Goal: Task Accomplishment & Management: Use online tool/utility

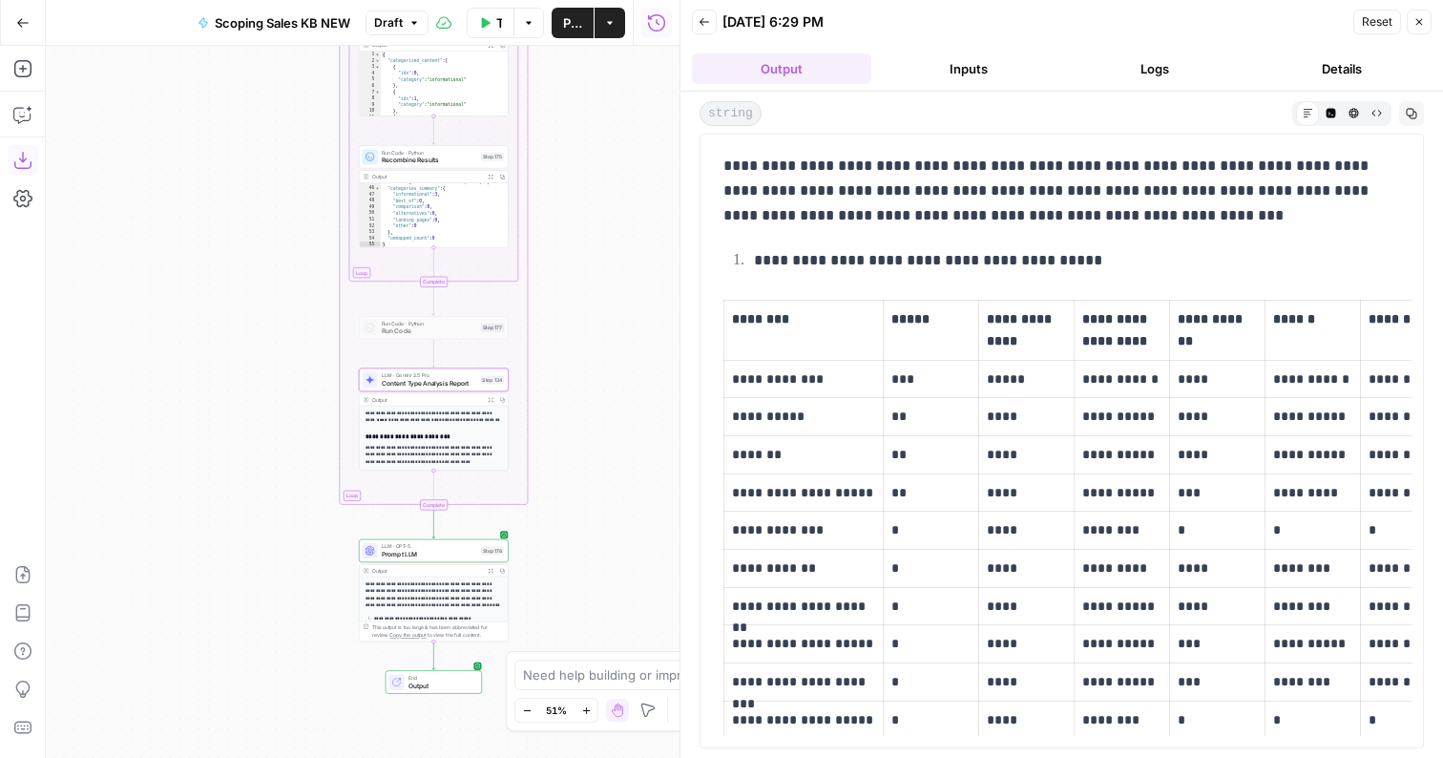
scroll to position [2203, 0]
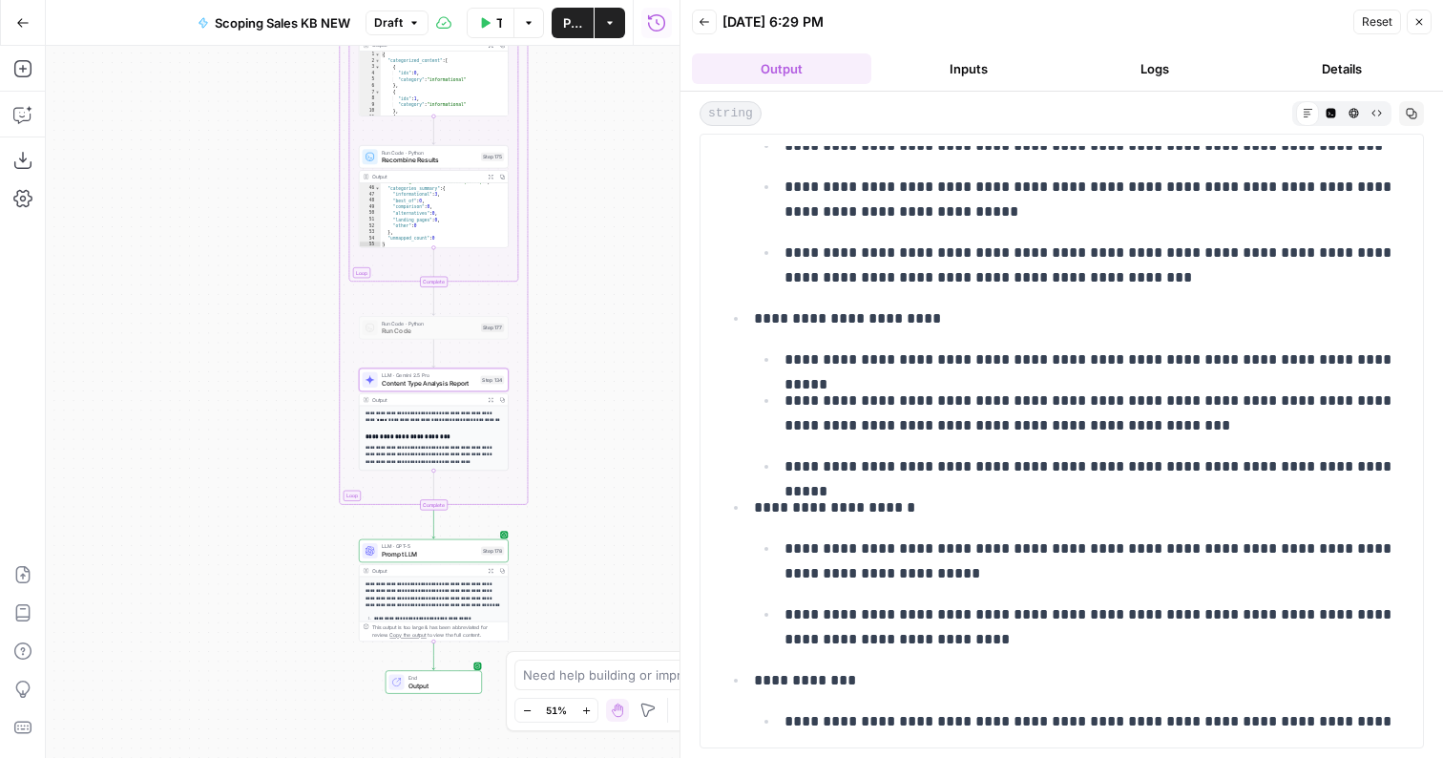
click at [491, 26] on button "Test Workflow" at bounding box center [491, 23] width 48 height 31
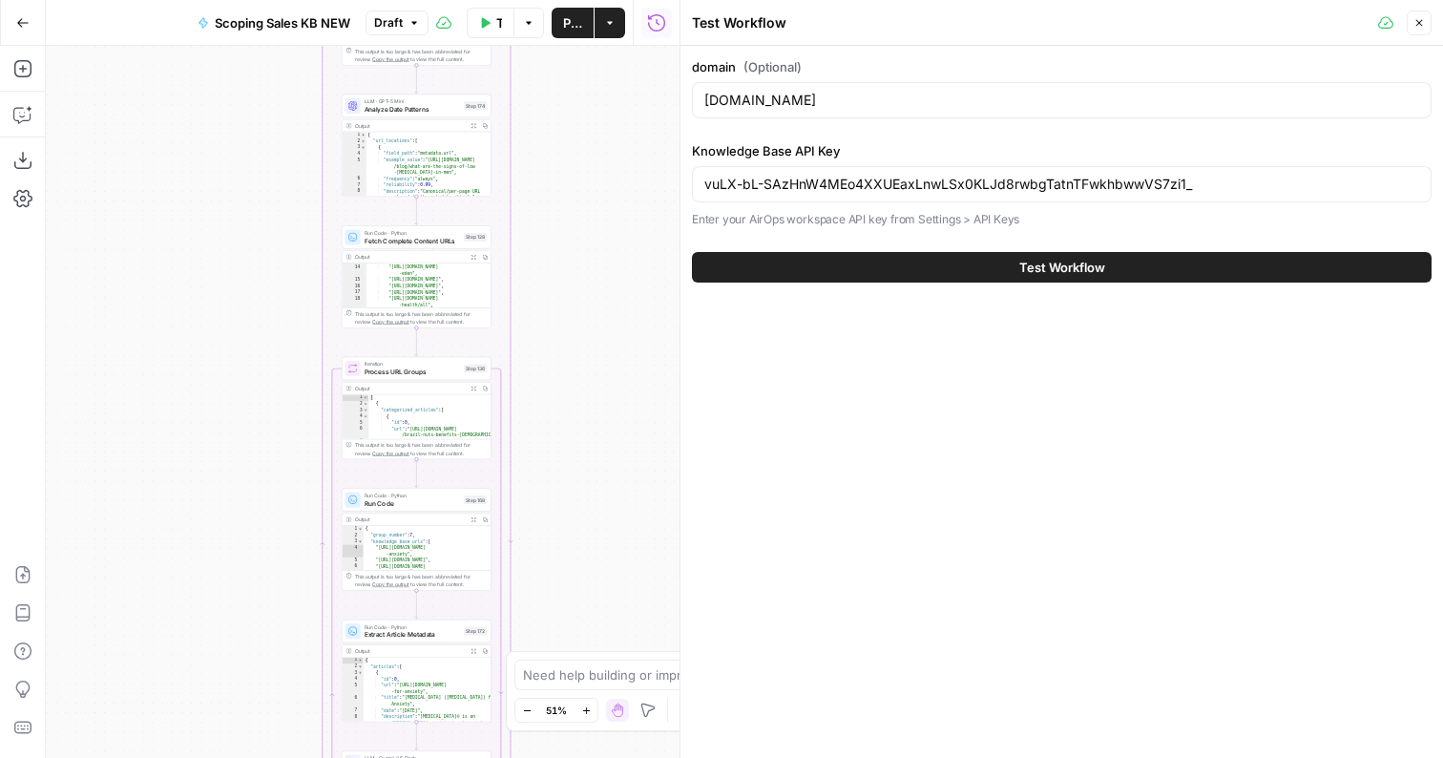
click at [429, 511] on div "**********" at bounding box center [417, 539] width 150 height 102
click at [429, 503] on span "Run Code" at bounding box center [412, 503] width 95 height 10
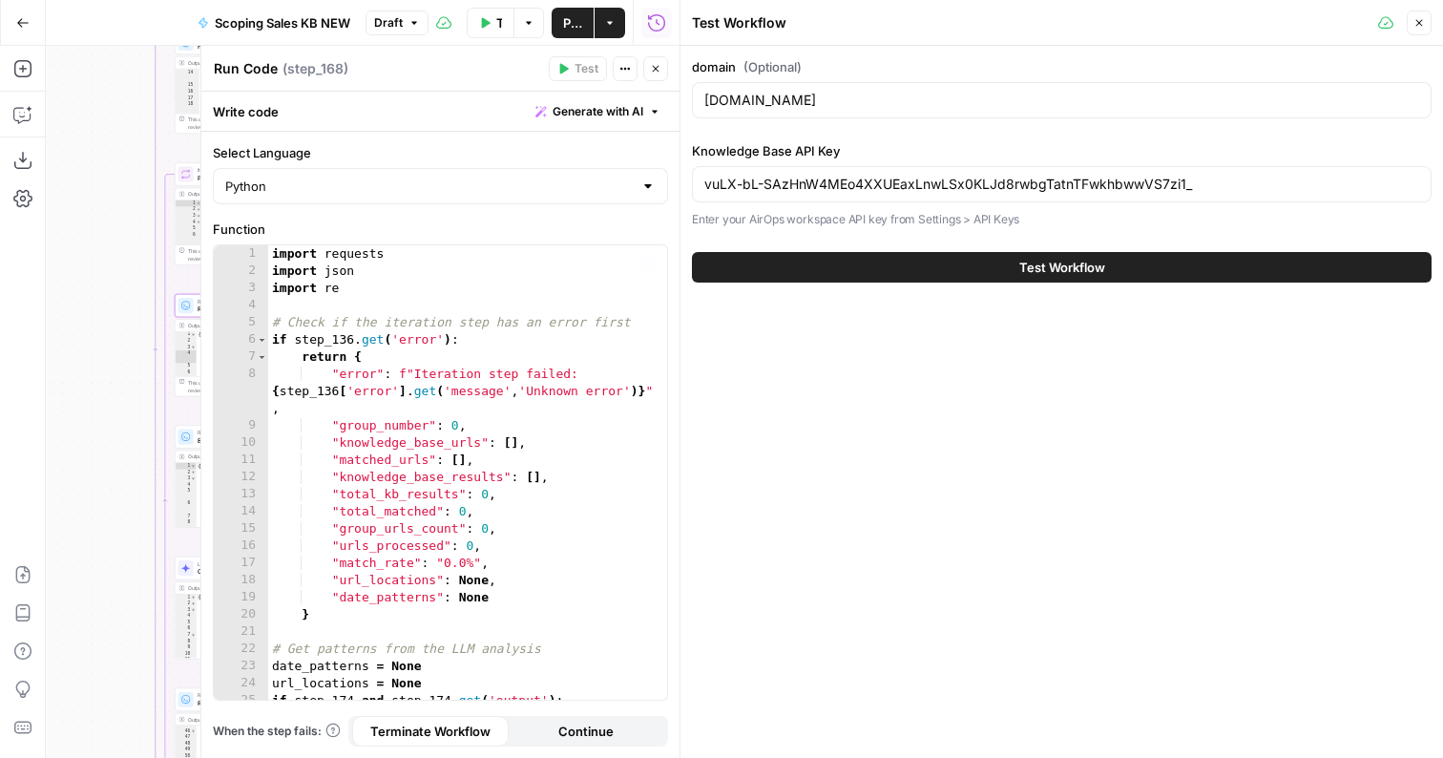
click at [431, 480] on div "import requests import json import re # Check if the iteration step has an erro…" at bounding box center [467, 489] width 399 height 489
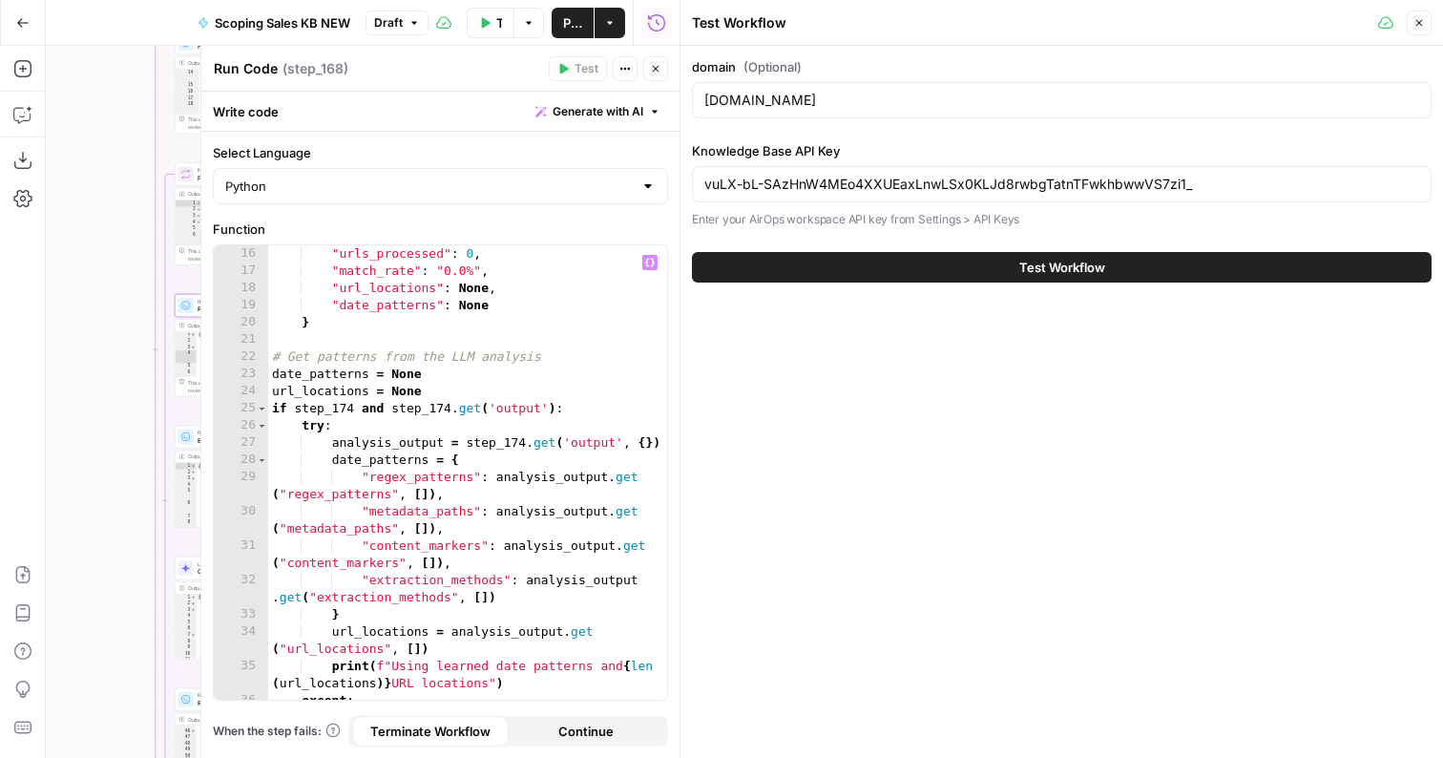
scroll to position [294, 0]
click at [419, 433] on div ""urls_processed" : 0 , "match_rate" : "0.0%" , "url_locations" : None , "date_p…" at bounding box center [467, 496] width 399 height 506
type textarea "**********"
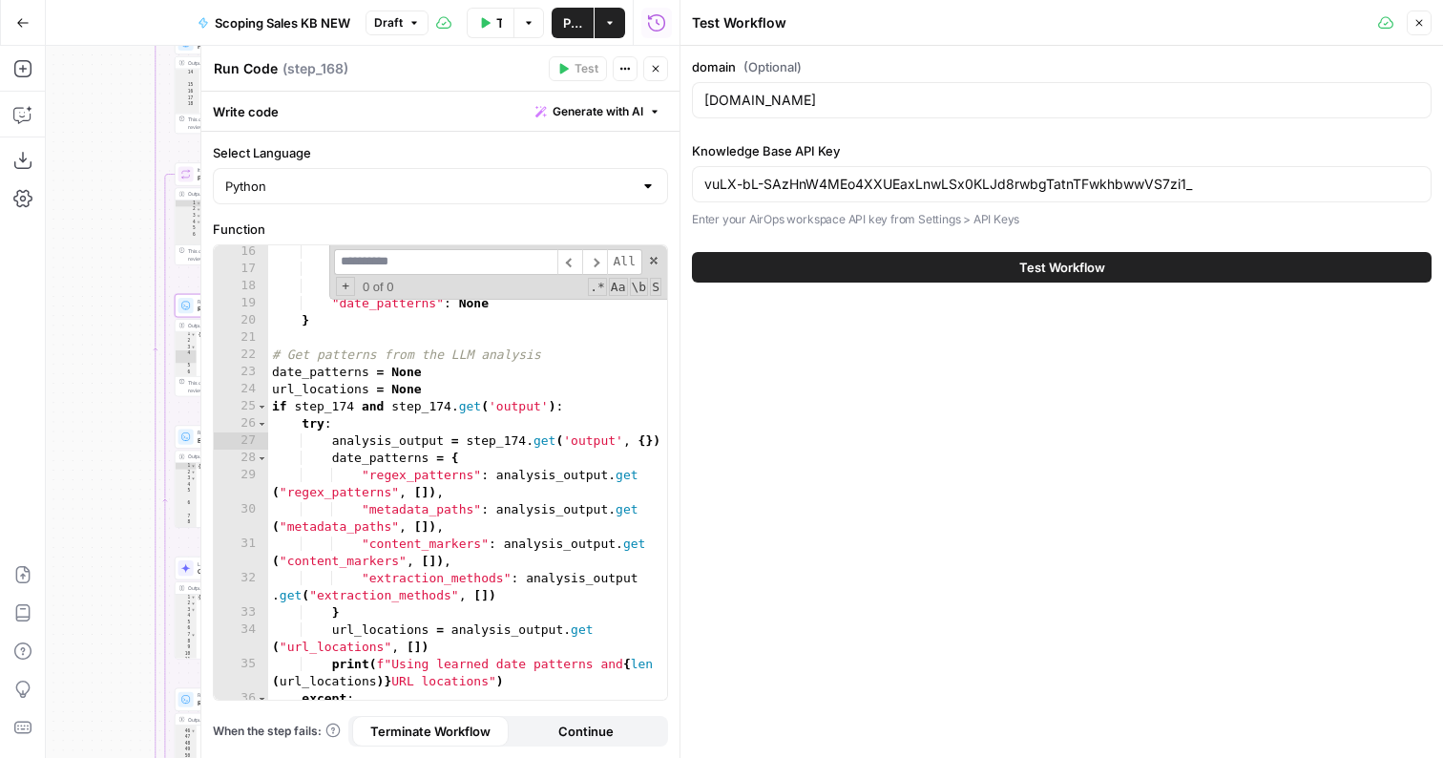
type input "*"
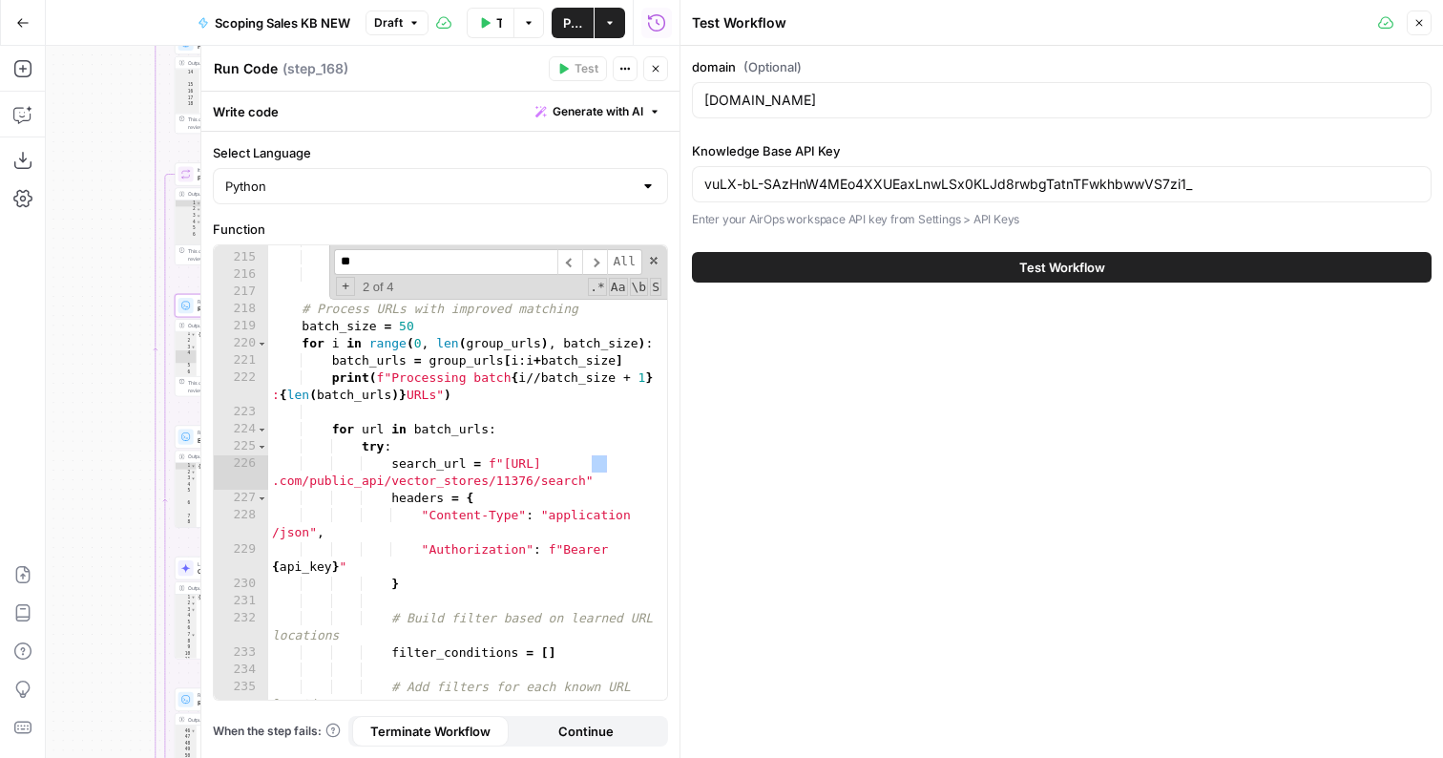
scroll to position [4309, 0]
type input "******"
drag, startPoint x: 581, startPoint y: 483, endPoint x: 500, endPoint y: 469, distance: 82.4
click at [500, 469] on div "score += 5 return min ( score , 100 ) # Process URLs with improved matching bat…" at bounding box center [467, 485] width 399 height 506
paste textarea
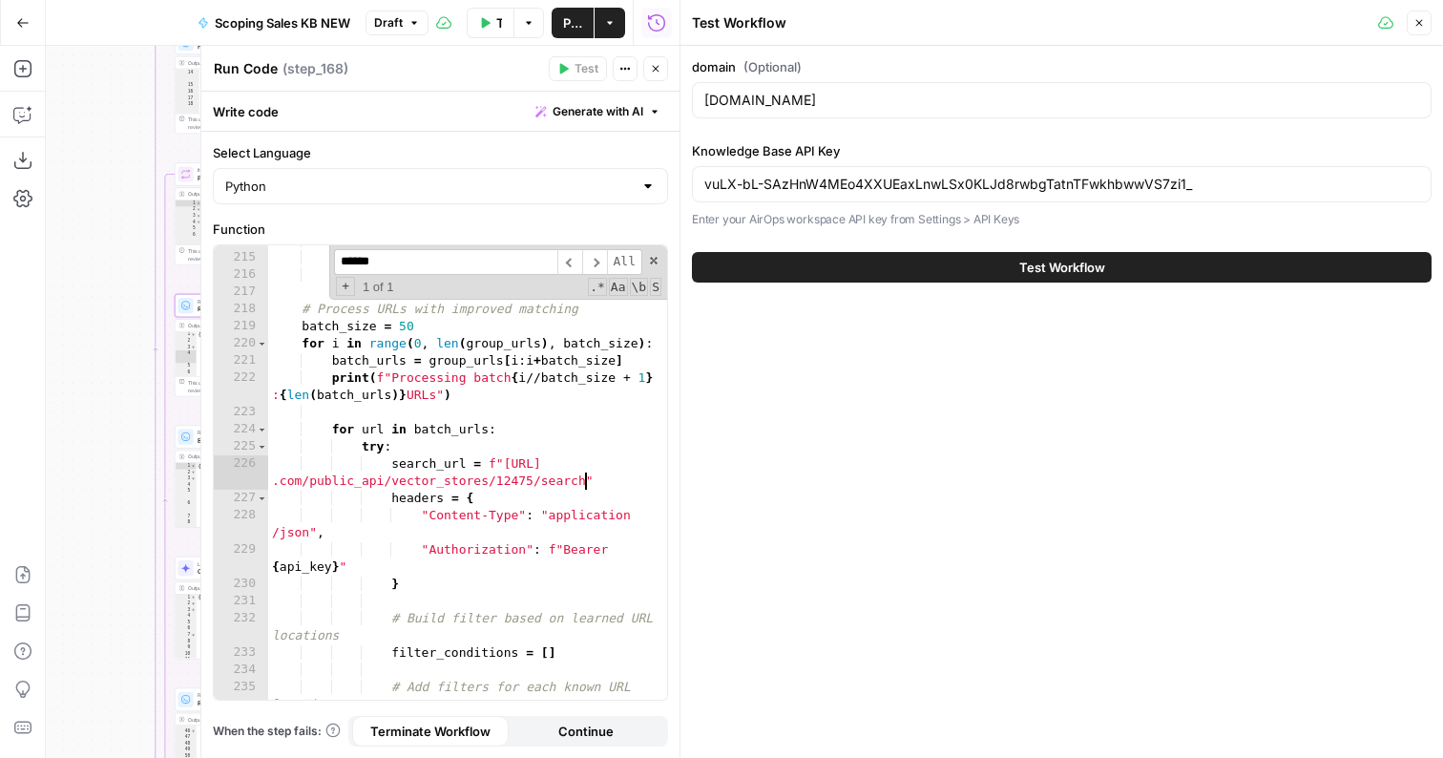
type textarea "**********"
click at [656, 69] on icon "button" at bounding box center [656, 69] width 7 height 7
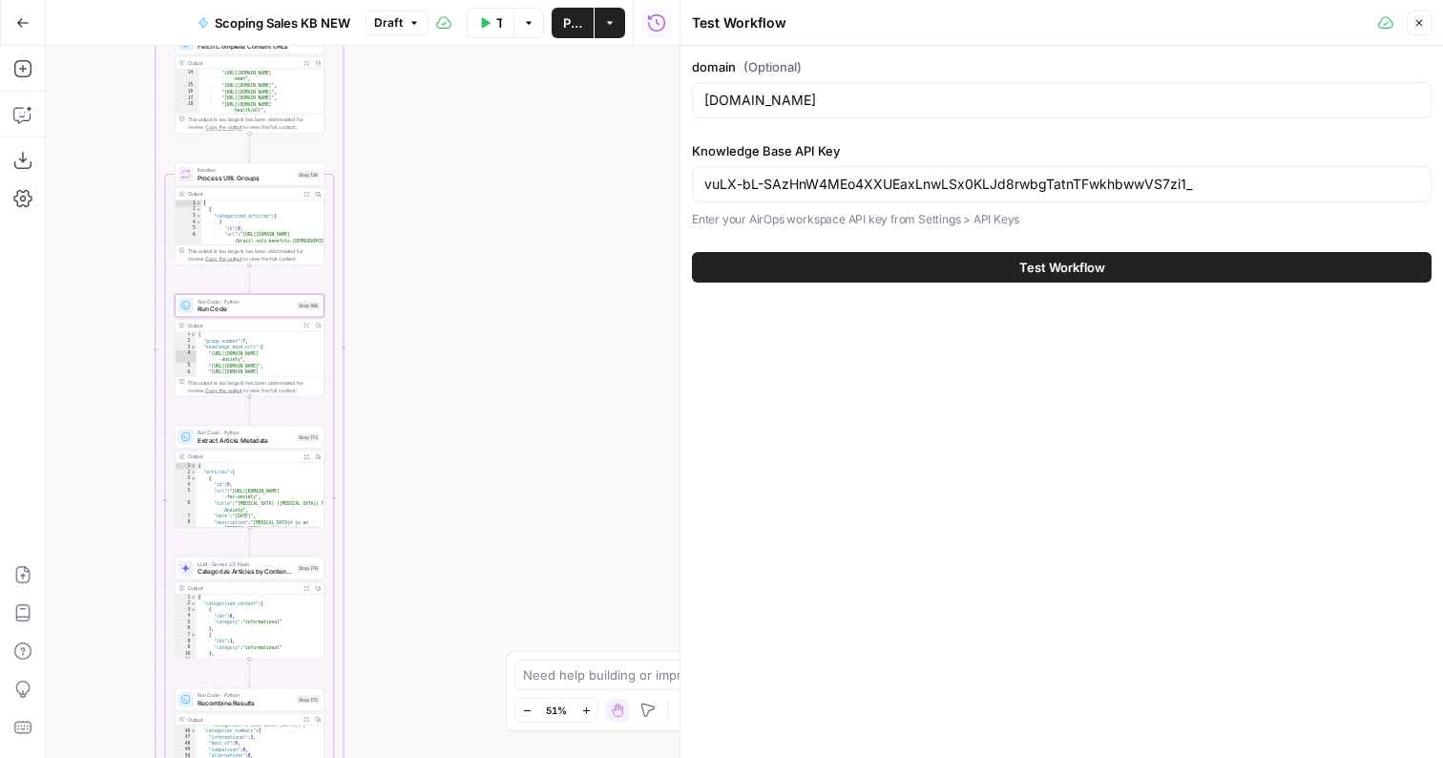
click at [1423, 13] on button "Close" at bounding box center [1419, 23] width 25 height 25
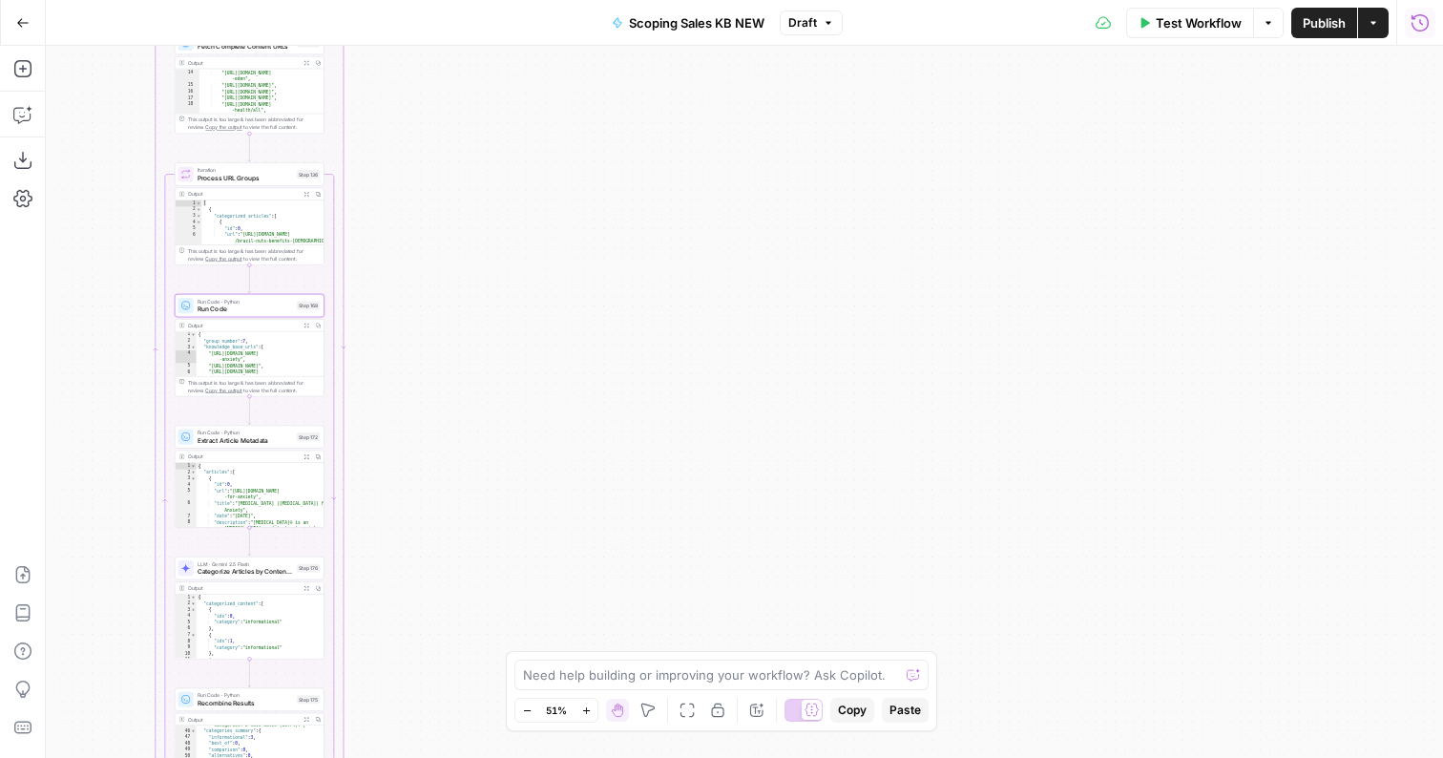
click at [1416, 35] on button "Run History" at bounding box center [1420, 23] width 31 height 31
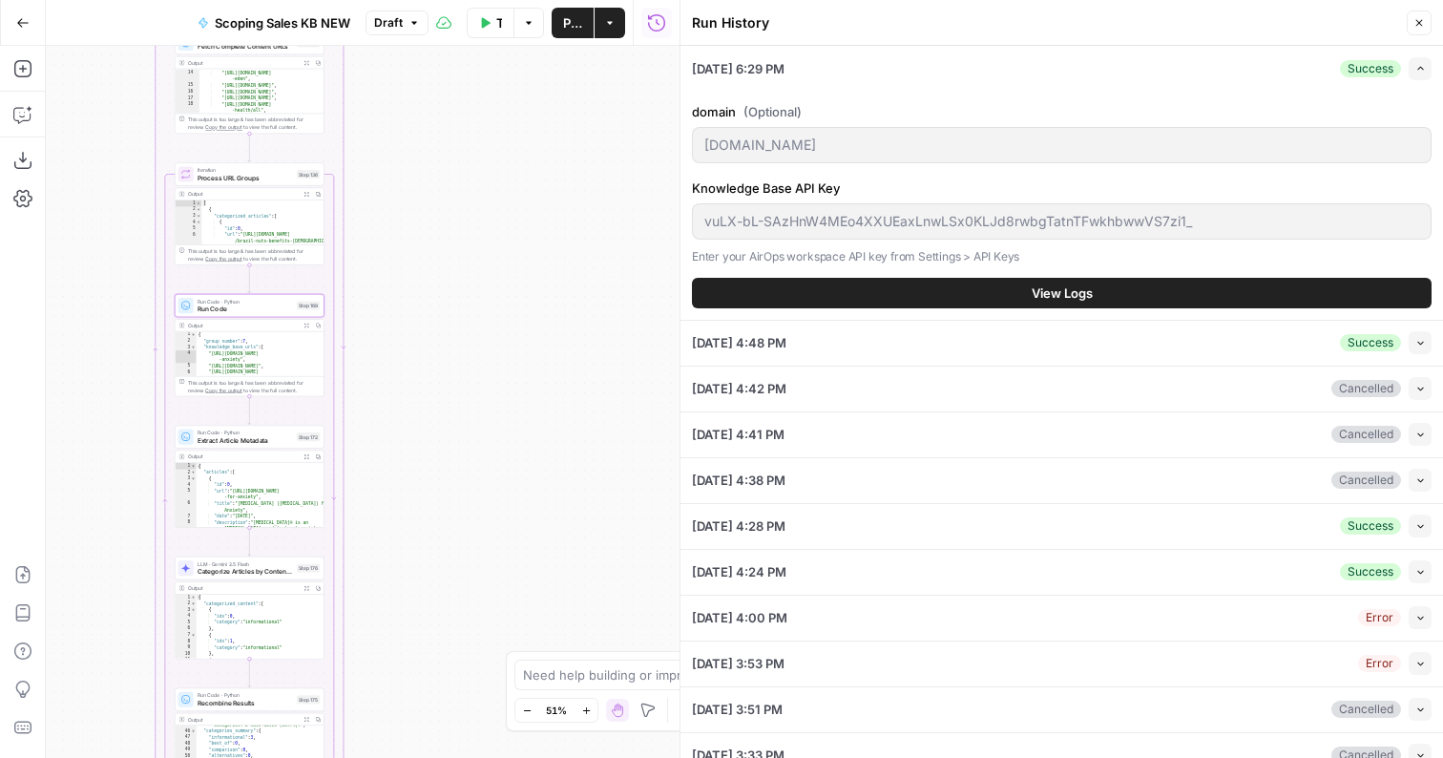
click at [911, 282] on button "View Logs" at bounding box center [1062, 293] width 740 height 31
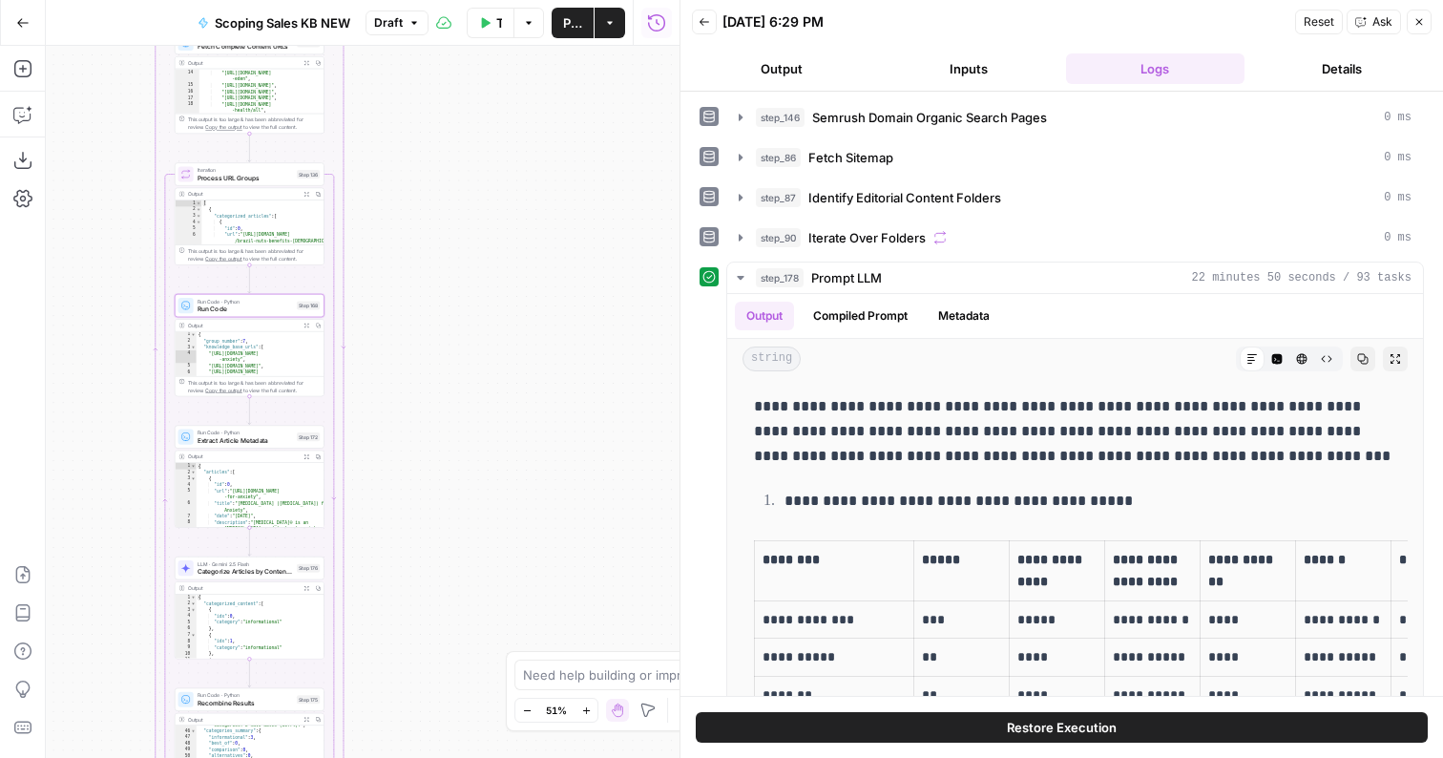
click at [1314, 67] on button "Details" at bounding box center [1341, 68] width 179 height 31
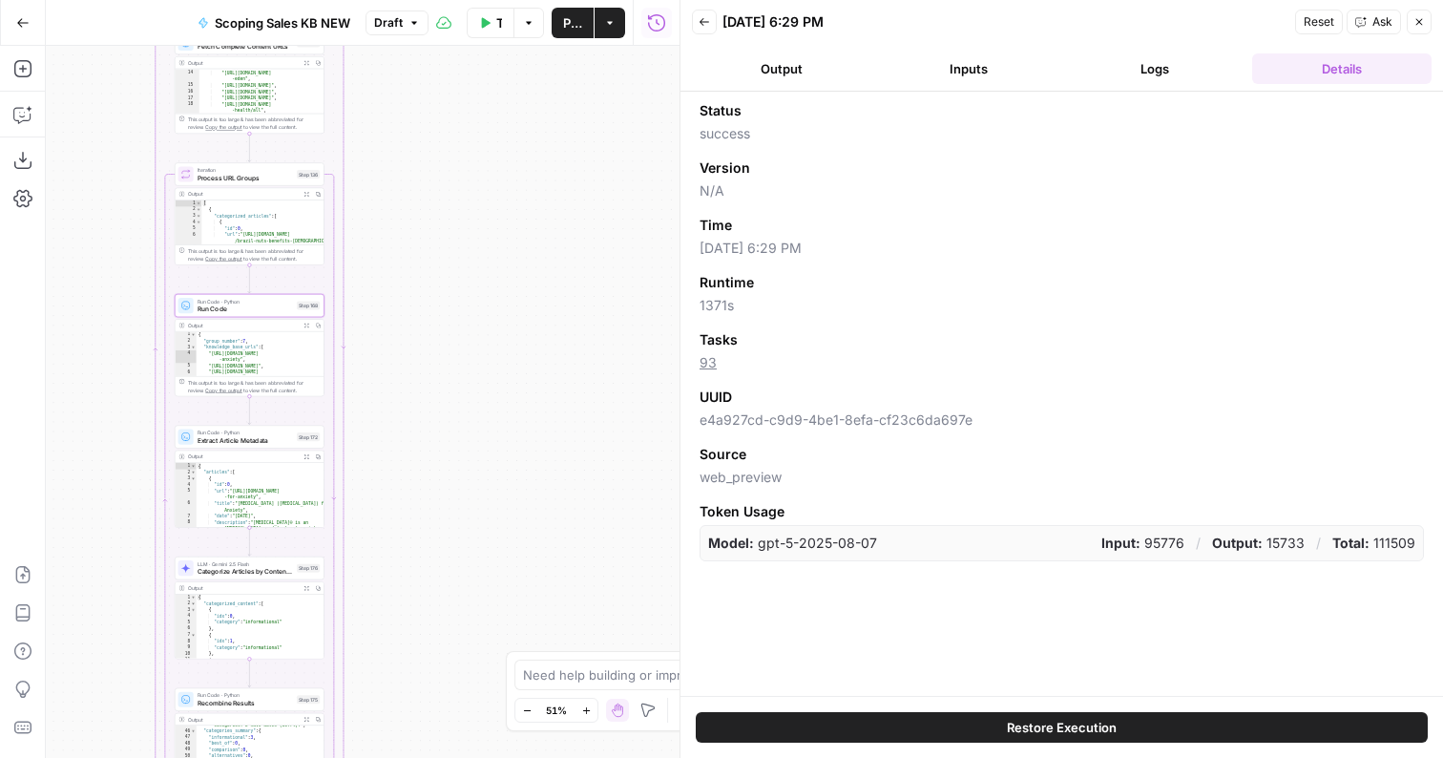
click at [1124, 55] on button "Logs" at bounding box center [1155, 68] width 179 height 31
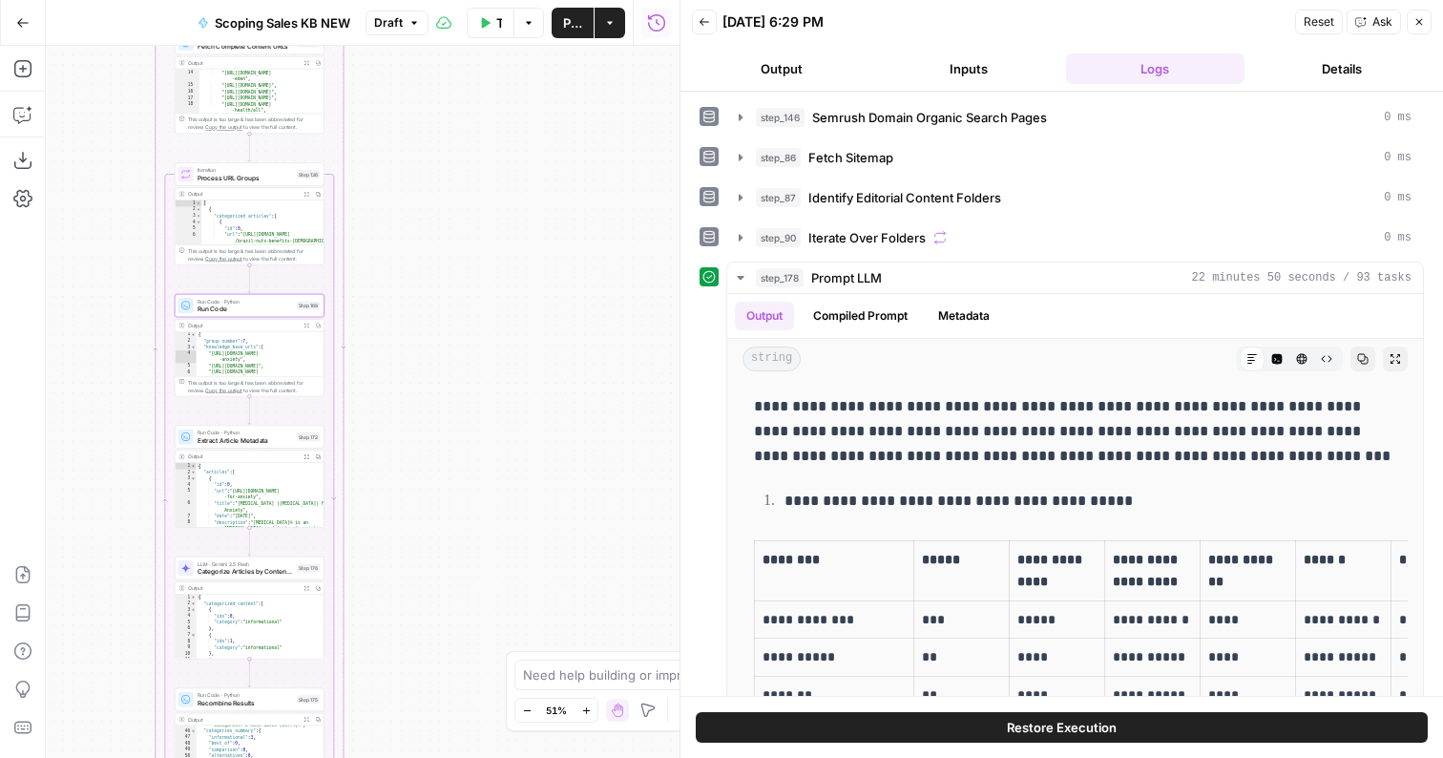
click at [1327, 53] on button "Details" at bounding box center [1341, 68] width 179 height 31
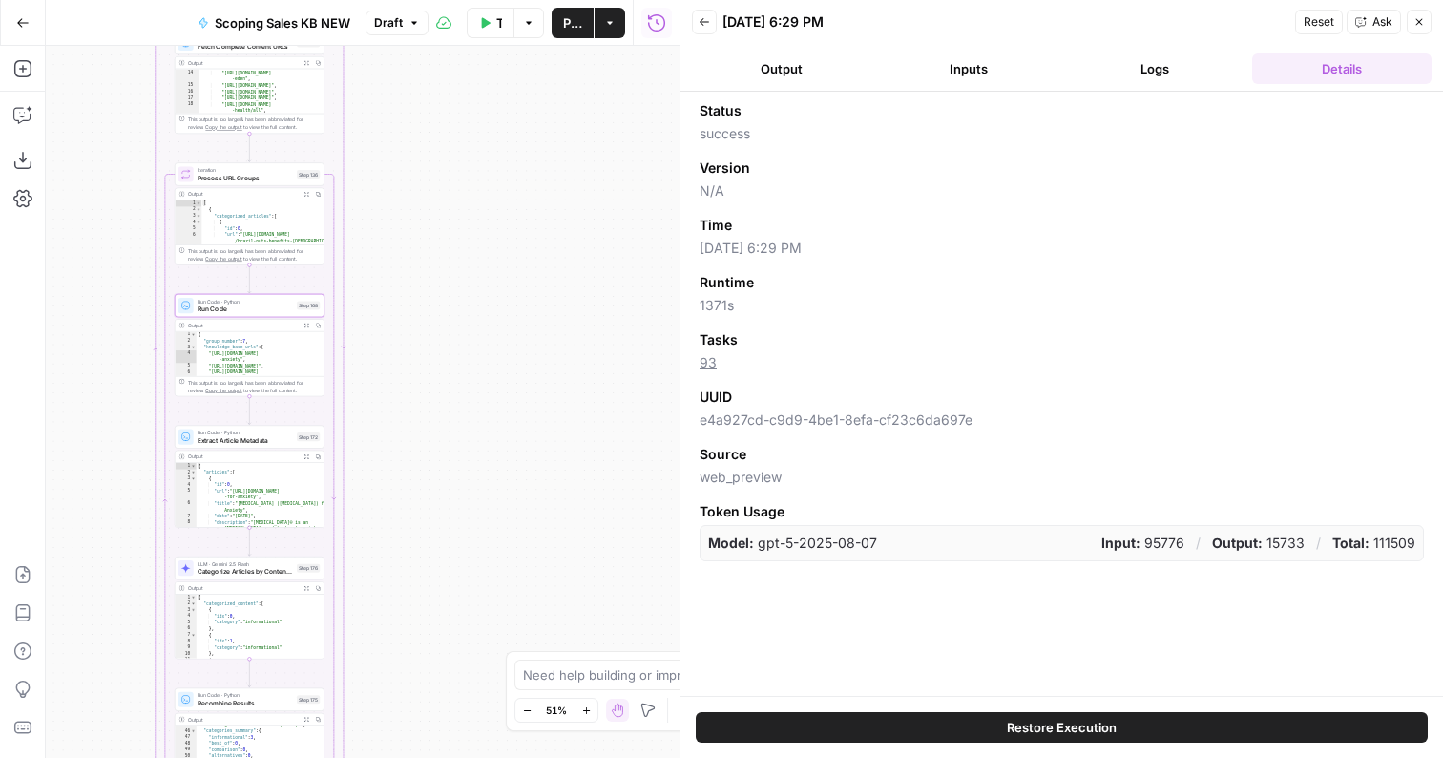
click at [692, 8] on div "Back 09/25/25 at 6:29 PM Reset Ask Close" at bounding box center [1062, 22] width 740 height 29
click at [1147, 82] on button "Logs" at bounding box center [1155, 68] width 179 height 31
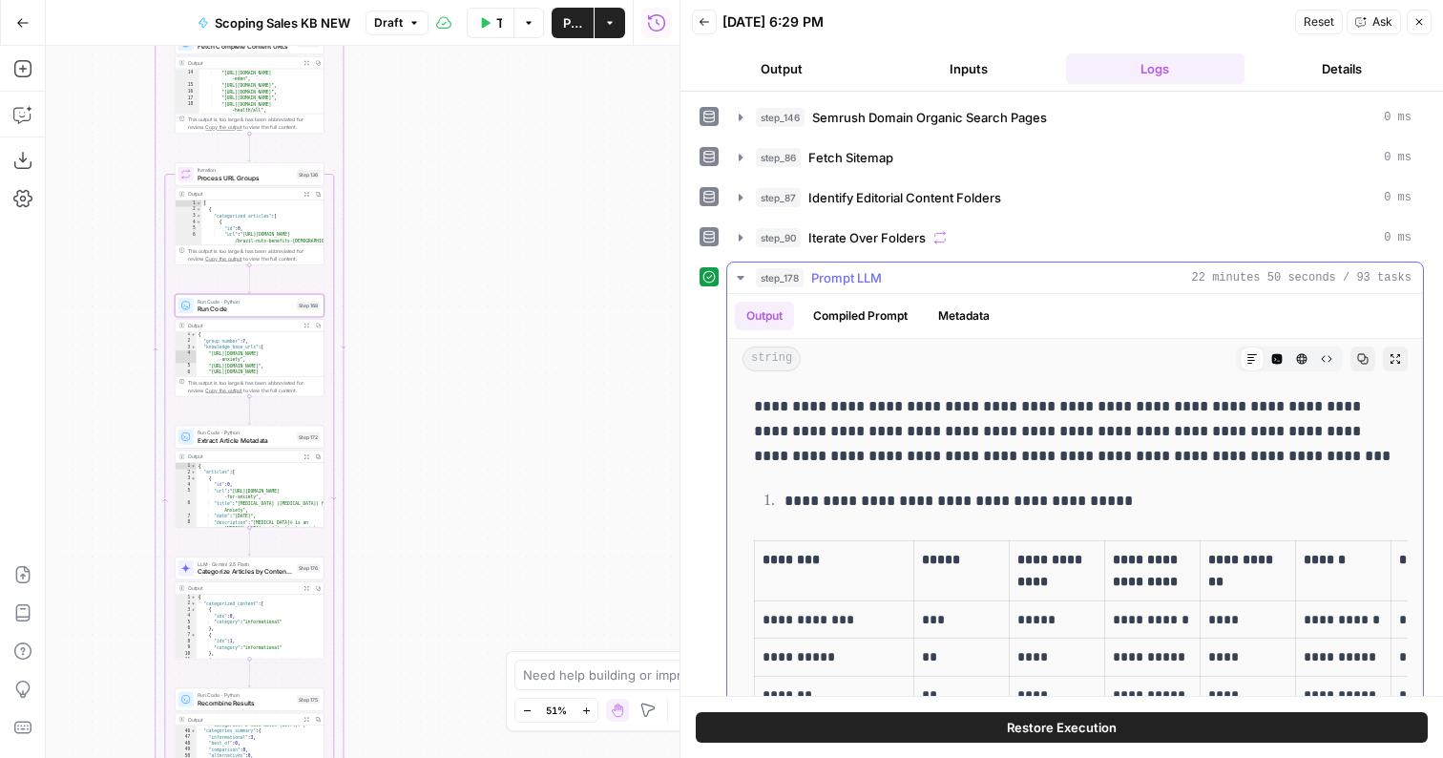
click at [1366, 360] on icon "button" at bounding box center [1362, 358] width 11 height 11
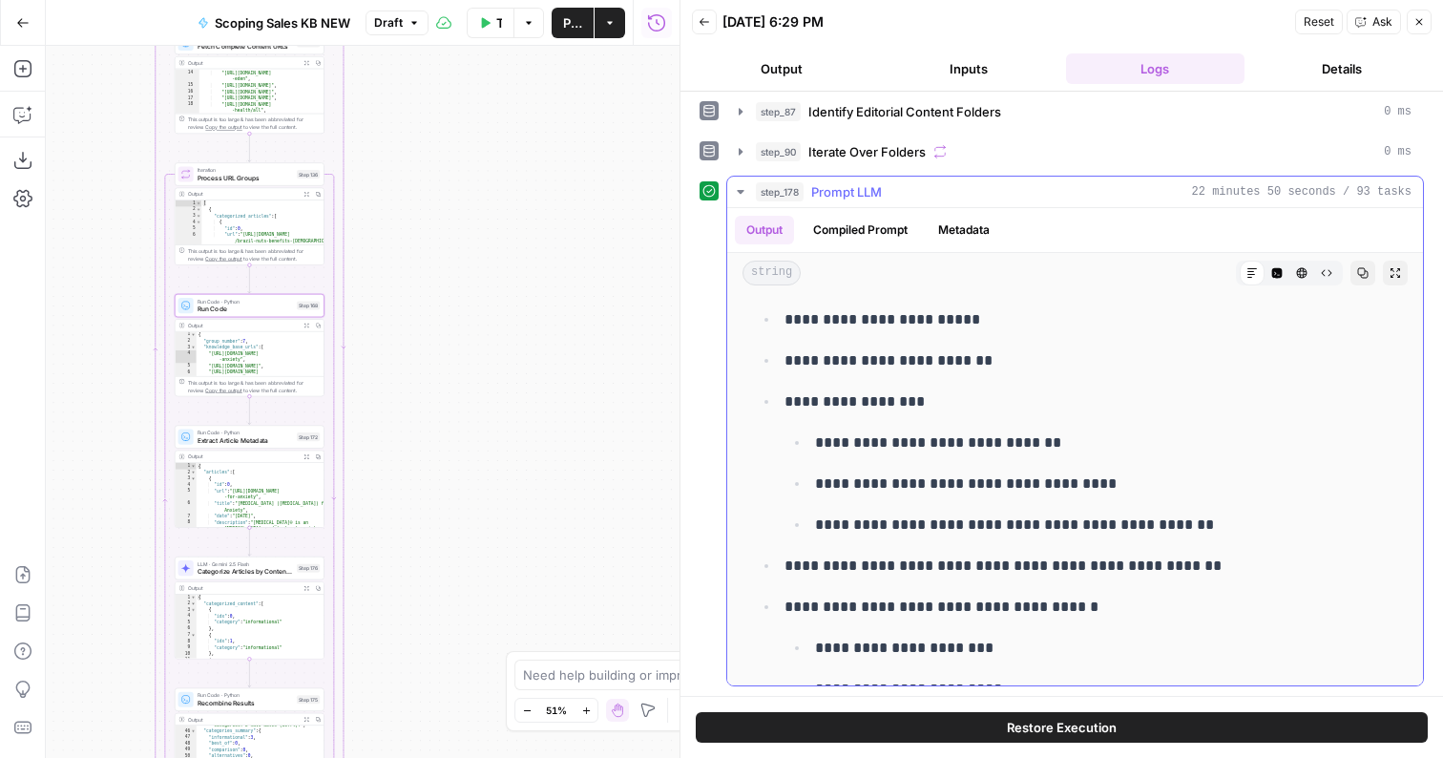
scroll to position [959, 0]
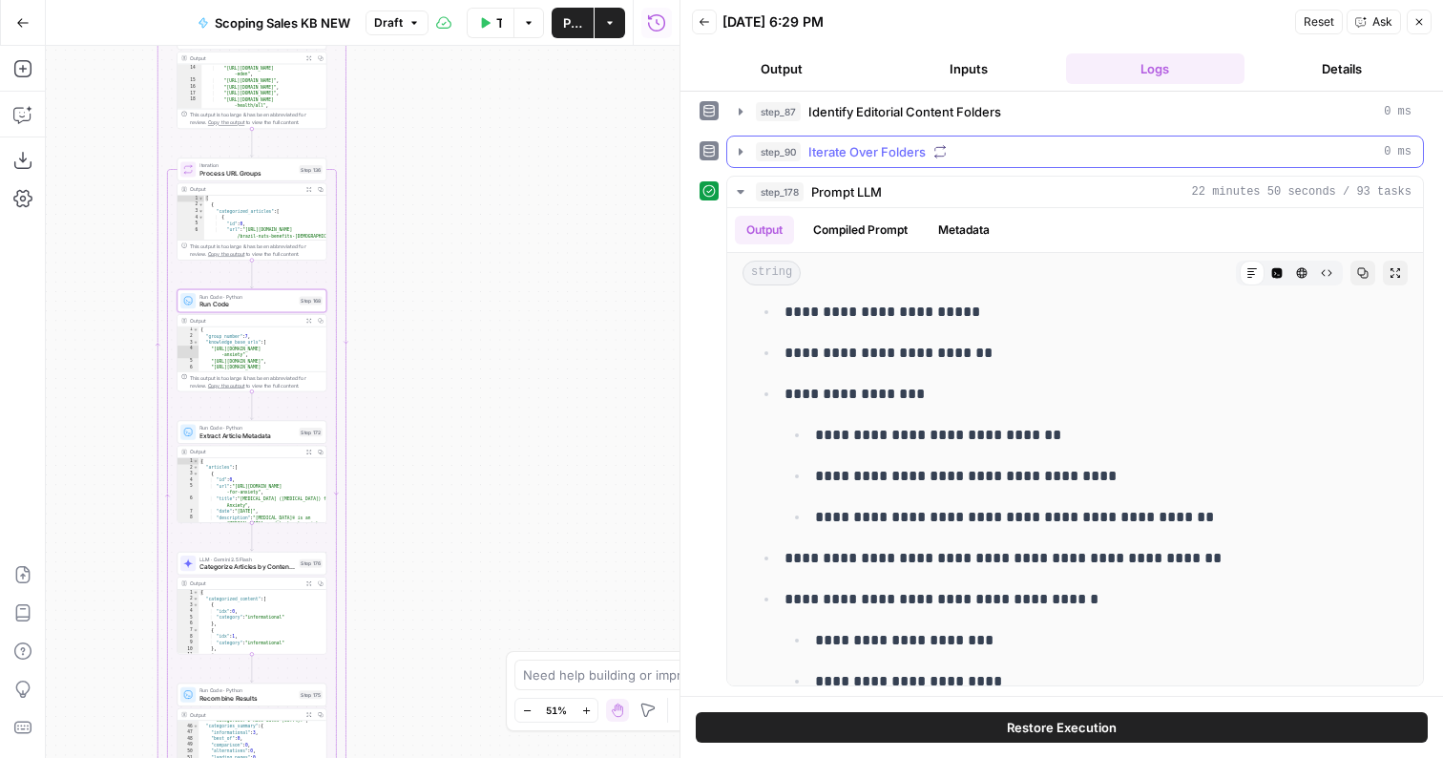
click at [873, 164] on button "step_90 Iterate Over Folders 0 ms" at bounding box center [1075, 152] width 696 height 31
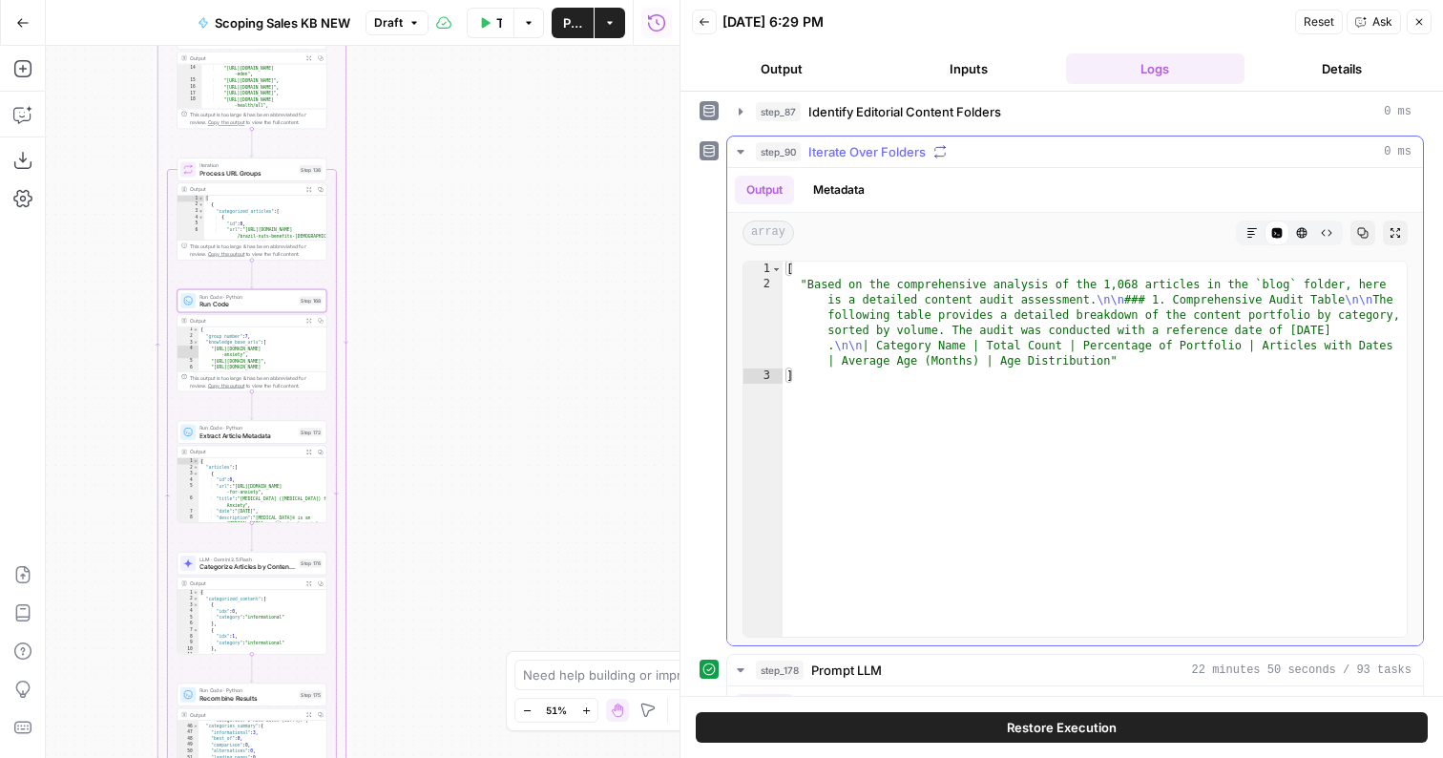
click at [852, 198] on button "Metadata" at bounding box center [839, 190] width 74 height 29
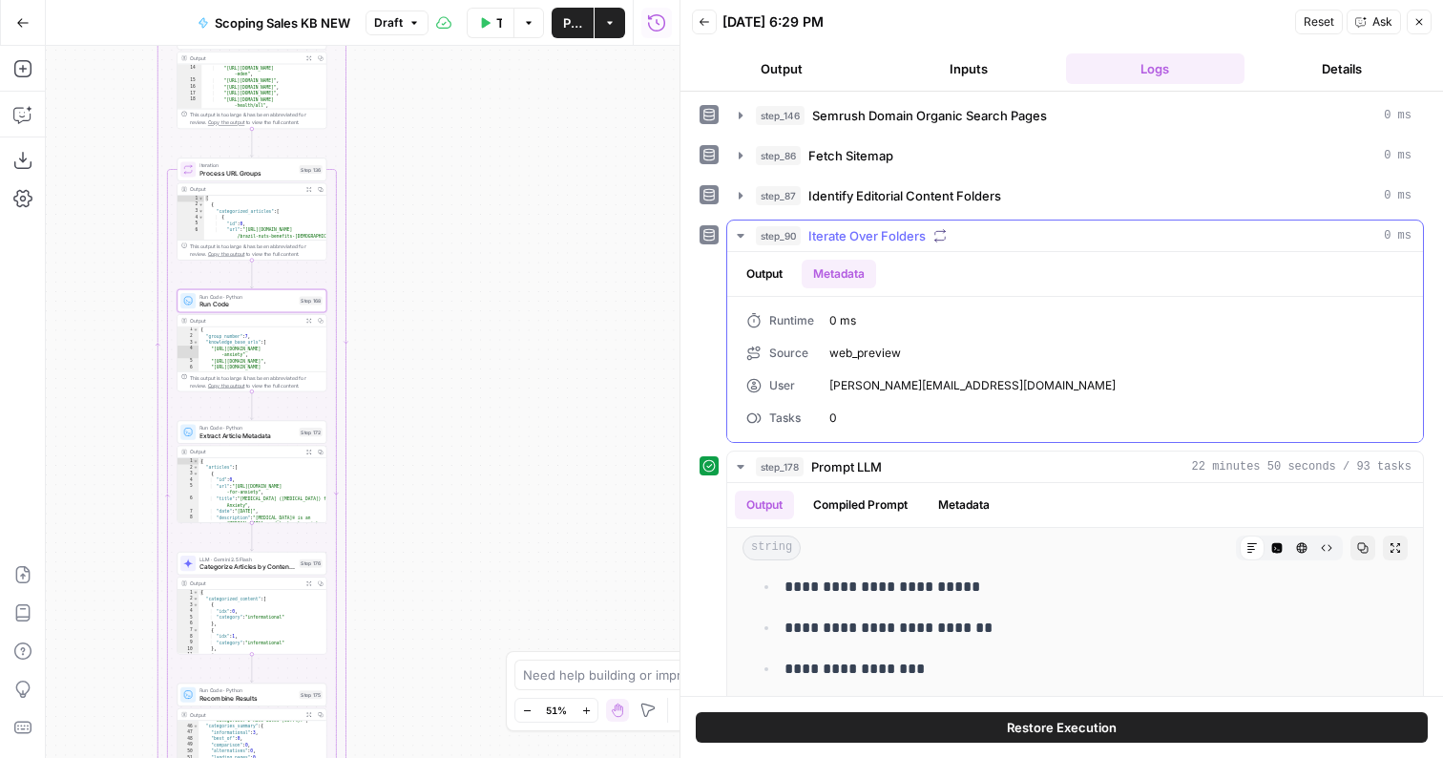
scroll to position [0, 0]
click at [833, 174] on div "**********" at bounding box center [1062, 532] width 725 height 862
click at [833, 192] on span "Identify Editorial Content Folders" at bounding box center [905, 197] width 193 height 19
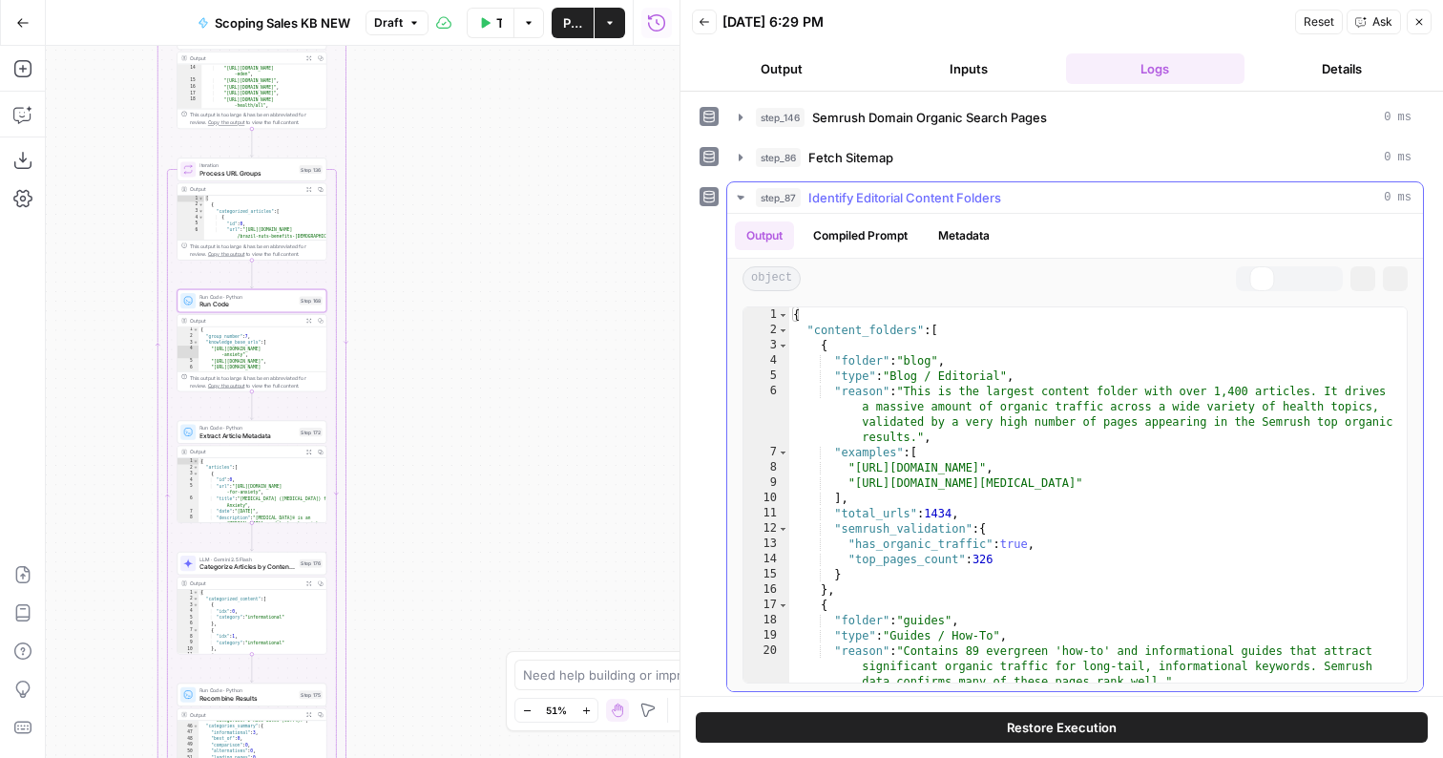
click at [833, 192] on span "Identify Editorial Content Folders" at bounding box center [905, 197] width 193 height 19
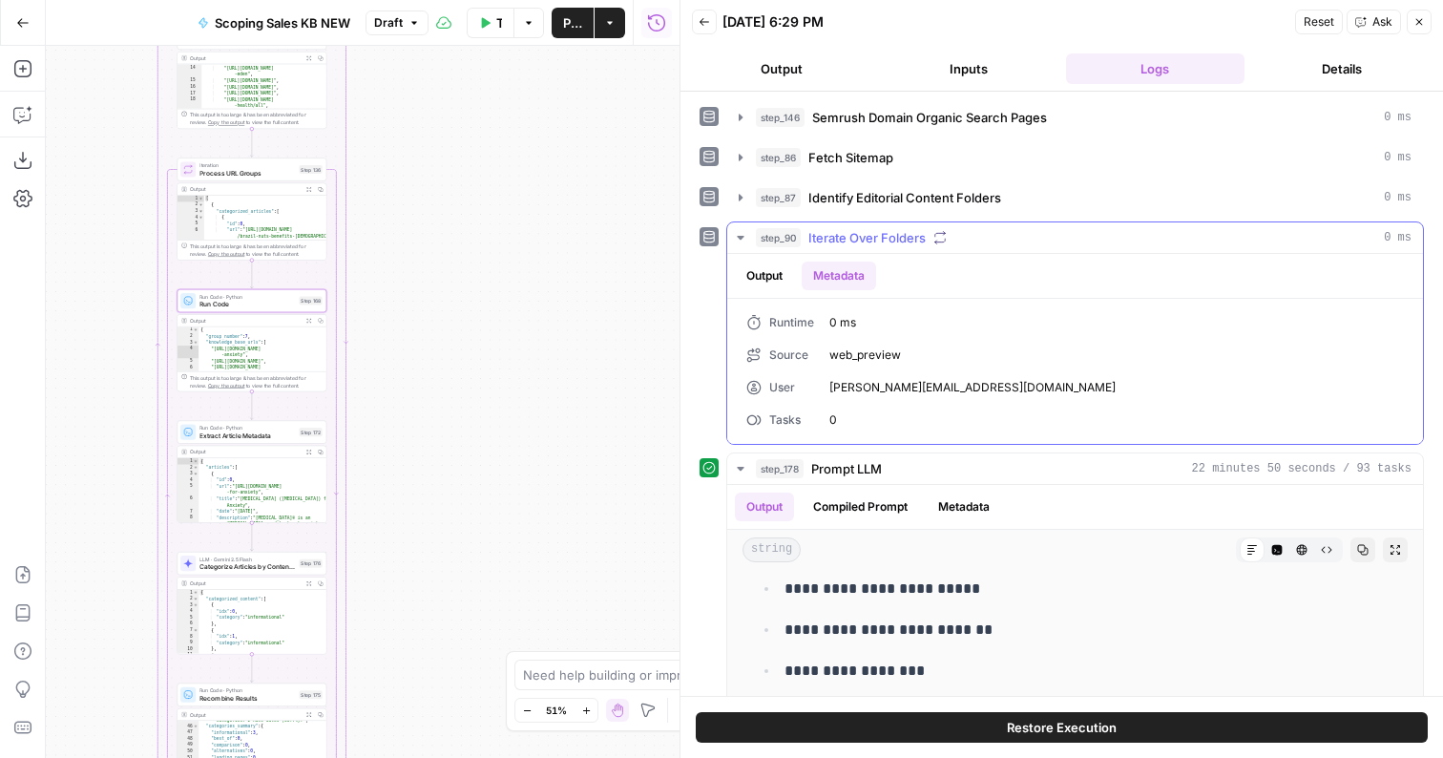
click at [810, 232] on span "Iterate Over Folders" at bounding box center [867, 237] width 117 height 19
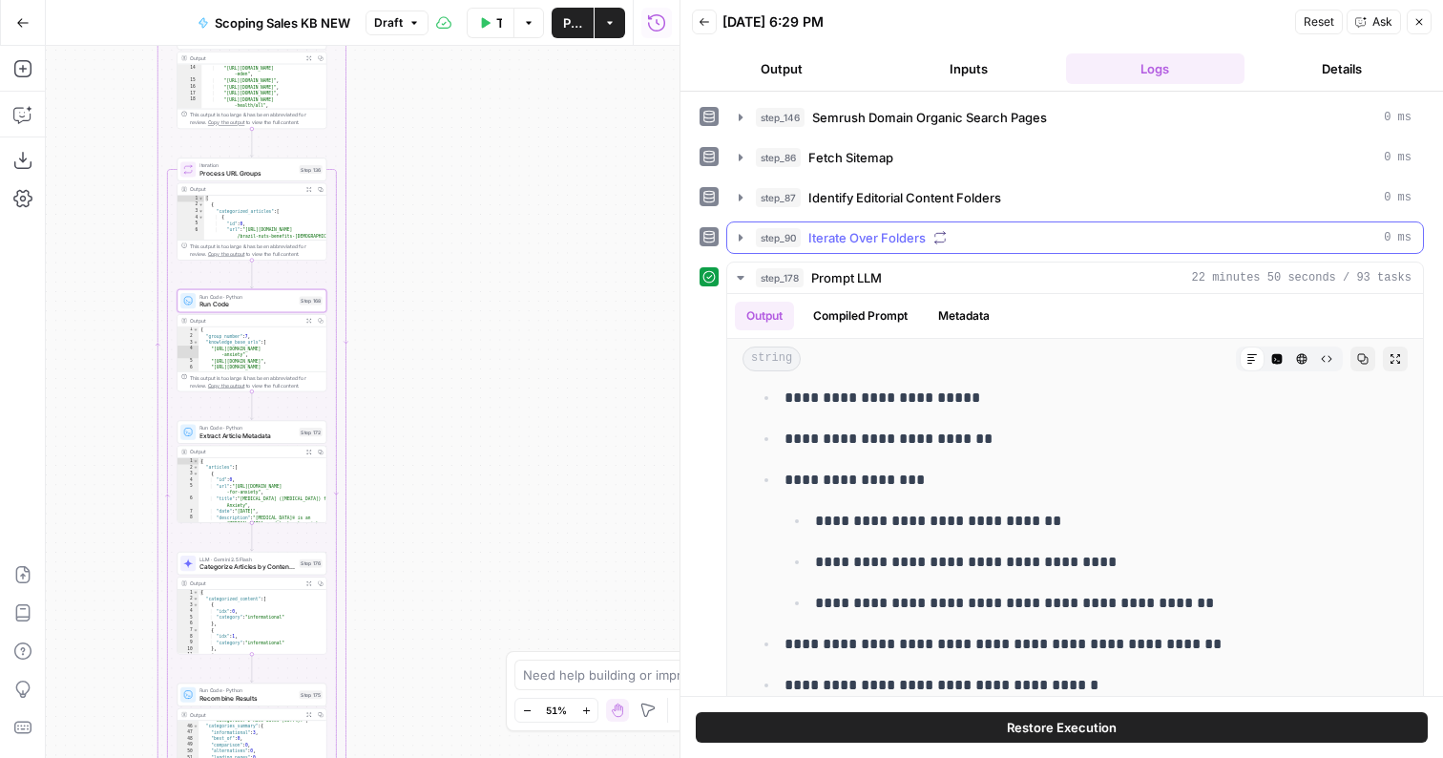
click at [810, 232] on span "Iterate Over Folders" at bounding box center [867, 237] width 117 height 19
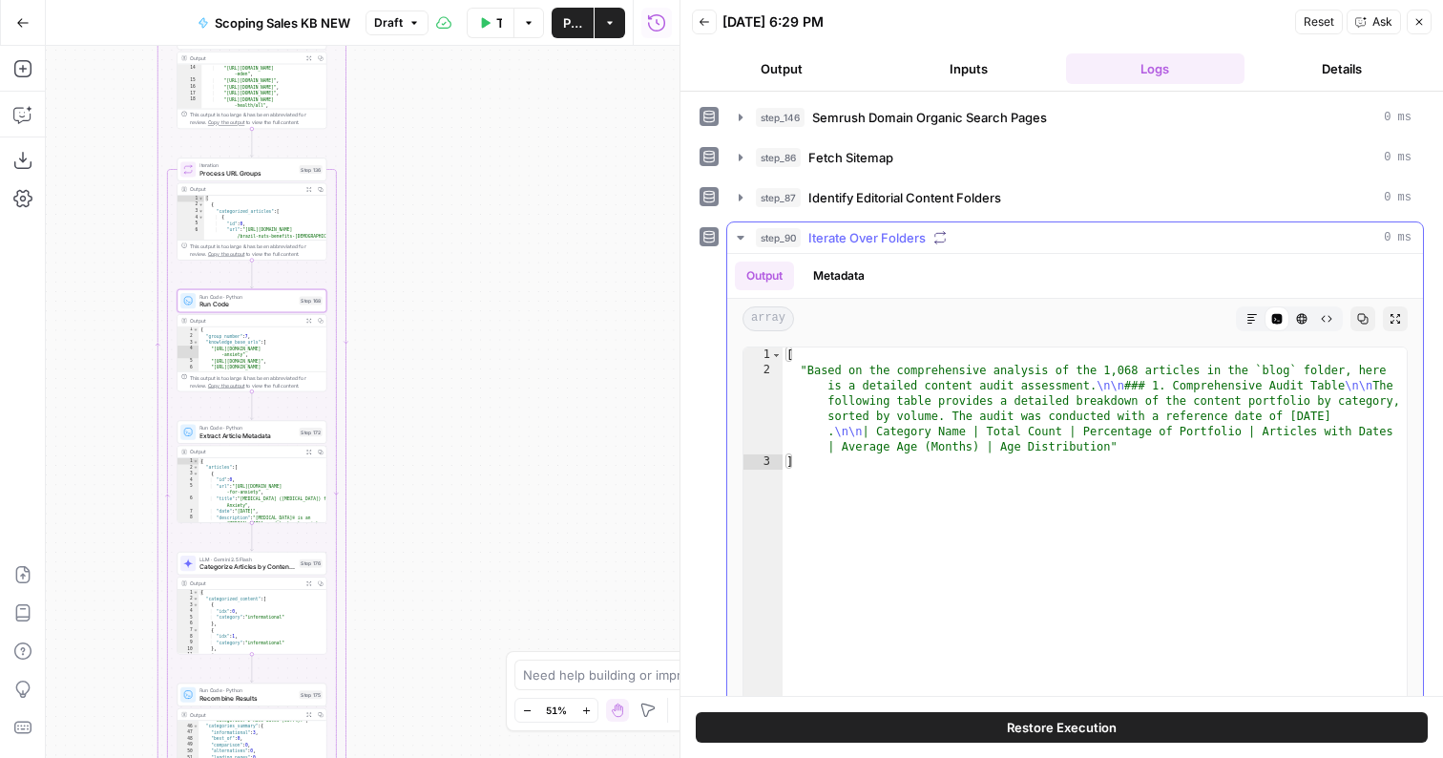
click at [831, 274] on button "Metadata" at bounding box center [839, 276] width 74 height 29
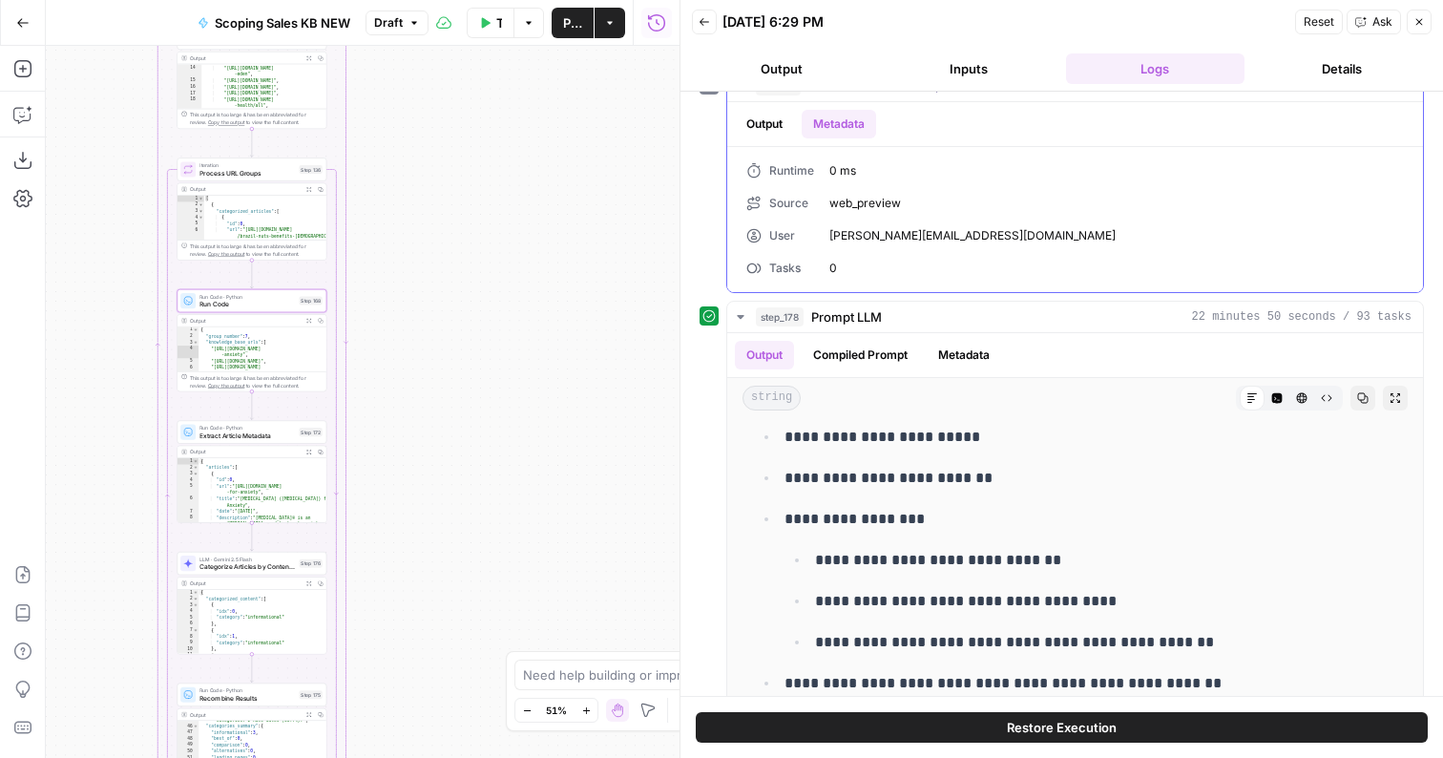
scroll to position [277, 0]
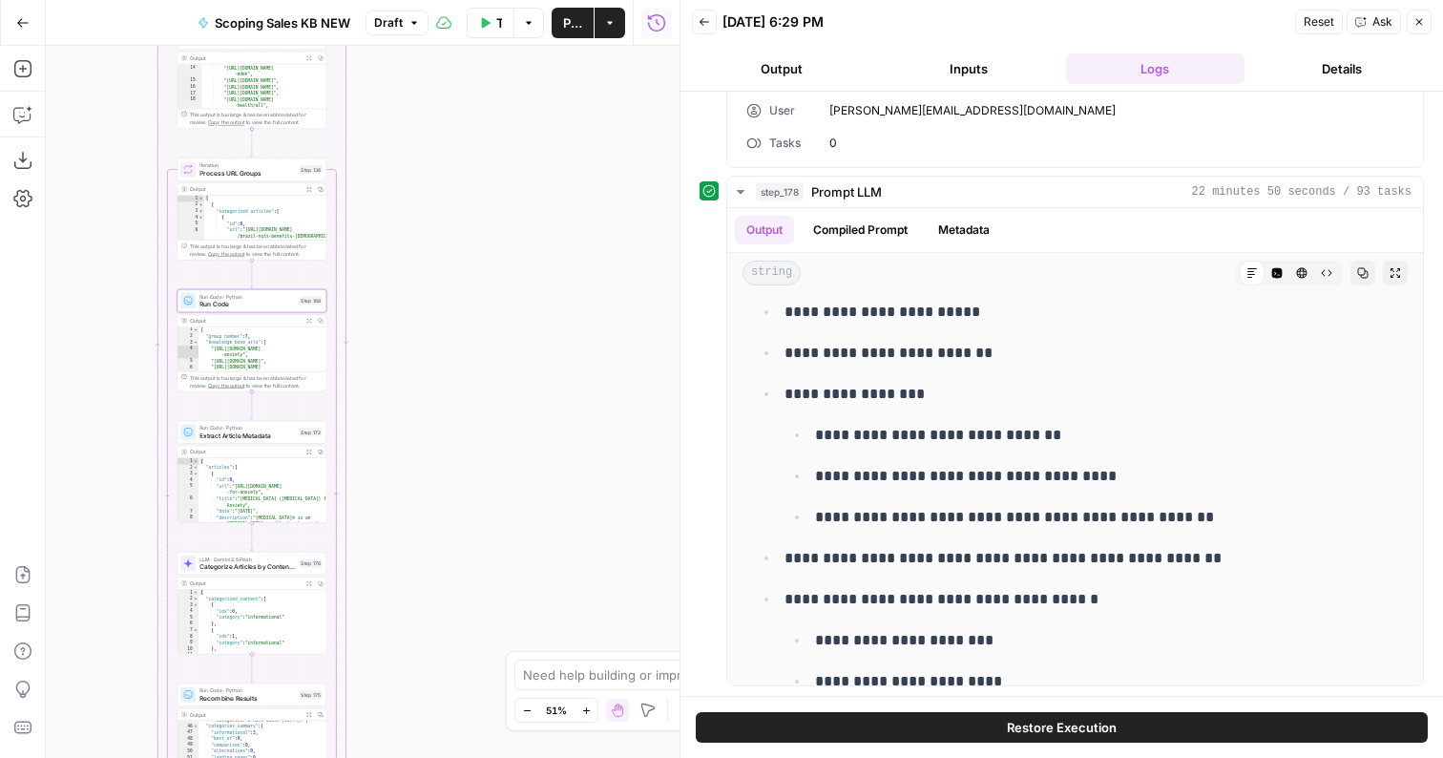
click at [700, 30] on button "Back" at bounding box center [704, 22] width 25 height 25
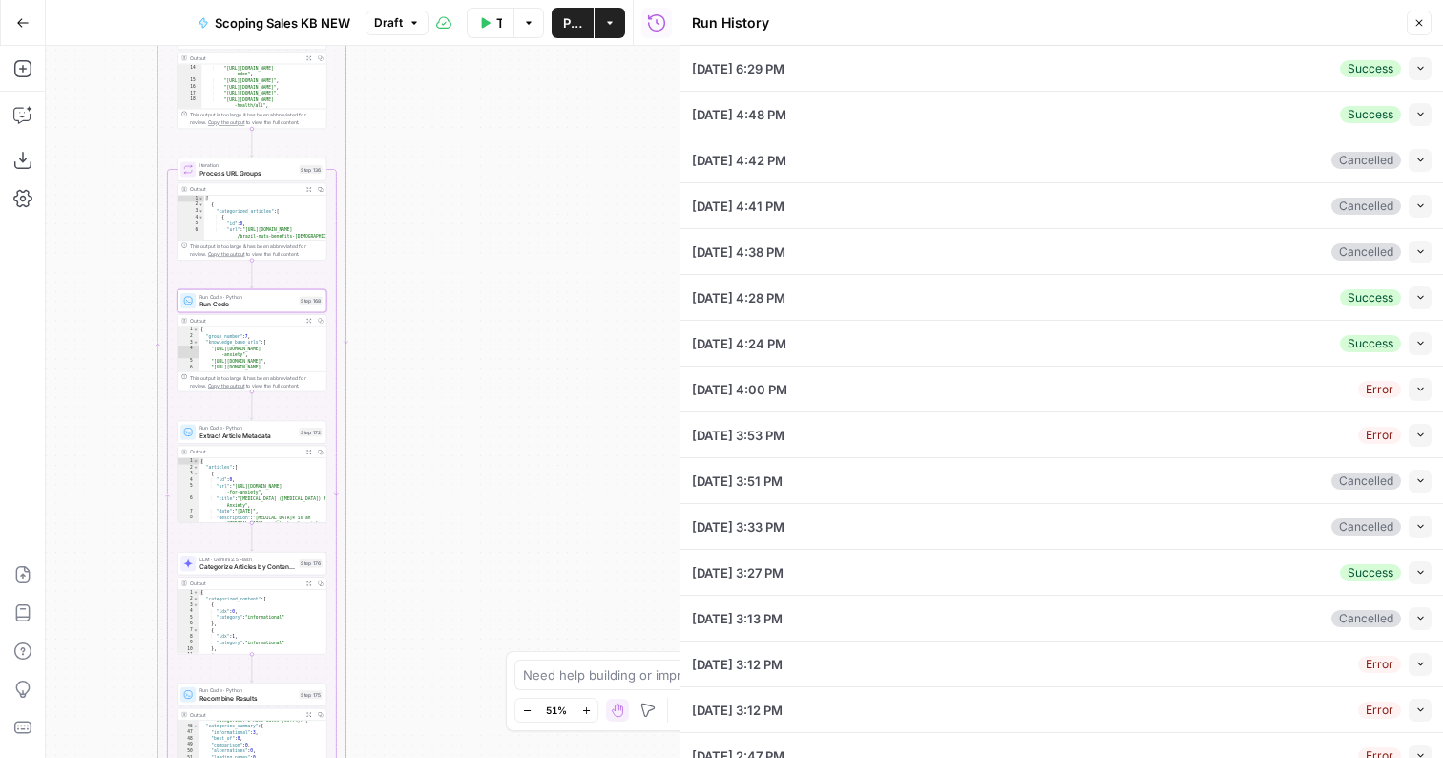
click at [1416, 109] on icon "button" at bounding box center [1421, 114] width 11 height 11
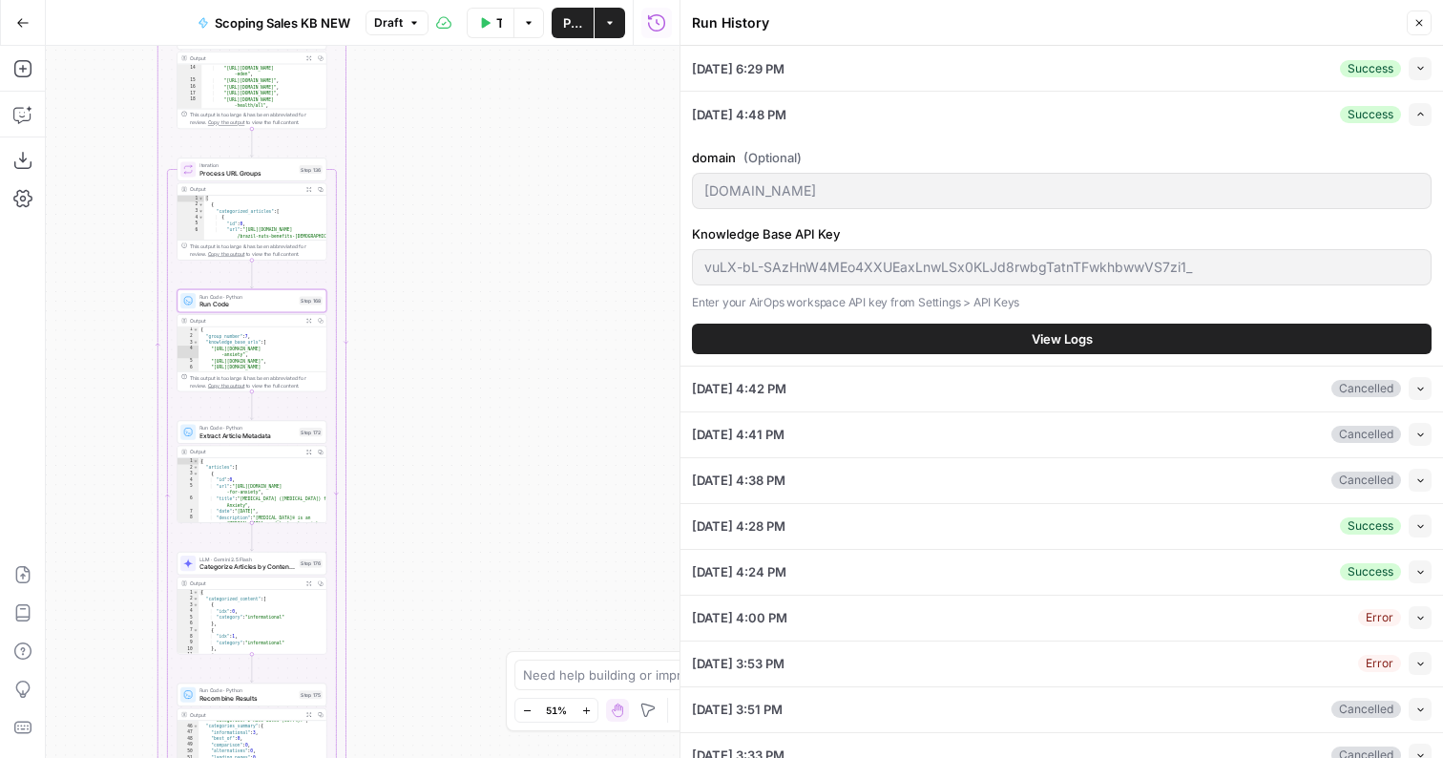
click at [915, 331] on button "View Logs" at bounding box center [1062, 339] width 740 height 31
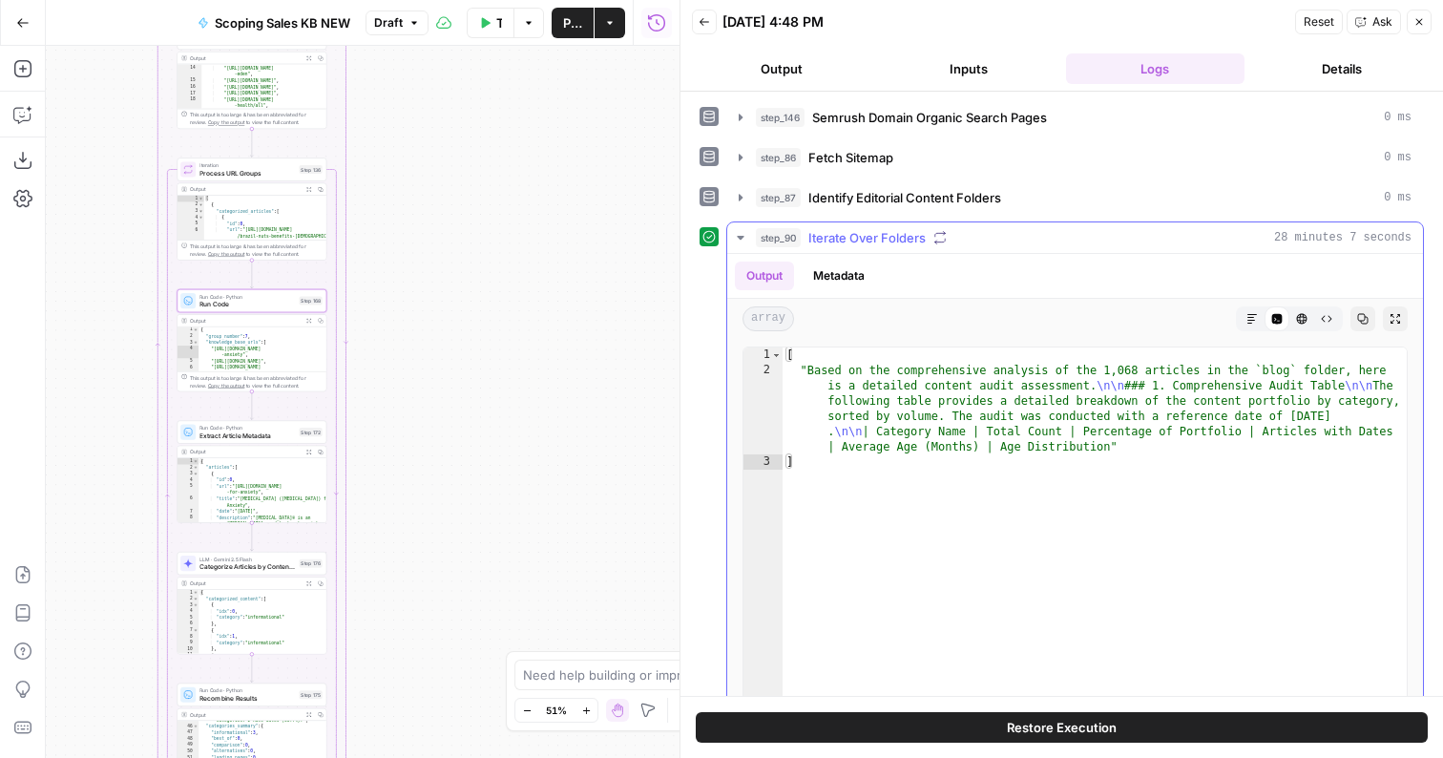
click at [834, 274] on button "Metadata" at bounding box center [839, 276] width 74 height 29
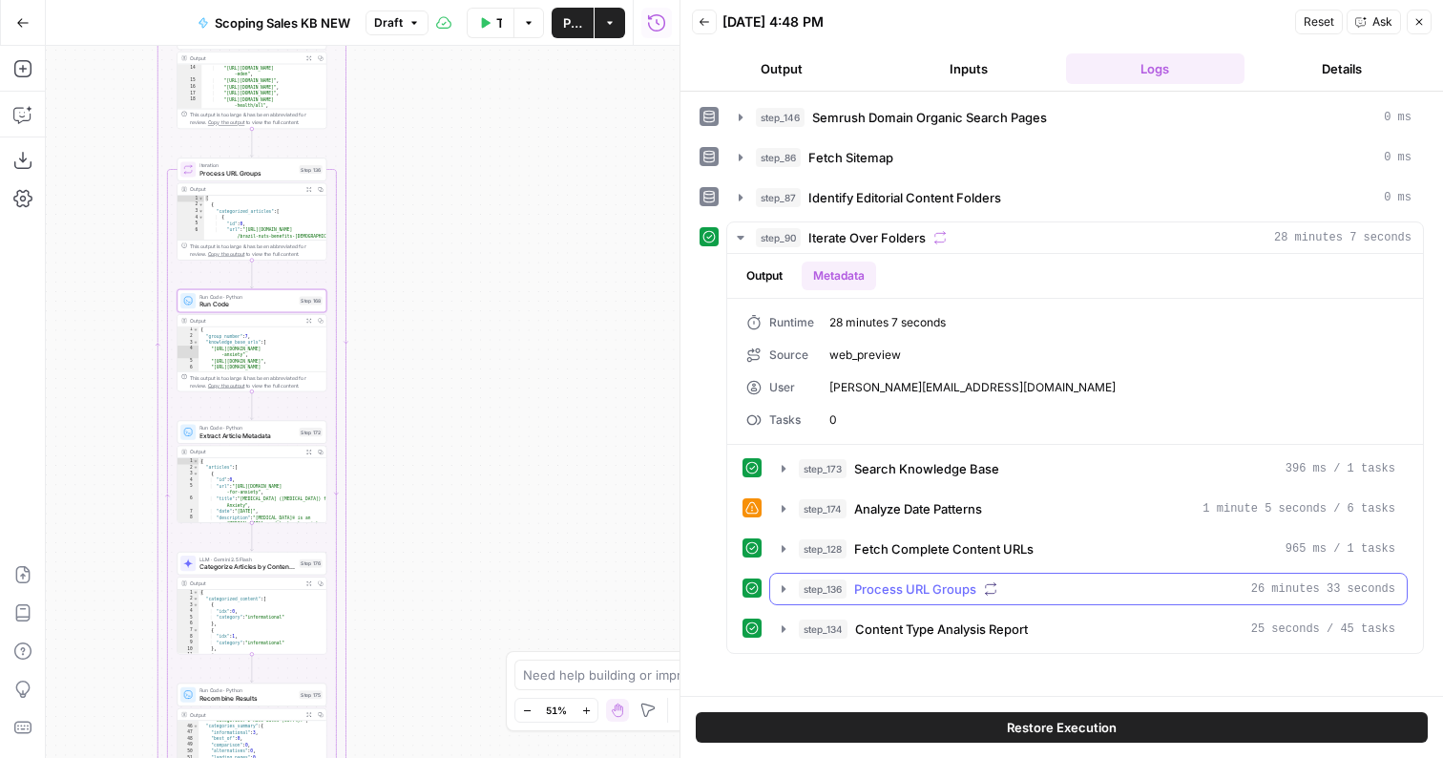
click at [961, 590] on span "Process URL Groups" at bounding box center [915, 588] width 122 height 19
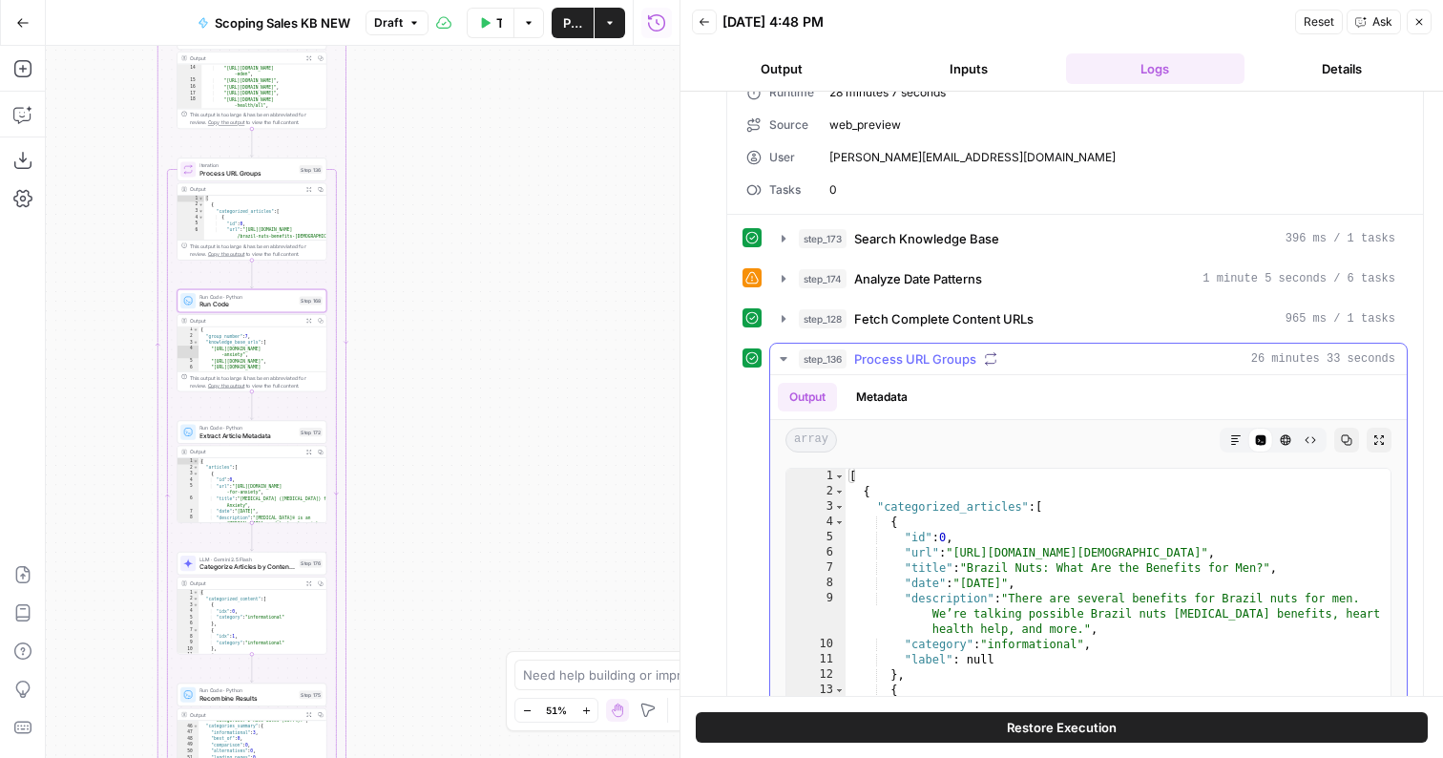
scroll to position [410, 0]
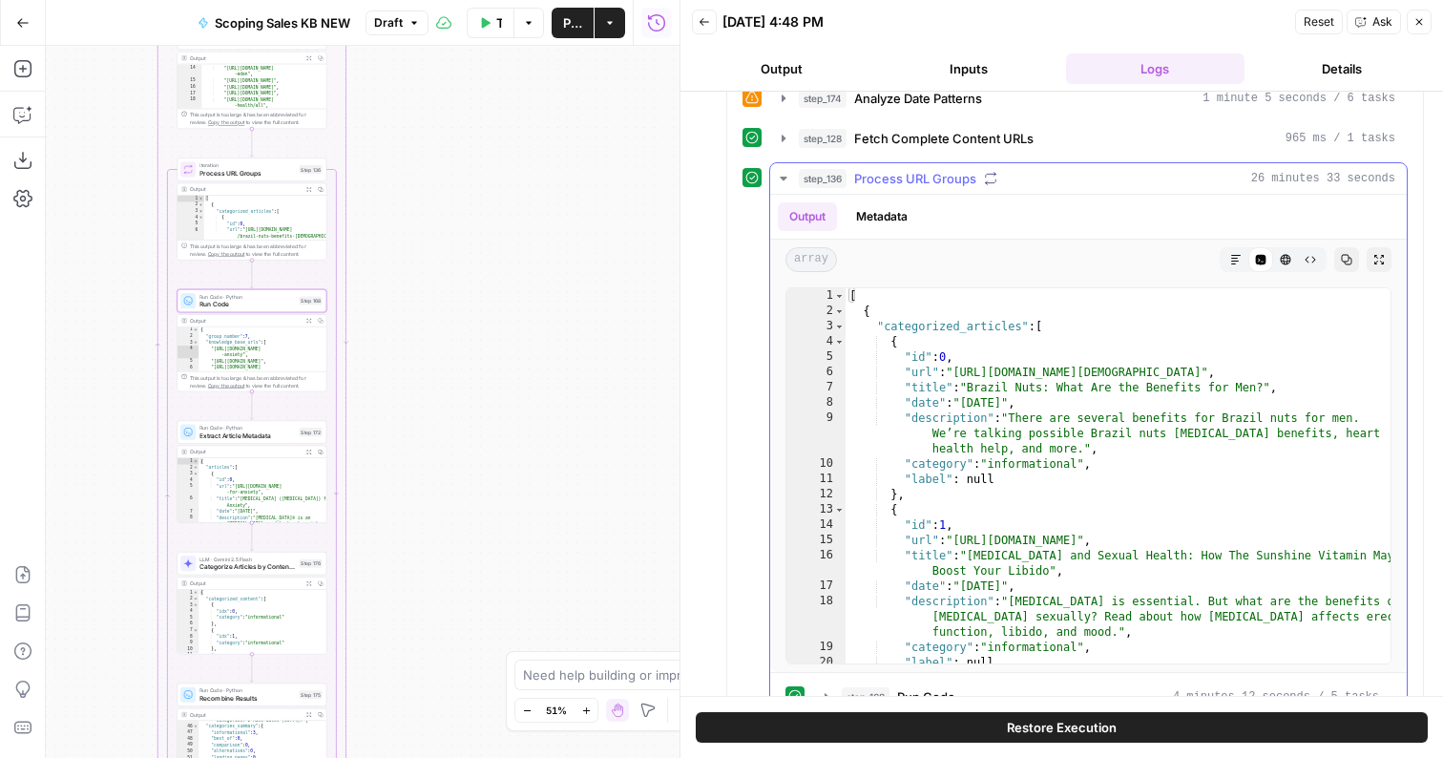
click at [872, 218] on button "Metadata" at bounding box center [882, 216] width 74 height 29
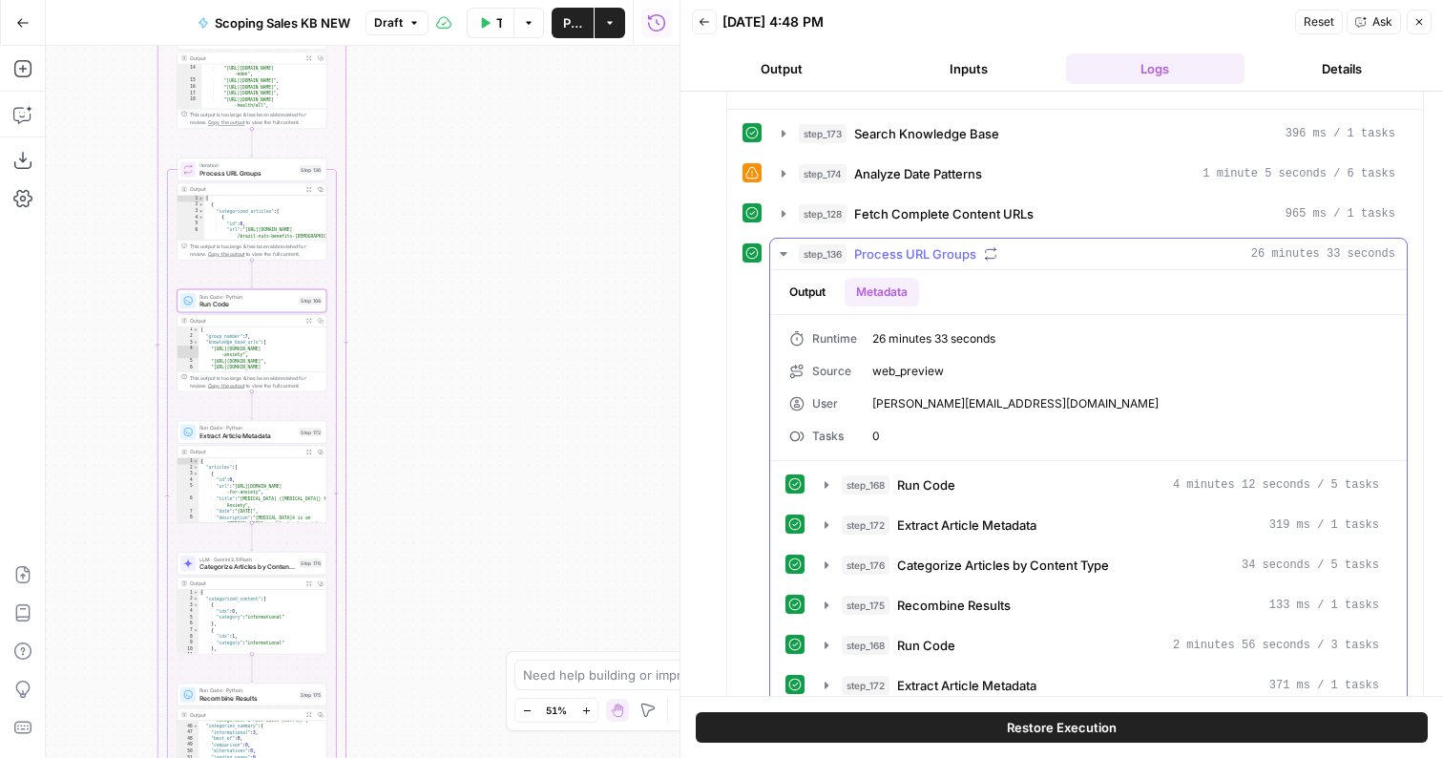
scroll to position [307, 0]
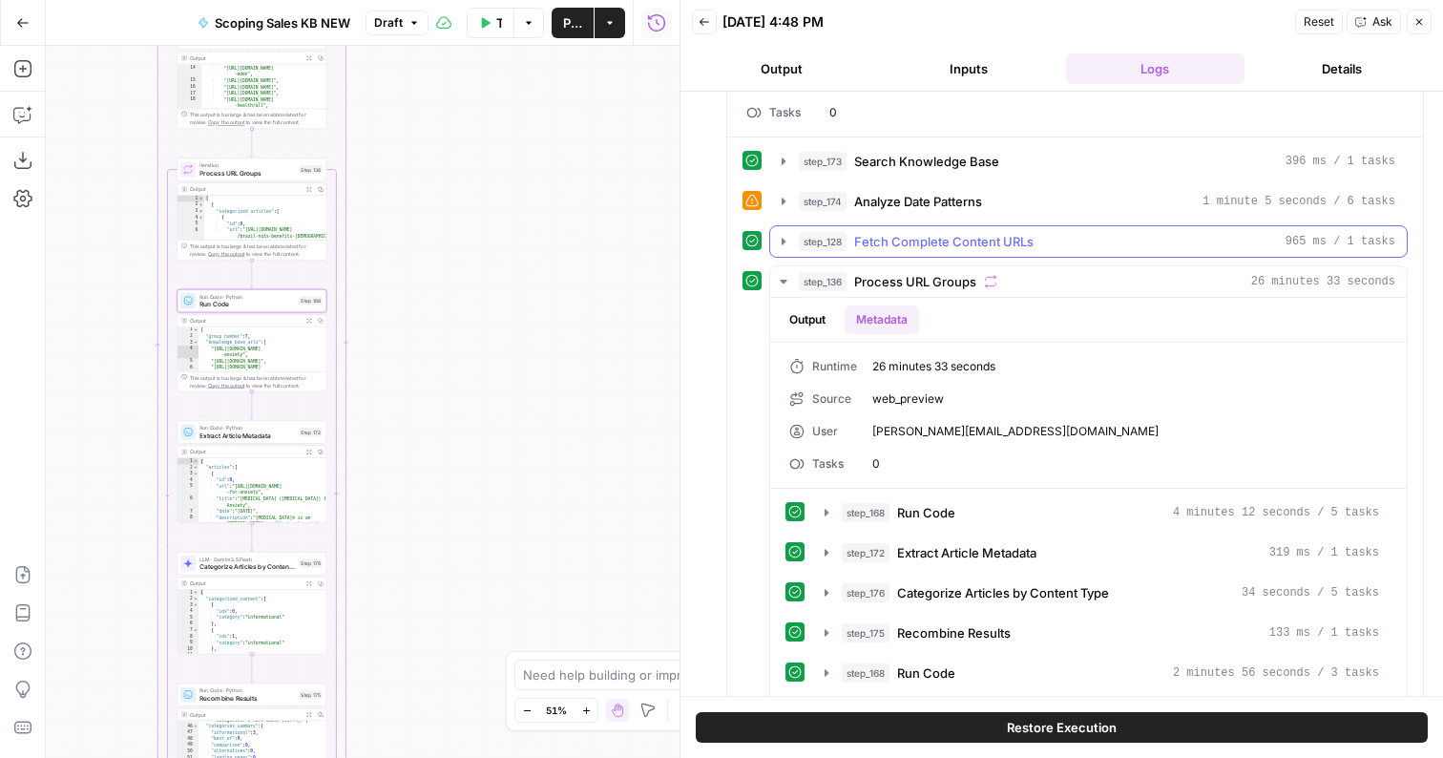
click at [875, 236] on span "Fetch Complete Content URLs" at bounding box center [943, 241] width 179 height 19
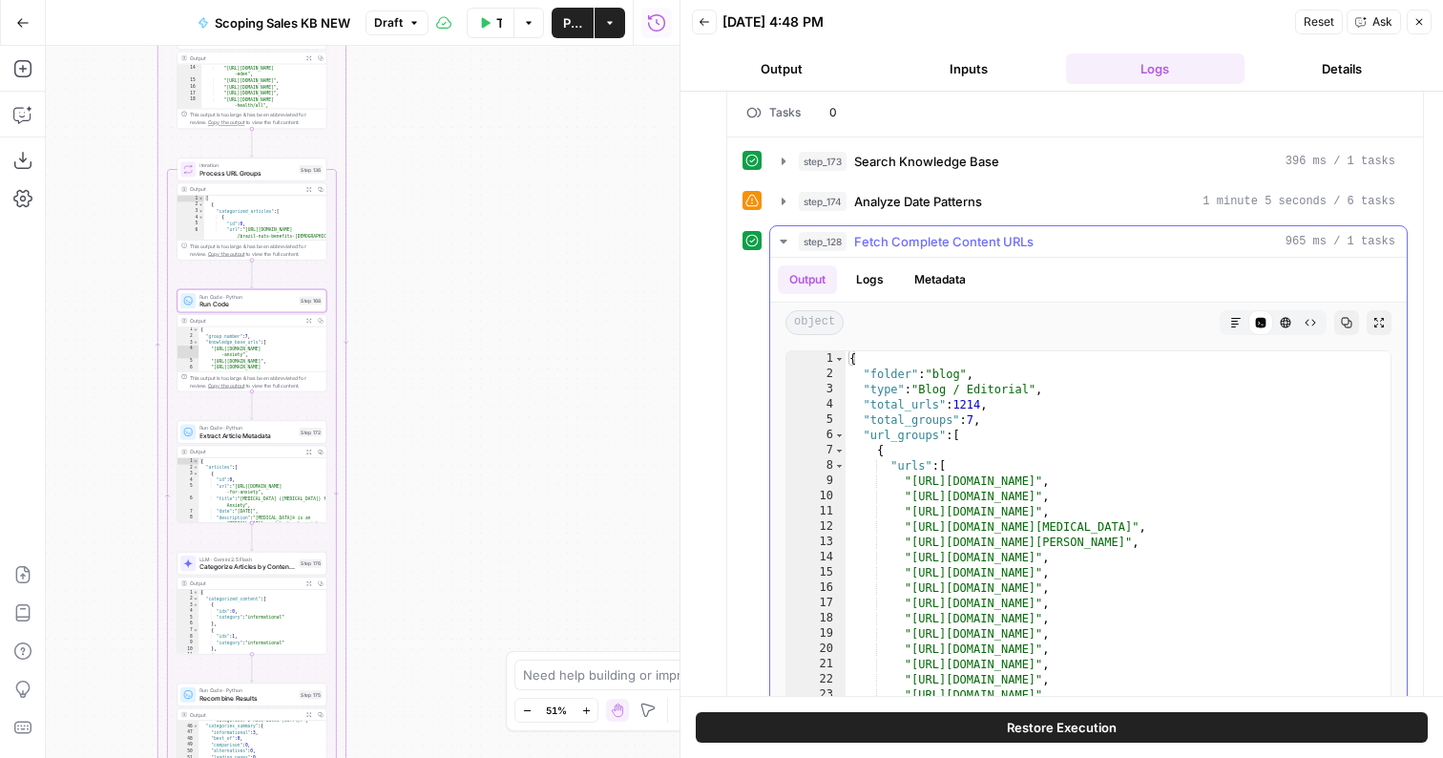
click at [888, 240] on span "Fetch Complete Content URLs" at bounding box center [943, 241] width 179 height 19
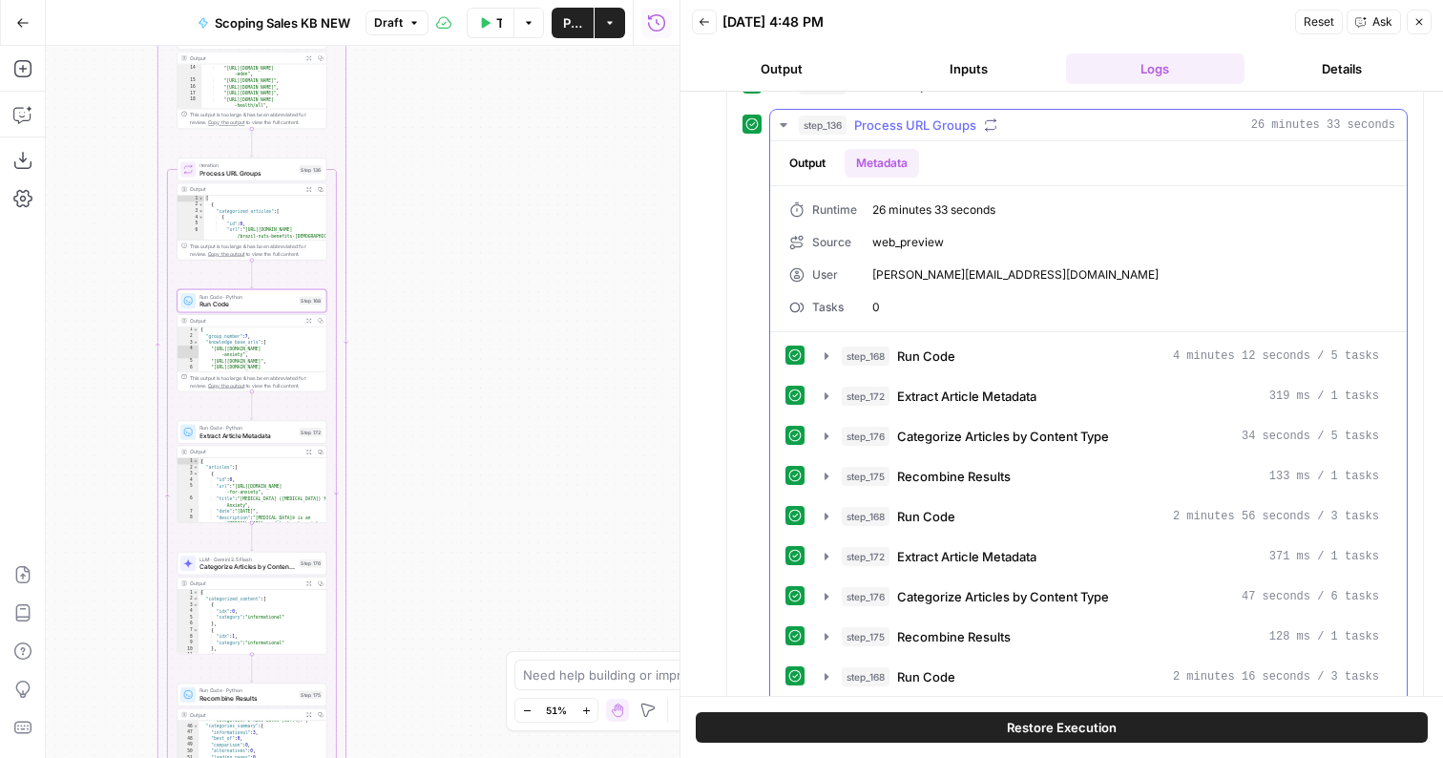
scroll to position [494, 0]
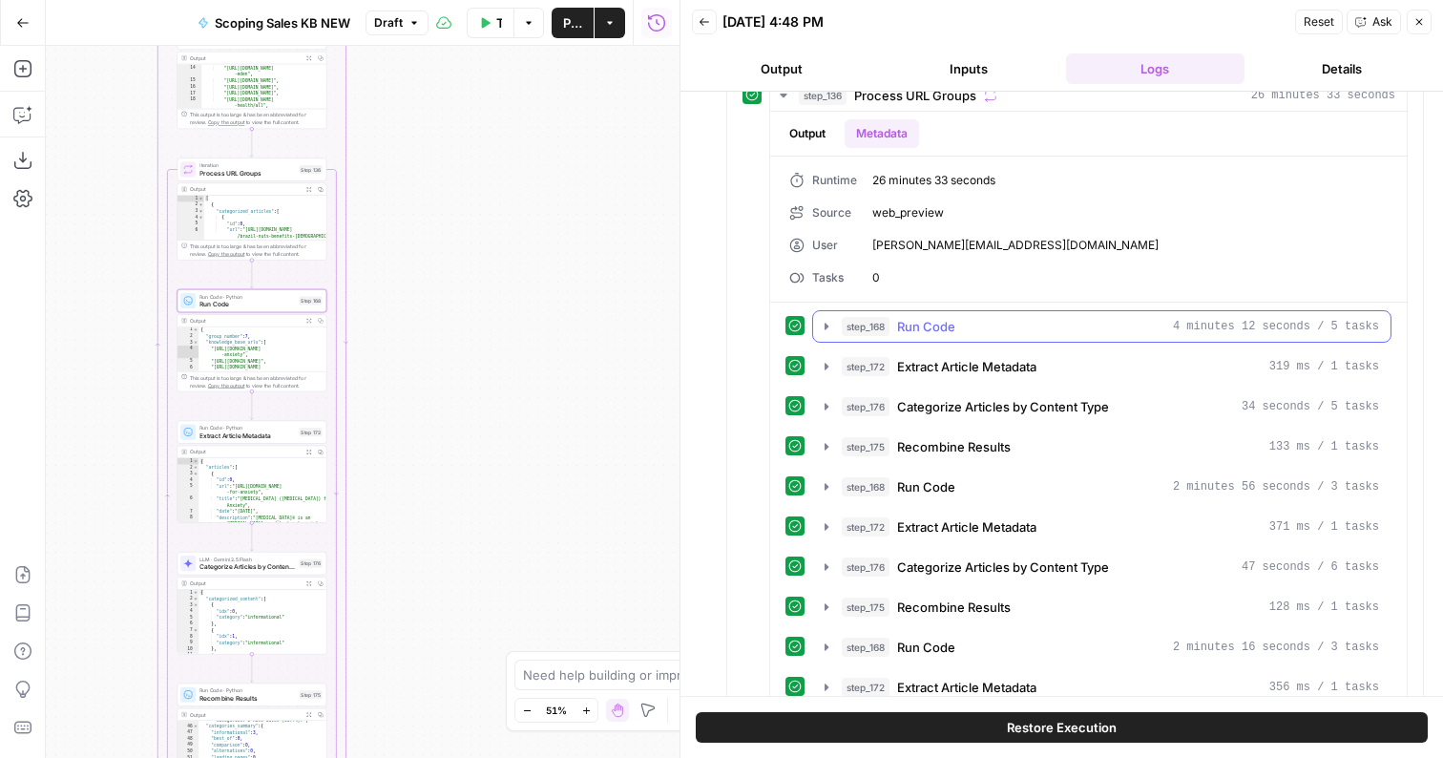
click at [934, 325] on span "Run Code" at bounding box center [926, 326] width 58 height 19
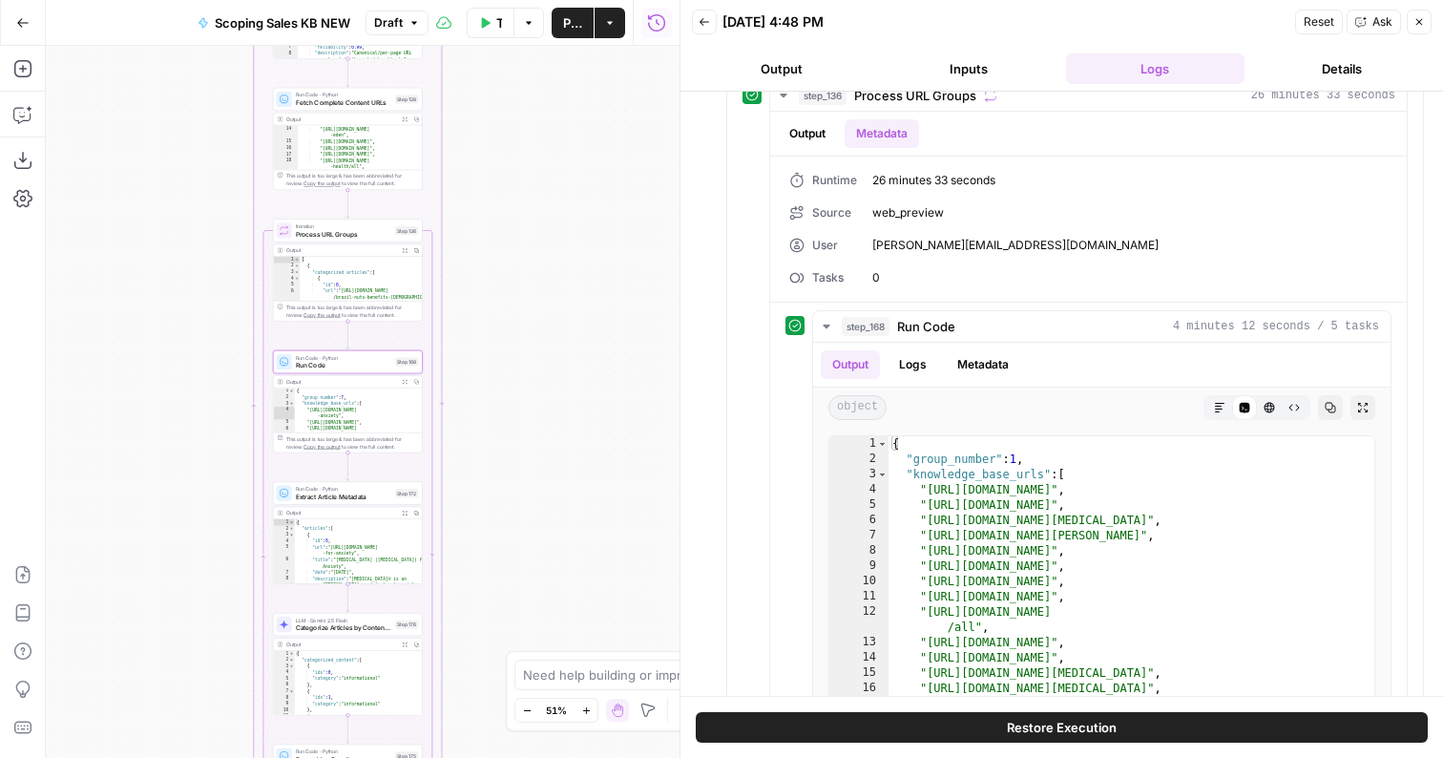
click at [338, 368] on span "Run Code" at bounding box center [343, 366] width 95 height 10
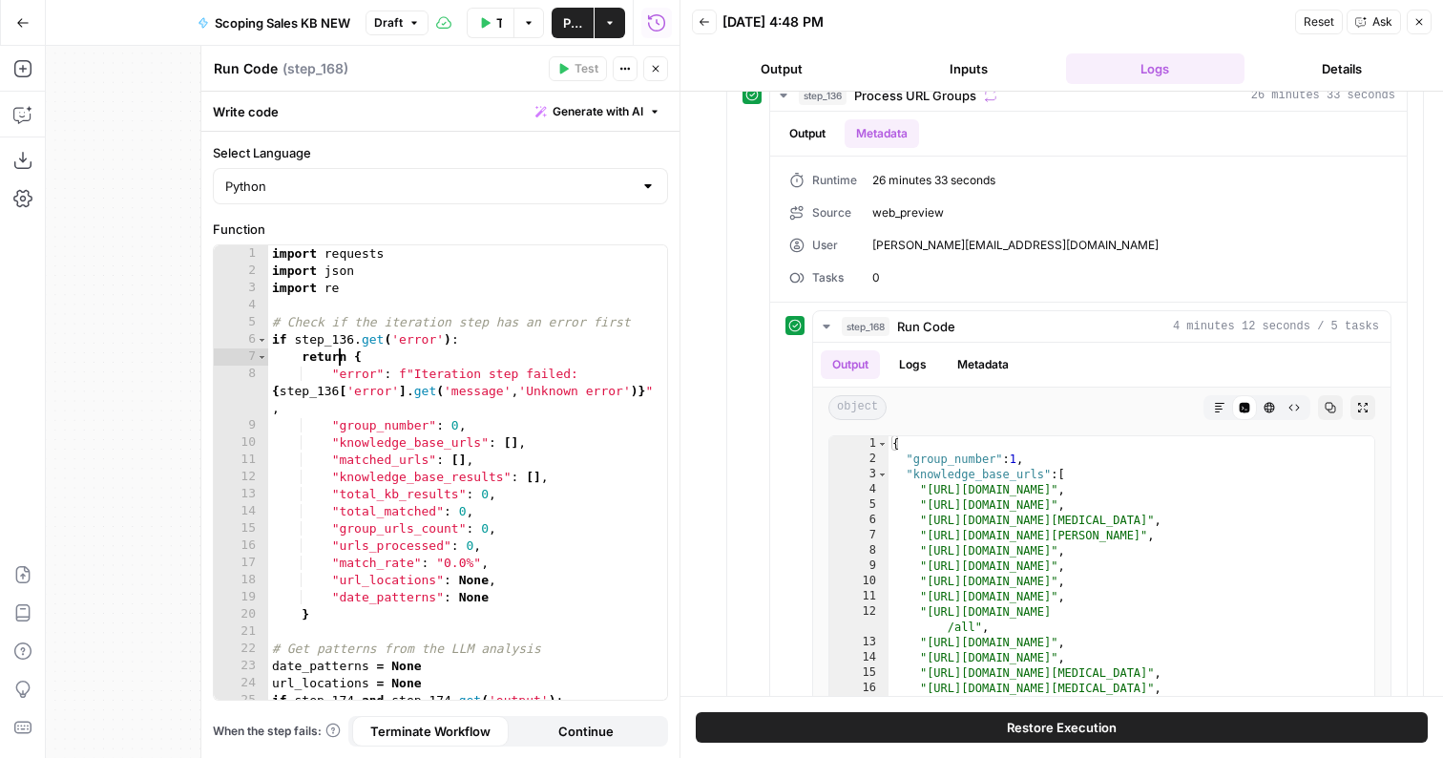
click at [340, 354] on div "import requests import json import re # Check if the iteration step has an erro…" at bounding box center [467, 489] width 399 height 489
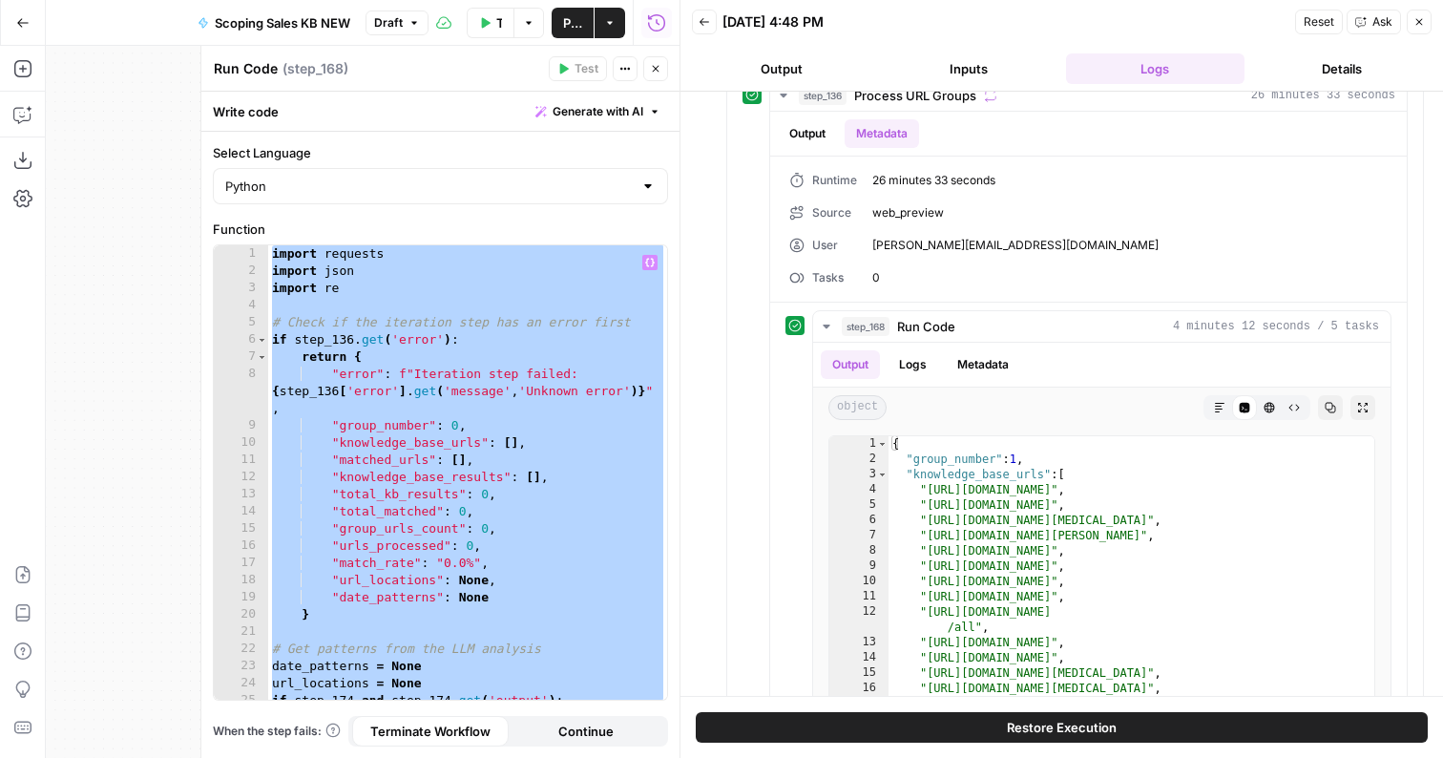
click at [501, 368] on div "import requests import json import re # Check if the iteration step has an erro…" at bounding box center [467, 489] width 399 height 489
type textarea "**********"
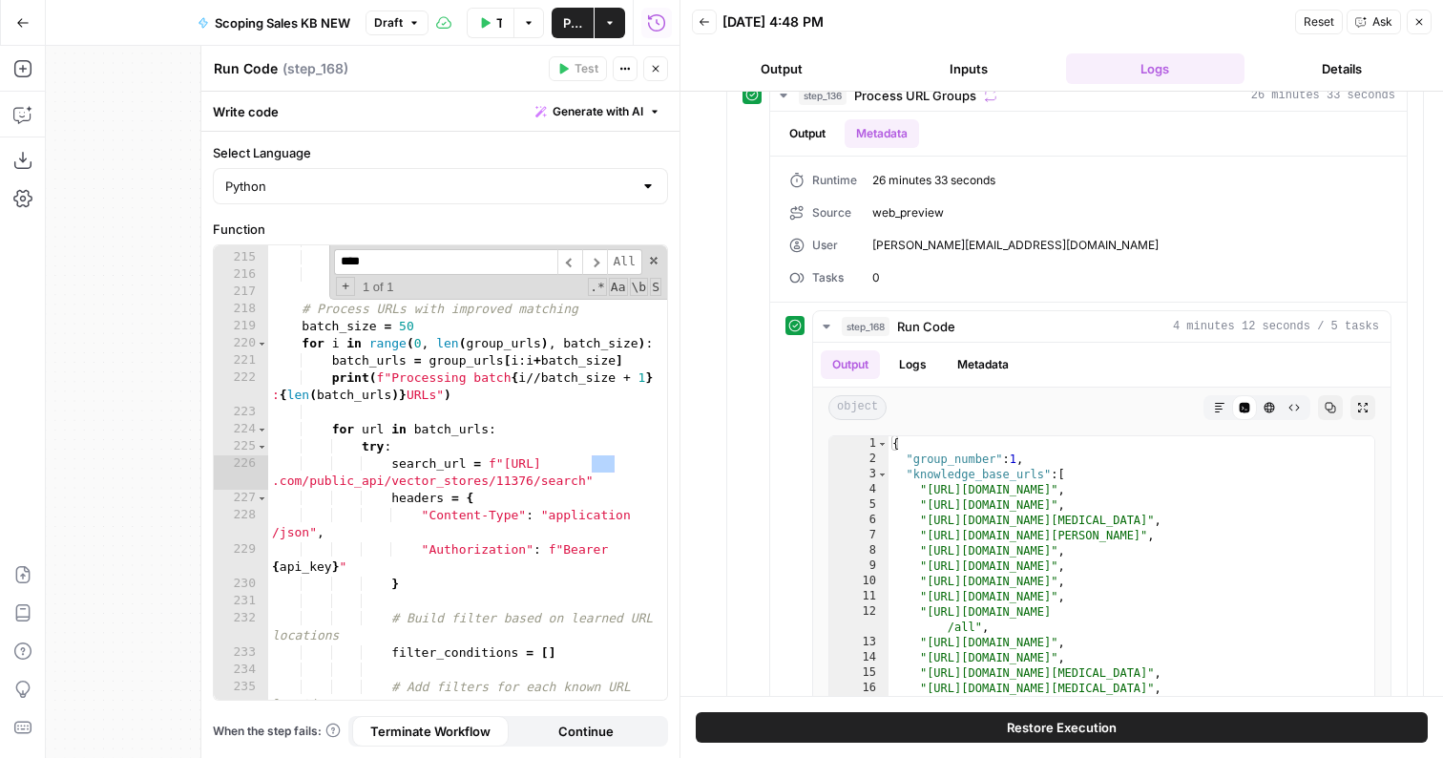
scroll to position [4309, 0]
type input "*****"
click at [533, 403] on div "score += 5 return min ( score , 100 ) # Process URLs with improved matching bat…" at bounding box center [467, 485] width 399 height 506
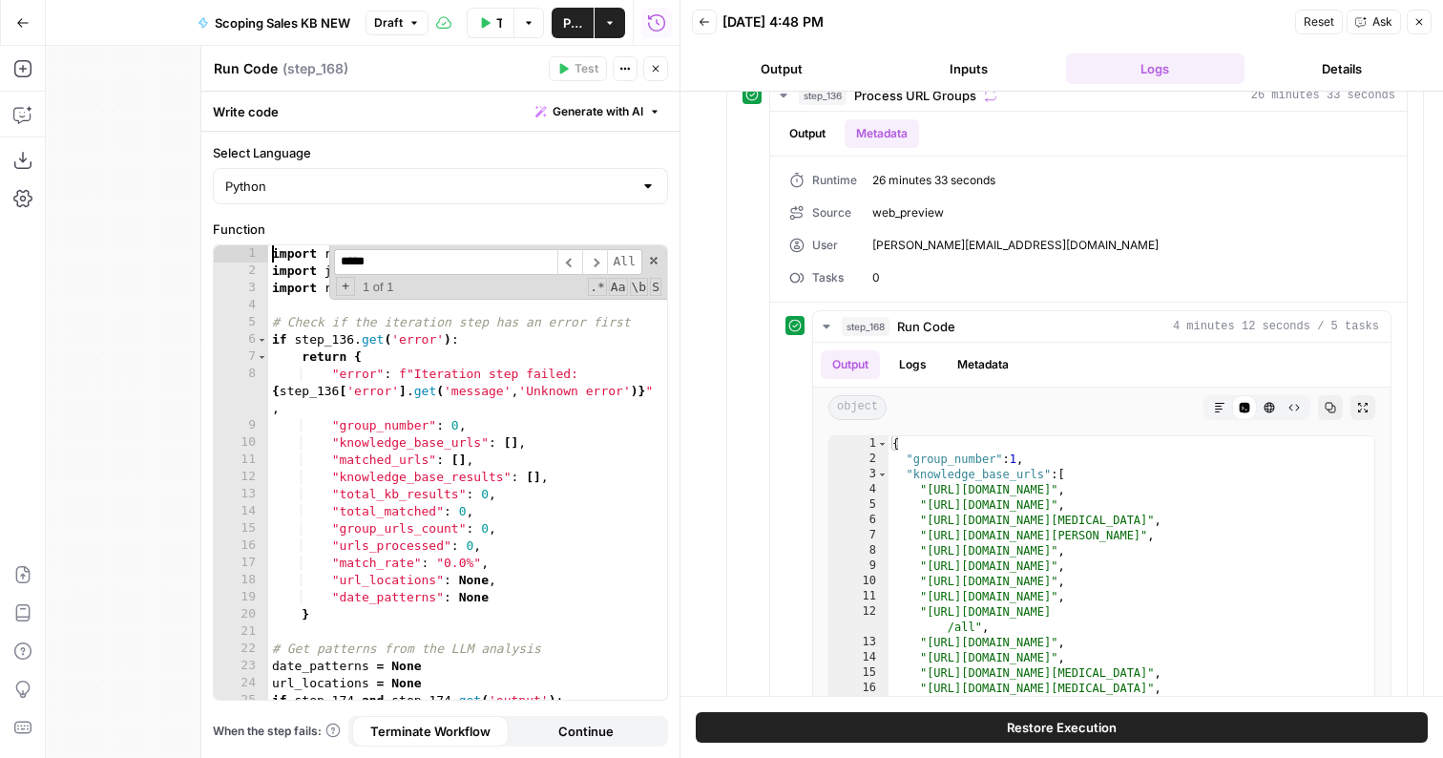
scroll to position [0, 0]
type textarea "**********"
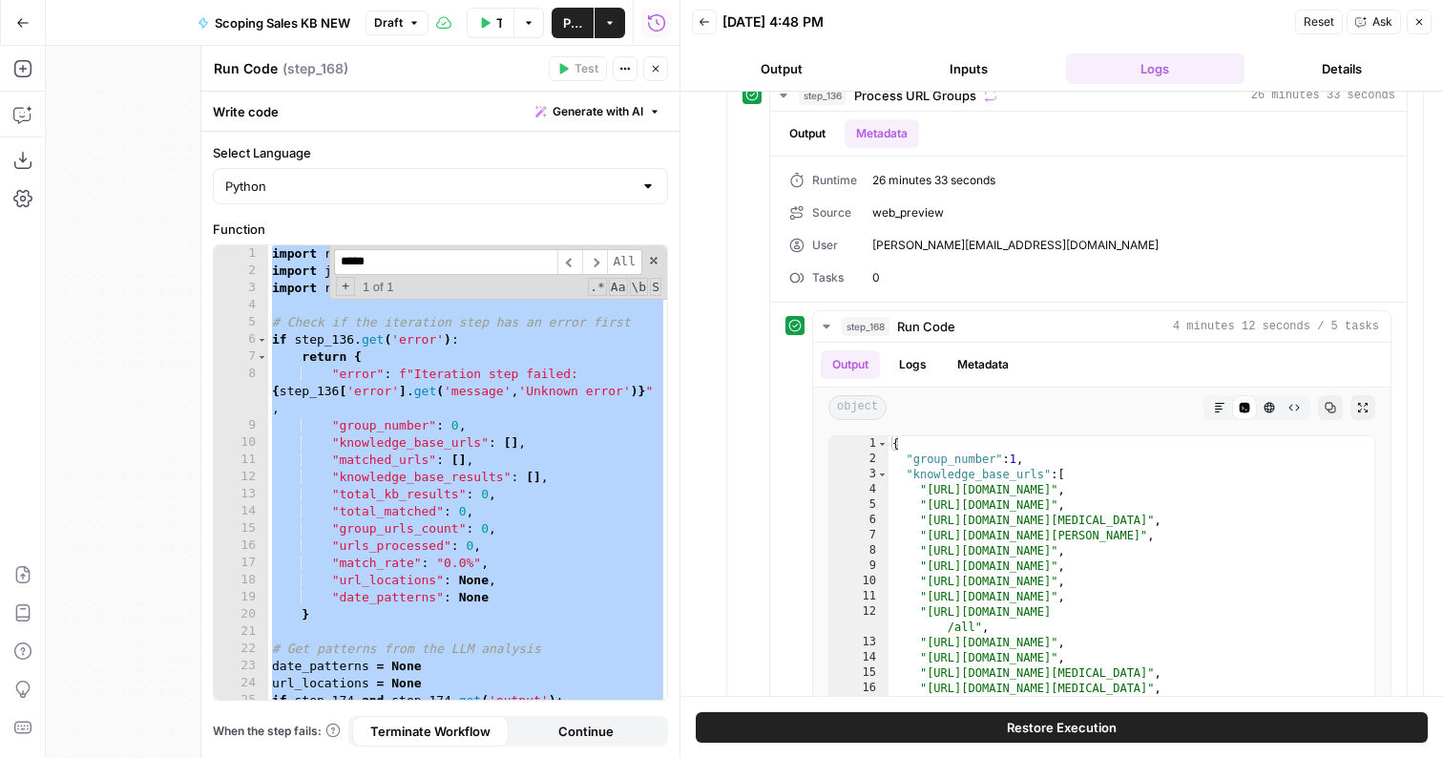
click at [464, 259] on input "*****" at bounding box center [445, 262] width 223 height 26
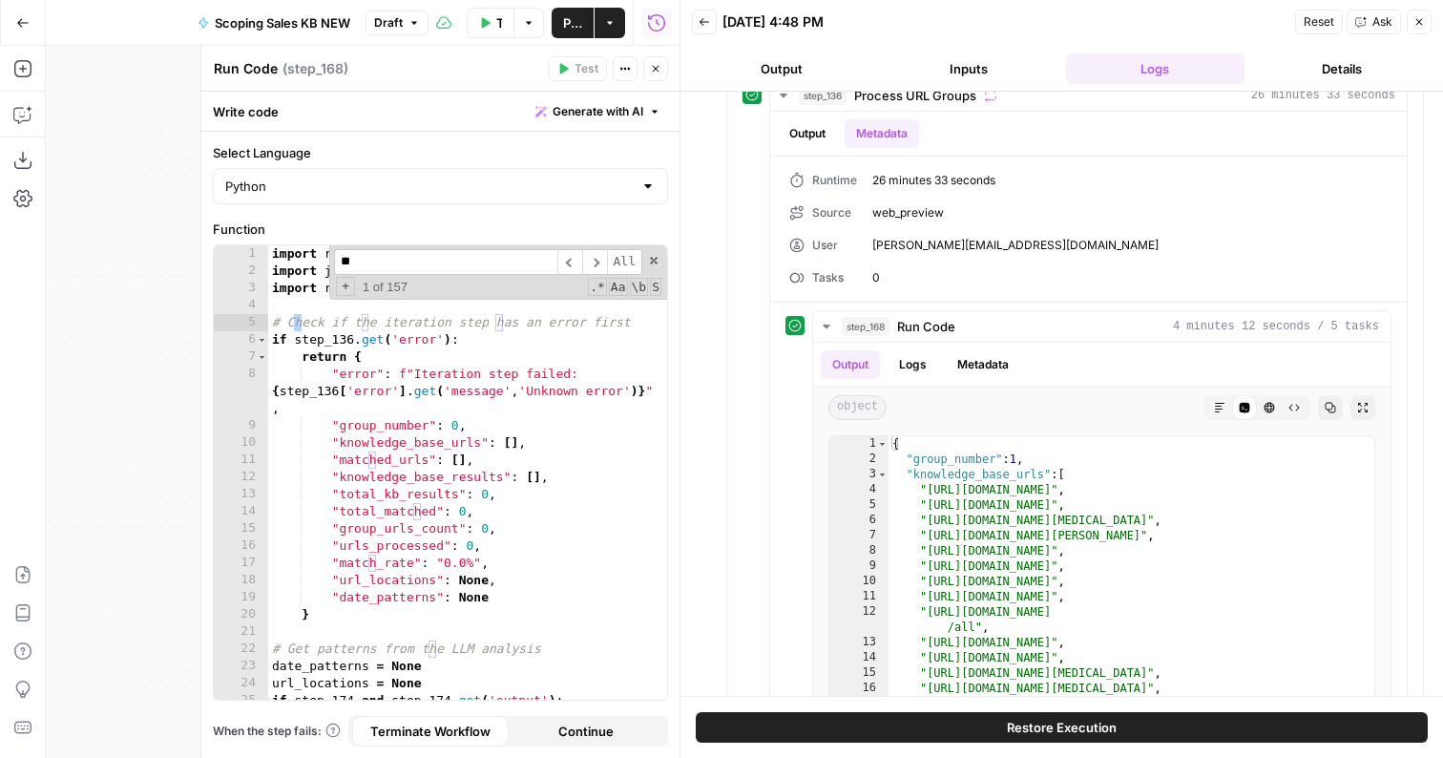
scroll to position [4155, 0]
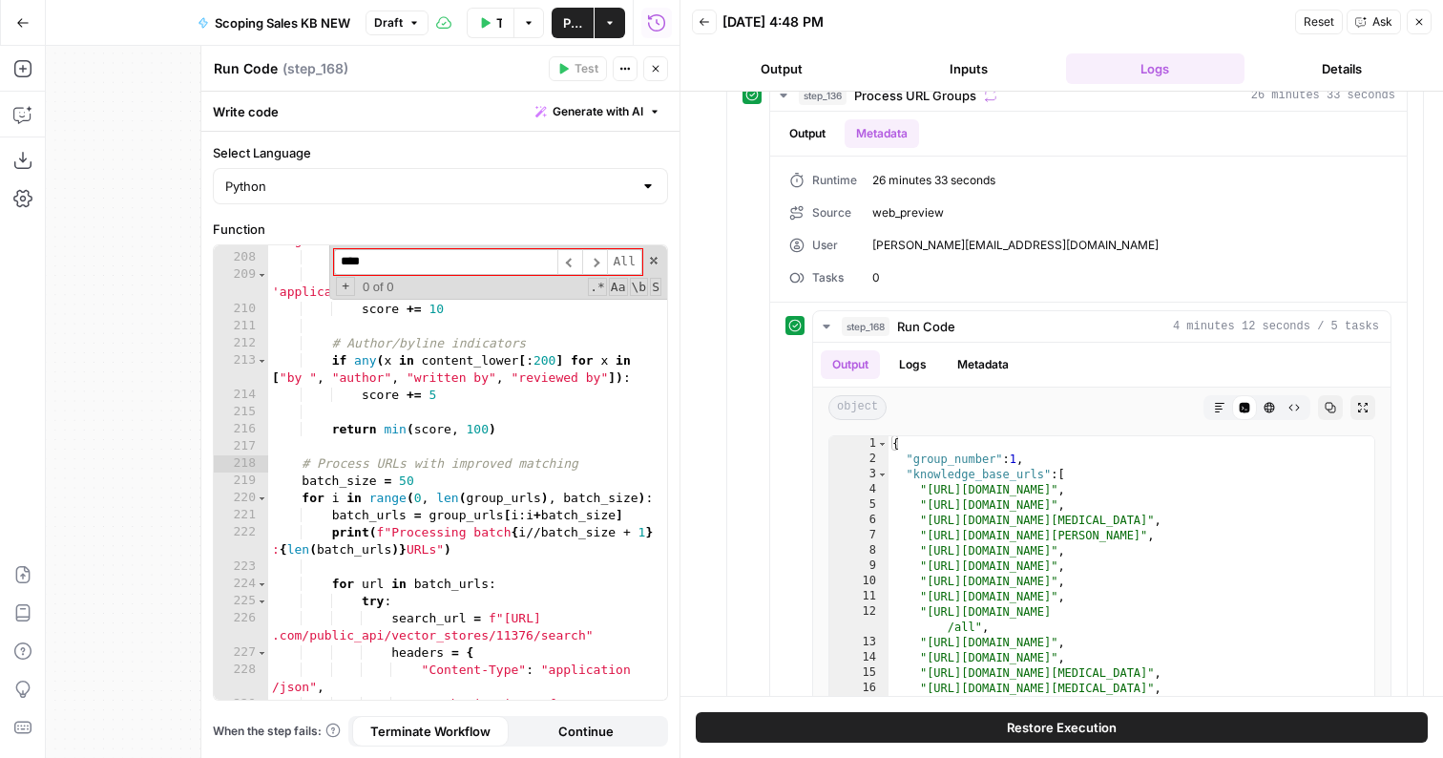
type input "****"
click at [22, 32] on button "Go Back" at bounding box center [23, 23] width 34 height 34
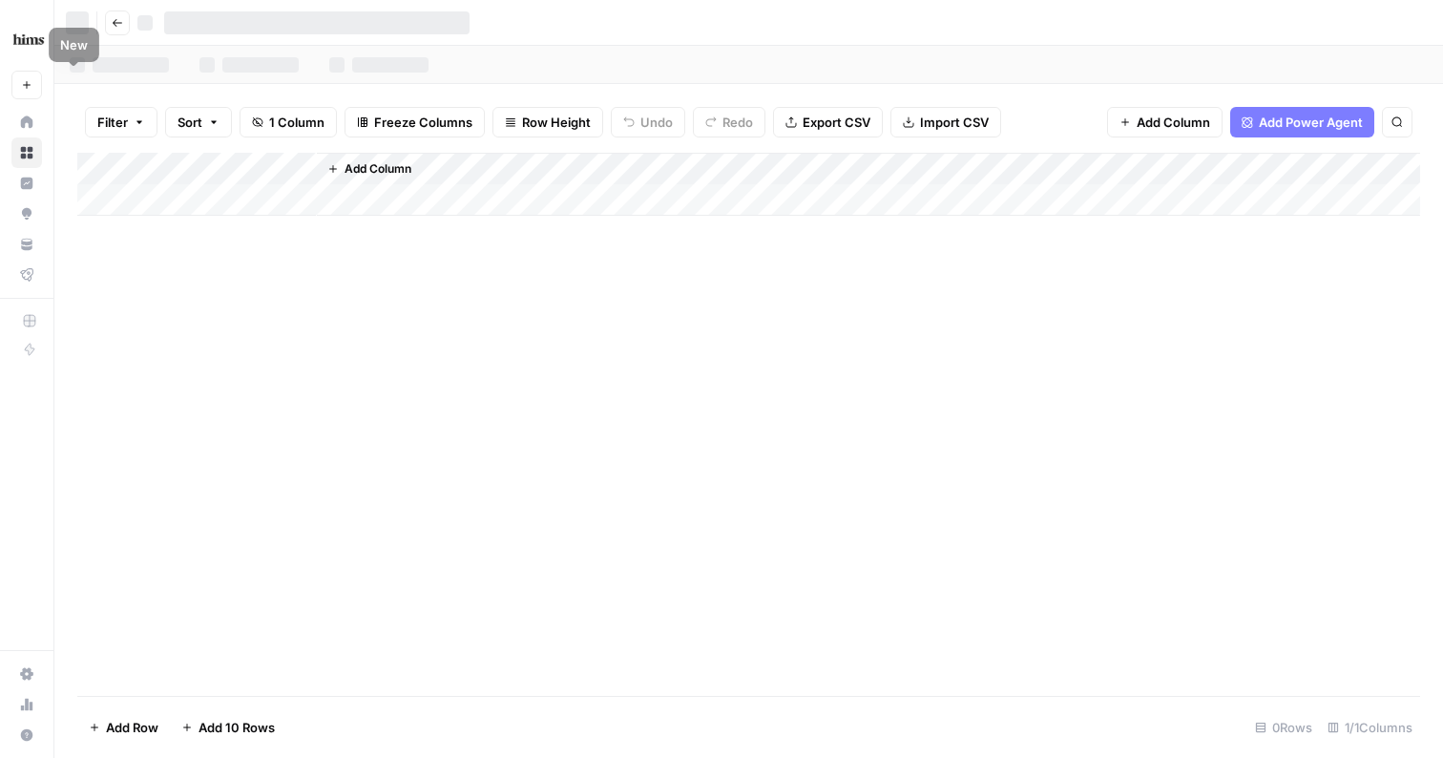
click at [114, 46] on div at bounding box center [119, 65] width 130 height 38
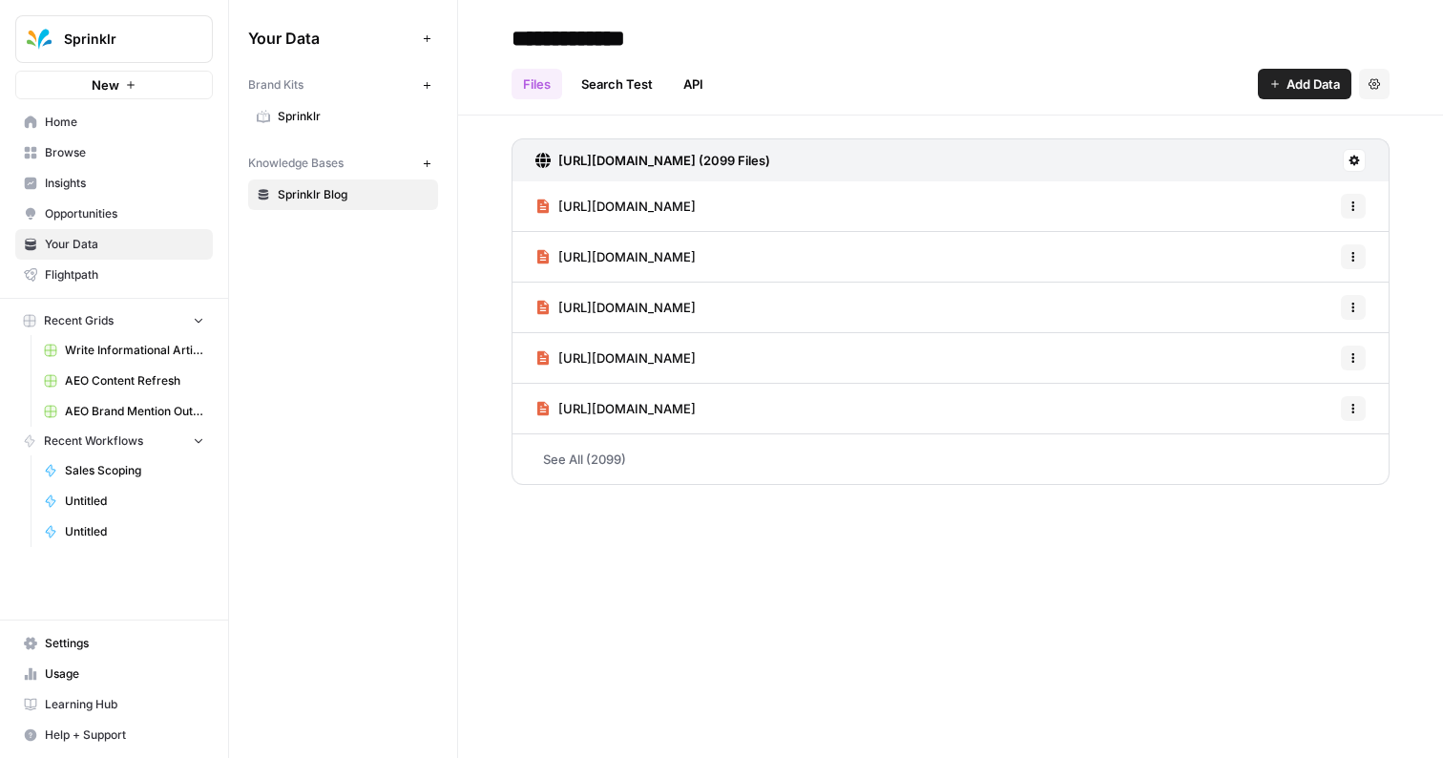
click at [127, 119] on span "Home" at bounding box center [124, 122] width 159 height 17
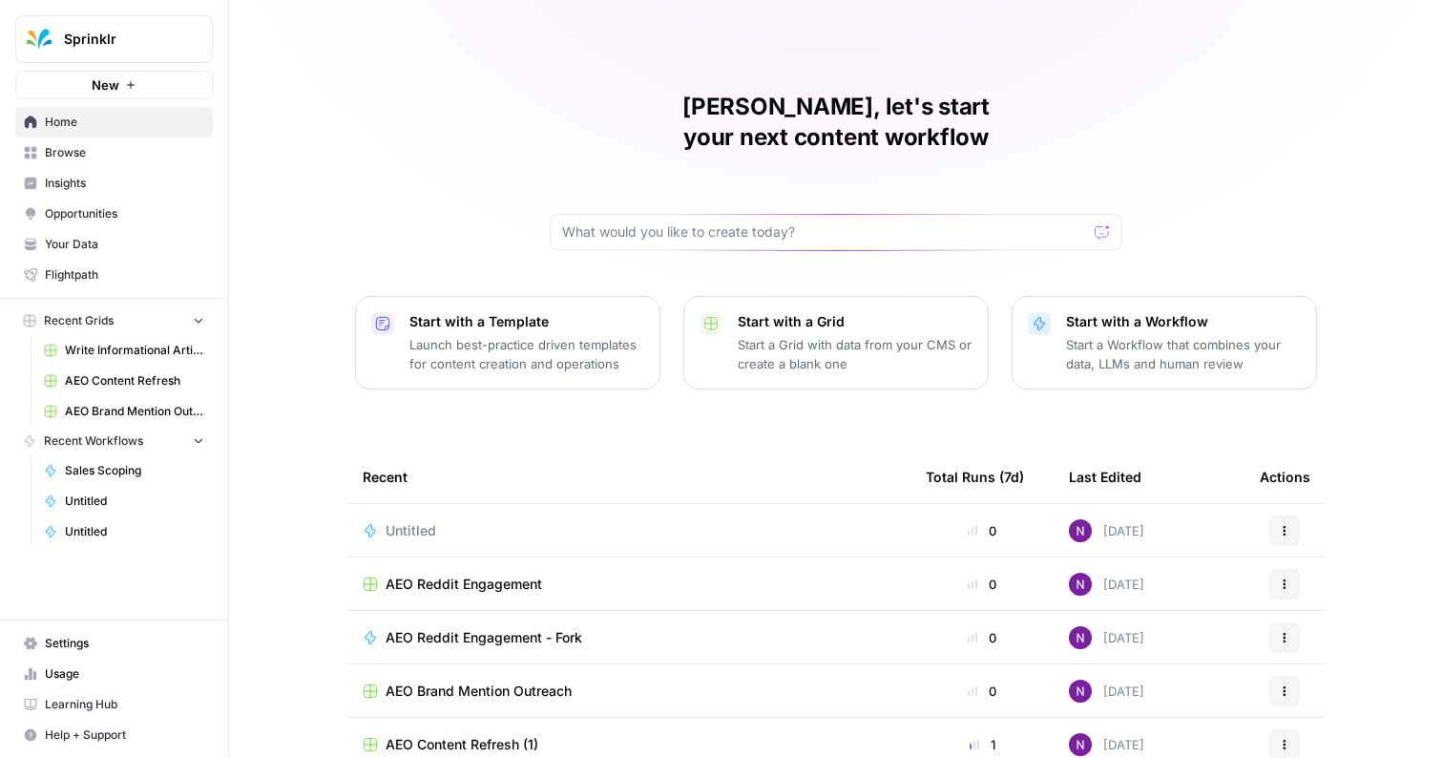
click at [90, 79] on button "New" at bounding box center [114, 85] width 198 height 29
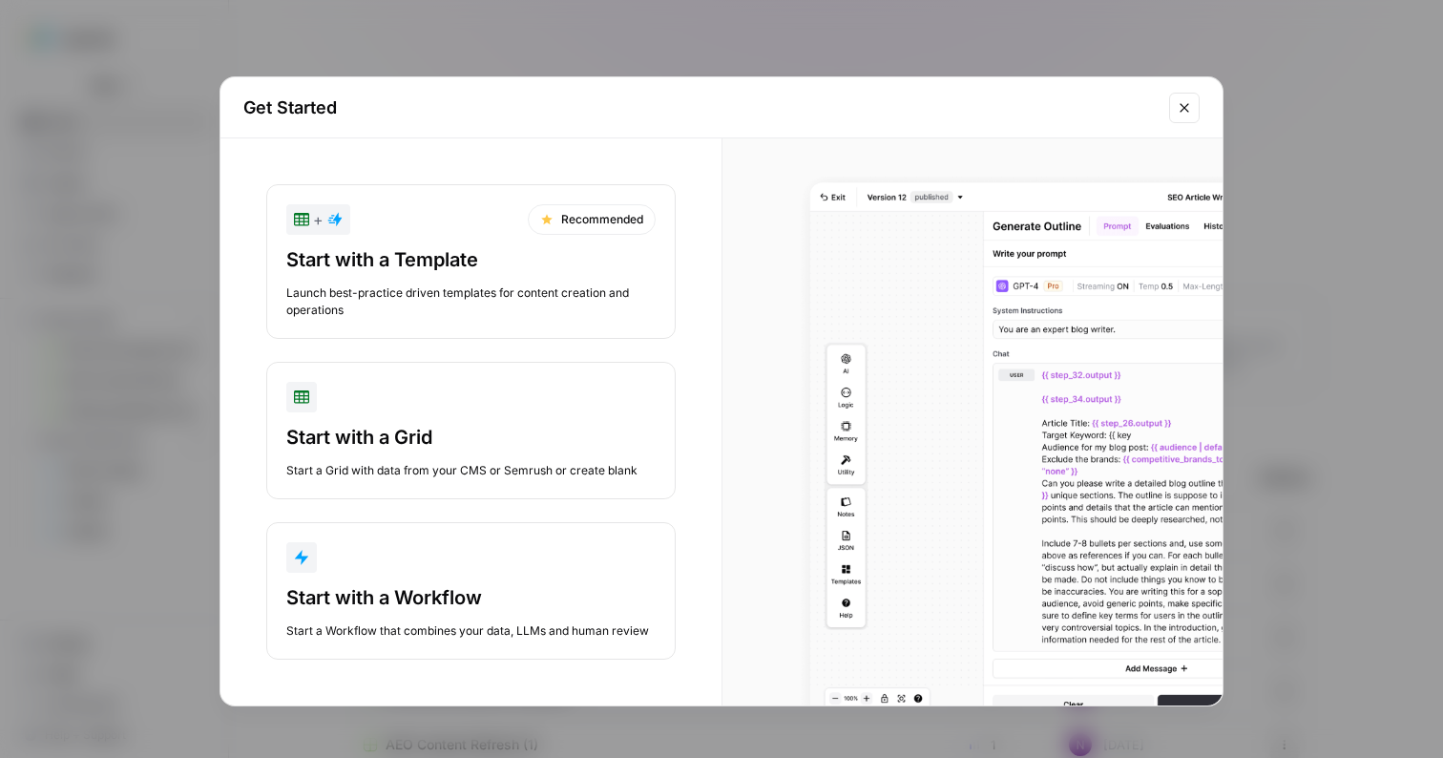
click at [375, 613] on div "Start with a Workflow Start a Workflow that combines your data, LLMs and human …" at bounding box center [470, 611] width 369 height 55
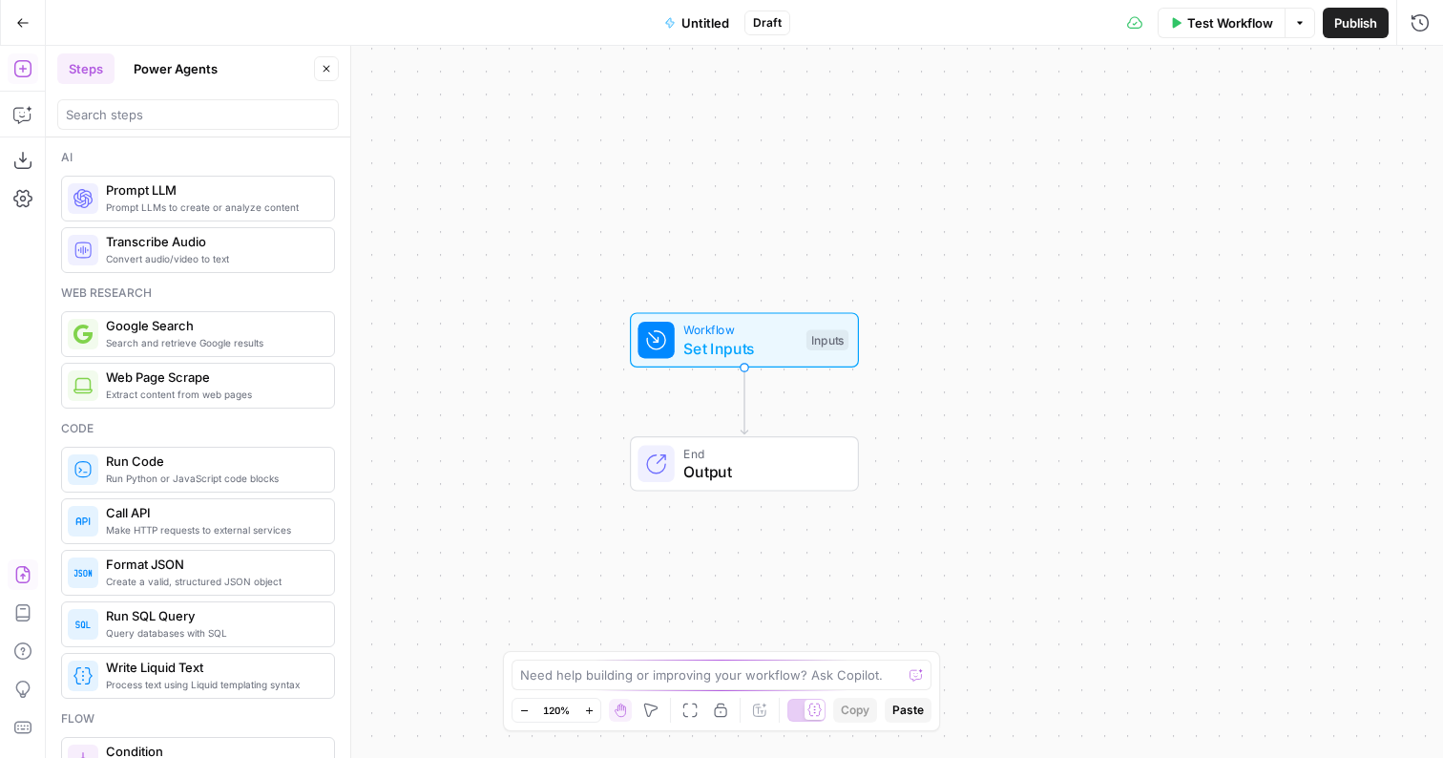
click at [20, 570] on icon "button" at bounding box center [22, 574] width 19 height 19
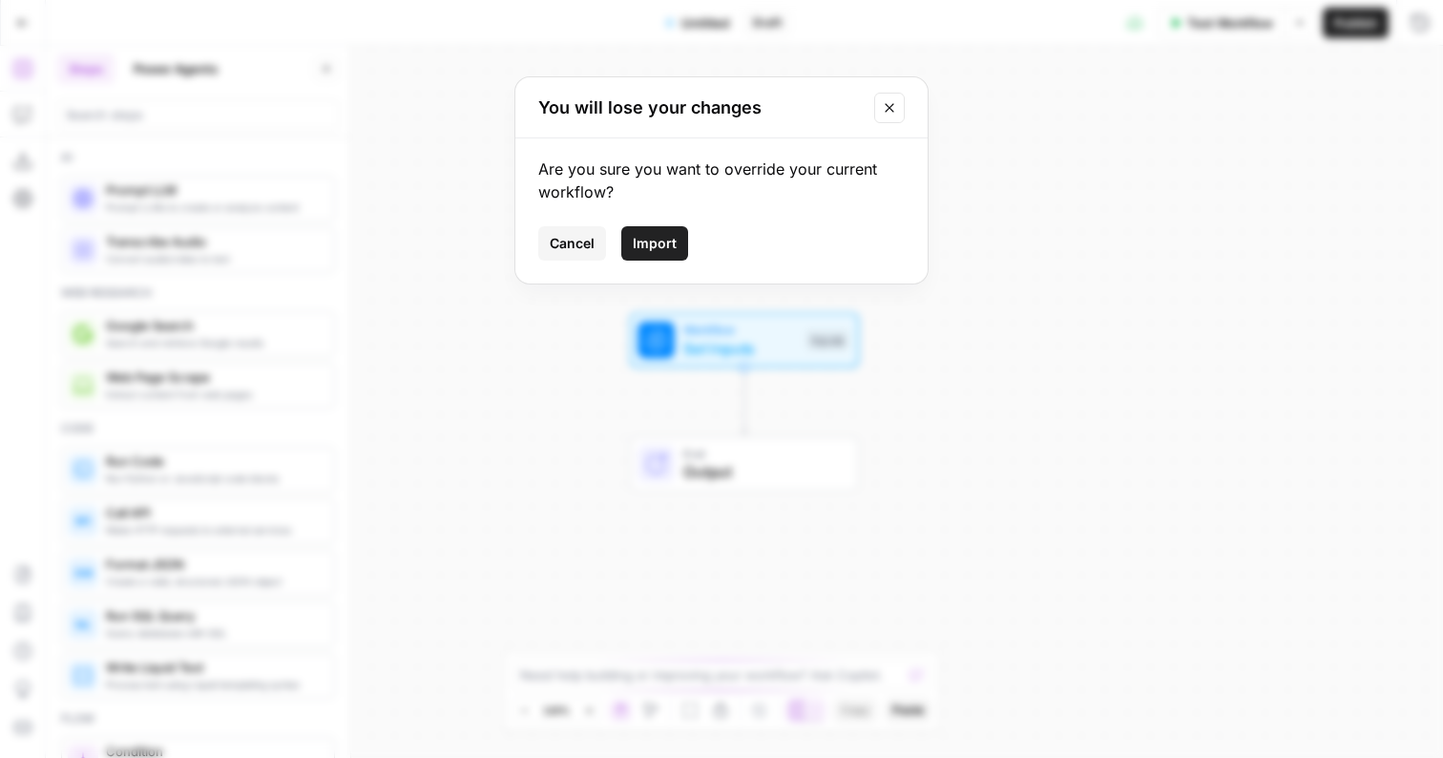
click at [668, 232] on button "Import" at bounding box center [654, 243] width 67 height 34
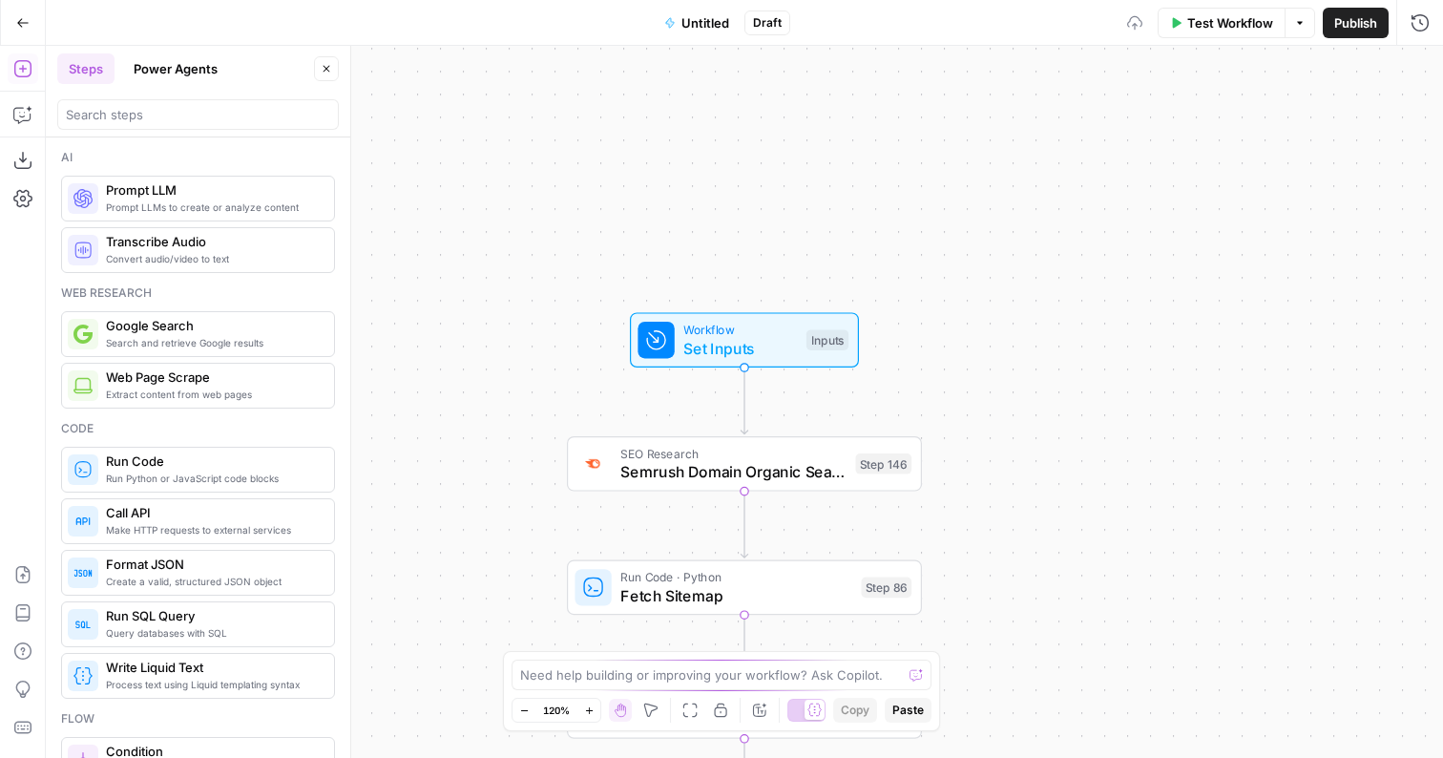
click at [688, 24] on span "Untitled" at bounding box center [706, 22] width 48 height 19
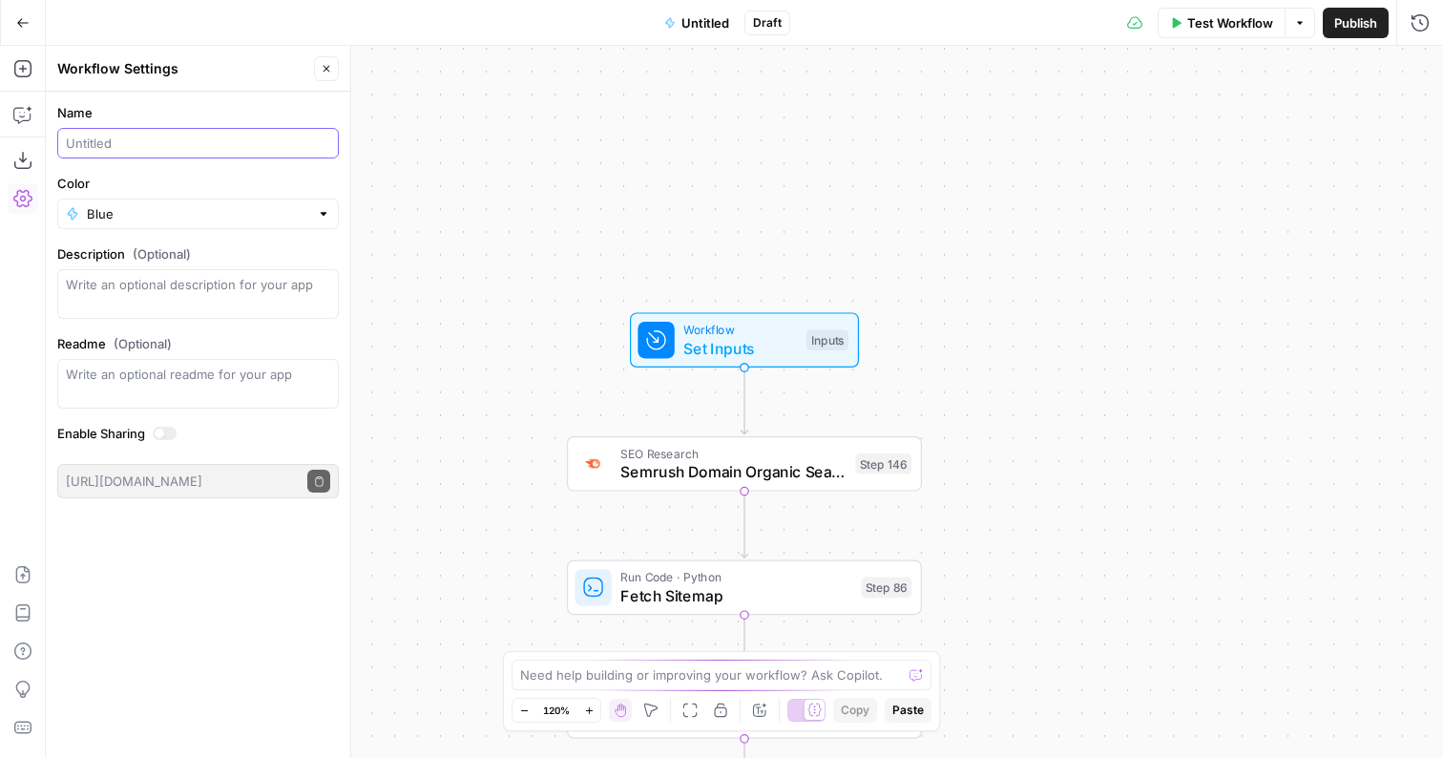
click at [265, 145] on input "Name" at bounding box center [198, 143] width 264 height 19
type input "Sprinklr Scoping"
click at [1135, 222] on div "Workflow Set Inputs Inputs SEO Research Semrush Domain Organic Search Pages Ste…" at bounding box center [745, 402] width 1398 height 712
click at [1222, 10] on button "Test Workflow" at bounding box center [1222, 23] width 128 height 31
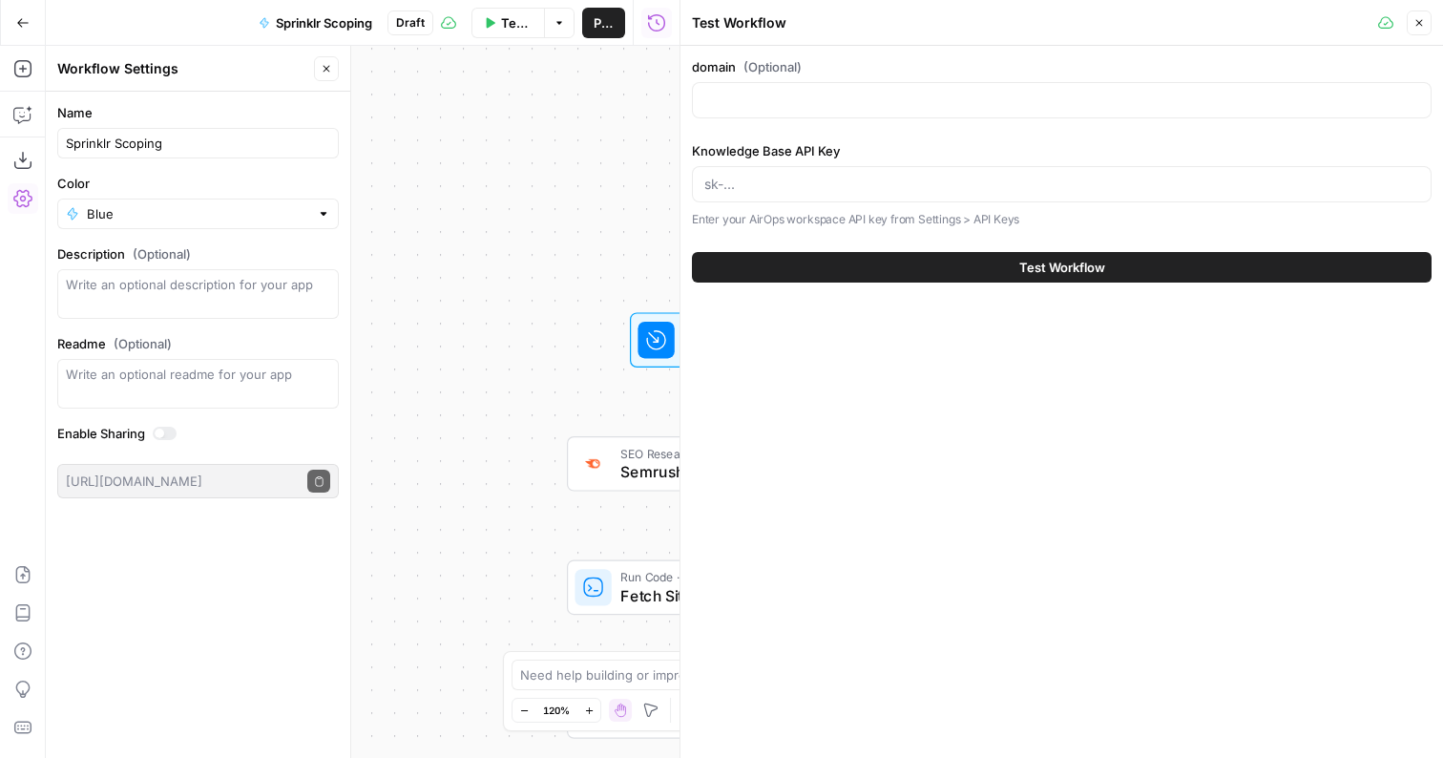
click at [905, 89] on div at bounding box center [1062, 100] width 740 height 36
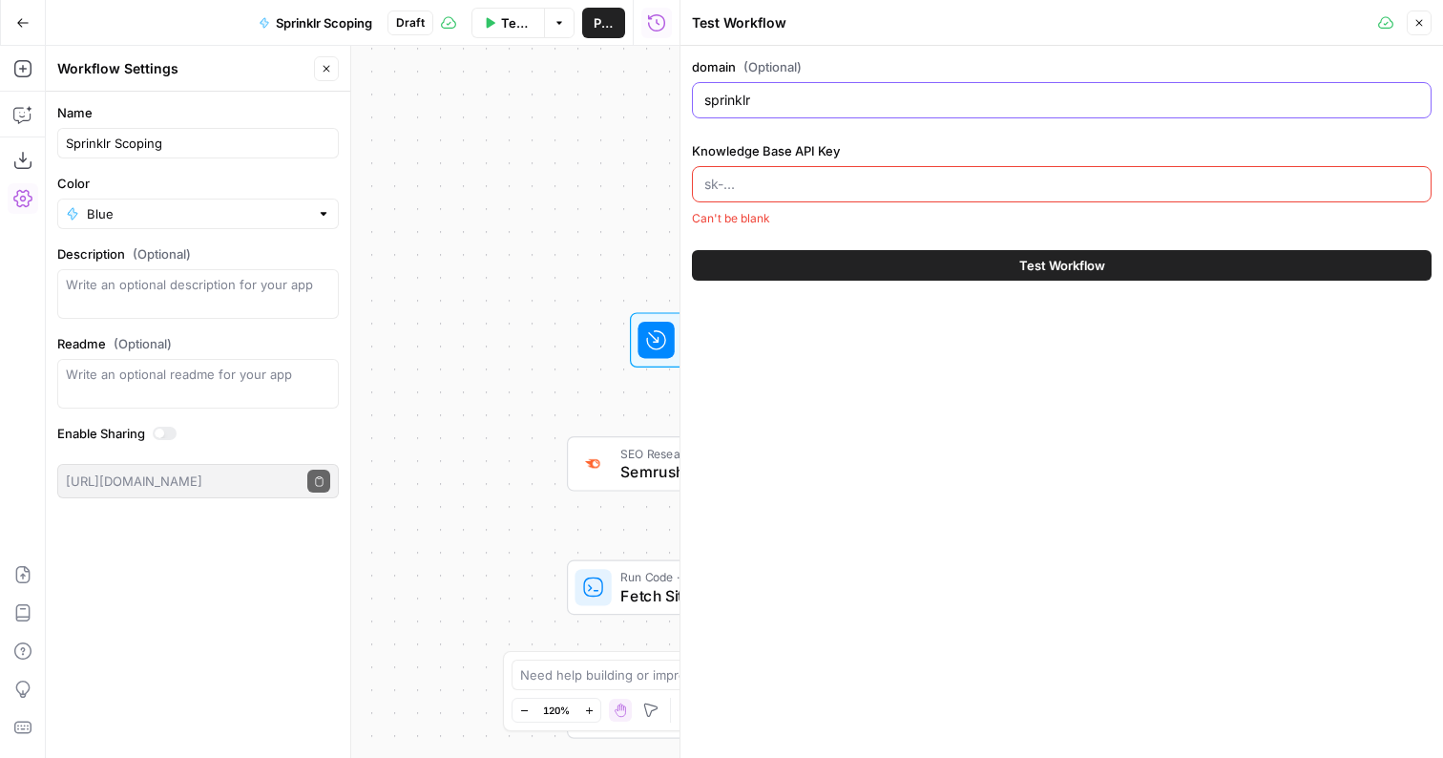
type input "sprinklr"
click at [21, 20] on icon "button" at bounding box center [22, 22] width 13 height 13
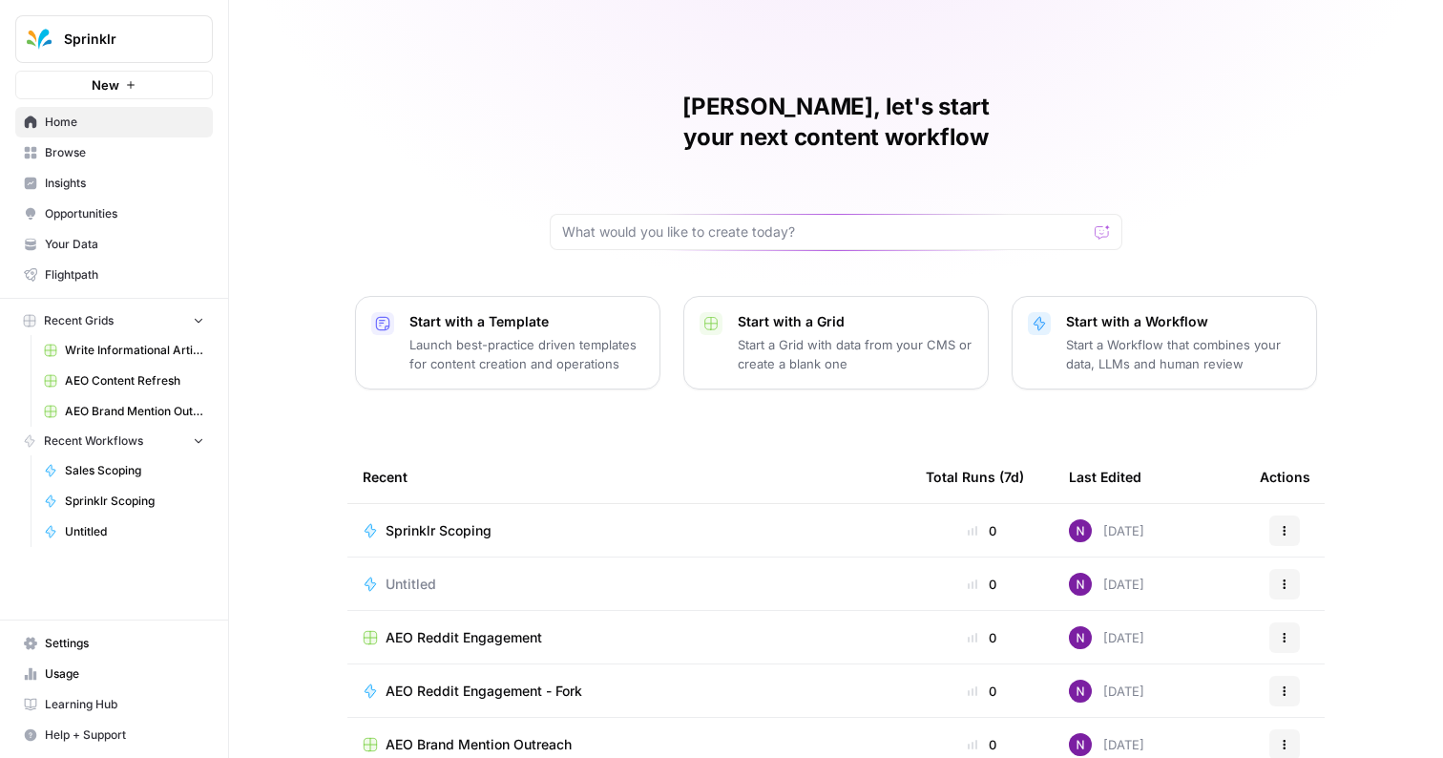
click at [87, 636] on span "Settings" at bounding box center [124, 643] width 159 height 17
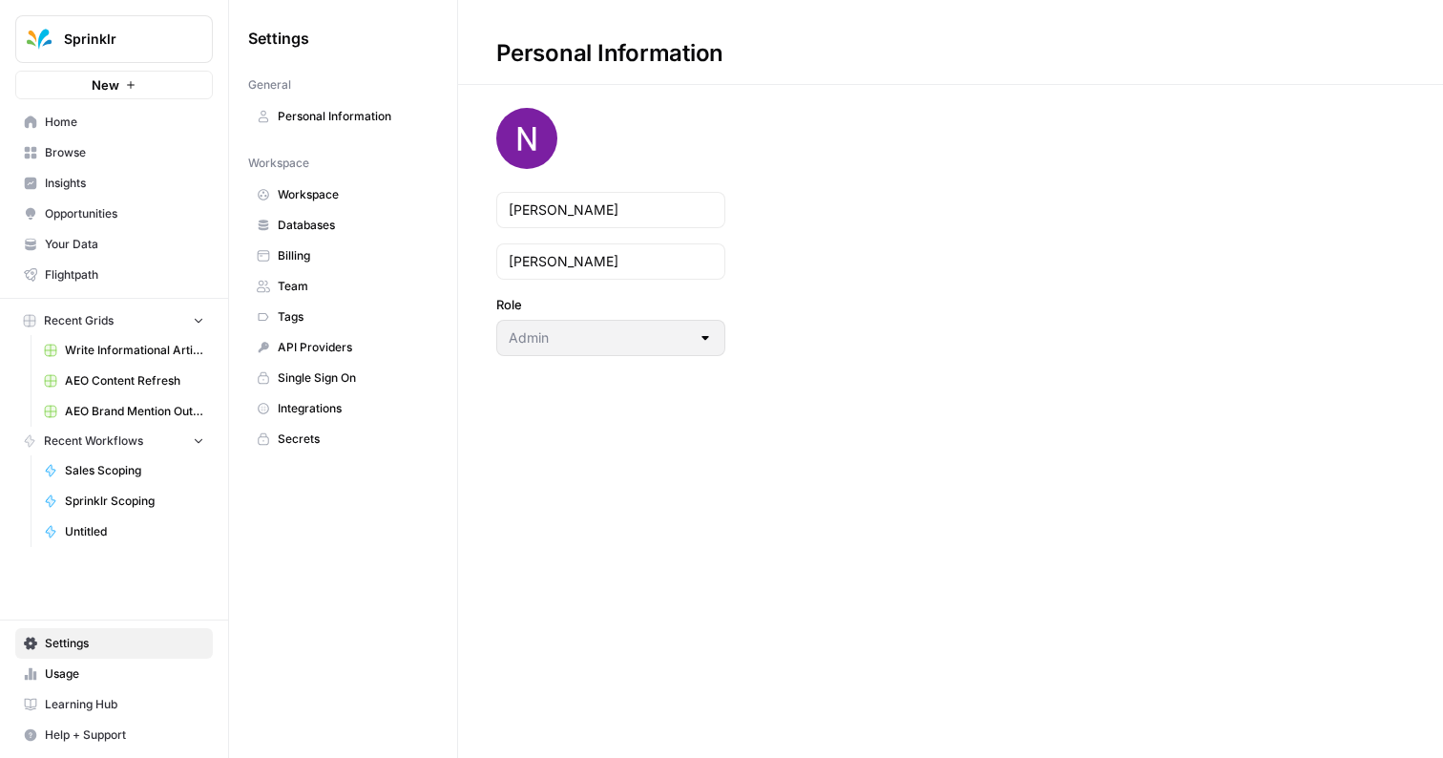
click at [313, 200] on span "Workspace" at bounding box center [354, 194] width 152 height 17
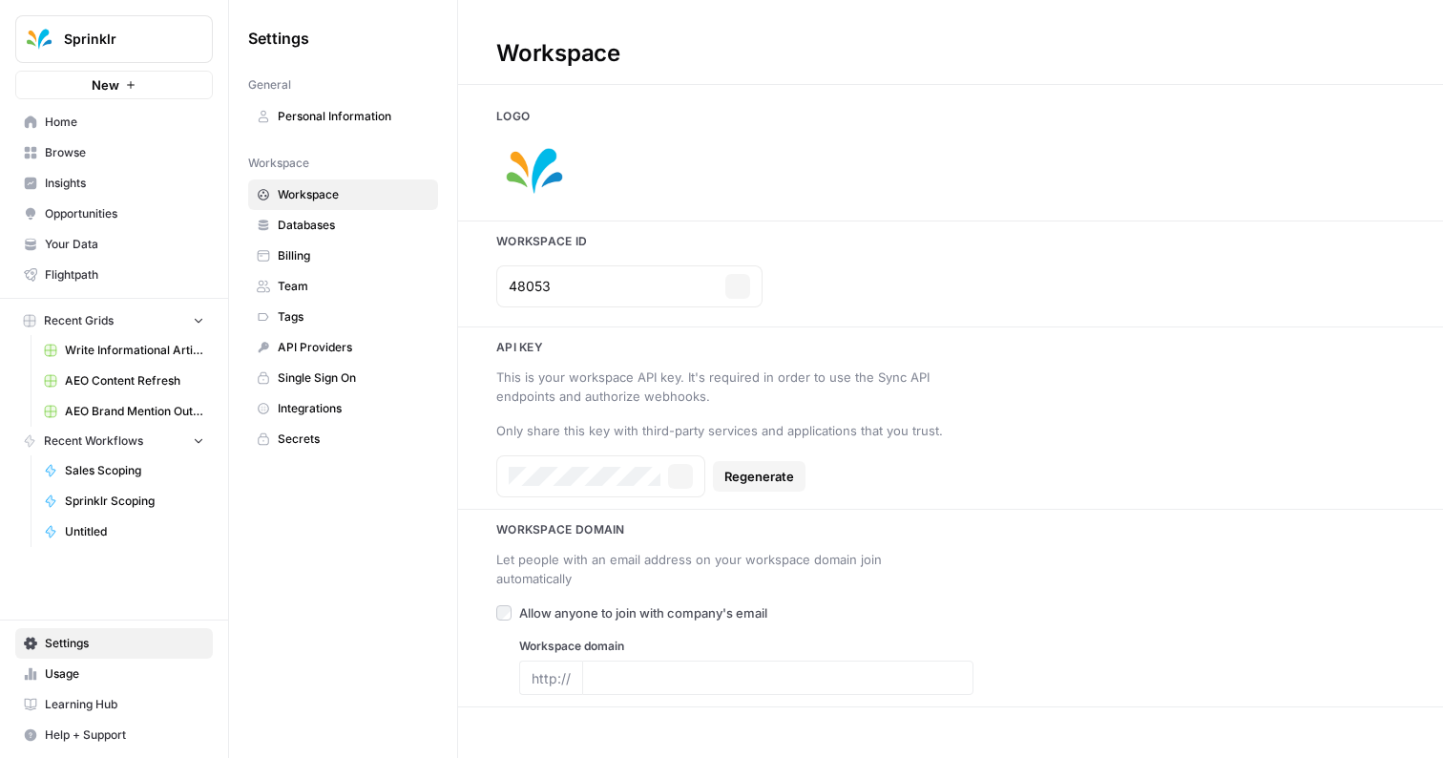
type input "sprinklr.com"
click at [684, 481] on icon "button" at bounding box center [680, 476] width 11 height 11
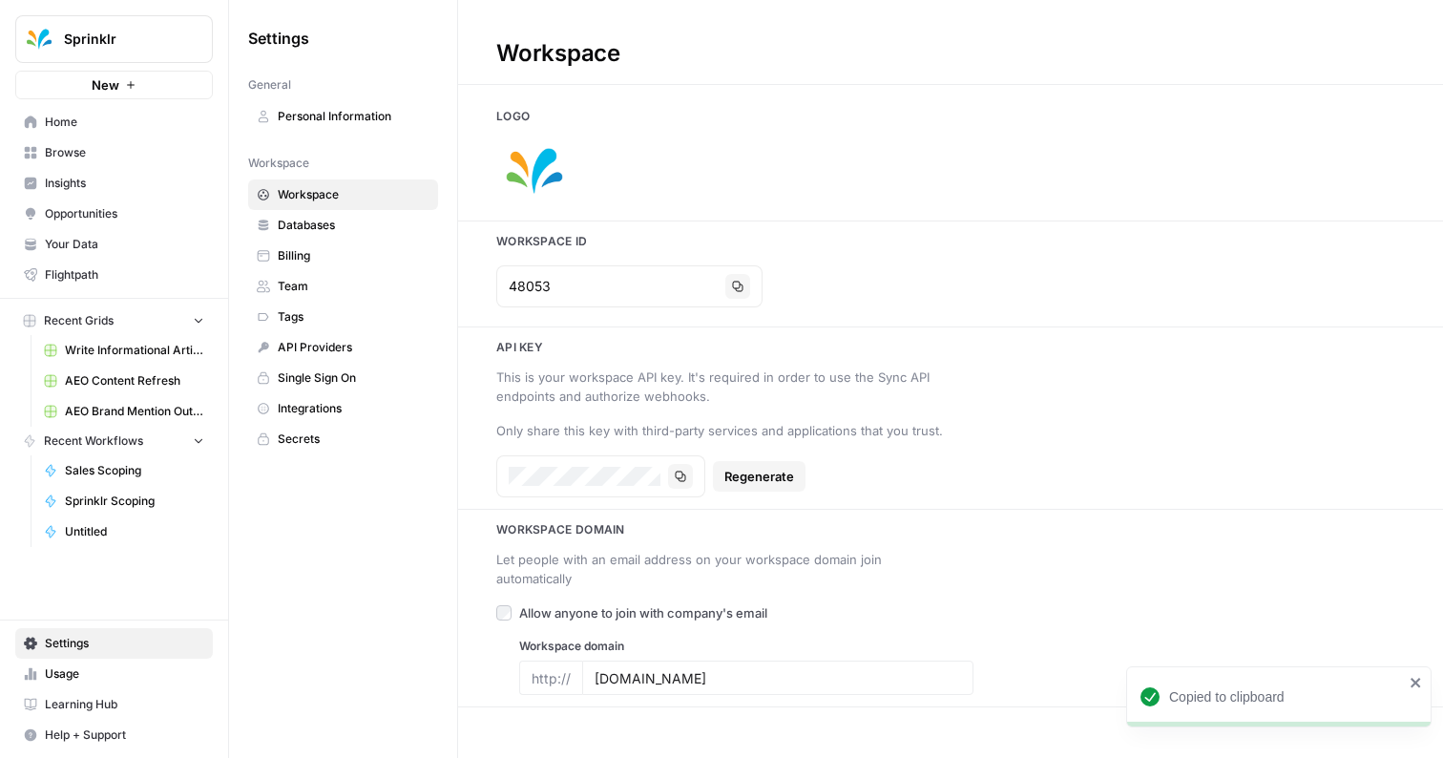
click at [87, 126] on span "Home" at bounding box center [124, 122] width 159 height 17
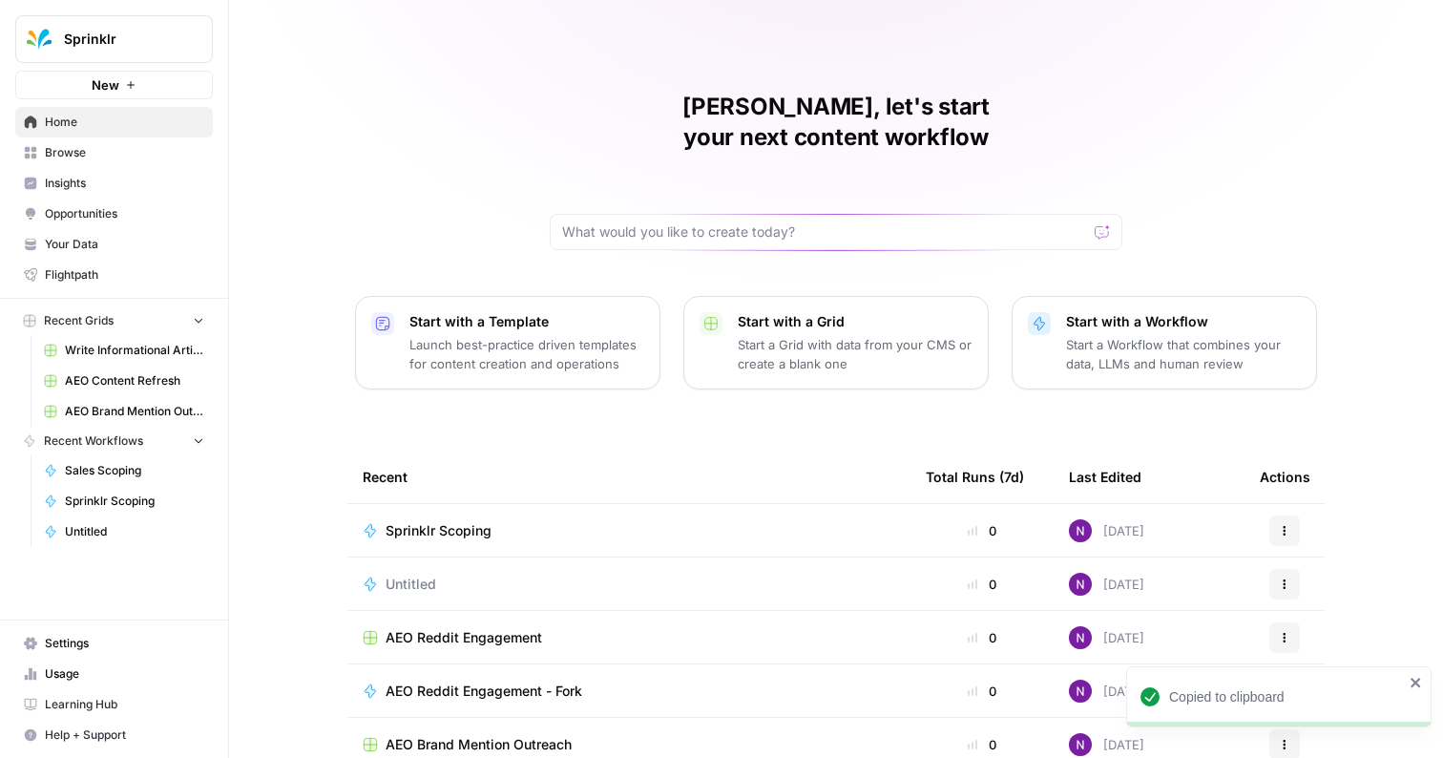
click at [473, 504] on td "Sprinklr Scoping" at bounding box center [628, 530] width 563 height 53
click at [473, 521] on span "Sprinklr Scoping" at bounding box center [439, 530] width 106 height 19
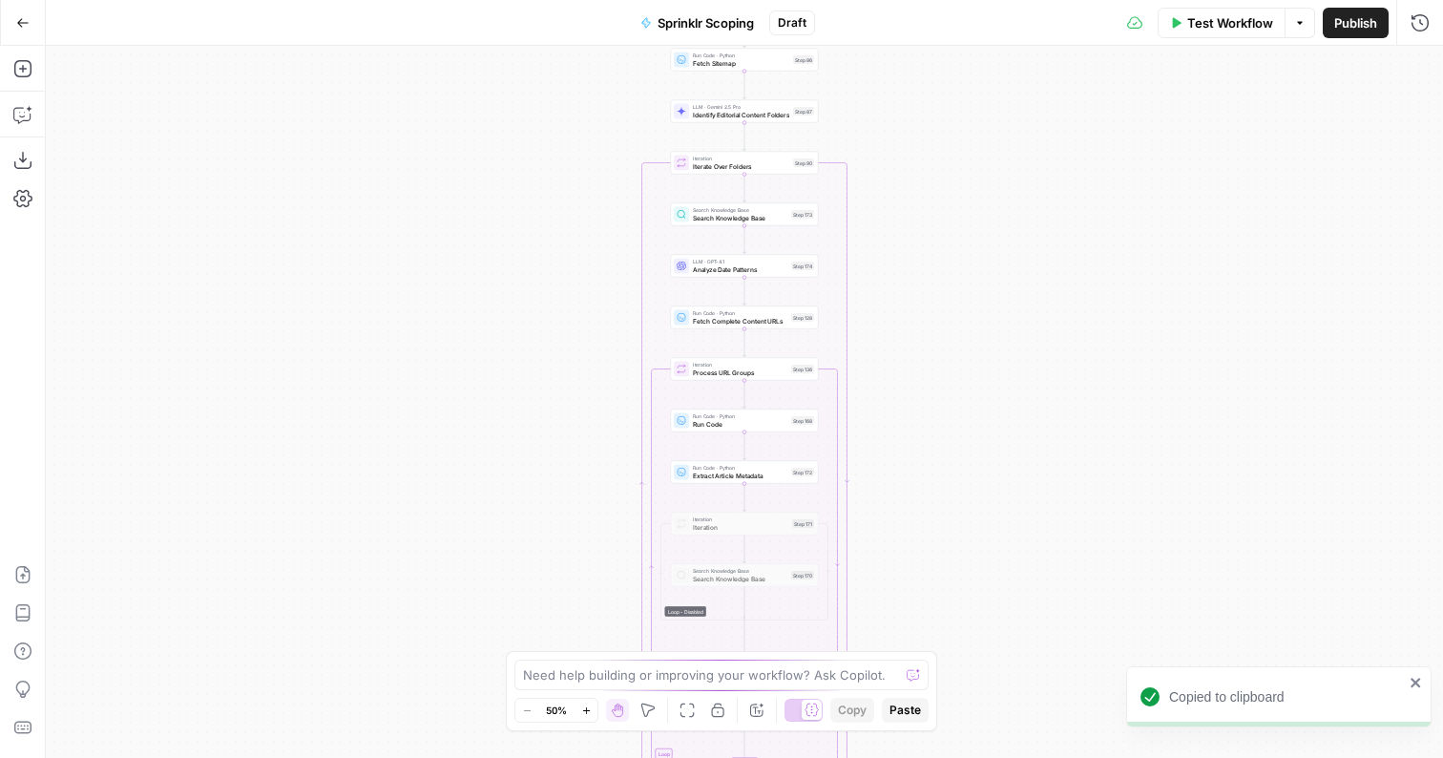
click at [1216, 11] on button "Test Workflow" at bounding box center [1222, 23] width 128 height 31
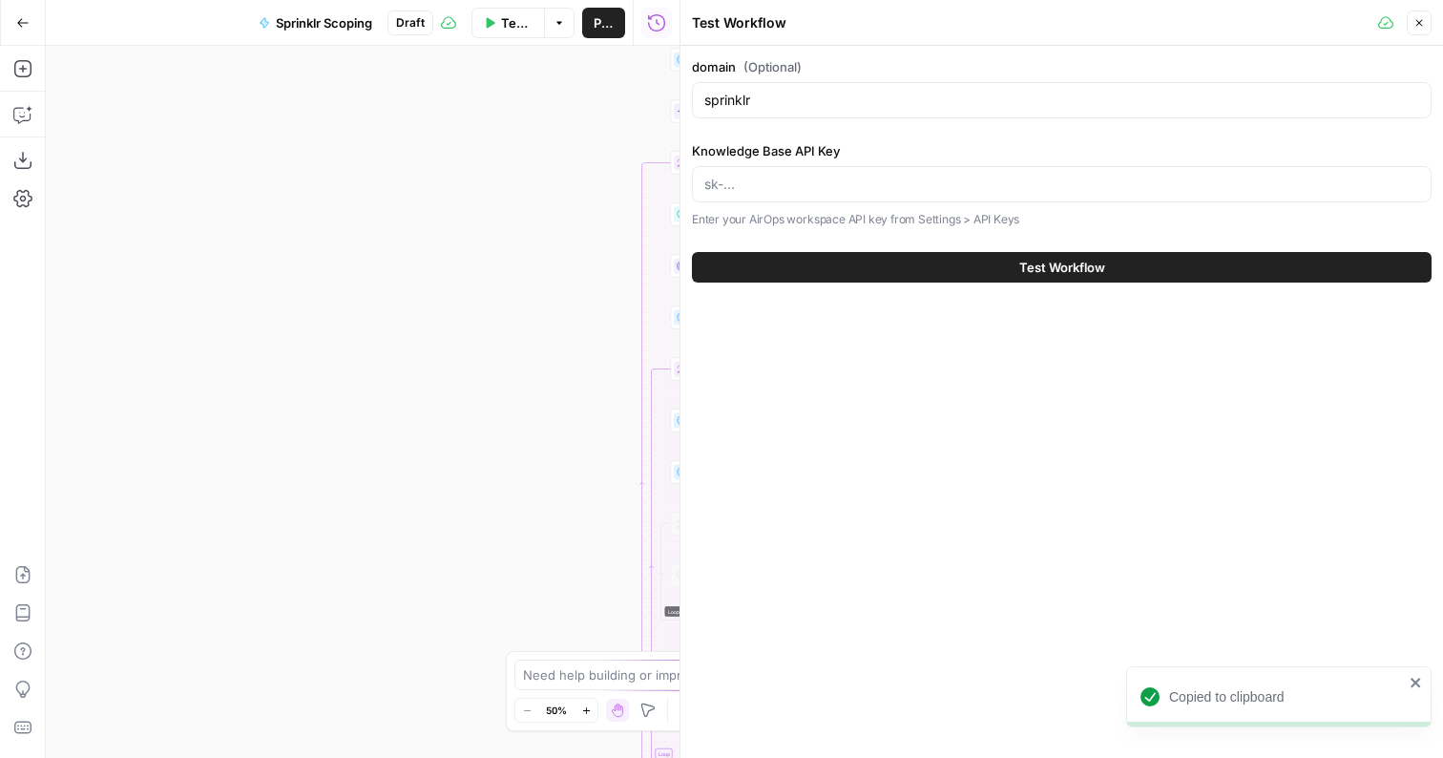
click at [798, 211] on p "Enter your AirOps workspace API key from Settings > API Keys" at bounding box center [1062, 219] width 740 height 19
click at [798, 188] on input "Knowledge Base API Key" at bounding box center [1062, 184] width 715 height 19
paste input "RGezfUeA0CFVEkNt46udA0Q06_zUkkP8KkwDfePFFfPz7xC-XVUae-1t-sxG"
type input "RGezfUeA0CFVEkNt46udA0Q06_zUkkP8KkwDfePFFfPz7xC-XVUae-1t-sxG"
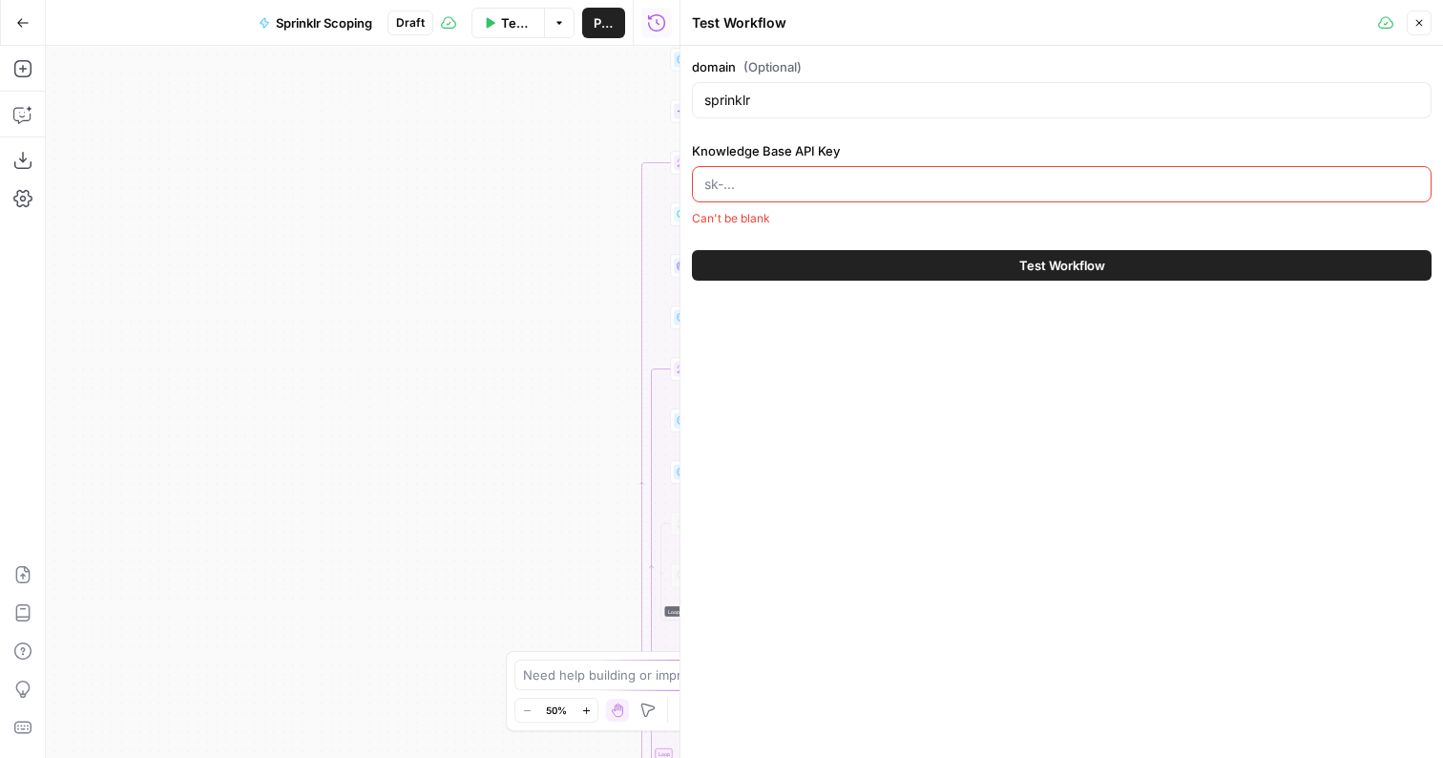
paste input "RGezfUeA0CFVEkNt46udA0Q06_zUkkP8KkwDfePFFfPz7xC-XVUae-1t-sxG"
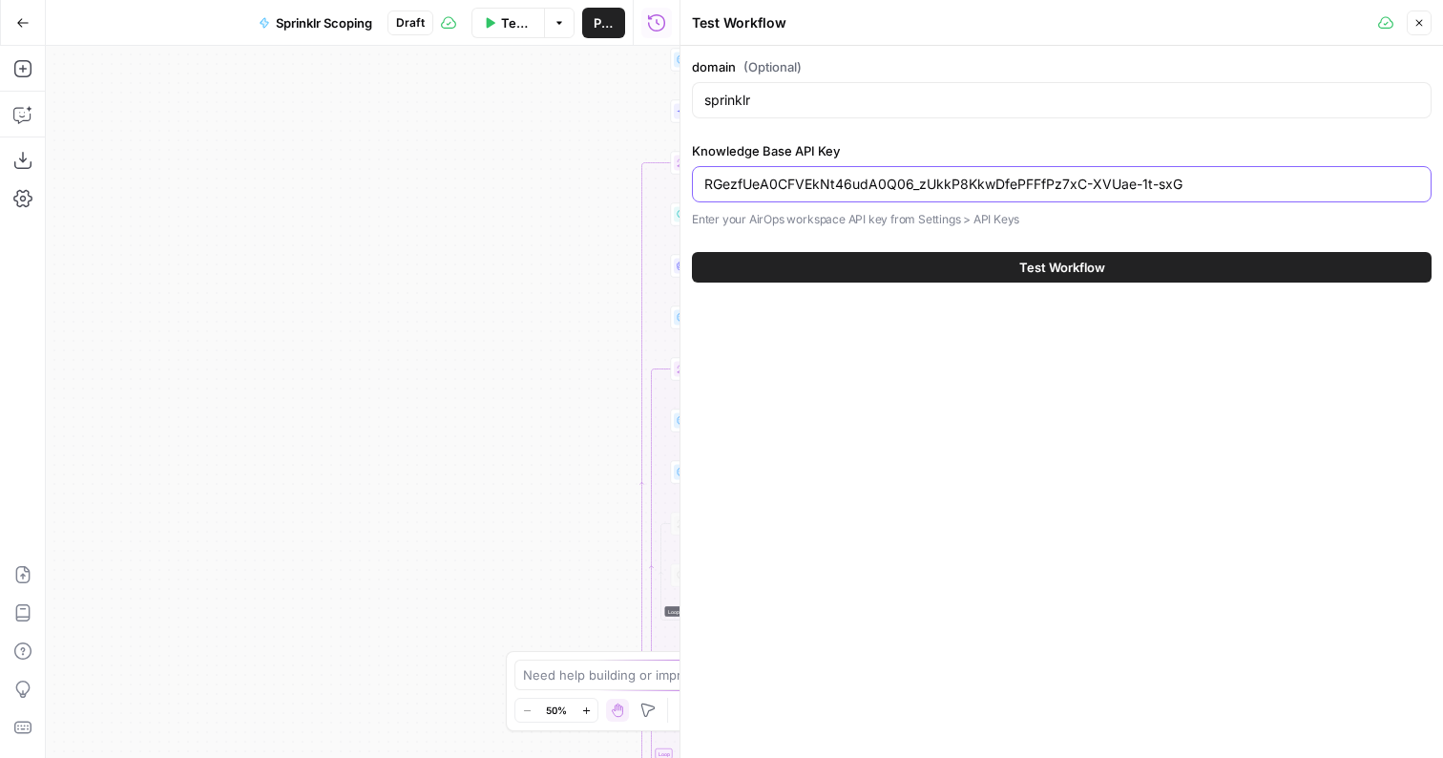
type input "RGezfUeA0CFVEkNt46udA0Q06_zUkkP8KkwDfePFFfPz7xC-XVUae-1t-sxG"
click at [784, 102] on input "sprinklr" at bounding box center [1062, 100] width 715 height 19
type input "sprinklr.com"
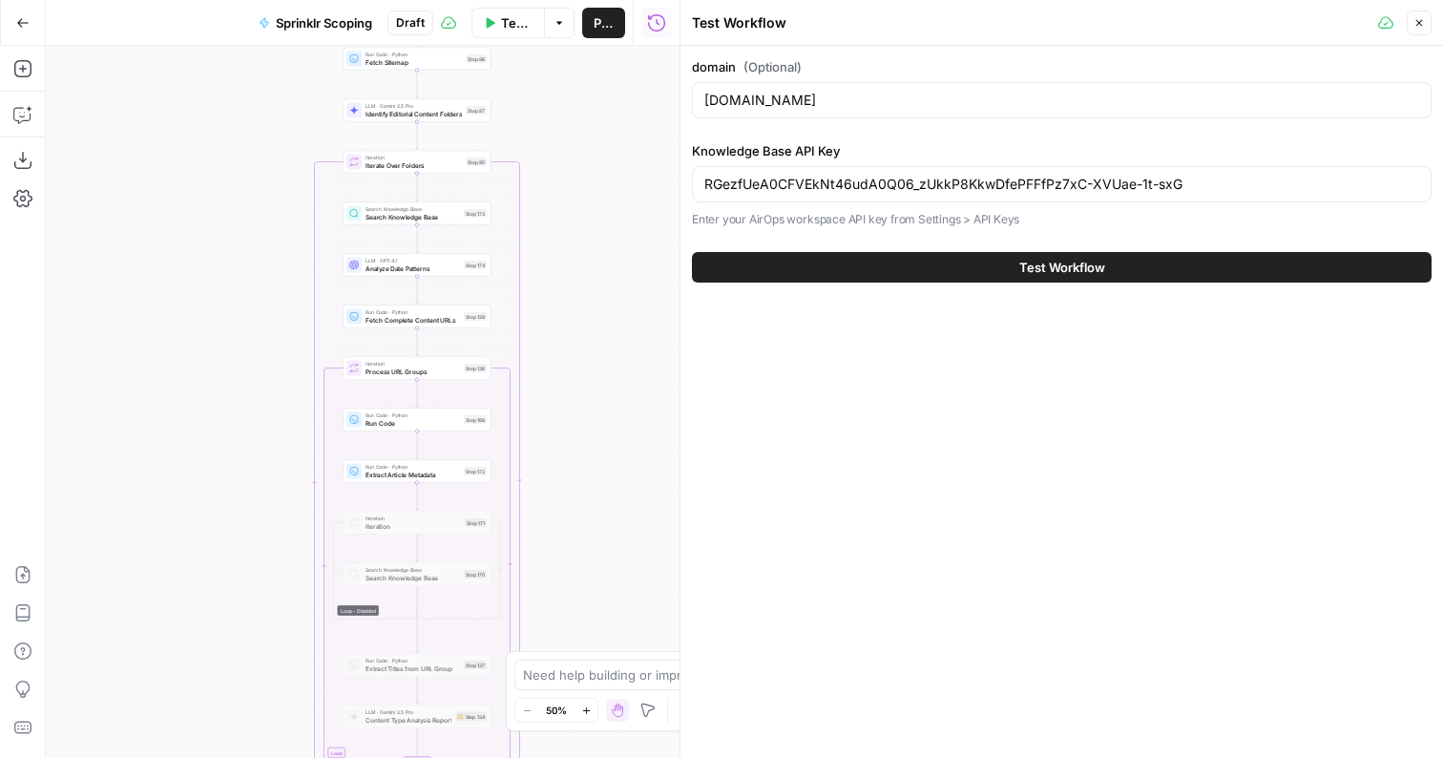
click at [881, 272] on button "Test Workflow" at bounding box center [1062, 267] width 740 height 31
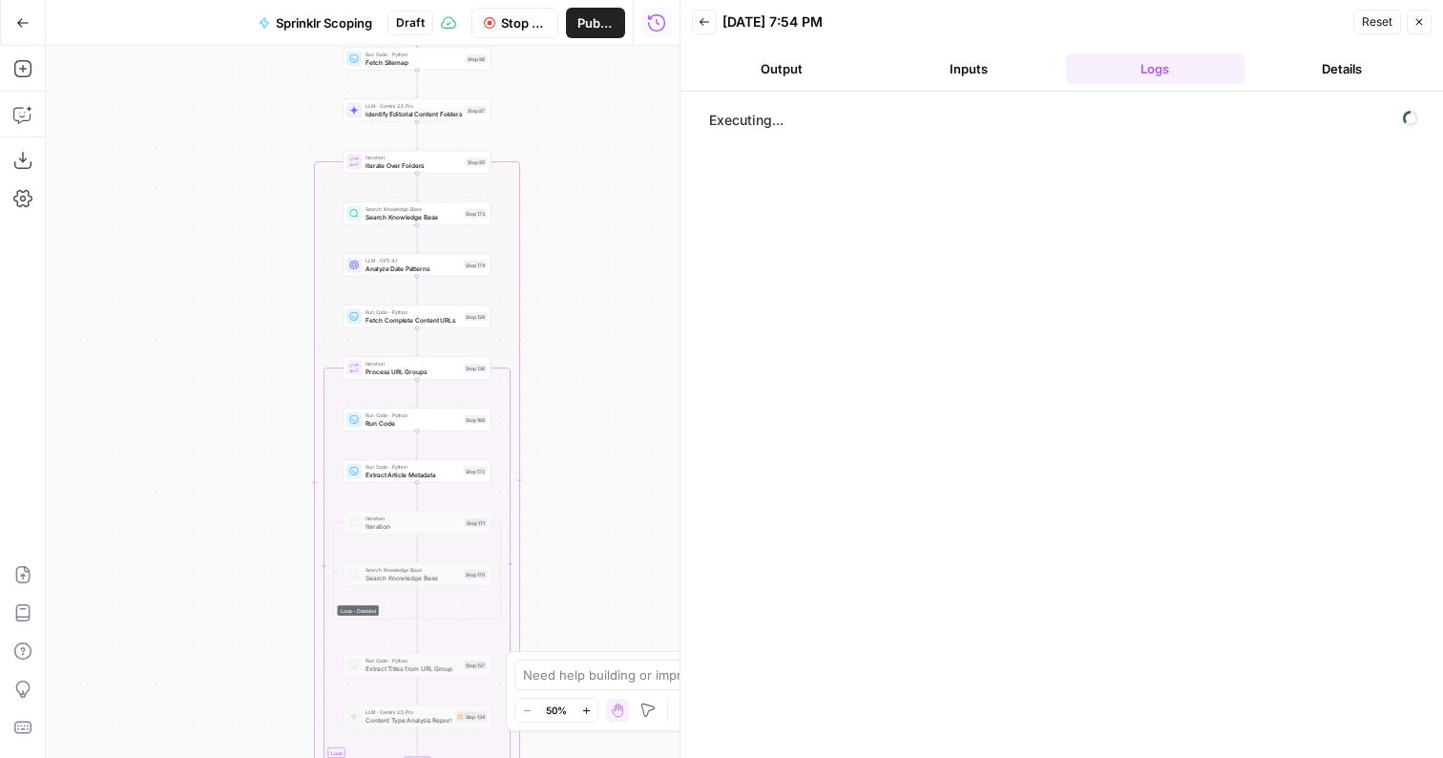
click at [428, 218] on span "Search Knowledge Base" at bounding box center [413, 217] width 95 height 10
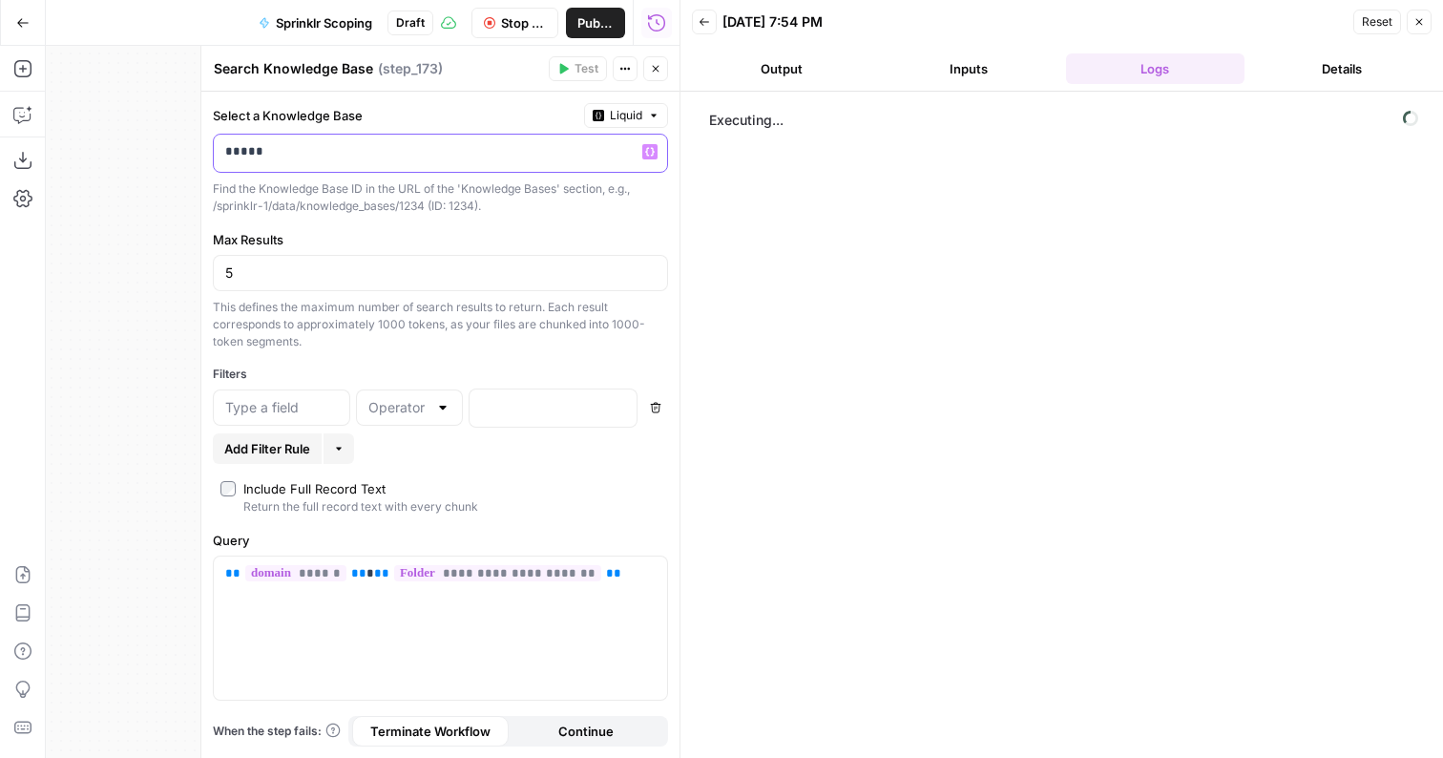
click at [431, 161] on div "*****" at bounding box center [425, 153] width 423 height 37
click at [599, 110] on icon "button" at bounding box center [598, 115] width 11 height 11
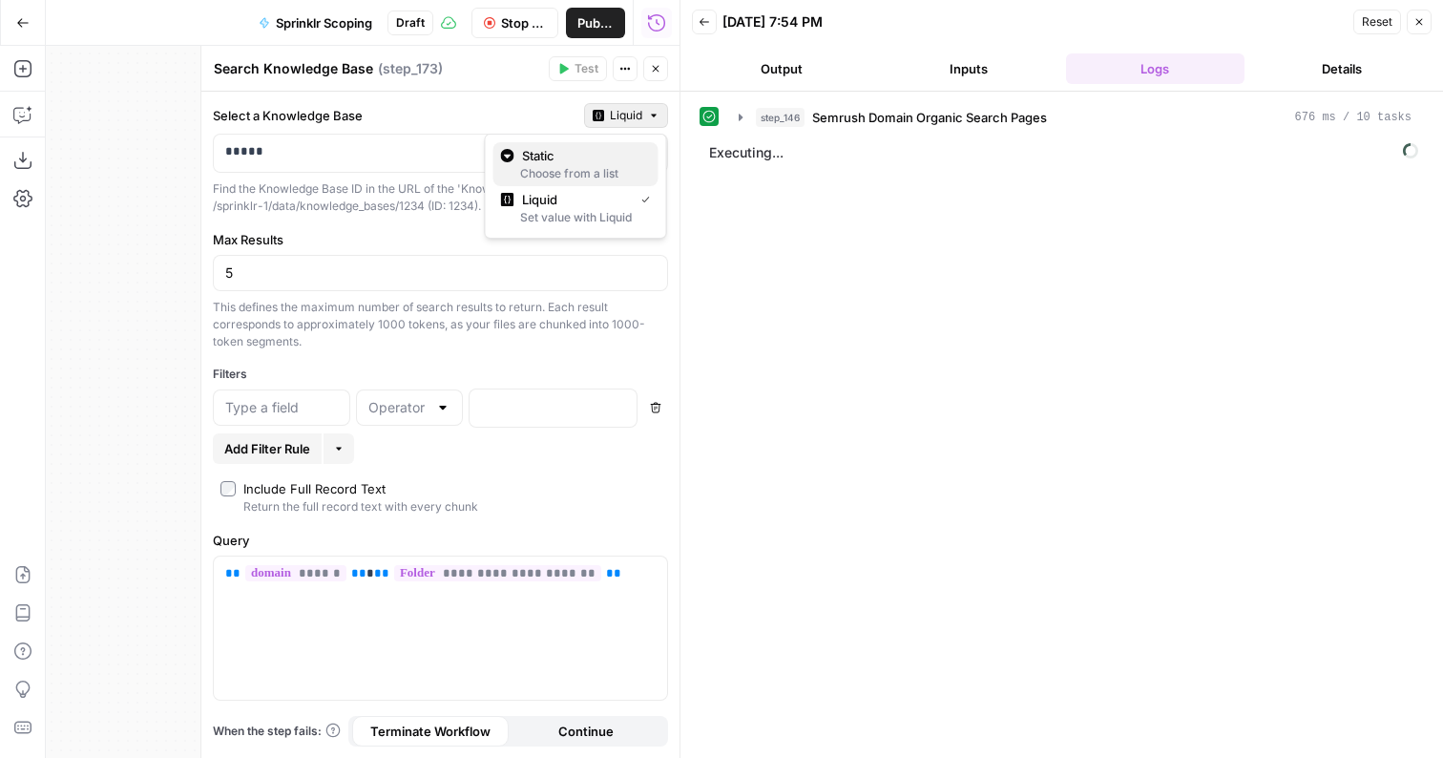
click at [536, 158] on span "Static" at bounding box center [582, 155] width 121 height 19
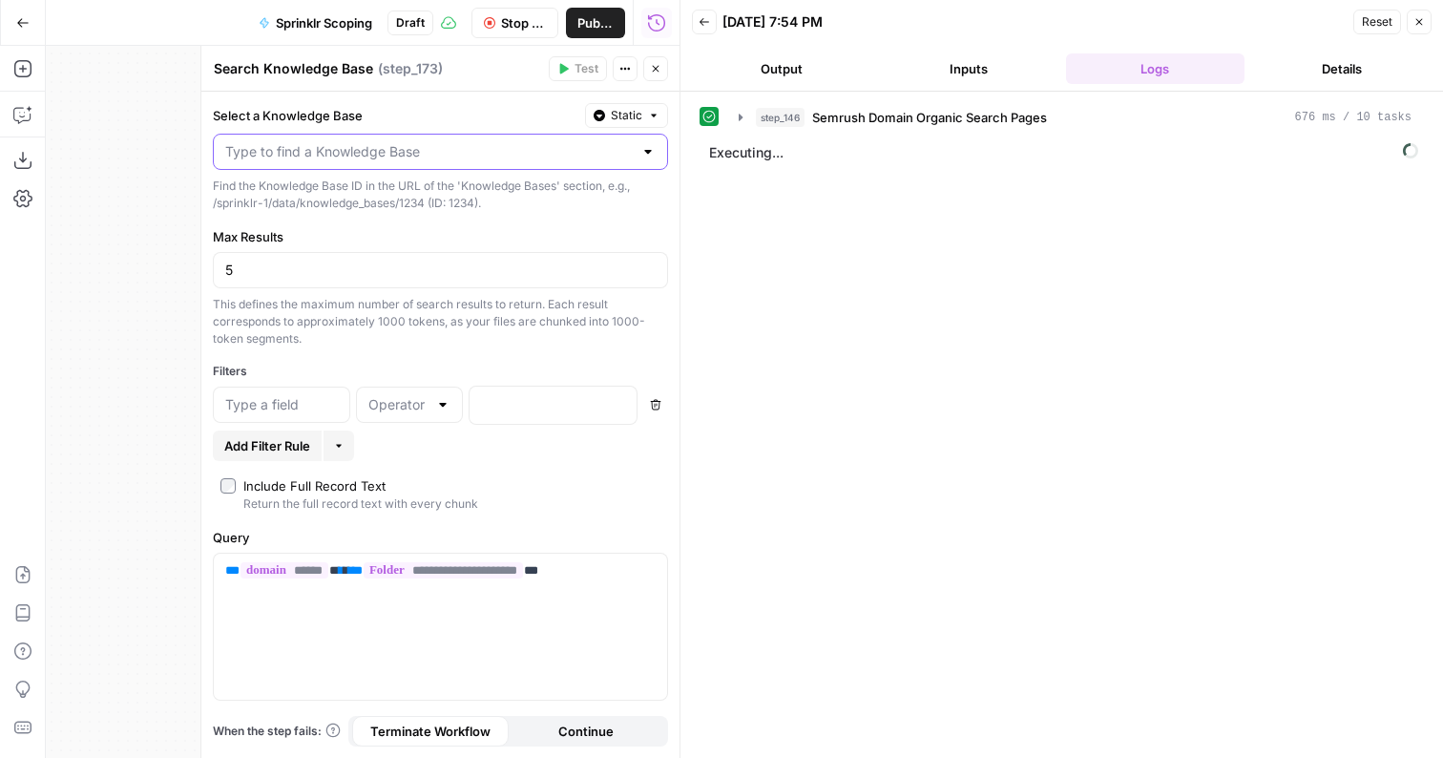
click at [386, 145] on input "Select a Knowledge Base" at bounding box center [429, 151] width 408 height 19
click at [328, 202] on span "Sprinklr Blog" at bounding box center [436, 199] width 415 height 19
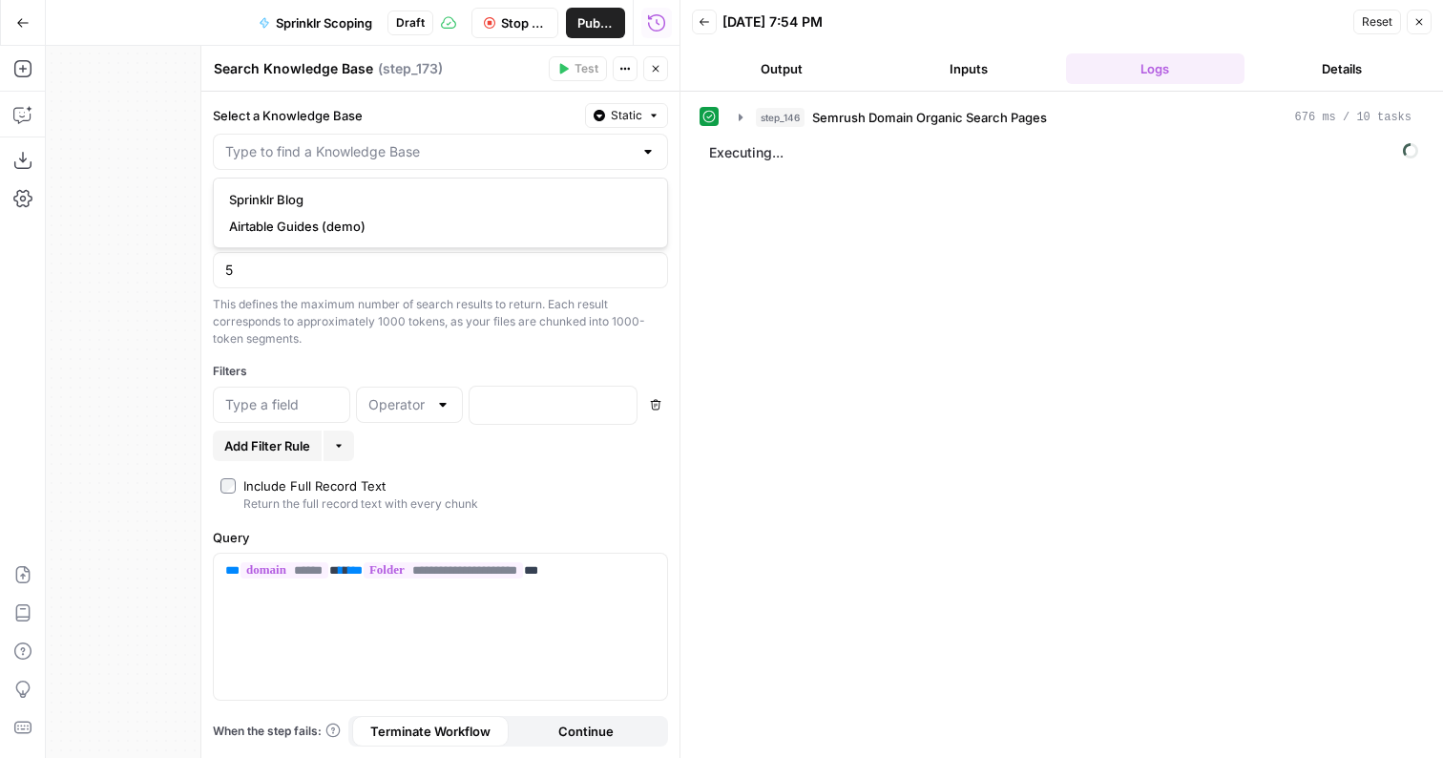
type input "Sprinklr Blog"
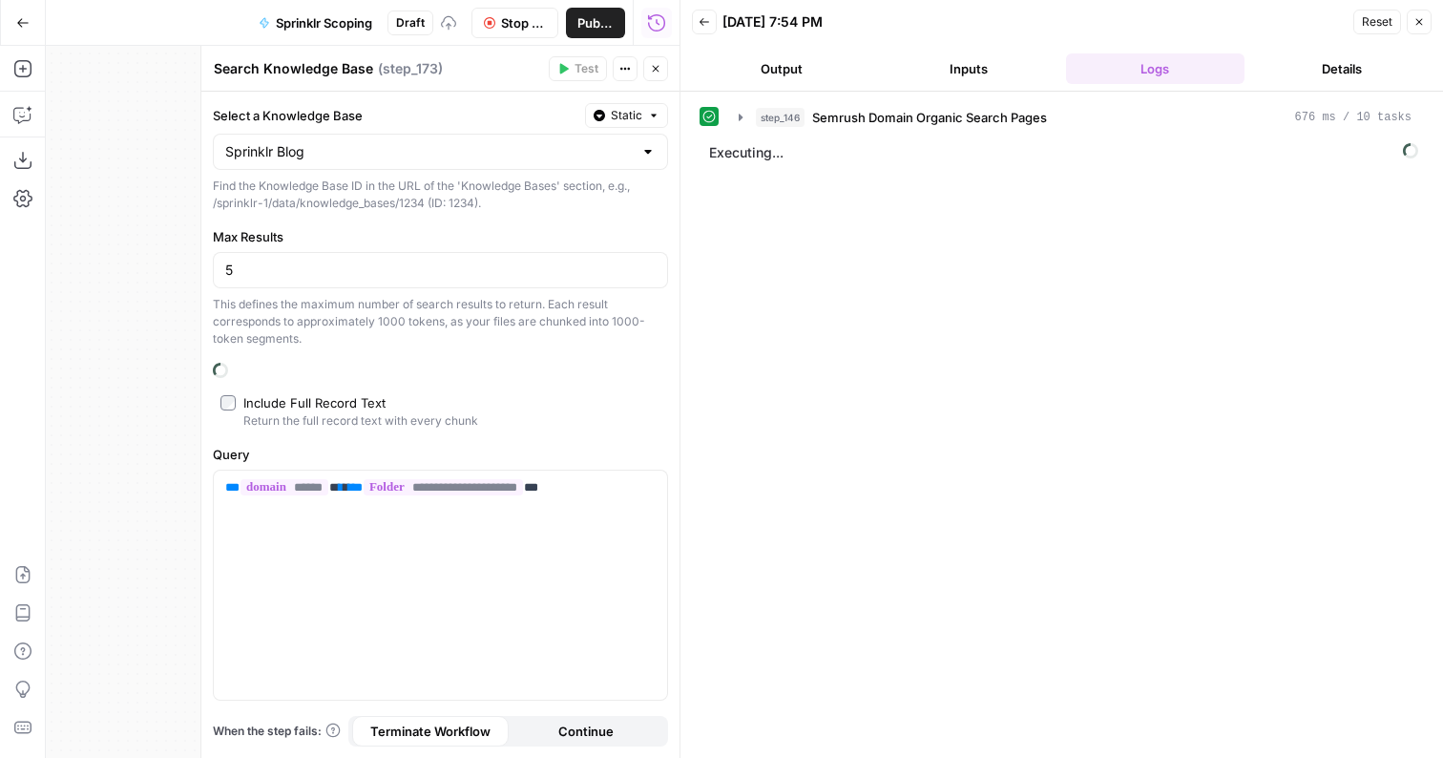
click at [495, 19] on icon "button" at bounding box center [489, 22] width 11 height 11
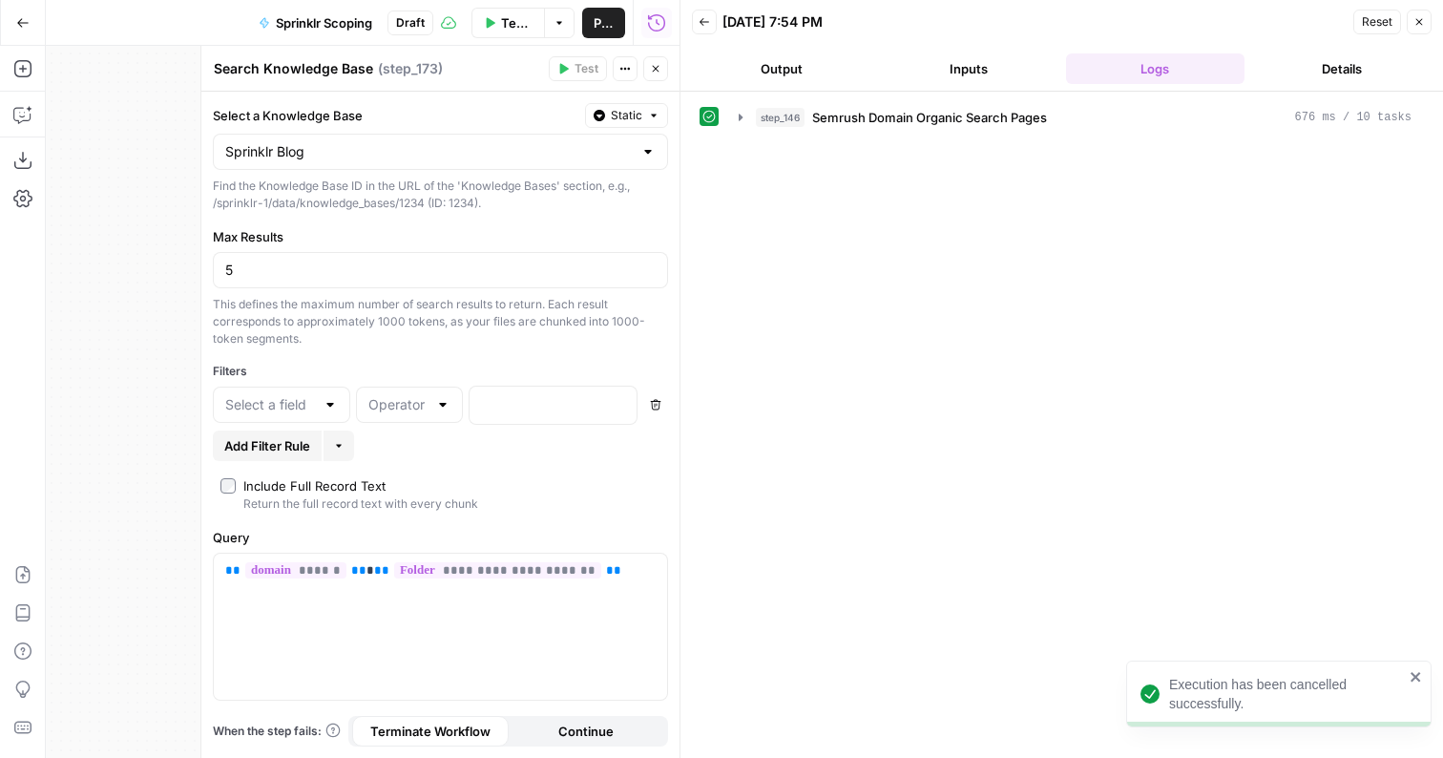
click at [17, 27] on icon "button" at bounding box center [22, 22] width 13 height 13
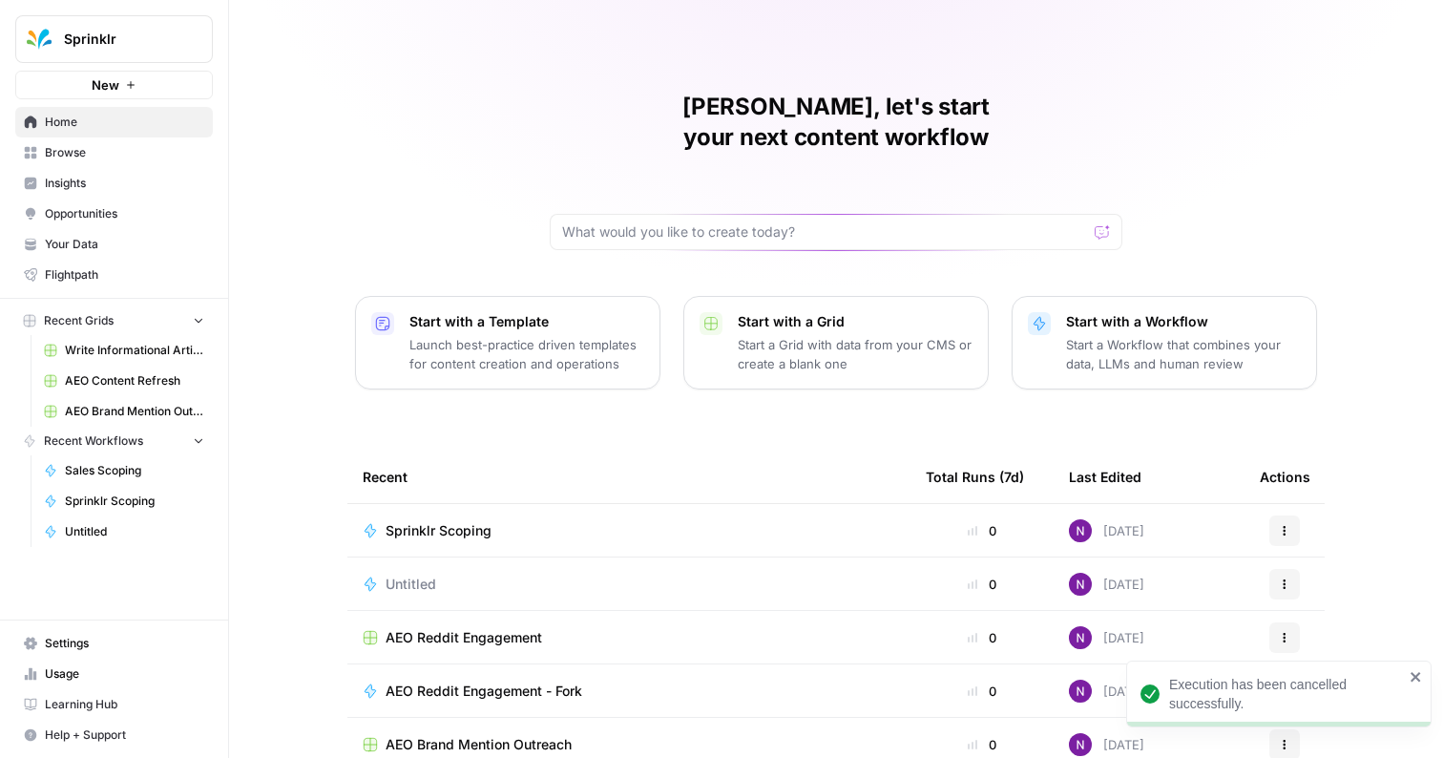
click at [77, 630] on link "Settings" at bounding box center [114, 643] width 198 height 31
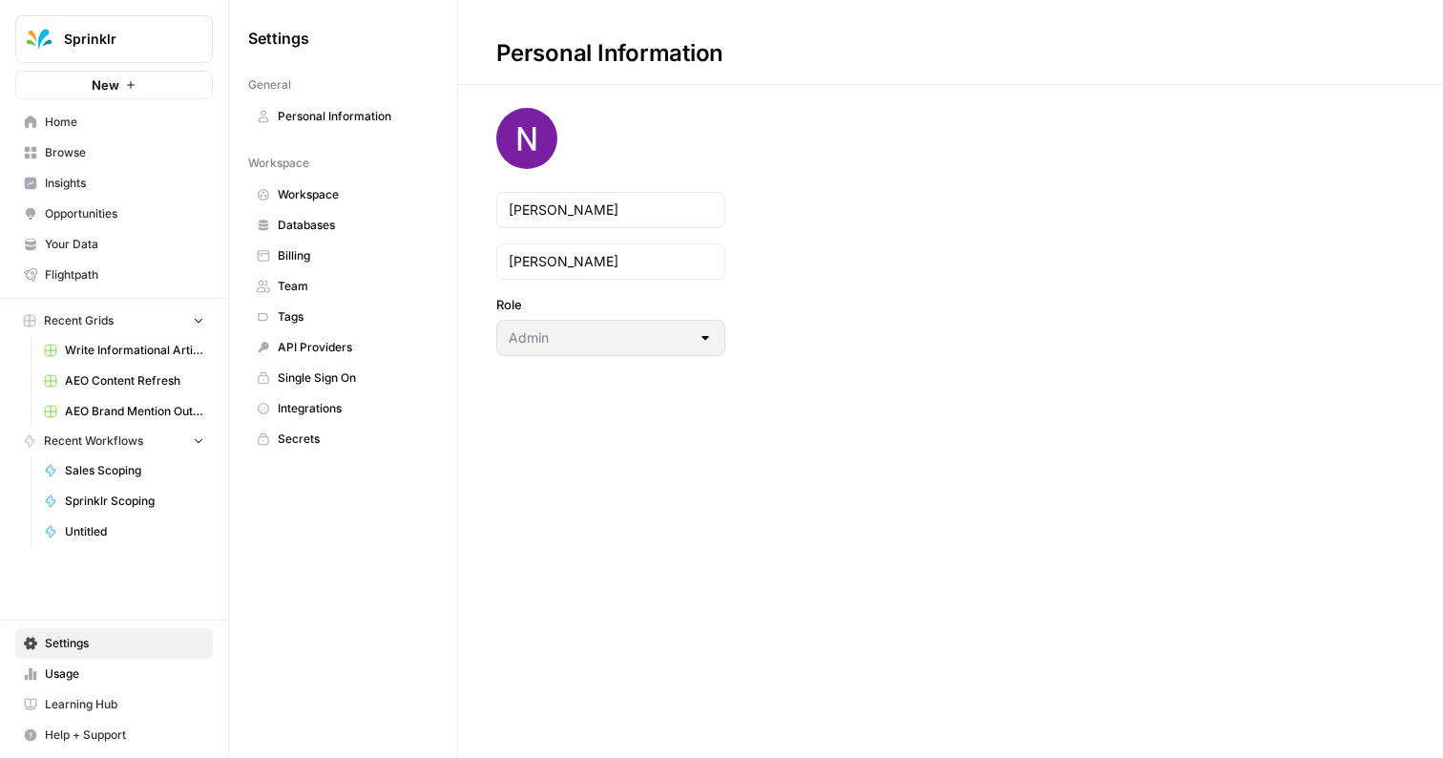
click at [84, 236] on span "Your Data" at bounding box center [124, 244] width 159 height 17
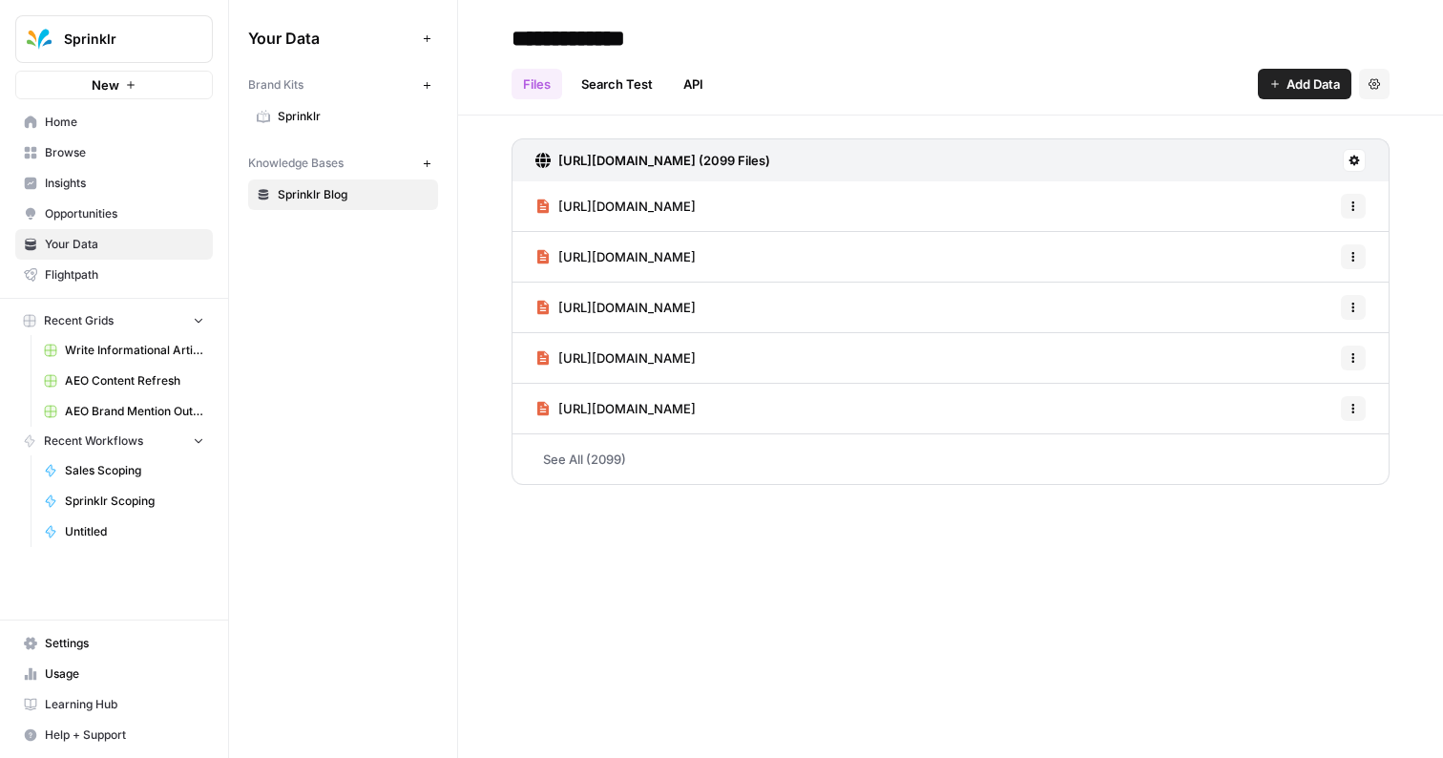
click at [695, 83] on link "API" at bounding box center [693, 84] width 43 height 31
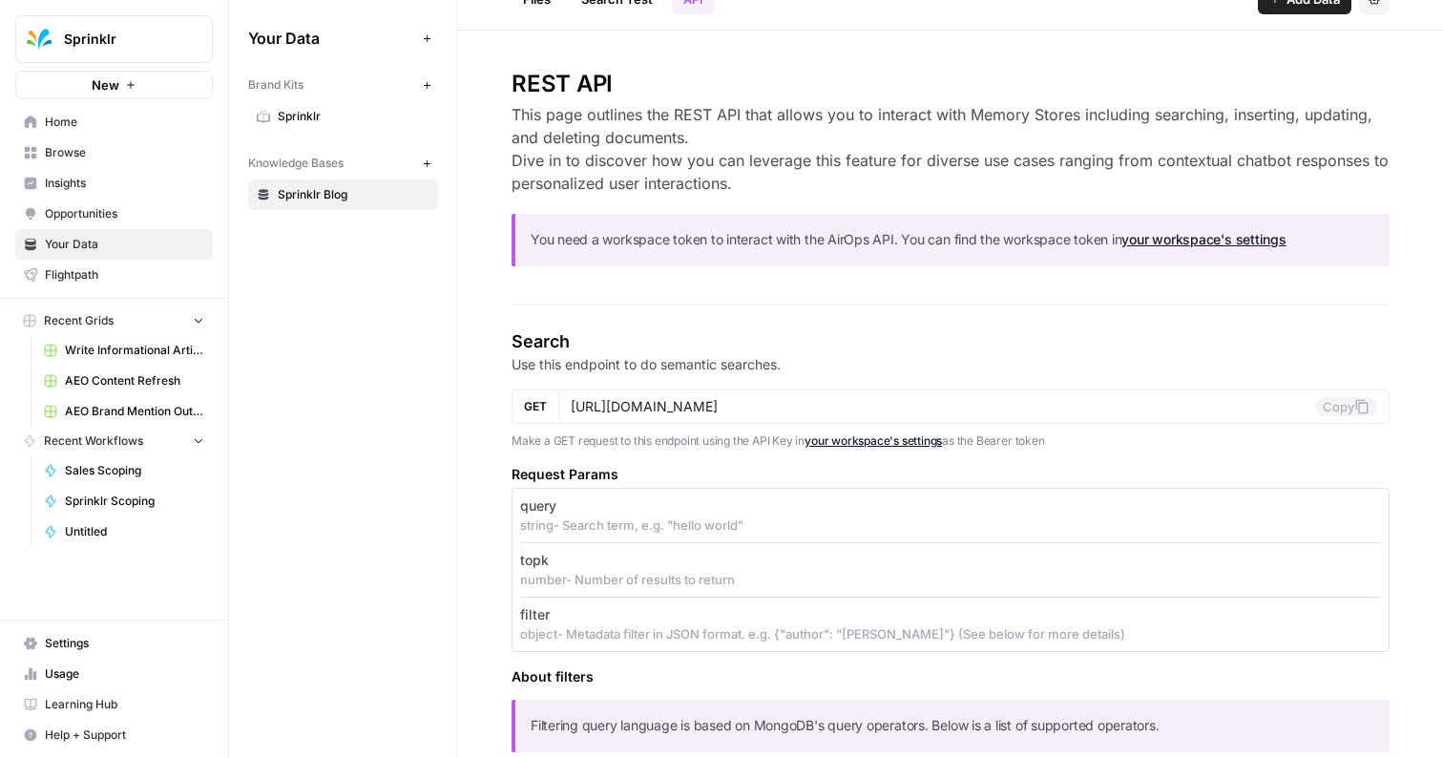
scroll to position [100, 0]
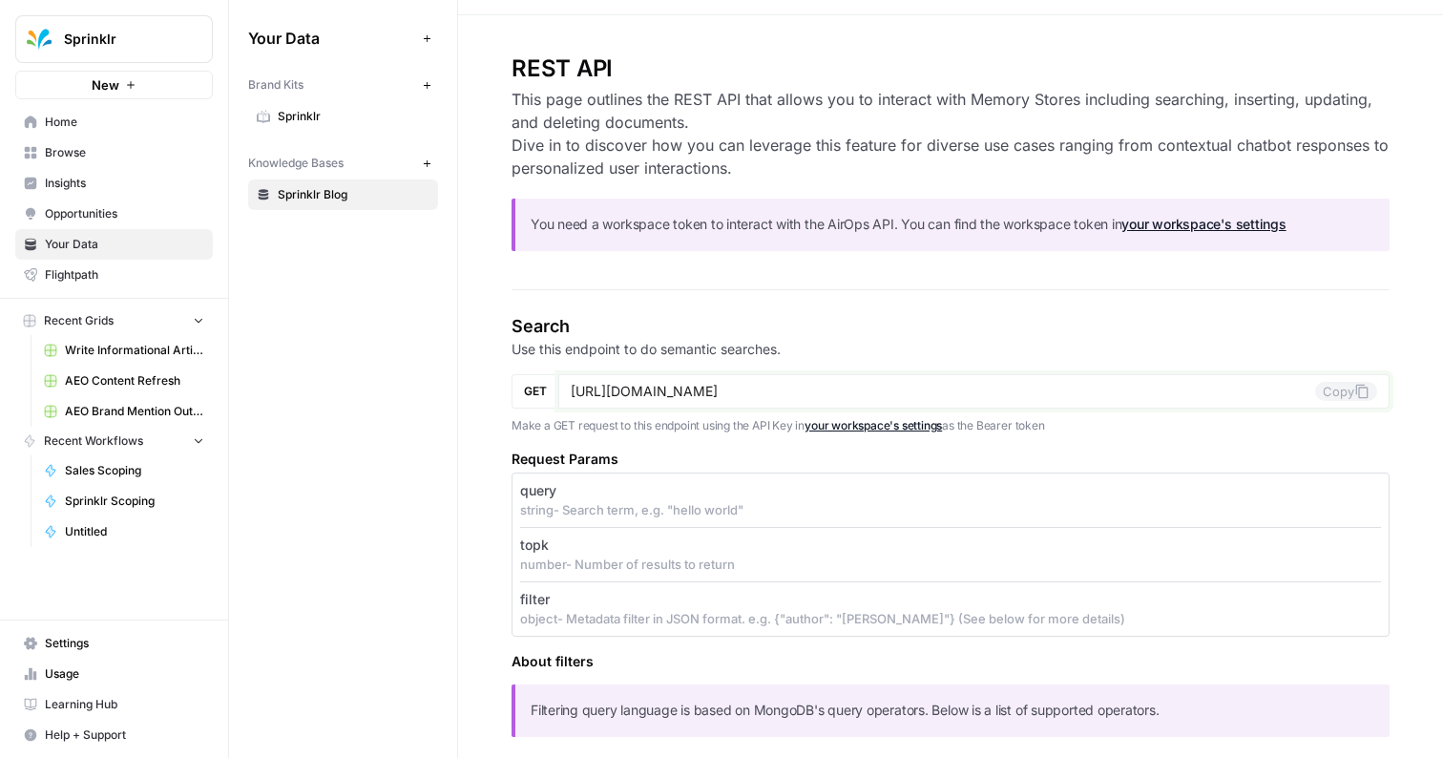
click at [1354, 383] on button "Copy" at bounding box center [1346, 391] width 62 height 19
click at [108, 496] on span "Sprinklr Scoping" at bounding box center [134, 501] width 139 height 17
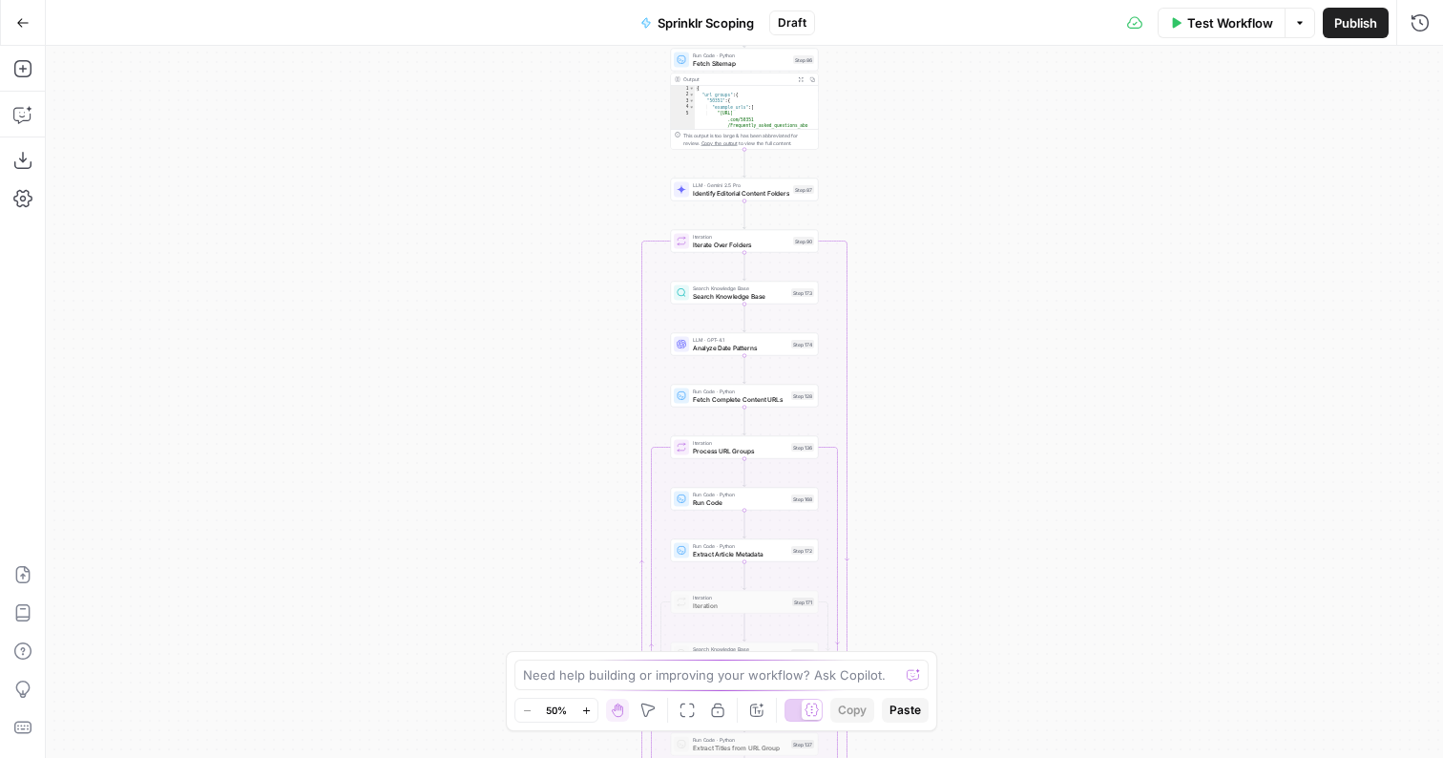
click at [784, 294] on span "Search Knowledge Base" at bounding box center [740, 296] width 95 height 10
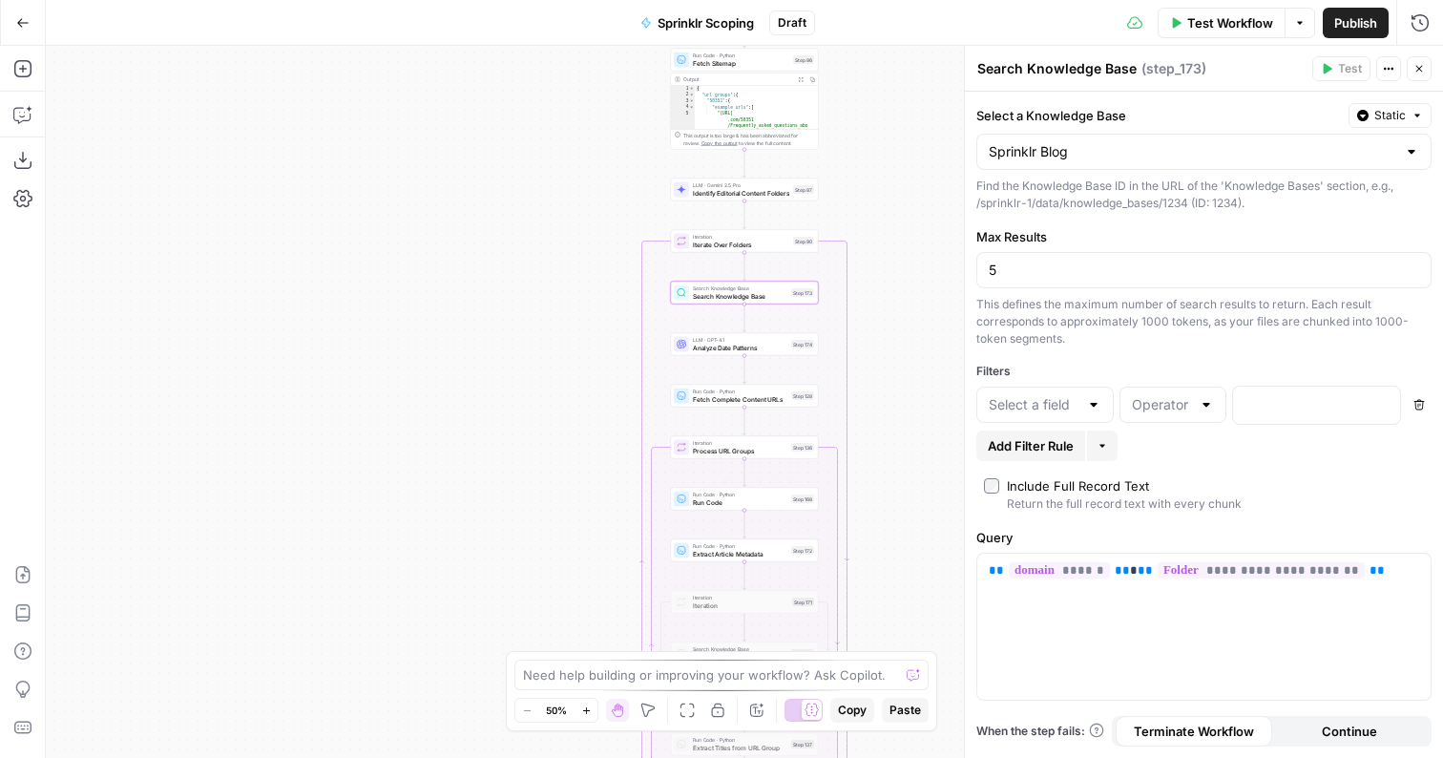
click at [741, 498] on span "Run Code" at bounding box center [740, 502] width 95 height 10
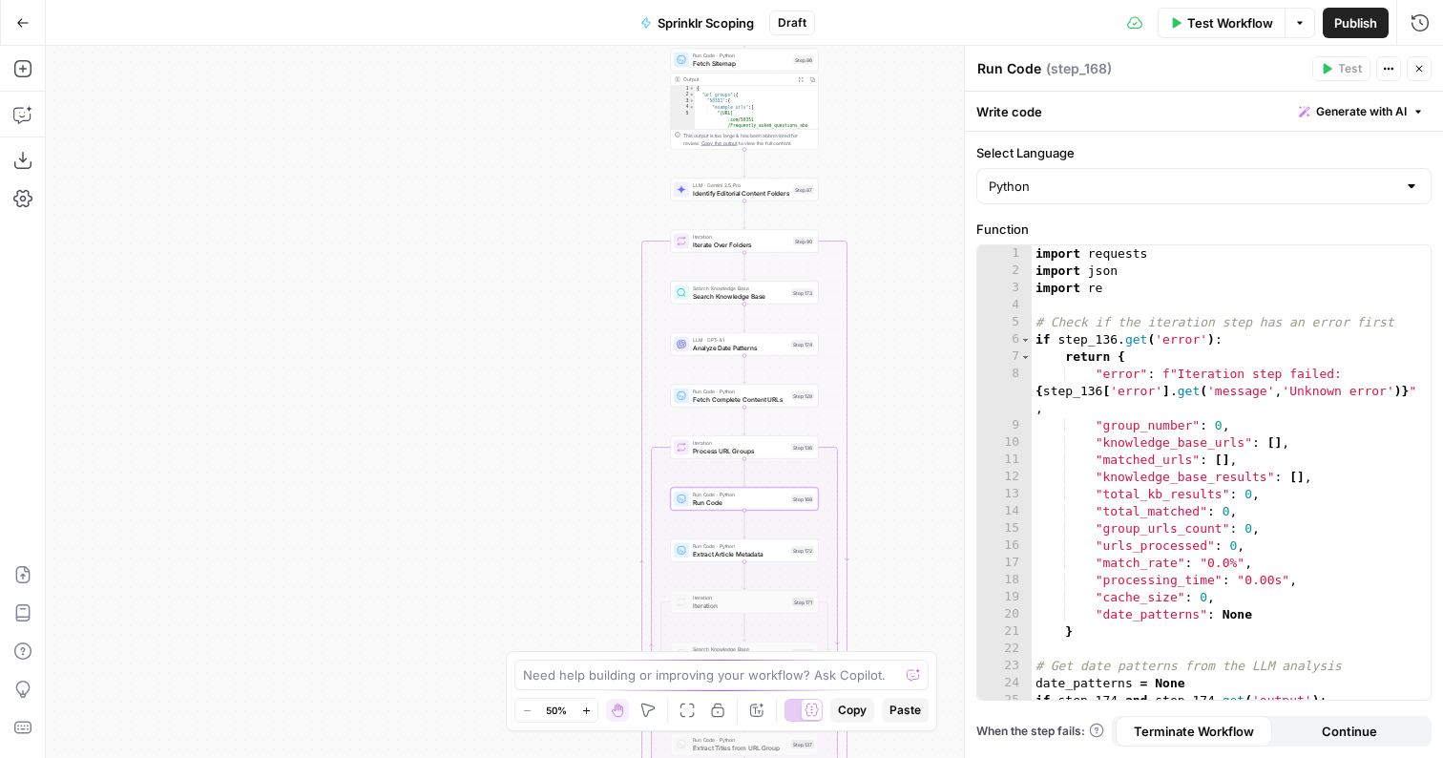
type textarea "**********"
click at [1141, 410] on div "import requests import json import re # Check if the iteration step has an erro…" at bounding box center [1231, 489] width 399 height 489
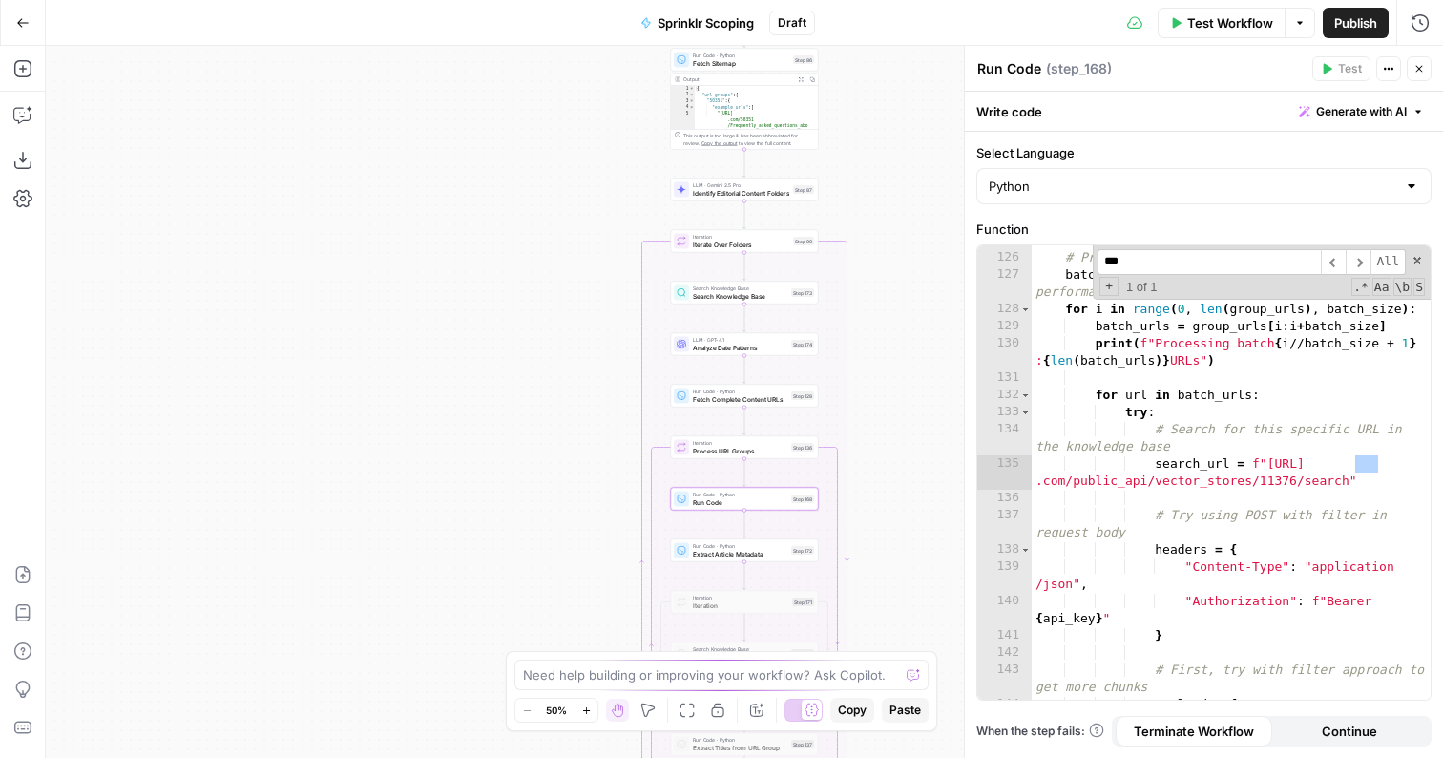
scroll to position [2436, 0]
type input "***"
drag, startPoint x: 1349, startPoint y: 483, endPoint x: 1264, endPoint y: 467, distance: 86.5
click at [1264, 467] on div "# Process URLs - increased batch size to 50 batch_size = 50 # Increased for bet…" at bounding box center [1231, 476] width 399 height 489
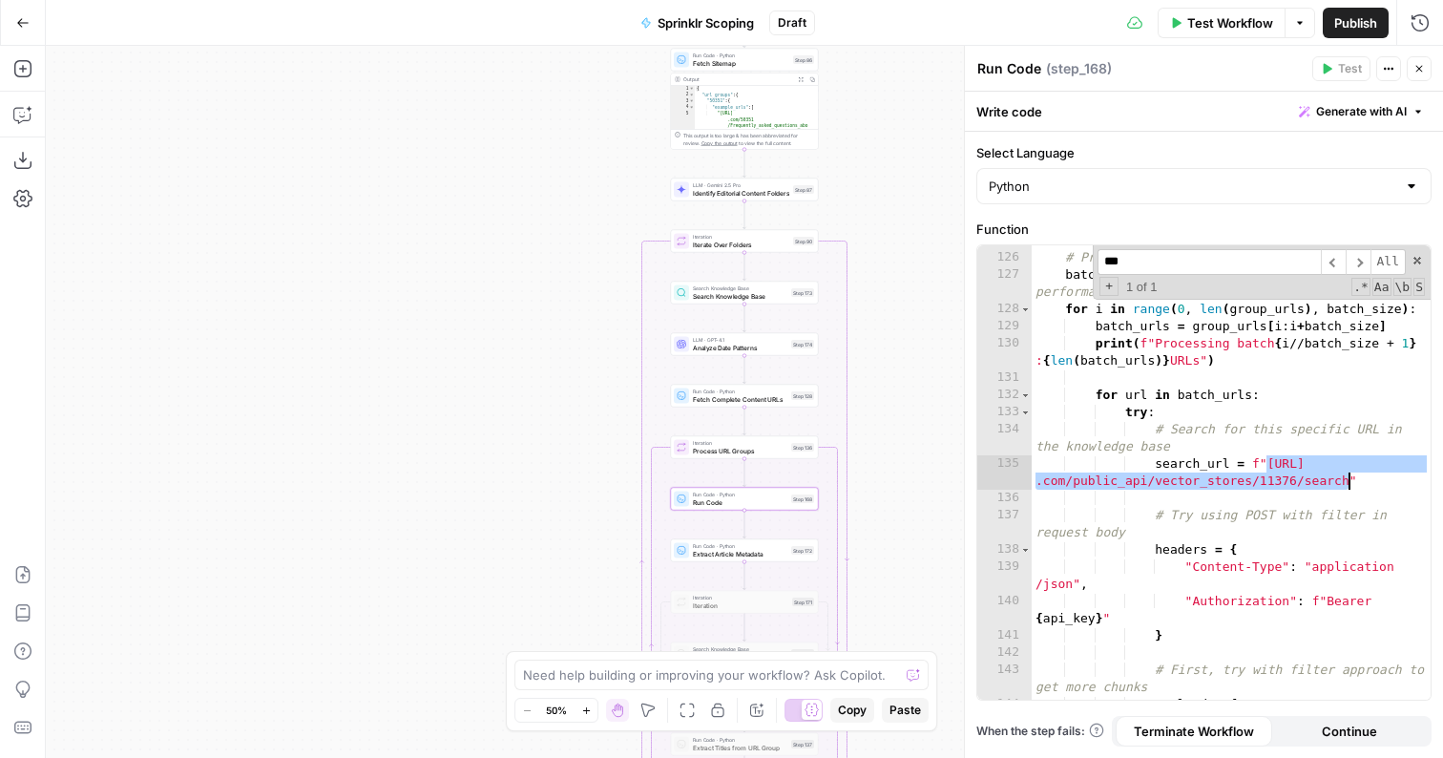
drag, startPoint x: 1264, startPoint y: 466, endPoint x: 1346, endPoint y: 478, distance: 83.0
click at [1346, 478] on div "# Process URLs - increased batch size to 50 batch_size = 50 # Increased for bet…" at bounding box center [1231, 476] width 399 height 489
paste textarea
type textarea "**********"
click at [1210, 18] on span "Test Workflow" at bounding box center [1231, 22] width 86 height 19
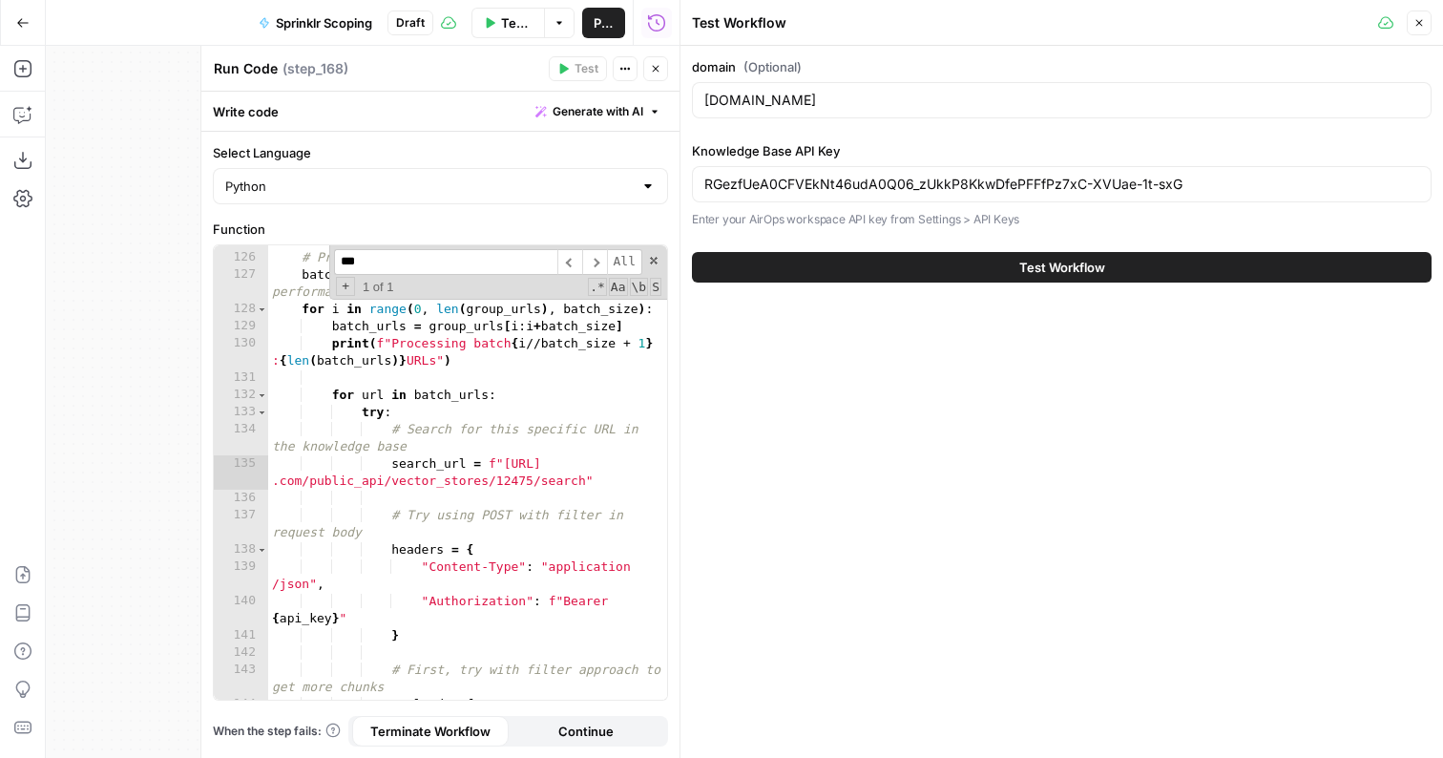
click at [777, 267] on button "Test Workflow" at bounding box center [1062, 267] width 740 height 31
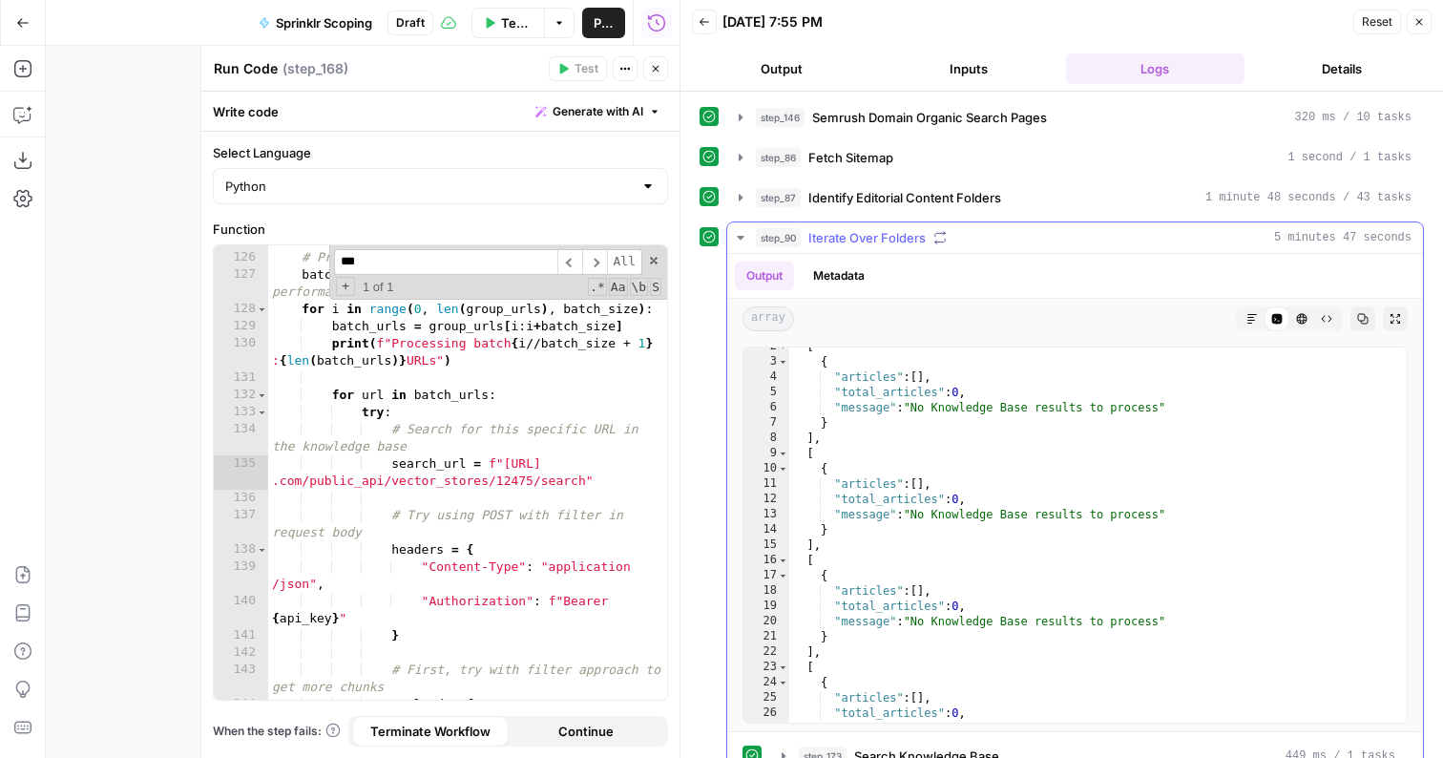
scroll to position [23, 0]
click at [653, 66] on icon "button" at bounding box center [655, 68] width 11 height 11
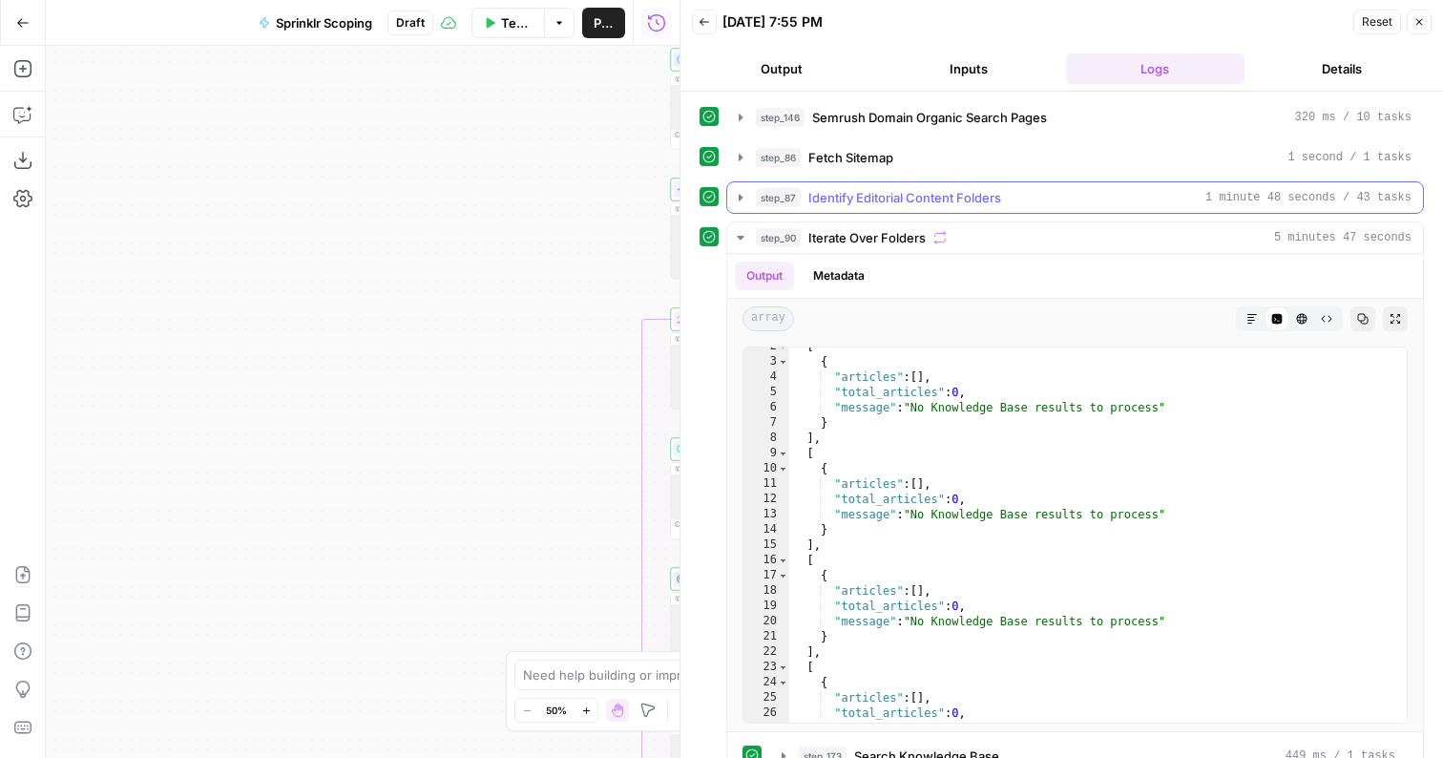
click at [875, 204] on span "Identify Editorial Content Folders" at bounding box center [905, 197] width 193 height 19
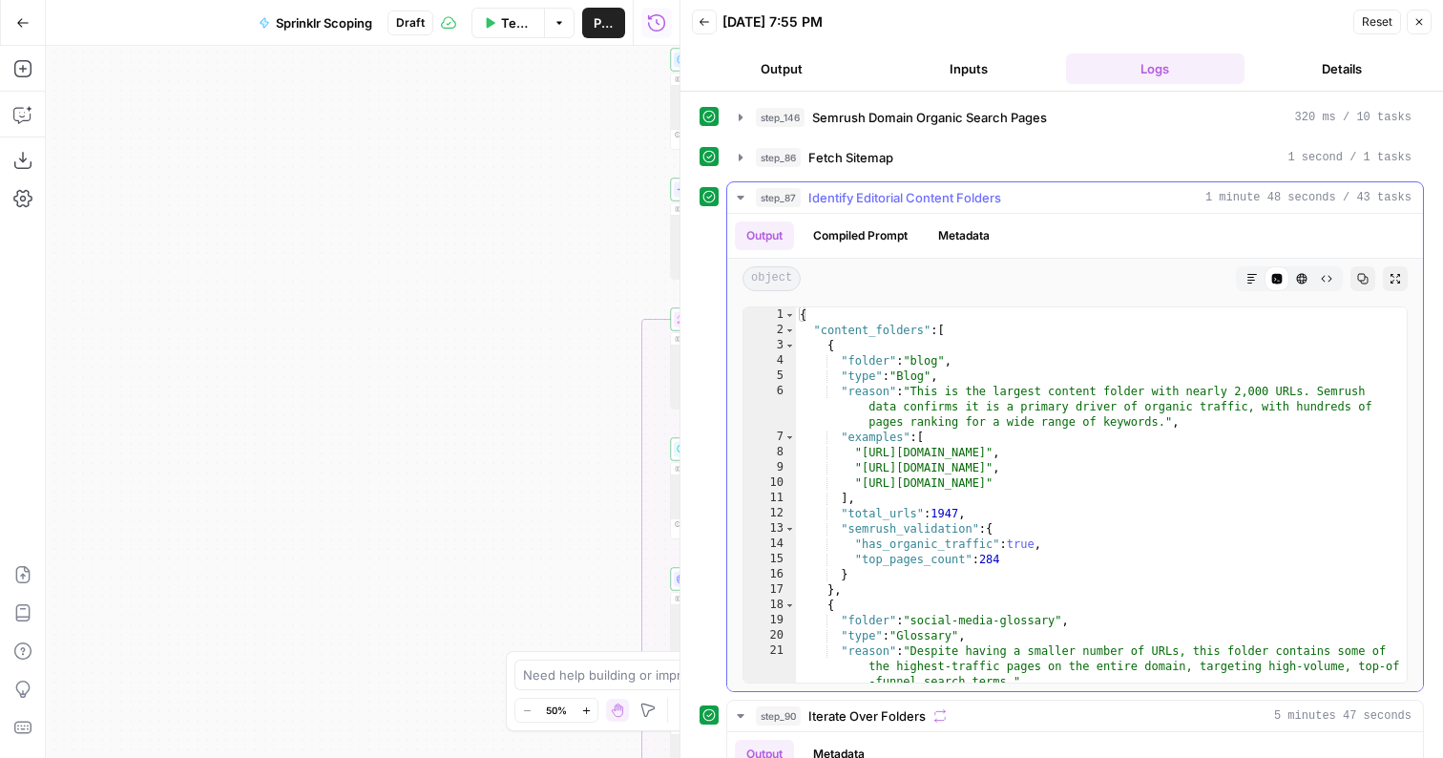
click at [873, 203] on span "Identify Editorial Content Folders" at bounding box center [905, 197] width 193 height 19
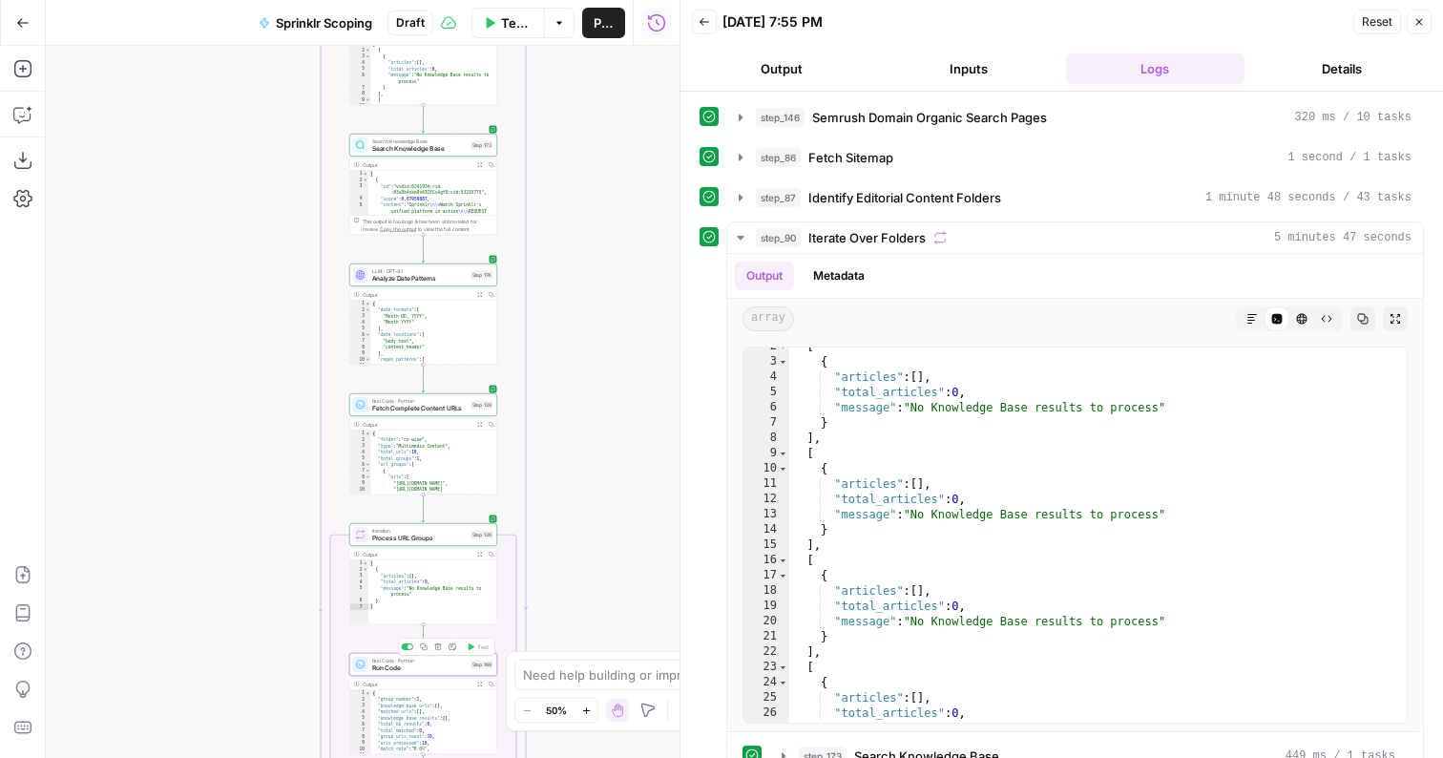
click at [417, 666] on span "Run Code" at bounding box center [419, 668] width 95 height 10
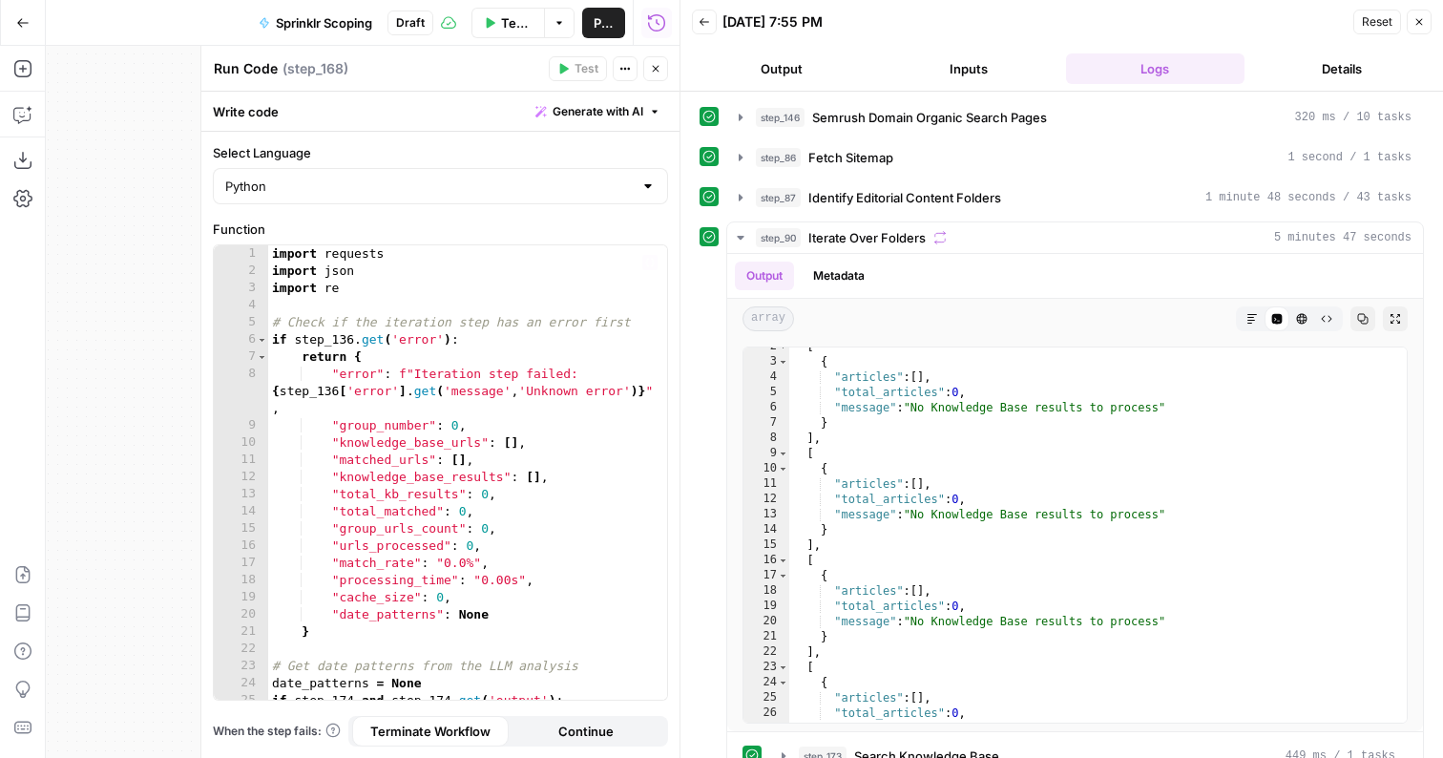
type textarea "**********"
click at [567, 425] on div "import requests import json import re # Check if the iteration step has an erro…" at bounding box center [467, 489] width 399 height 489
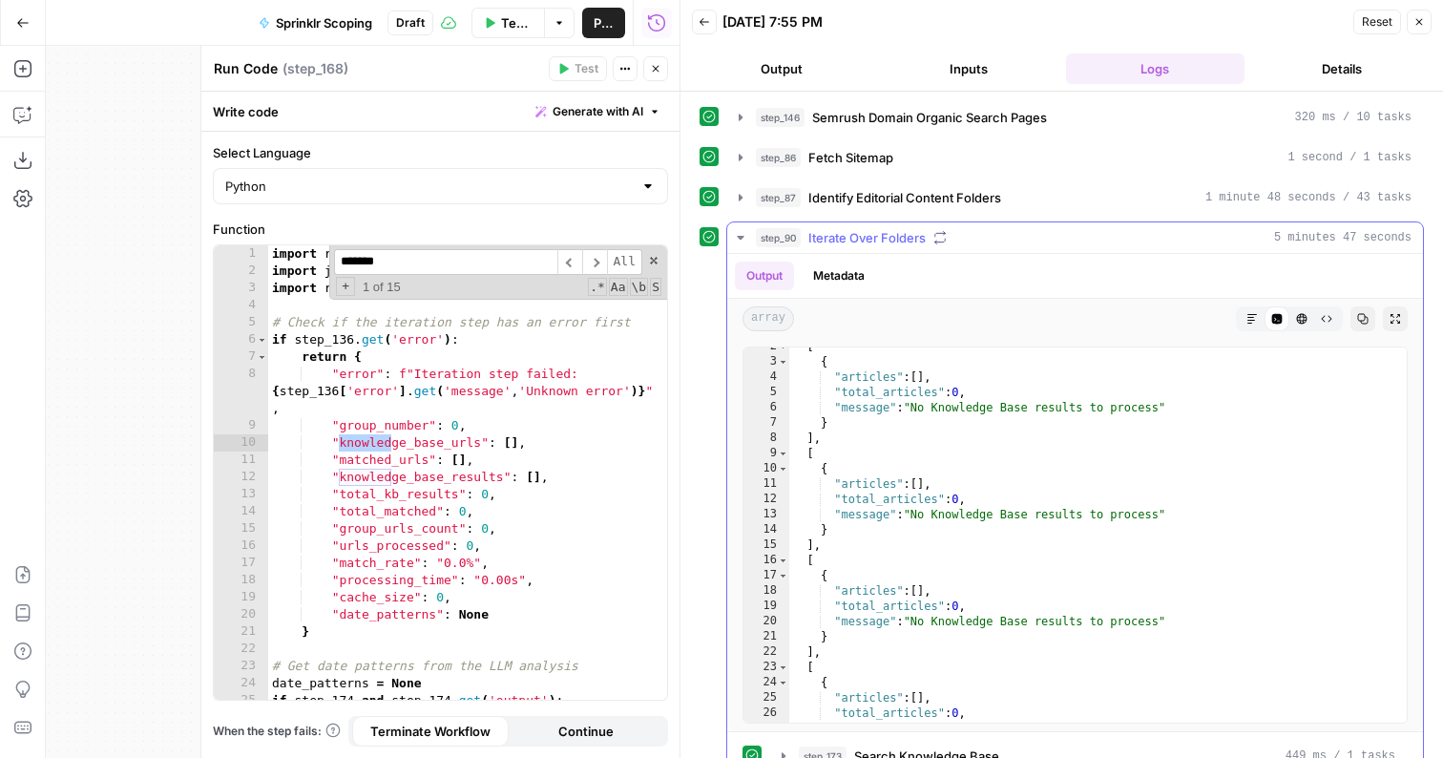
type input "*******"
click at [979, 236] on div "step_90 Iterate Over Folders 5 minutes 47 seconds" at bounding box center [1084, 237] width 656 height 19
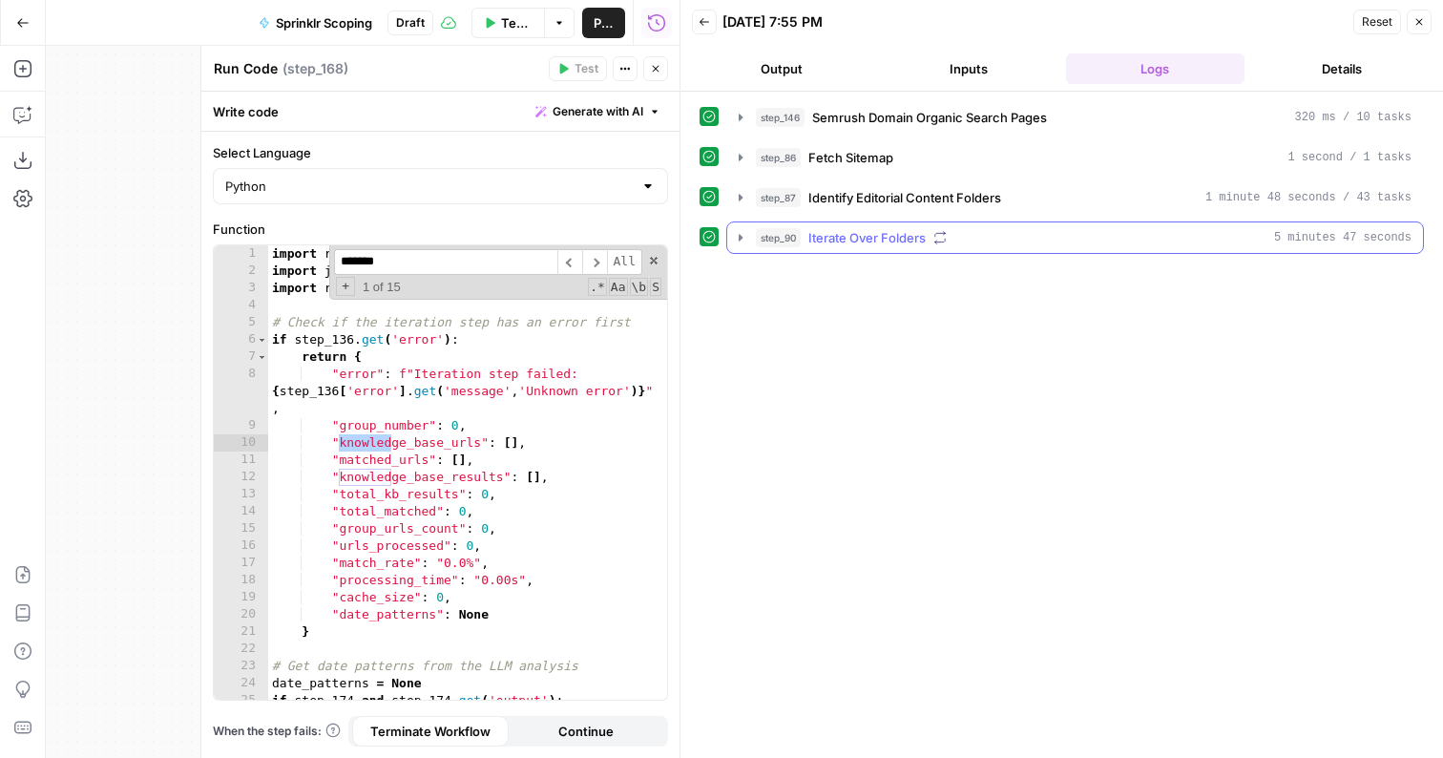
click at [979, 236] on div "step_90 Iterate Over Folders 5 minutes 47 seconds" at bounding box center [1084, 237] width 656 height 19
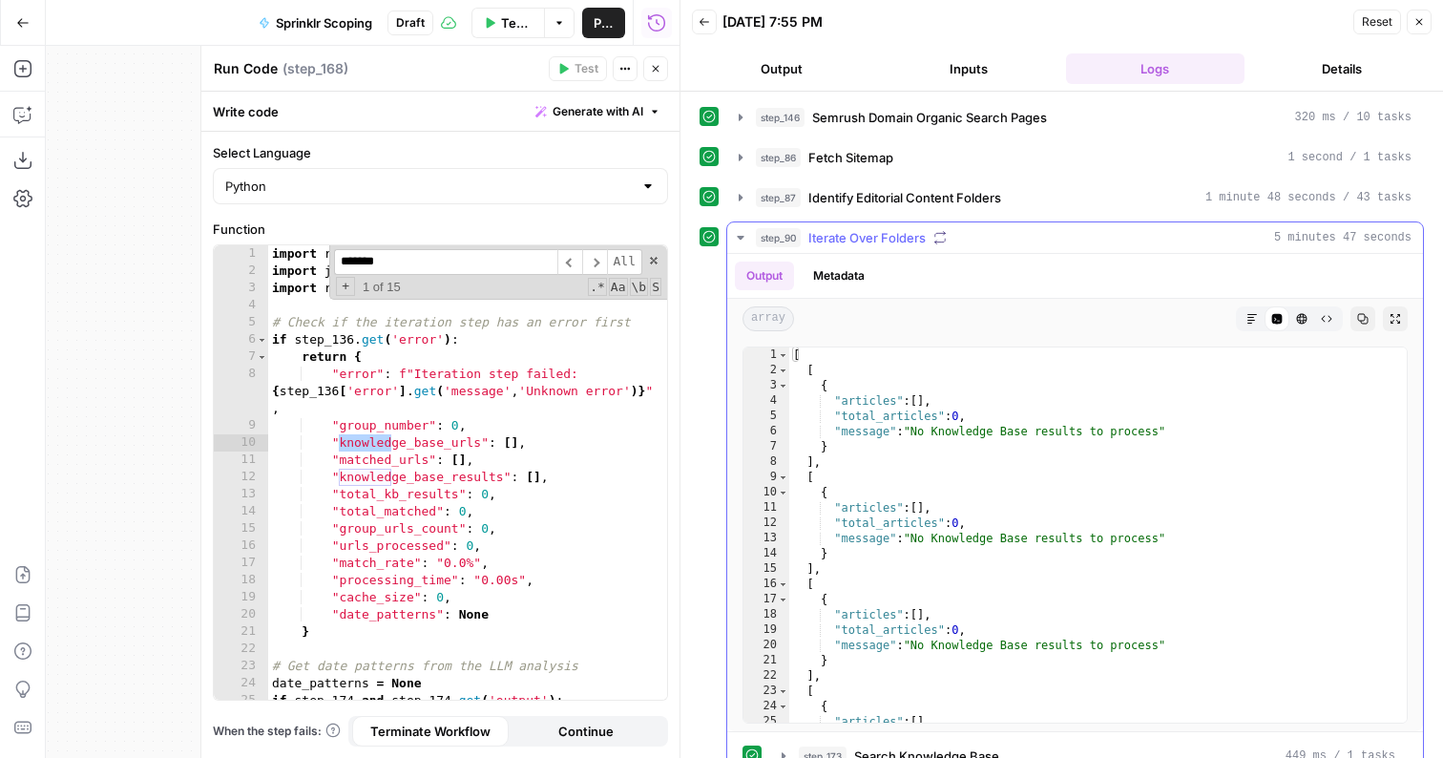
click at [854, 271] on button "Metadata" at bounding box center [839, 276] width 74 height 29
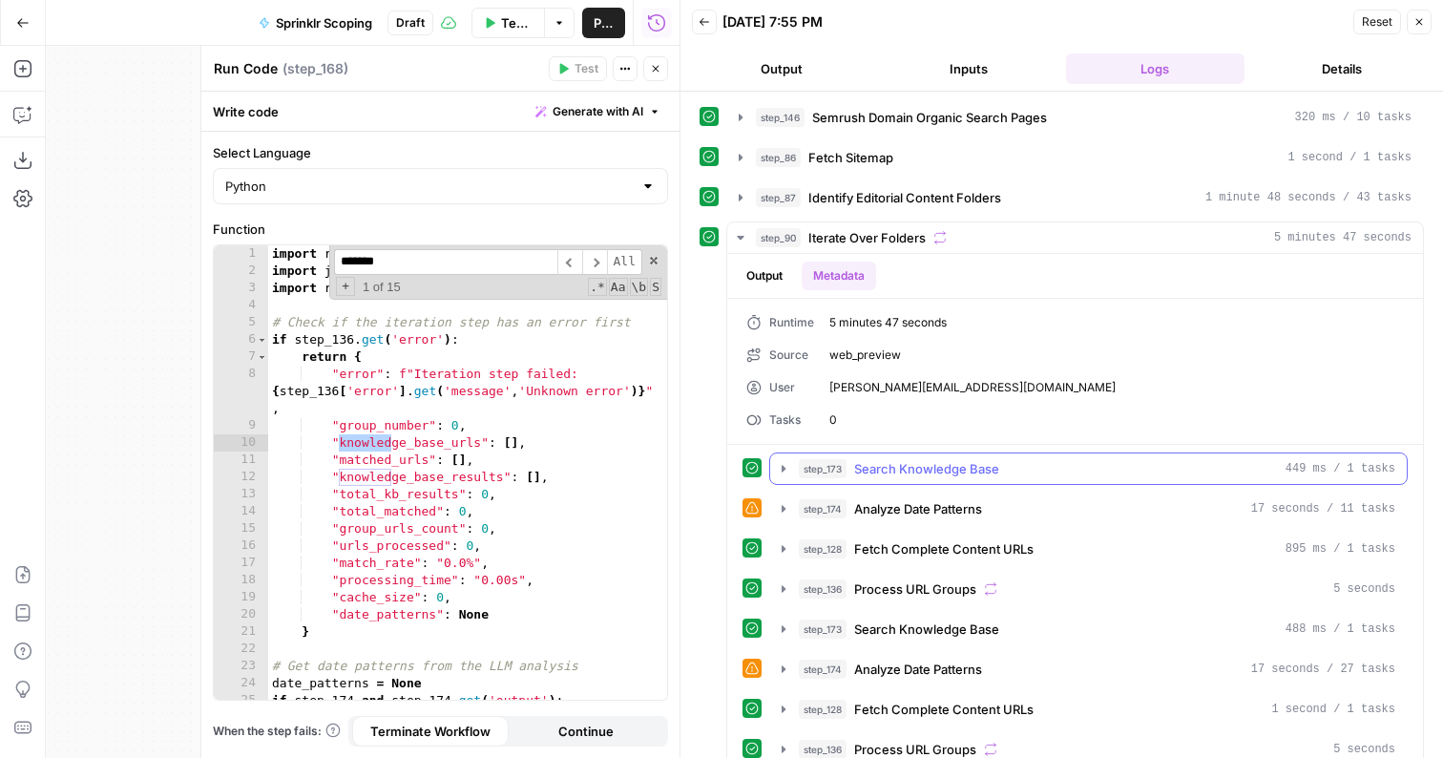
click at [878, 479] on button "step_173 Search Knowledge Base 449 ms / 1 tasks" at bounding box center [1088, 468] width 637 height 31
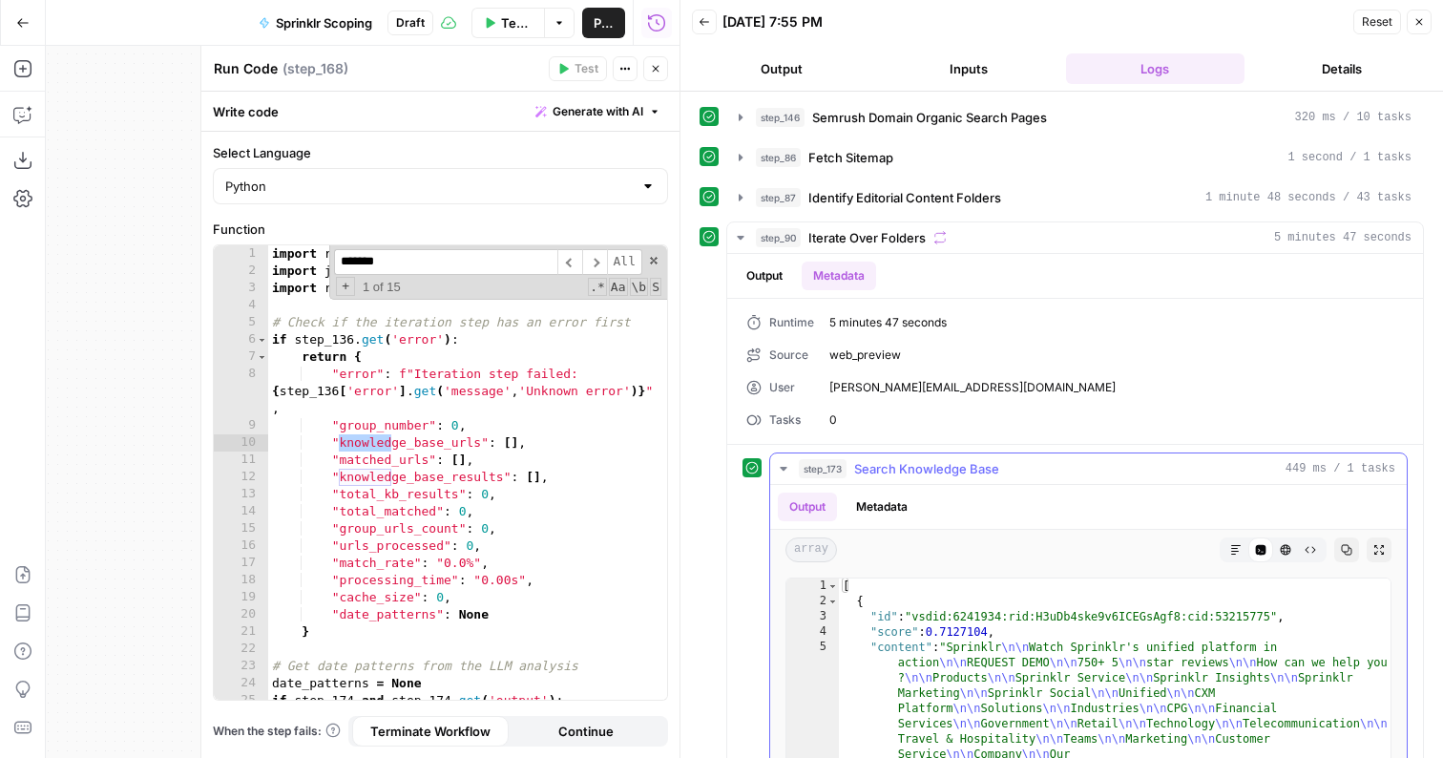
click at [878, 478] on button "step_173 Search Knowledge Base 449 ms / 1 tasks" at bounding box center [1088, 468] width 637 height 31
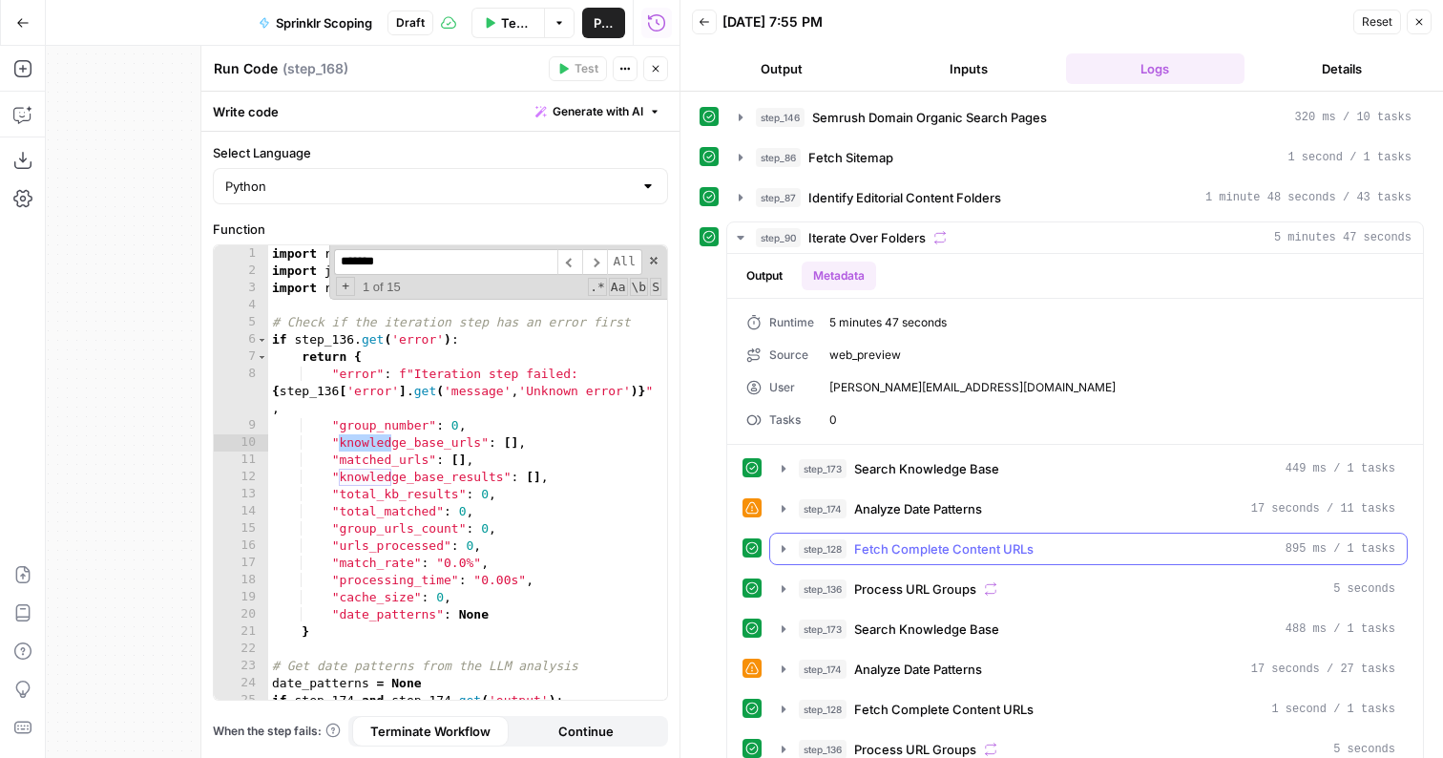
click at [842, 559] on button "step_128 Fetch Complete Content URLs 895 ms / 1 tasks" at bounding box center [1088, 549] width 637 height 31
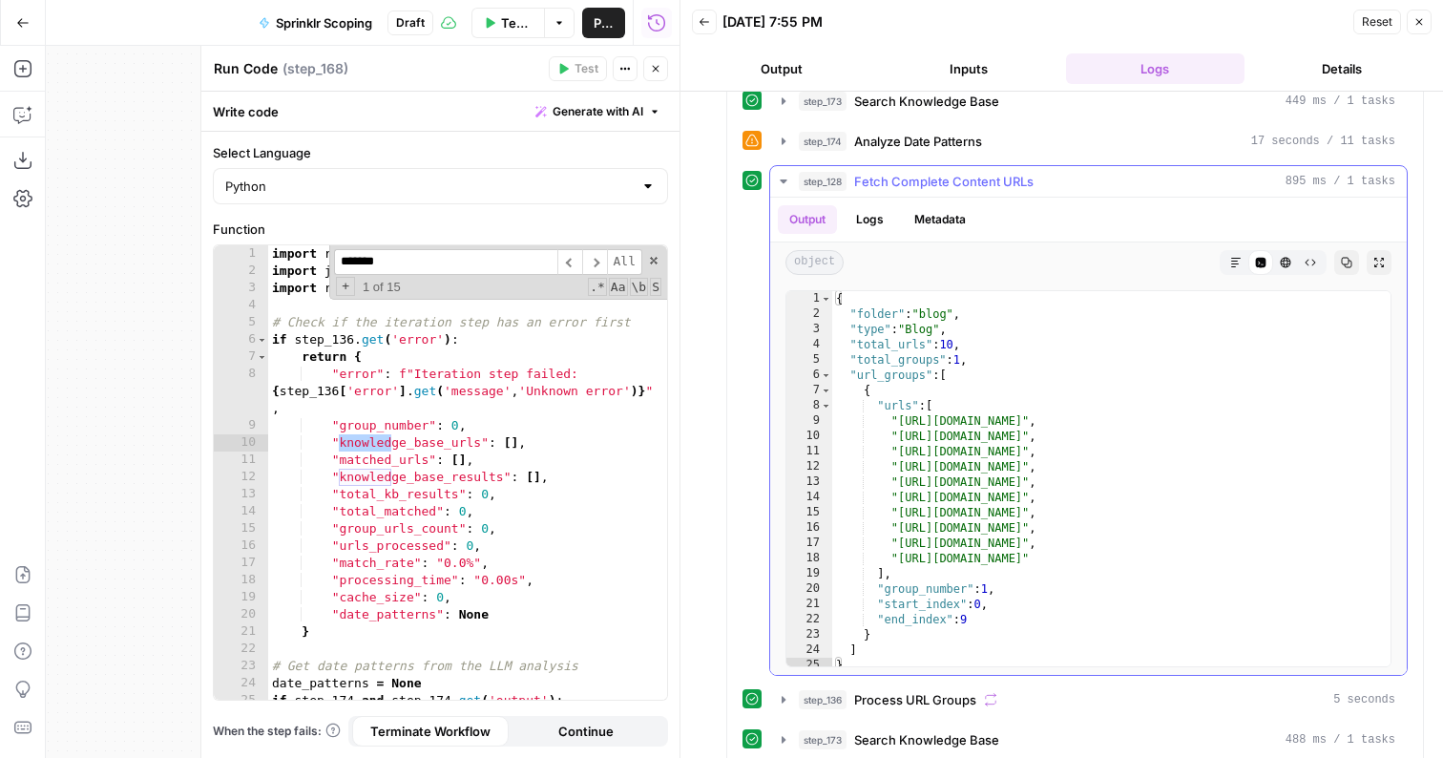
scroll to position [251, 0]
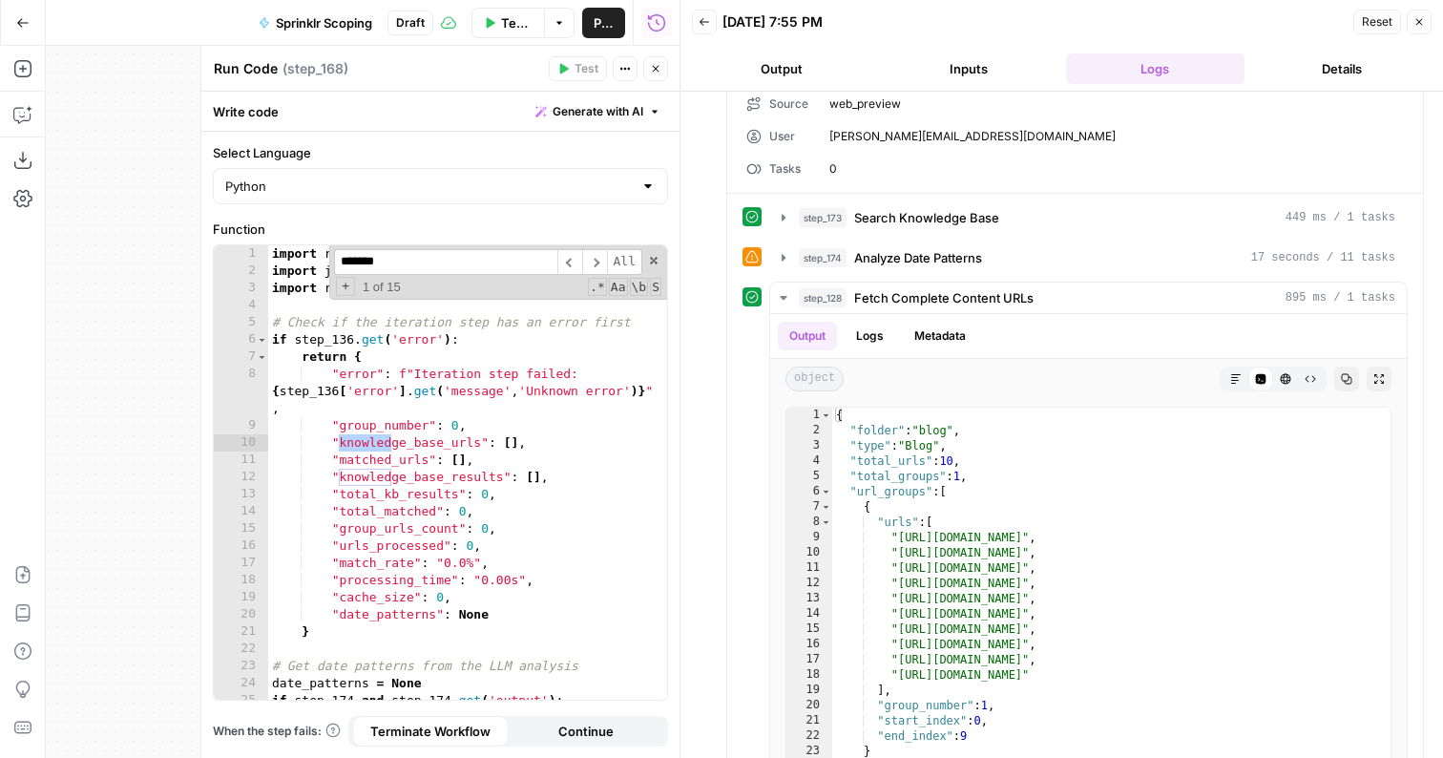
click at [659, 71] on icon "button" at bounding box center [656, 69] width 7 height 7
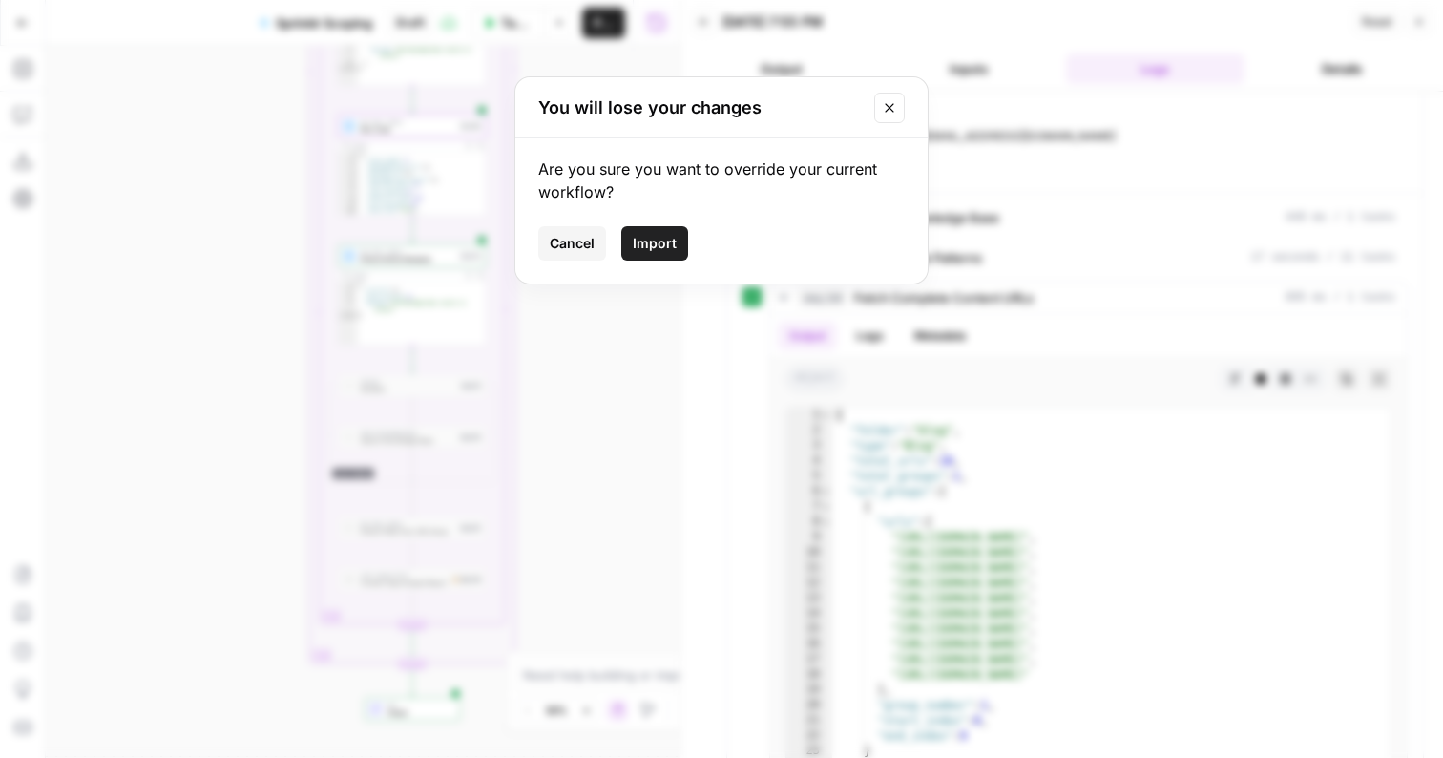
click at [624, 255] on button "Import" at bounding box center [654, 243] width 67 height 34
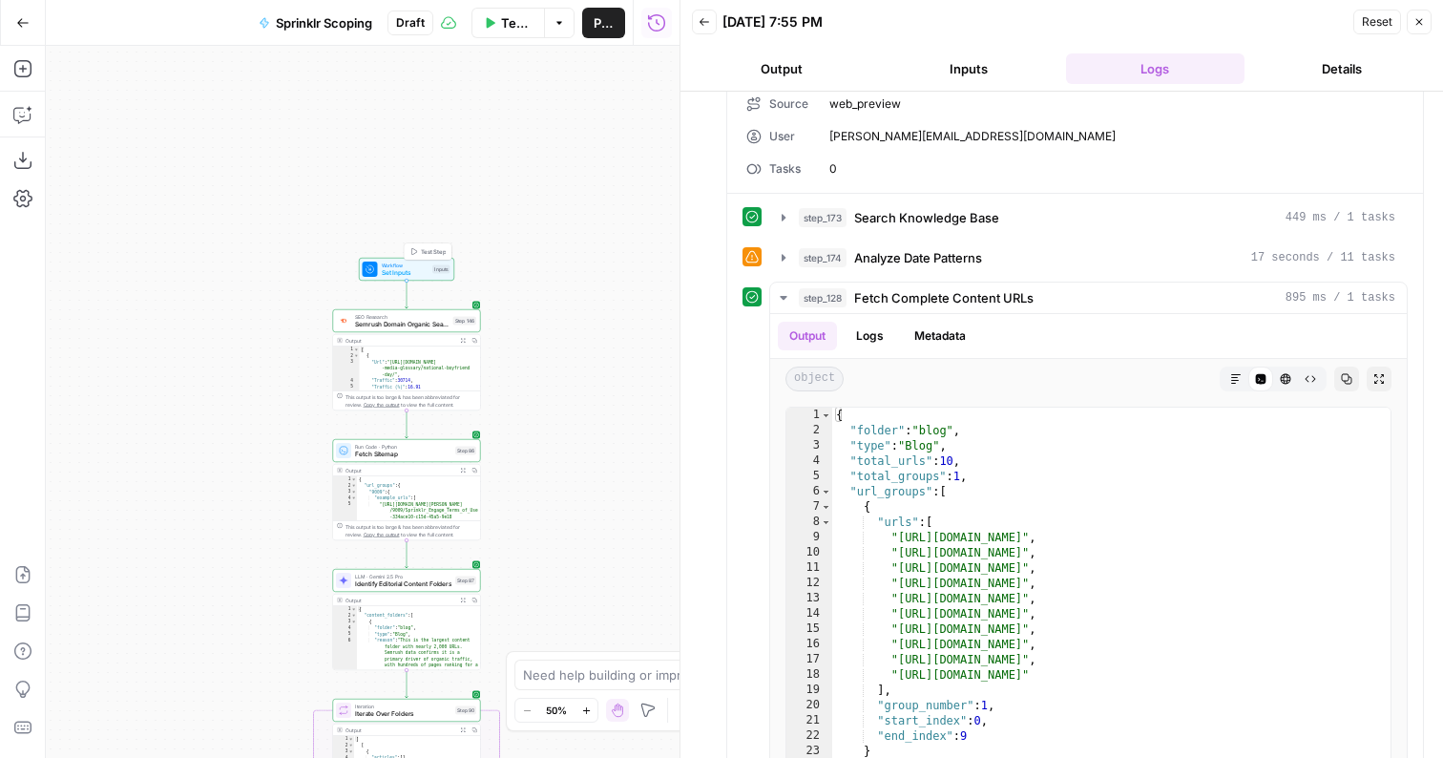
click at [424, 248] on span "Test Step" at bounding box center [434, 251] width 26 height 9
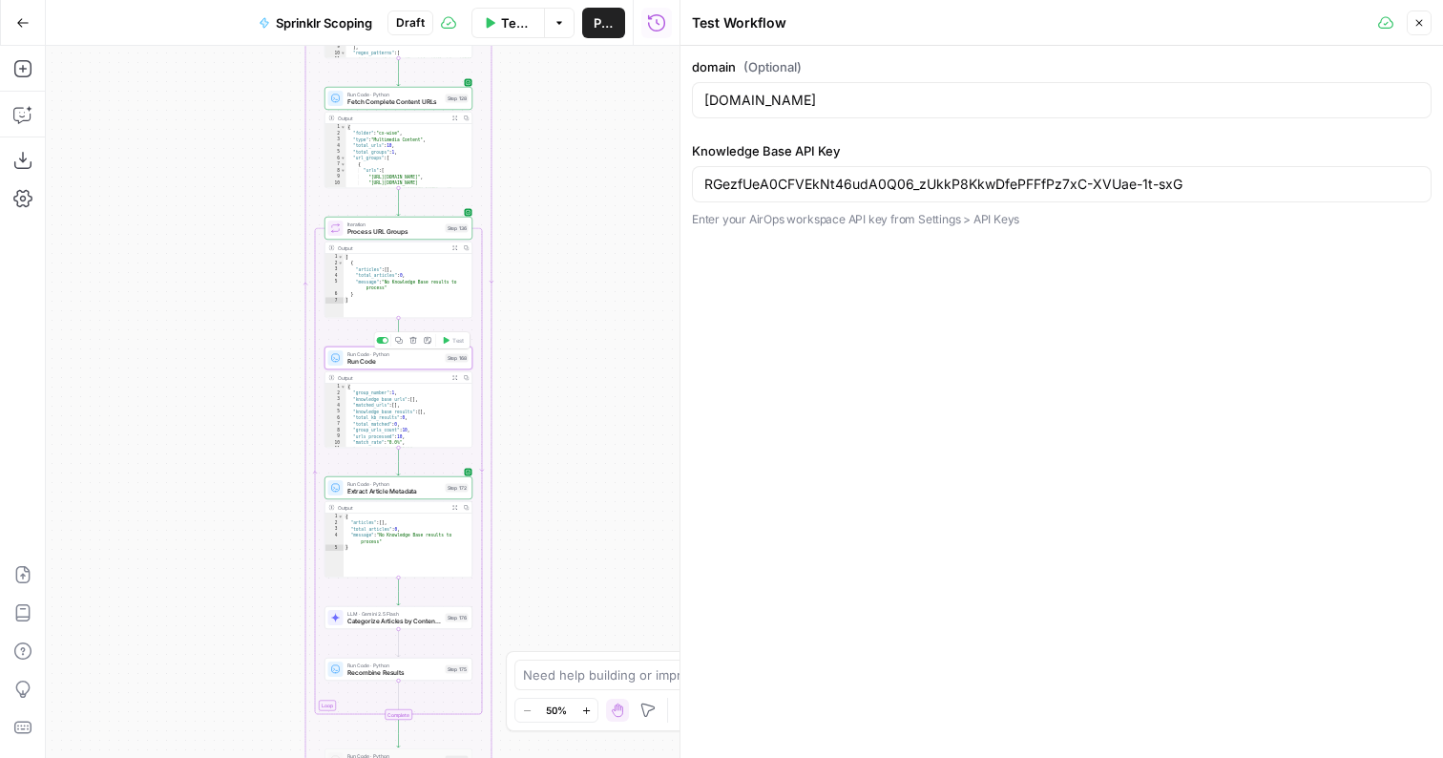
click at [427, 364] on span "Run Code" at bounding box center [394, 362] width 95 height 10
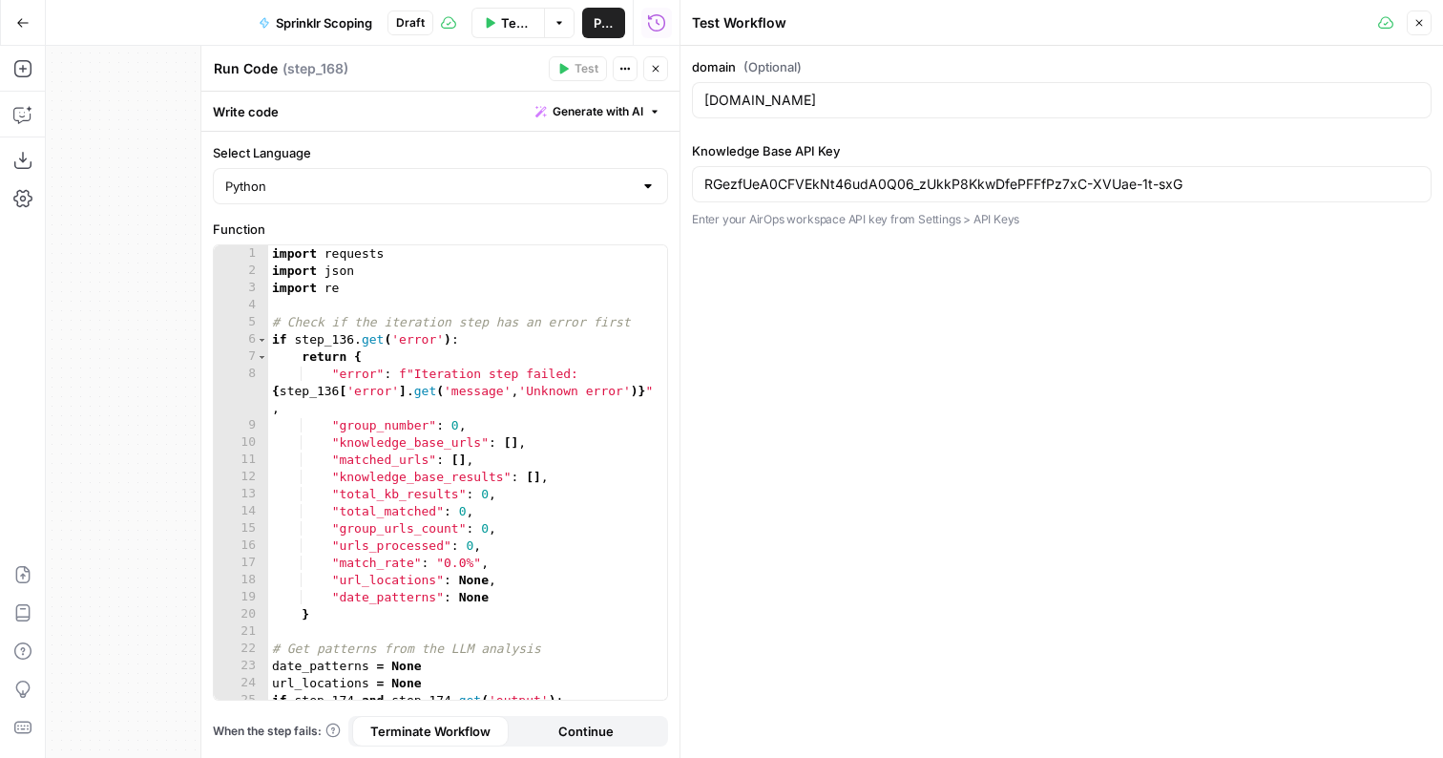
type textarea "**********"
click at [445, 420] on div "import requests import json import re # Check if the iteration step has an erro…" at bounding box center [467, 489] width 399 height 489
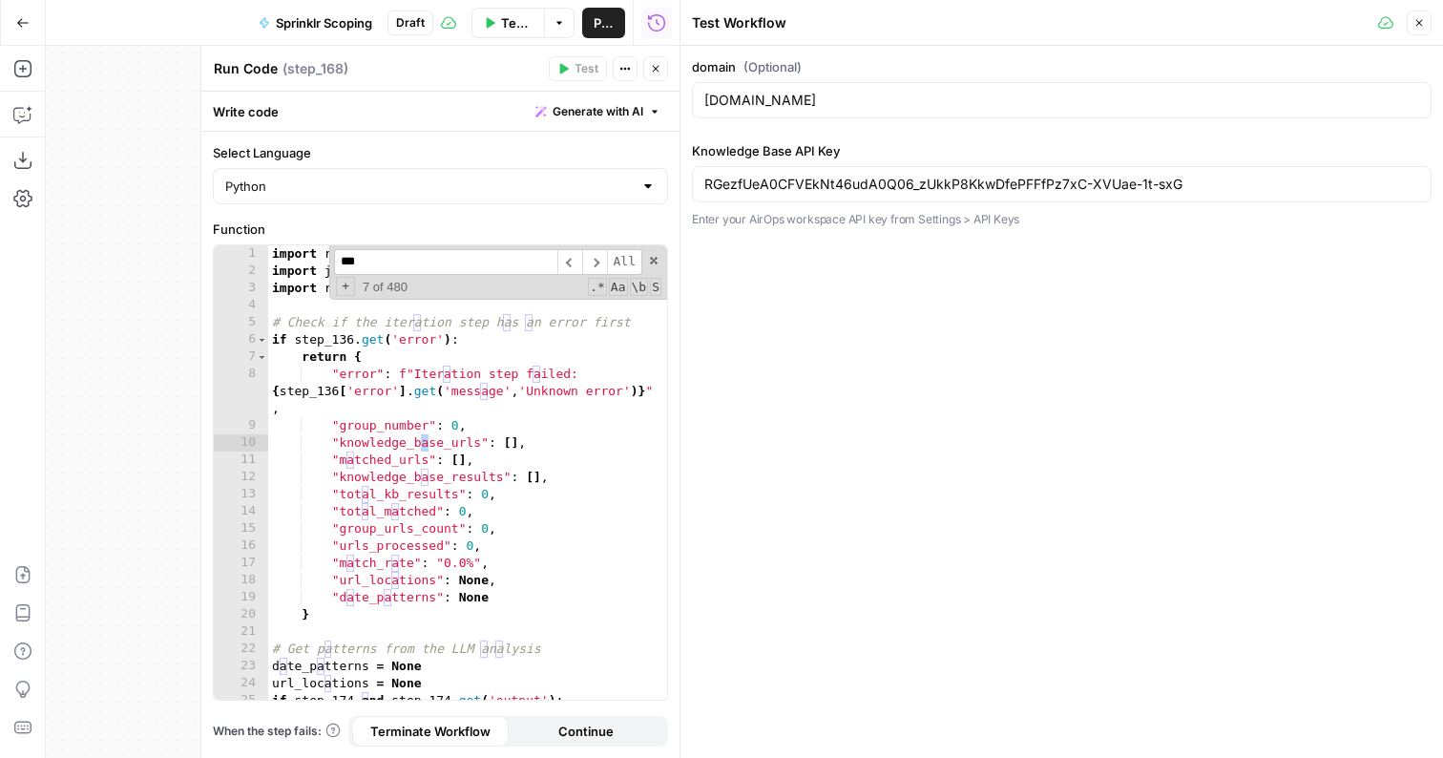
scroll to position [4309, 0]
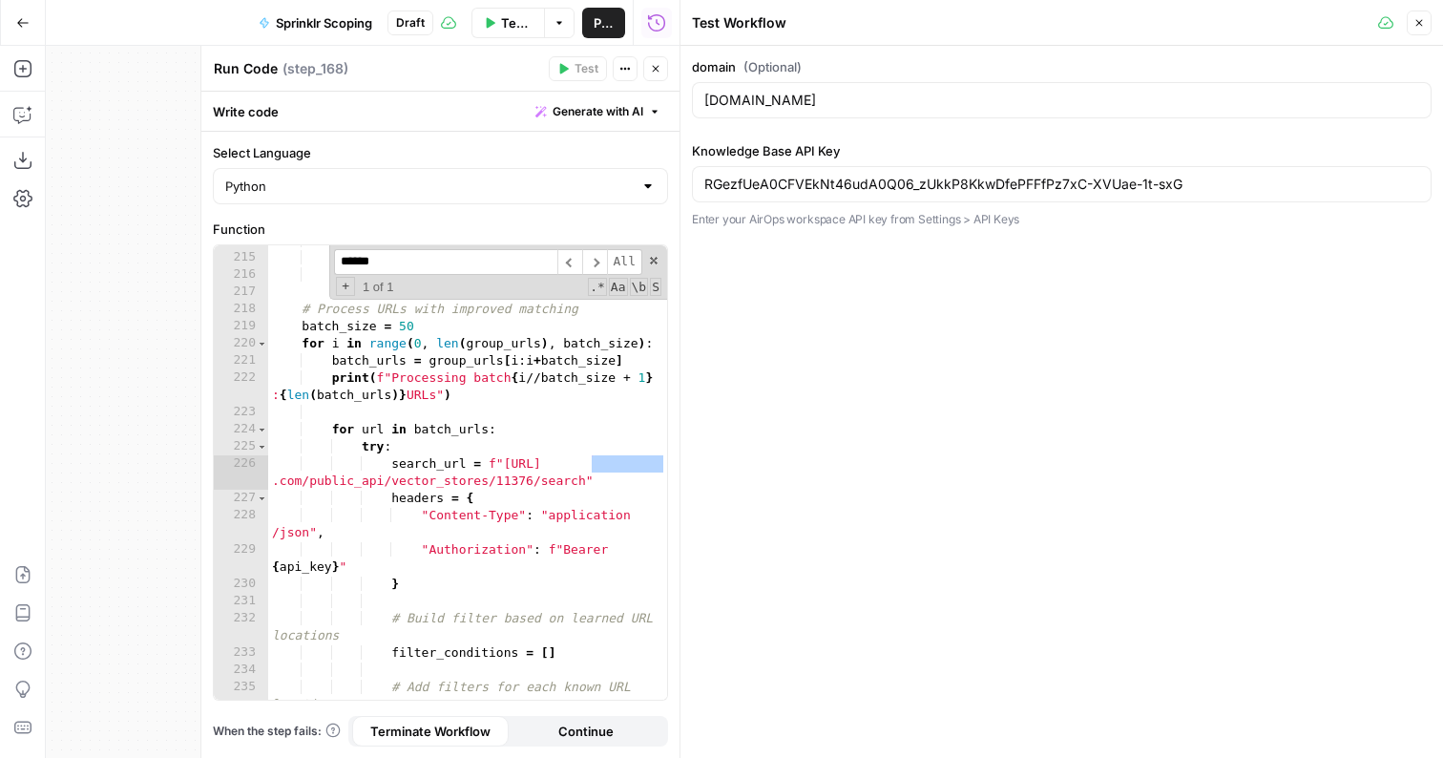
type input "******"
click at [563, 481] on div "score += 5 return min ( score , 100 ) # Process URLs with improved matching bat…" at bounding box center [467, 485] width 399 height 506
drag, startPoint x: 582, startPoint y: 482, endPoint x: 507, endPoint y: 467, distance: 76.9
click at [507, 467] on div "score += 5 return min ( score , 100 ) # Process URLs with improved matching bat…" at bounding box center [467, 485] width 399 height 506
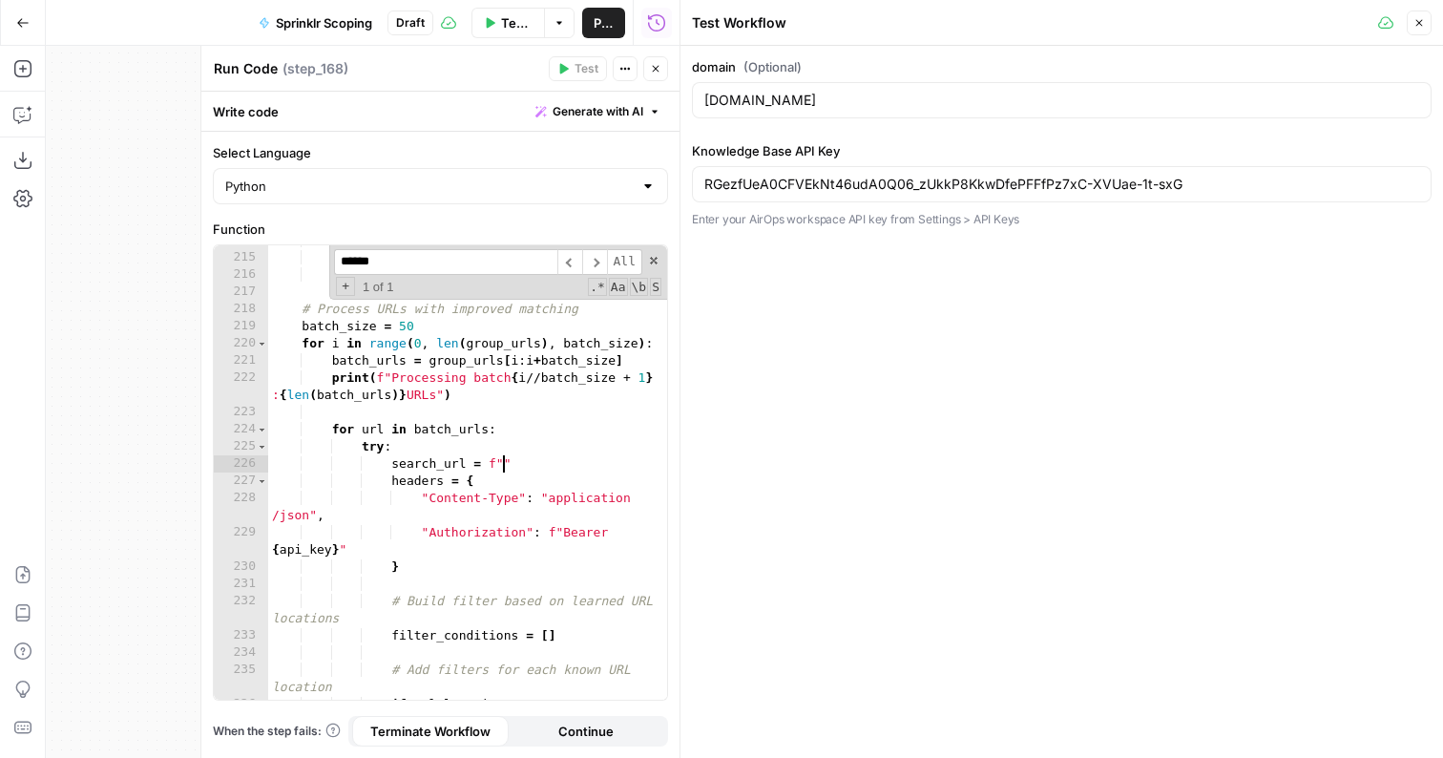
paste textarea "**********"
type textarea "**********"
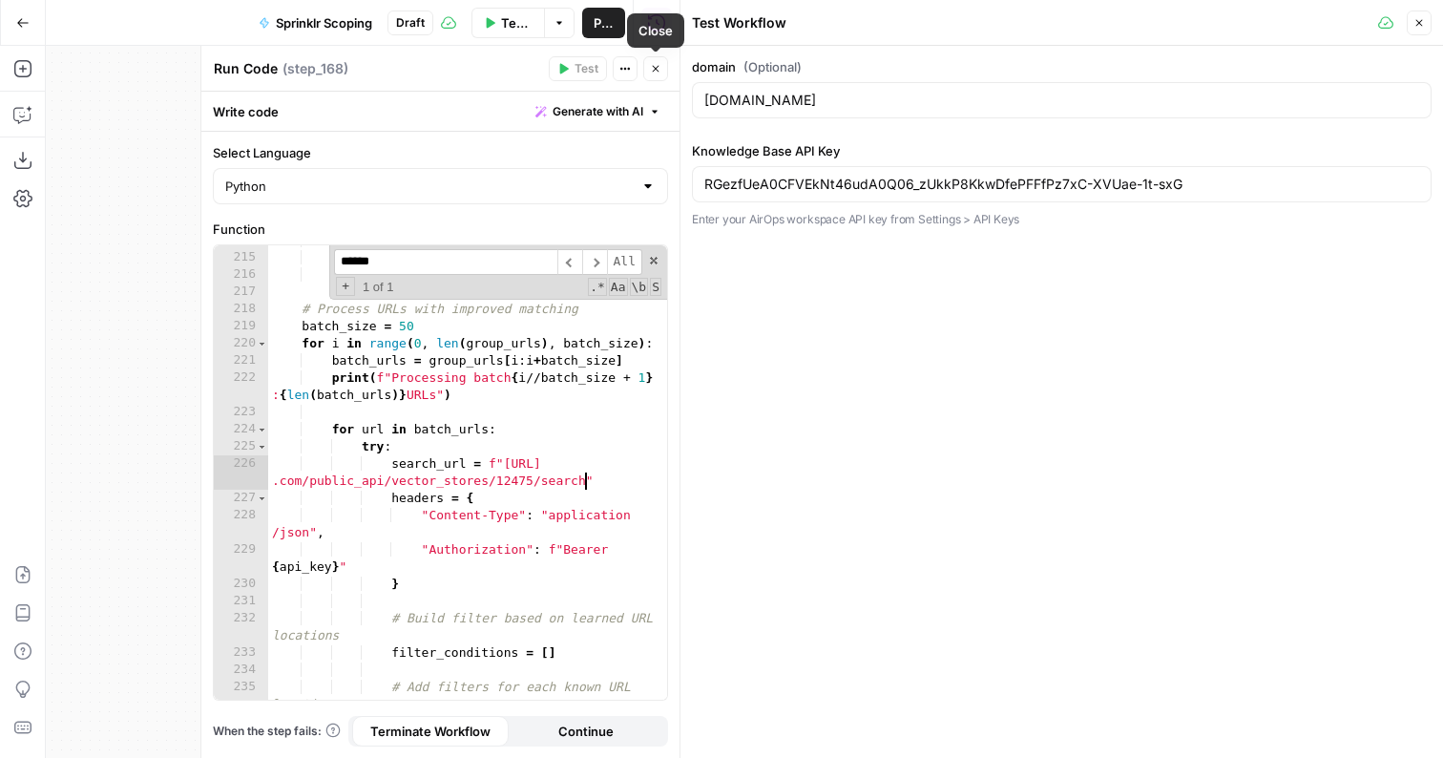
click at [658, 74] on button "Close" at bounding box center [655, 68] width 25 height 25
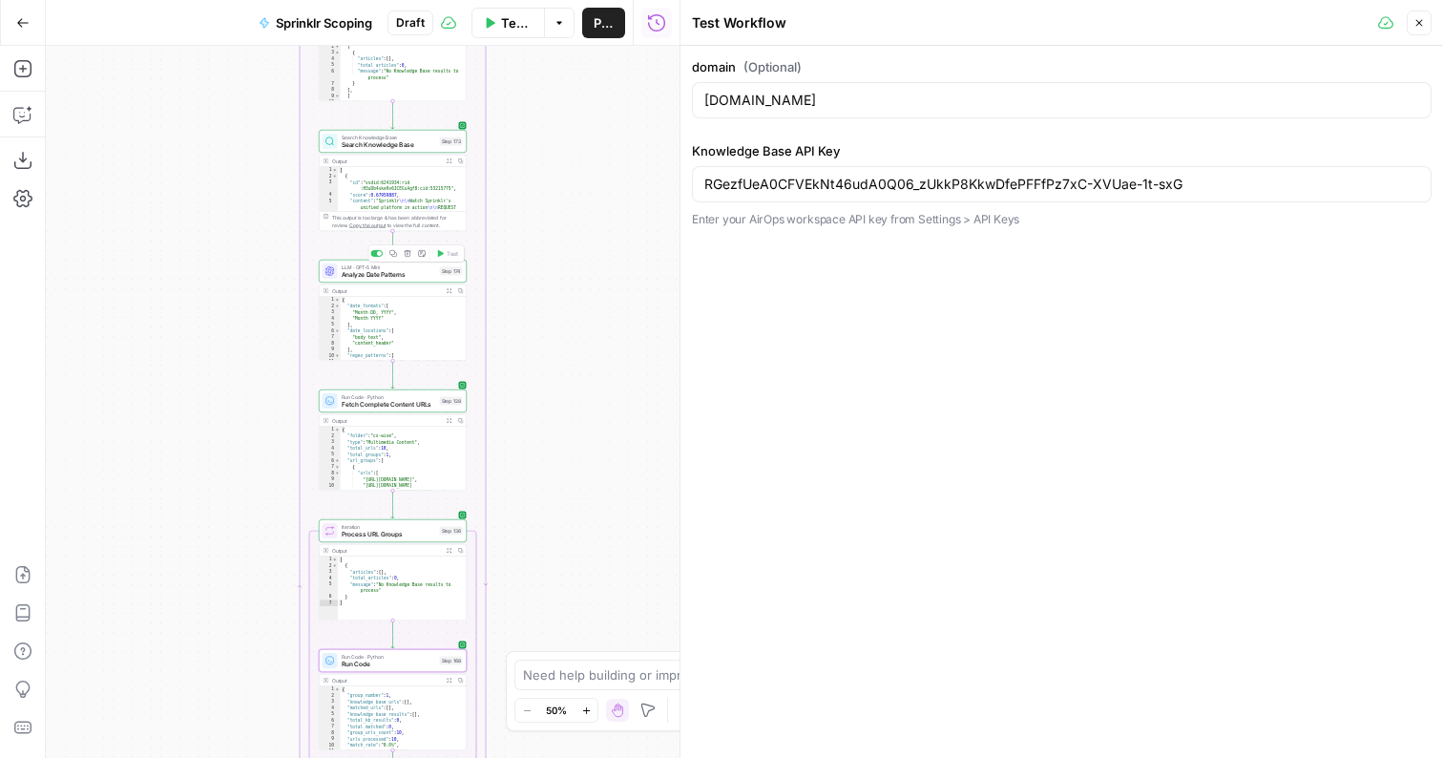
click at [402, 137] on span "Search Knowledge Base" at bounding box center [389, 138] width 95 height 8
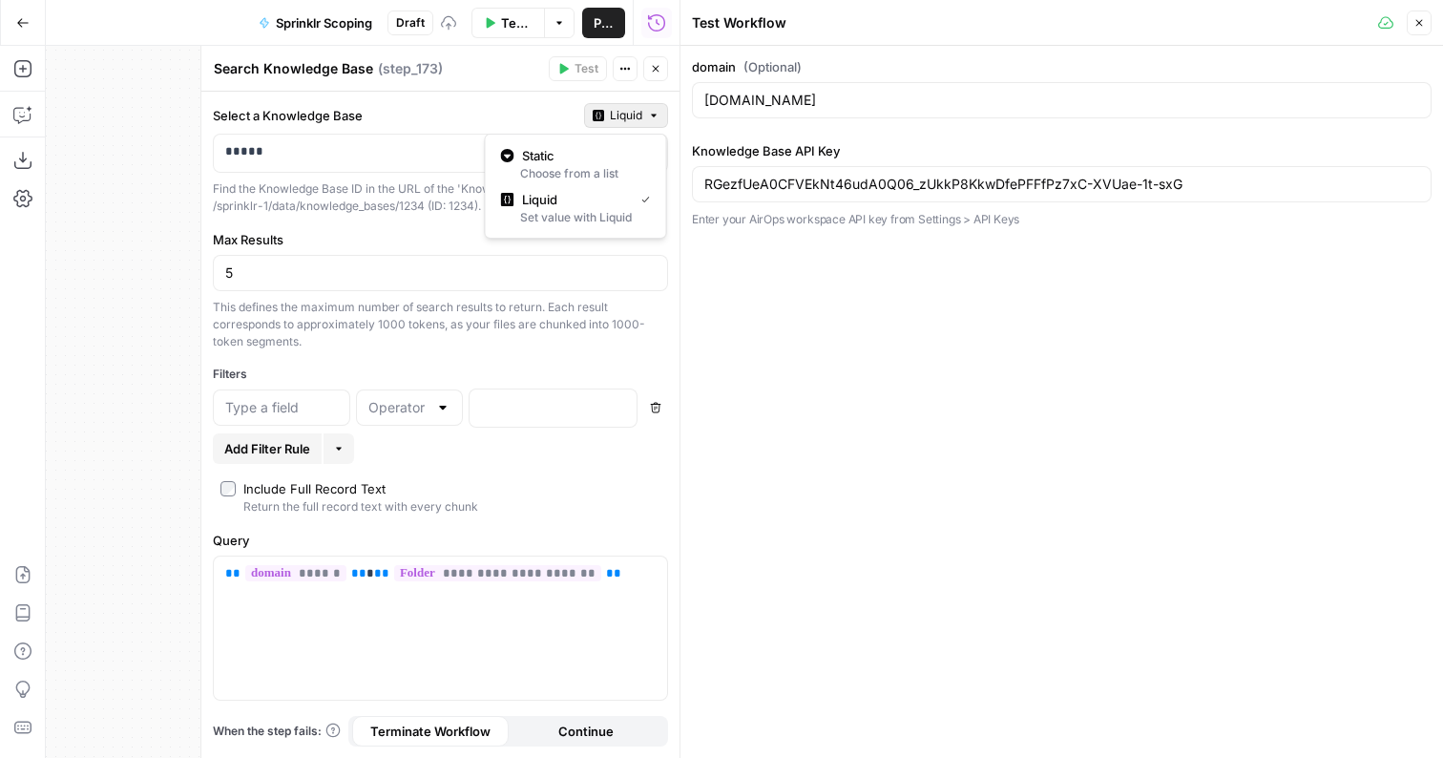
click at [634, 116] on span "Liquid" at bounding box center [626, 115] width 32 height 17
click at [571, 217] on div "Set value with Liquid" at bounding box center [576, 217] width 150 height 17
click at [404, 153] on p "*****" at bounding box center [440, 151] width 431 height 19
click at [622, 110] on span "Liquid" at bounding box center [626, 115] width 32 height 17
click at [602, 142] on button "Static Choose from a list" at bounding box center [576, 164] width 165 height 44
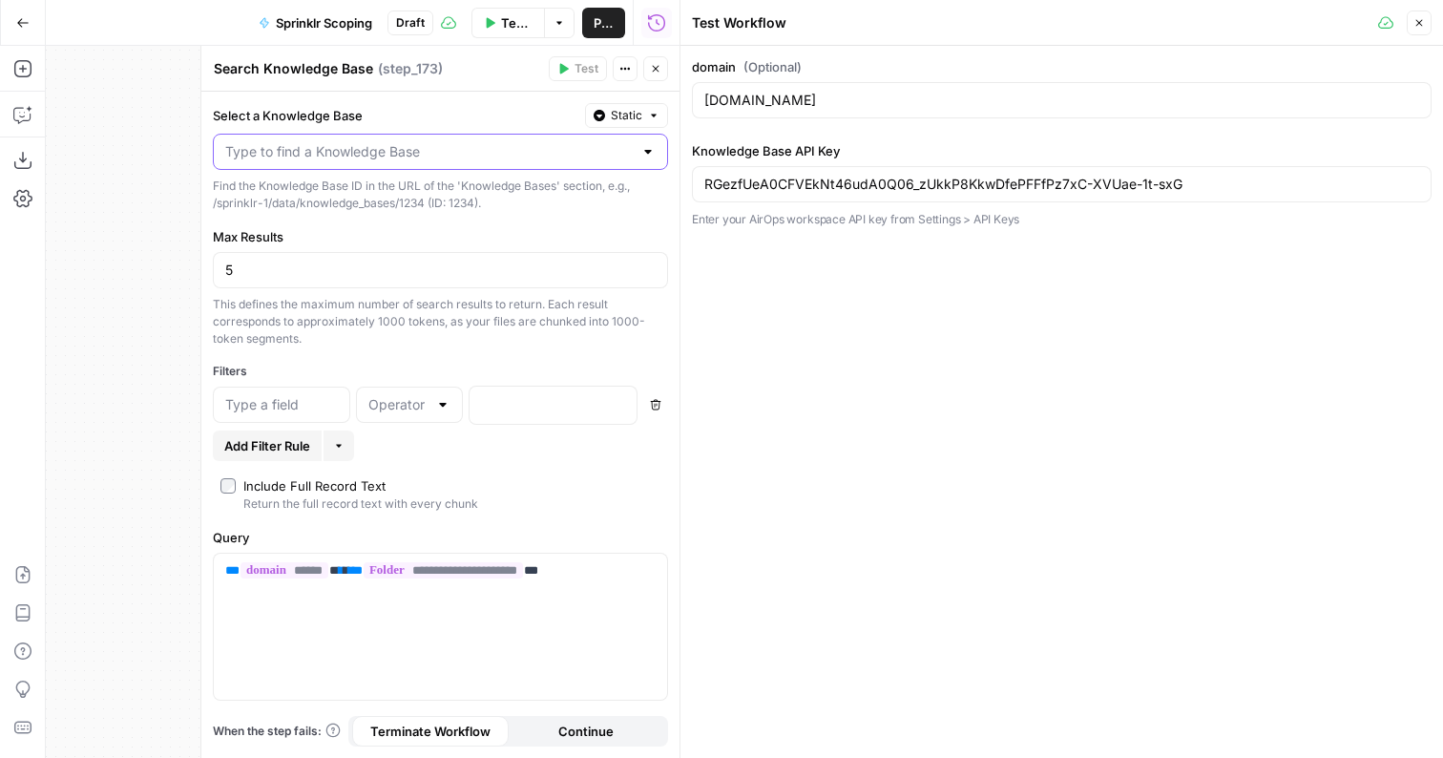
click at [414, 153] on input "Select a Knowledge Base" at bounding box center [429, 151] width 408 height 19
click at [383, 198] on span "Sprinklr Blog" at bounding box center [436, 199] width 415 height 19
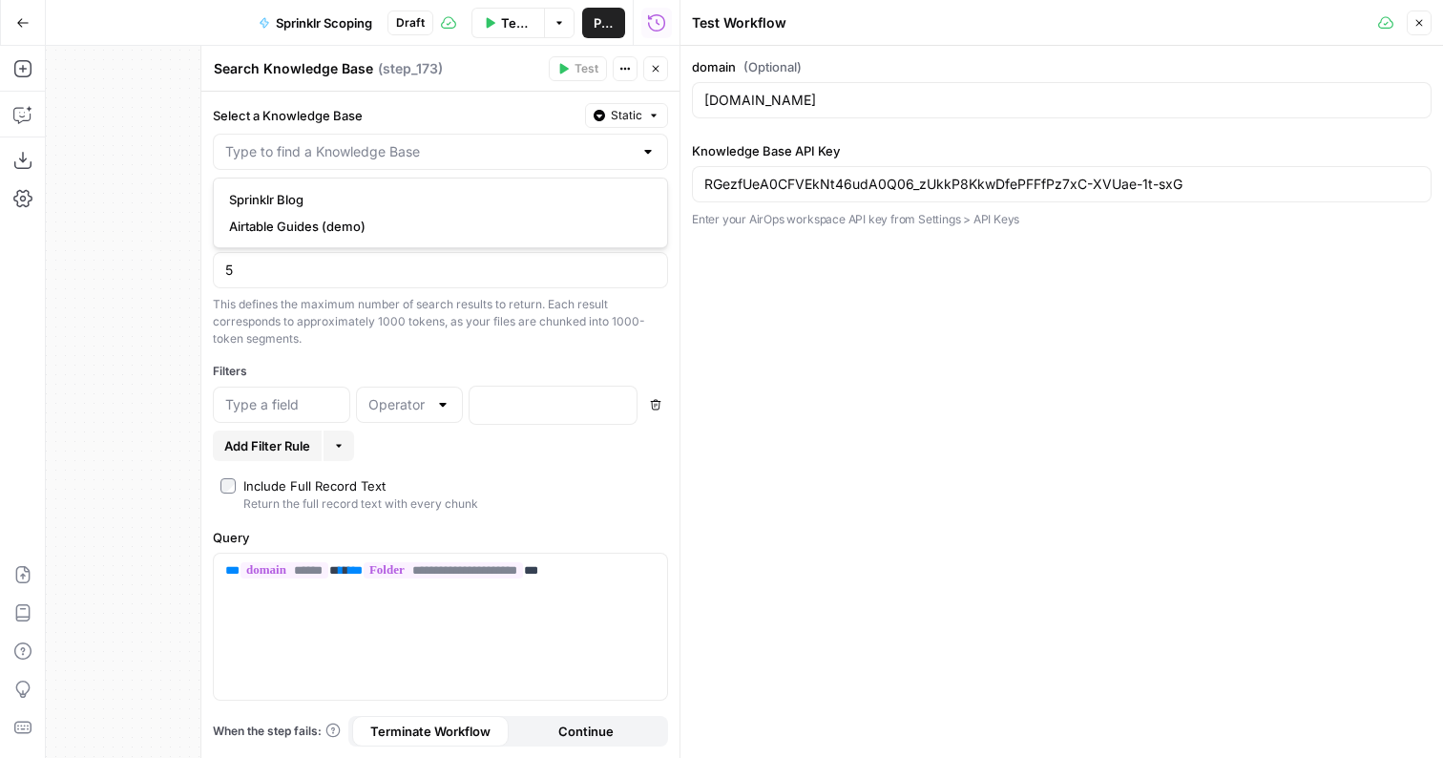
type input "Sprinklr Blog"
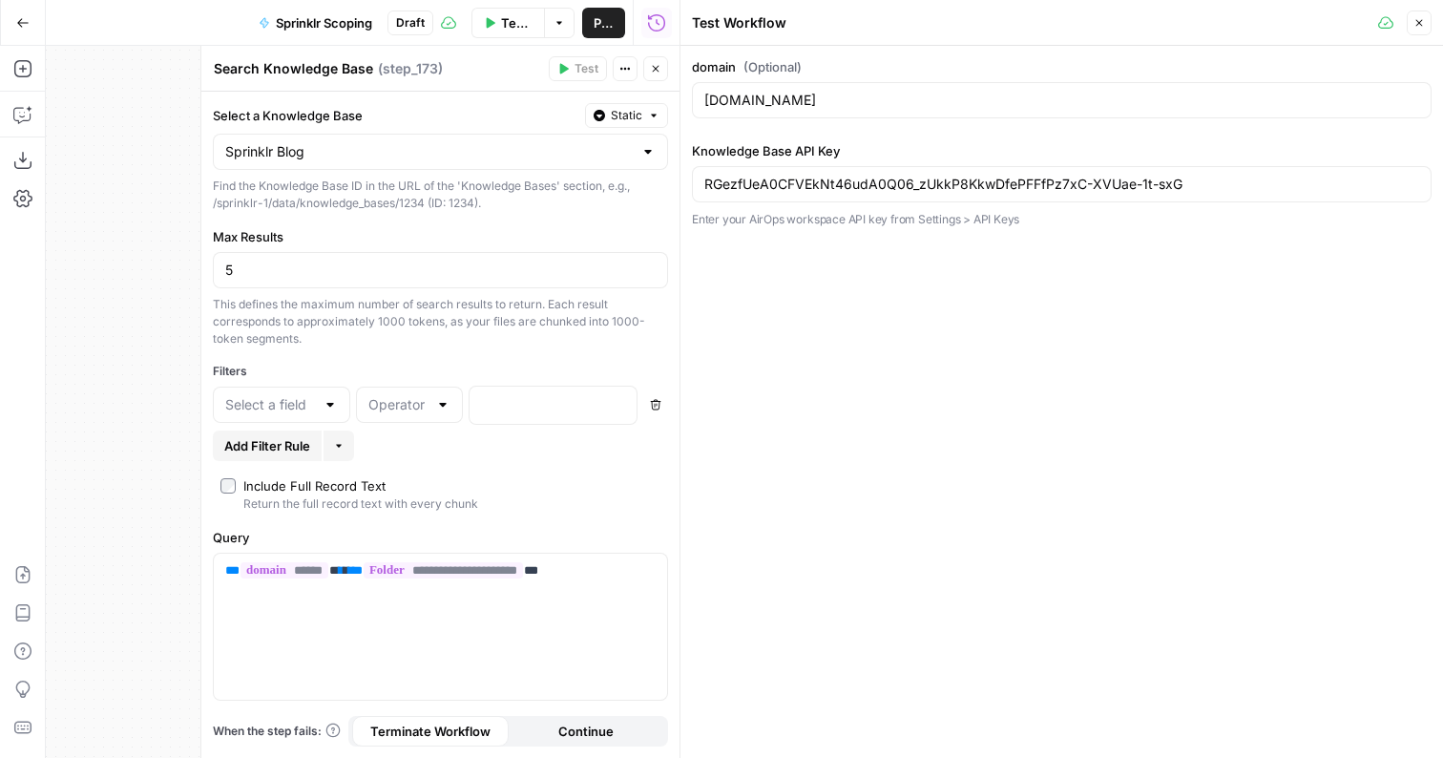
click at [646, 74] on button "Close" at bounding box center [655, 68] width 25 height 25
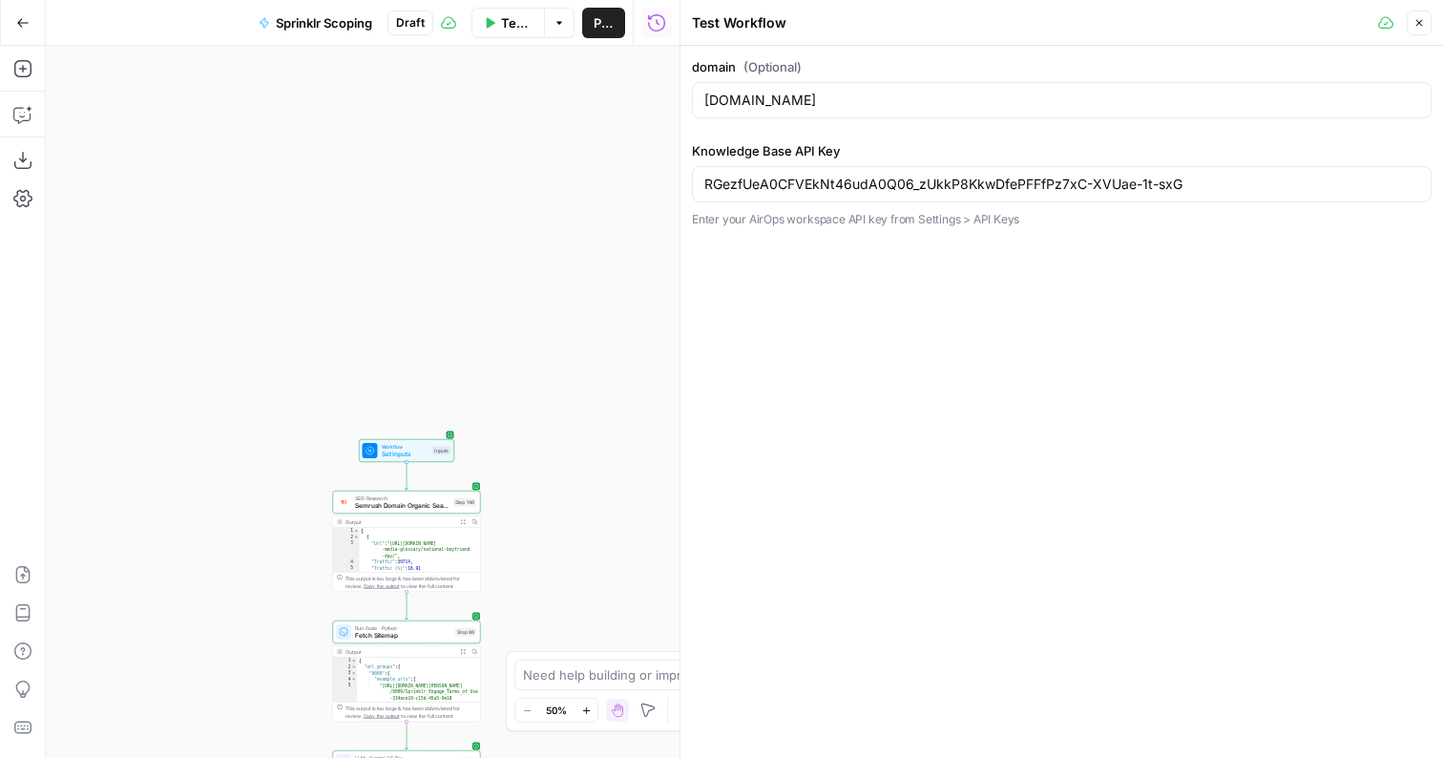
click at [516, 36] on button "Test Workflow" at bounding box center [509, 23] width 74 height 31
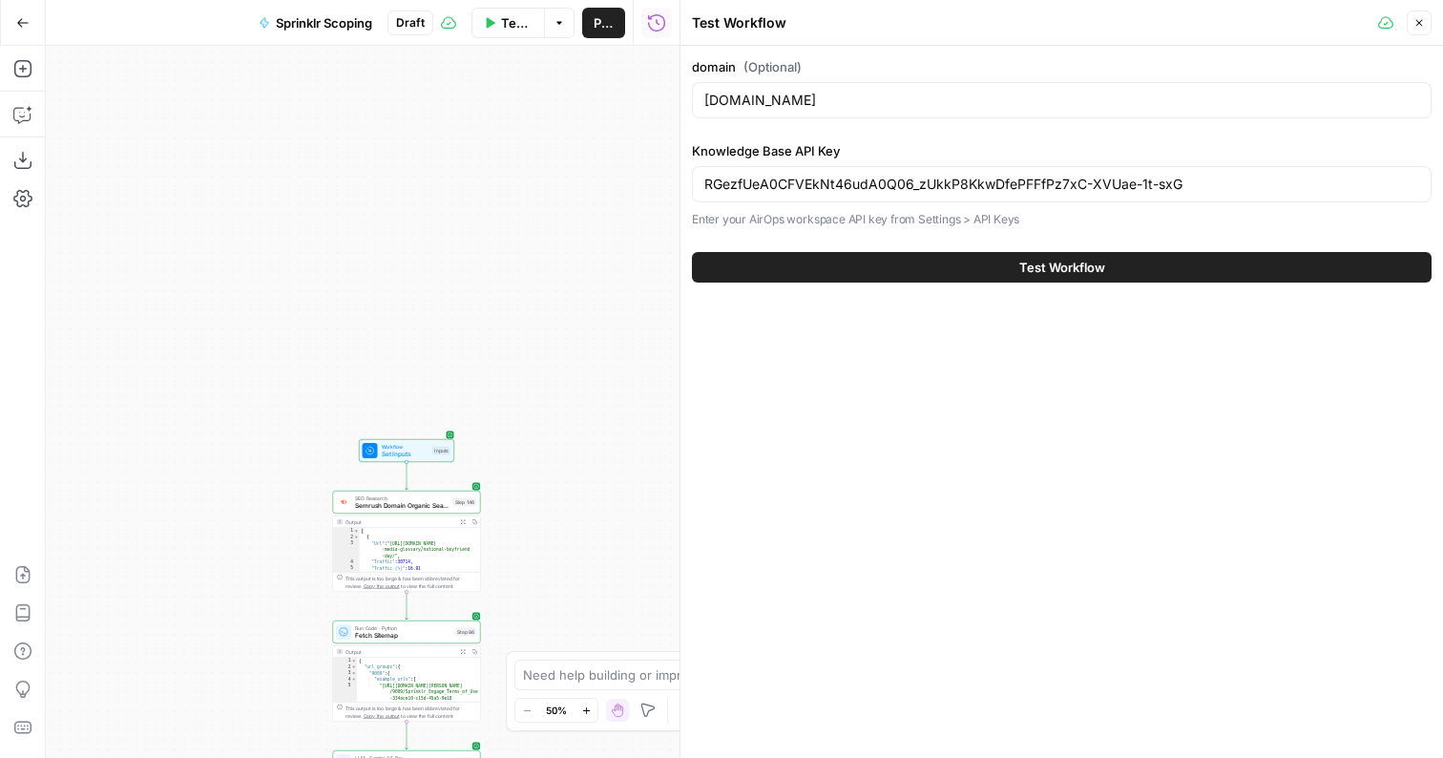
click at [761, 264] on button "Test Workflow" at bounding box center [1062, 267] width 740 height 31
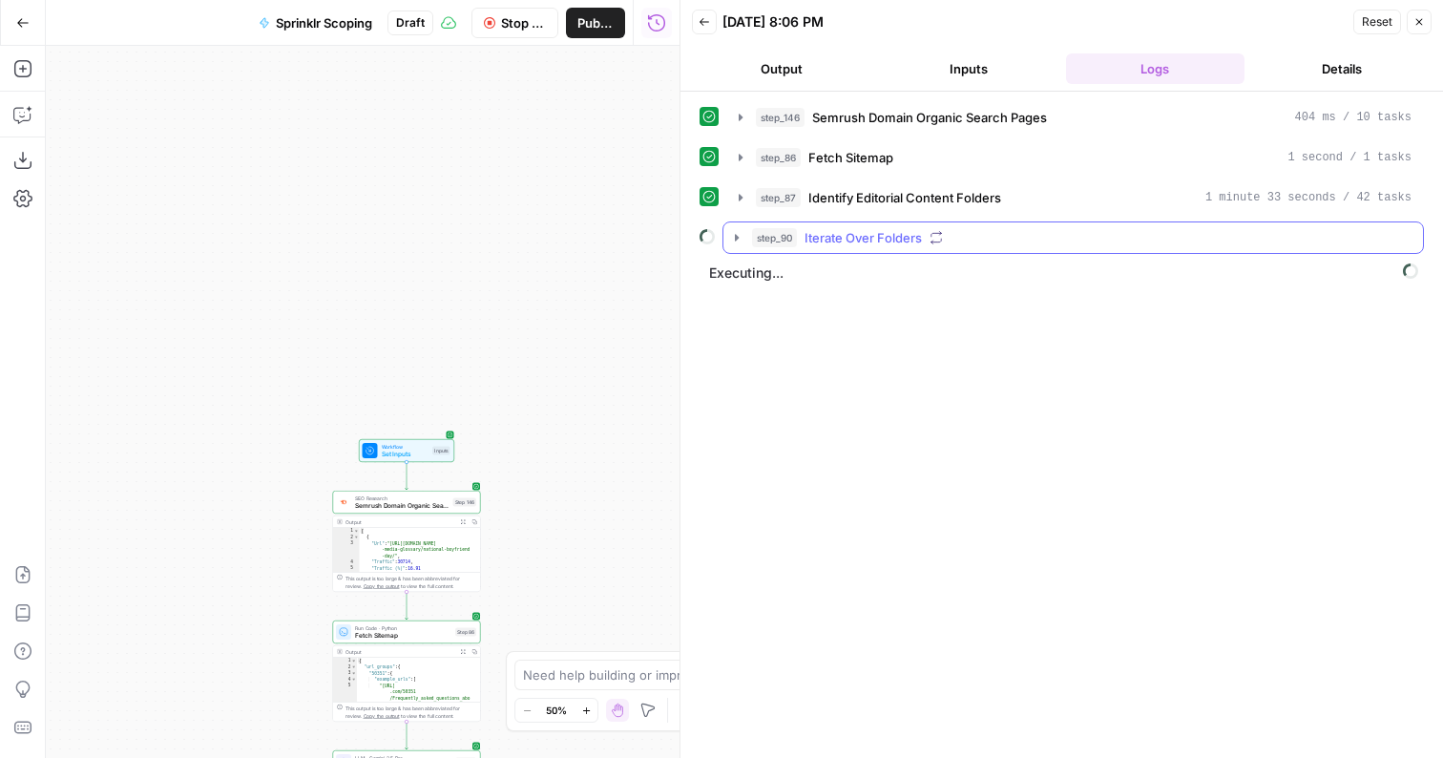
click at [902, 236] on span "Iterate Over Folders" at bounding box center [863, 237] width 117 height 19
click at [916, 295] on div "step_173 Search Knowledge Base 542 ms / 1 tasks" at bounding box center [1074, 278] width 700 height 48
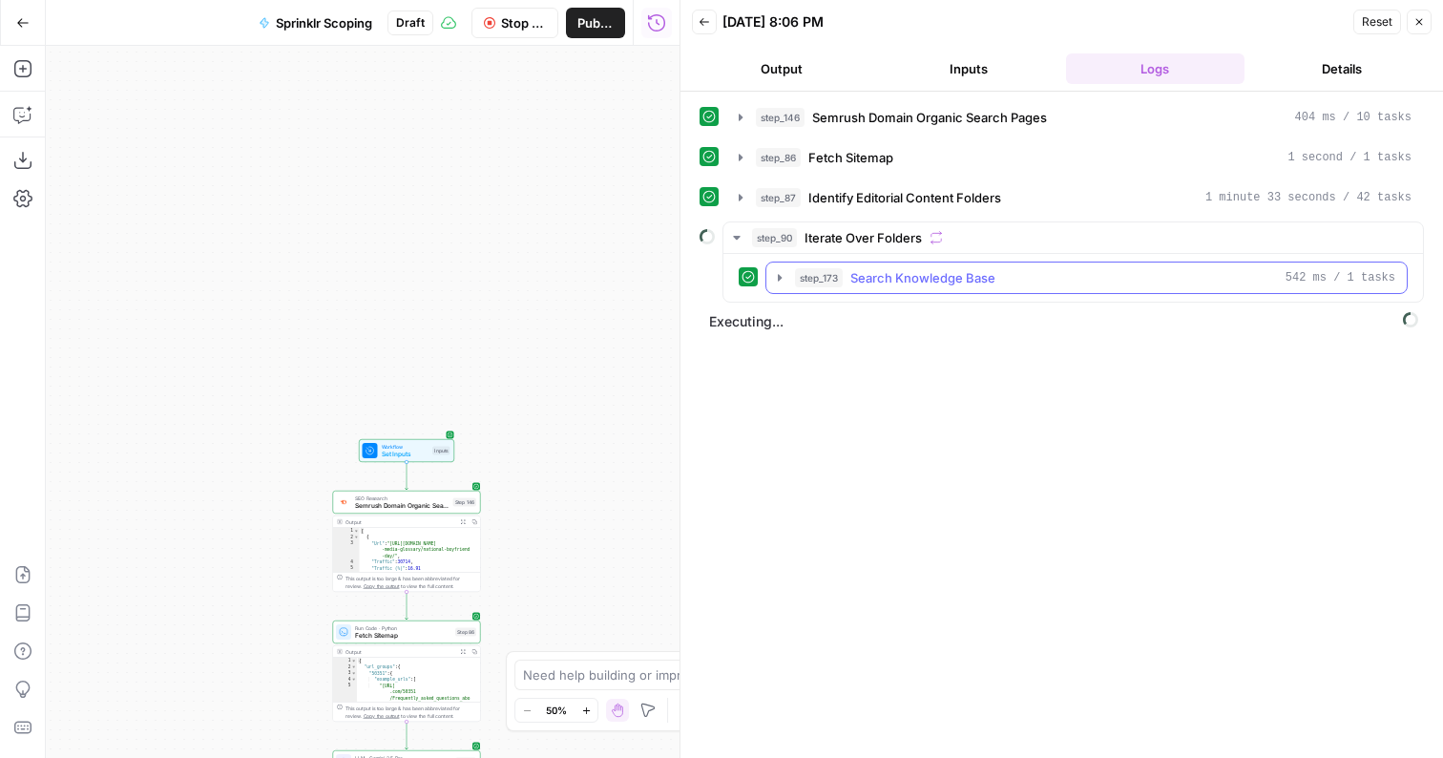
click at [914, 288] on button "step_173 Search Knowledge Base 542 ms / 1 tasks" at bounding box center [1087, 278] width 641 height 31
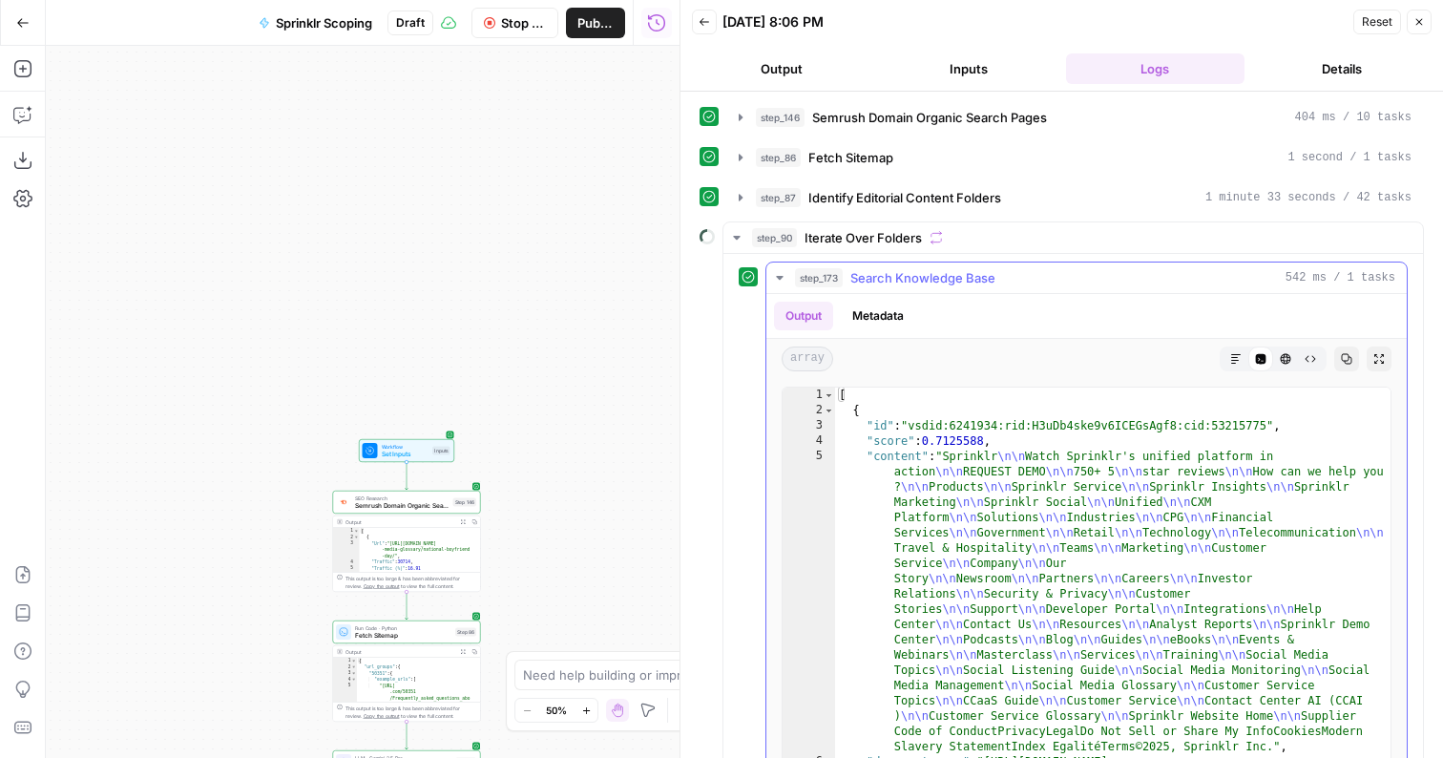
click at [932, 281] on span "Search Knowledge Base" at bounding box center [923, 277] width 145 height 19
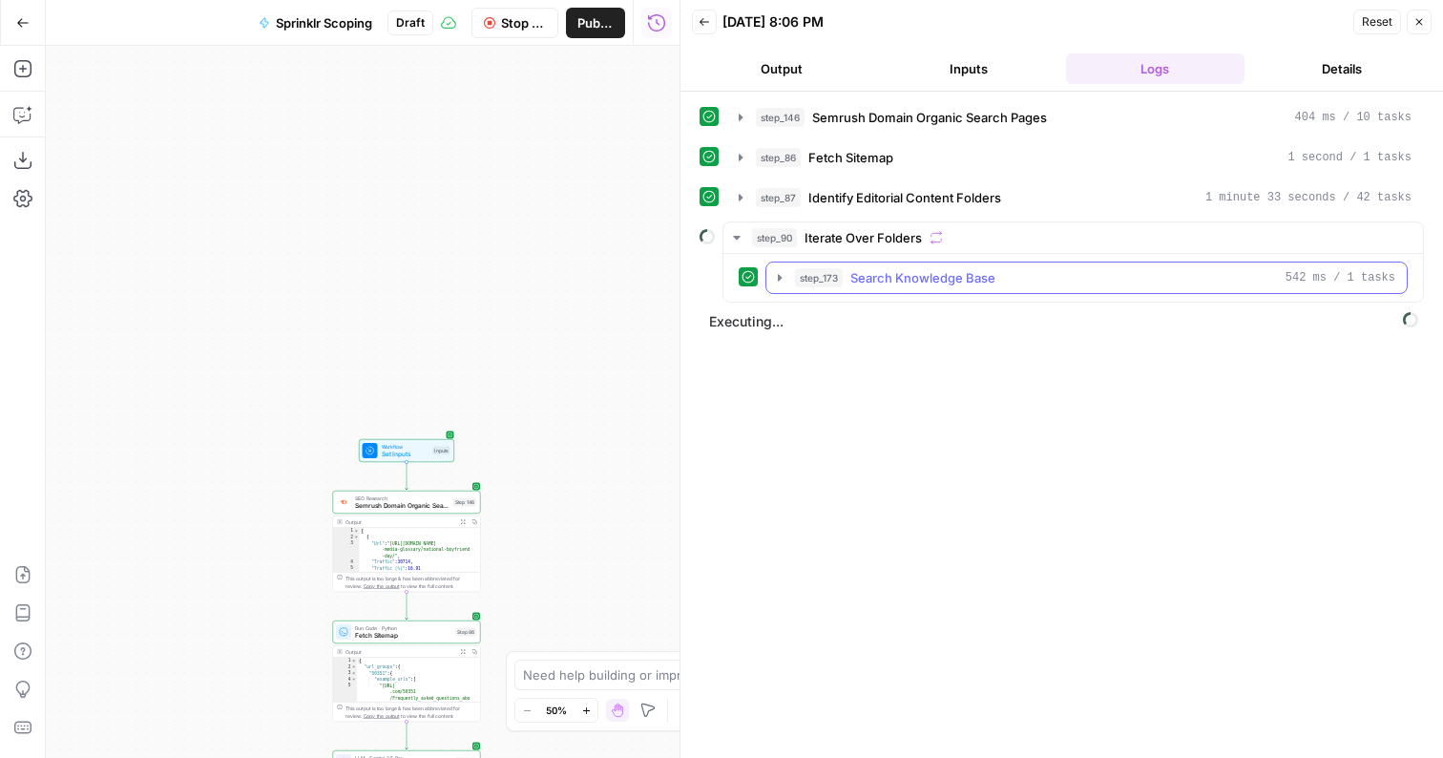
click at [894, 282] on span "Search Knowledge Base" at bounding box center [923, 277] width 145 height 19
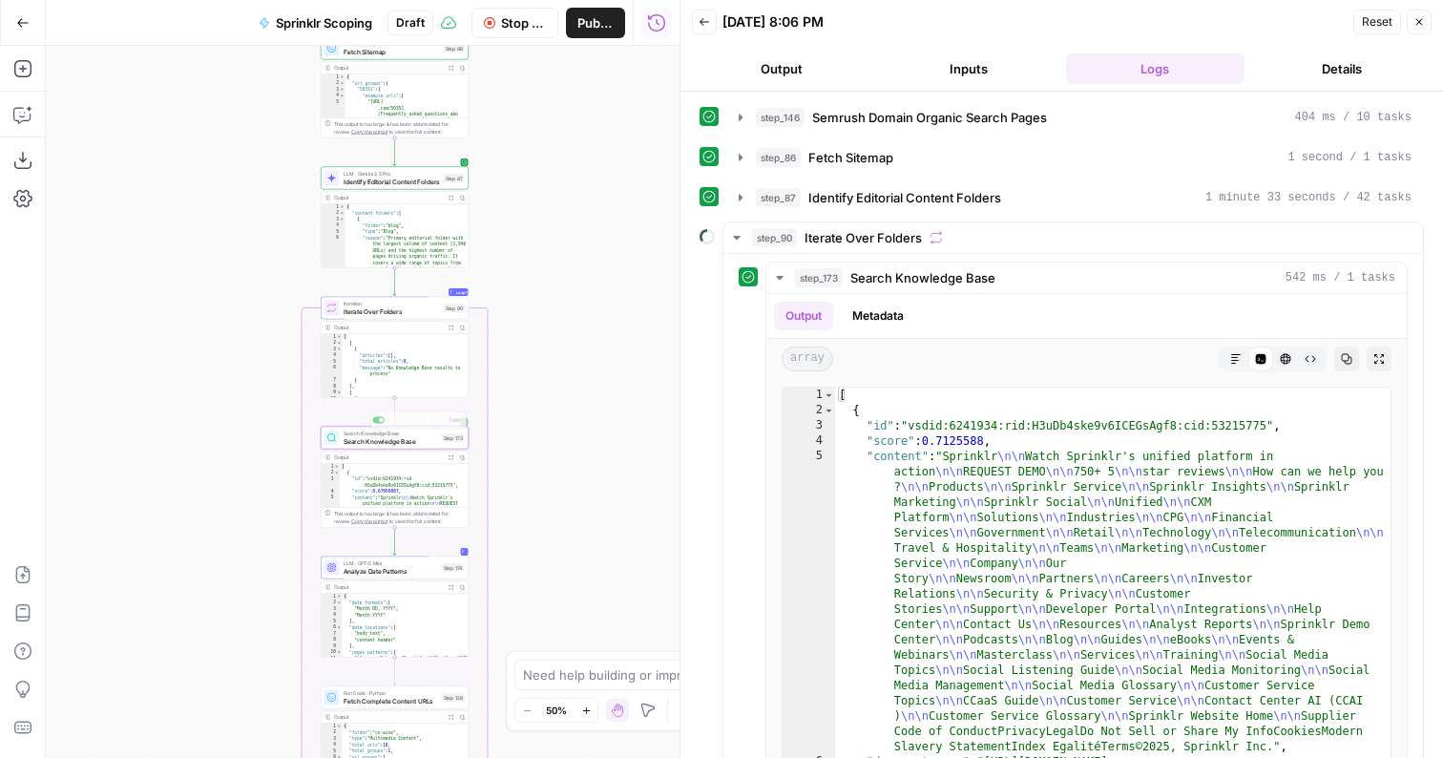
click at [333, 452] on div "Output Expand Output Copy 1 2 3 4 5 [ { "id" : "vsdid:6241934:rid :H3uDb4ske9v6…" at bounding box center [395, 490] width 148 height 76
click at [333, 443] on div at bounding box center [332, 438] width 15 height 15
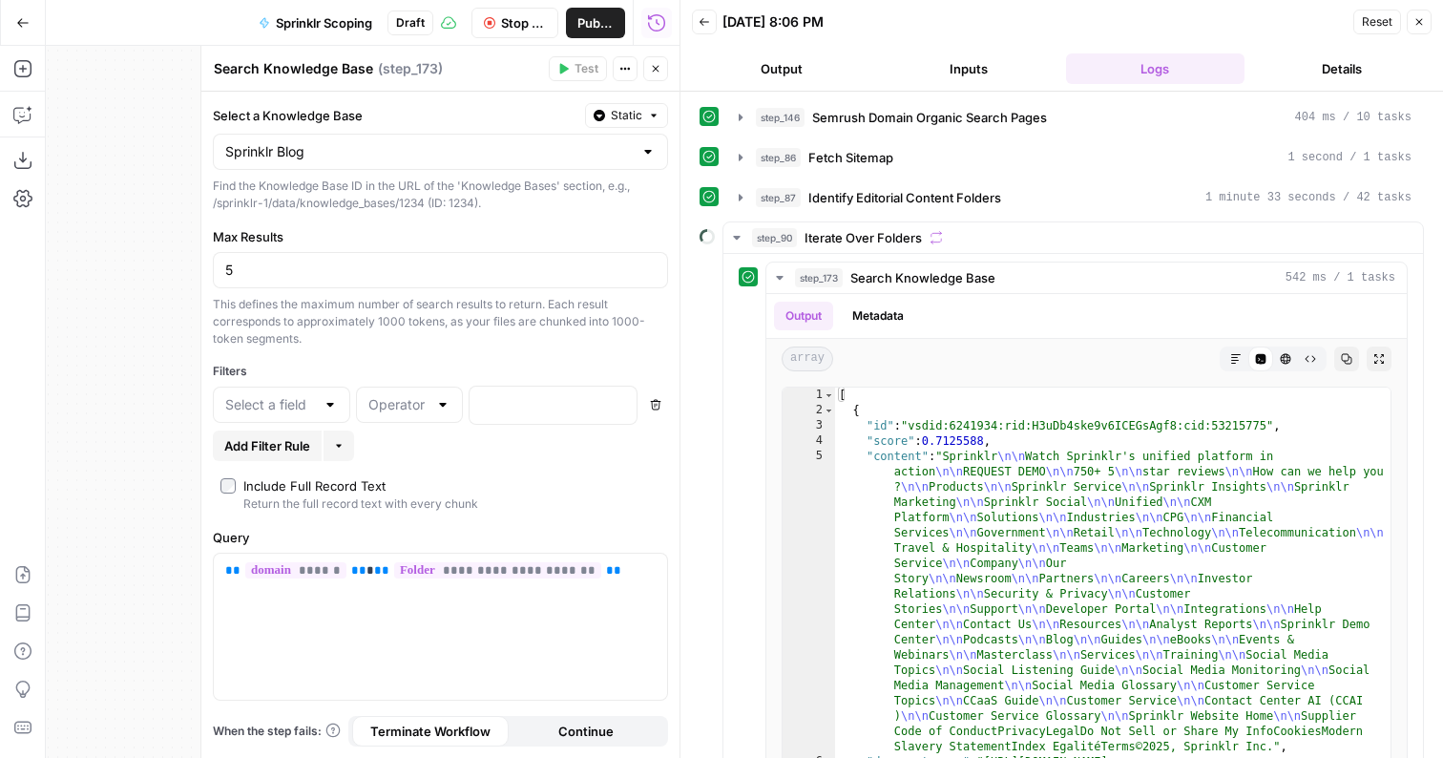
click at [652, 76] on button "Close" at bounding box center [655, 68] width 25 height 25
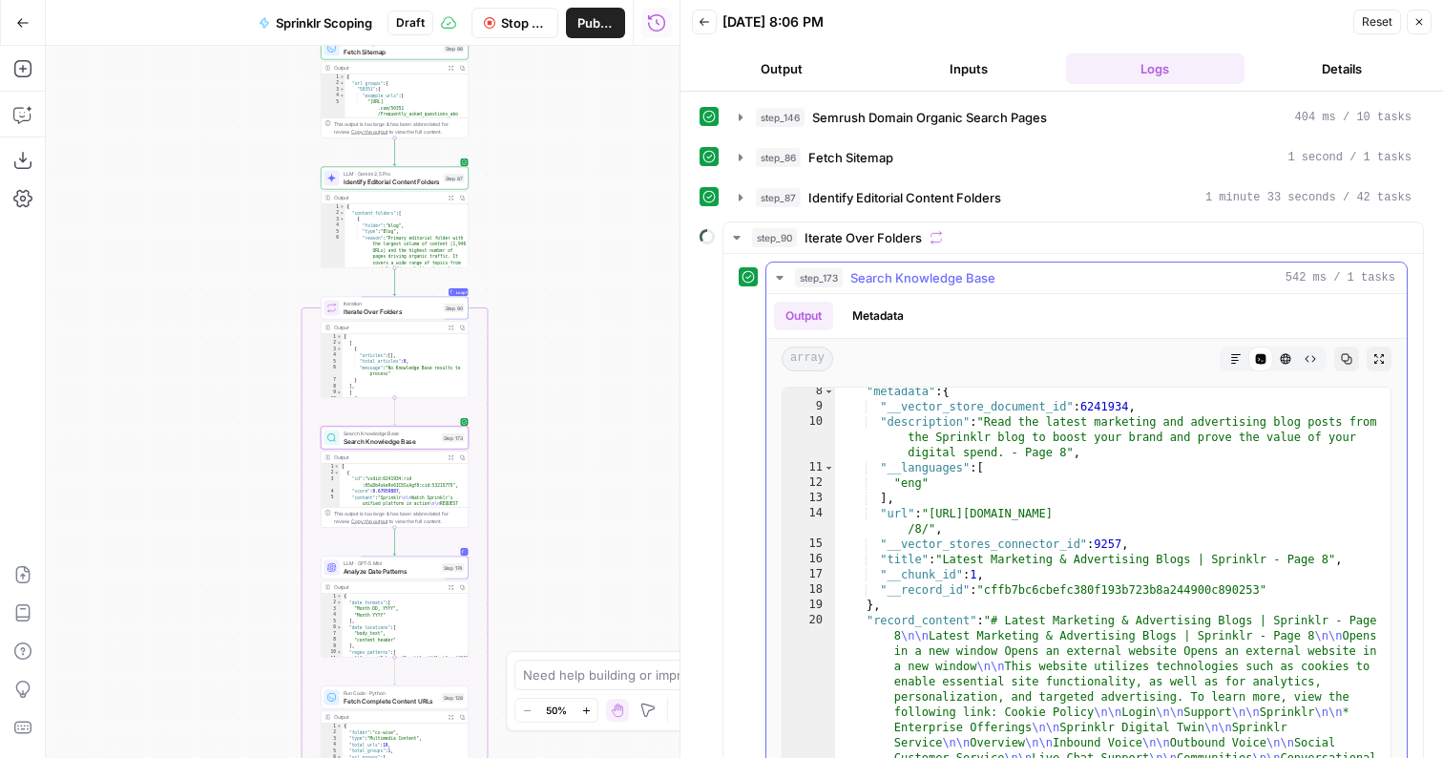
scroll to position [415, 0]
click at [811, 300] on div "Output Metadata" at bounding box center [1087, 316] width 641 height 44
click at [811, 288] on button "step_173 Search Knowledge Base 542 ms / 1 tasks" at bounding box center [1087, 278] width 641 height 31
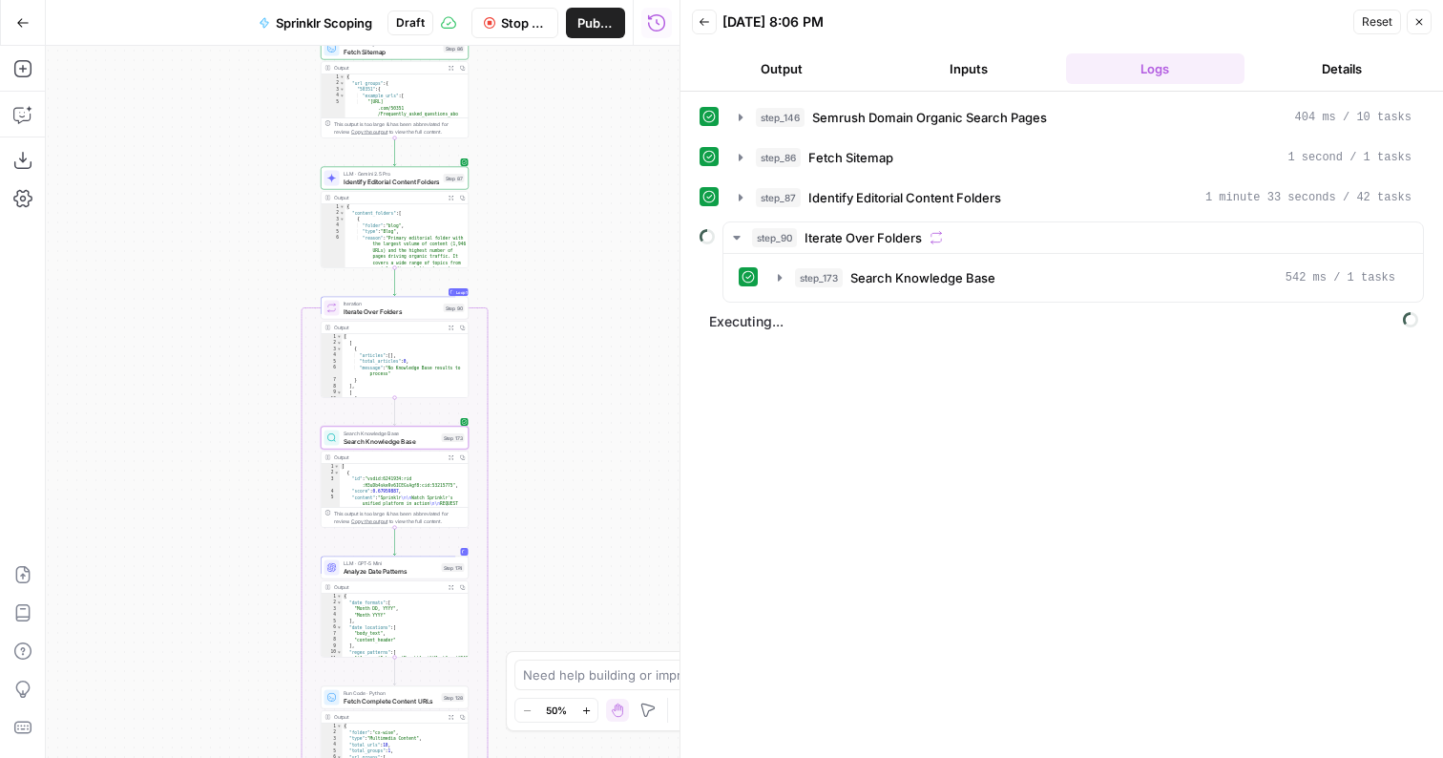
click at [753, 58] on button "Output" at bounding box center [781, 68] width 179 height 31
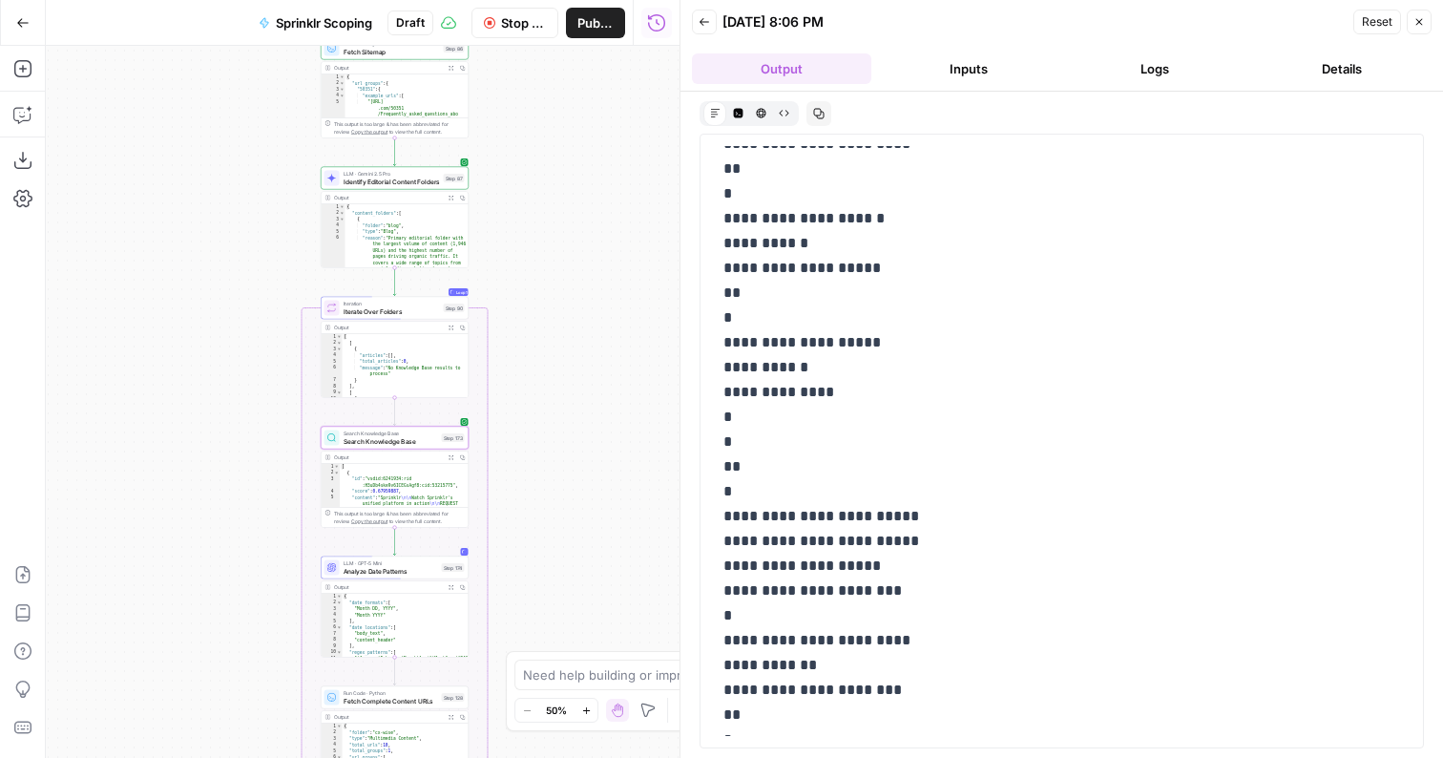
scroll to position [6966, 0]
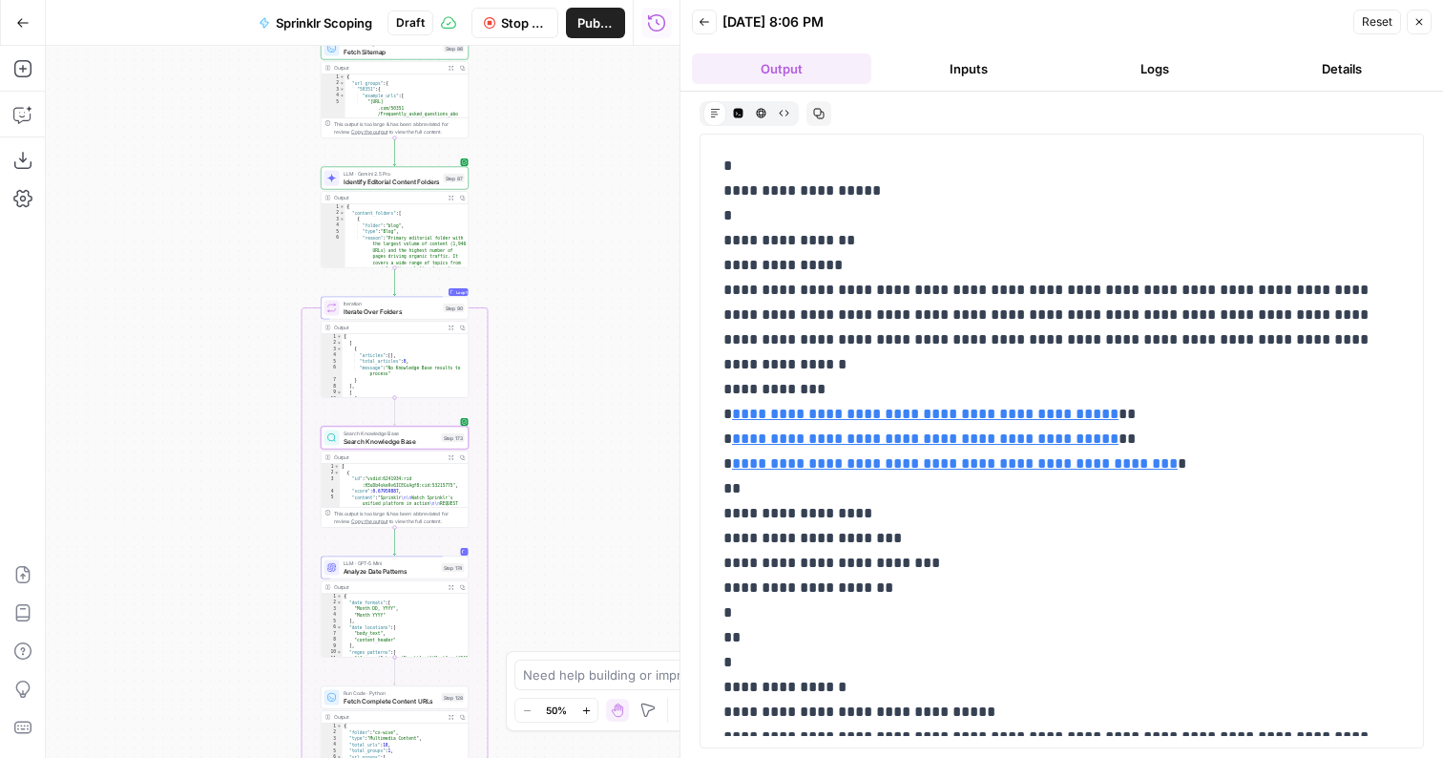
scroll to position [7442, 0]
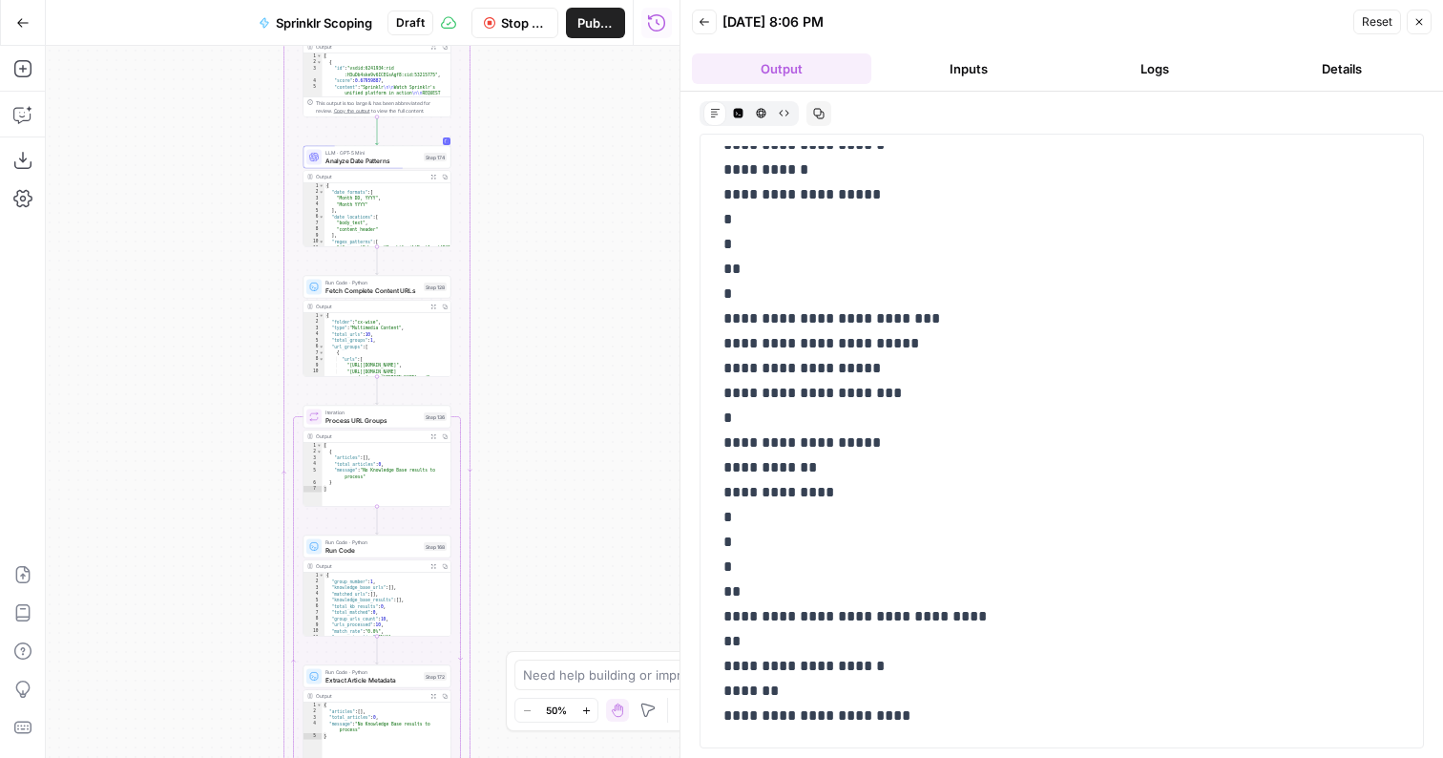
click at [1172, 70] on button "Logs" at bounding box center [1155, 68] width 179 height 31
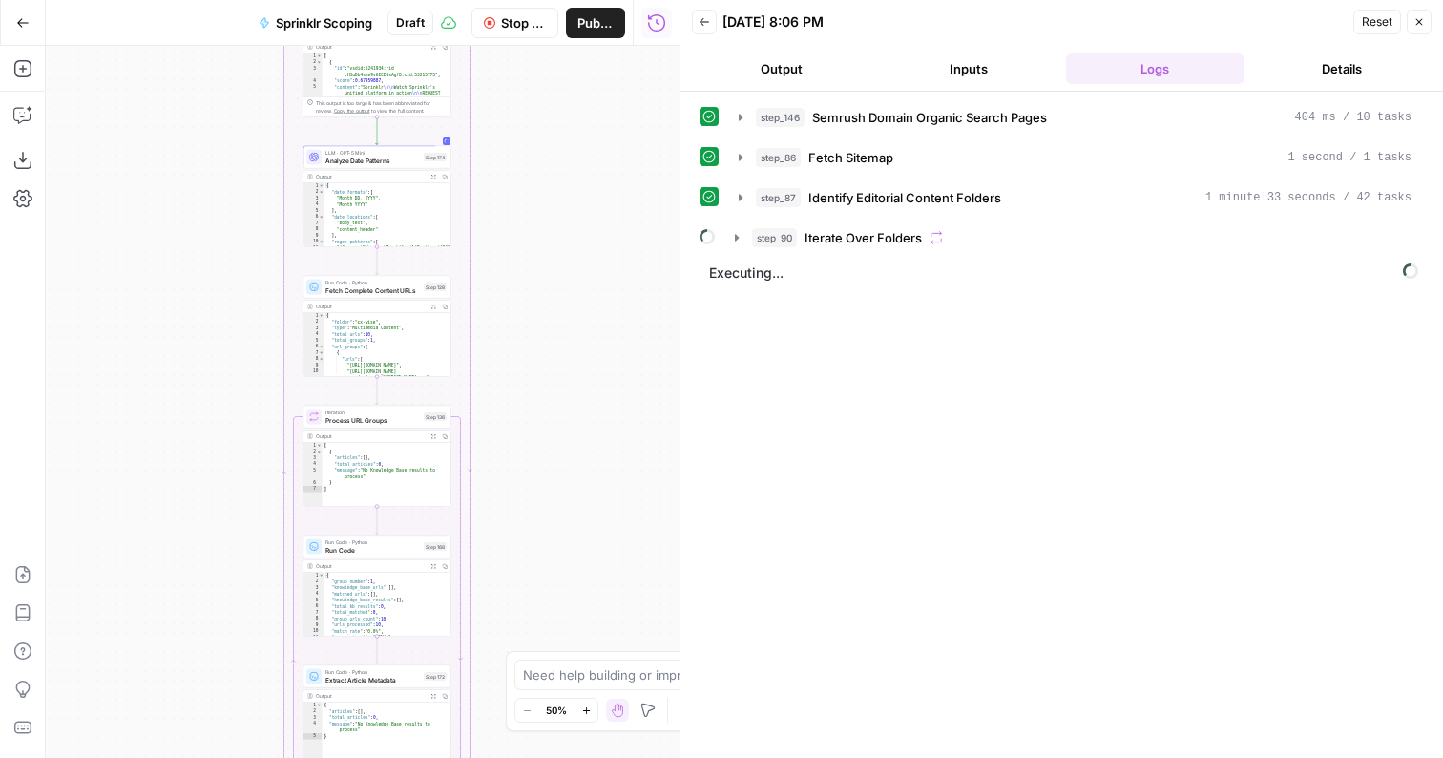
click at [923, 232] on div "step_90 Iterate Over Folders" at bounding box center [1082, 237] width 660 height 19
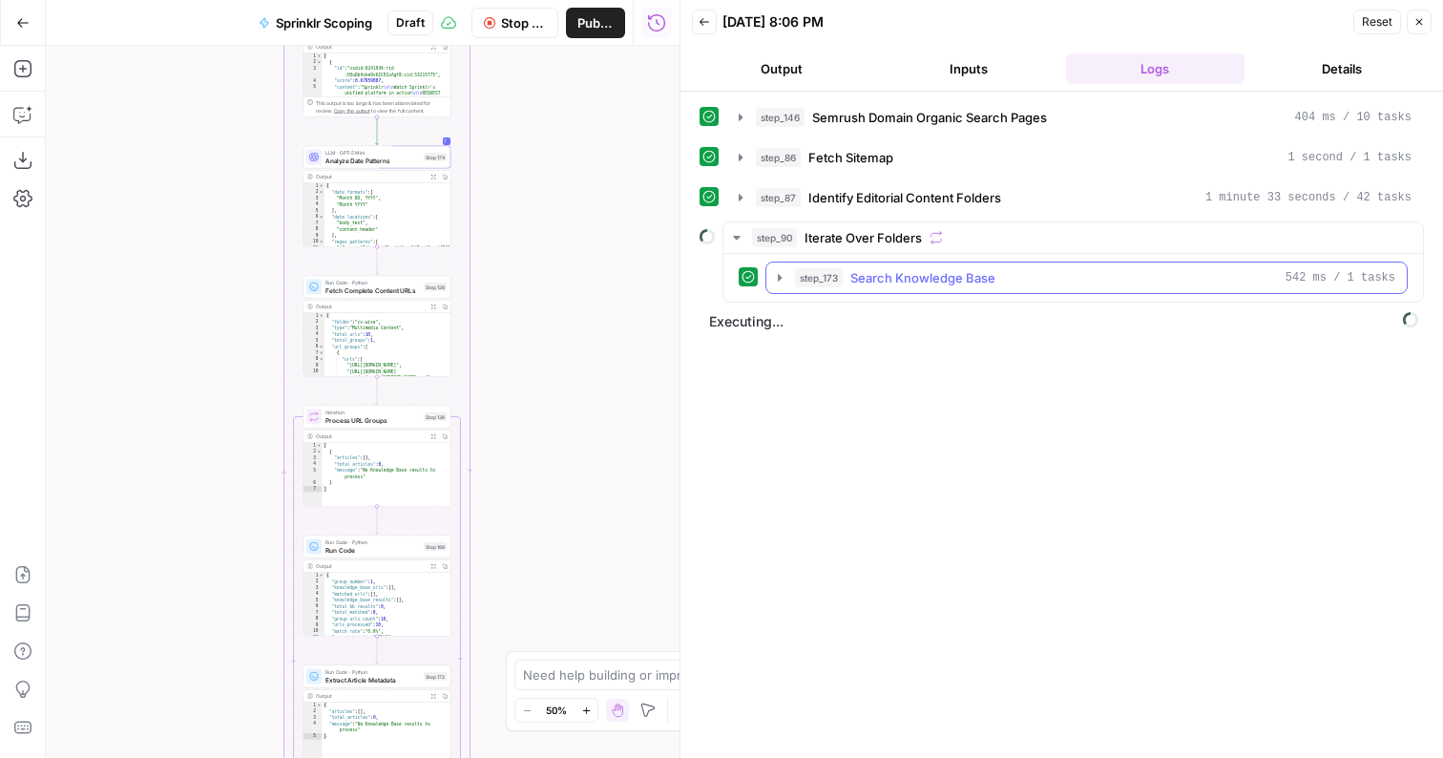
click at [888, 286] on span "Search Knowledge Base" at bounding box center [923, 277] width 145 height 19
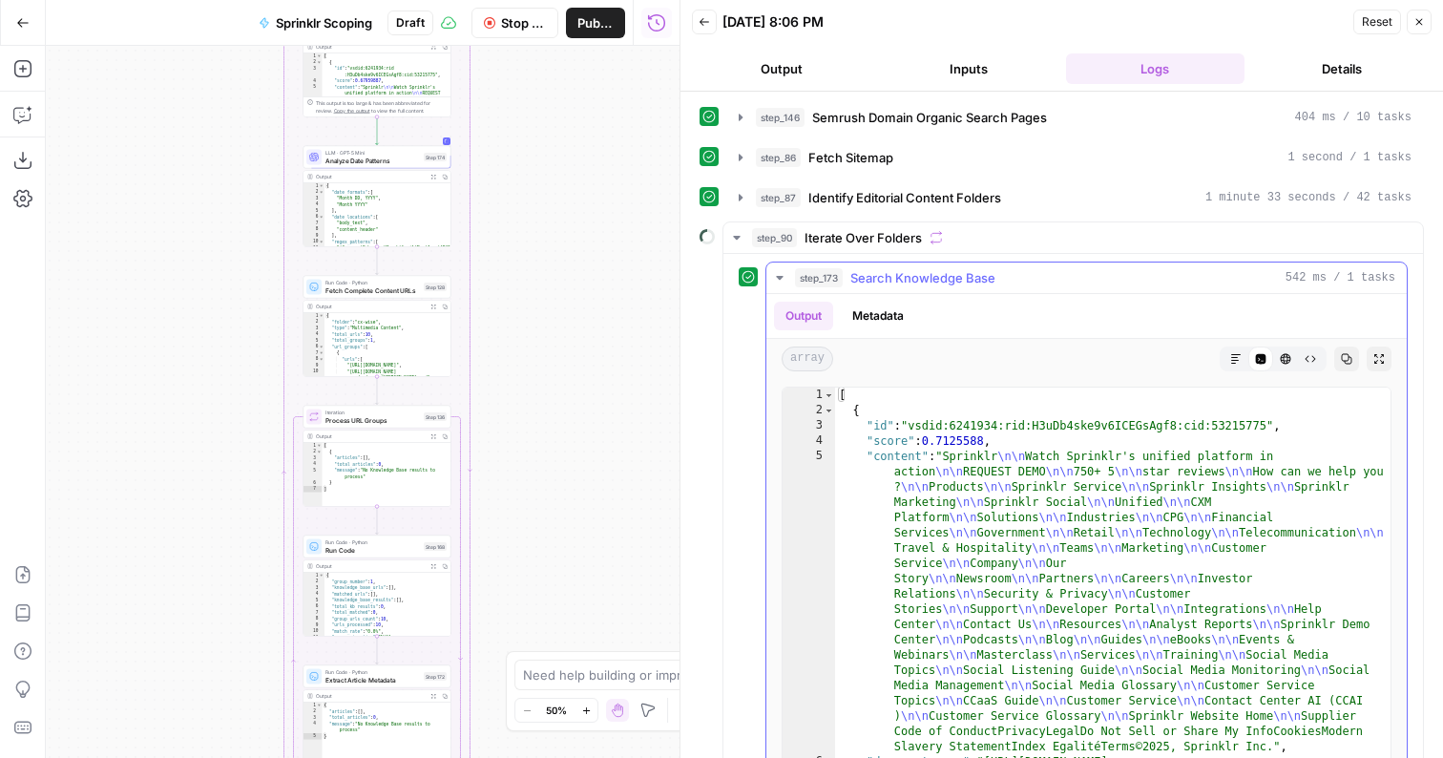
click at [888, 281] on span "Search Knowledge Base" at bounding box center [923, 277] width 145 height 19
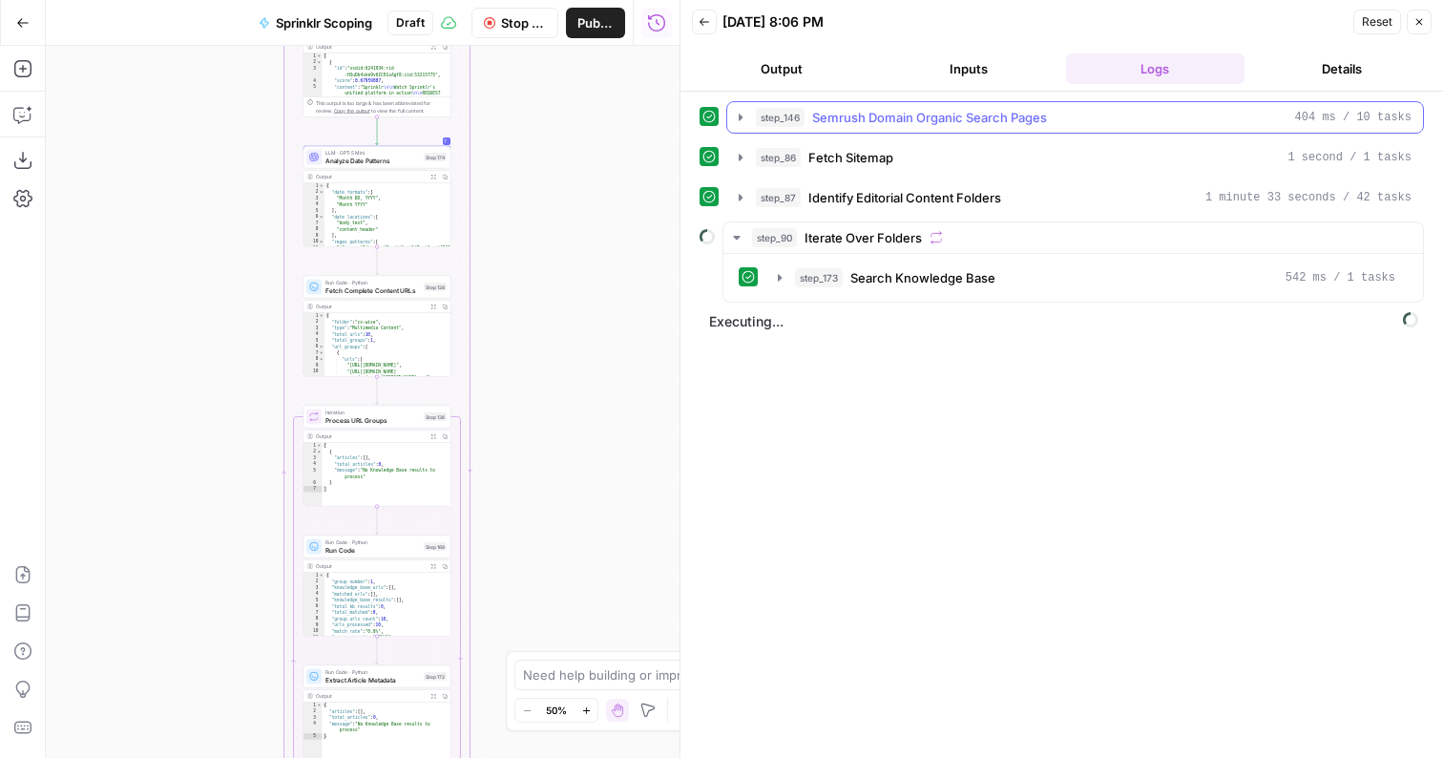
click at [766, 71] on button "Output" at bounding box center [781, 68] width 179 height 31
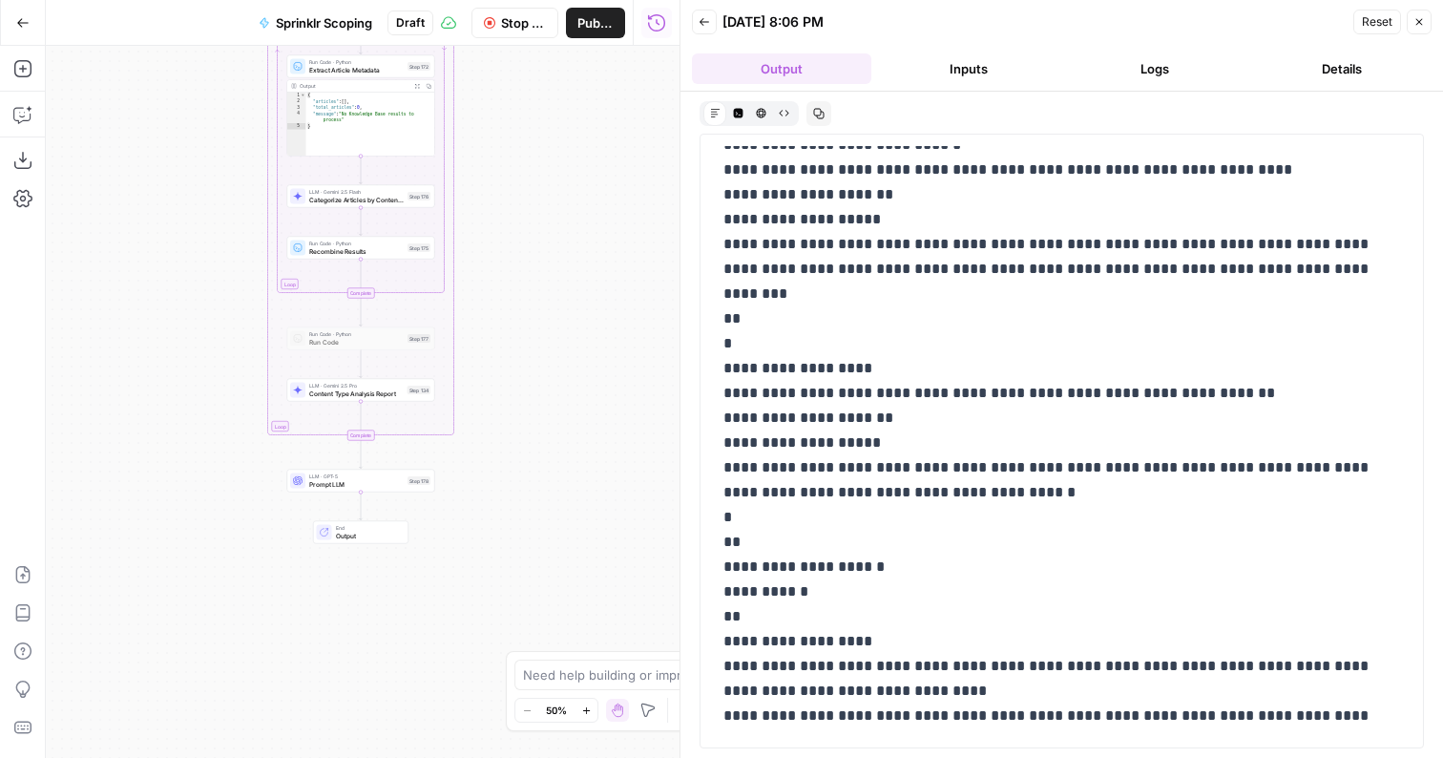
scroll to position [9502, 0]
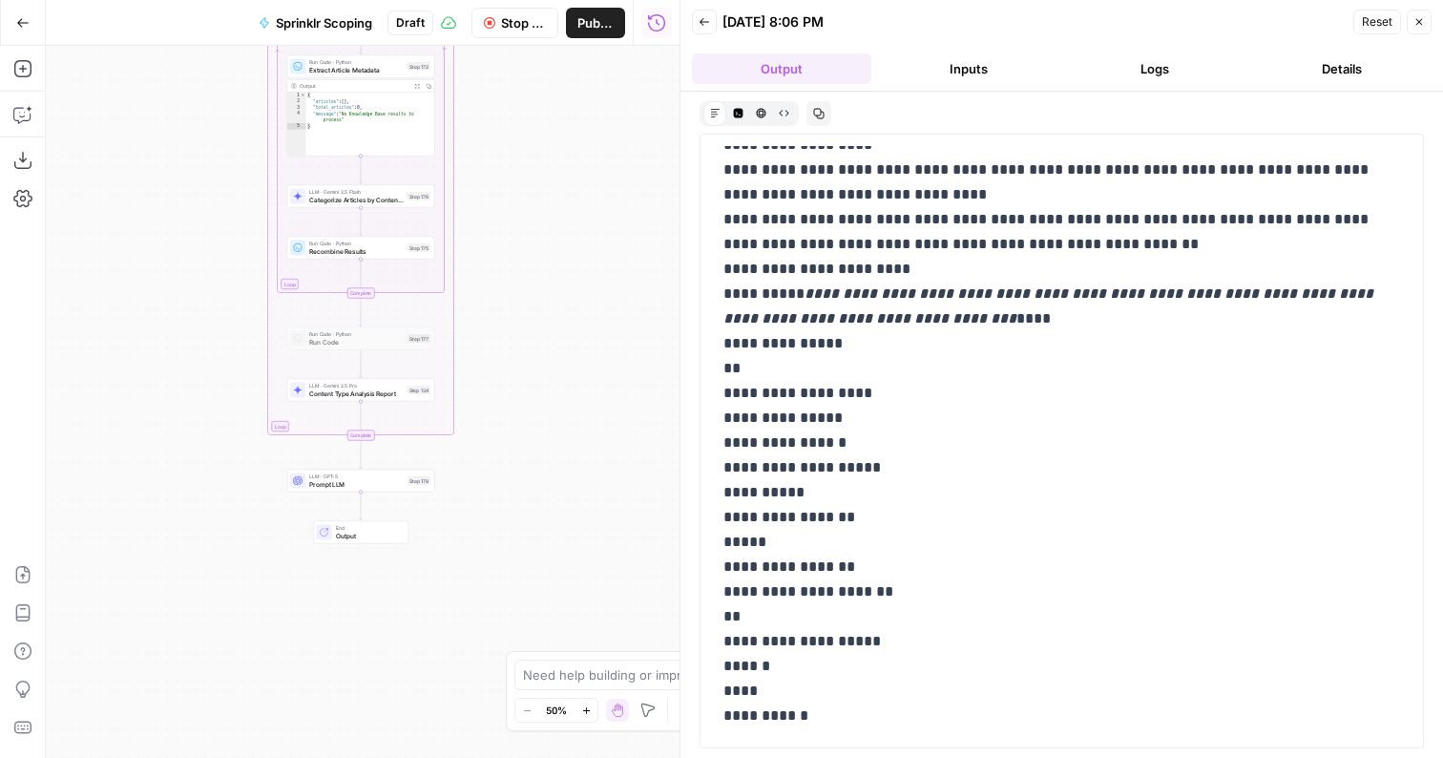
click at [1133, 59] on button "Logs" at bounding box center [1155, 68] width 179 height 31
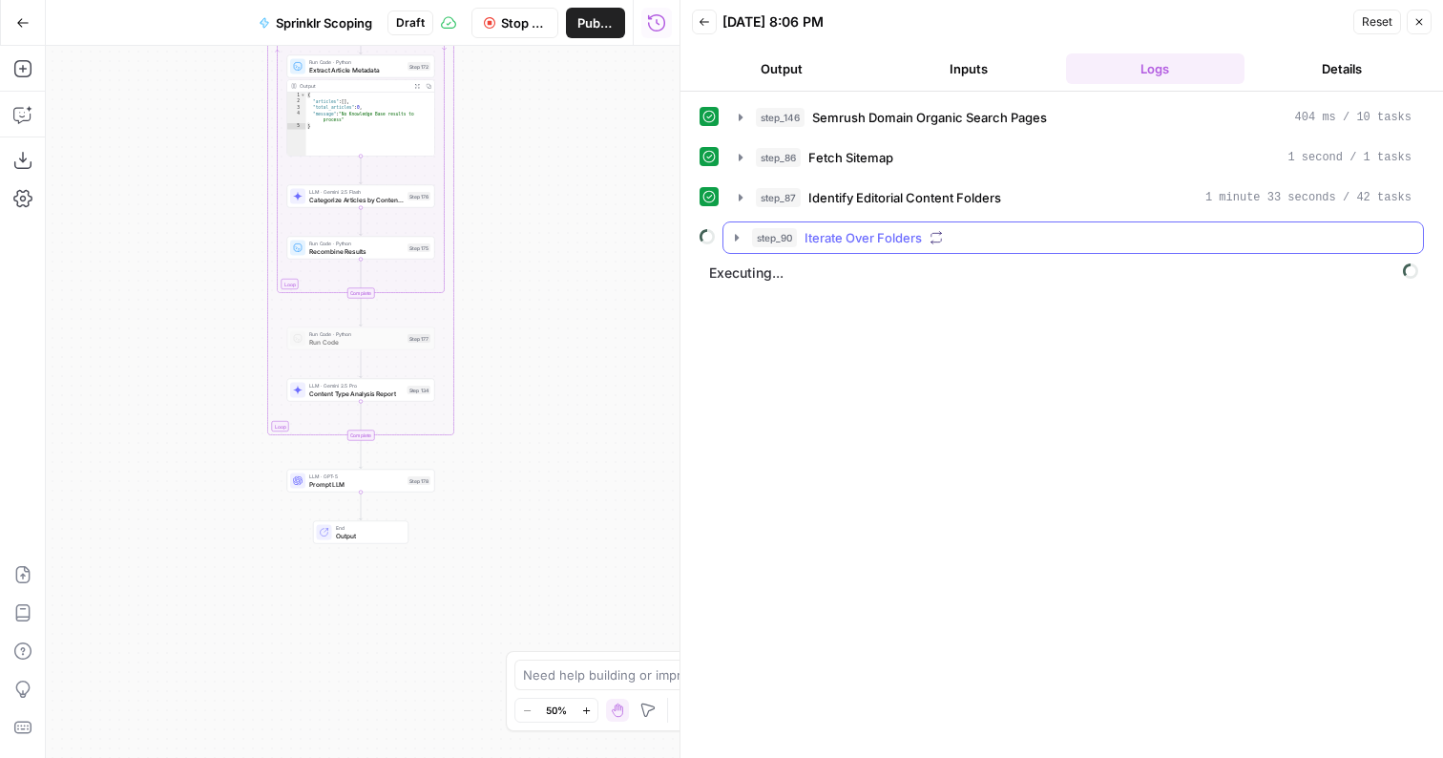
click at [907, 241] on span "Iterate Over Folders" at bounding box center [863, 237] width 117 height 19
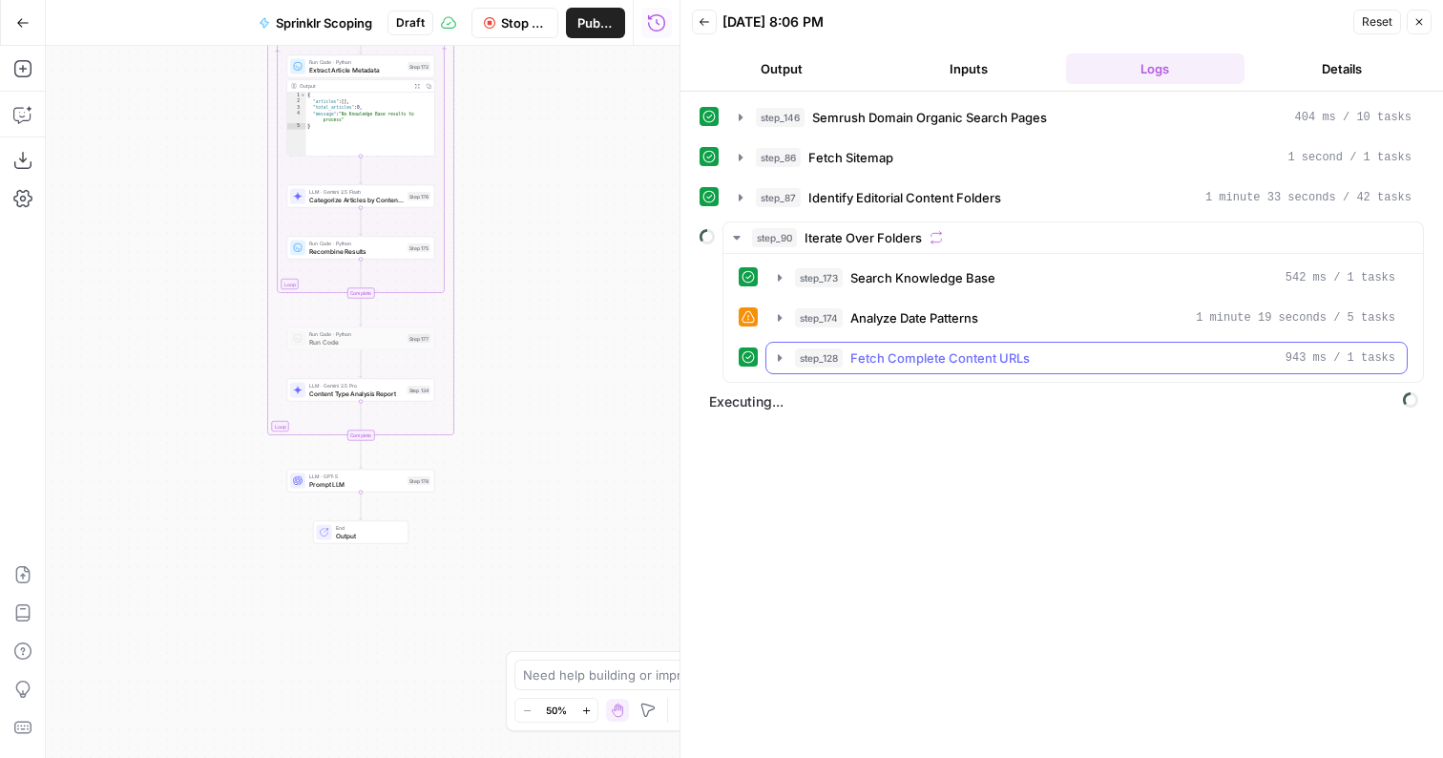
click at [877, 358] on span "Fetch Complete Content URLs" at bounding box center [940, 357] width 179 height 19
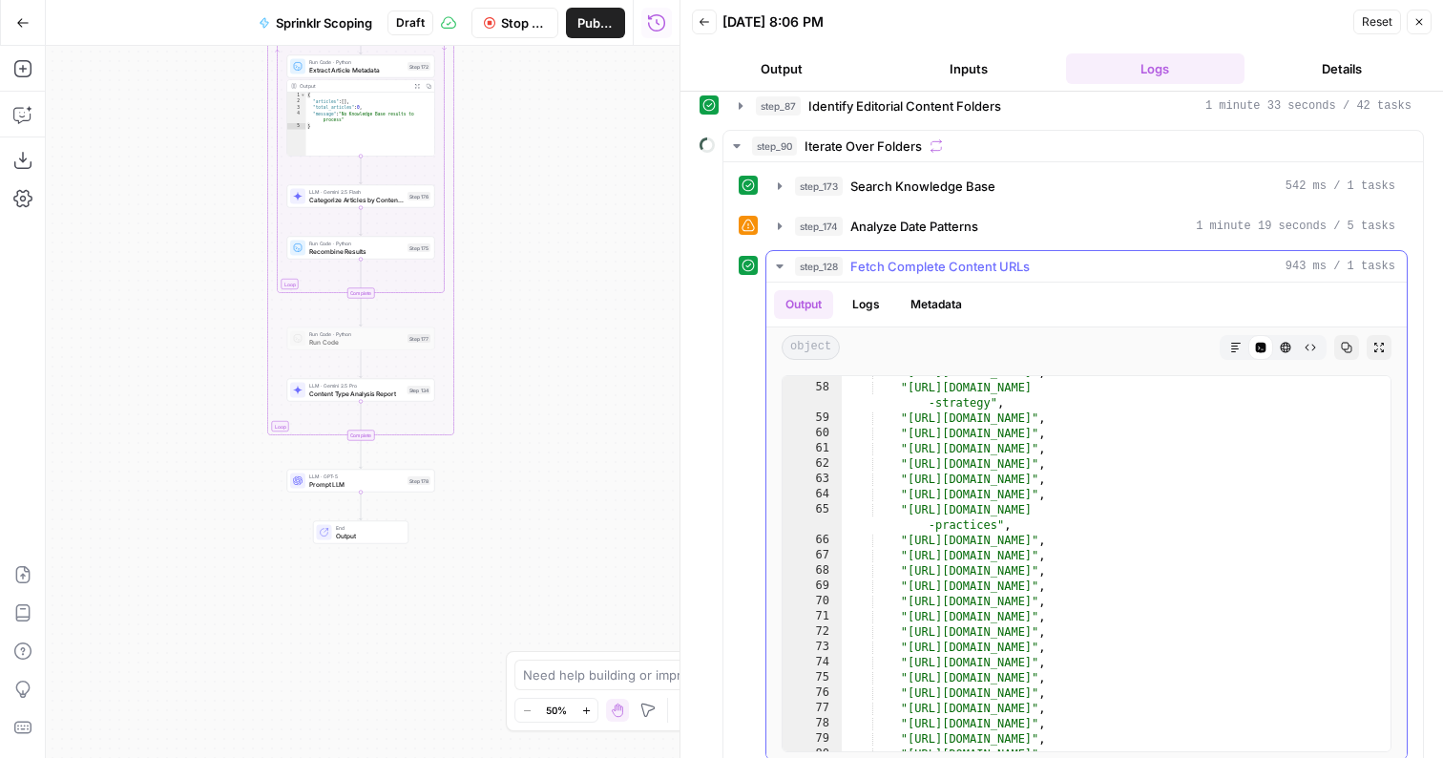
scroll to position [147, 0]
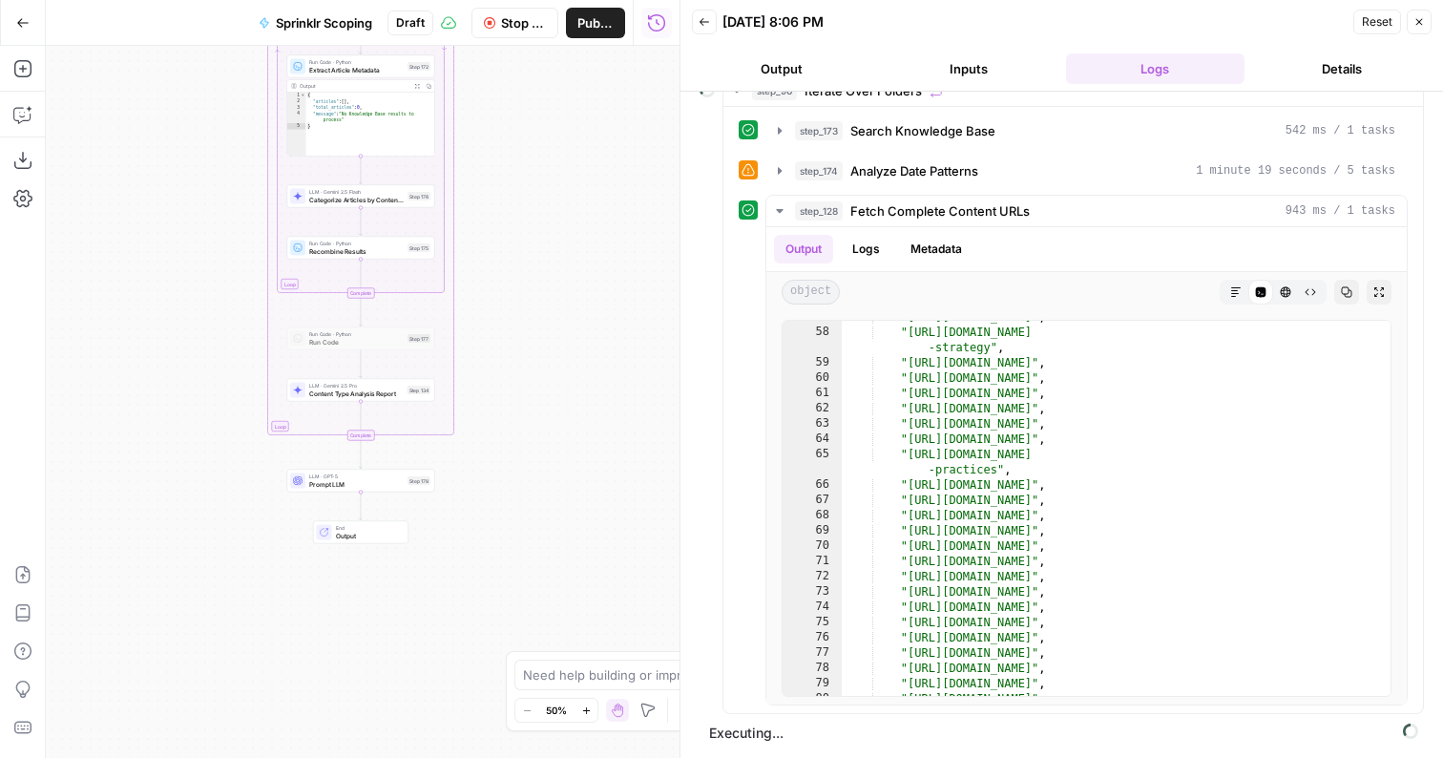
click at [763, 53] on button "Output" at bounding box center [781, 68] width 179 height 31
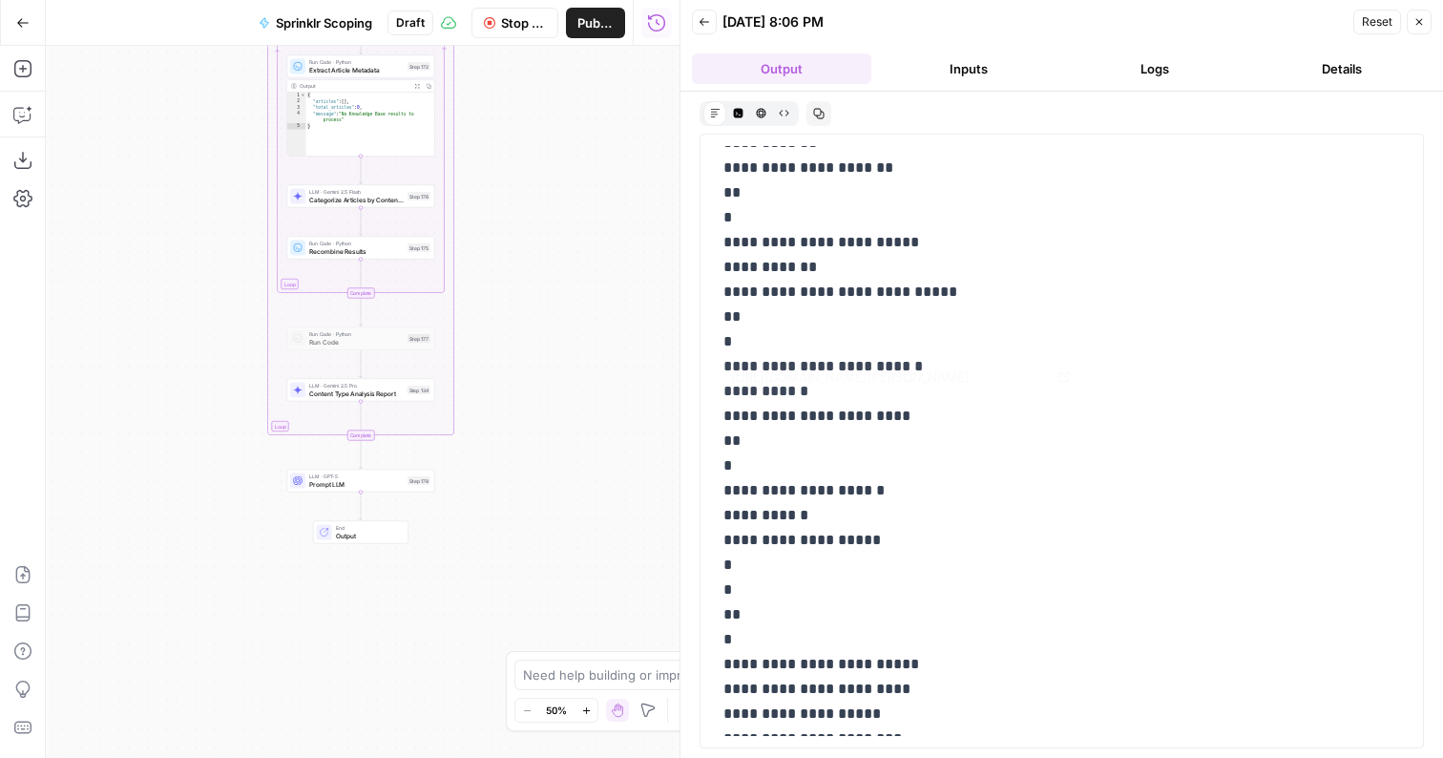
scroll to position [6414, 0]
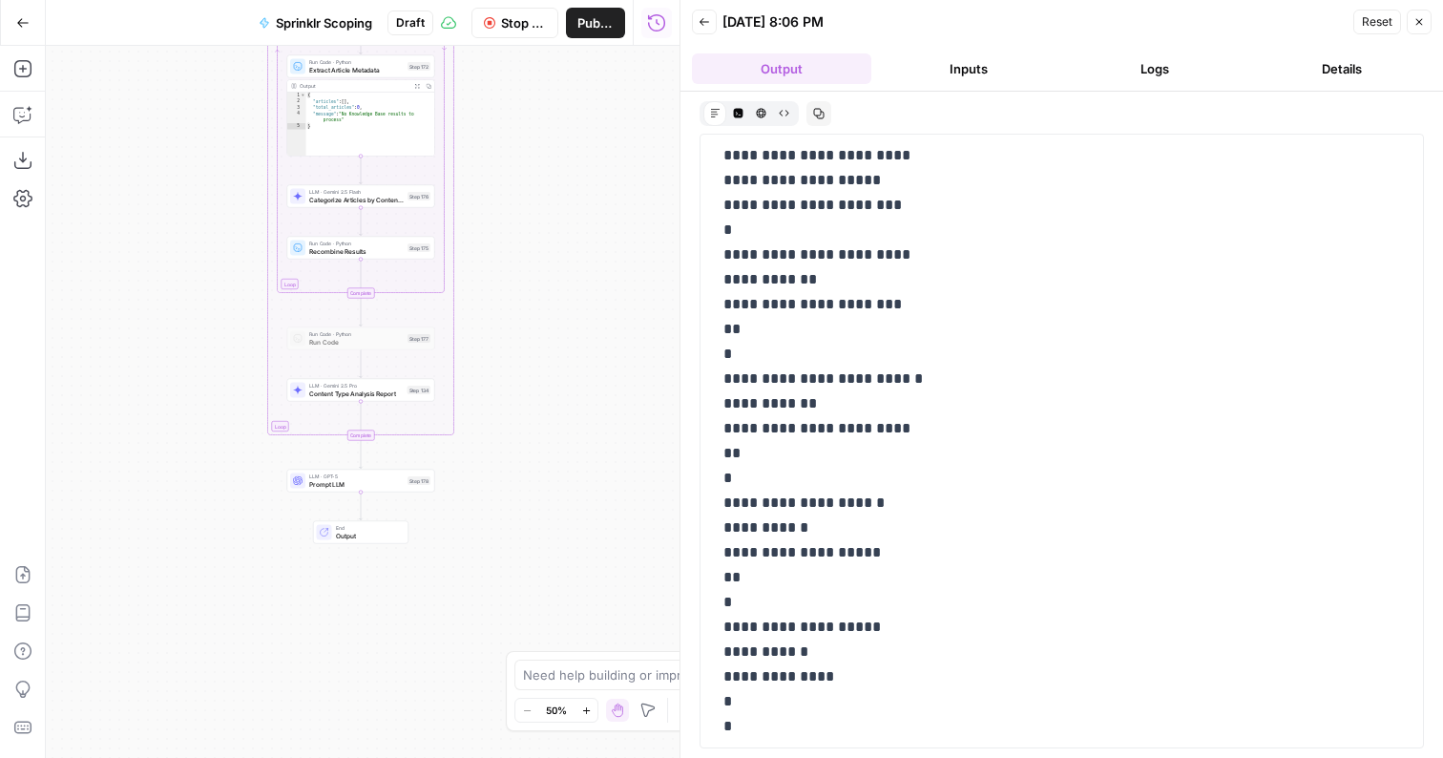
click at [1135, 60] on button "Logs" at bounding box center [1155, 68] width 179 height 31
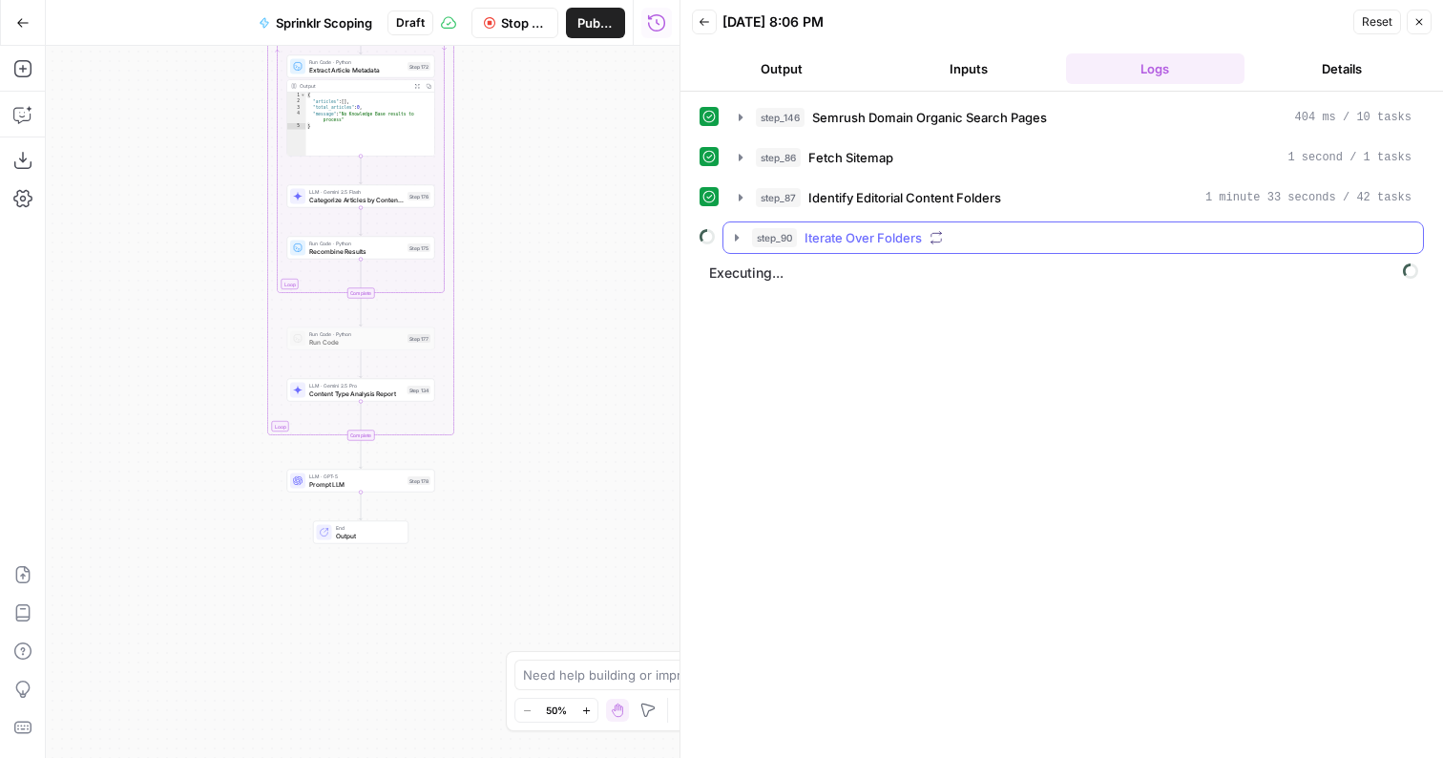
click at [940, 231] on icon "button" at bounding box center [936, 237] width 13 height 13
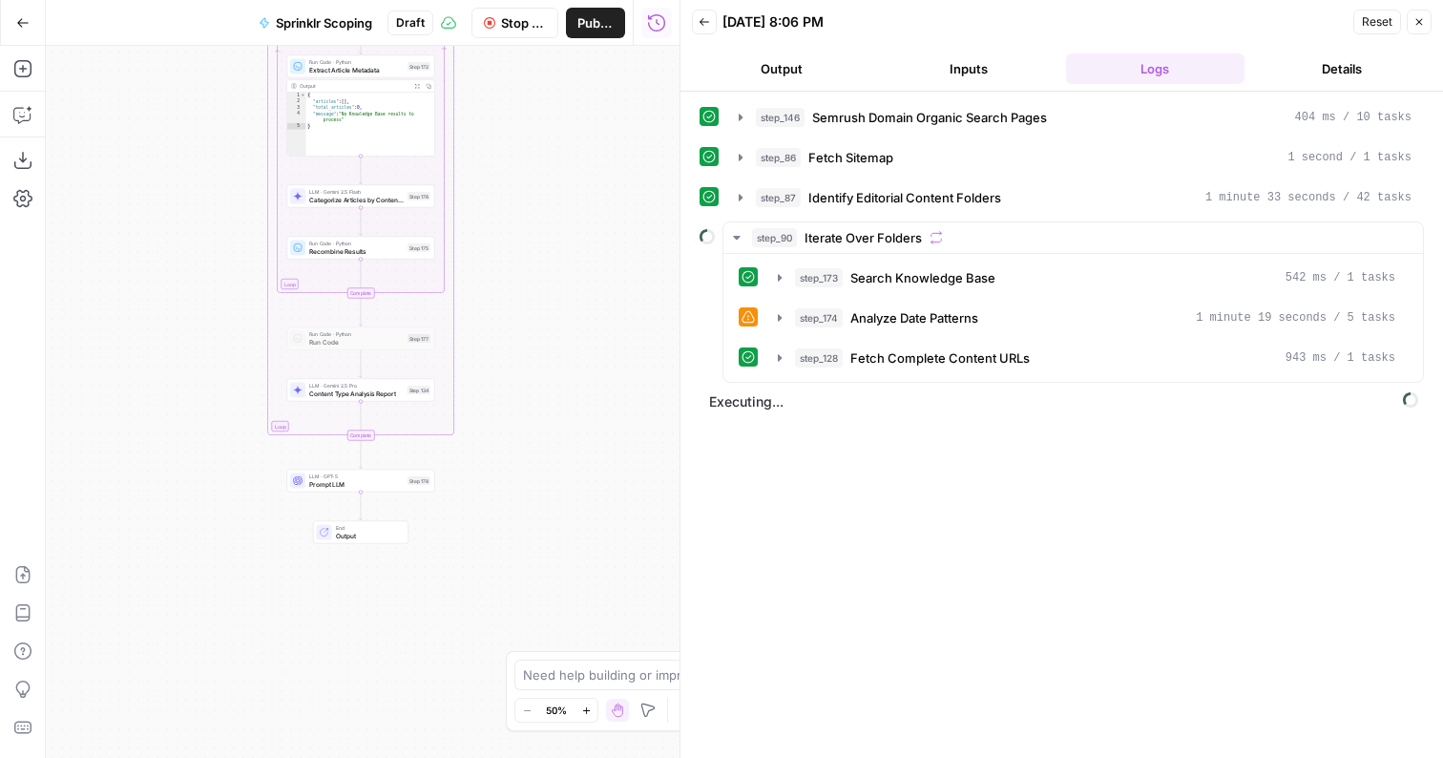
click at [747, 79] on button "Output" at bounding box center [781, 68] width 179 height 31
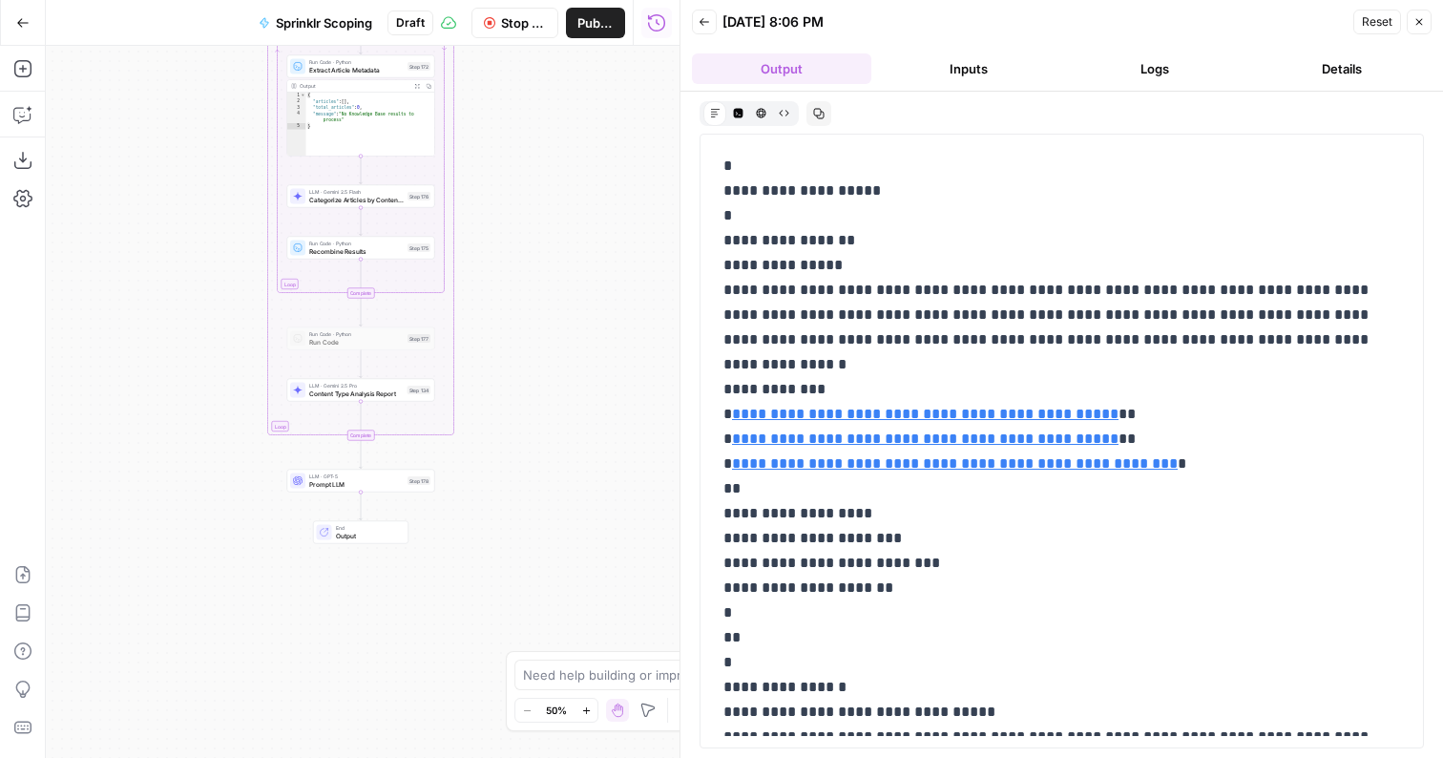
click at [968, 83] on button "Inputs" at bounding box center [968, 68] width 179 height 31
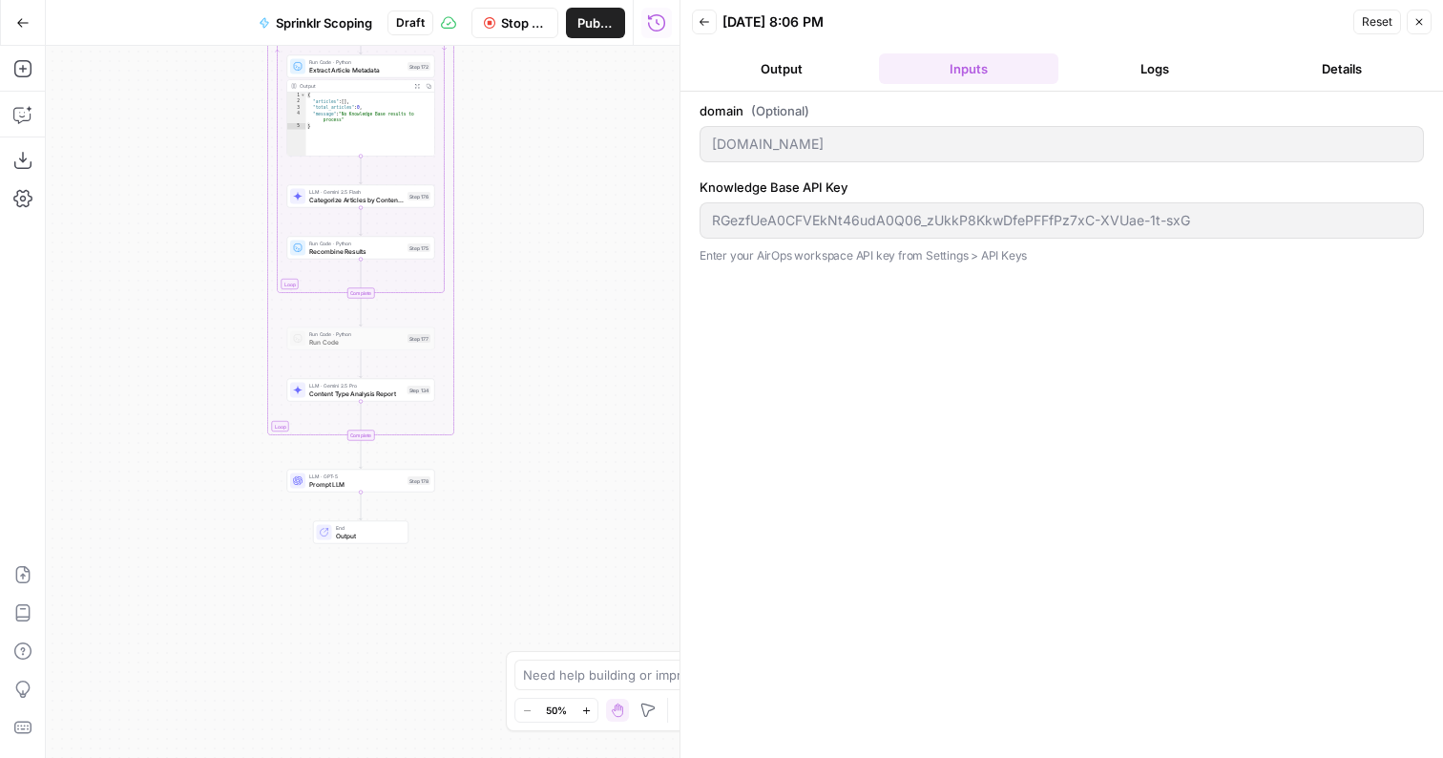
click at [1141, 86] on header "Back 09/25/25 at 8:06 PM Reset Close Output Inputs Logs Details" at bounding box center [1062, 46] width 763 height 92
click at [1141, 77] on button "Logs" at bounding box center [1155, 68] width 179 height 31
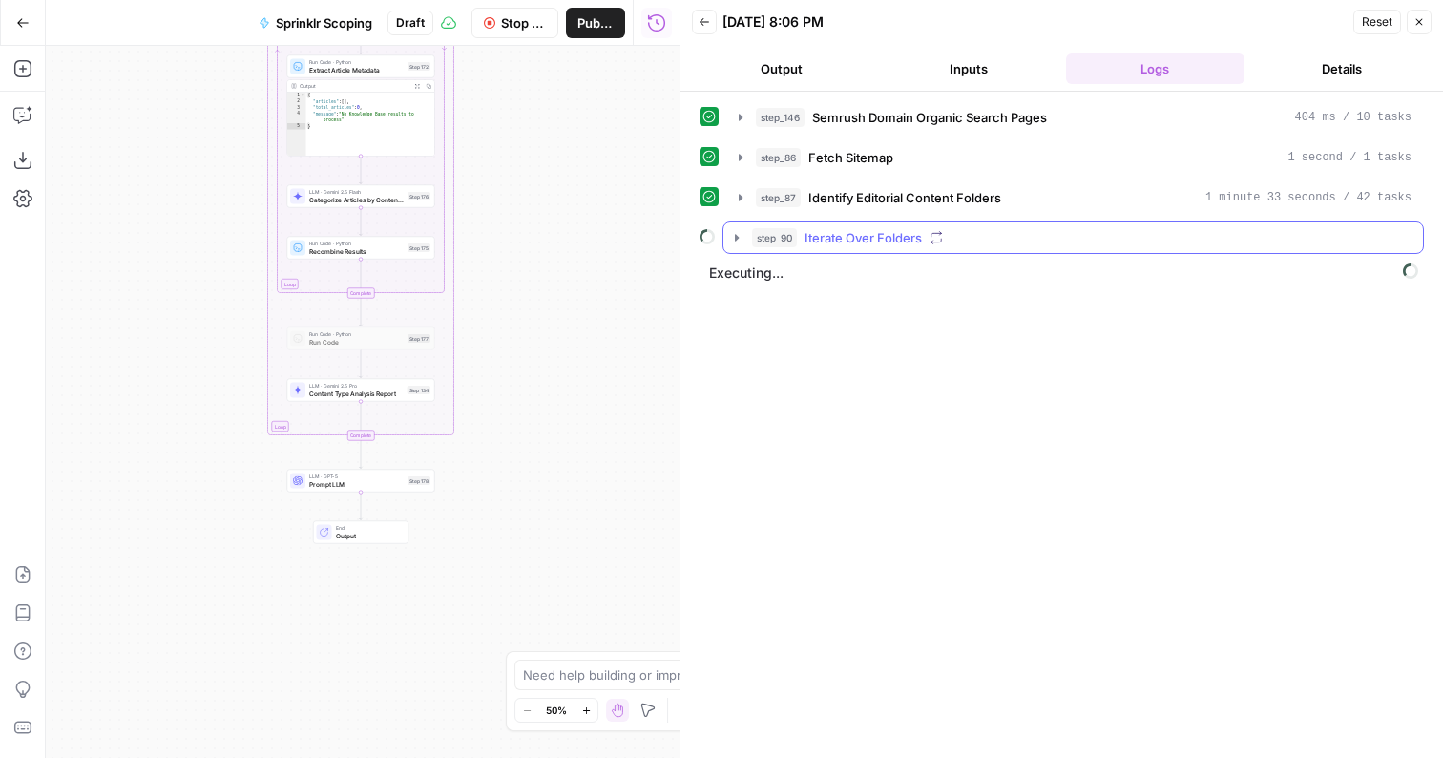
click at [786, 247] on button "step_90 Iterate Over Folders" at bounding box center [1074, 237] width 700 height 31
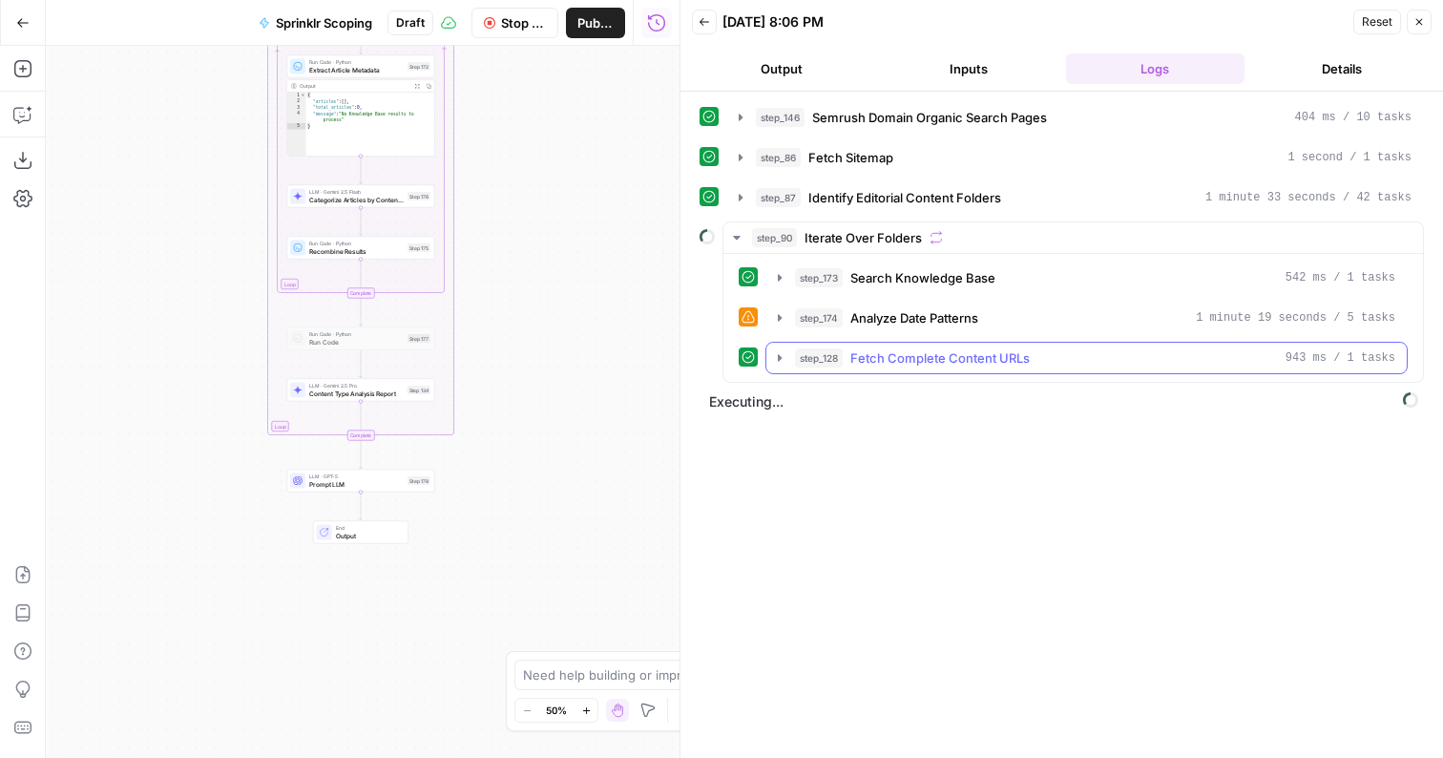
click at [839, 365] on span "step_128" at bounding box center [819, 357] width 48 height 19
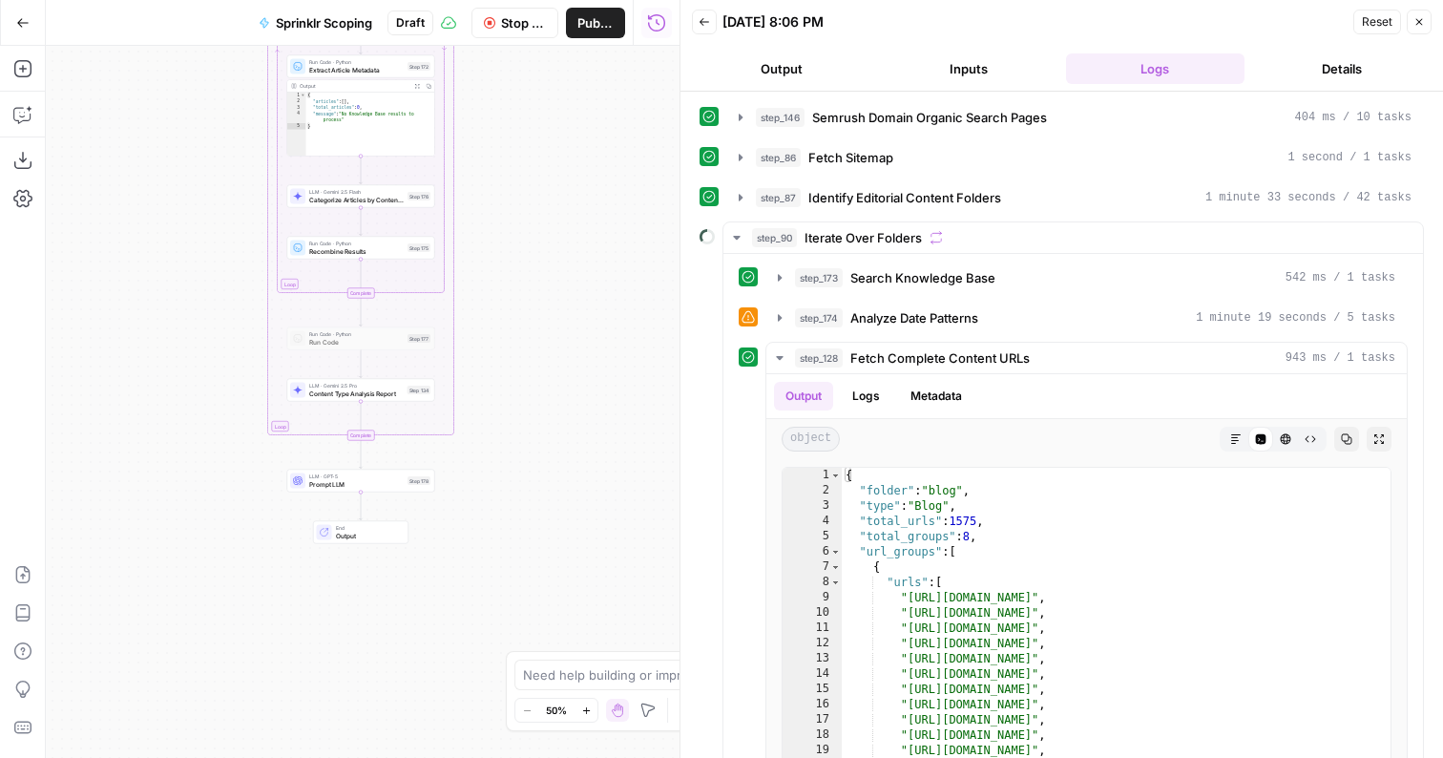
click at [791, 72] on button "Output" at bounding box center [781, 68] width 179 height 31
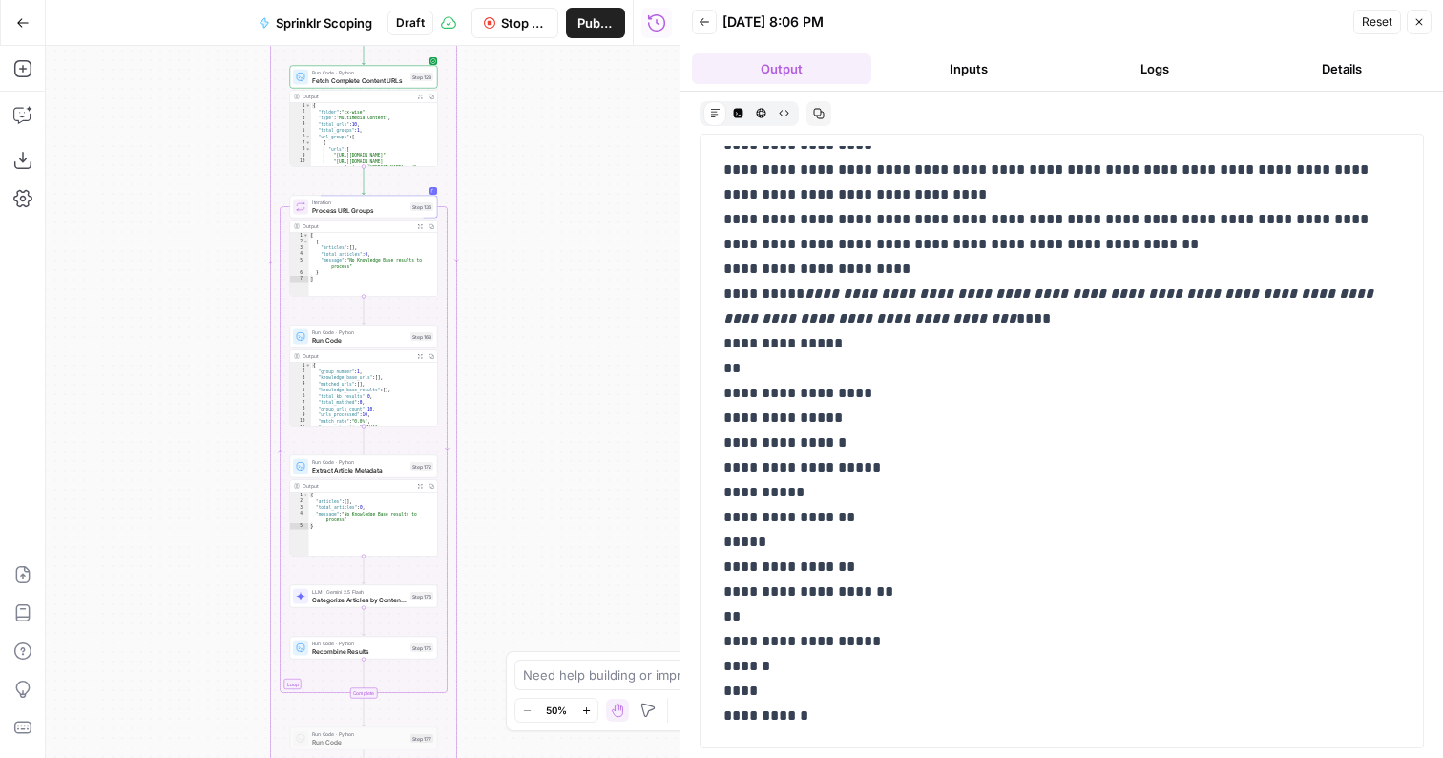
click at [389, 331] on span "Run Code · Python" at bounding box center [359, 332] width 95 height 8
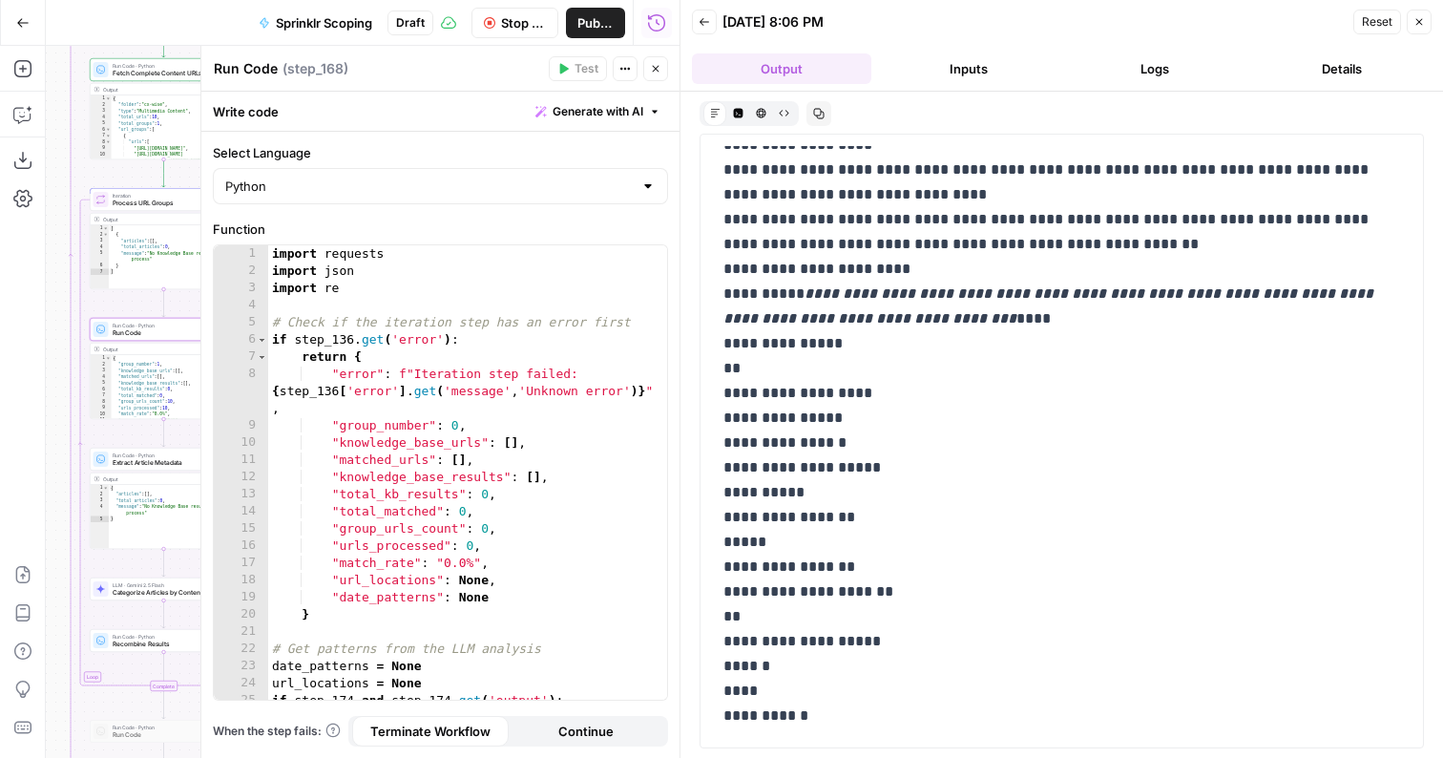
click at [1128, 72] on button "Logs" at bounding box center [1155, 68] width 179 height 31
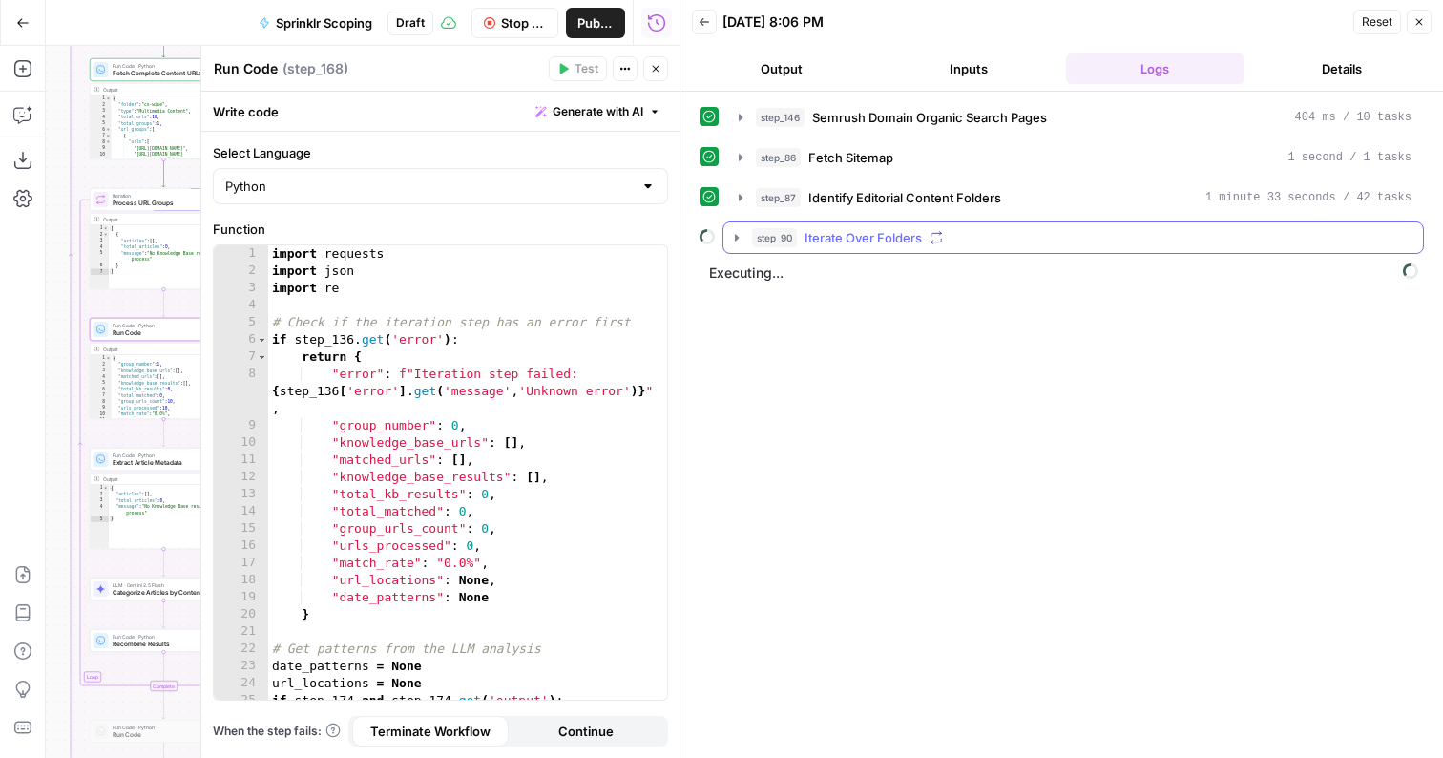
click at [849, 235] on span "Iterate Over Folders" at bounding box center [863, 237] width 117 height 19
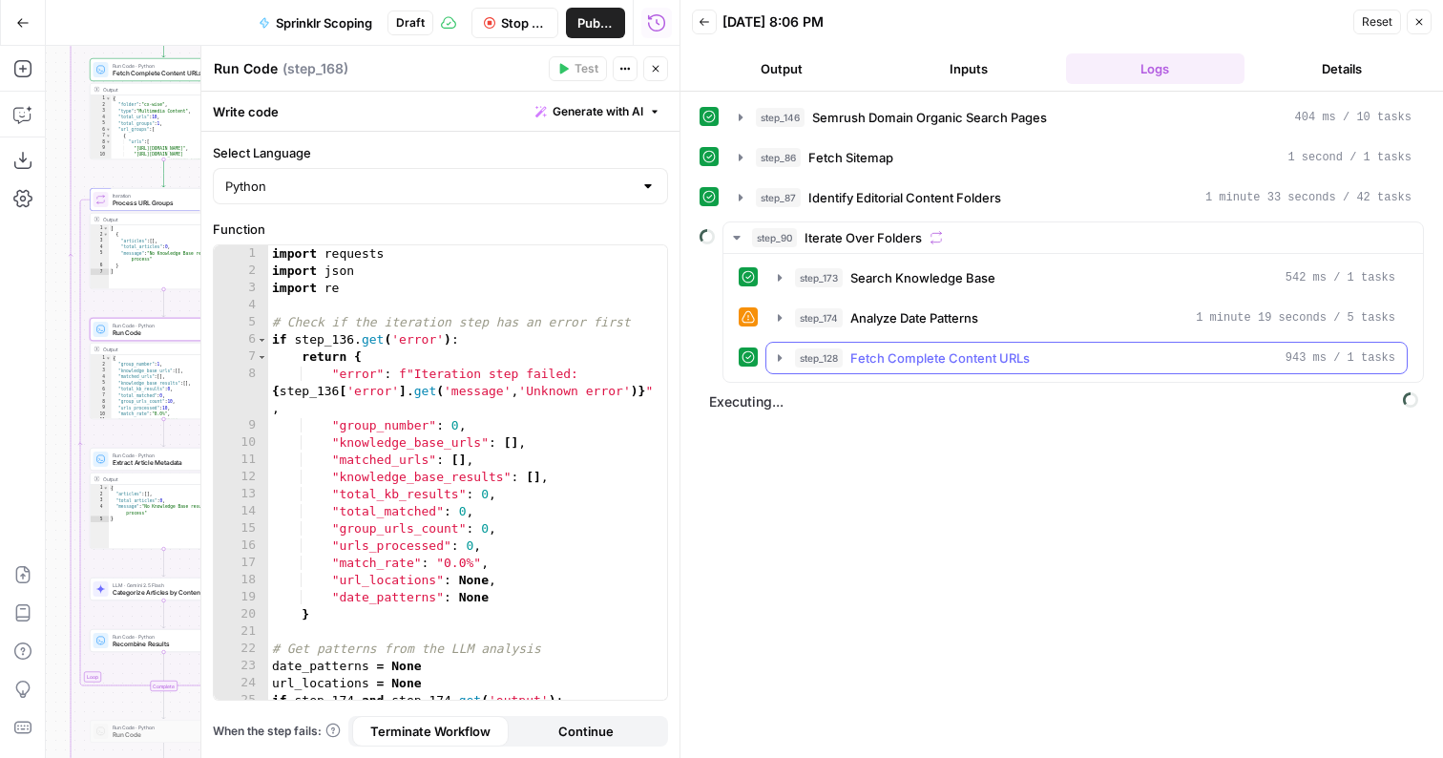
click at [911, 363] on span "Fetch Complete Content URLs" at bounding box center [940, 357] width 179 height 19
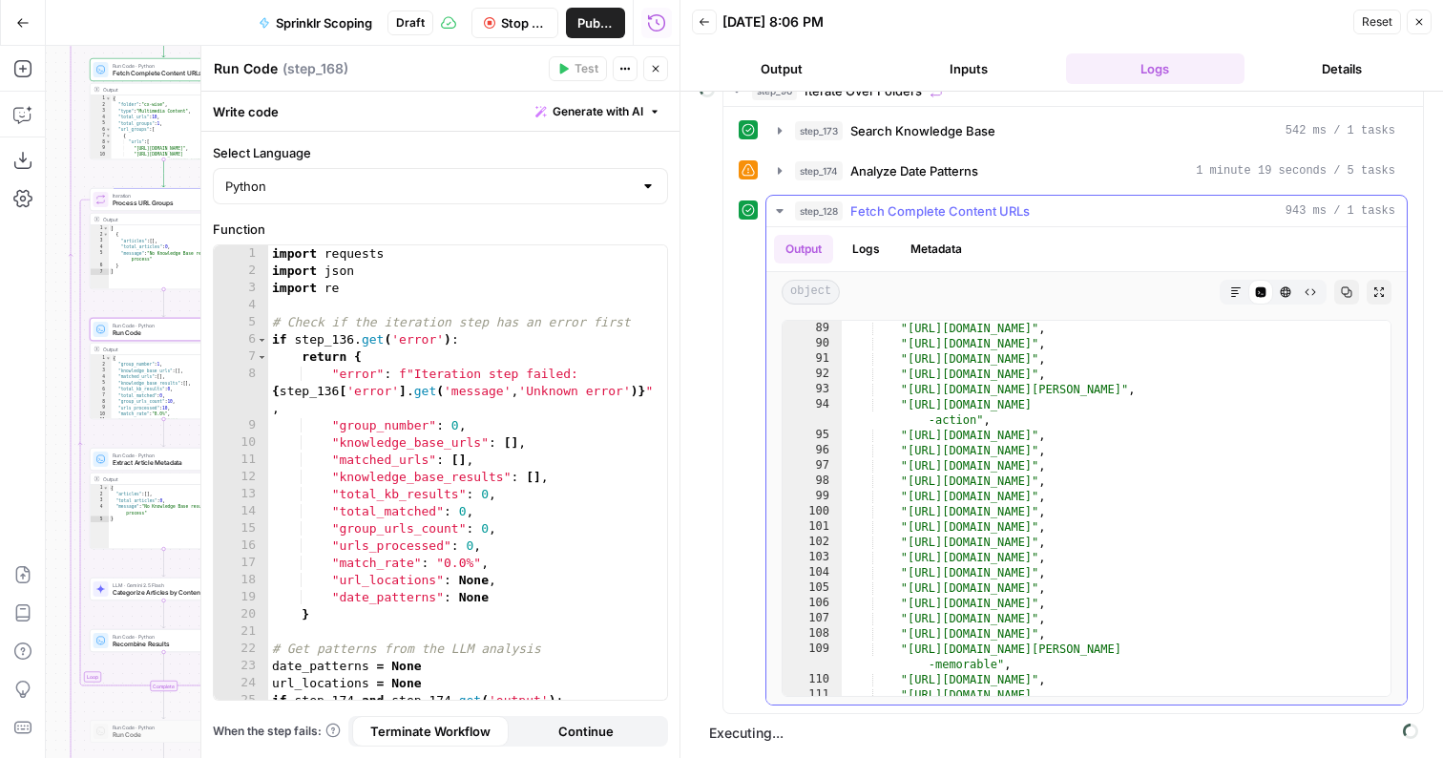
scroll to position [1781, 0]
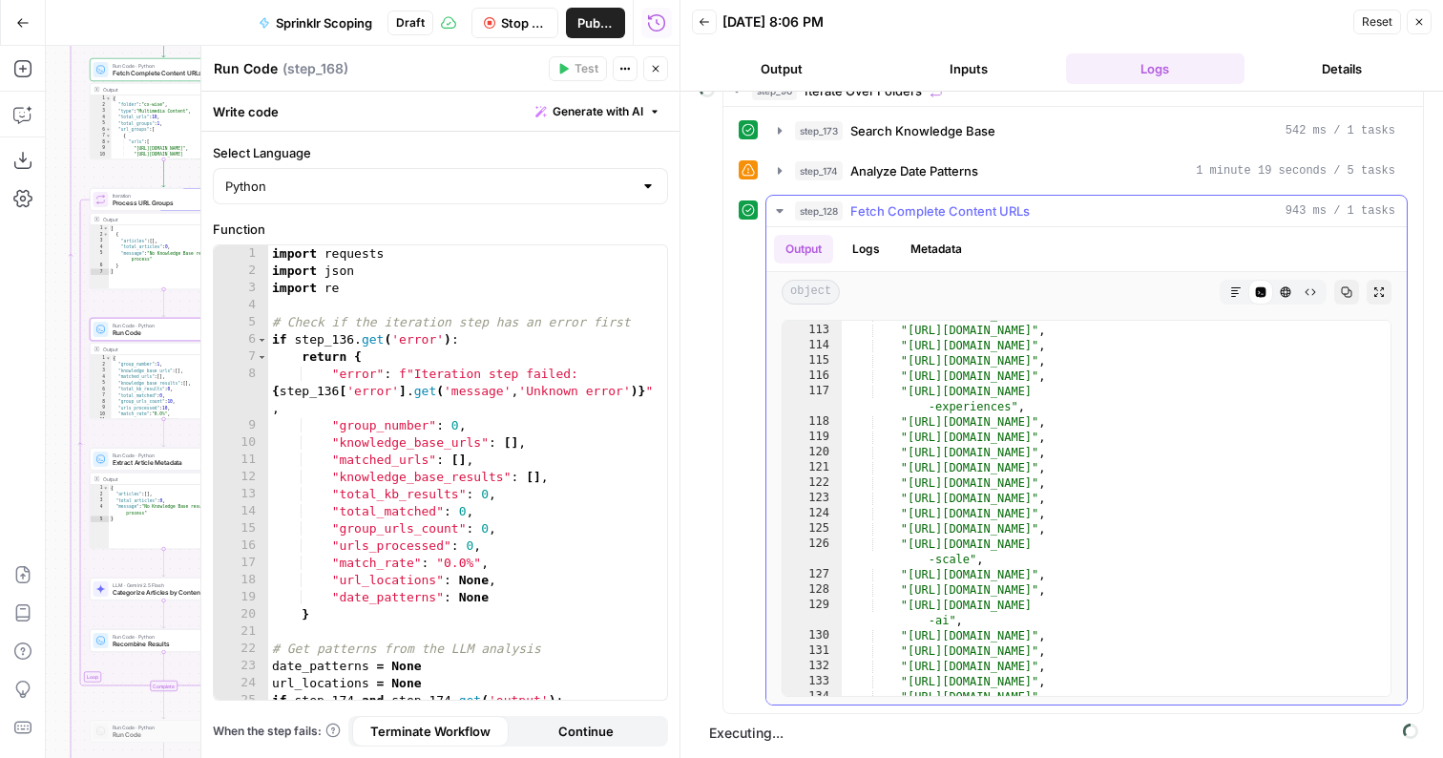
click at [1122, 498] on div ""https://www.sprinklr.com/blog/future-of-enterprise-ai" , "https://www.sprinklr…" at bounding box center [1116, 510] width 549 height 406
type textarea "**********"
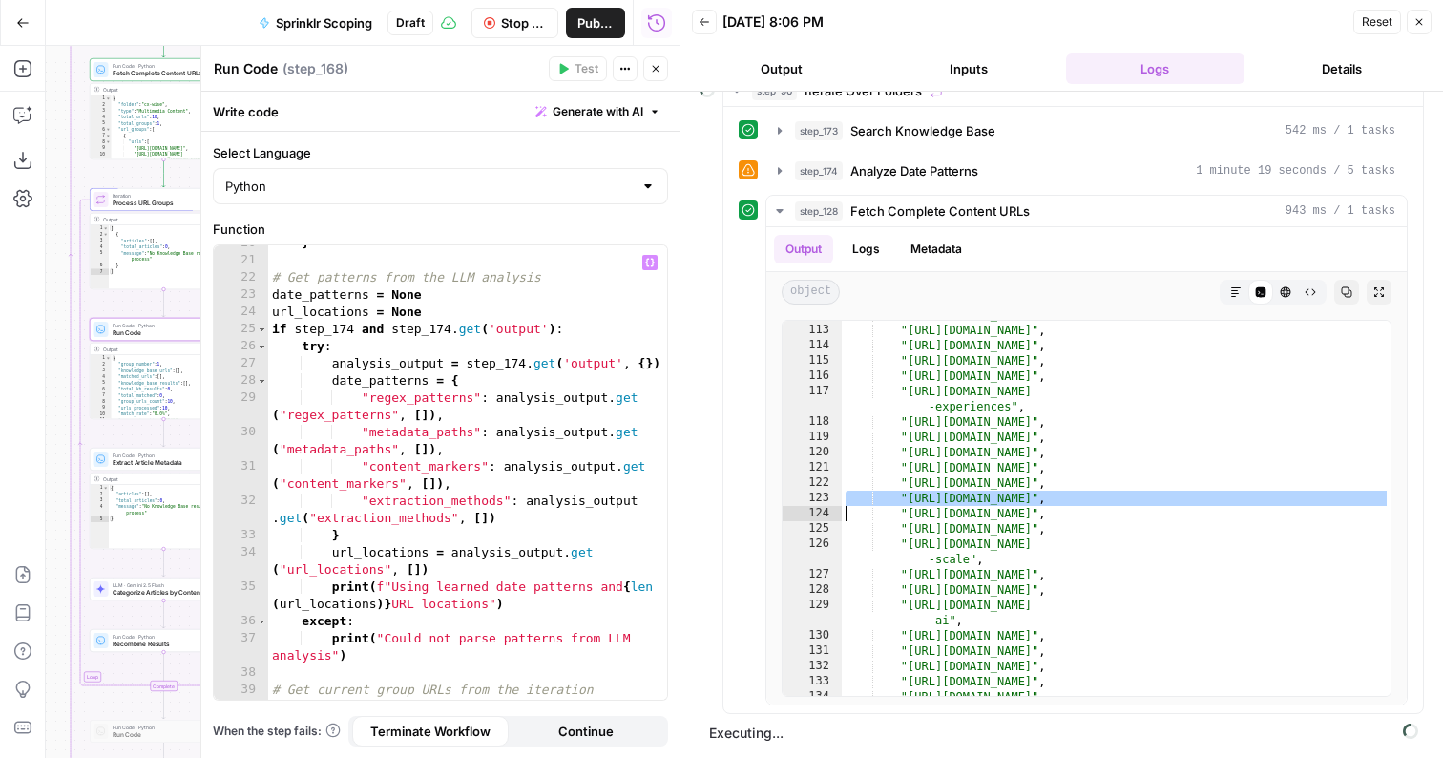
scroll to position [505, 0]
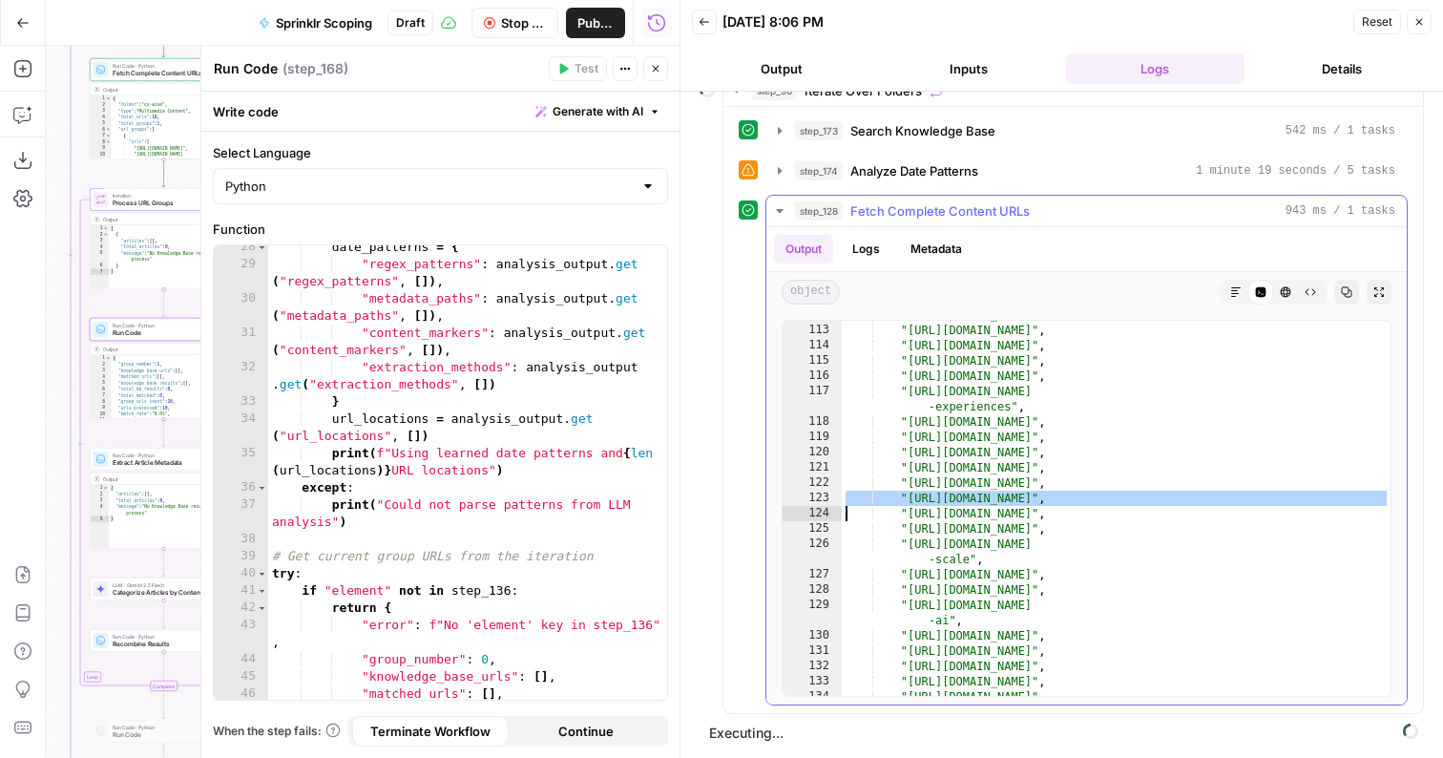
click at [853, 210] on span "Fetch Complete Content URLs" at bounding box center [940, 210] width 179 height 19
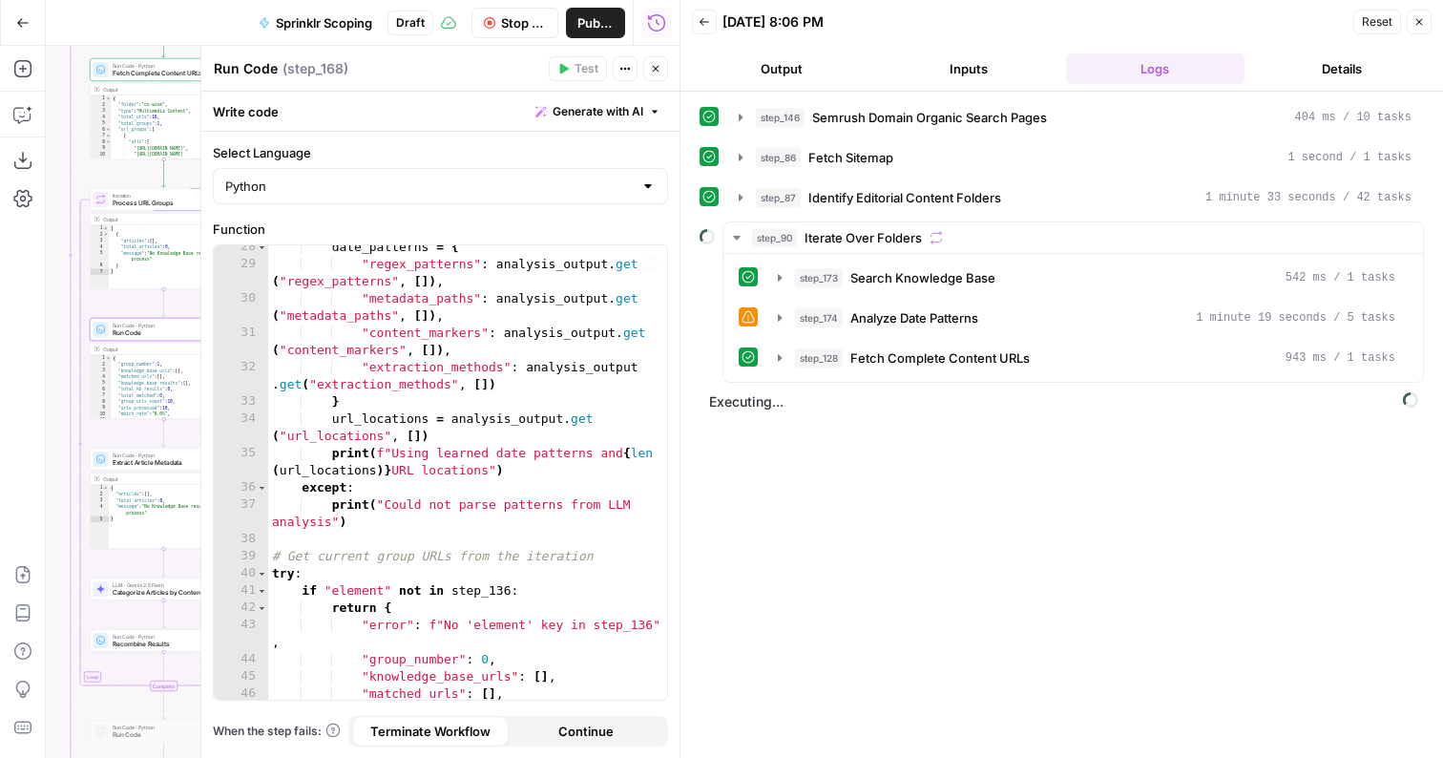
type textarea "*"
click at [522, 403] on div "date_patterns = { "regex_patterns" : analysis_output . get ( "regex_patterns" ,…" at bounding box center [467, 483] width 399 height 489
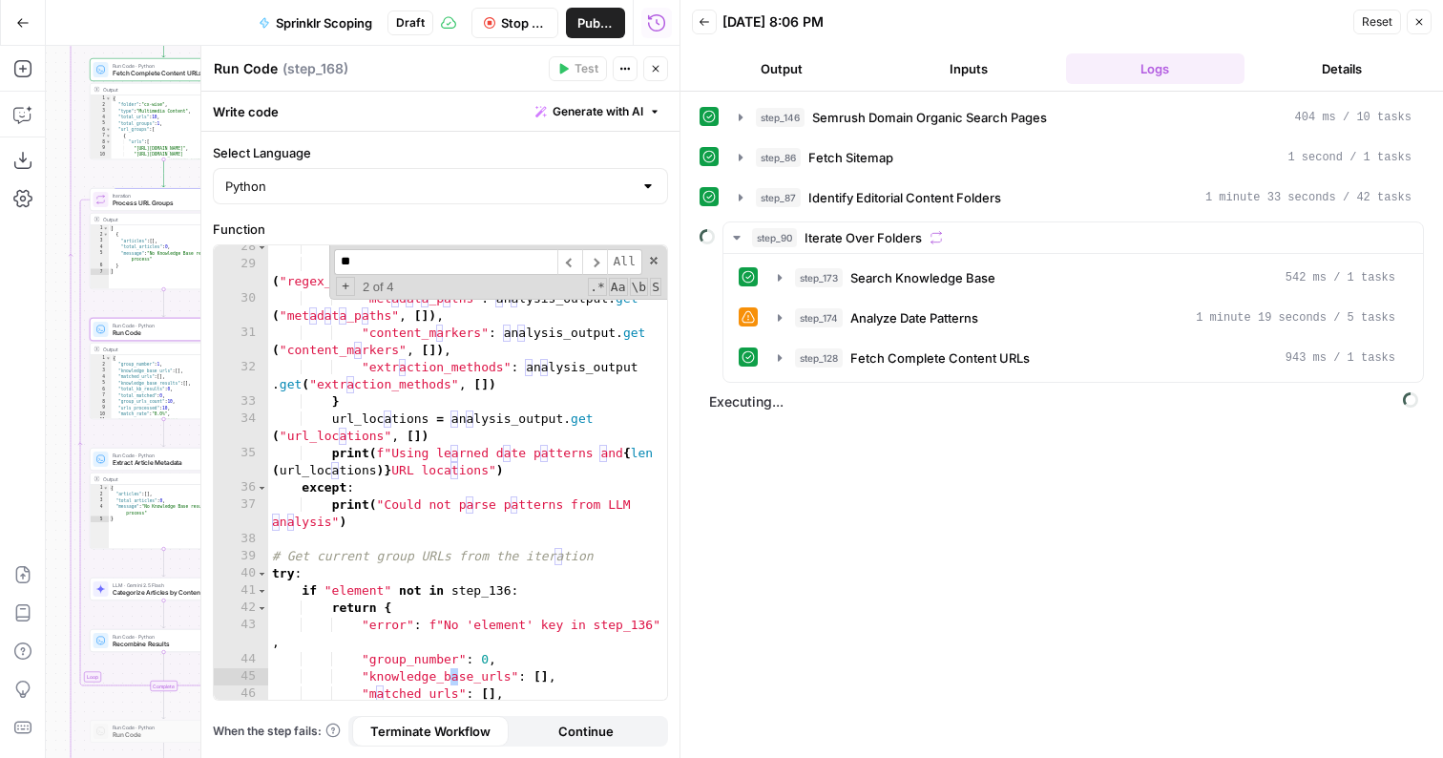
scroll to position [4309, 0]
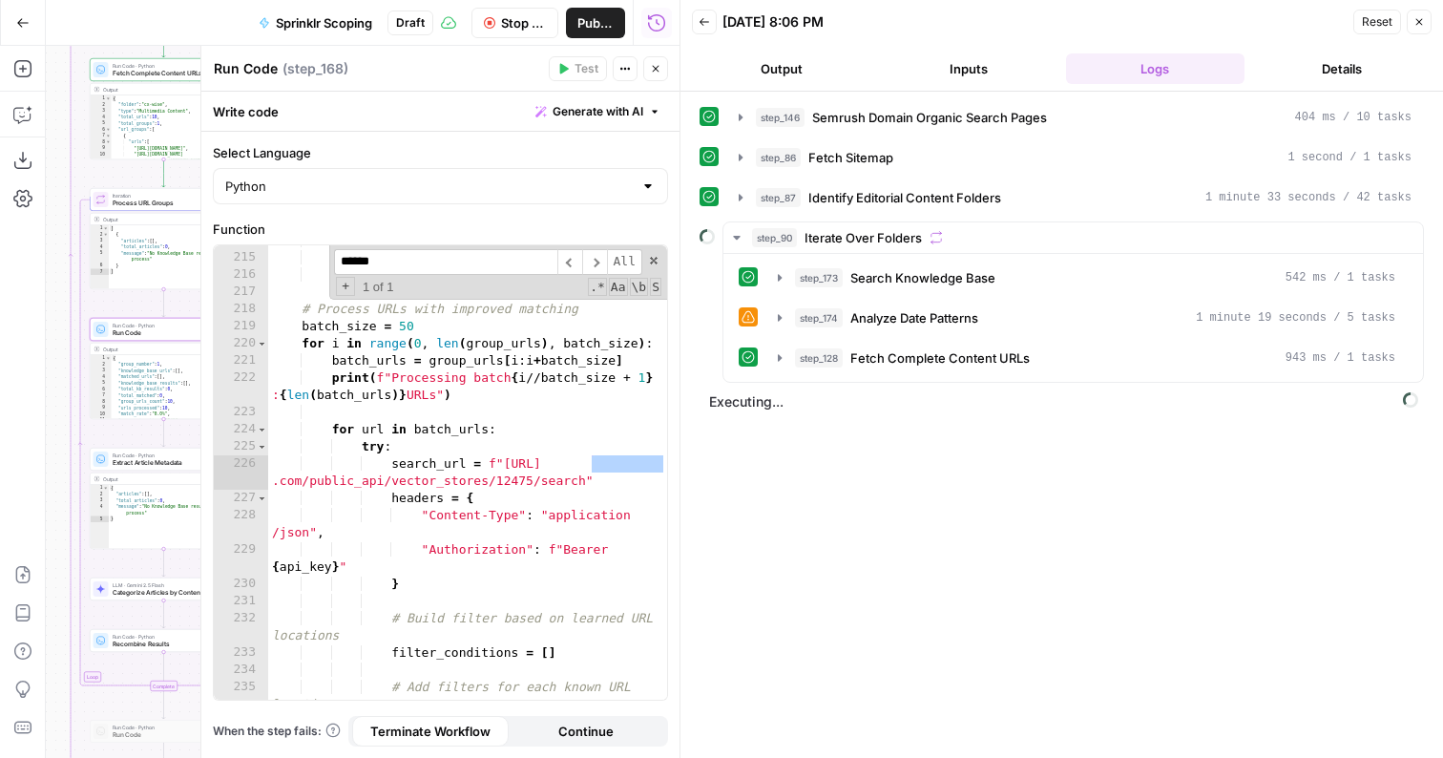
type input "******"
click at [862, 276] on span "Search Knowledge Base" at bounding box center [923, 277] width 145 height 19
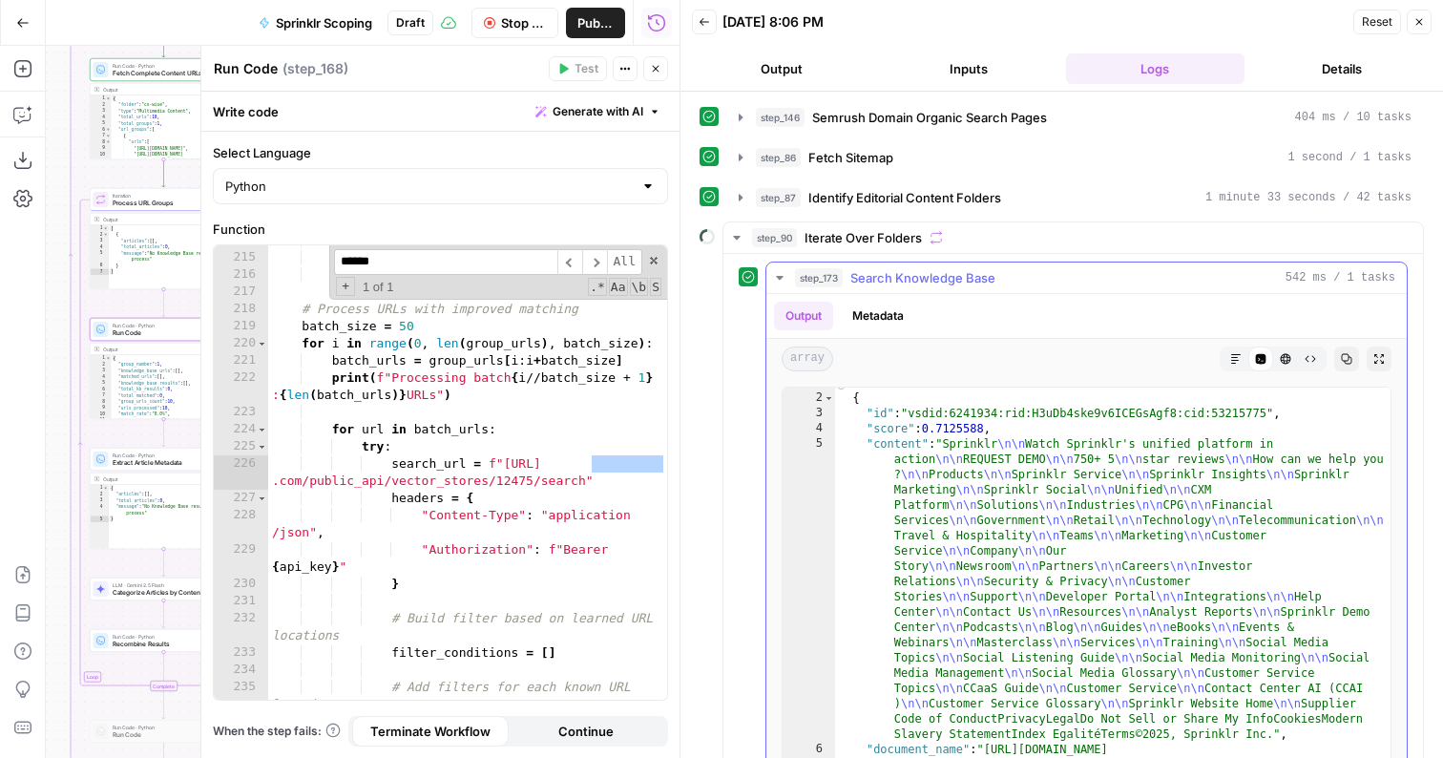
type textarea "**********"
click at [939, 520] on div "[ { "id" : "vsdid:6241934:rid:H3uDb4ske9v6ICEGsAgf8:cid:53215775" , "score" : 0…" at bounding box center [1113, 585] width 556 height 421
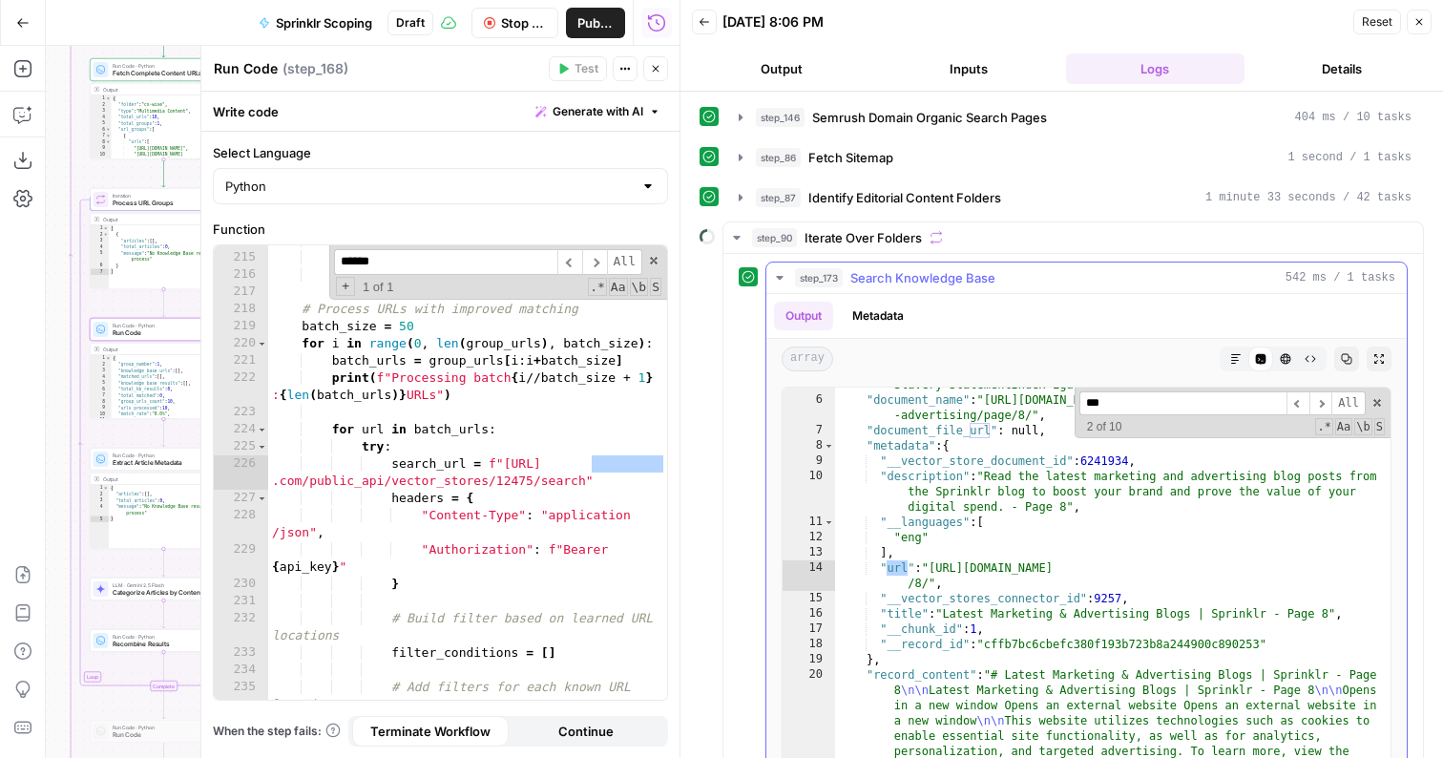
scroll to position [362, 0]
type input "***"
click at [400, 261] on input "******" at bounding box center [445, 262] width 223 height 26
click at [521, 479] on div "score += 5 return min ( score , 100 ) # Process URLs with improved matching bat…" at bounding box center [467, 485] width 399 height 506
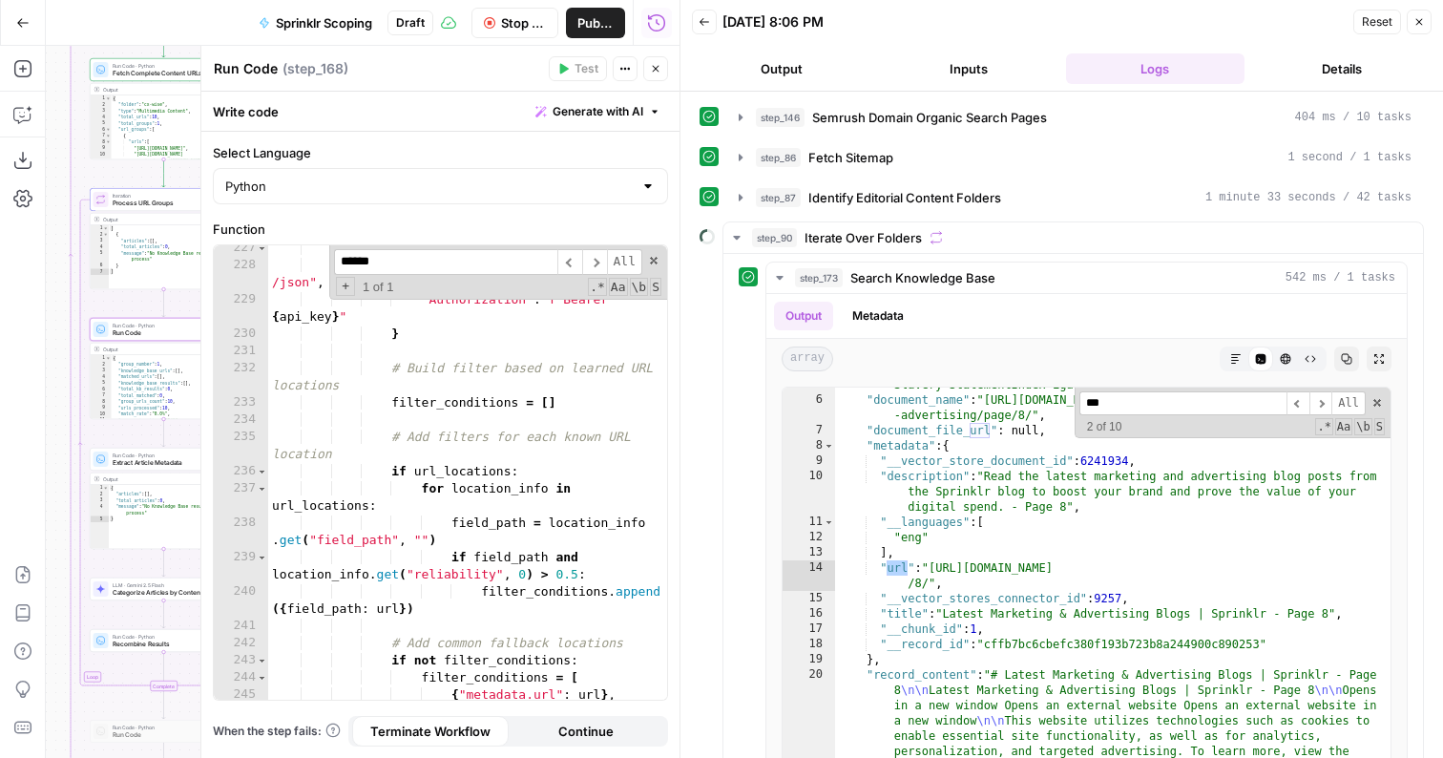
scroll to position [4555, 0]
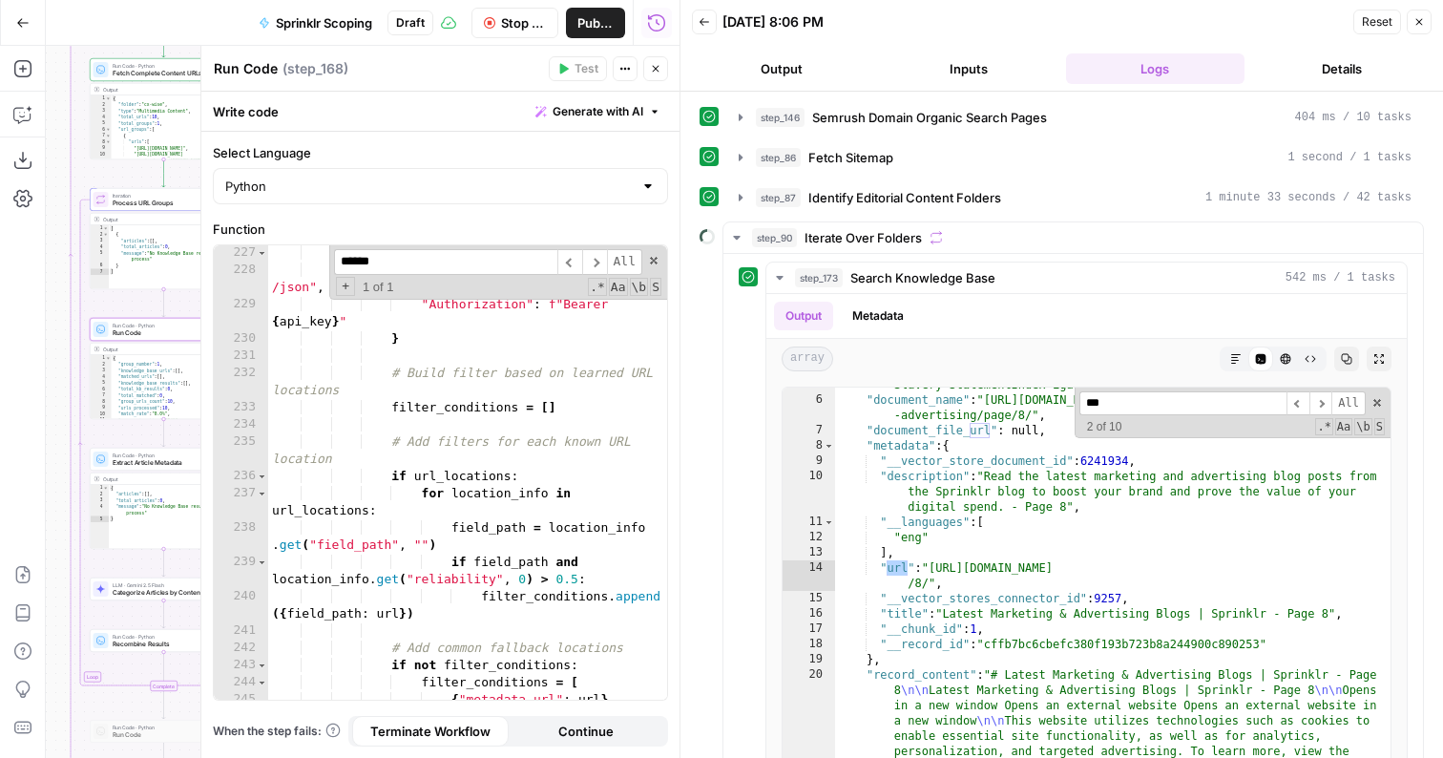
click at [470, 256] on input "******" at bounding box center [445, 262] width 223 height 26
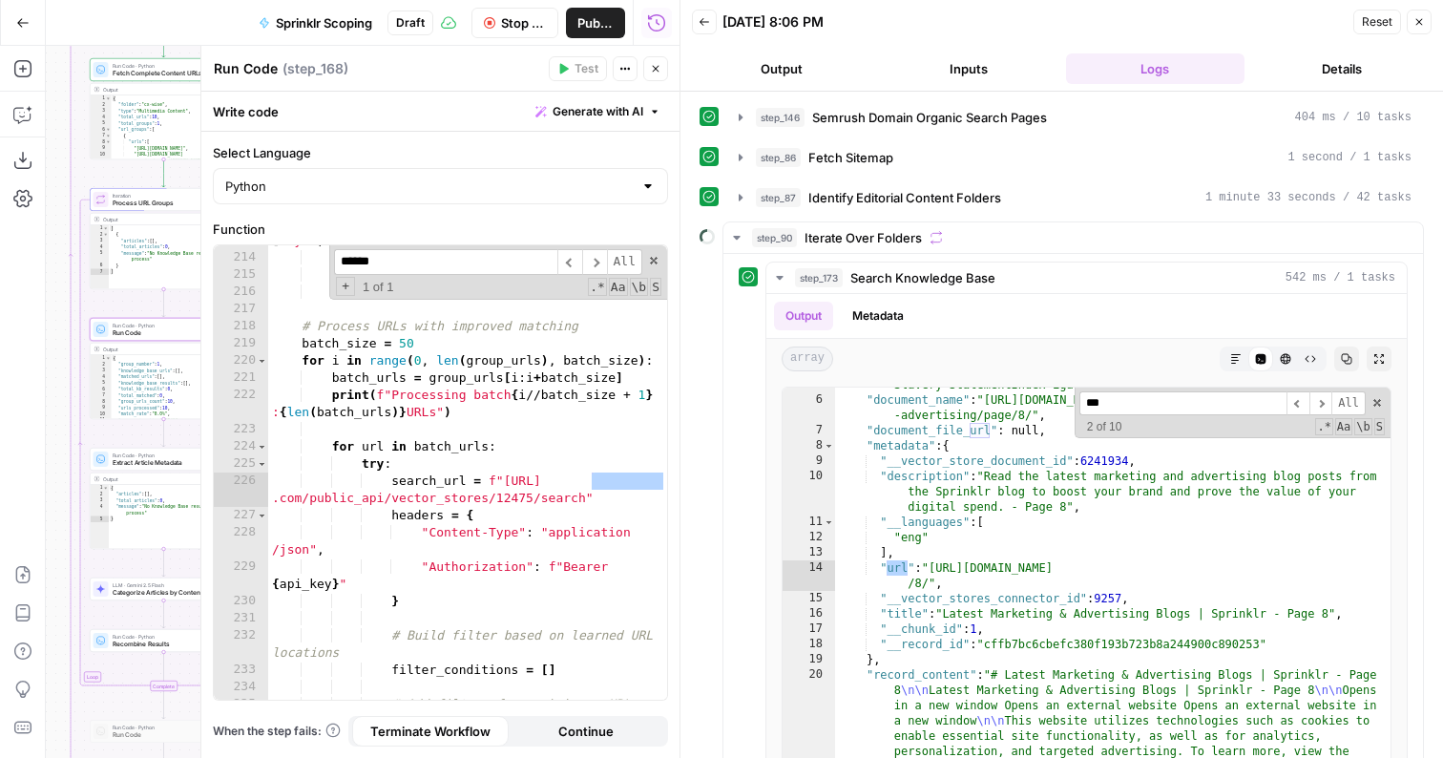
scroll to position [4292, 0]
click at [503, 502] on div "if any ( x in content_lower [ : 200 ] for x in [ "by " , "author" , "written by…" at bounding box center [467, 476] width 399 height 523
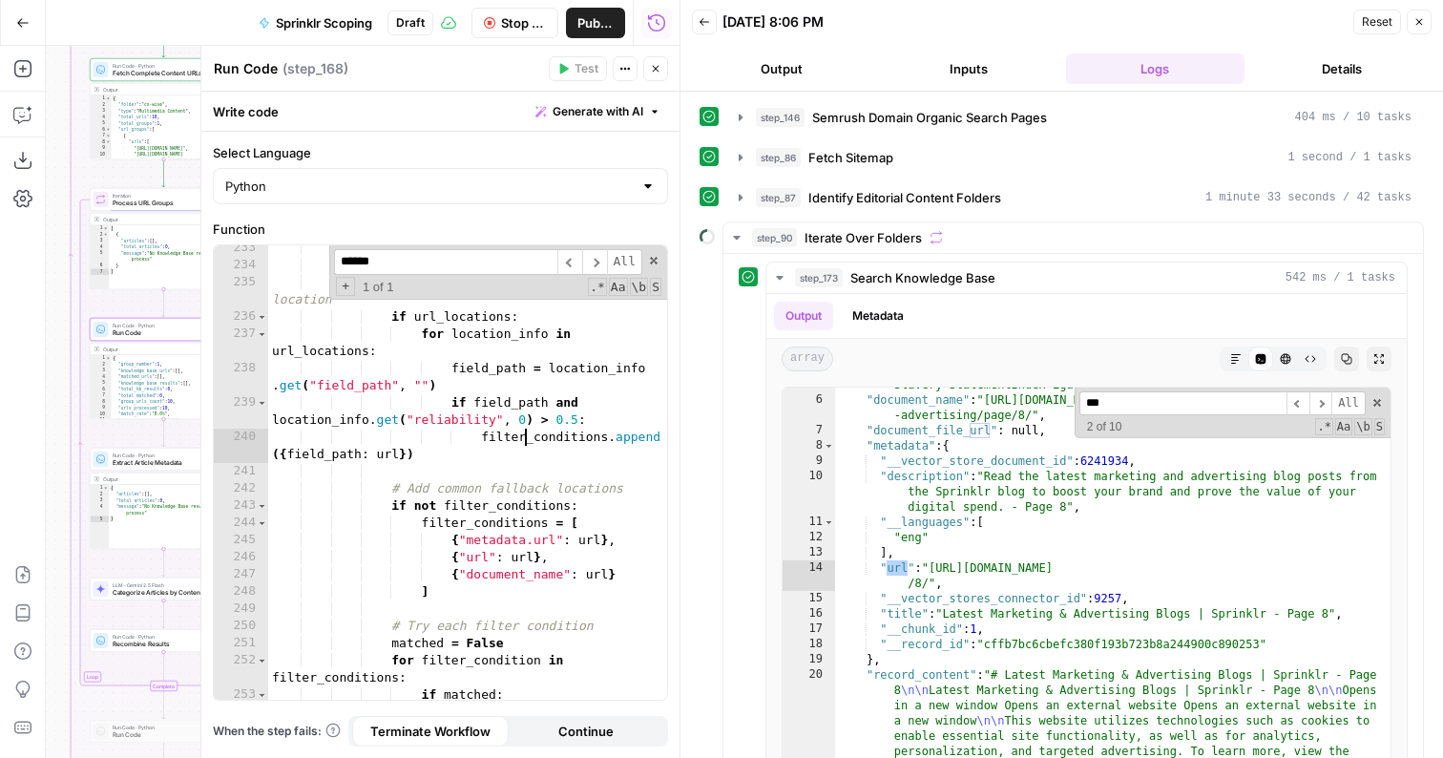
click at [528, 434] on div "filter_conditions = [ ] # Add filters for each known URL location if url_locati…" at bounding box center [467, 484] width 399 height 489
type textarea "**********"
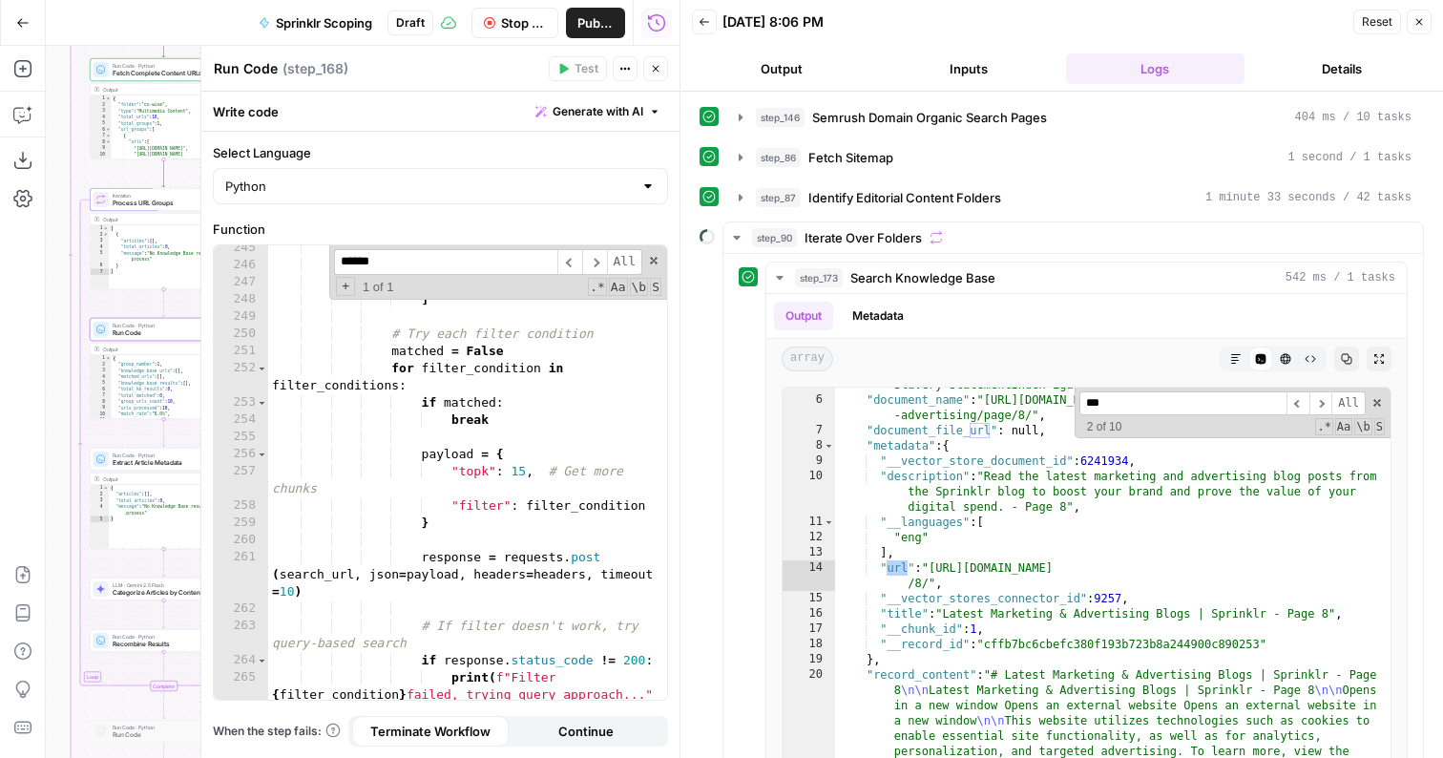
scroll to position [5033, 0]
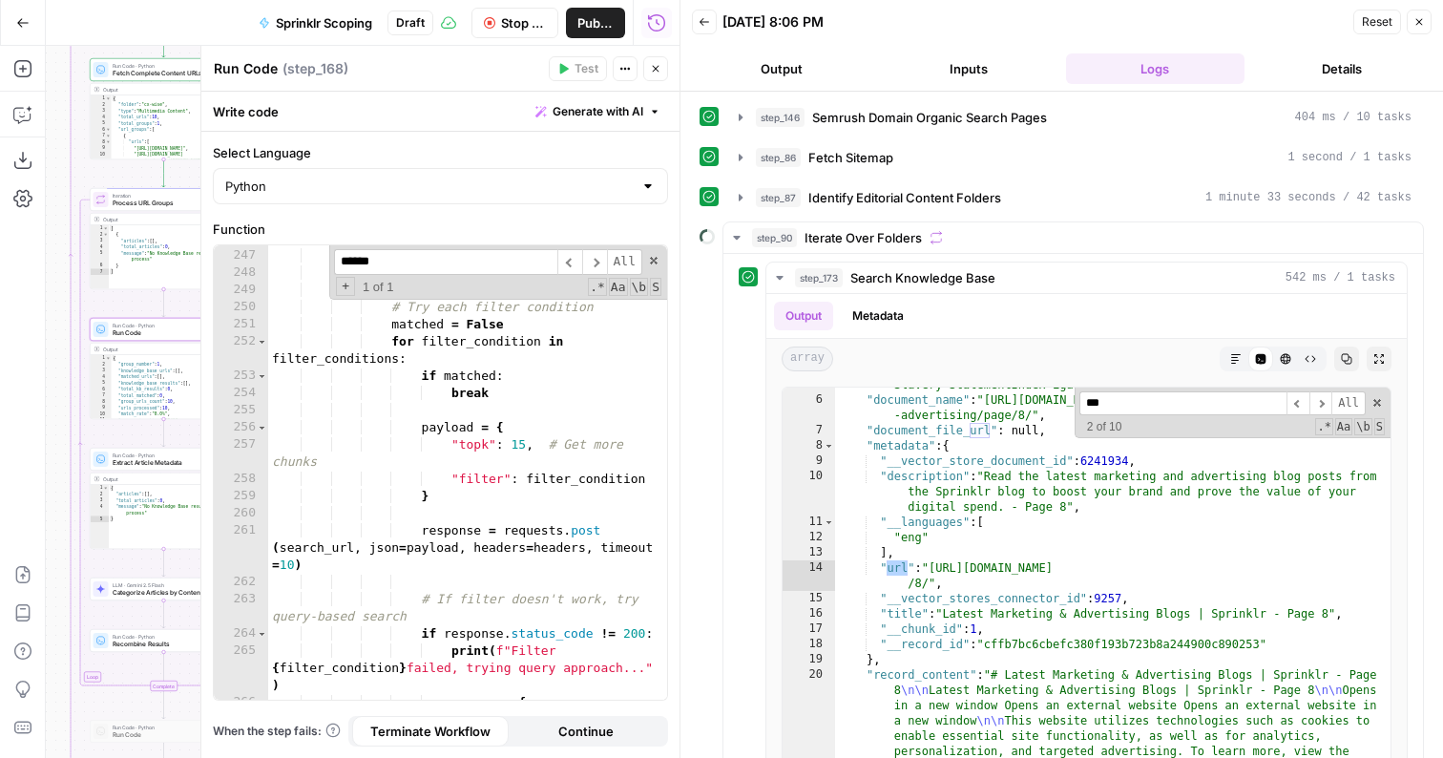
click at [661, 63] on icon "button" at bounding box center [655, 68] width 11 height 11
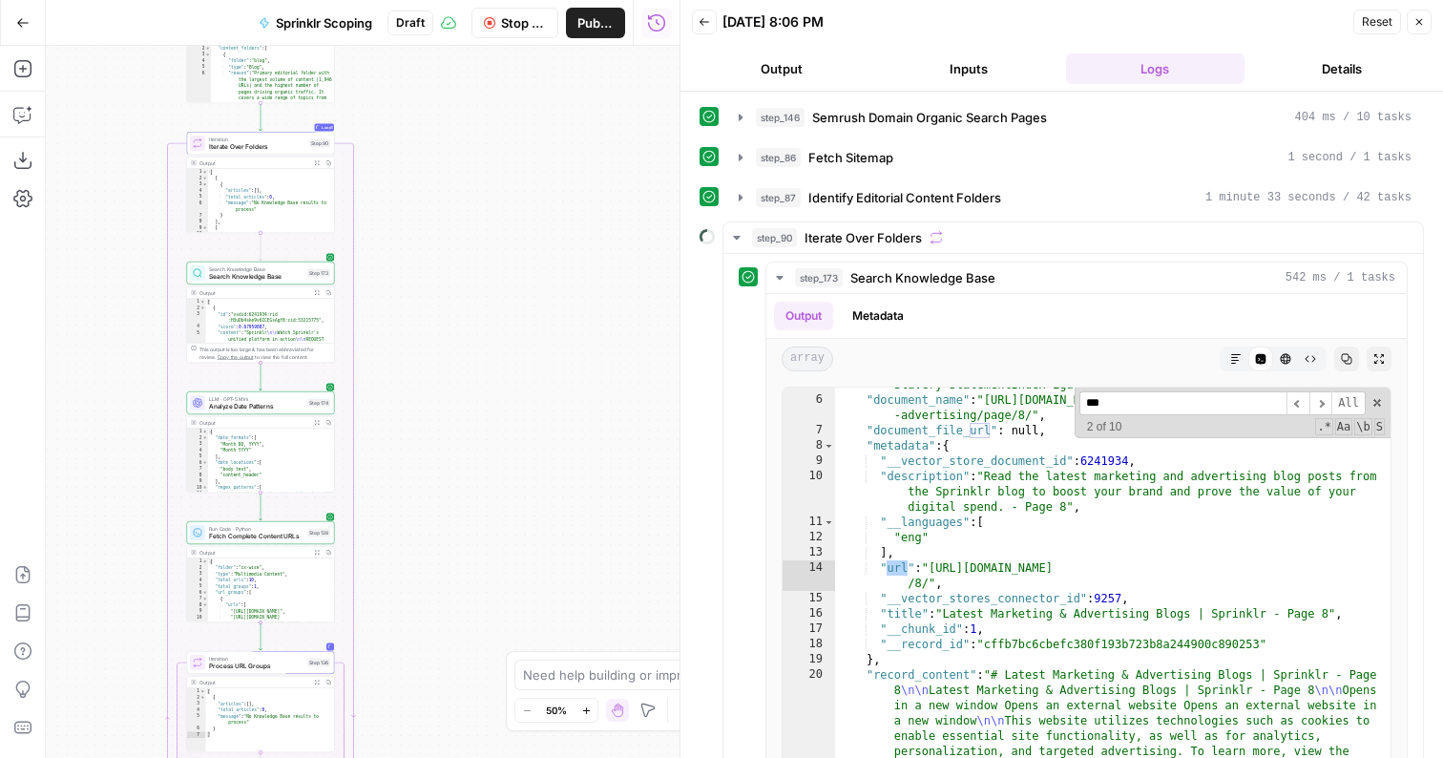
click at [410, 323] on div "Workflow Set Inputs Inputs SEO Research Semrush Domain Organic Search Pages Ste…" at bounding box center [363, 402] width 634 height 712
click at [522, 27] on span "Stop Run" at bounding box center [524, 22] width 46 height 19
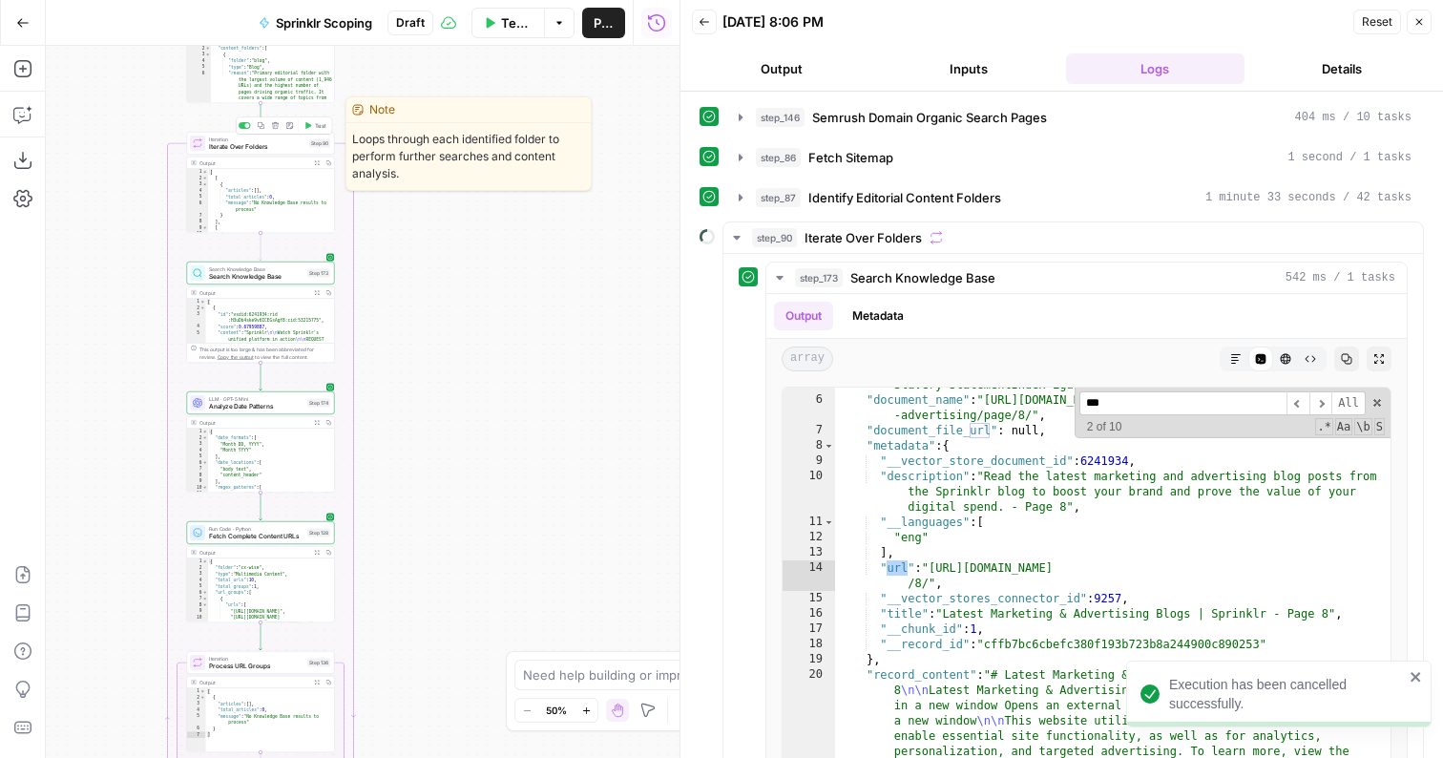
click at [315, 127] on span "Test" at bounding box center [320, 125] width 11 height 9
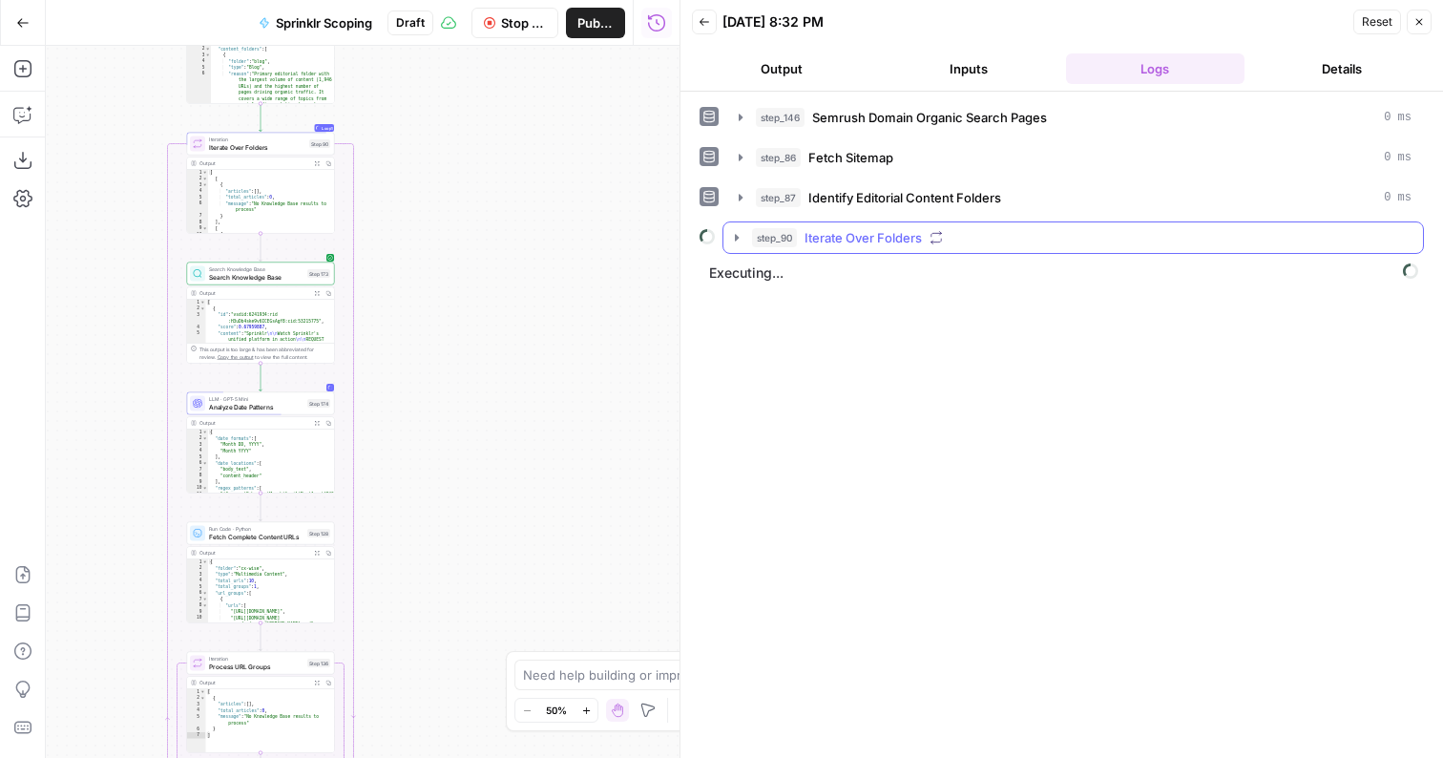
click at [820, 242] on span "Iterate Over Folders" at bounding box center [863, 237] width 117 height 19
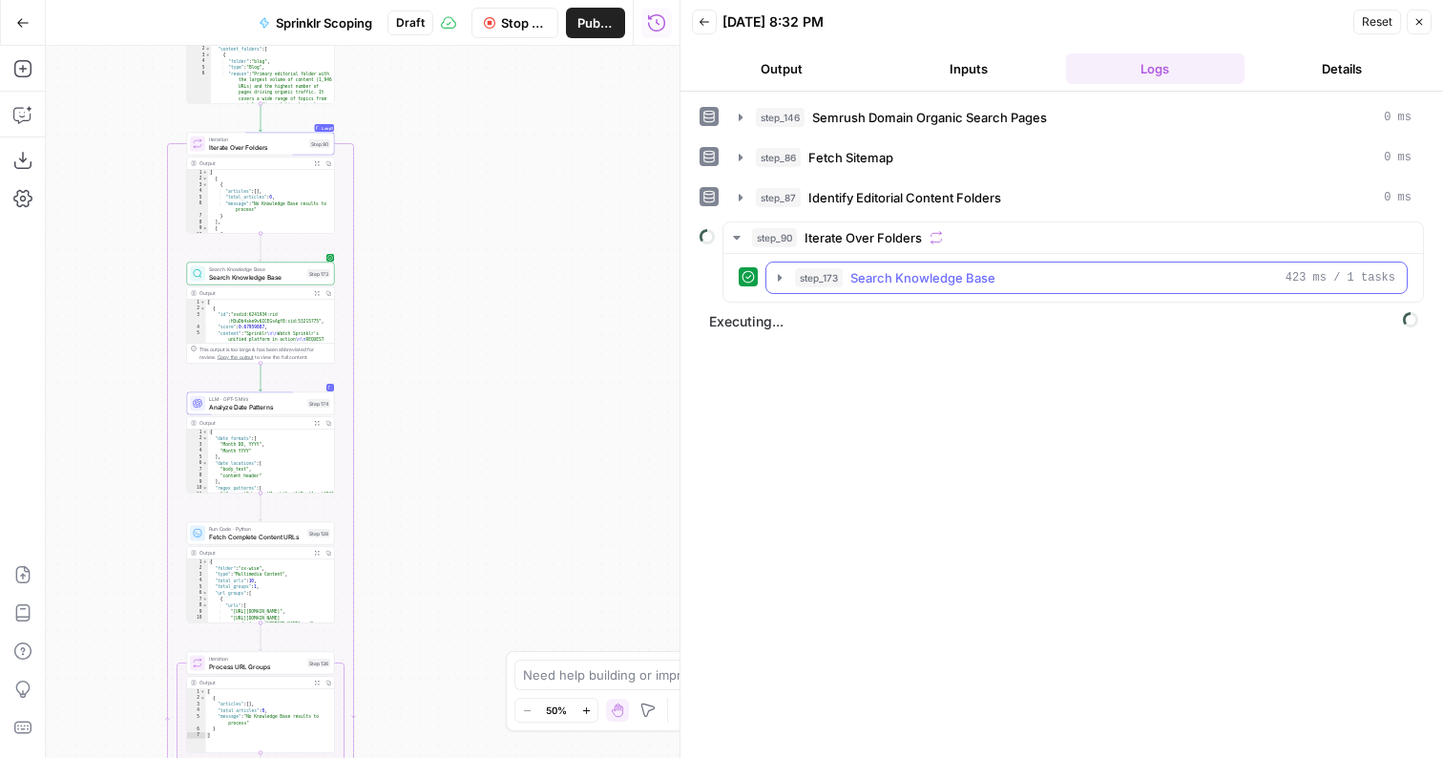
click at [861, 289] on button "step_173 Search Knowledge Base 423 ms / 1 tasks" at bounding box center [1087, 278] width 641 height 31
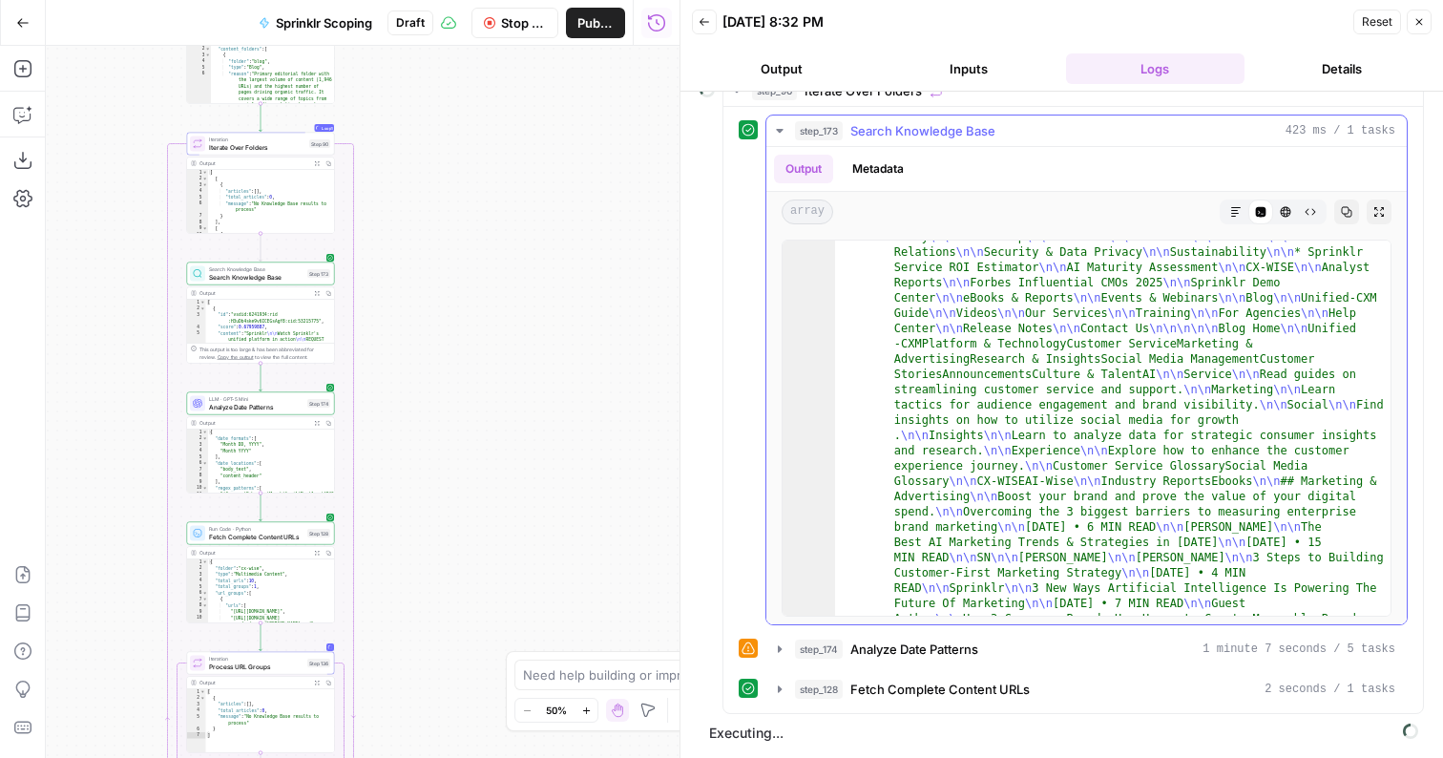
scroll to position [1359, 0]
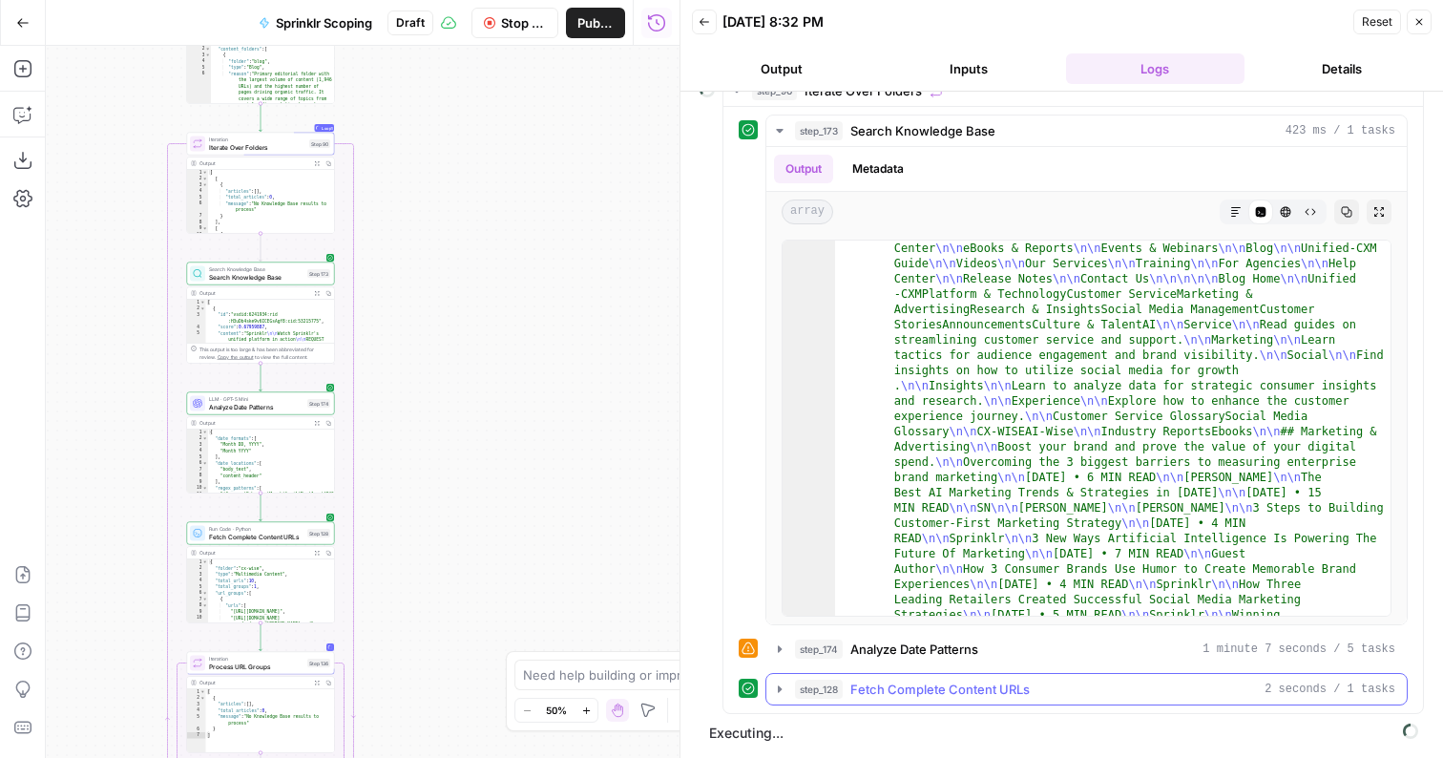
click at [855, 687] on span "Fetch Complete Content URLs" at bounding box center [940, 689] width 179 height 19
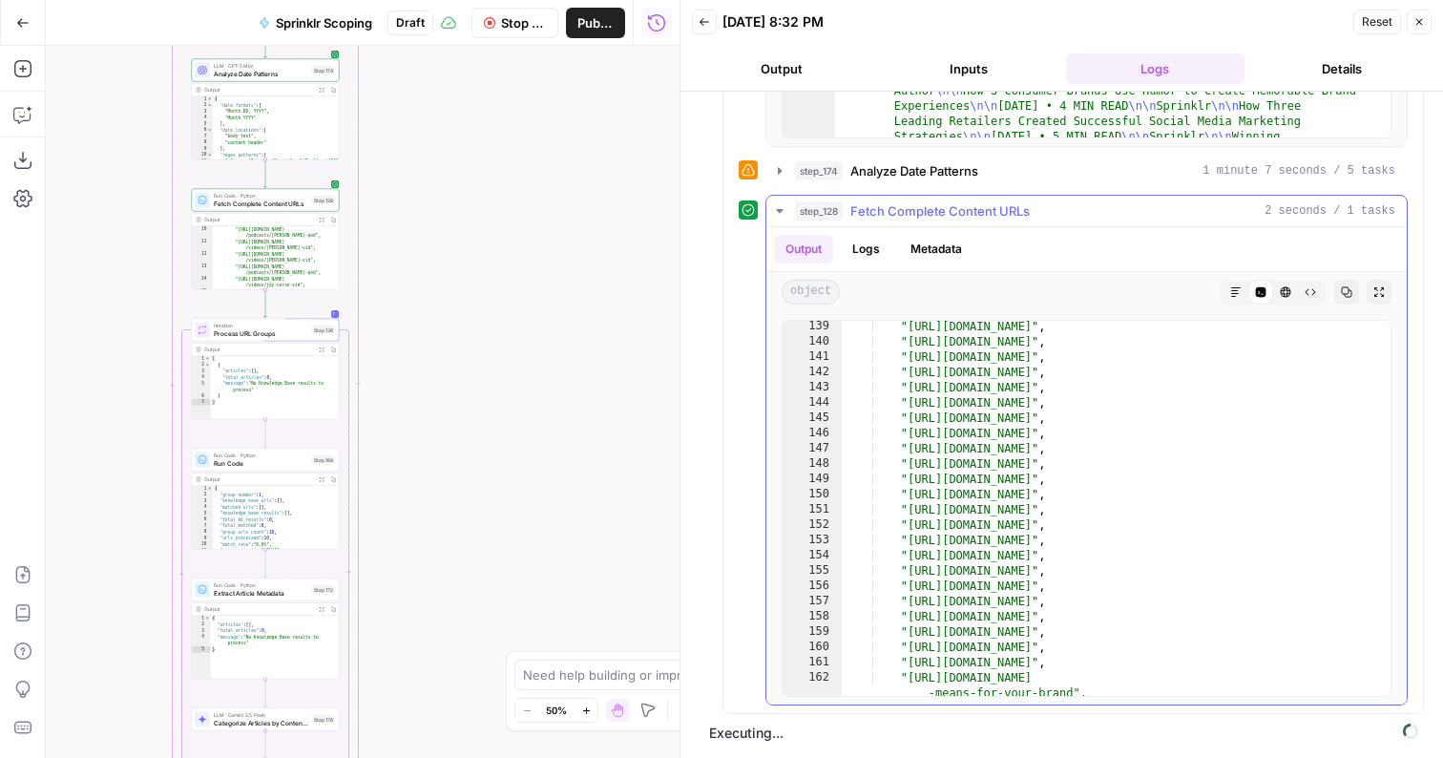
scroll to position [2254, 0]
click at [264, 463] on span "Run Code" at bounding box center [261, 463] width 95 height 10
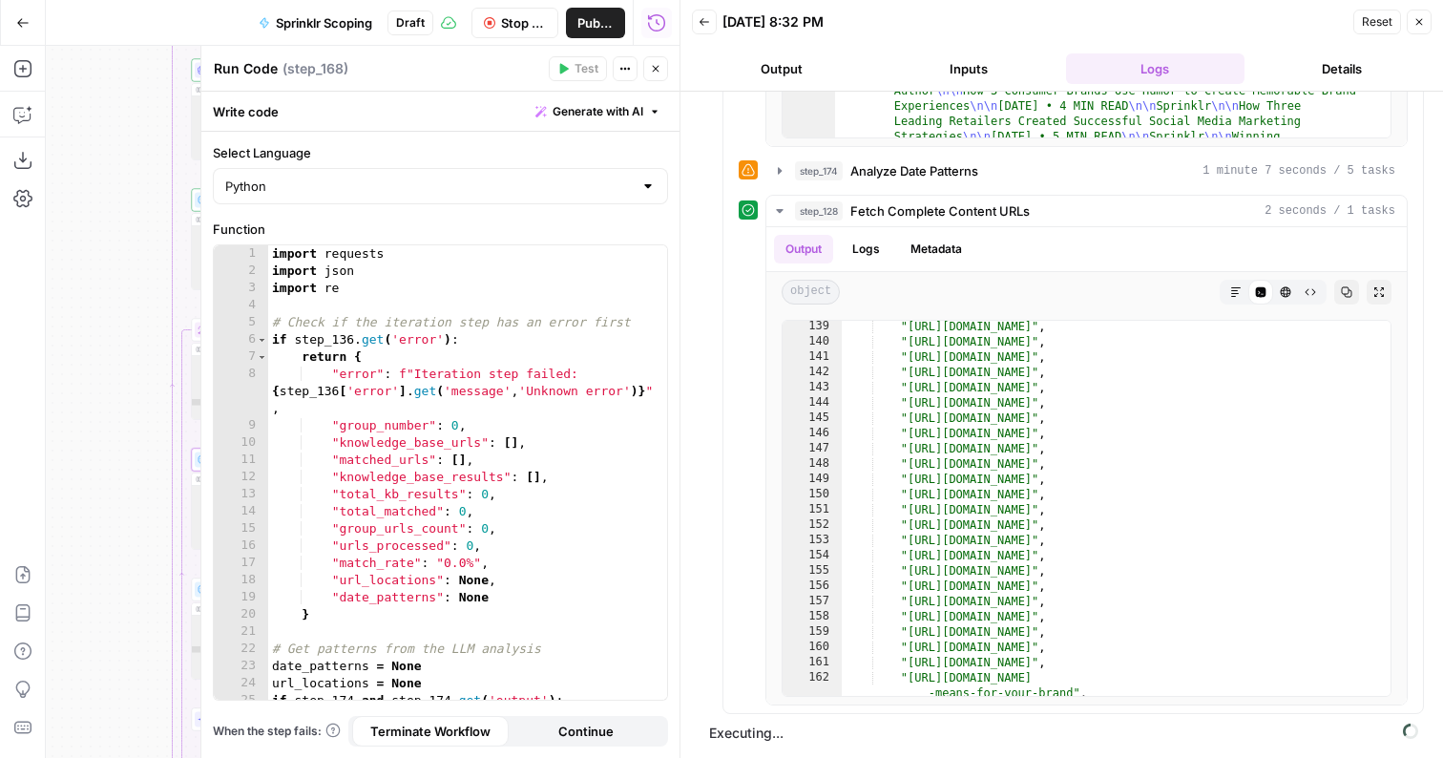
click at [647, 75] on button "Close" at bounding box center [655, 68] width 25 height 25
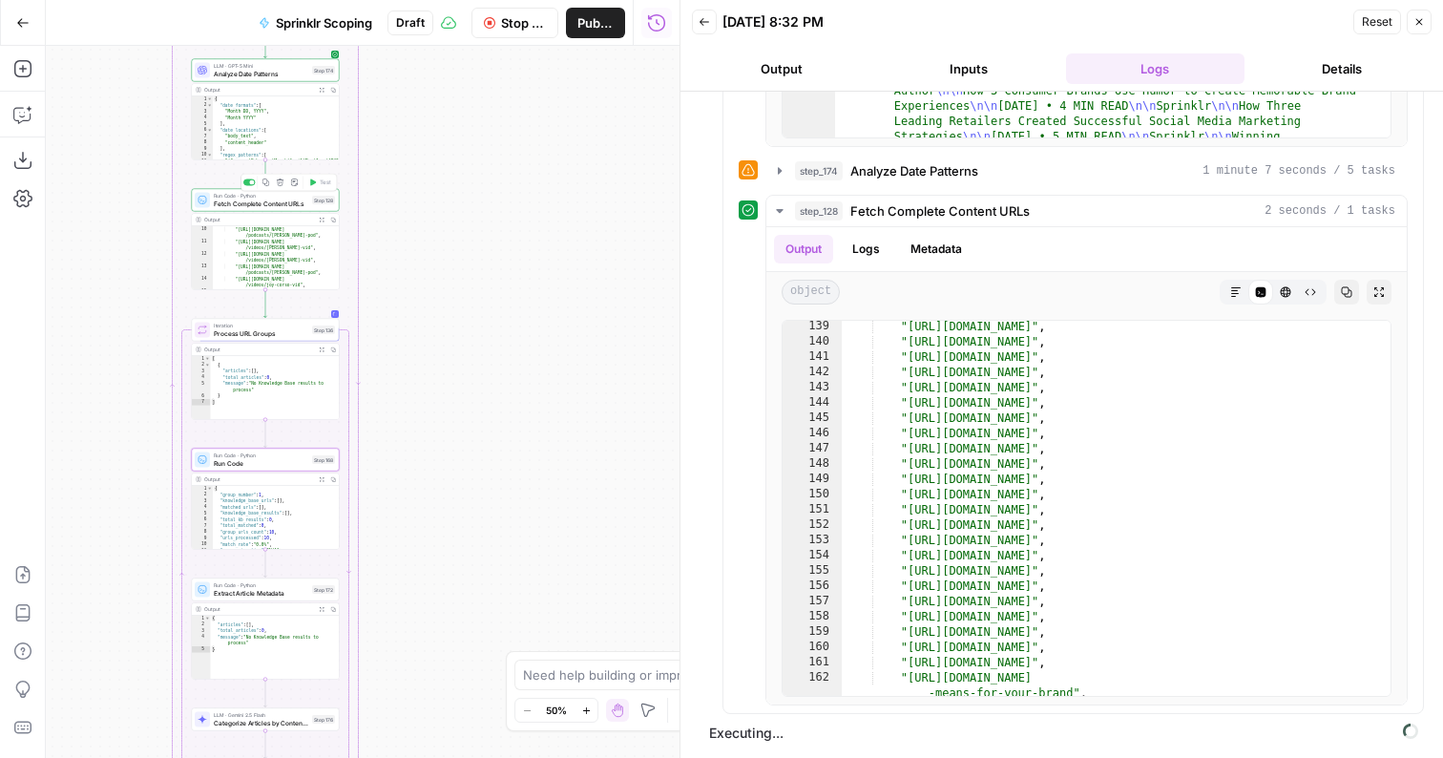
click at [267, 205] on span "Fetch Complete Content URLs" at bounding box center [261, 204] width 95 height 10
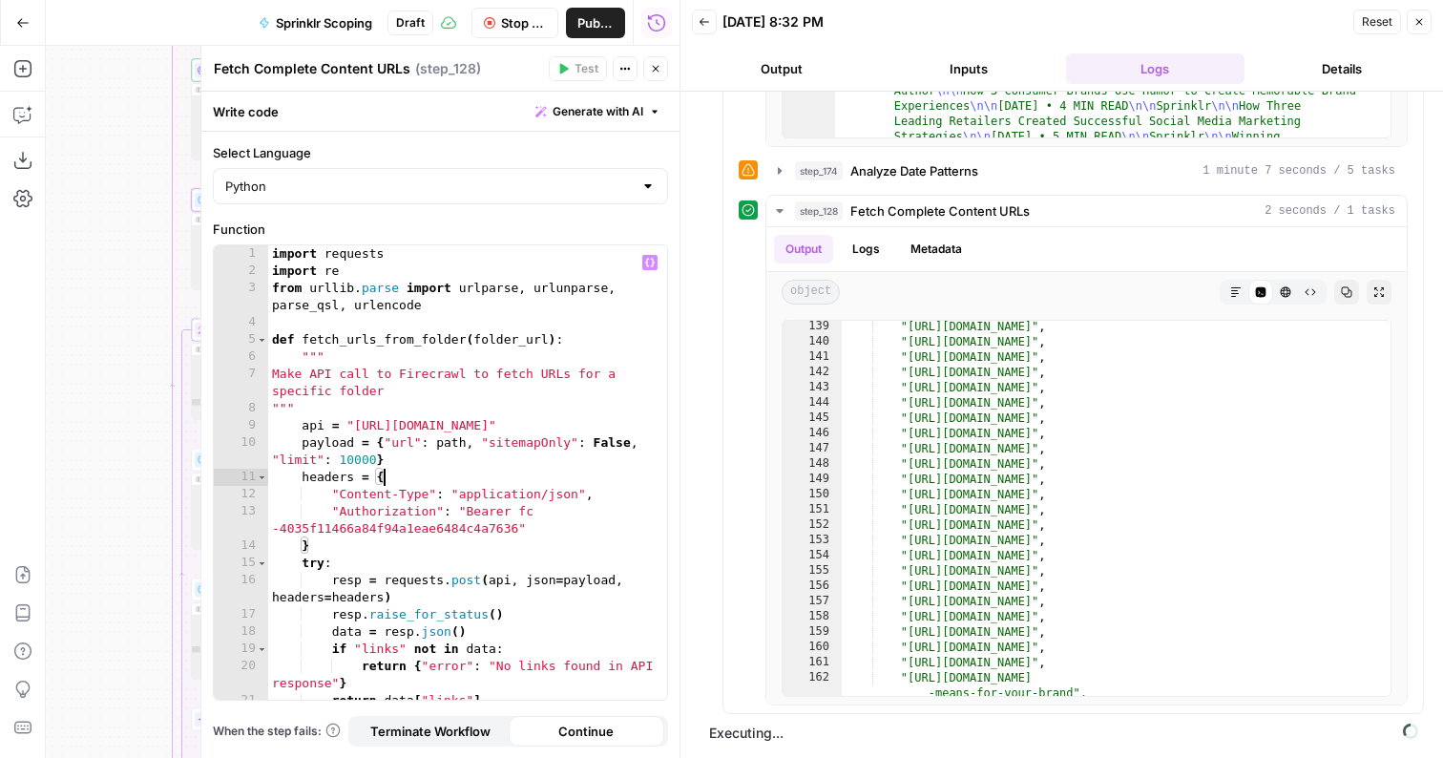
click at [439, 475] on div "import requests import re from urllib . parse import urlparse , urlunparse , pa…" at bounding box center [467, 489] width 399 height 489
click at [359, 458] on div "import requests import re from urllib . parse import urlparse , urlunparse , pa…" at bounding box center [467, 489] width 399 height 489
type textarea "**********"
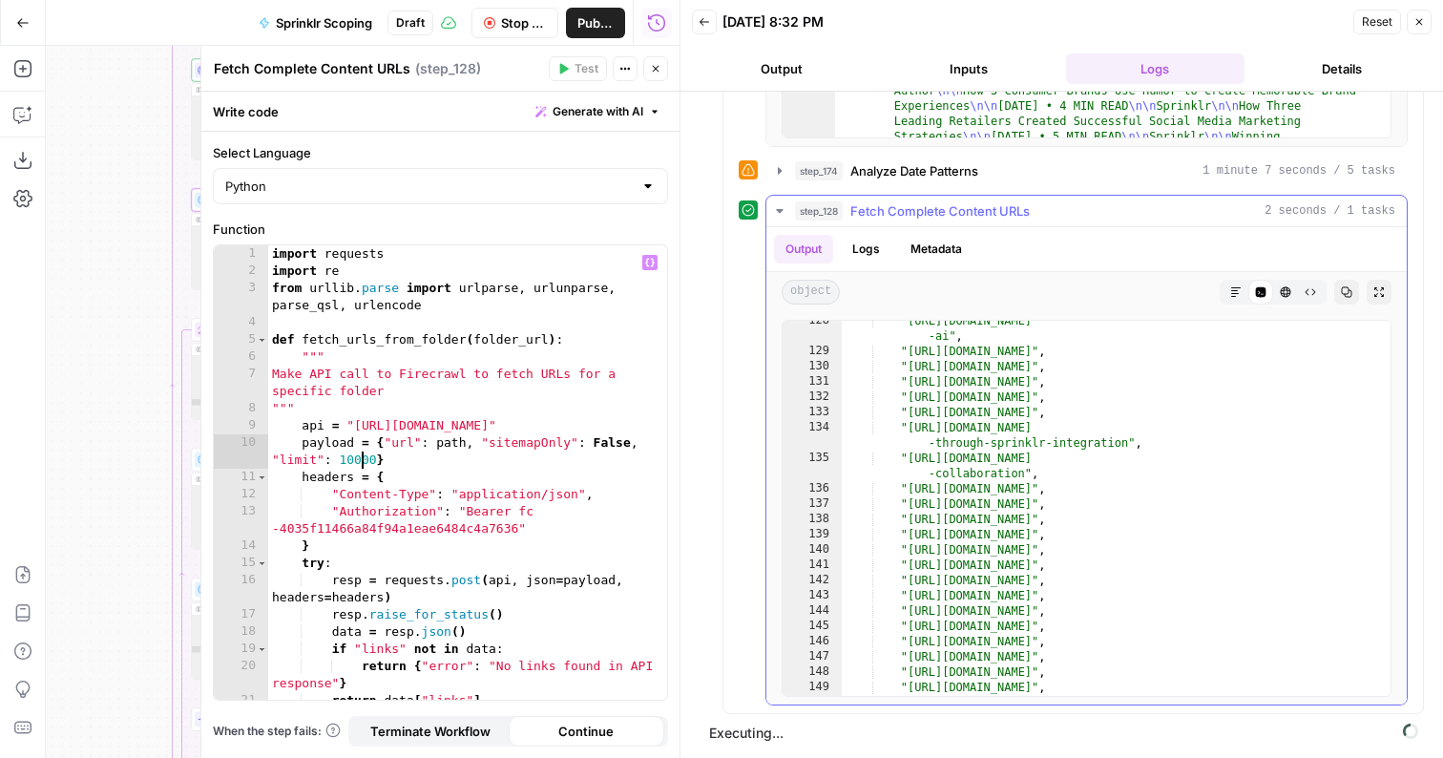
scroll to position [1959, 0]
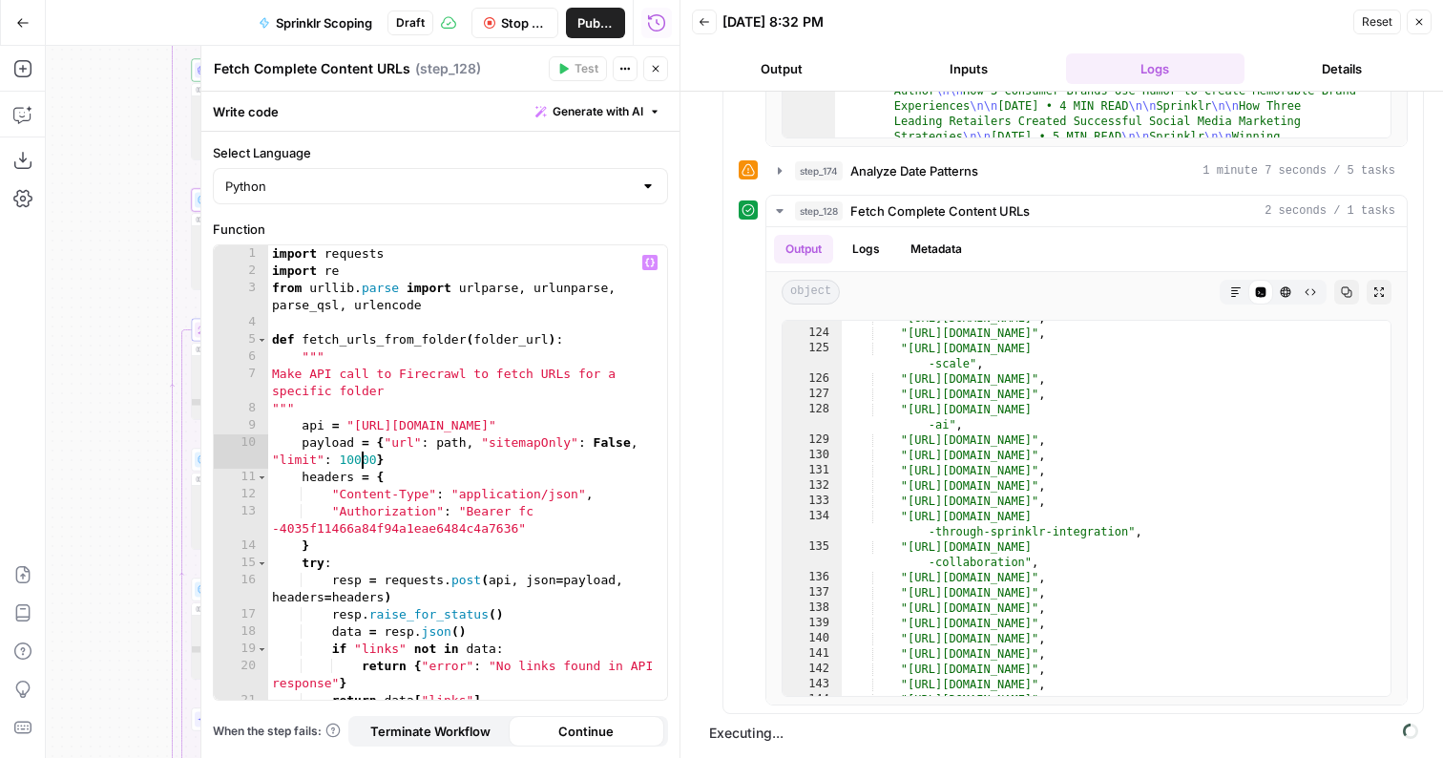
click at [782, 59] on button "Output" at bounding box center [781, 68] width 179 height 31
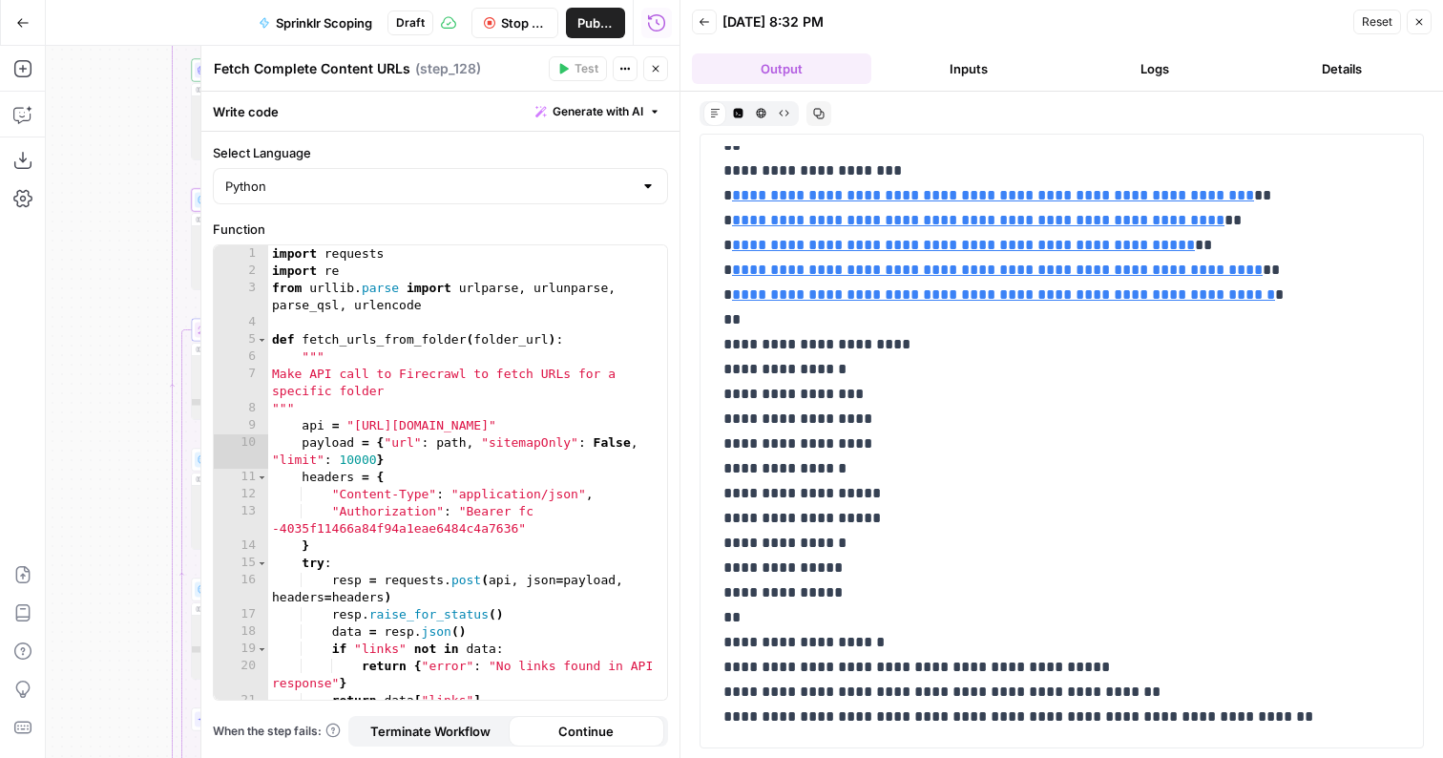
scroll to position [4588, 0]
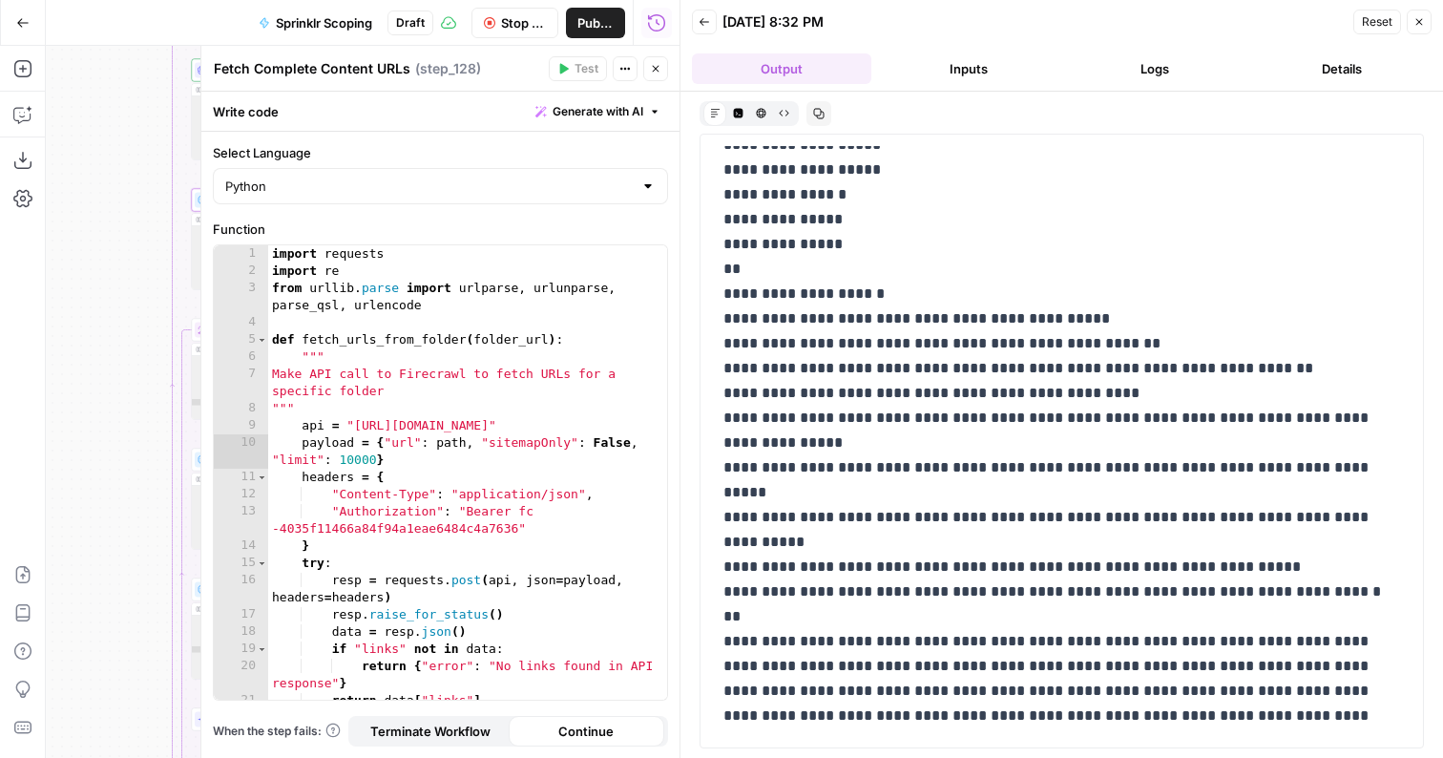
click at [1154, 60] on button "Logs" at bounding box center [1155, 68] width 179 height 31
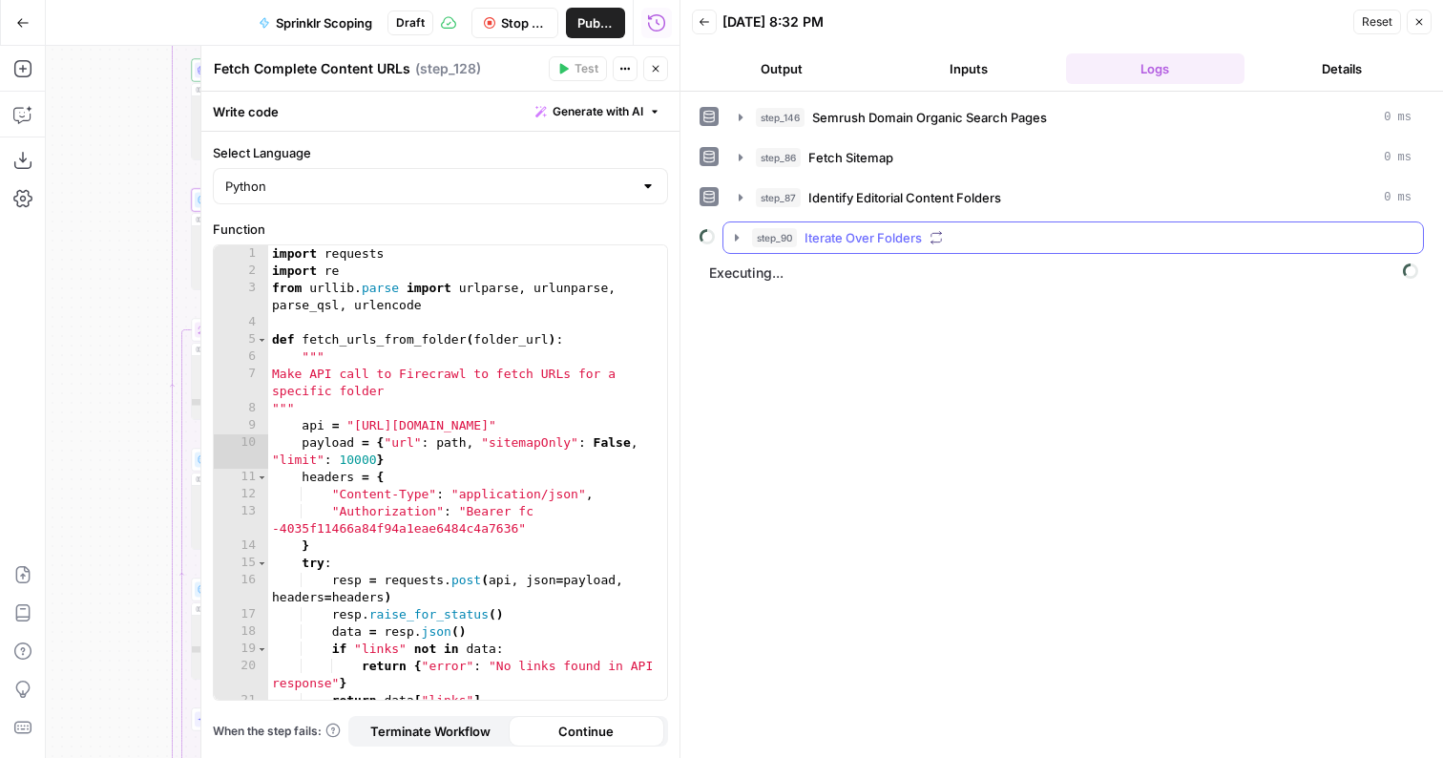
click at [822, 231] on span "Iterate Over Folders" at bounding box center [863, 237] width 117 height 19
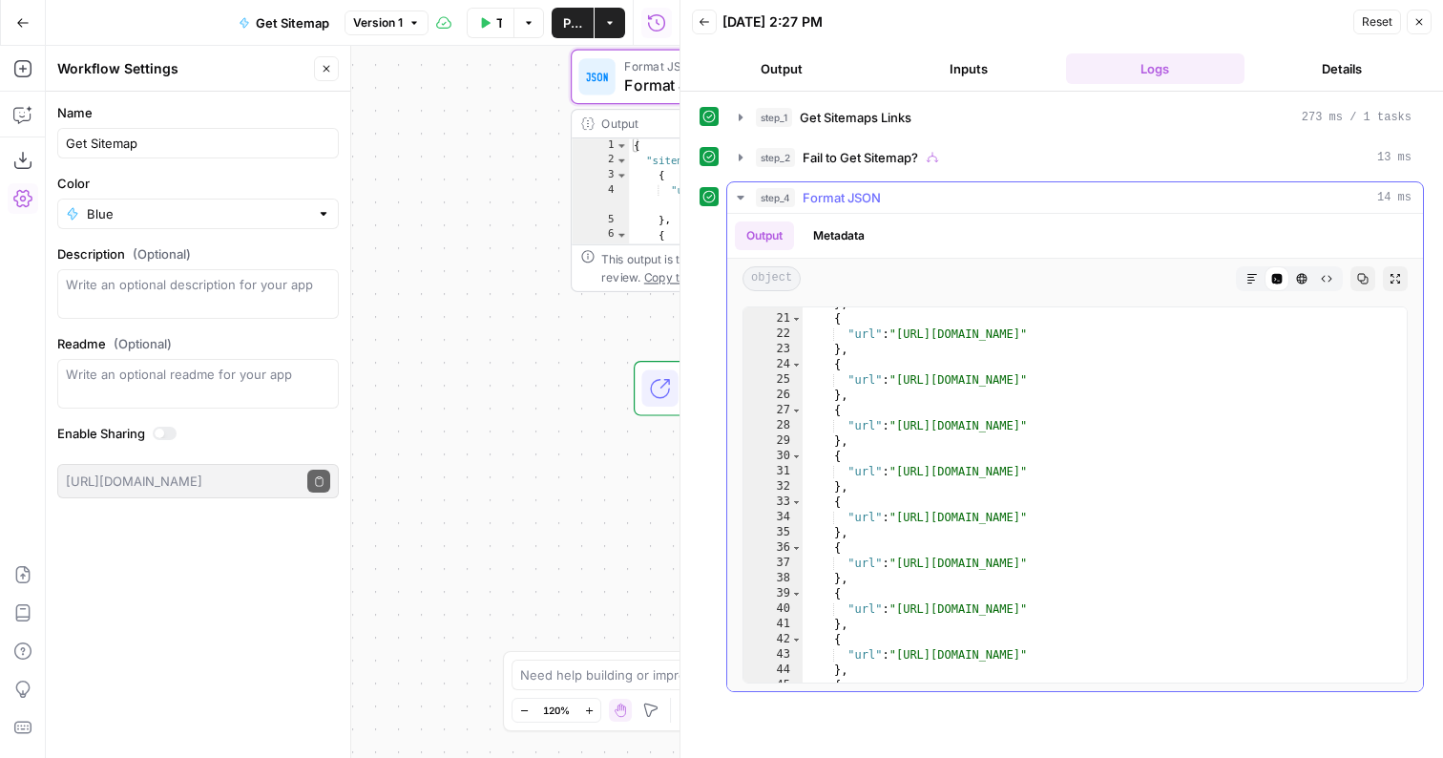
scroll to position [232, 0]
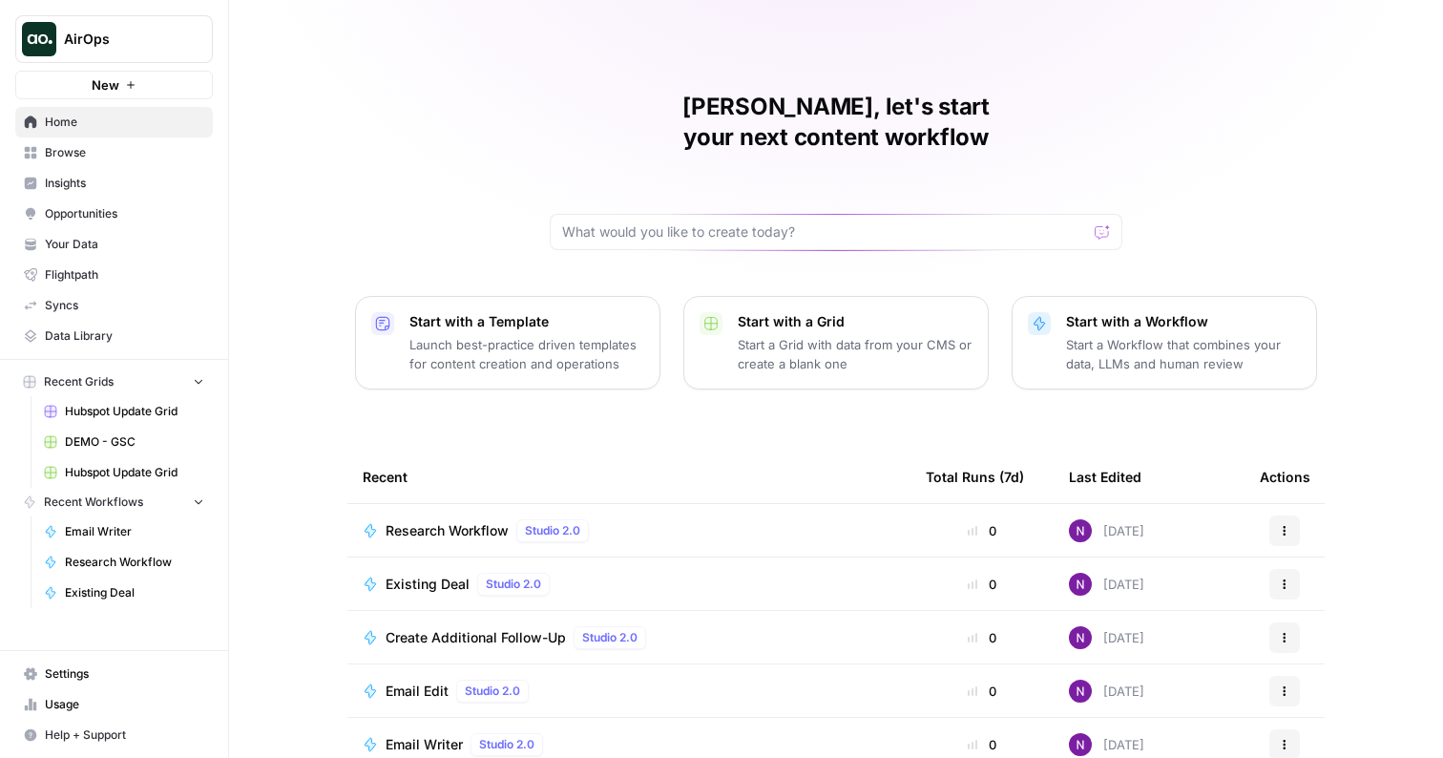
scroll to position [120, 0]
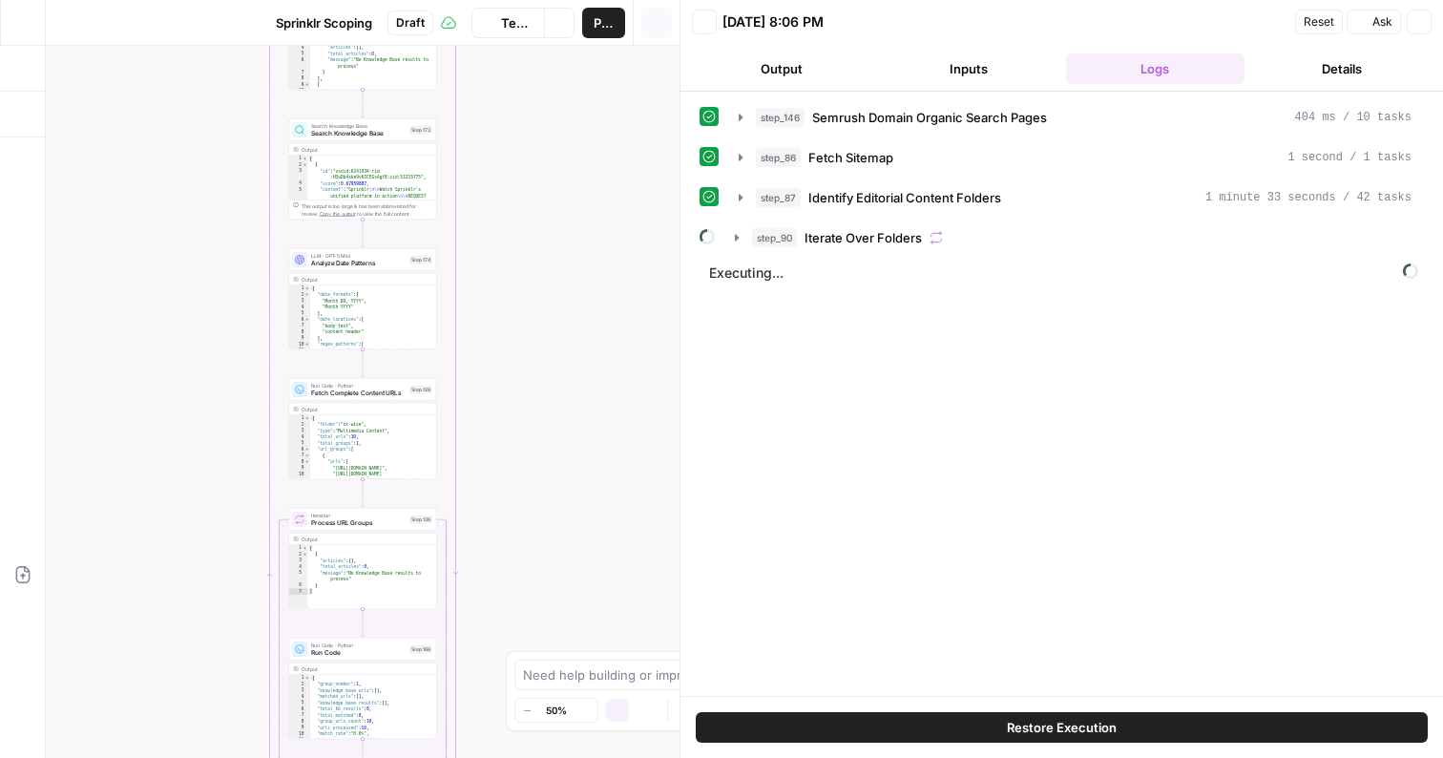
click at [39, 29] on button "Go Back" at bounding box center [23, 23] width 34 height 34
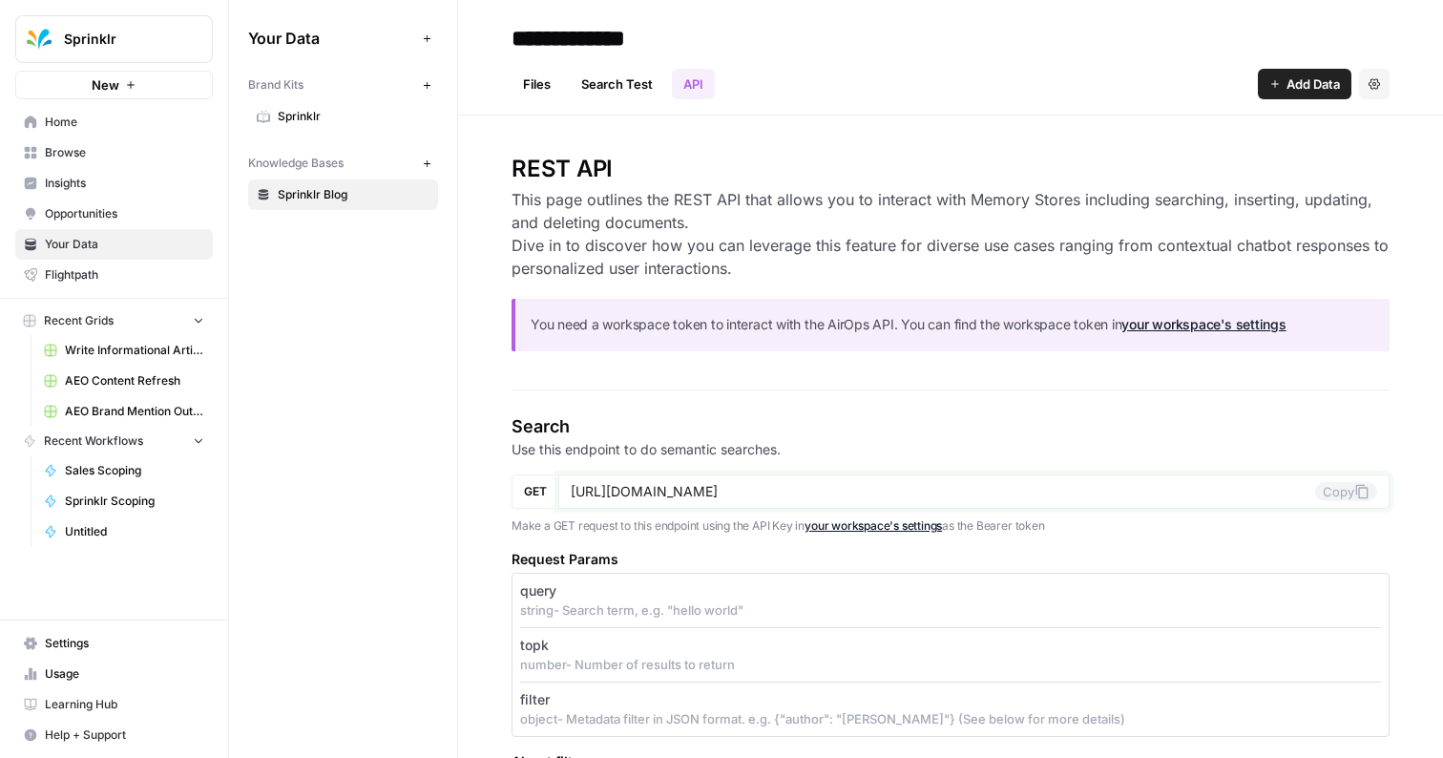
click at [888, 487] on input "[URL][DOMAIN_NAME]" at bounding box center [943, 491] width 745 height 17
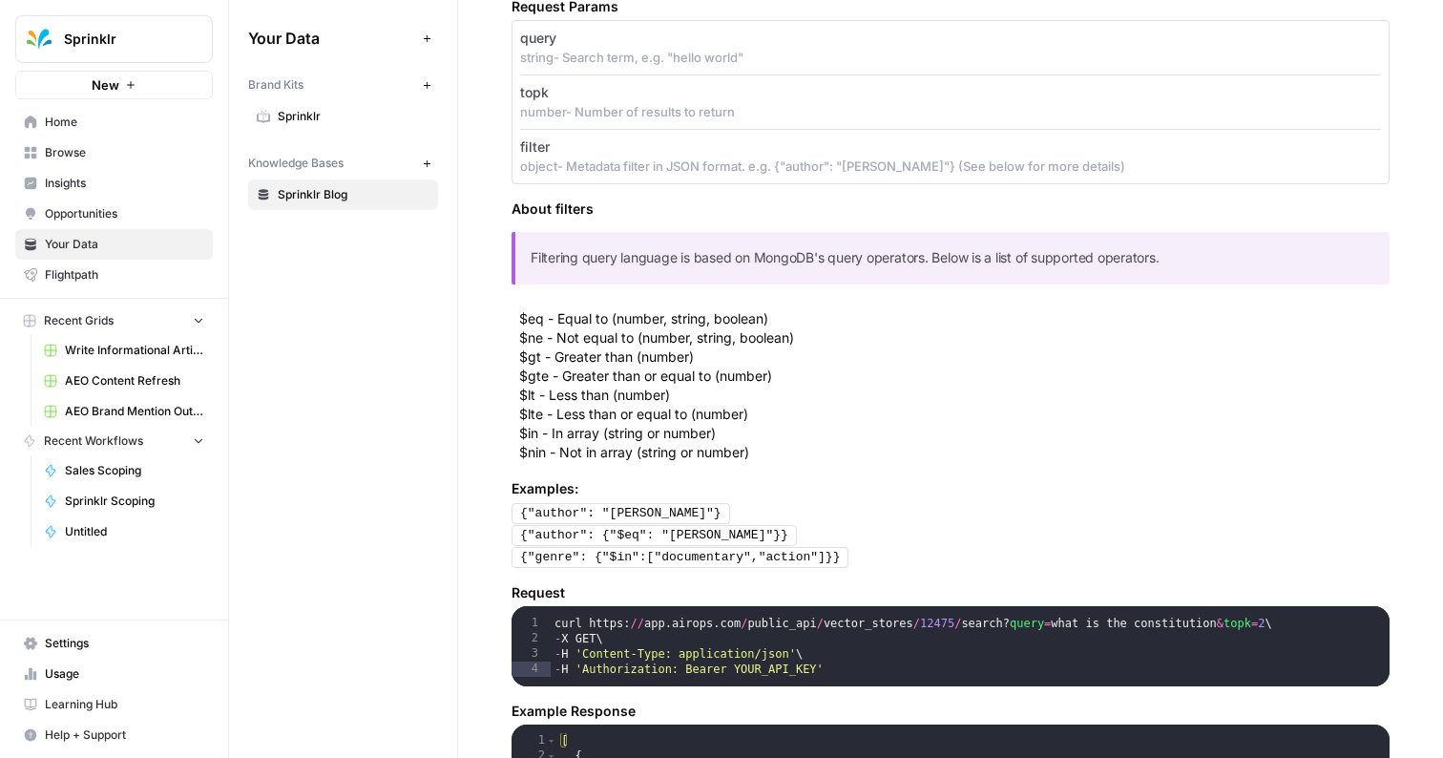
scroll to position [405, 0]
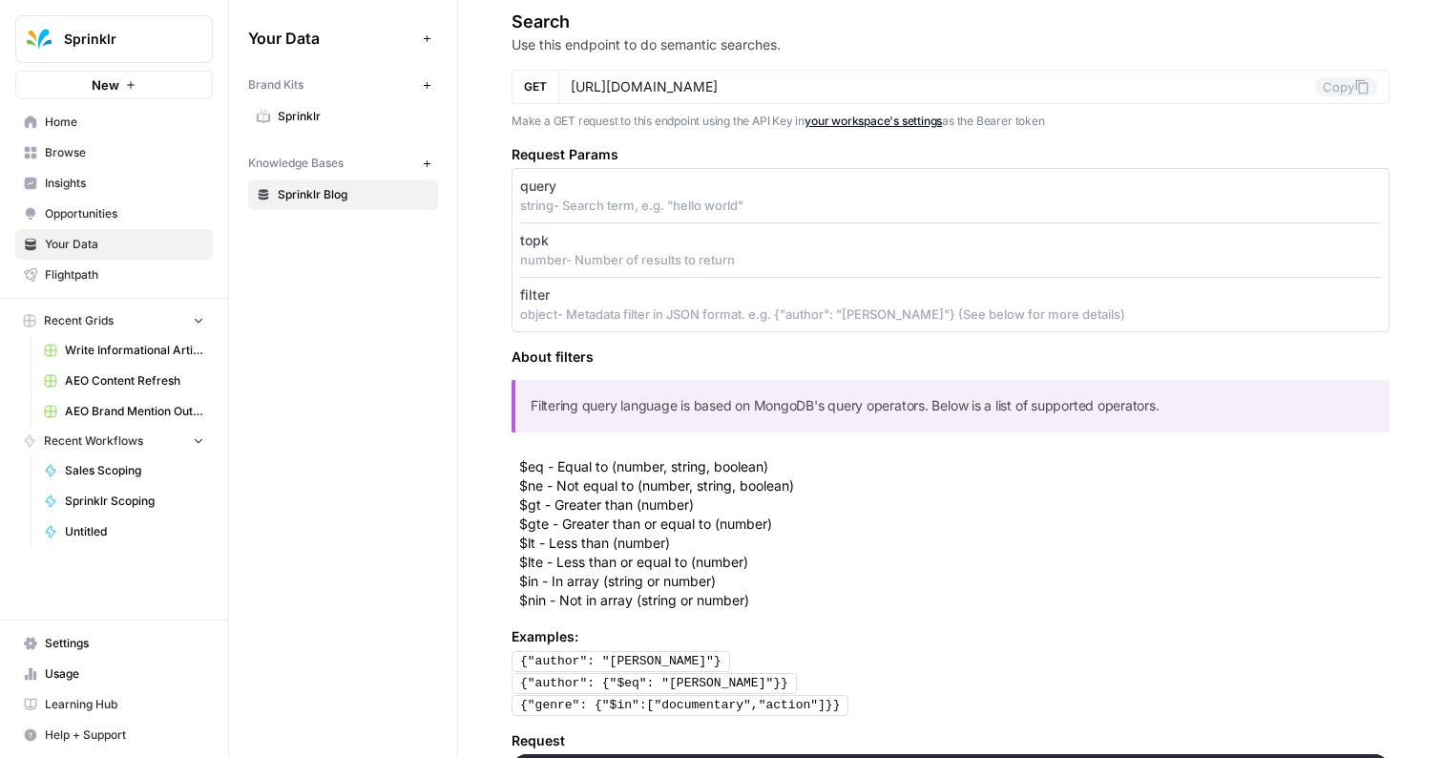
click at [79, 637] on span "Settings" at bounding box center [124, 643] width 159 height 17
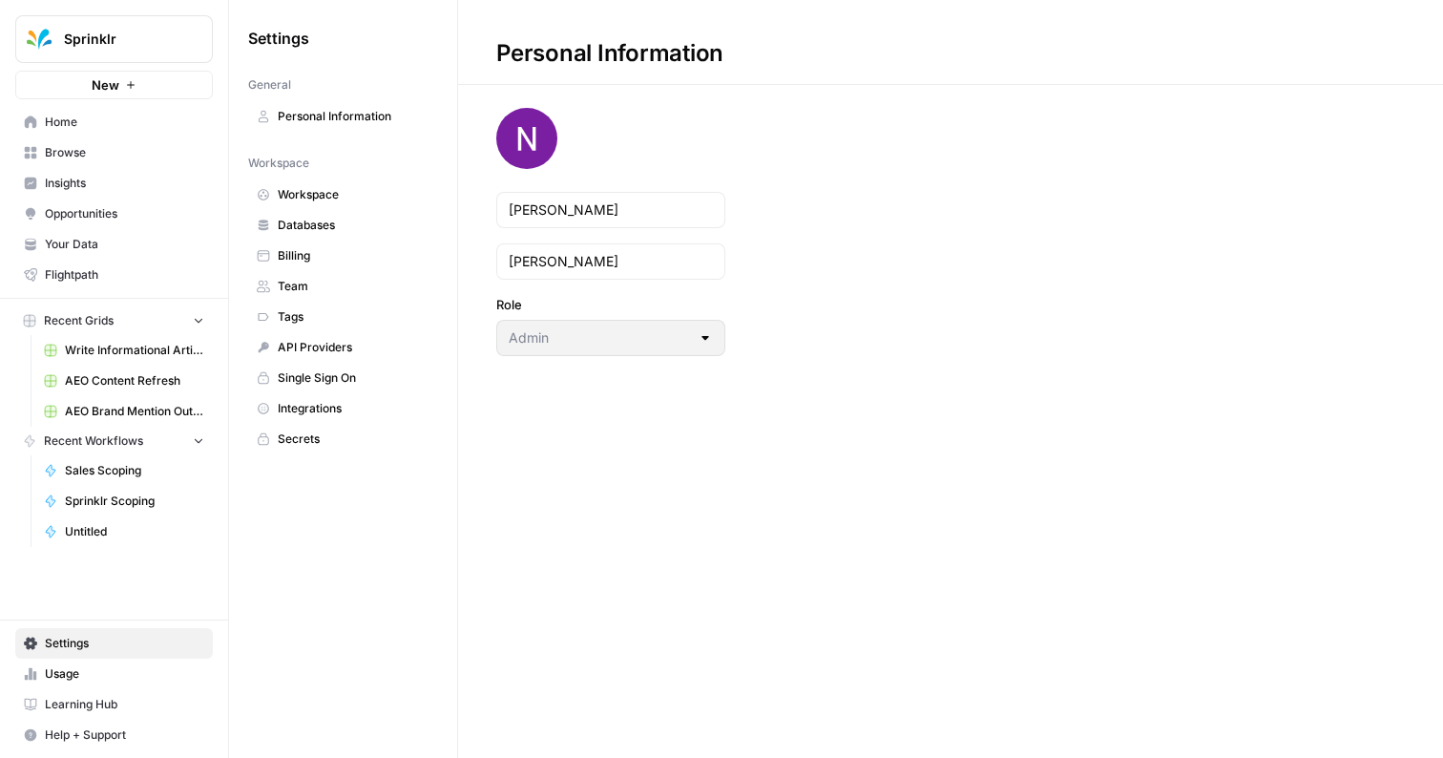
click at [329, 207] on link "Workspace" at bounding box center [343, 194] width 190 height 31
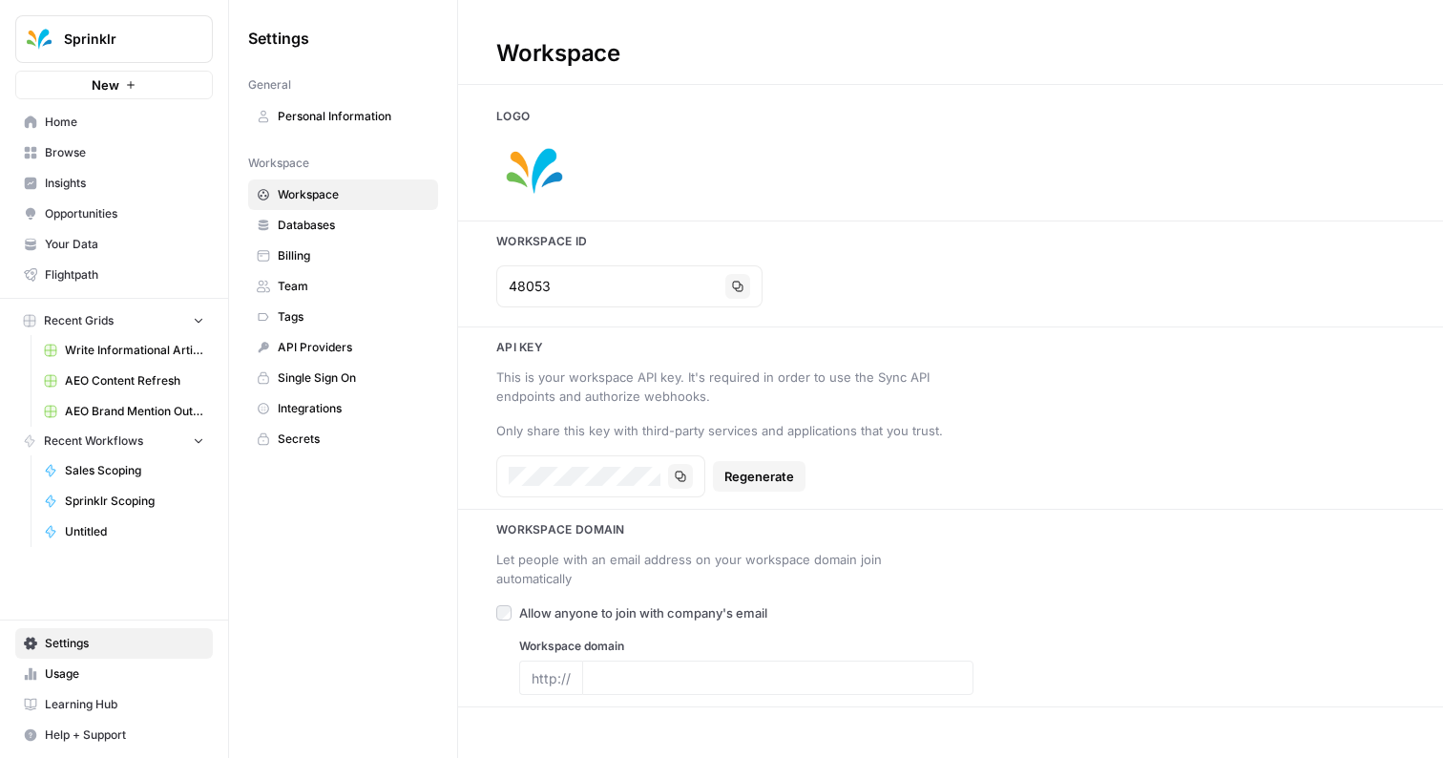
type input "[DOMAIN_NAME]"
click at [684, 484] on button "Copy" at bounding box center [680, 476] width 25 height 25
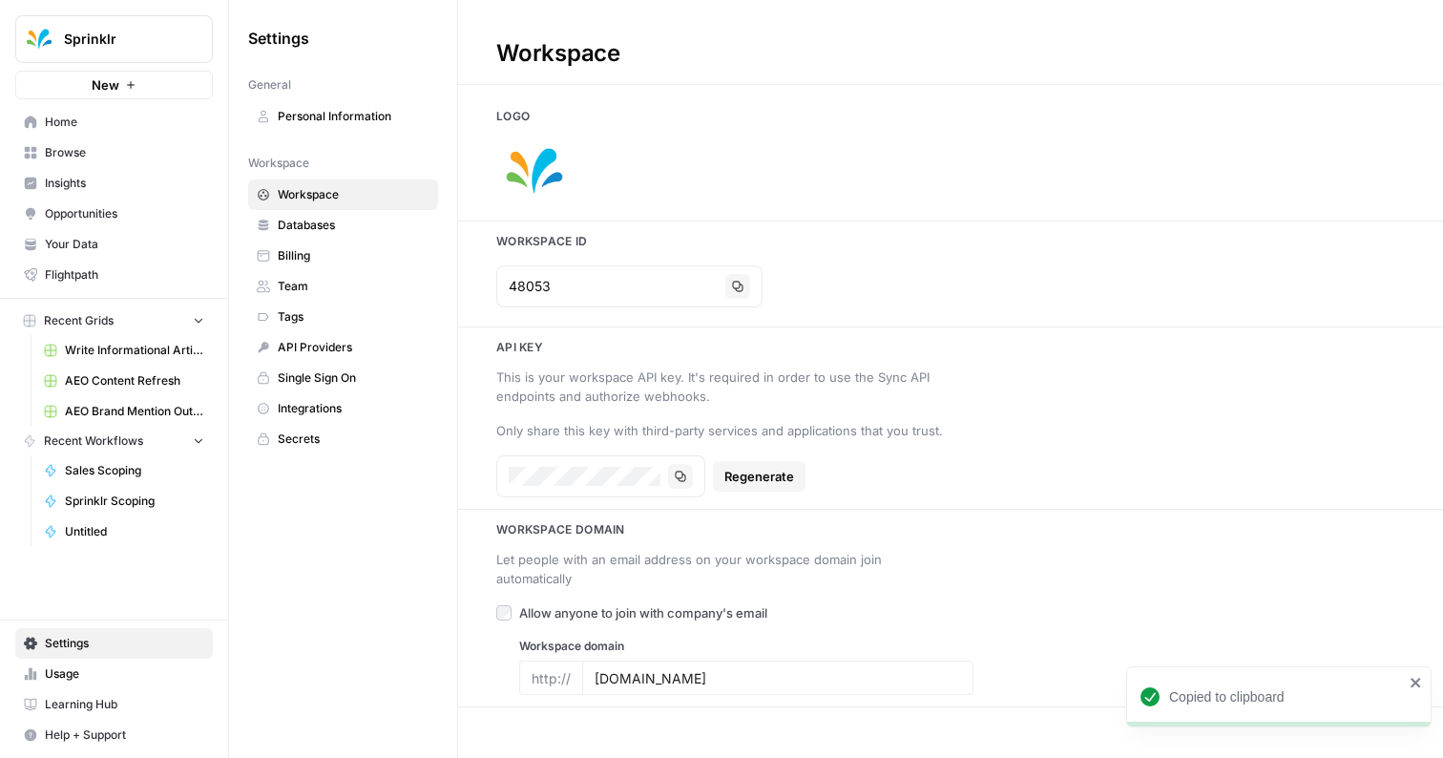
click at [116, 470] on span "Sales Scoping" at bounding box center [134, 470] width 139 height 17
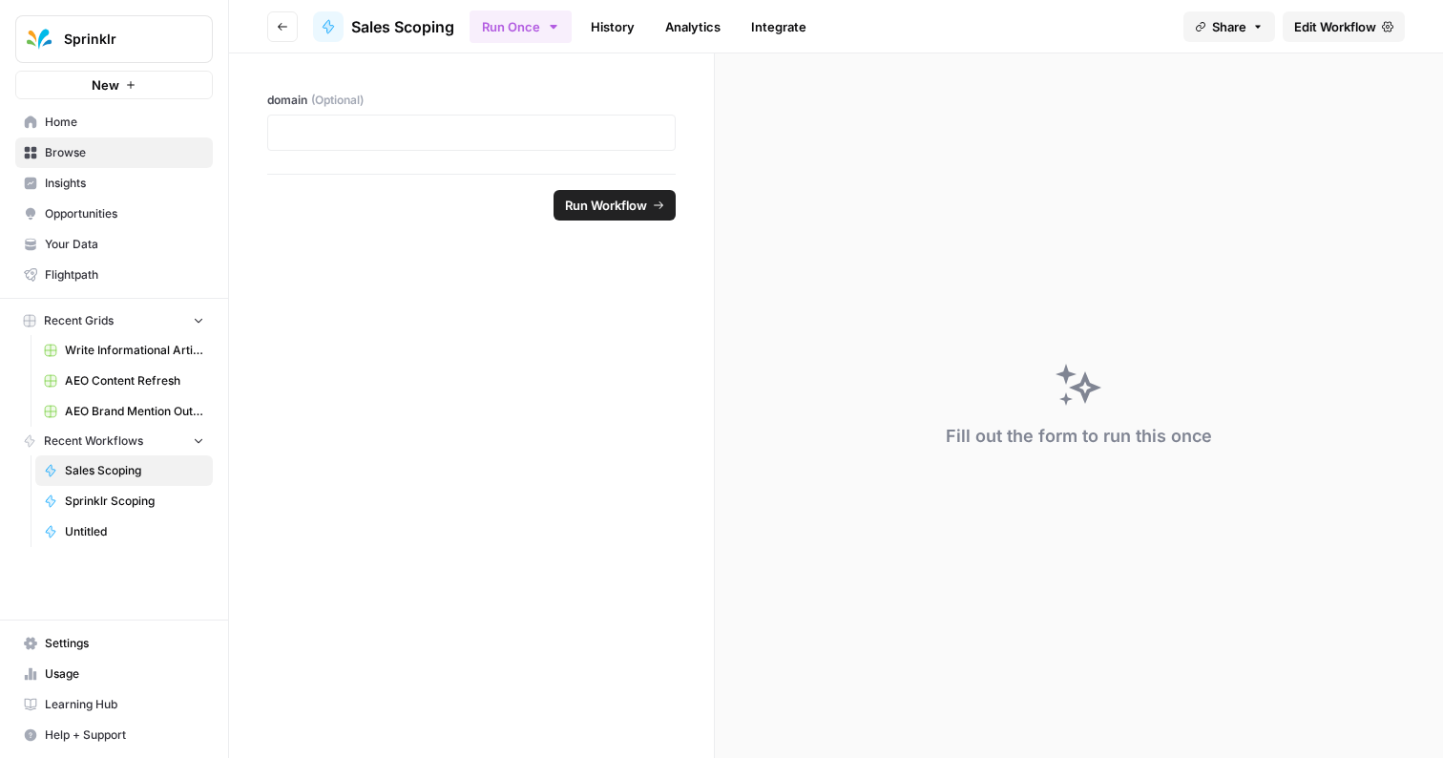
click at [143, 500] on span "Sprinklr Scoping" at bounding box center [134, 501] width 139 height 17
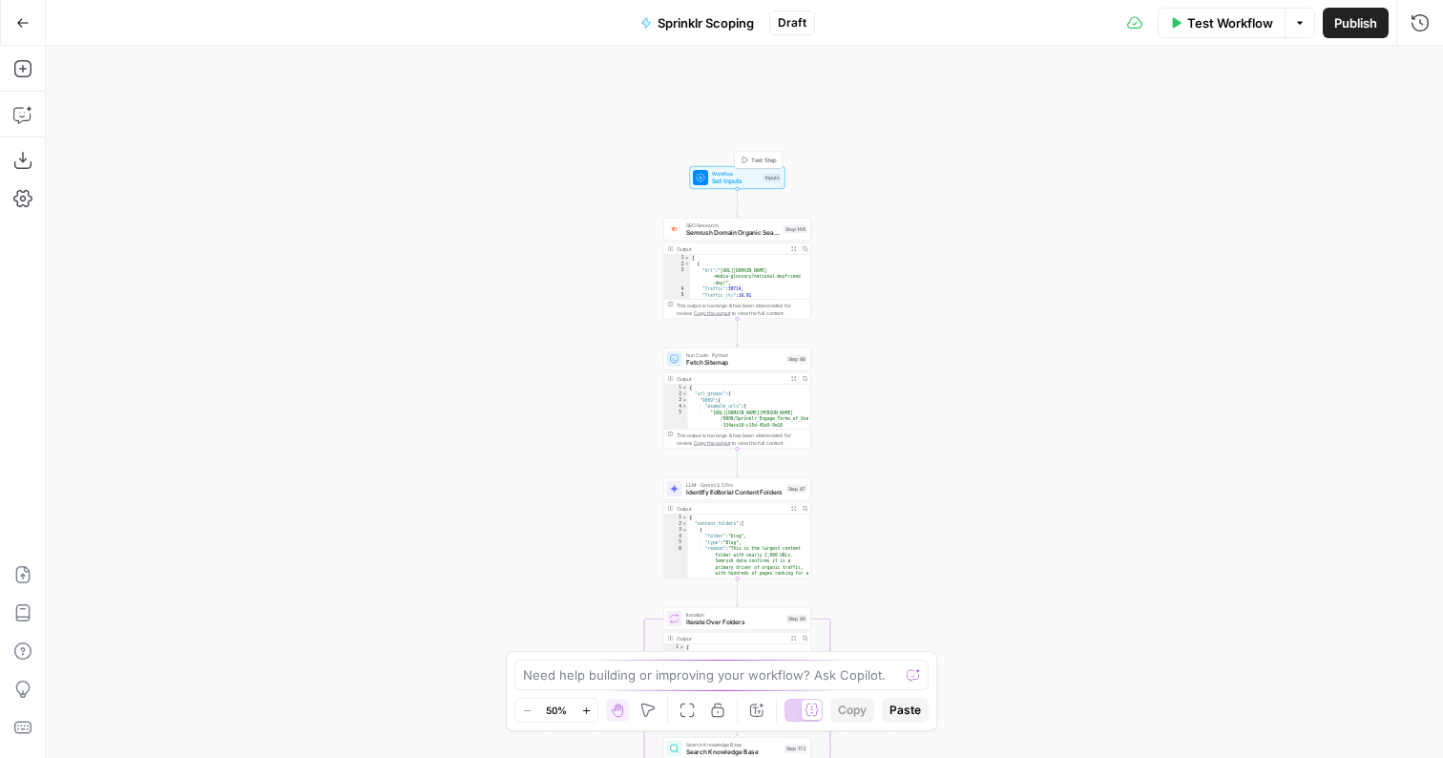
click at [758, 158] on span "Test Step" at bounding box center [764, 160] width 26 height 9
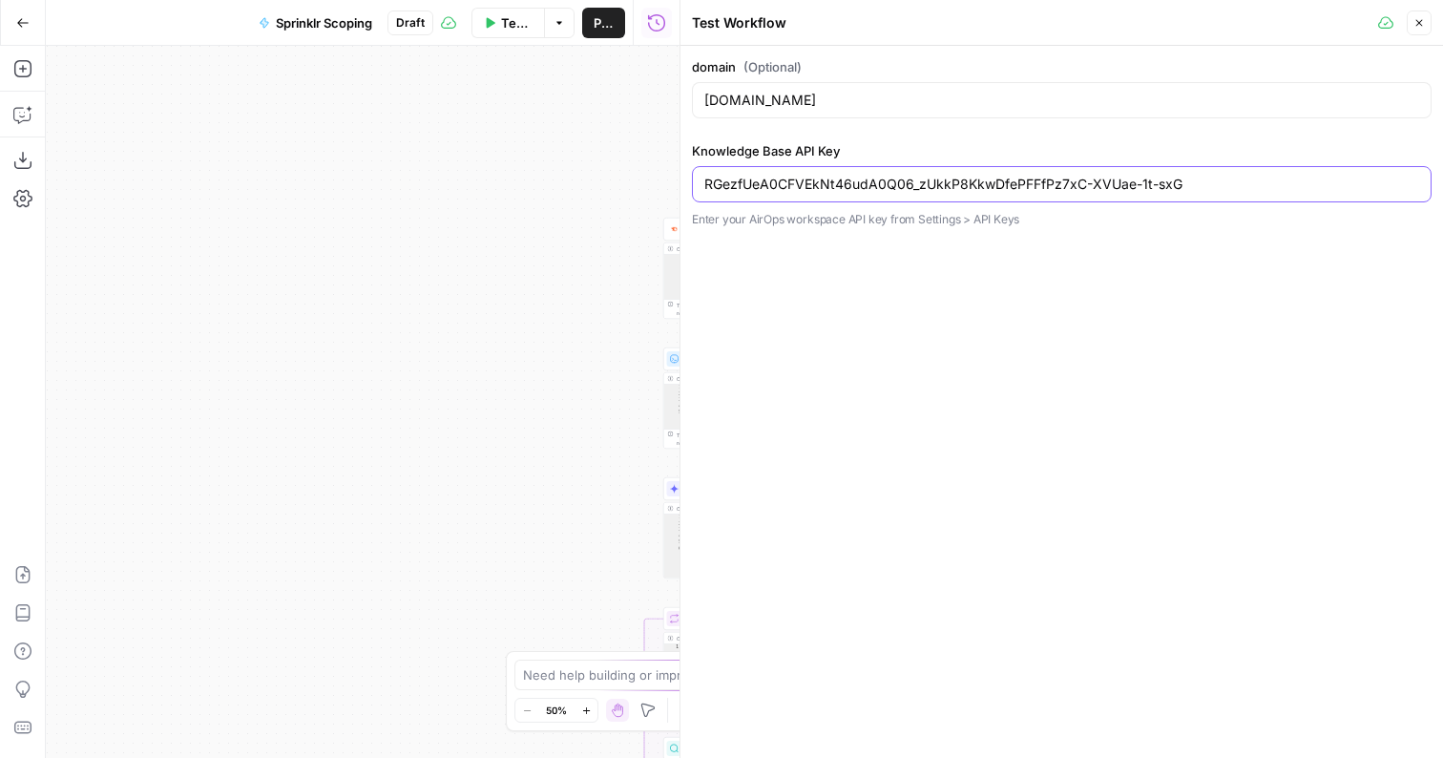
click at [852, 192] on input "RGezfUeA0CFVEkNt46udA0Q06_zUkkP8KkwDfePFFfPz7xC-XVUae-1t-sxG" at bounding box center [1062, 184] width 715 height 19
paste input "-XVUae-1t-sxG"
paste input "text"
type input "RGezfUeA0CFVEkNt46udA0Q06_zUkkP8KkwDfePFFfPz7xC-XVUae-1t-sxG"
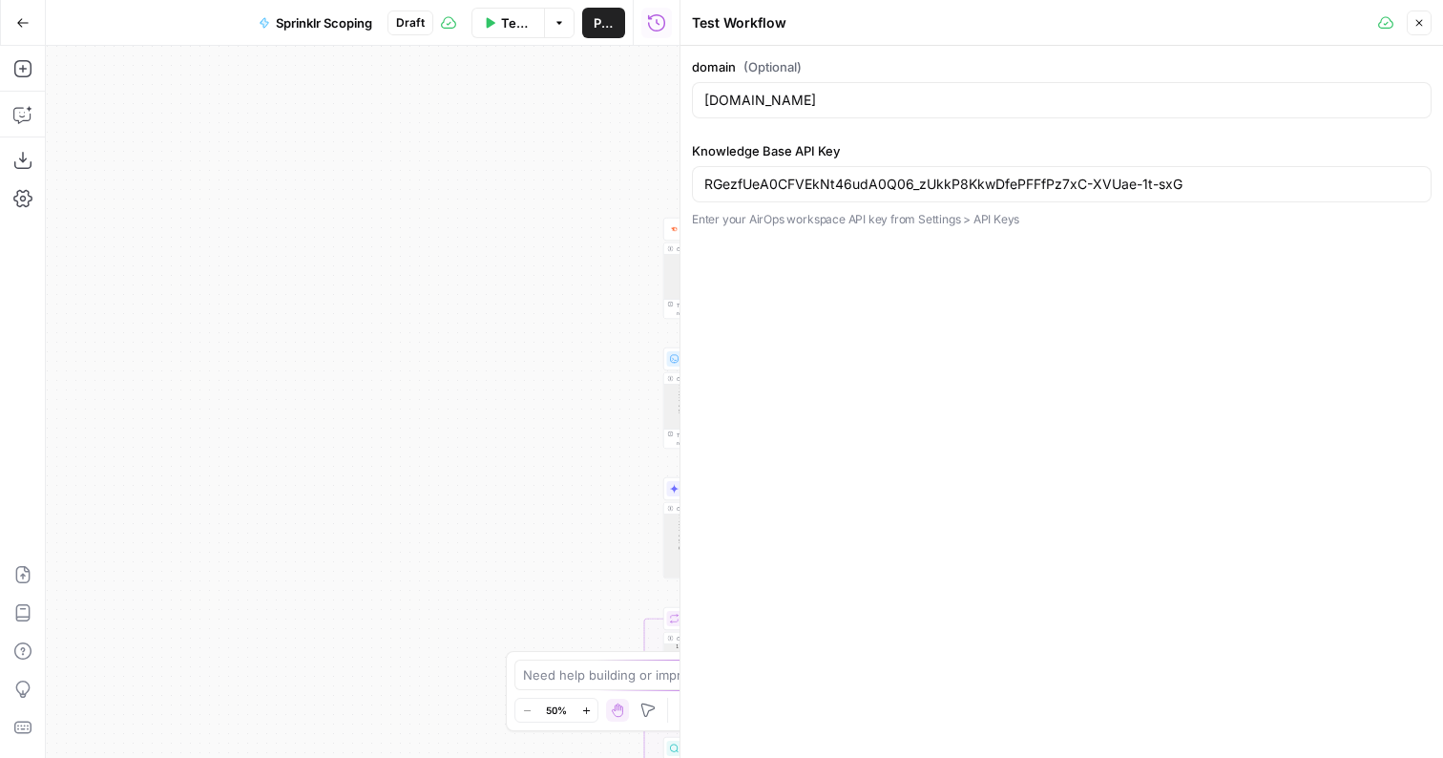
click at [1425, 26] on button "Close" at bounding box center [1419, 23] width 25 height 25
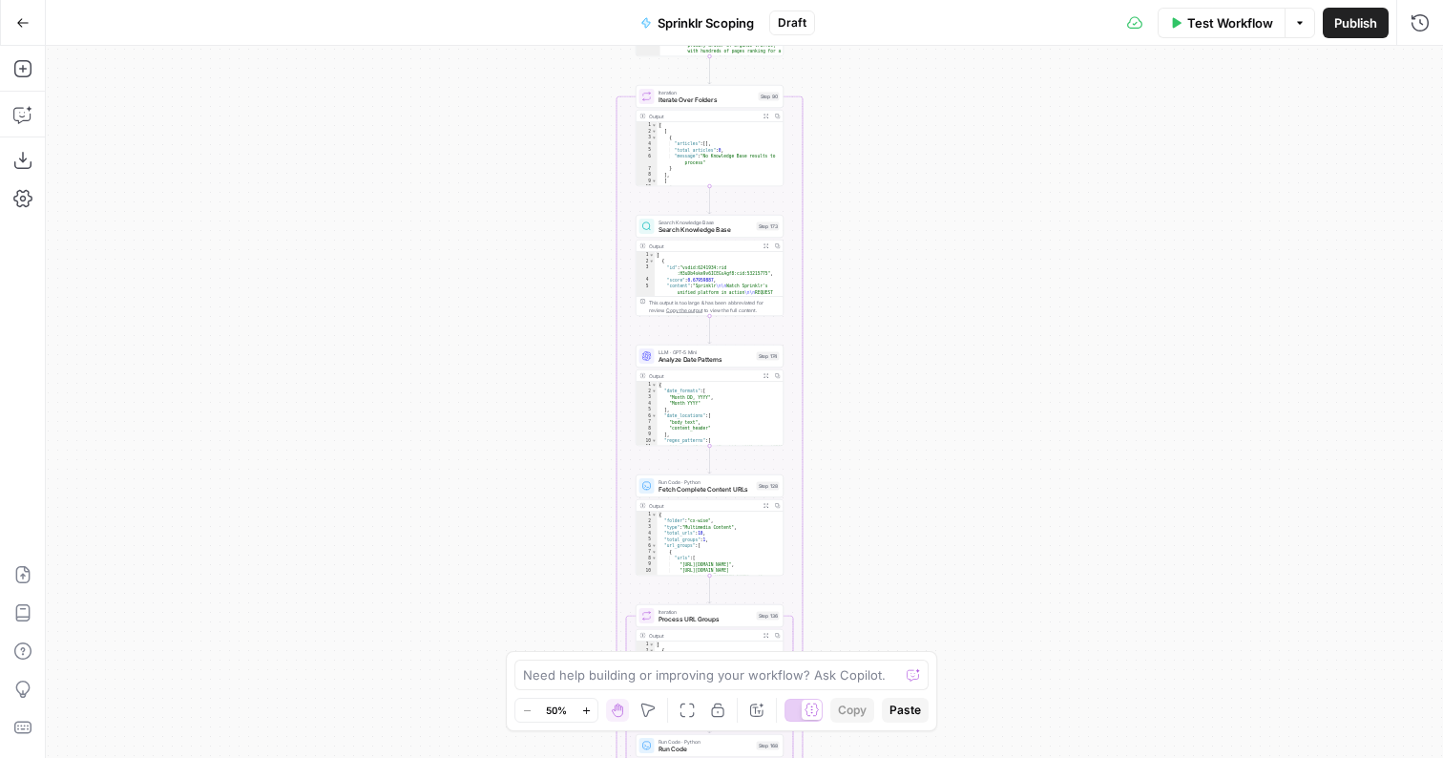
click at [683, 494] on div "Run Code · Python Fetch Complete Content URLs Step 128 Copy step Delete step Ad…" at bounding box center [710, 485] width 148 height 23
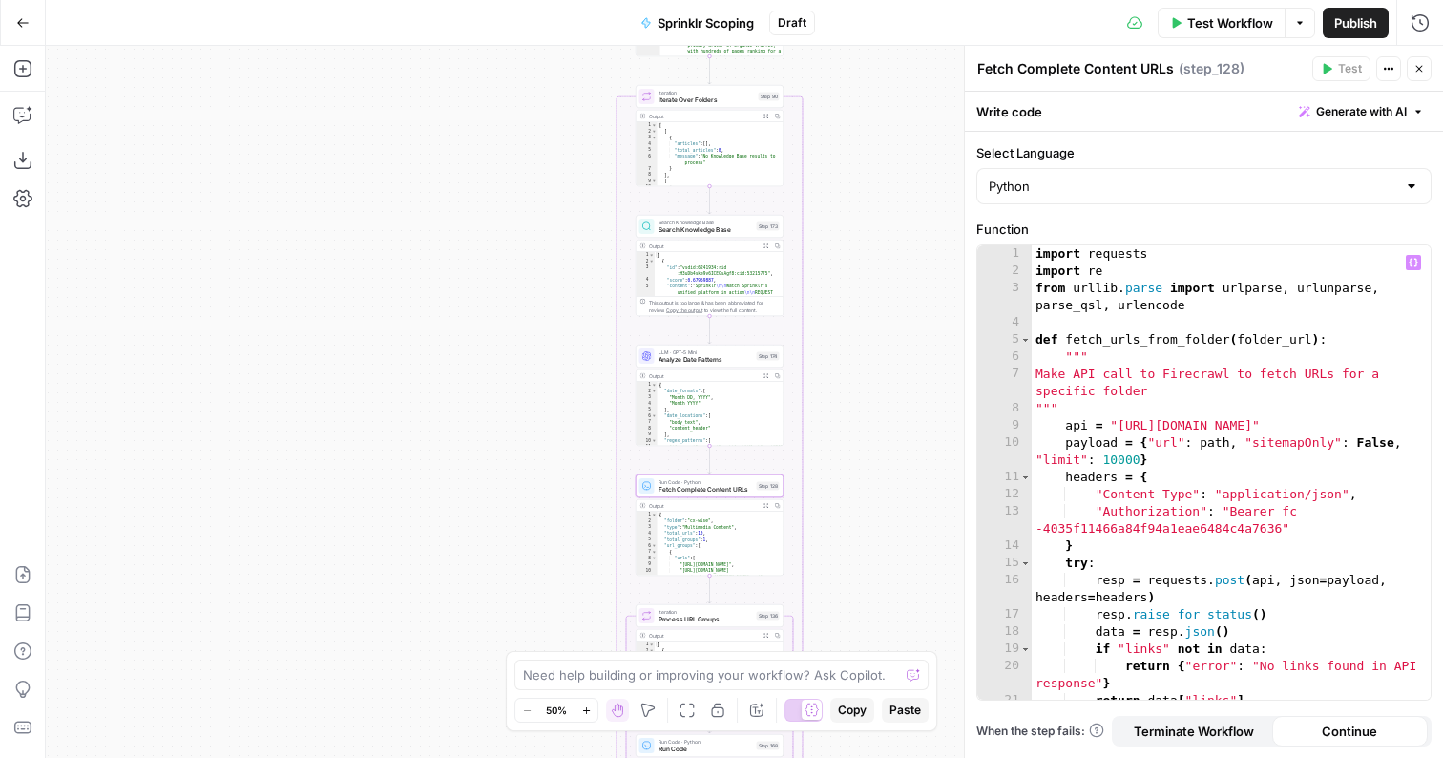
click at [1127, 455] on div "import requests import re from [GEOGRAPHIC_DATA] . parse import urlparse , urlu…" at bounding box center [1231, 489] width 399 height 489
click at [1095, 523] on div "import requests import re from [GEOGRAPHIC_DATA] . parse import urlparse , urlu…" at bounding box center [1231, 489] width 399 height 489
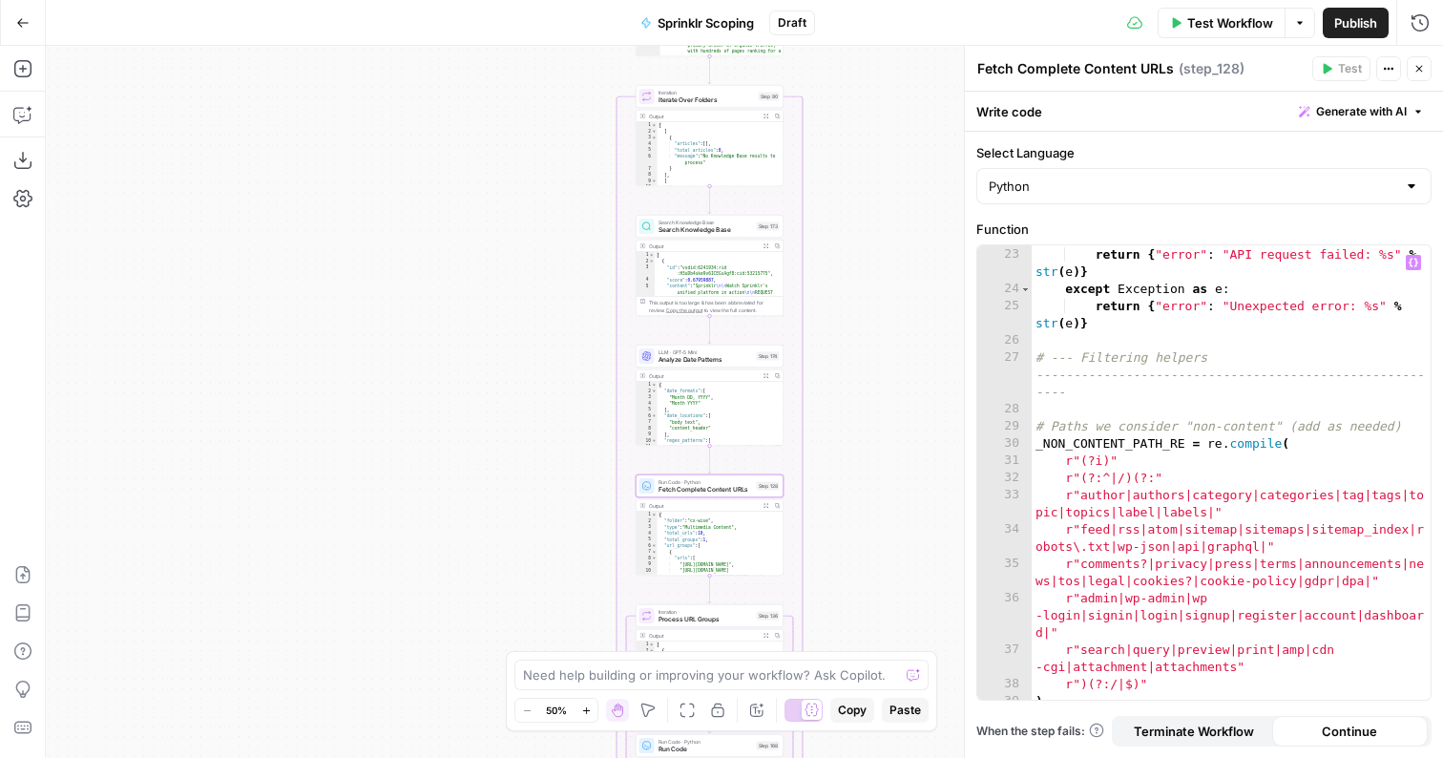
scroll to position [484, 0]
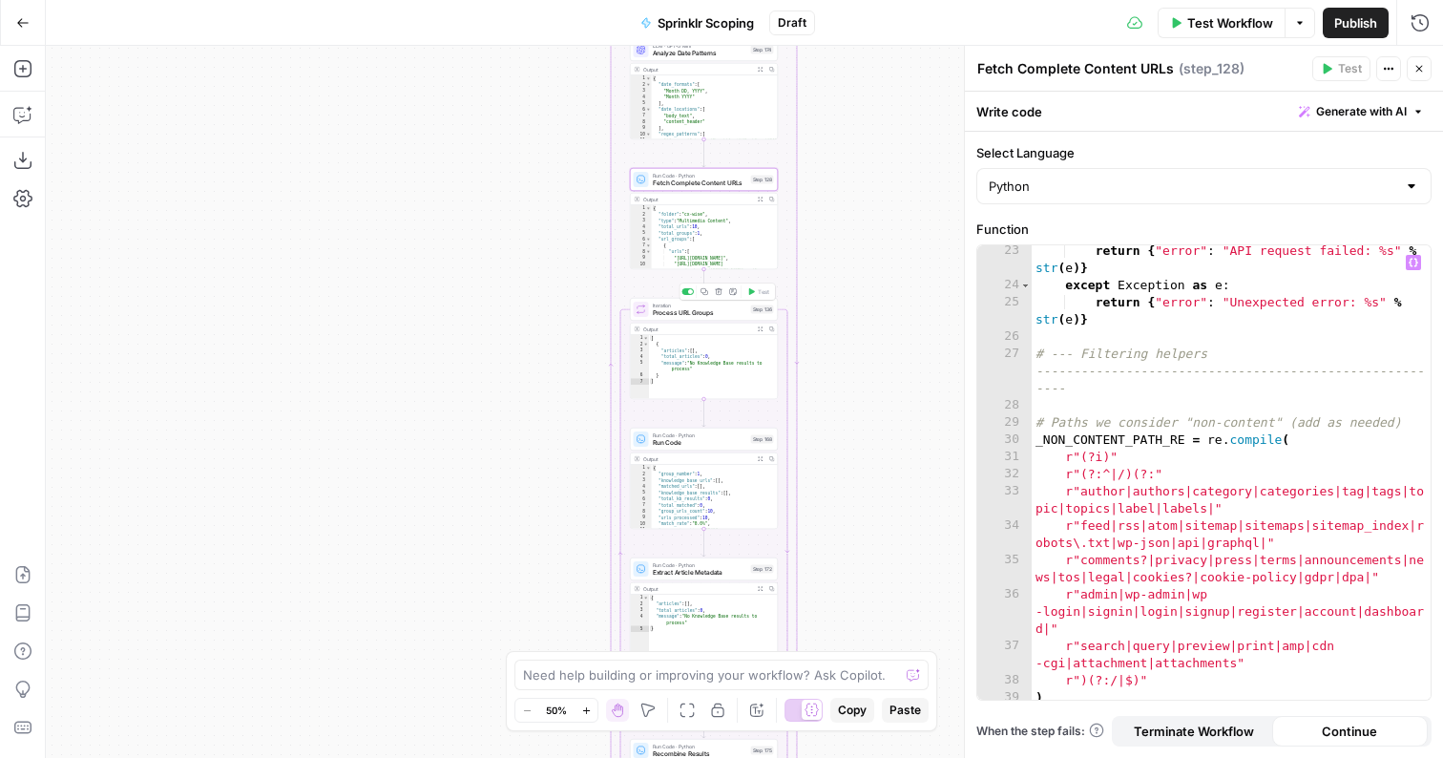
type textarea "**********"
click at [683, 318] on div "Iteration Process URL Groups Step 136 Copy step Delete step Add Note Test" at bounding box center [704, 309] width 148 height 23
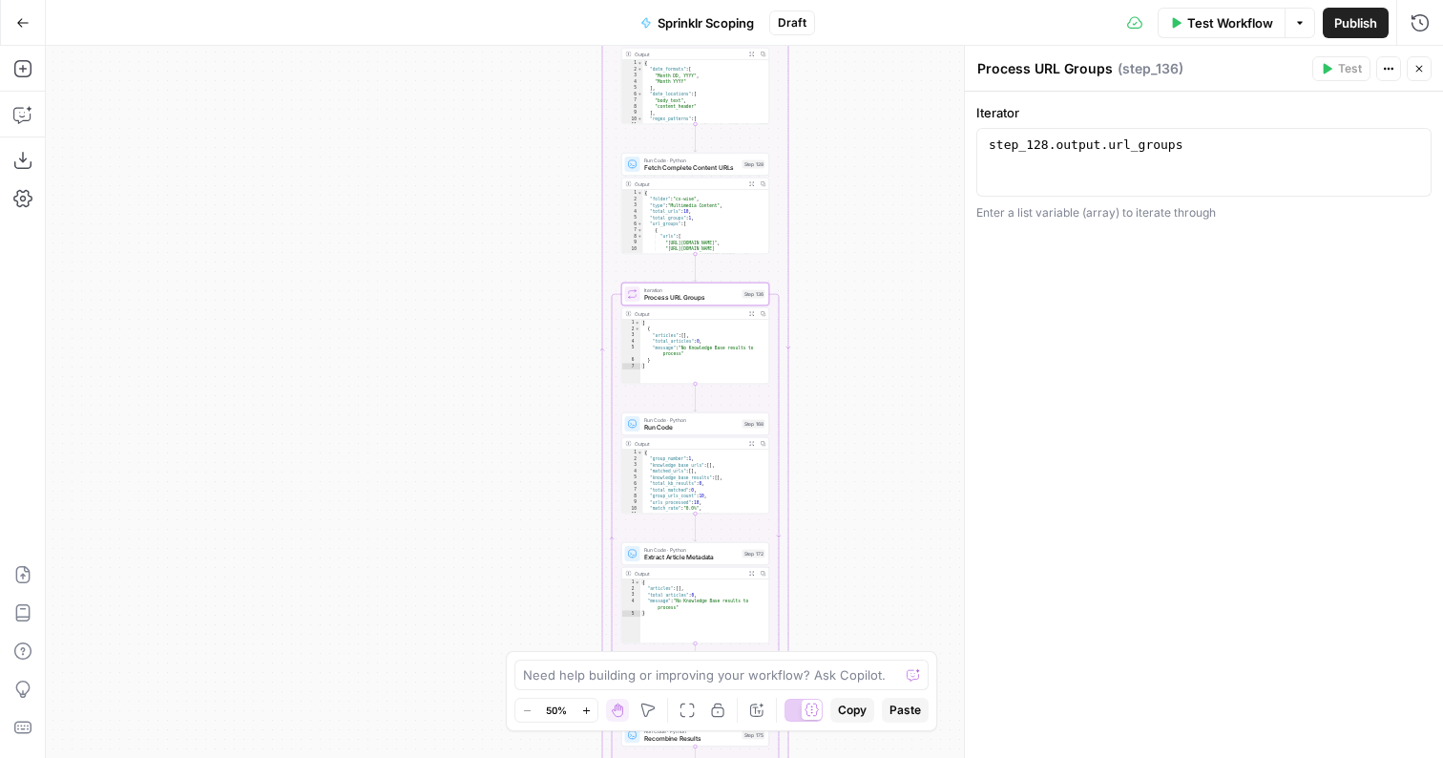
click at [743, 430] on div "Run Code · Python Run Code Step 168 Copy step Delete step Add Note Test" at bounding box center [695, 424] width 140 height 16
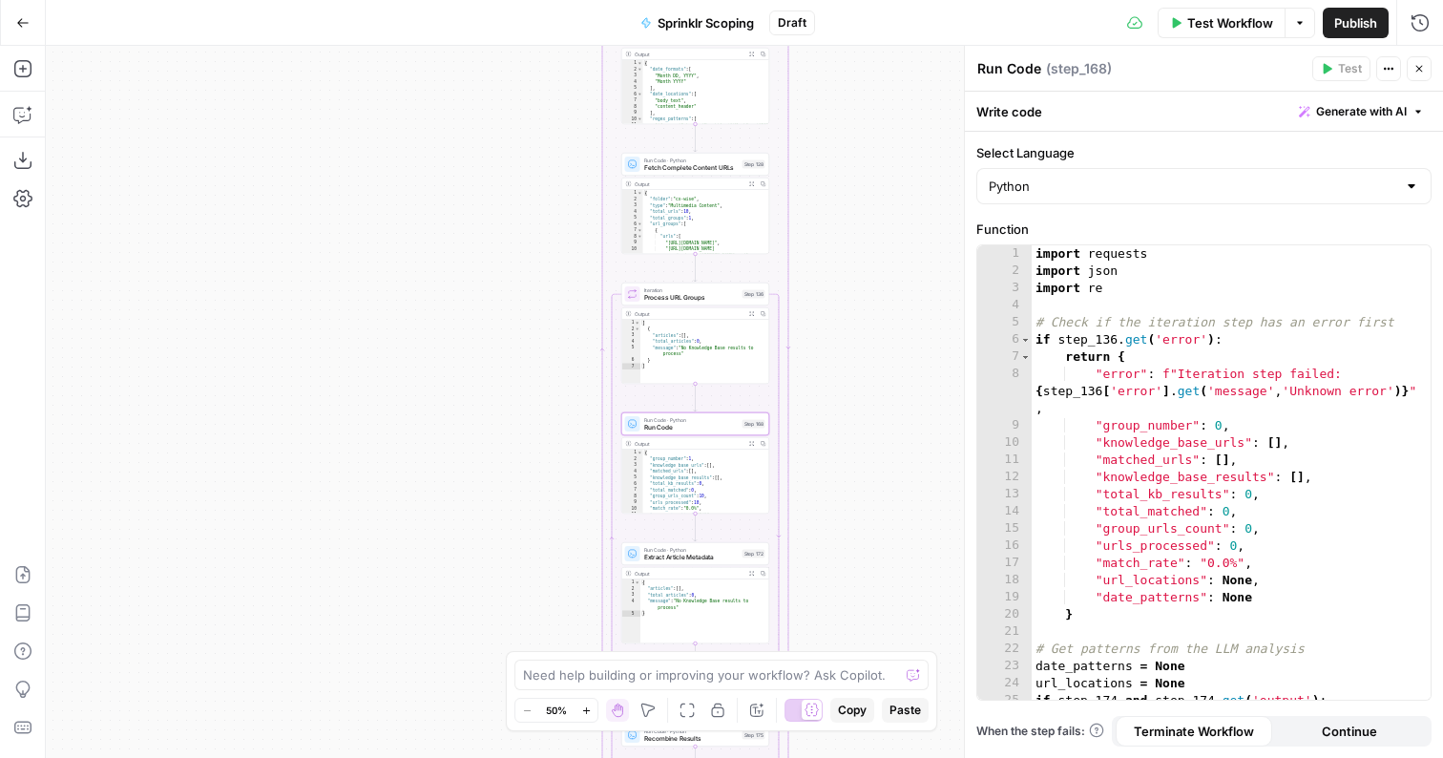
type textarea "**********"
click at [1134, 347] on div "import requests import json import re # Check if the iteration step has an erro…" at bounding box center [1231, 489] width 399 height 489
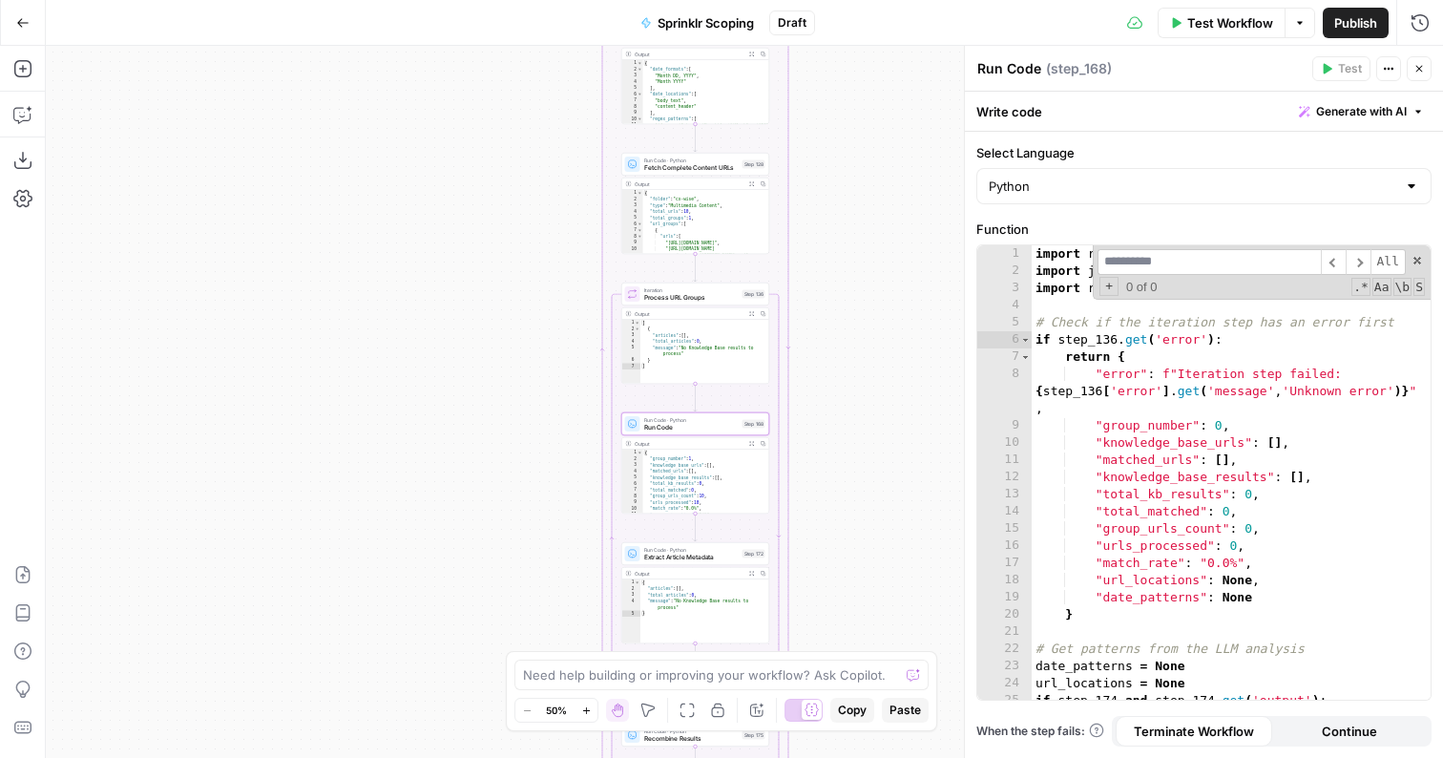
type input "*"
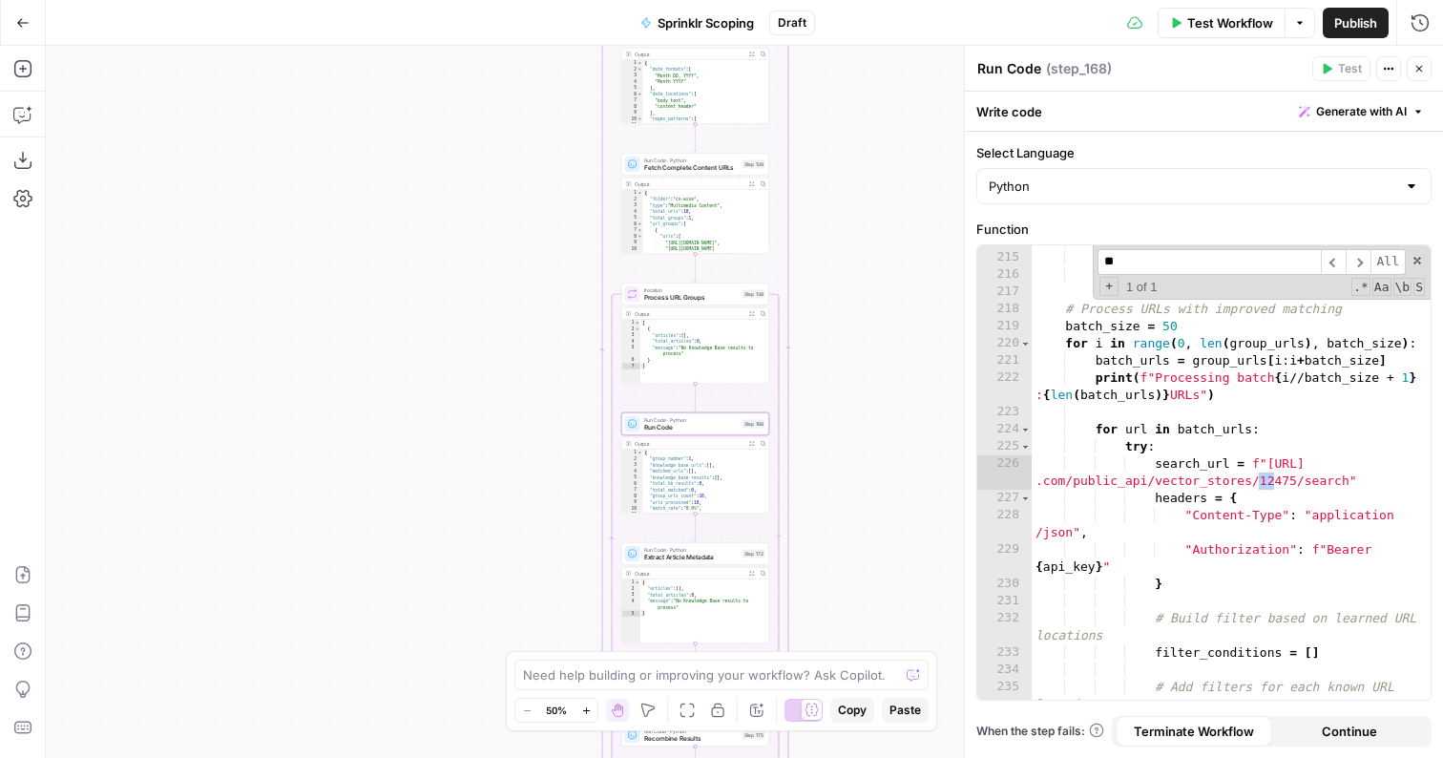
type input "*"
type input "*****"
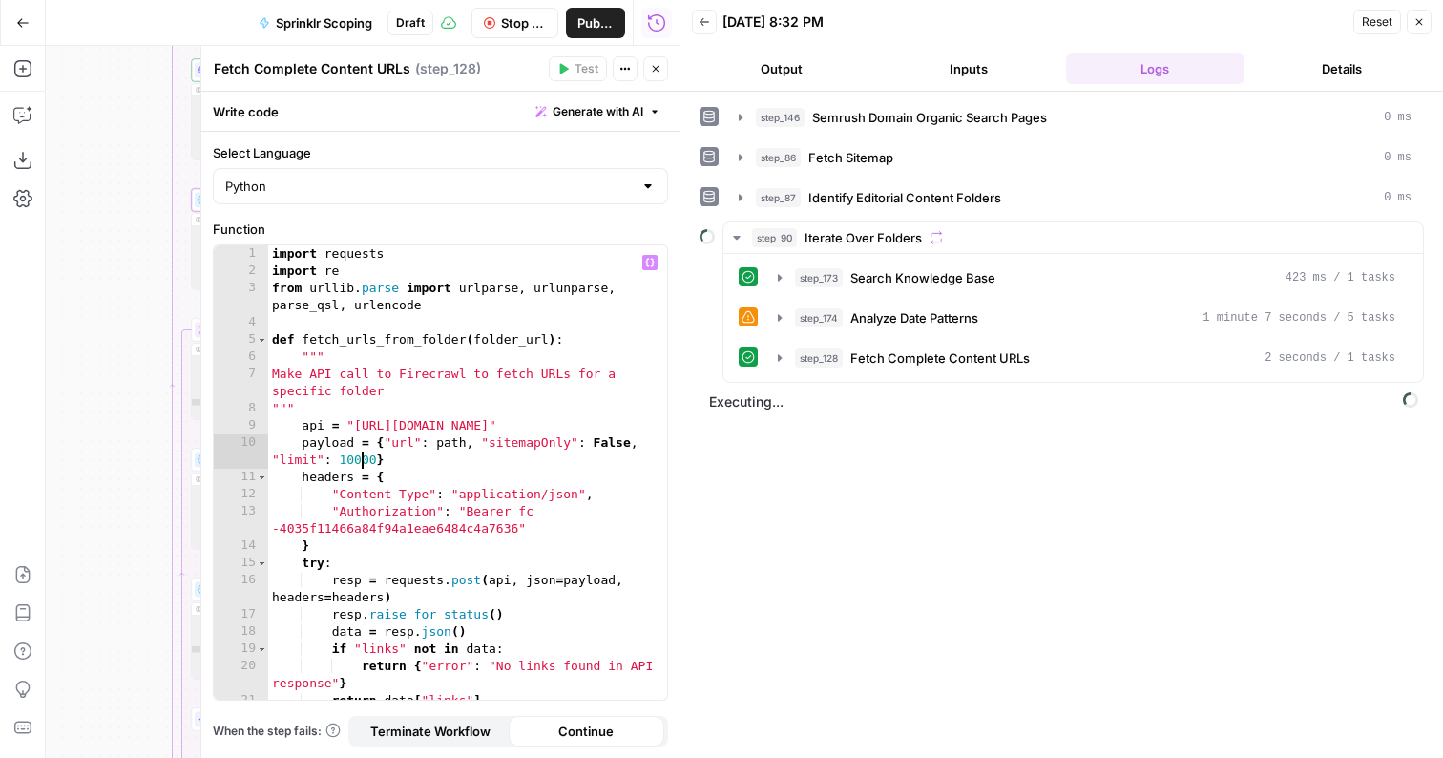
click at [358, 462] on div "import requests import re from [GEOGRAPHIC_DATA] . parse import urlparse , urlu…" at bounding box center [467, 489] width 399 height 489
type textarea "**********"
click at [507, 32] on button "Stop Run" at bounding box center [516, 23] width 88 height 31
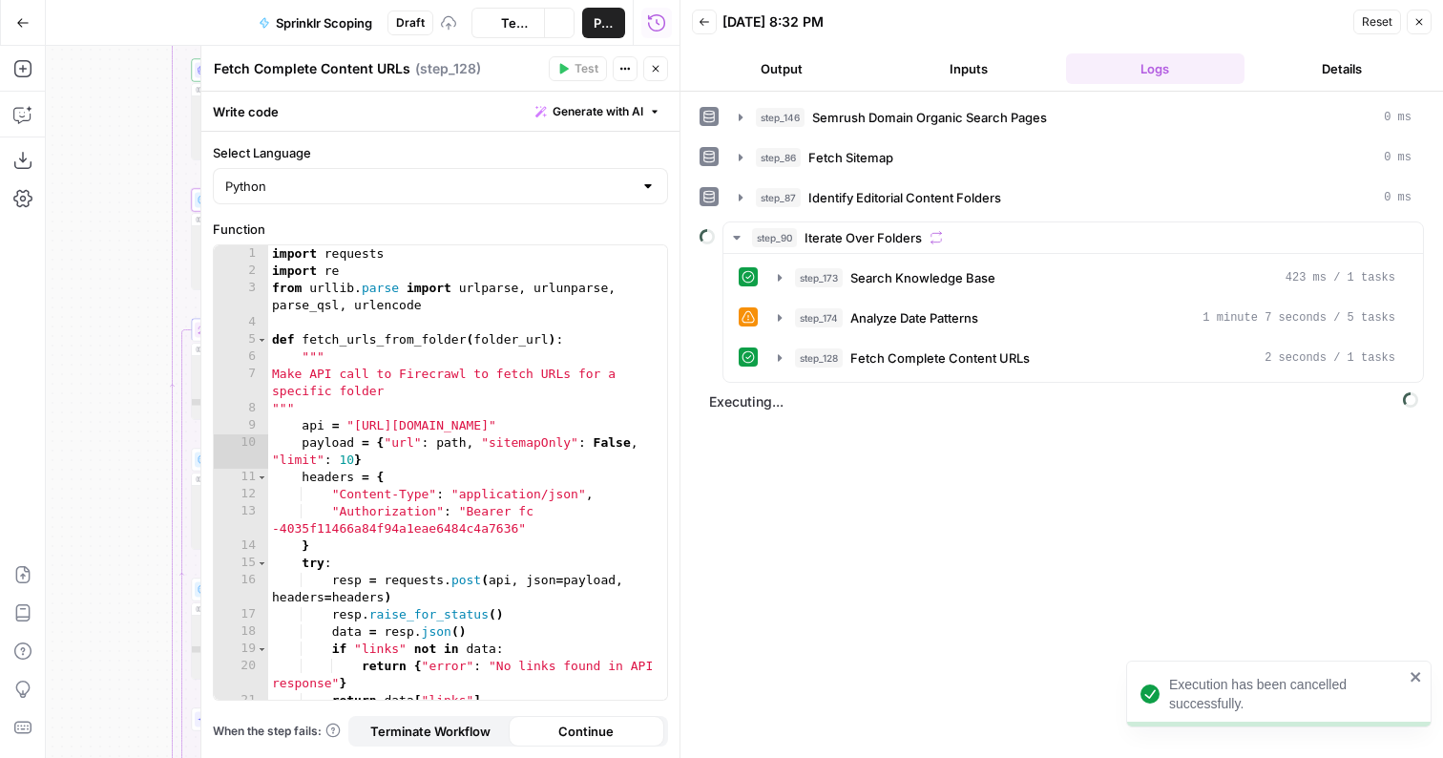
click at [660, 70] on icon "button" at bounding box center [655, 68] width 11 height 11
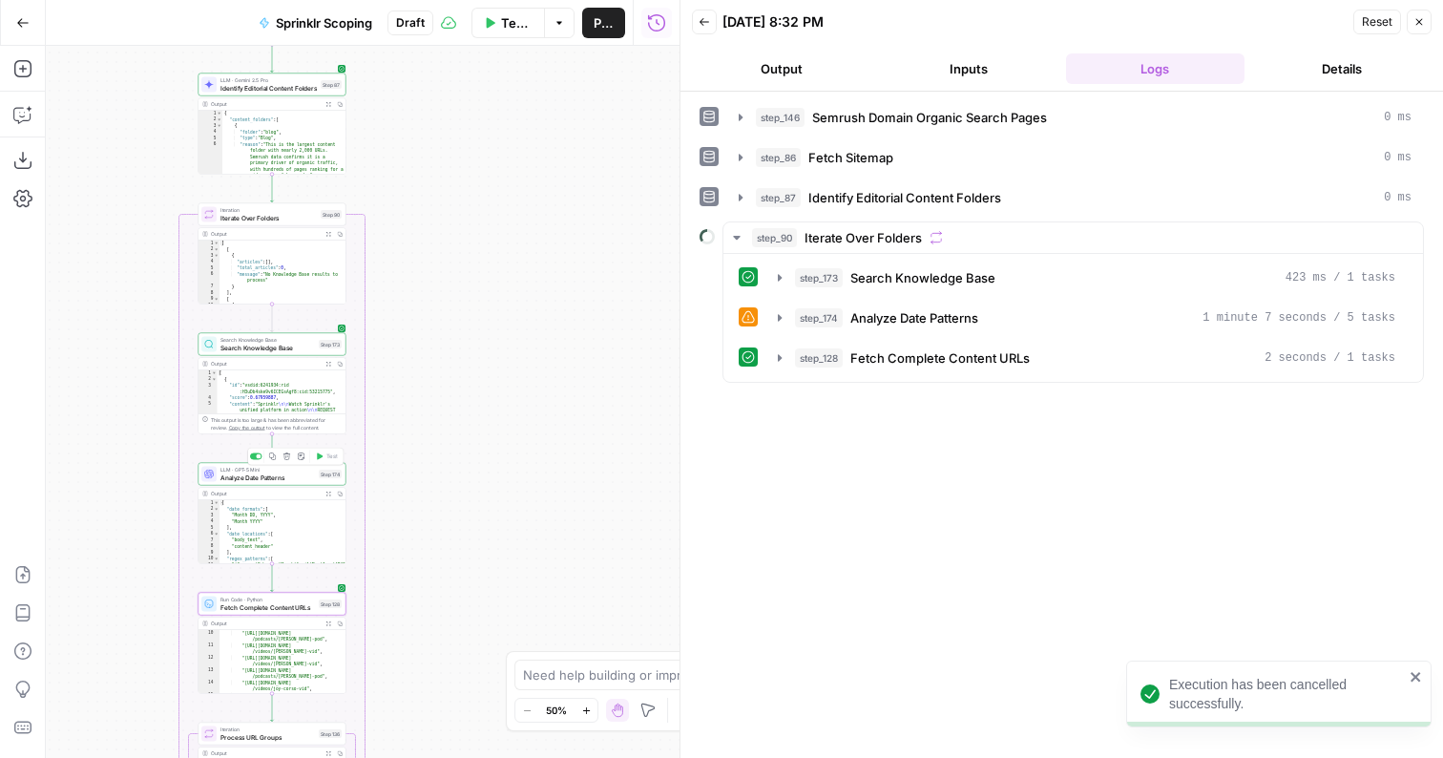
click at [258, 470] on span "LLM · GPT-5 Mini" at bounding box center [268, 470] width 95 height 8
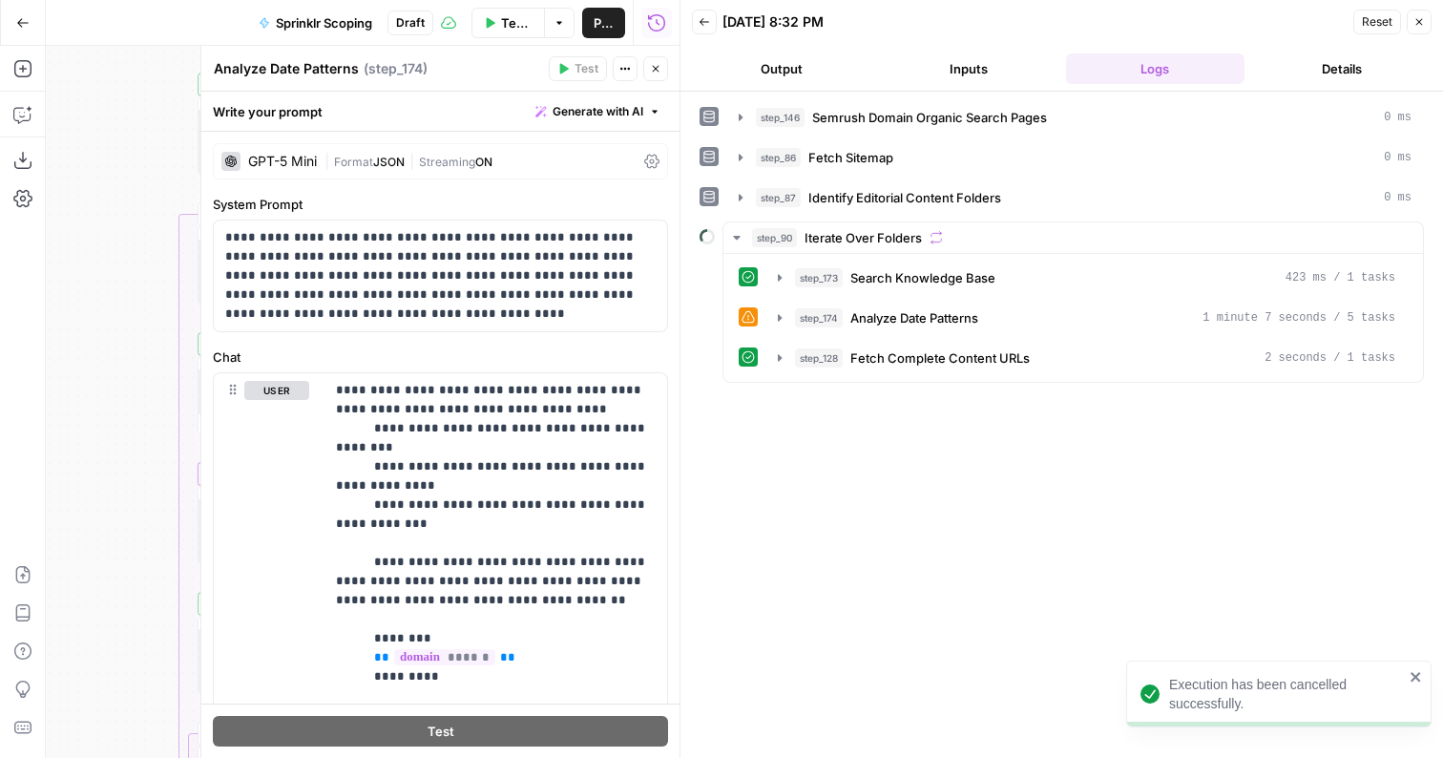
click at [335, 173] on div "GPT-5 Mini | Format JSON | Streaming ON" at bounding box center [440, 161] width 455 height 36
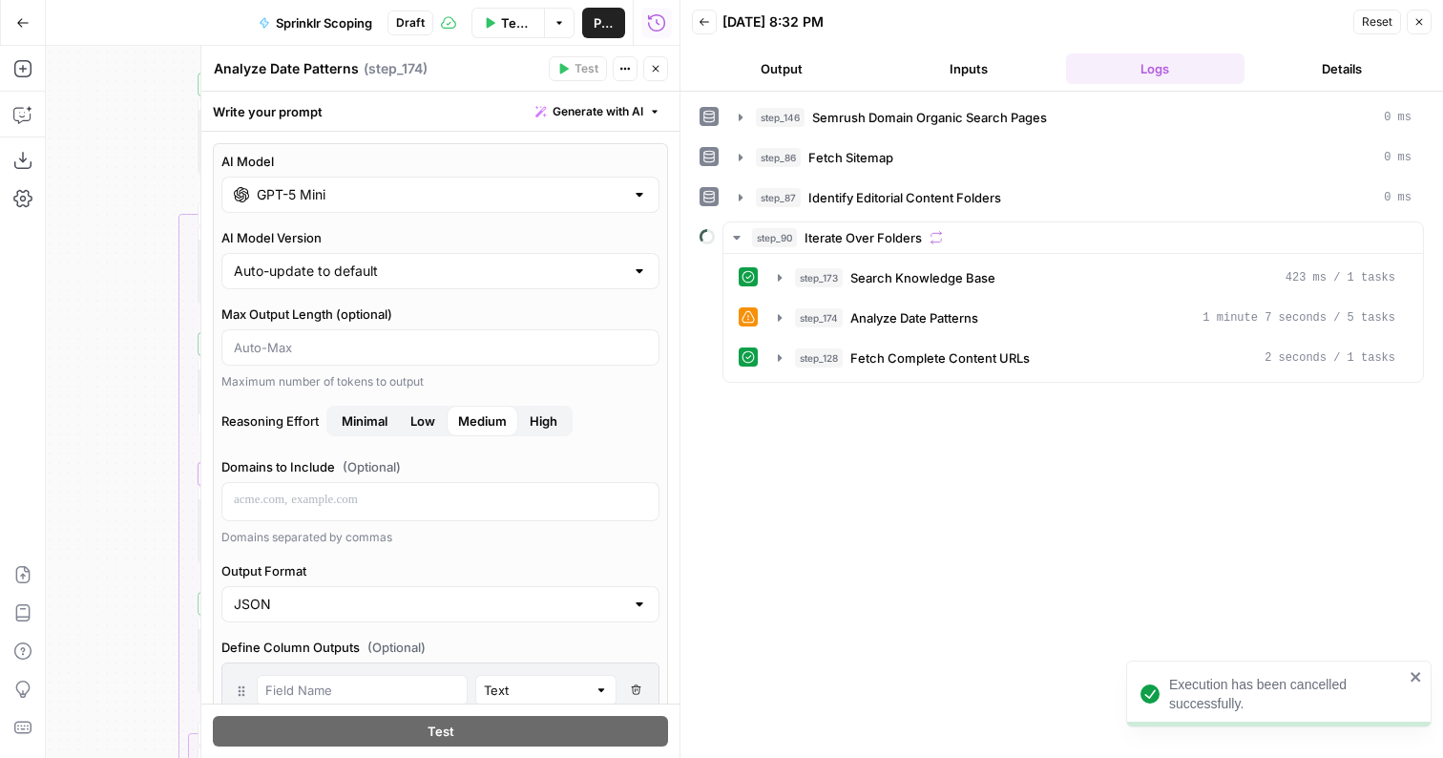
click at [406, 202] on input "GPT-5 Mini" at bounding box center [441, 194] width 368 height 19
click at [646, 66] on button "Close" at bounding box center [655, 68] width 25 height 25
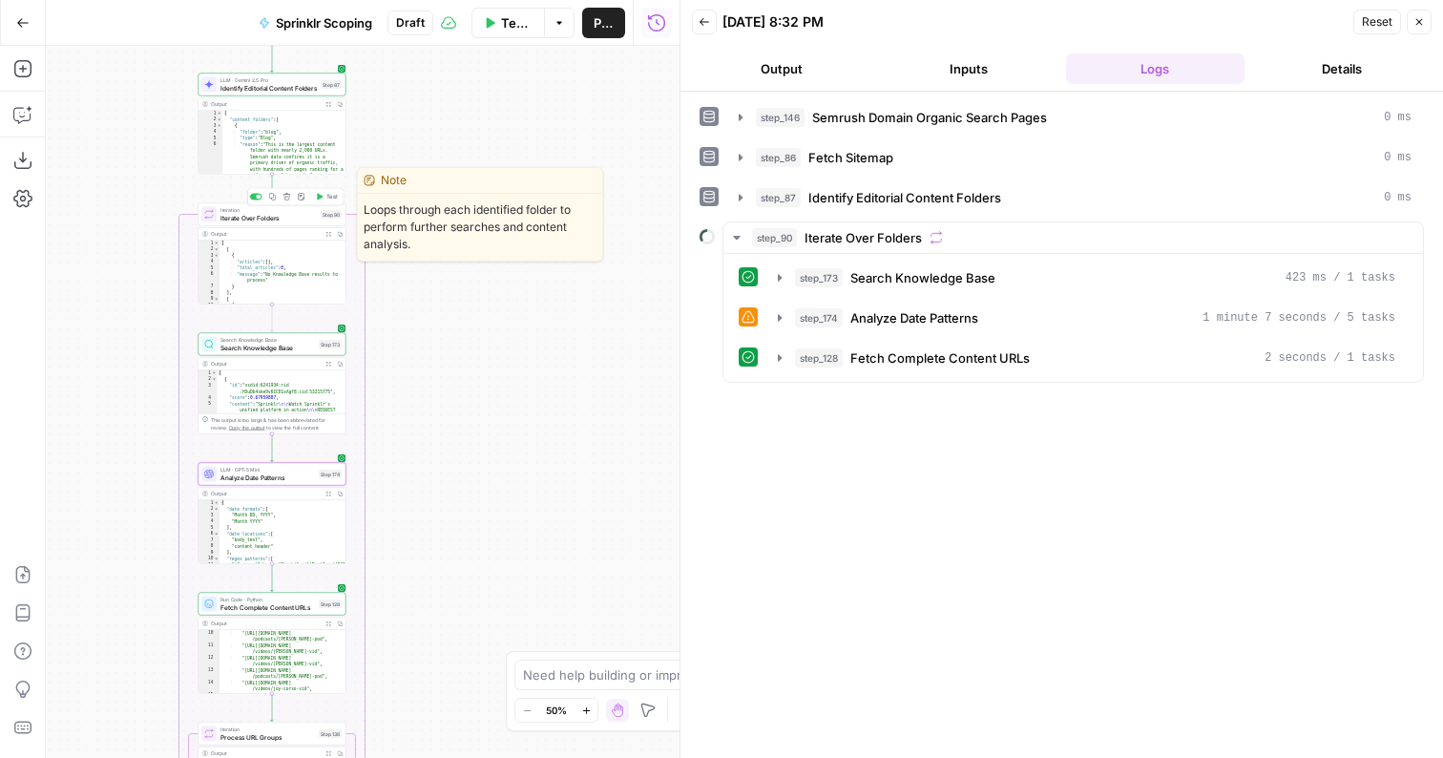
click at [323, 199] on button "Test" at bounding box center [327, 197] width 30 height 12
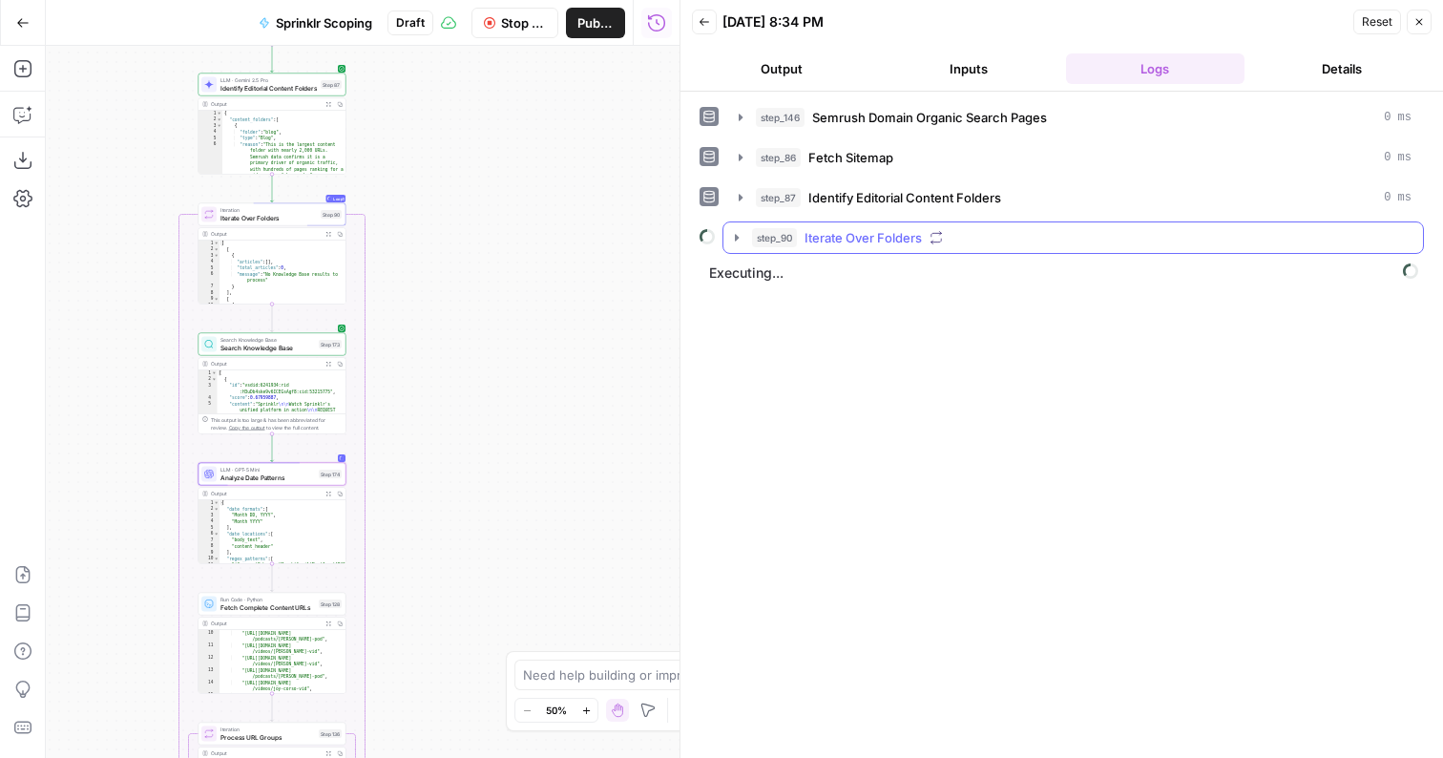
click at [811, 244] on span "Iterate Over Folders" at bounding box center [863, 237] width 117 height 19
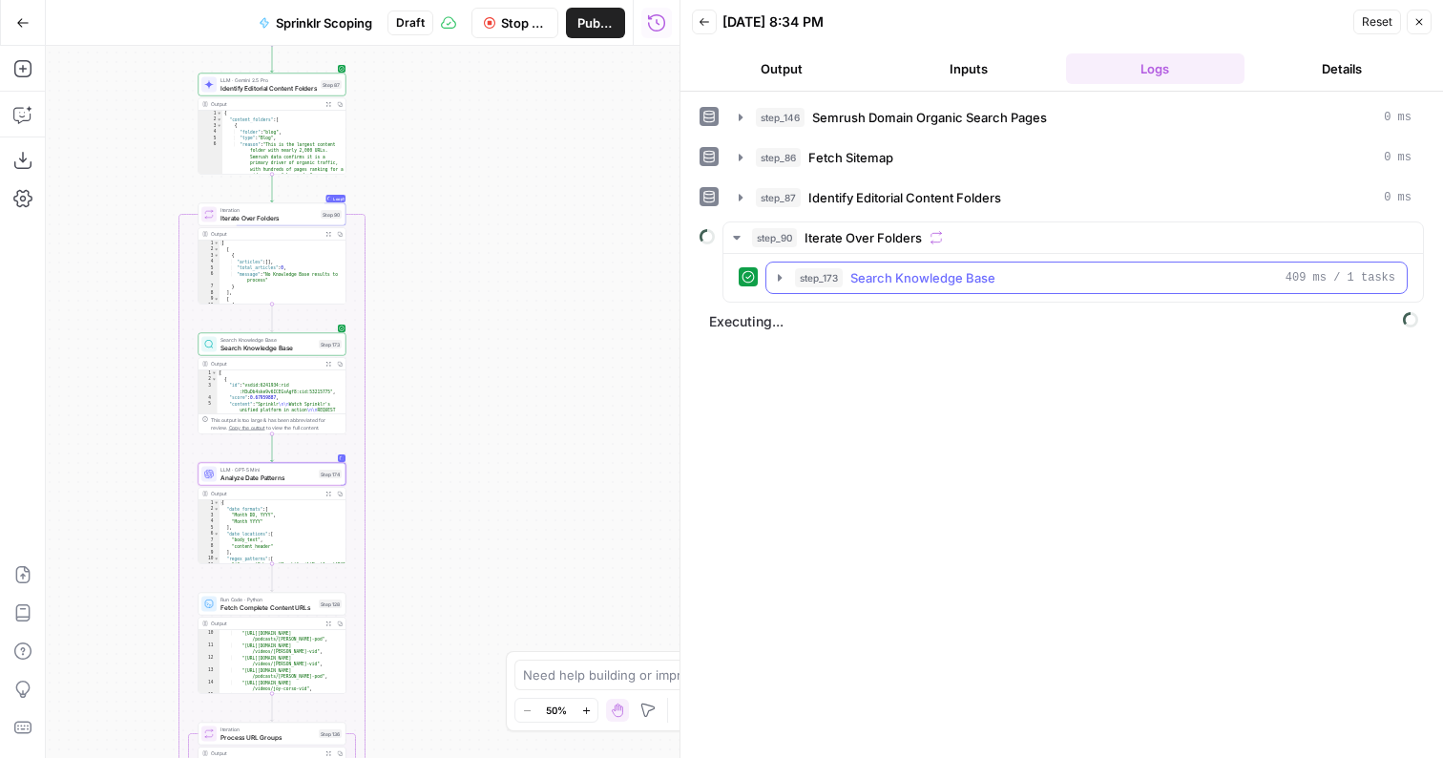
click at [901, 263] on button "step_173 Search Knowledge Base 409 ms / 1 tasks" at bounding box center [1087, 278] width 641 height 31
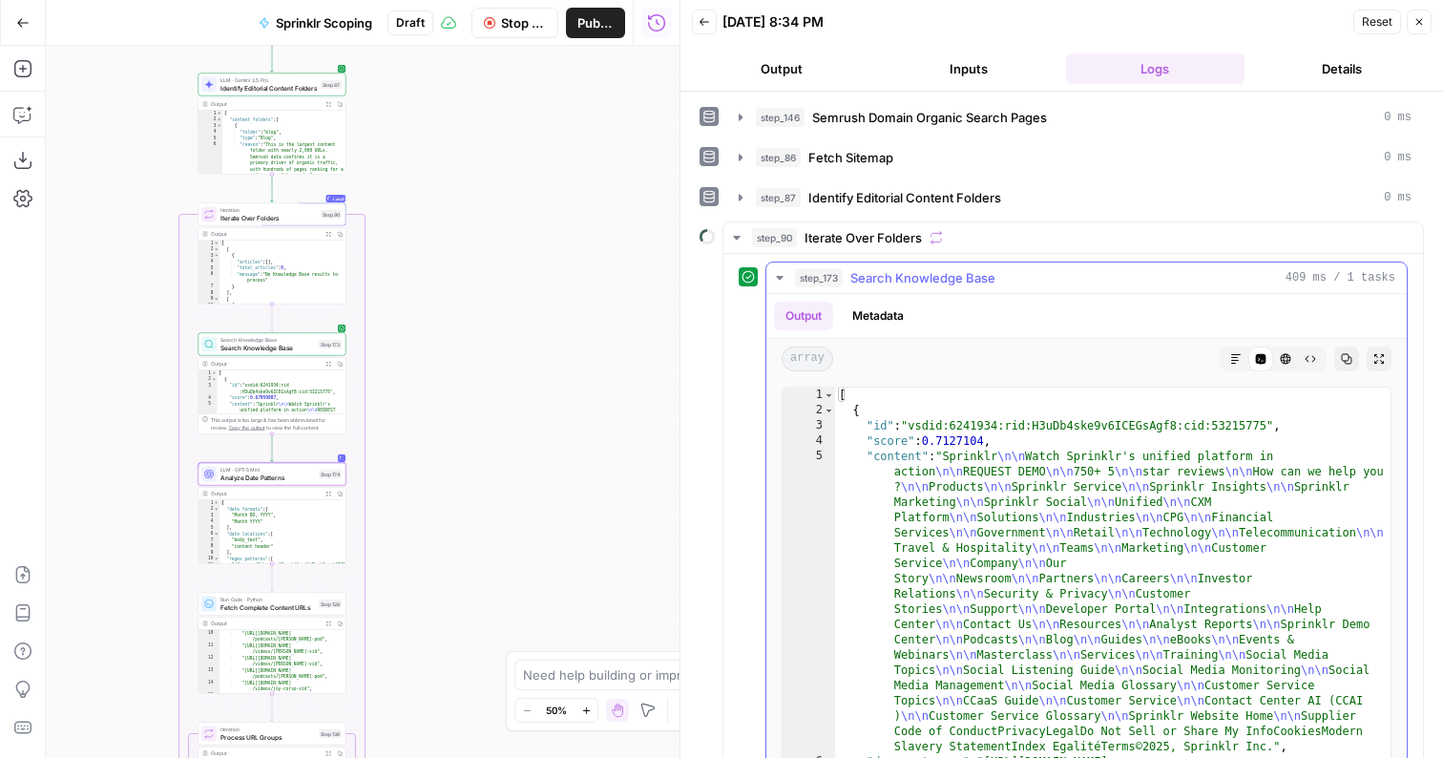
click at [852, 271] on span "Search Knowledge Base" at bounding box center [923, 277] width 145 height 19
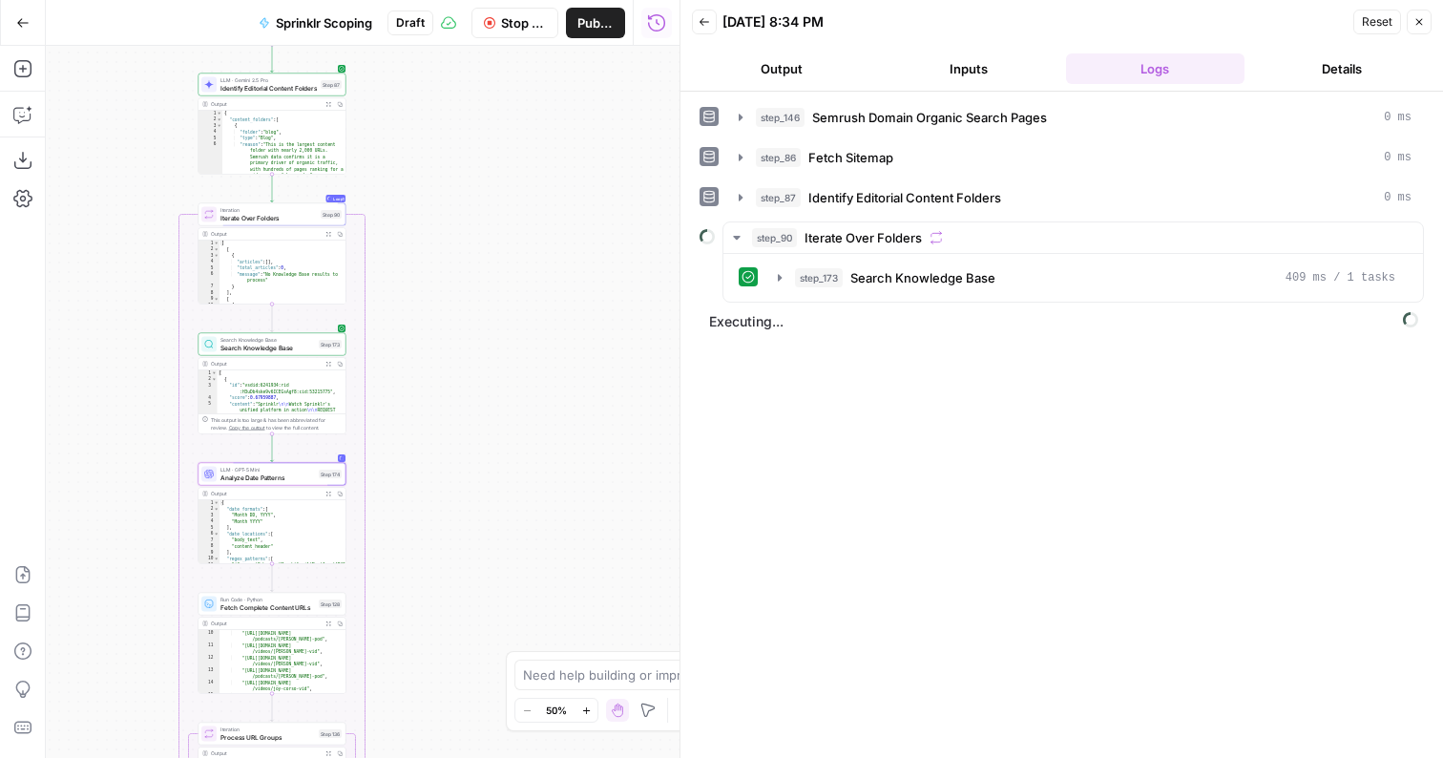
click at [790, 44] on header "Back 09/25/25 at 8:34 PM Reset Close Output Inputs Logs Details" at bounding box center [1062, 46] width 763 height 92
click at [790, 61] on button "Output" at bounding box center [781, 68] width 179 height 31
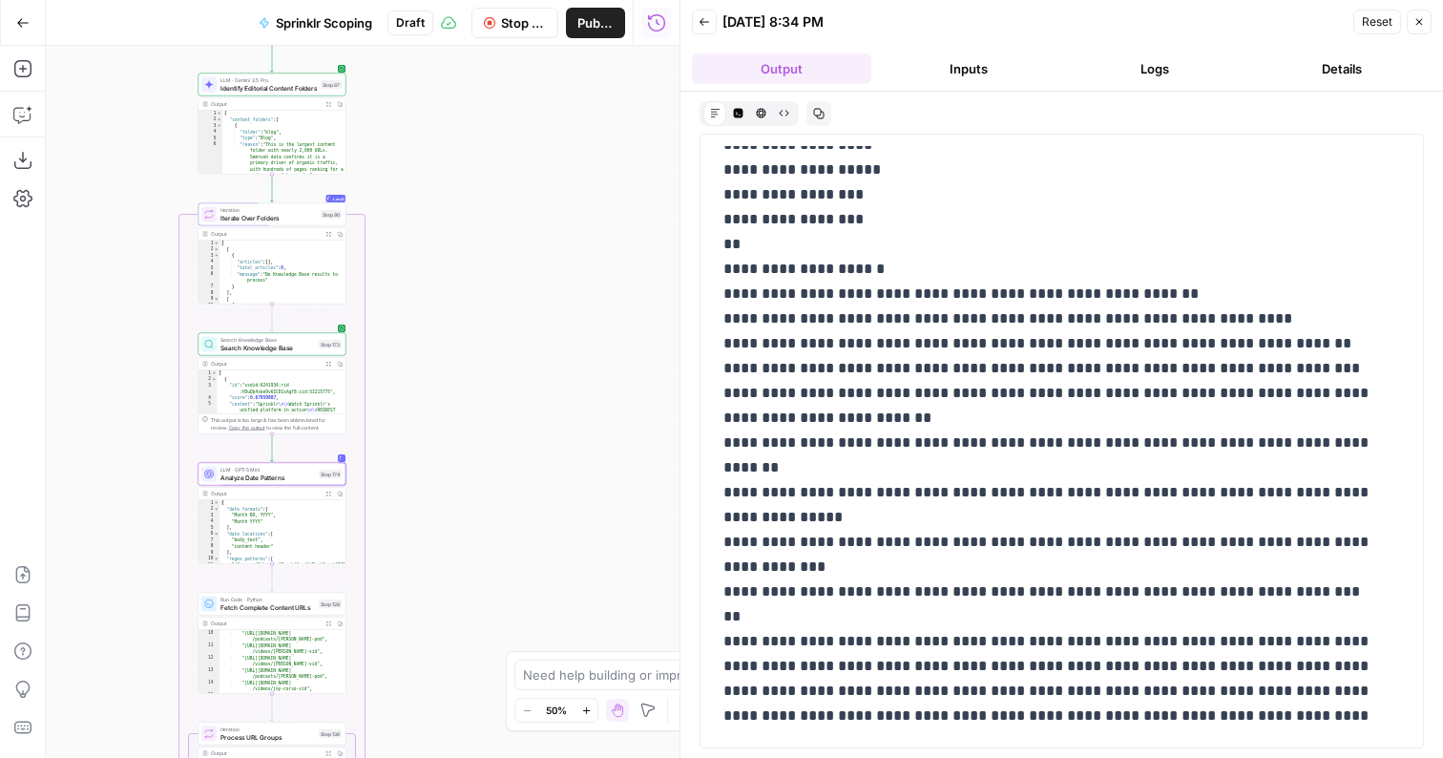
scroll to position [5602, 0]
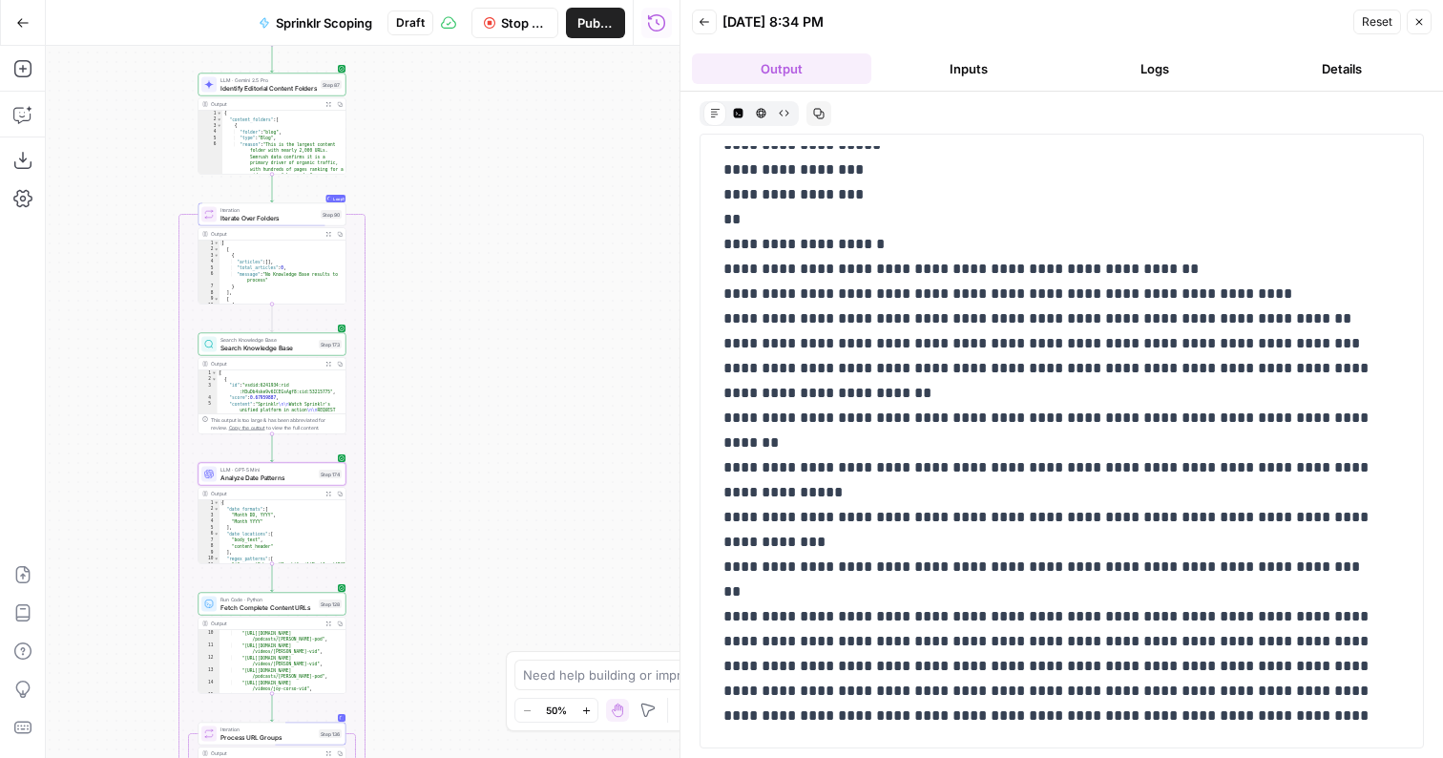
click at [1169, 53] on button "Logs" at bounding box center [1155, 68] width 179 height 31
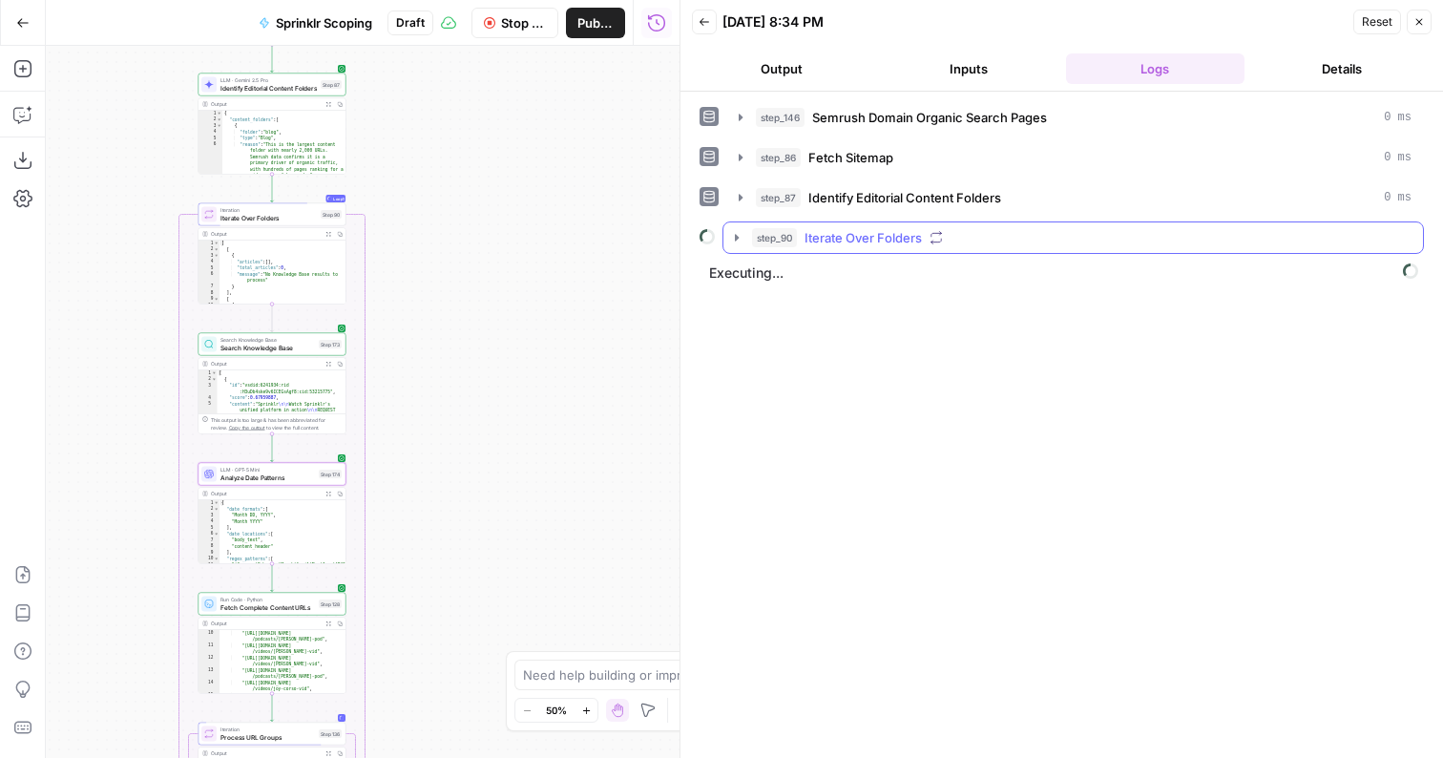
click at [969, 228] on div "step_90 Iterate Over Folders" at bounding box center [1082, 237] width 660 height 19
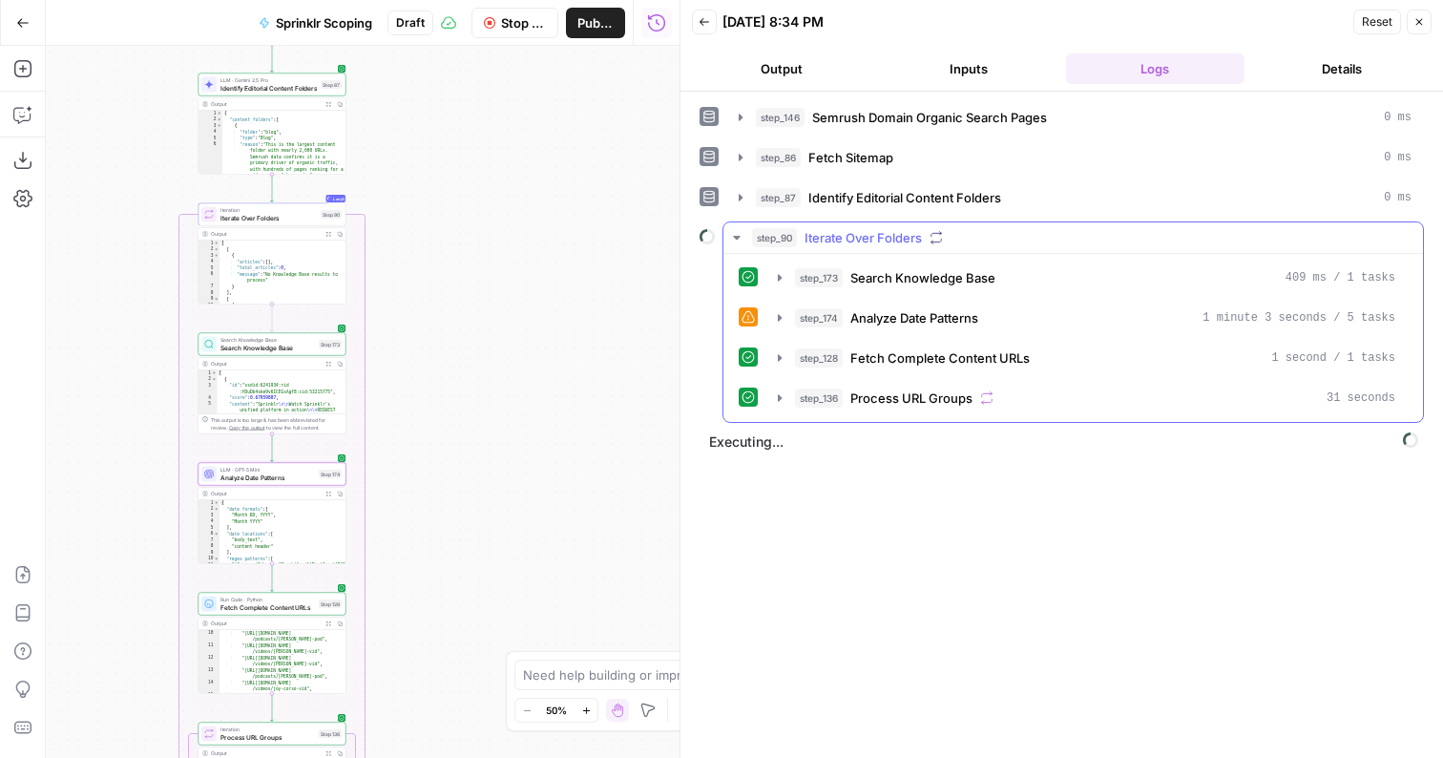
click at [963, 416] on div "step_173 Search Knowledge Base 409 ms / 1 tasks step_174 Analyze Date Patterns …" at bounding box center [1074, 338] width 700 height 168
click at [963, 410] on button "step_136 Process URL Groups 31 seconds" at bounding box center [1087, 398] width 641 height 31
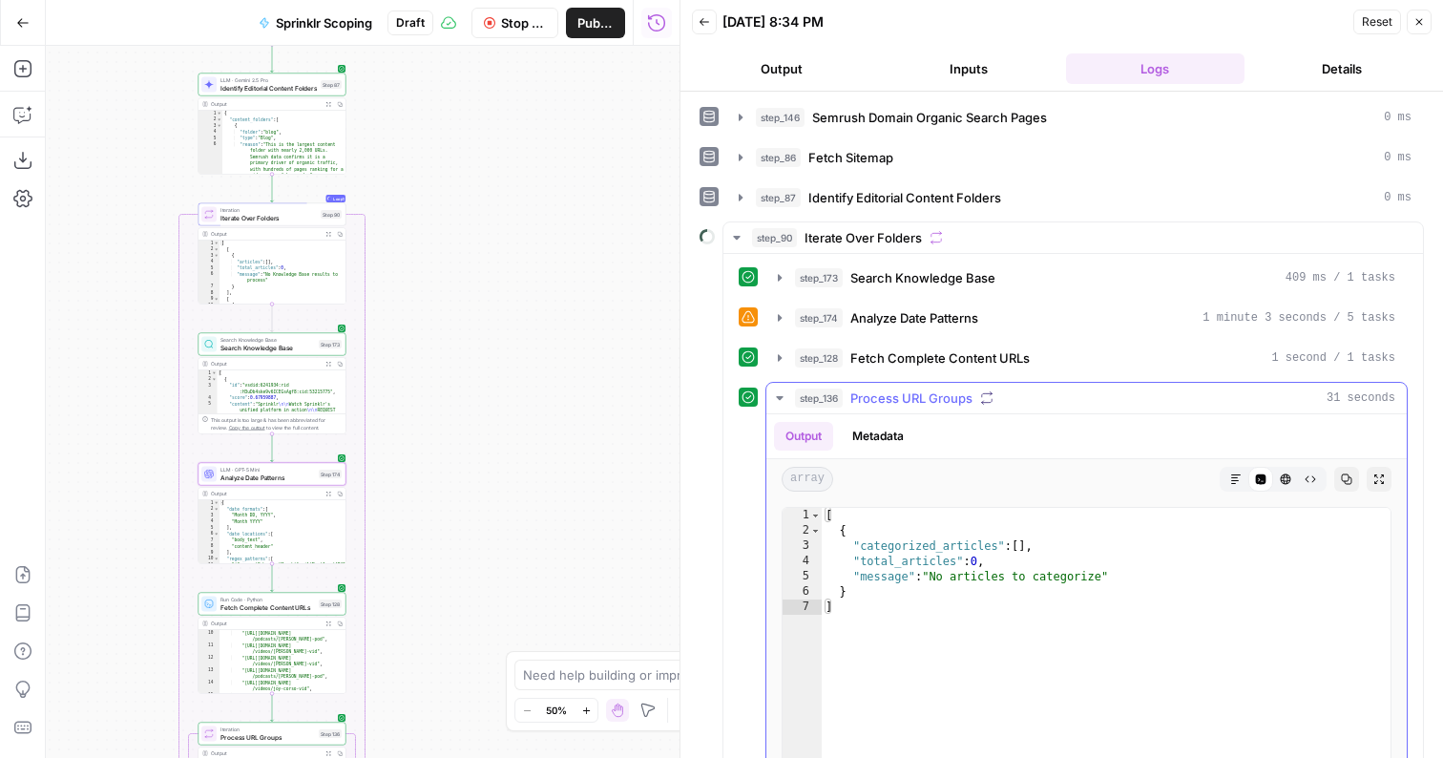
click at [878, 433] on button "Metadata" at bounding box center [878, 436] width 74 height 29
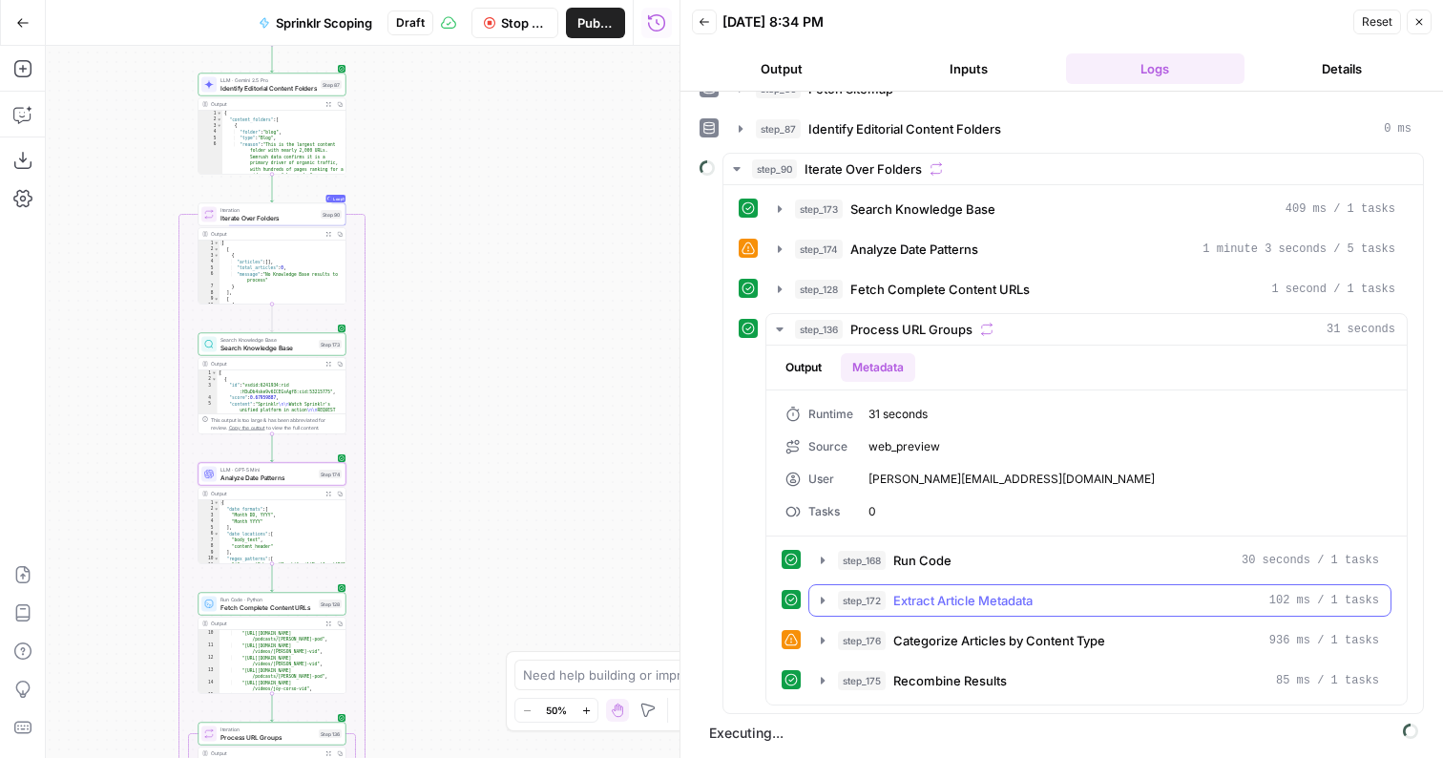
click at [942, 593] on span "Extract Article Metadata" at bounding box center [963, 600] width 139 height 19
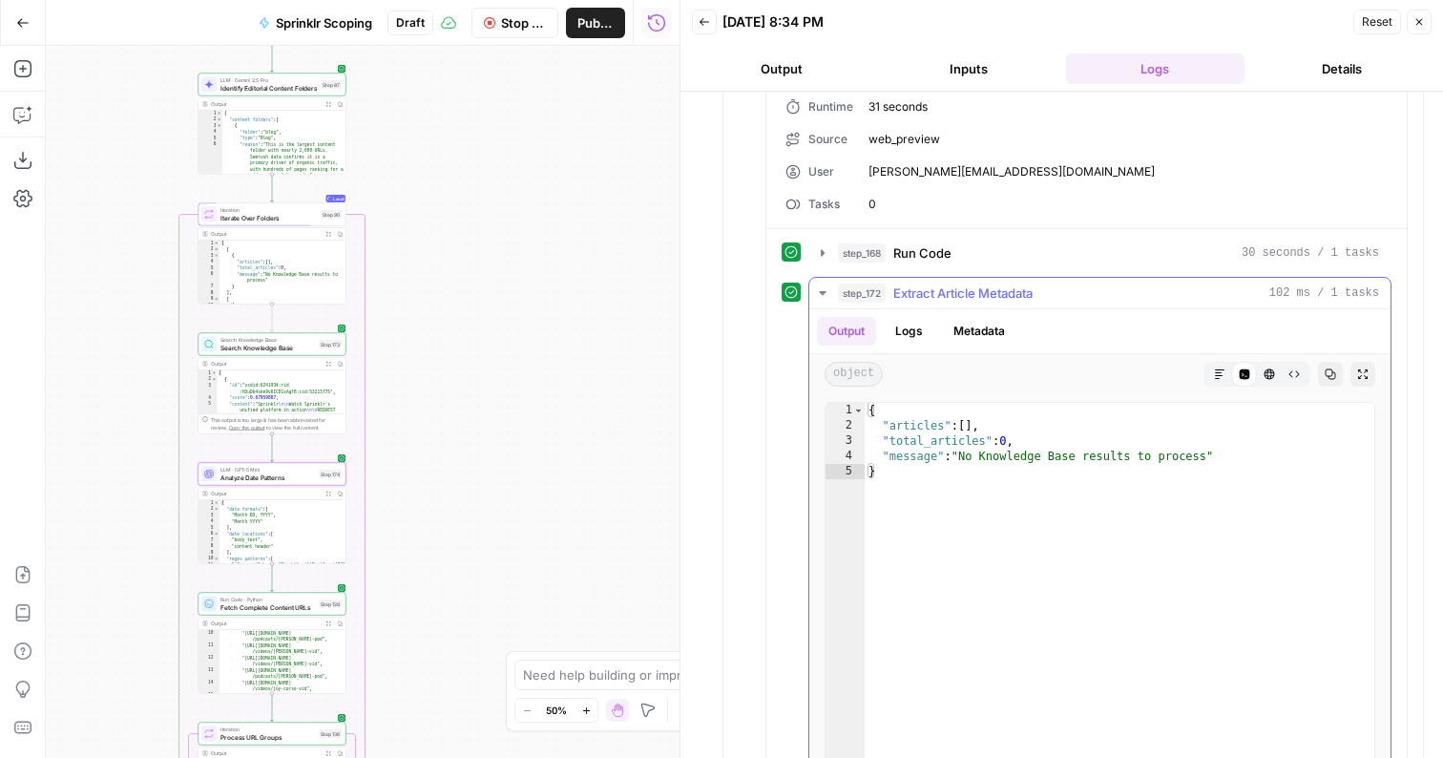
scroll to position [498, 0]
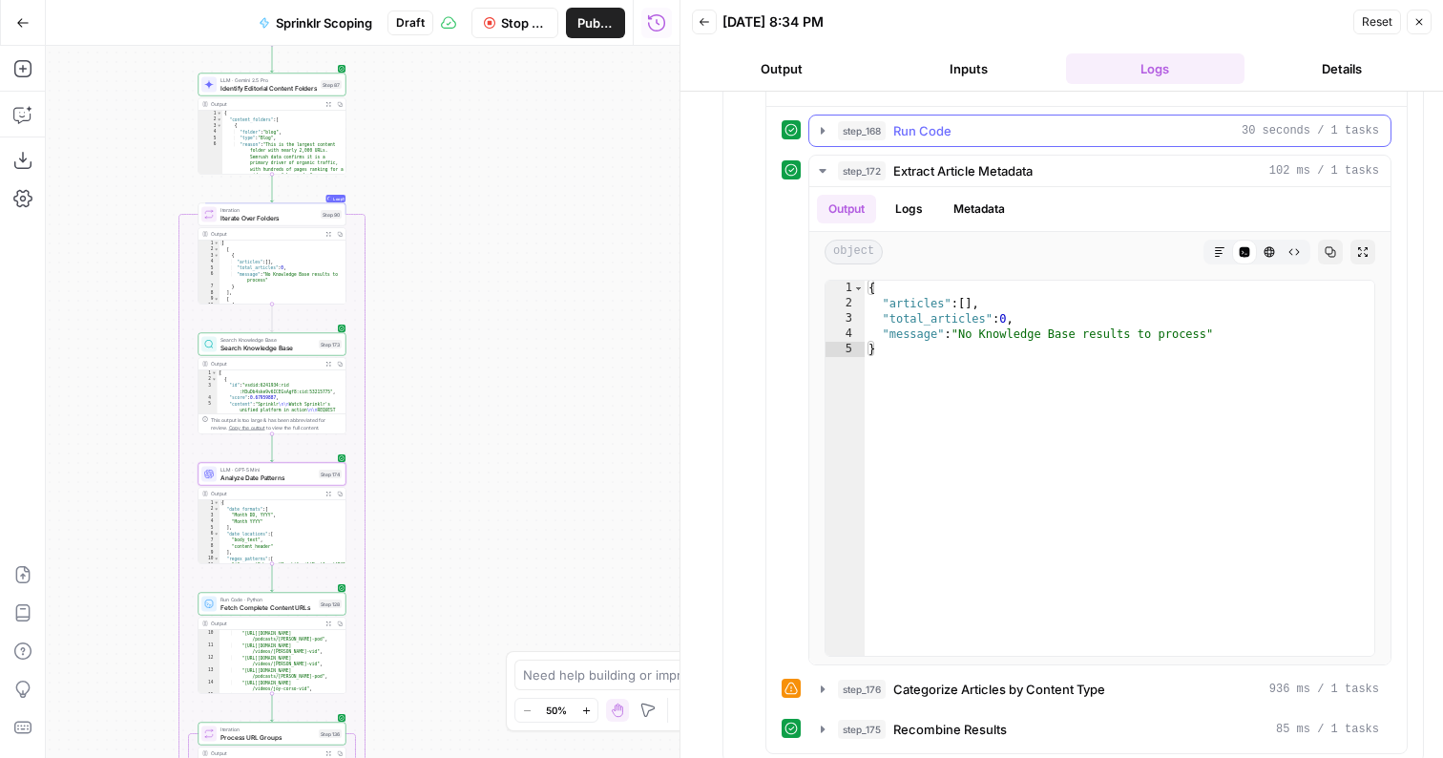
click at [926, 119] on button "step_168 Run Code 30 seconds / 1 tasks" at bounding box center [1100, 131] width 581 height 31
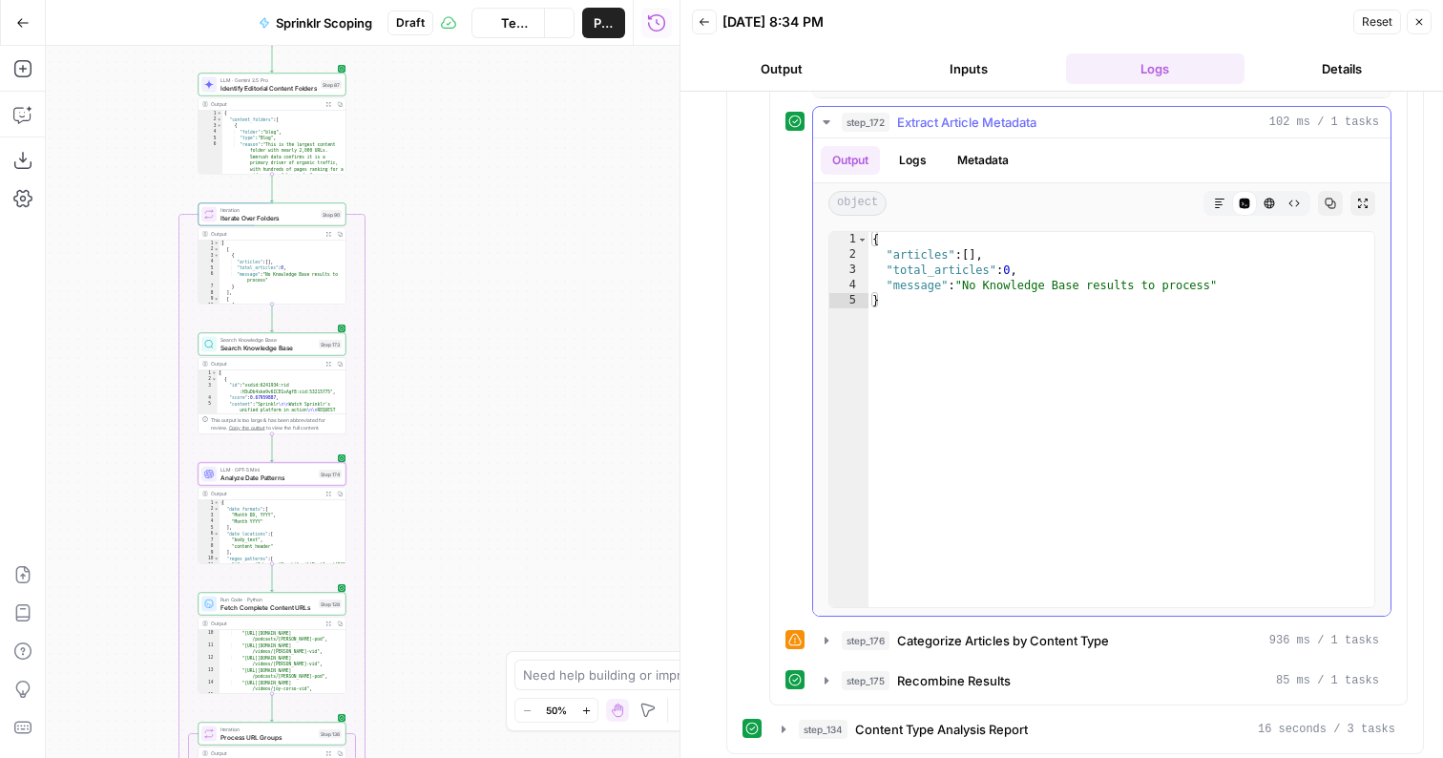
scroll to position [1218, 0]
click at [27, 118] on icon "button" at bounding box center [22, 114] width 19 height 19
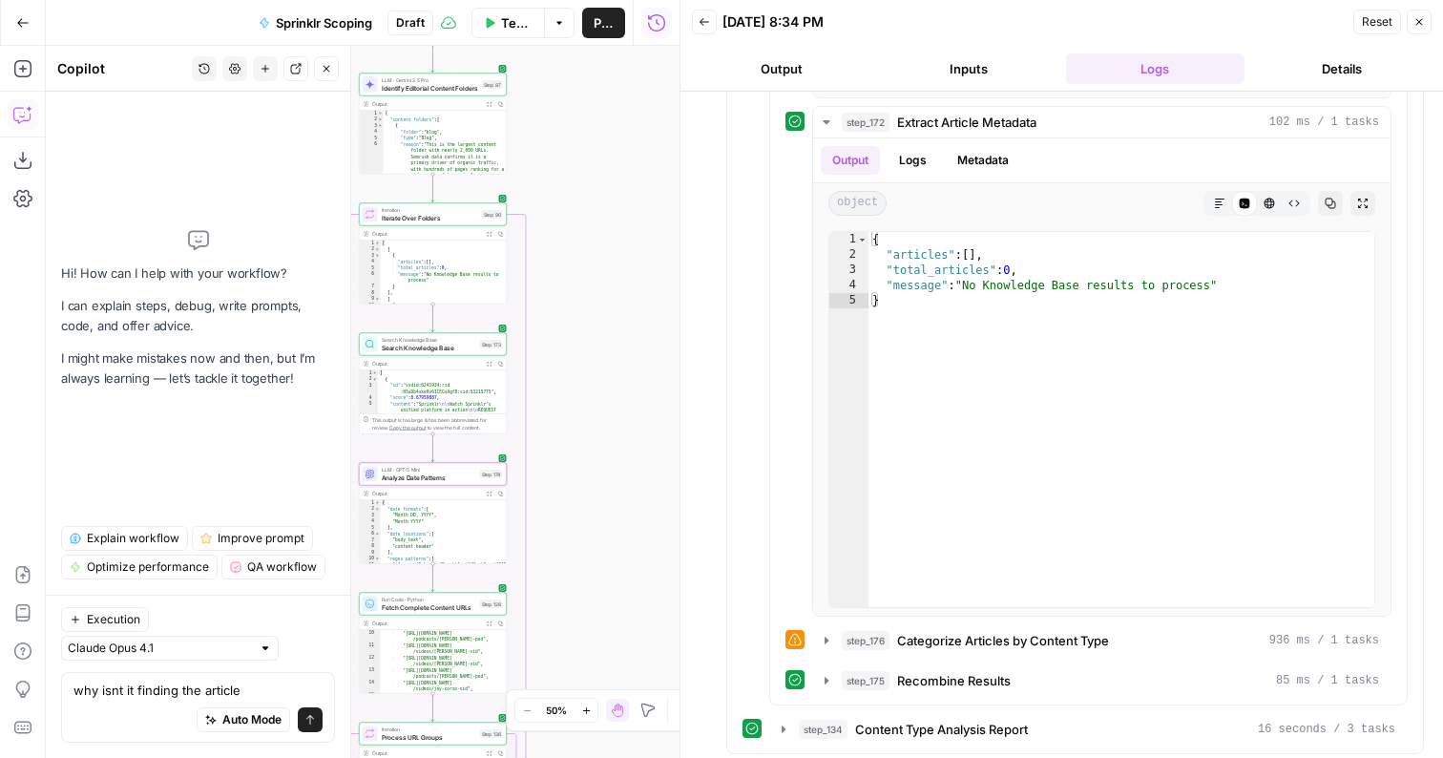
type textarea "why isnt it finding the articles"
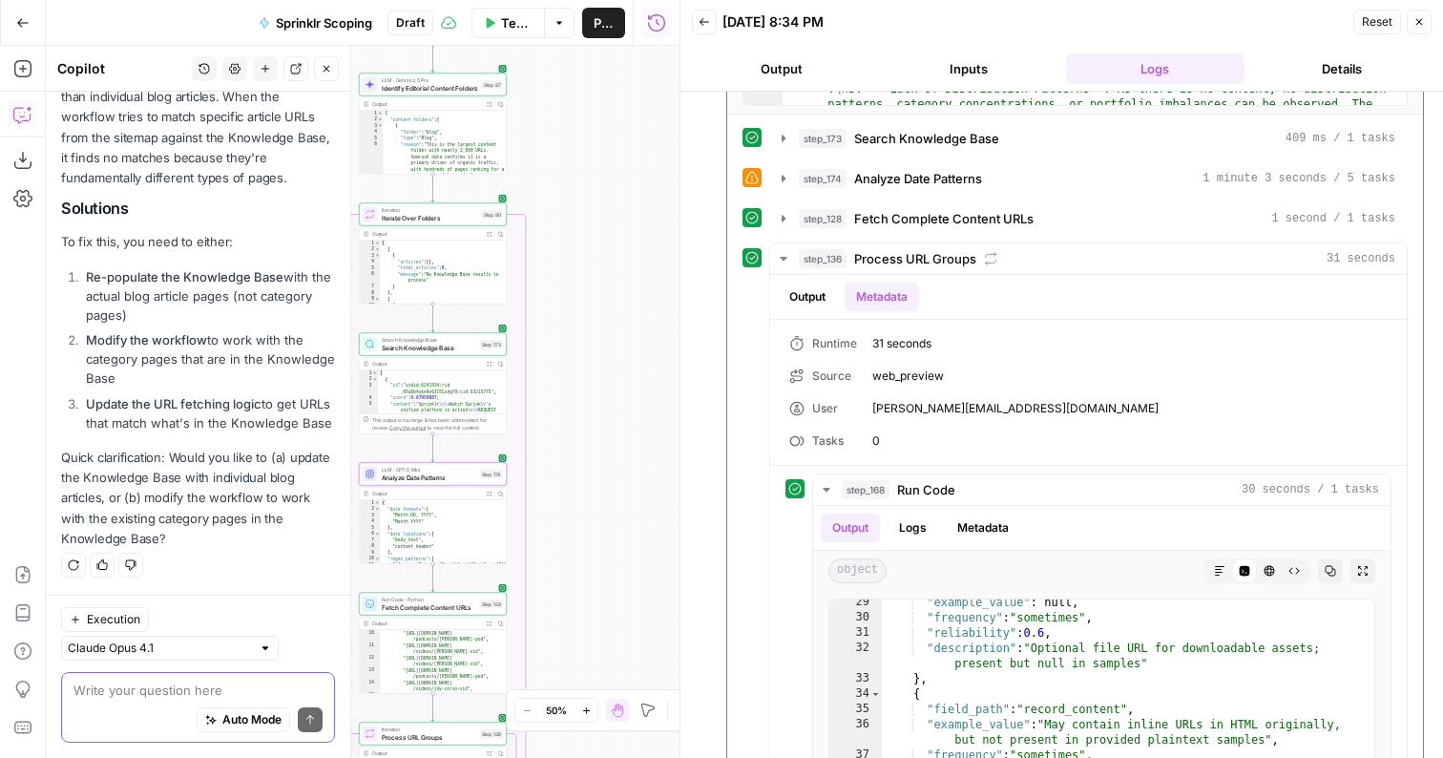
scroll to position [295, 0]
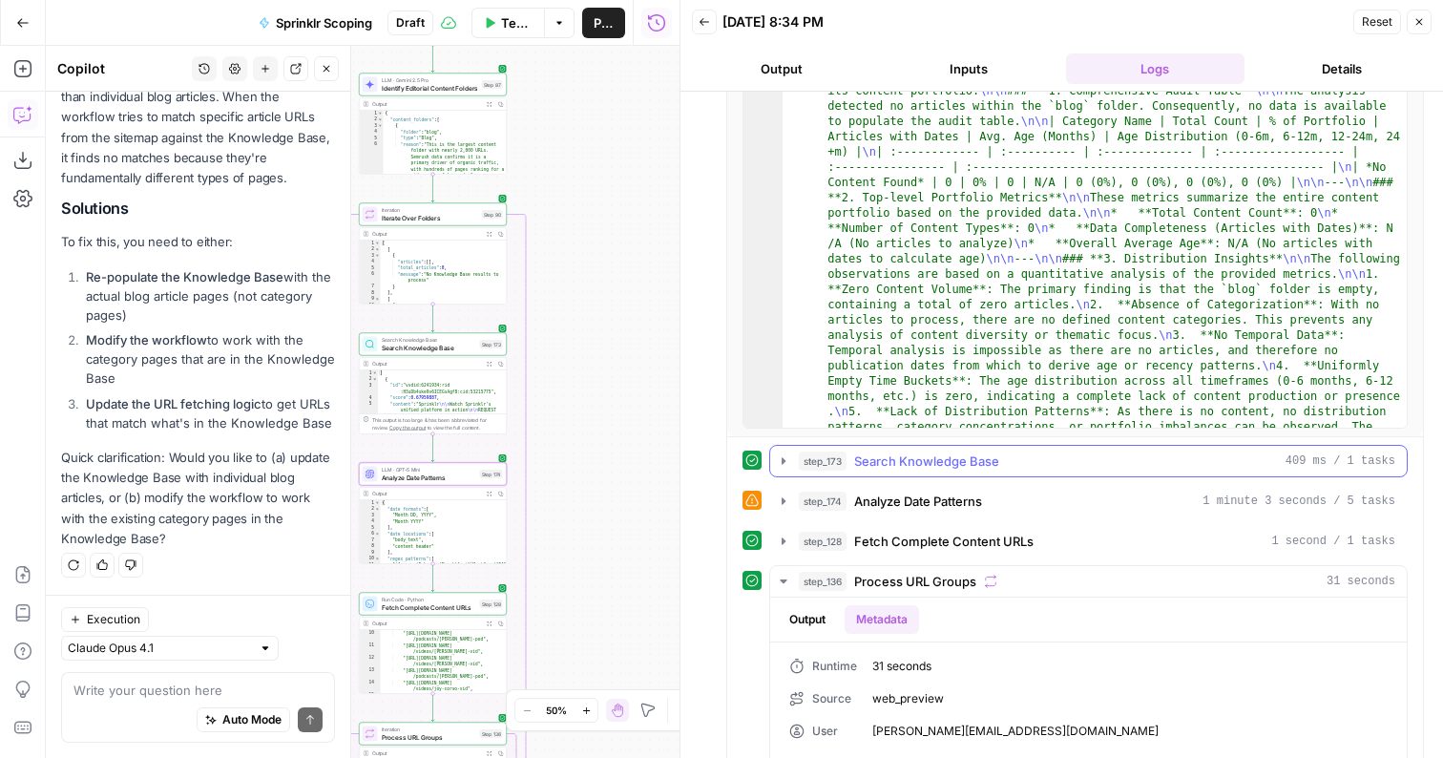
click at [918, 468] on span "Search Knowledge Base" at bounding box center [926, 461] width 145 height 19
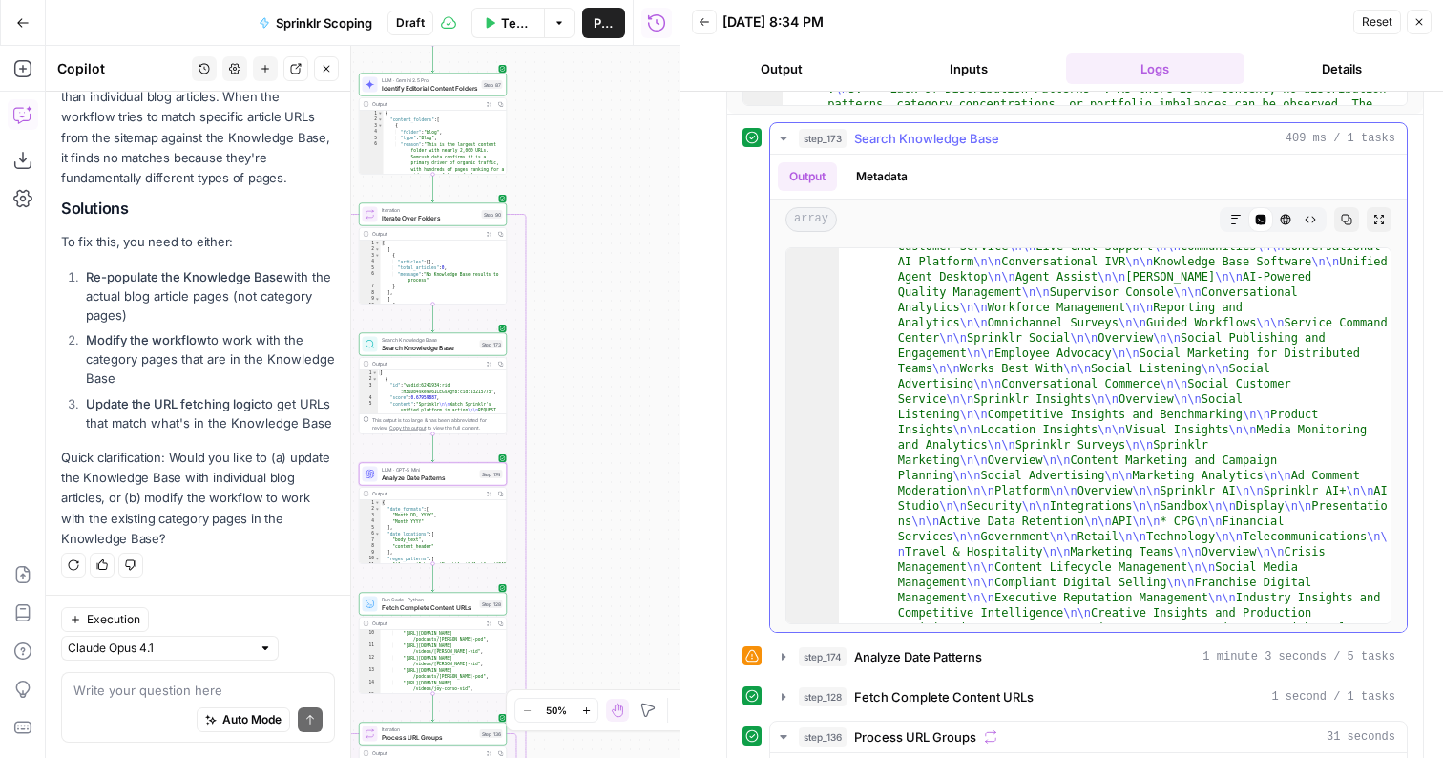
scroll to position [3079, 0]
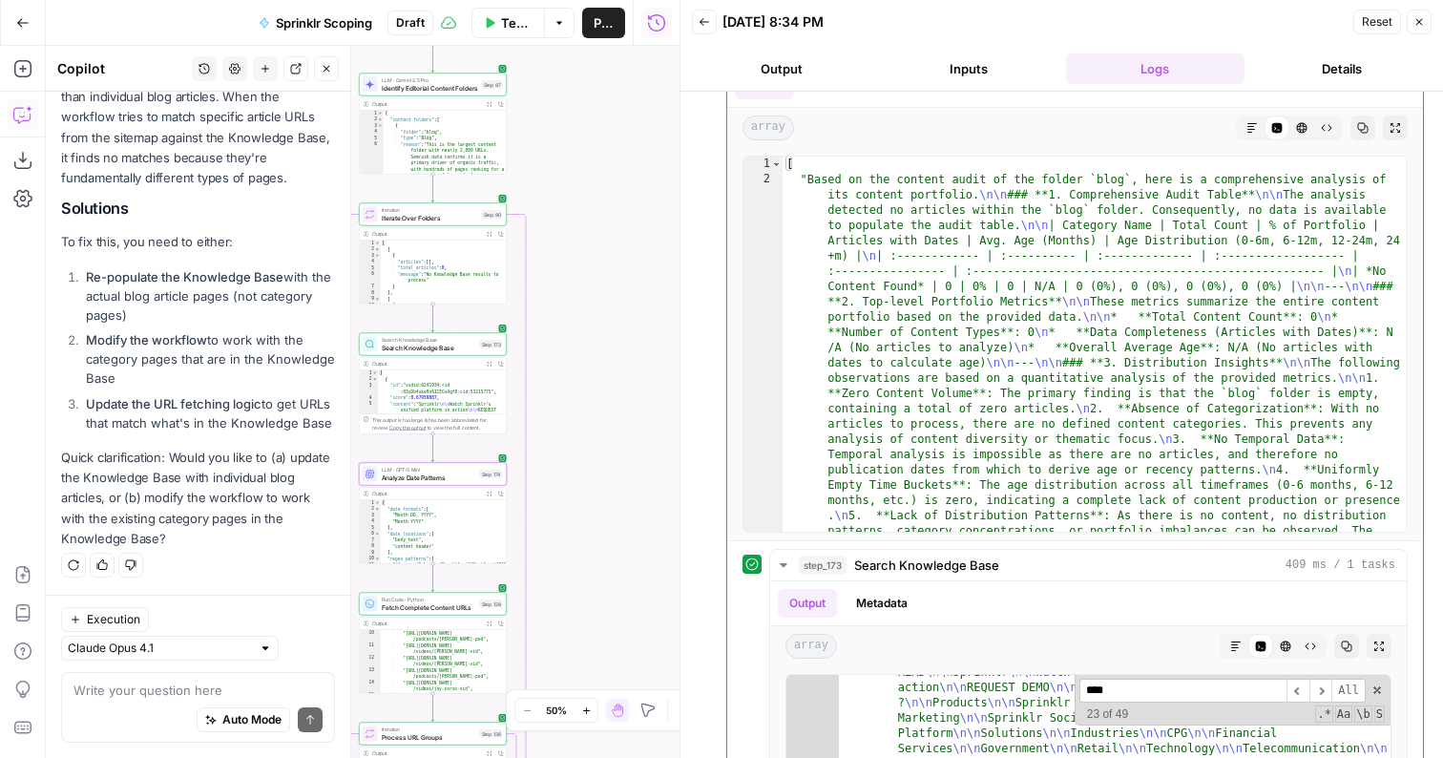
scroll to position [0, 0]
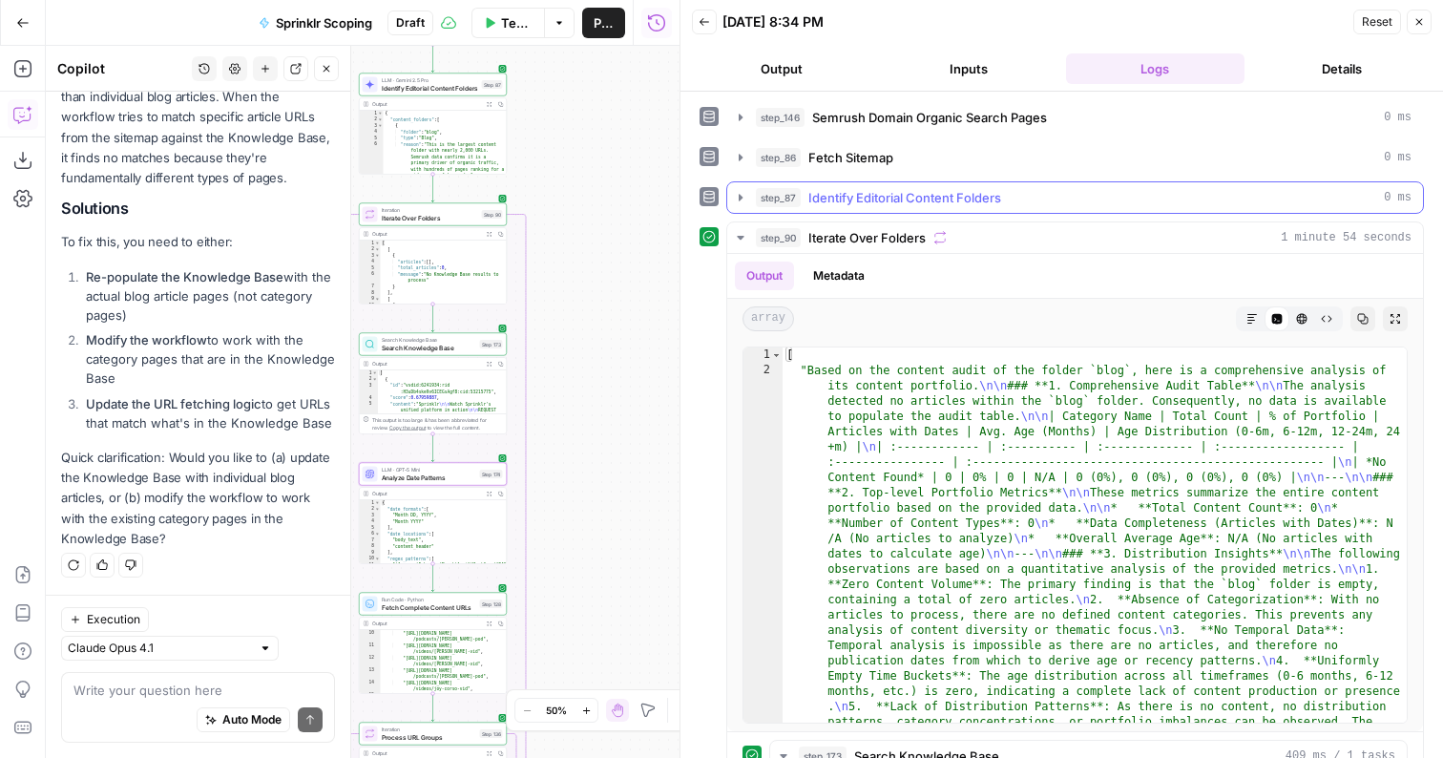
type input "****"
click at [894, 188] on span "Identify Editorial Content Folders" at bounding box center [905, 197] width 193 height 19
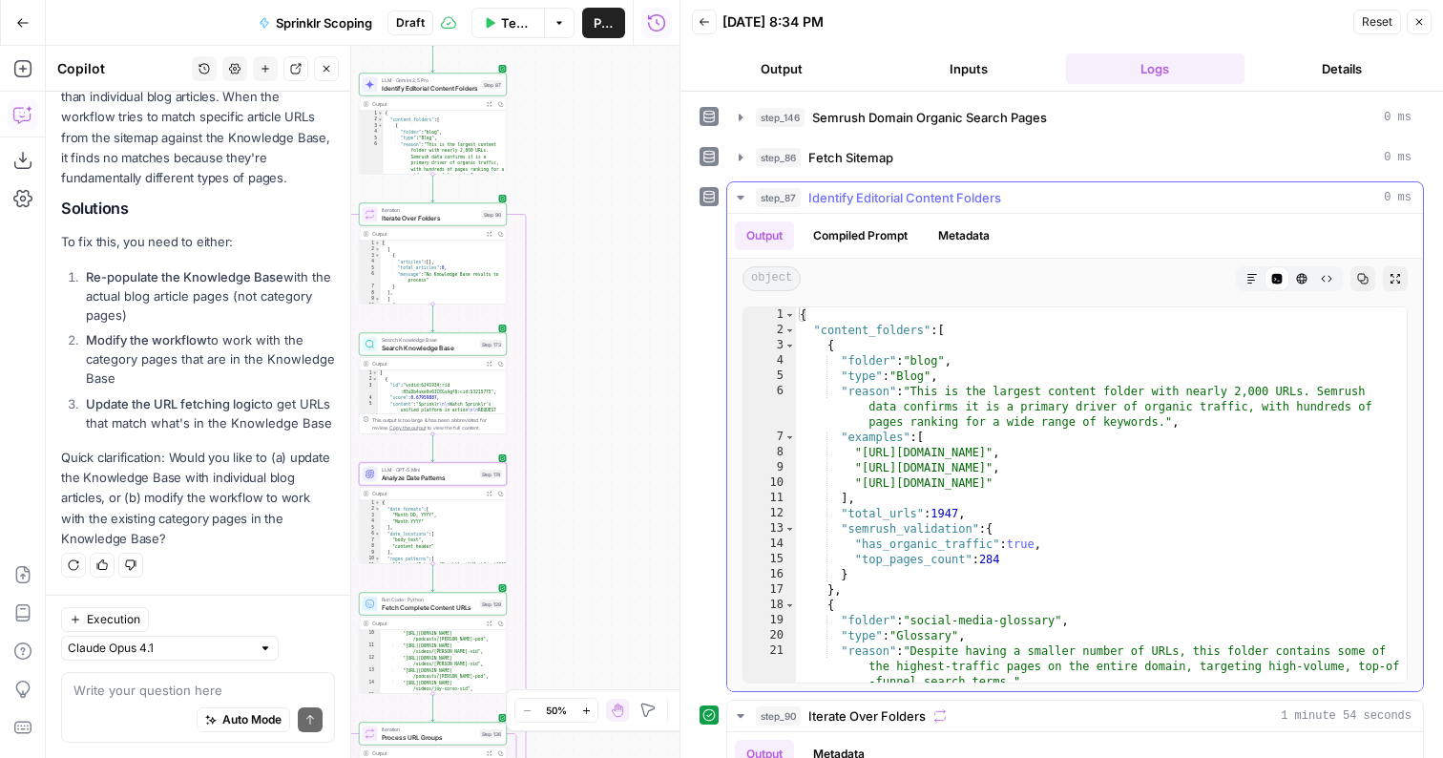
type textarea "**********"
drag, startPoint x: 1260, startPoint y: 466, endPoint x: 861, endPoint y: 465, distance: 399.0
click at [861, 465] on div "{ "content_folders" : [ { "folder" : "blog" , "type" : "Blog" , "reason" : "Thi…" at bounding box center [1101, 510] width 611 height 406
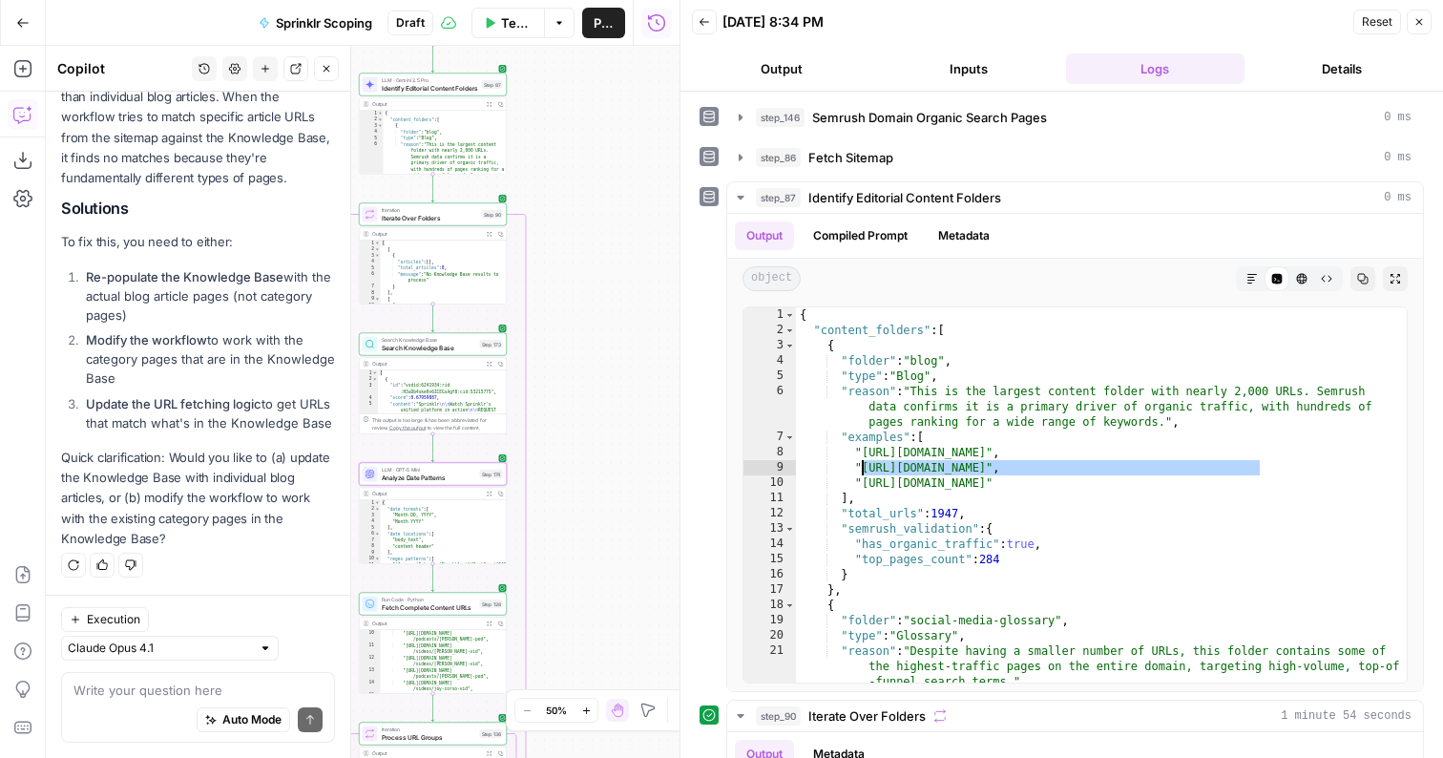
click at [193, 702] on div "Auto Mode Send" at bounding box center [198, 721] width 249 height 42
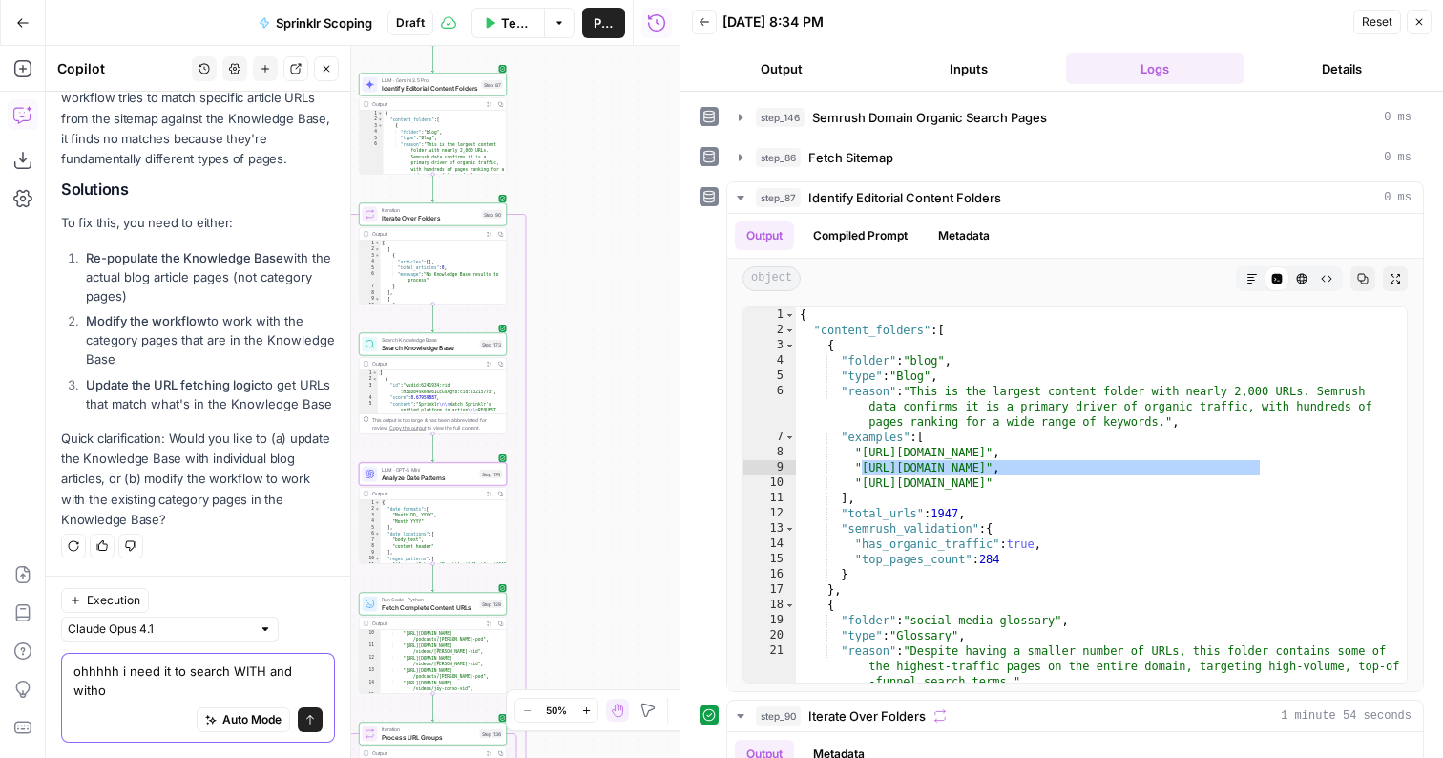
scroll to position [861, 0]
type textarea "ohhhhh i need it to search WITH and without a slash on the end"
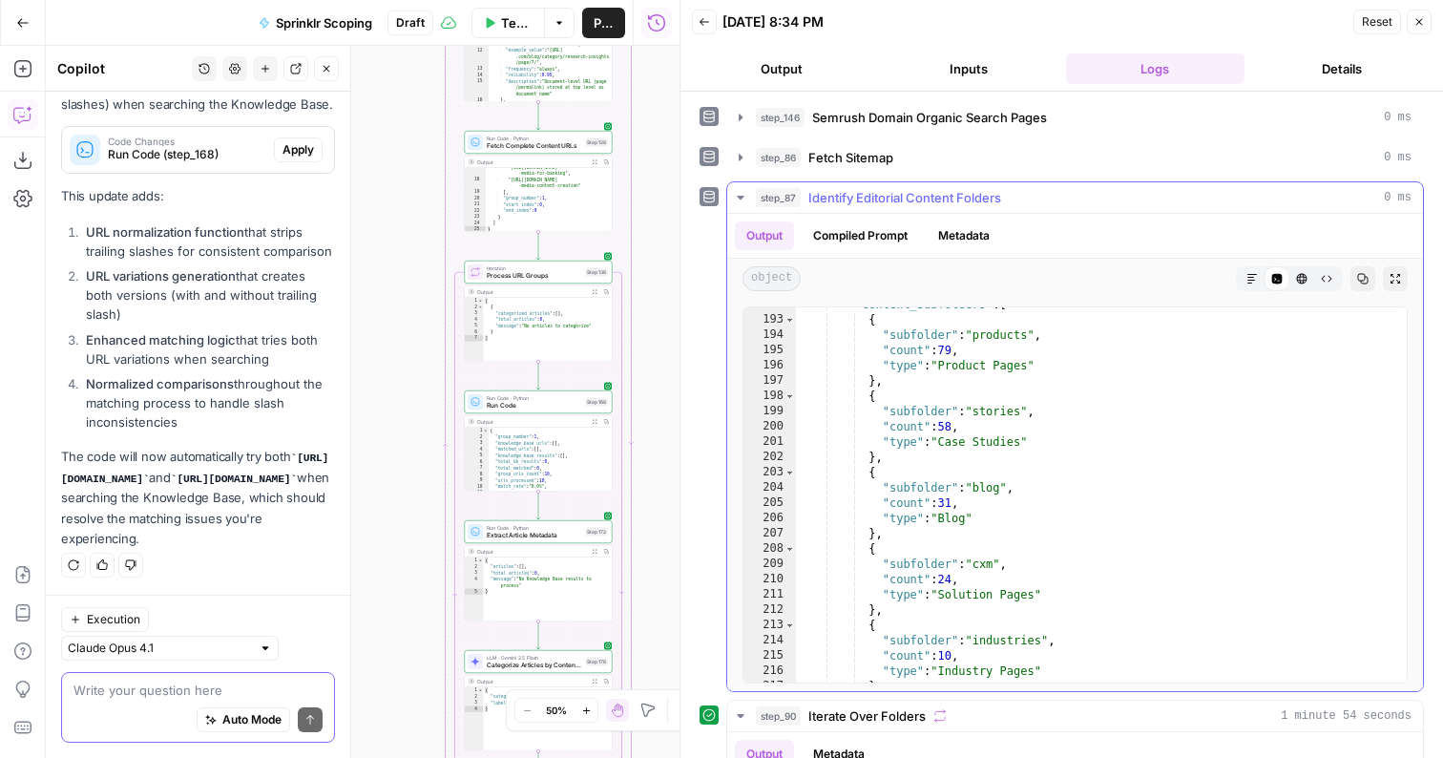
scroll to position [3328, 0]
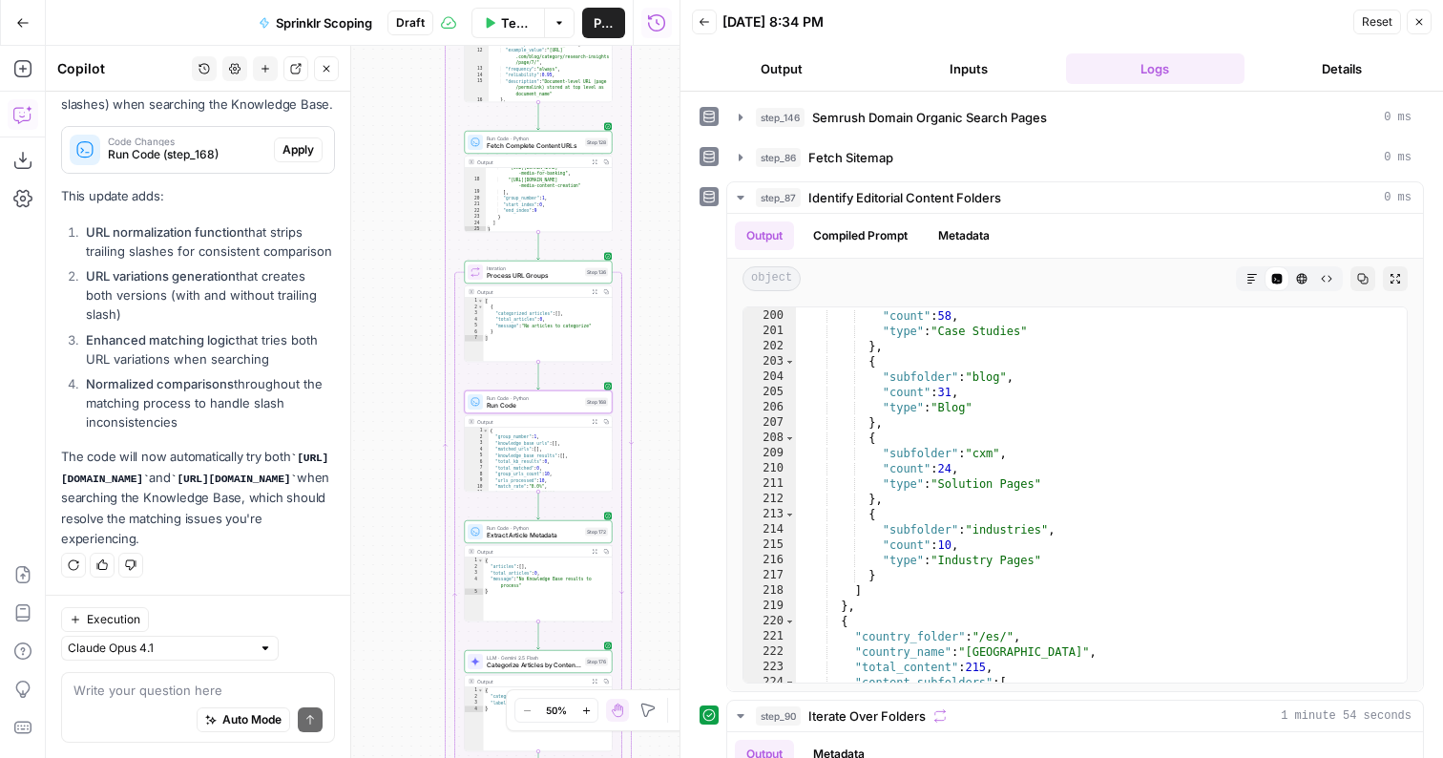
click at [295, 141] on span "Apply" at bounding box center [299, 149] width 32 height 17
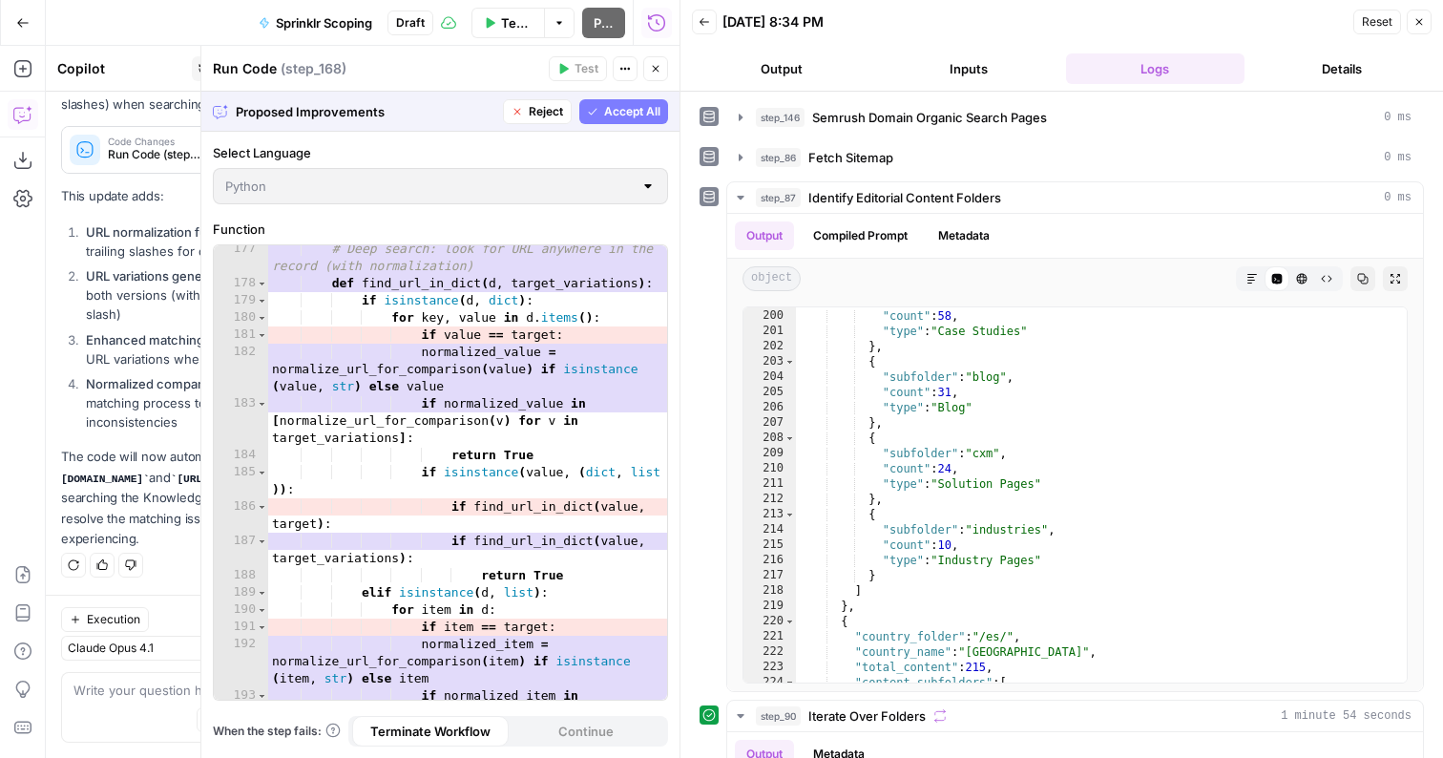
scroll to position [3755, 0]
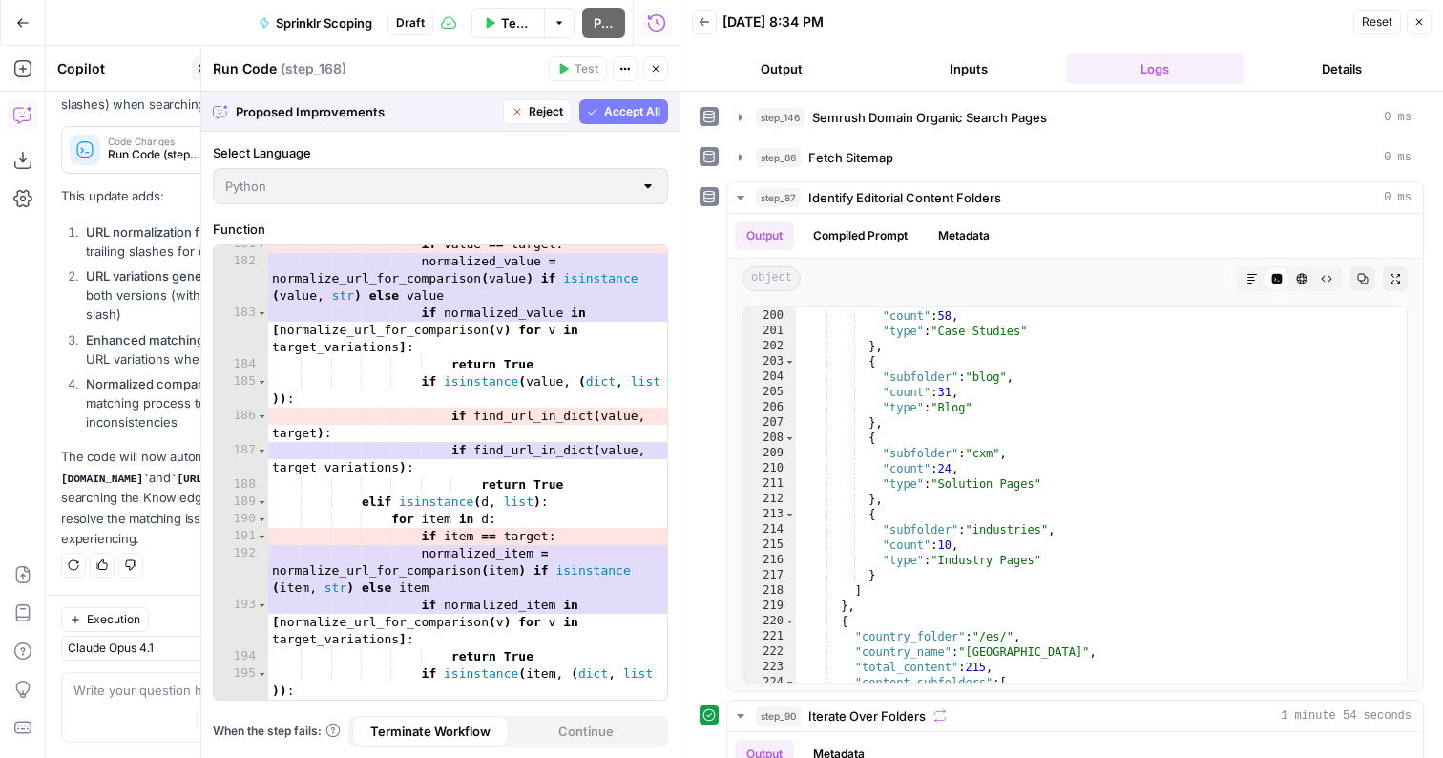
click at [624, 114] on span "Accept All" at bounding box center [632, 111] width 56 height 17
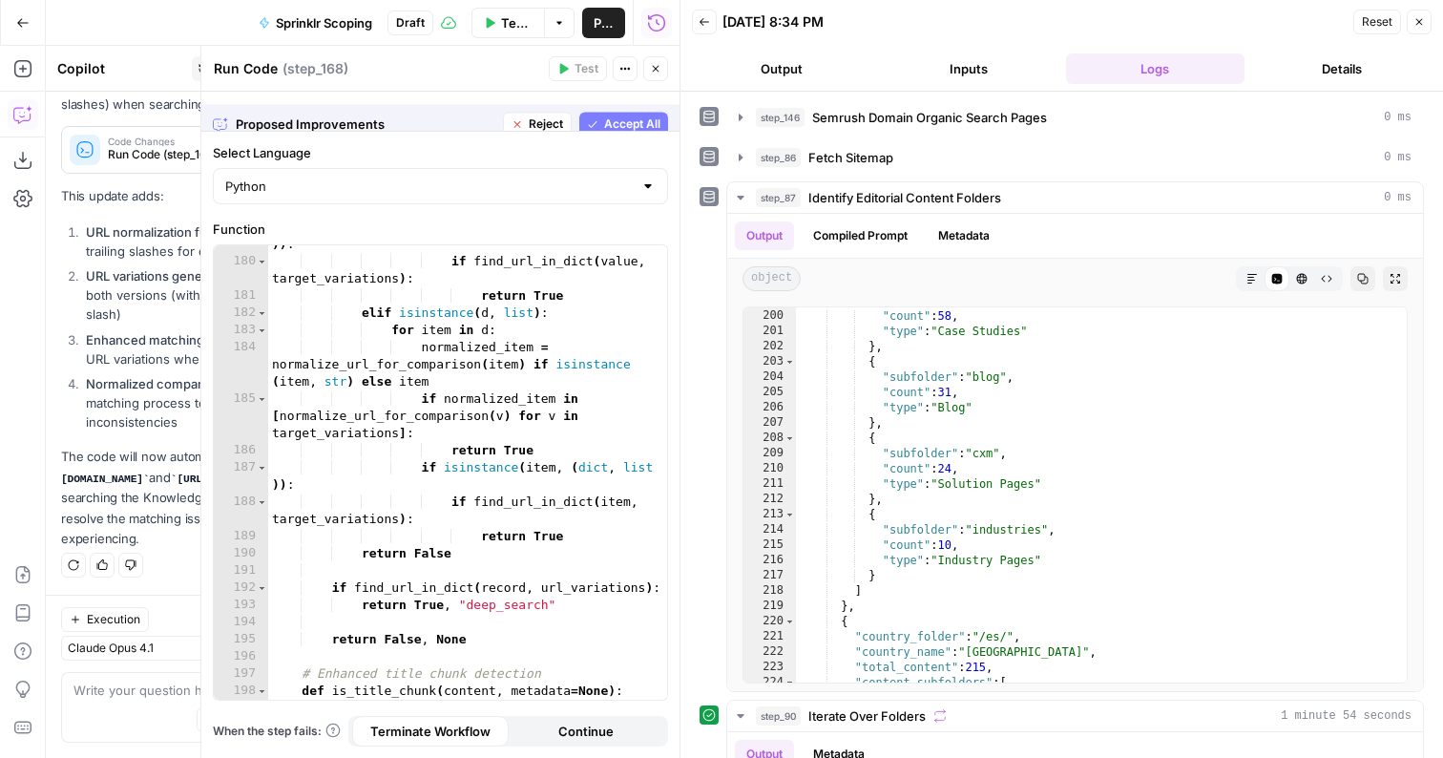
scroll to position [1652, 0]
click at [657, 63] on icon "button" at bounding box center [655, 68] width 11 height 11
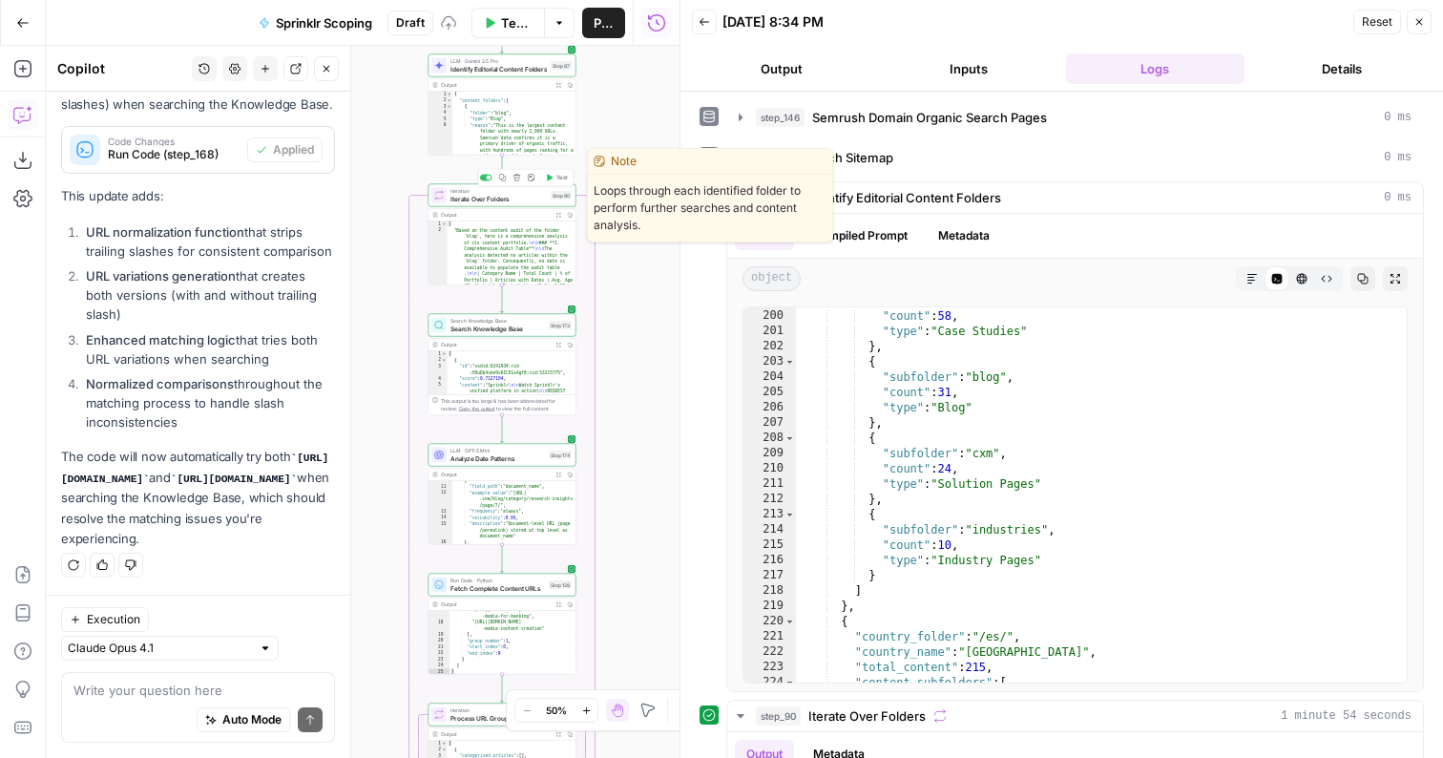
click at [547, 176] on icon "button" at bounding box center [550, 177] width 6 height 7
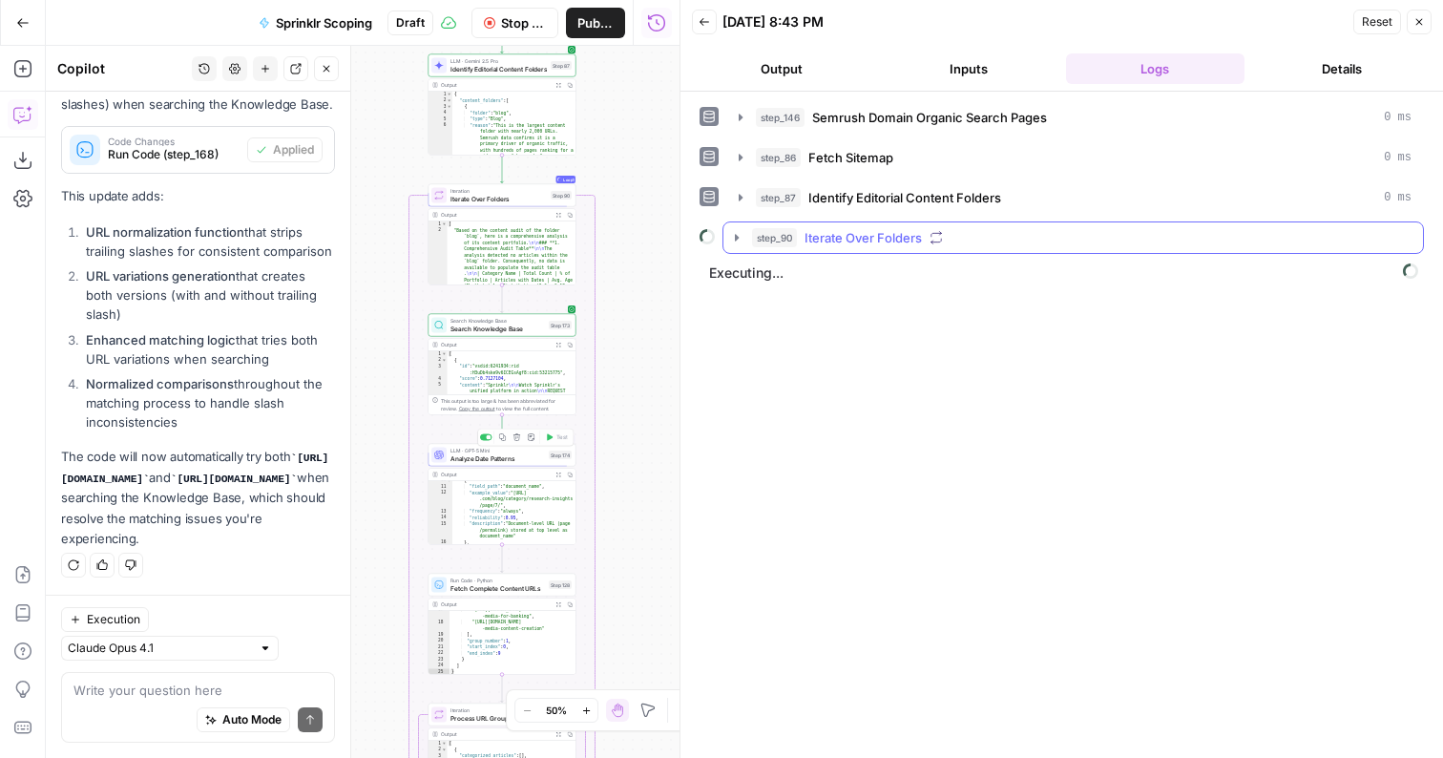
click at [831, 233] on span "Iterate Over Folders" at bounding box center [863, 237] width 117 height 19
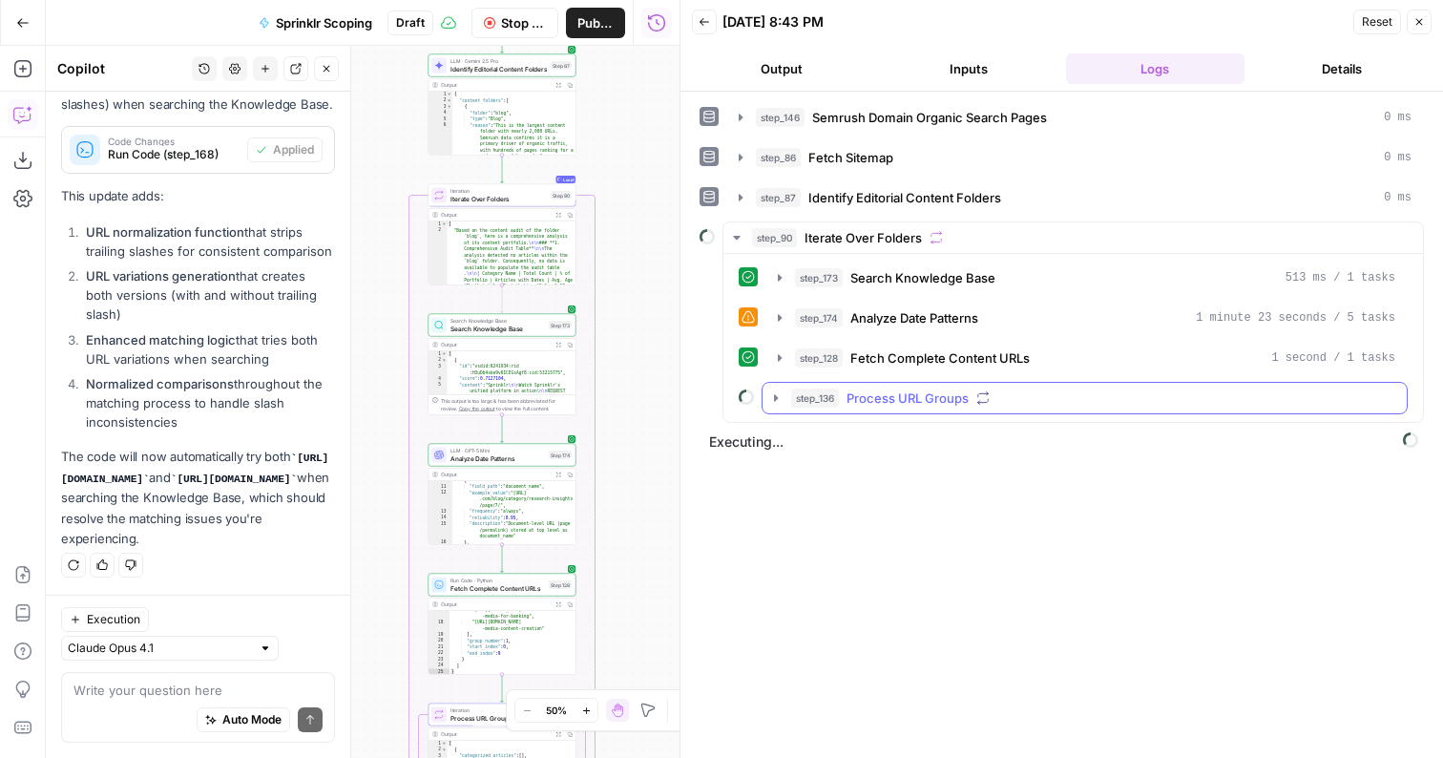
click at [811, 390] on span "step_136" at bounding box center [815, 398] width 48 height 19
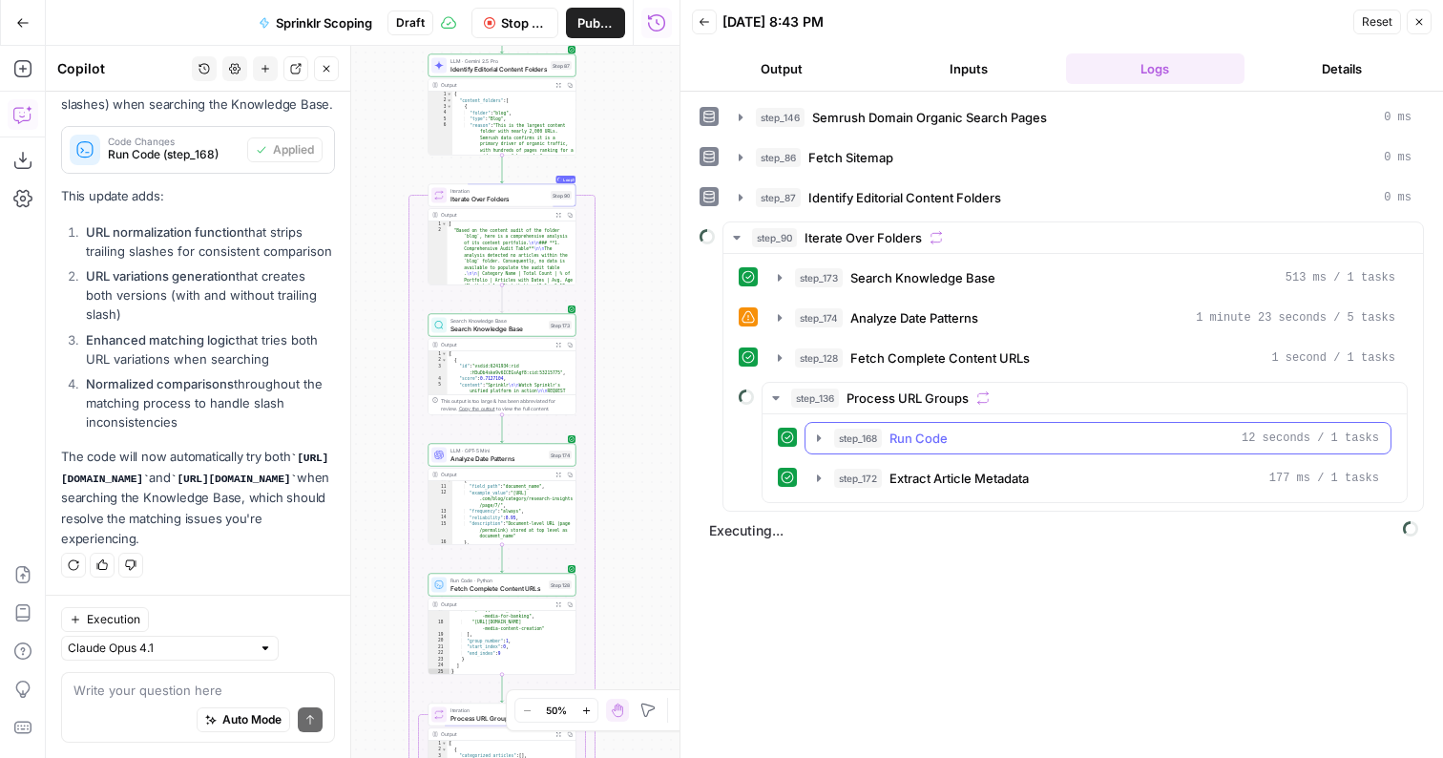
click at [819, 451] on button "step_168 Run Code 12 seconds / 1 tasks" at bounding box center [1098, 438] width 585 height 31
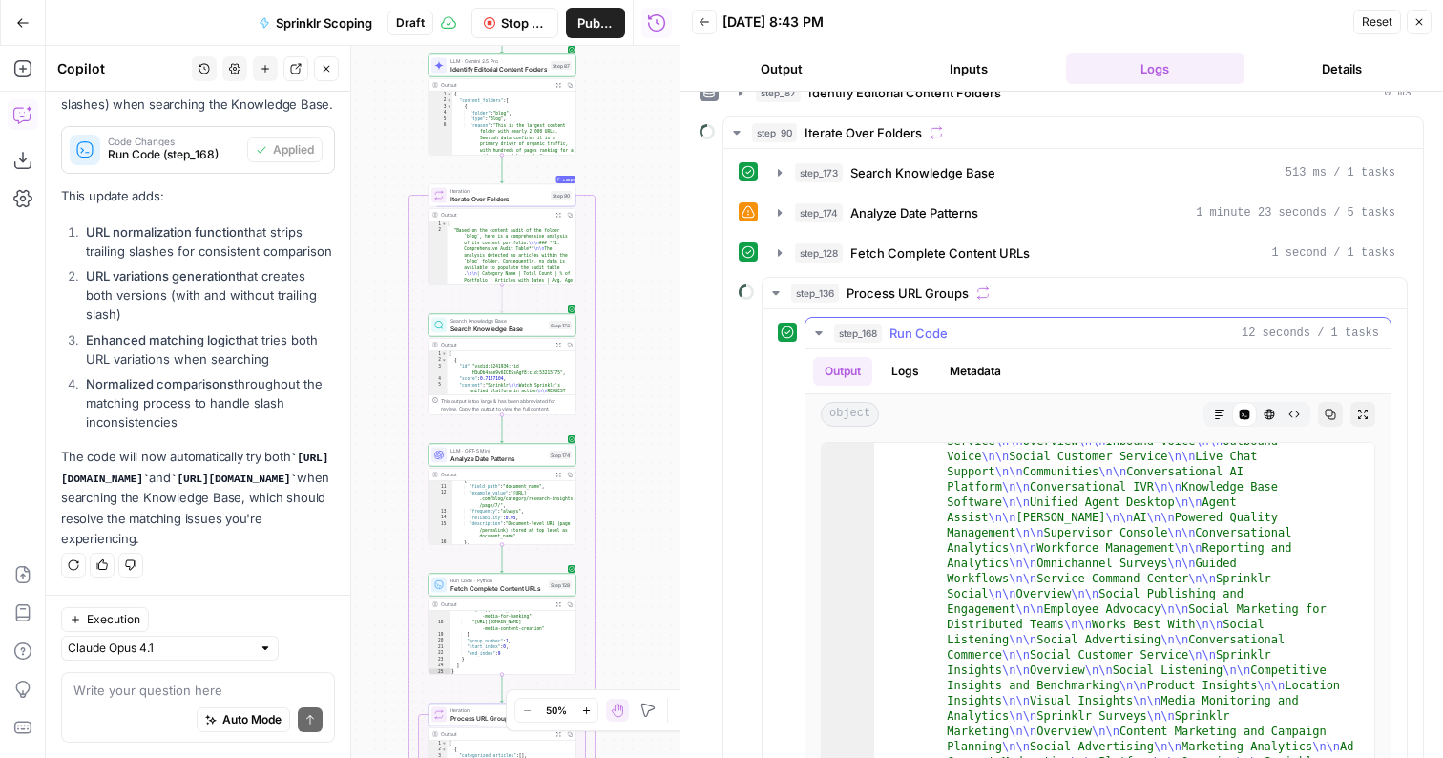
scroll to position [601, 0]
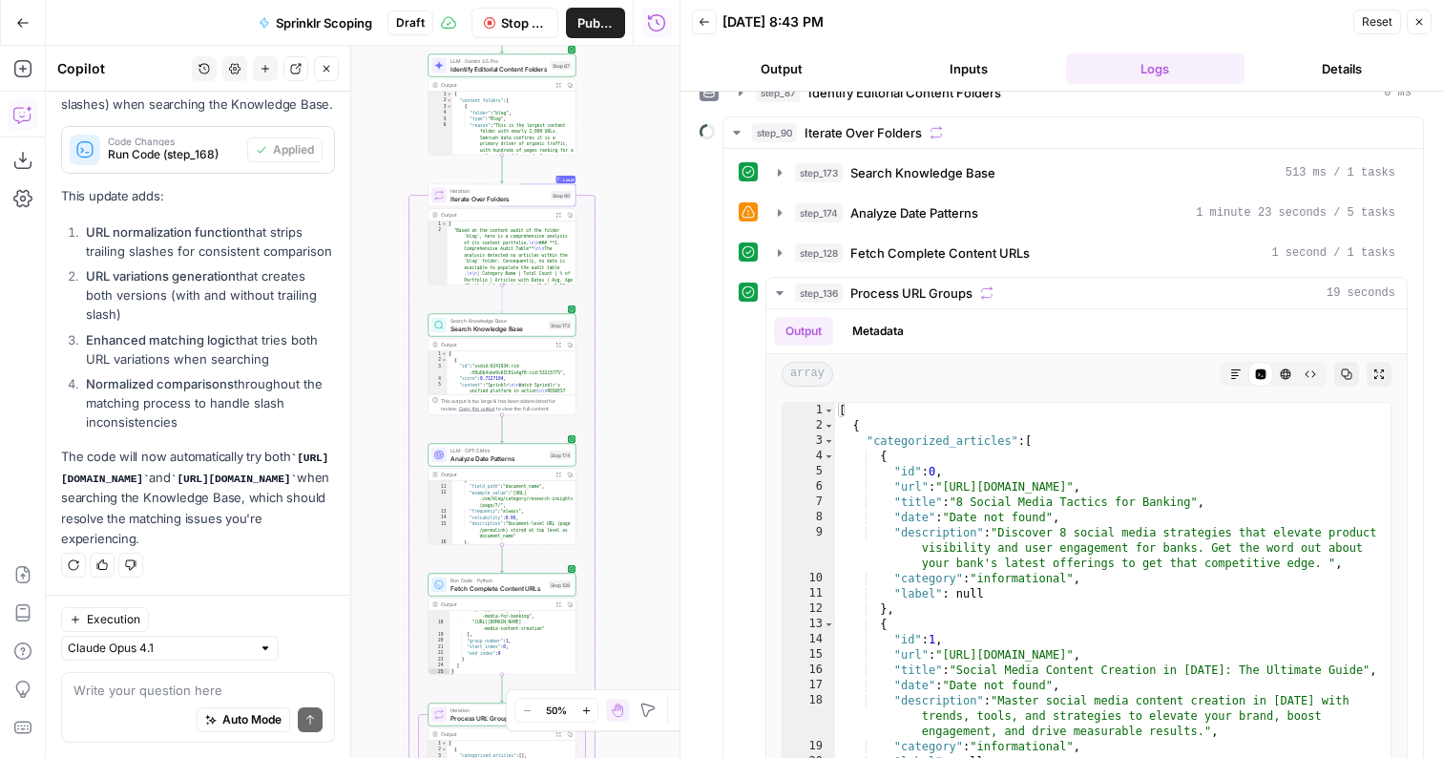
click at [478, 28] on button "Stop Run" at bounding box center [516, 23] width 88 height 31
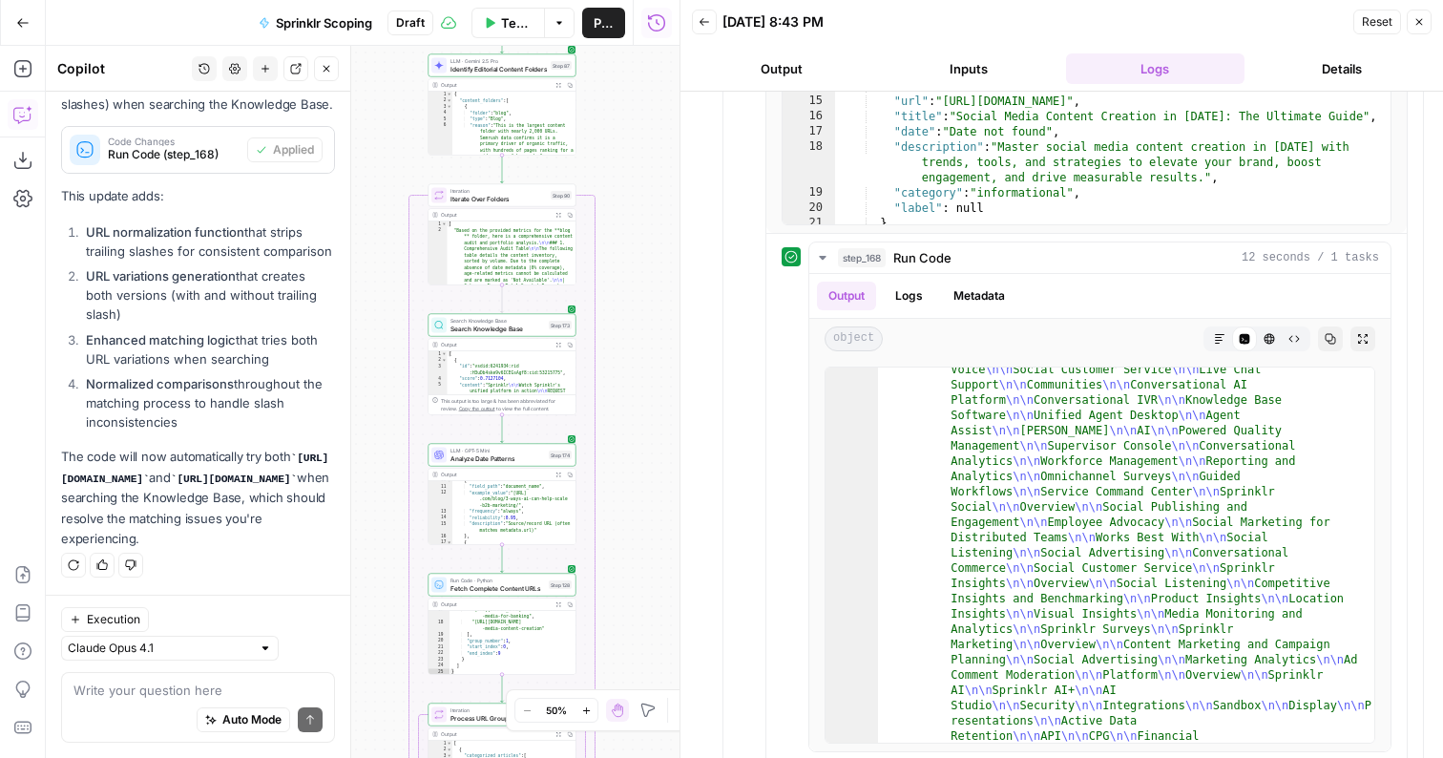
scroll to position [702, 0]
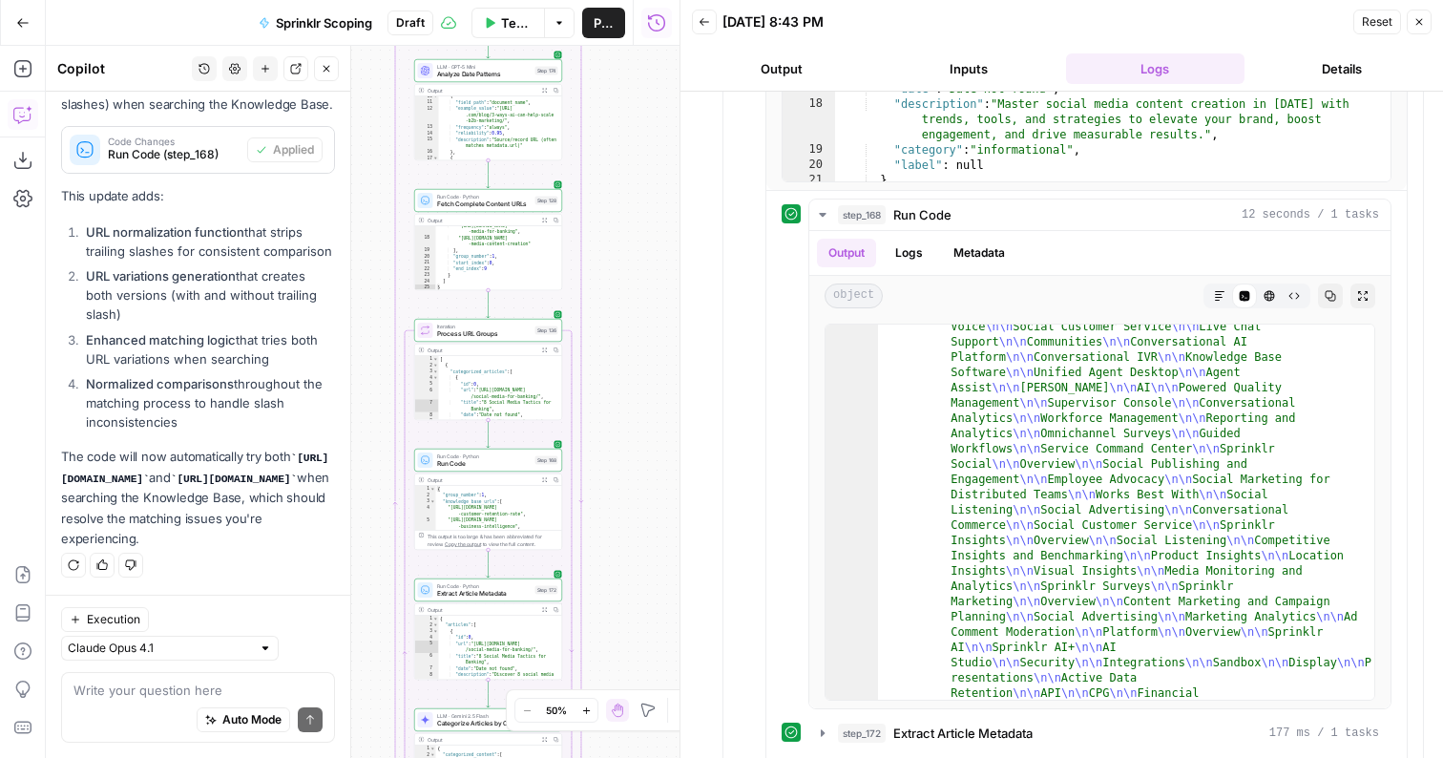
click at [511, 467] on span "Run Code" at bounding box center [484, 464] width 95 height 10
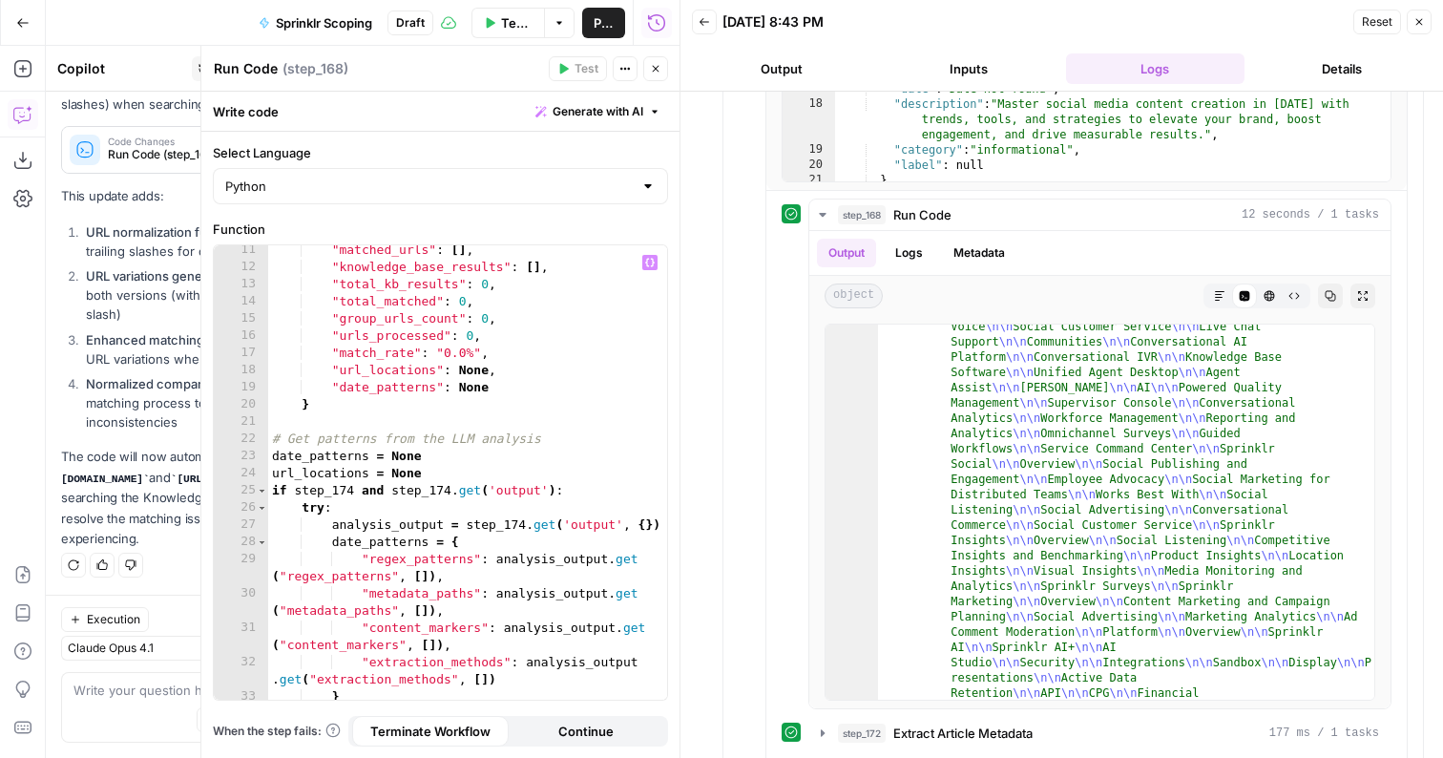
scroll to position [284, 0]
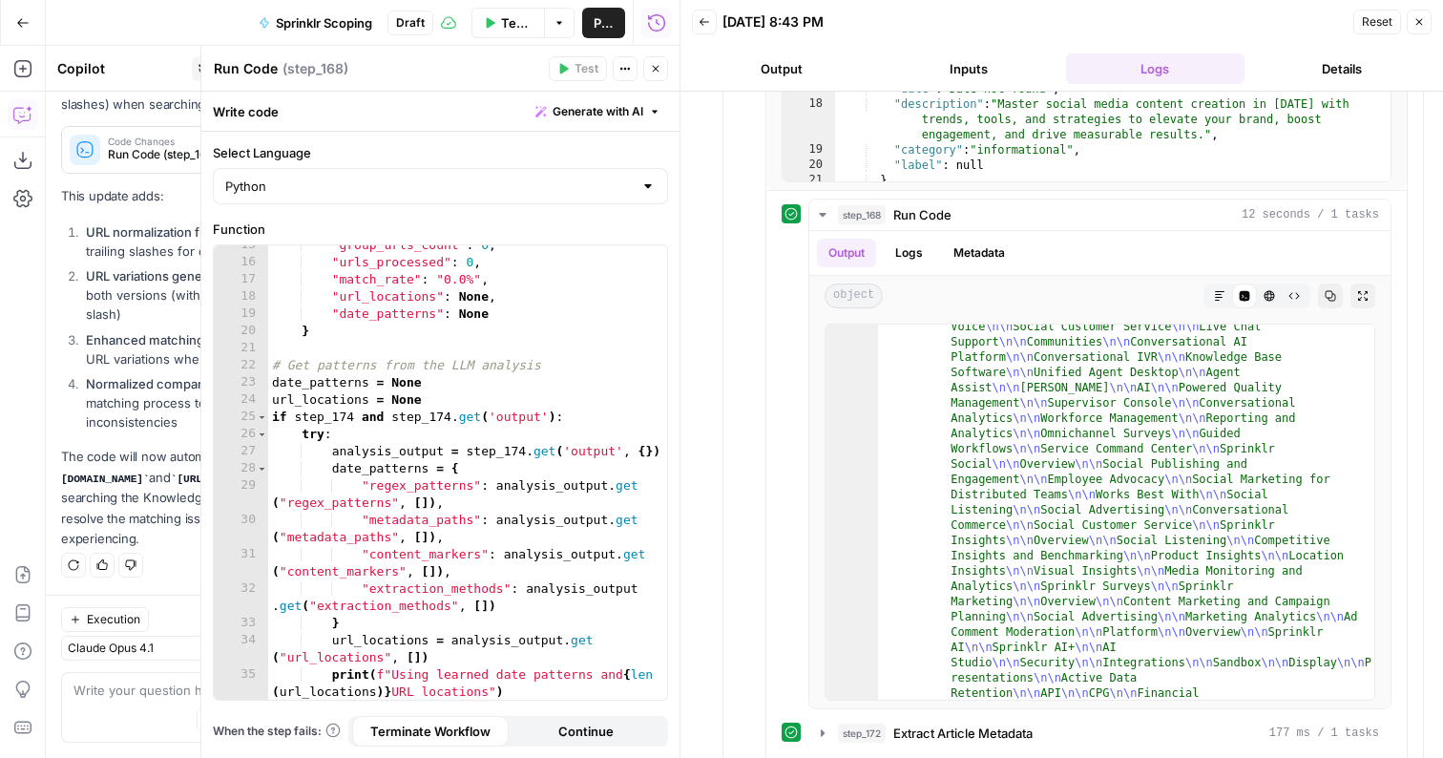
click at [652, 61] on button "Close" at bounding box center [655, 68] width 25 height 25
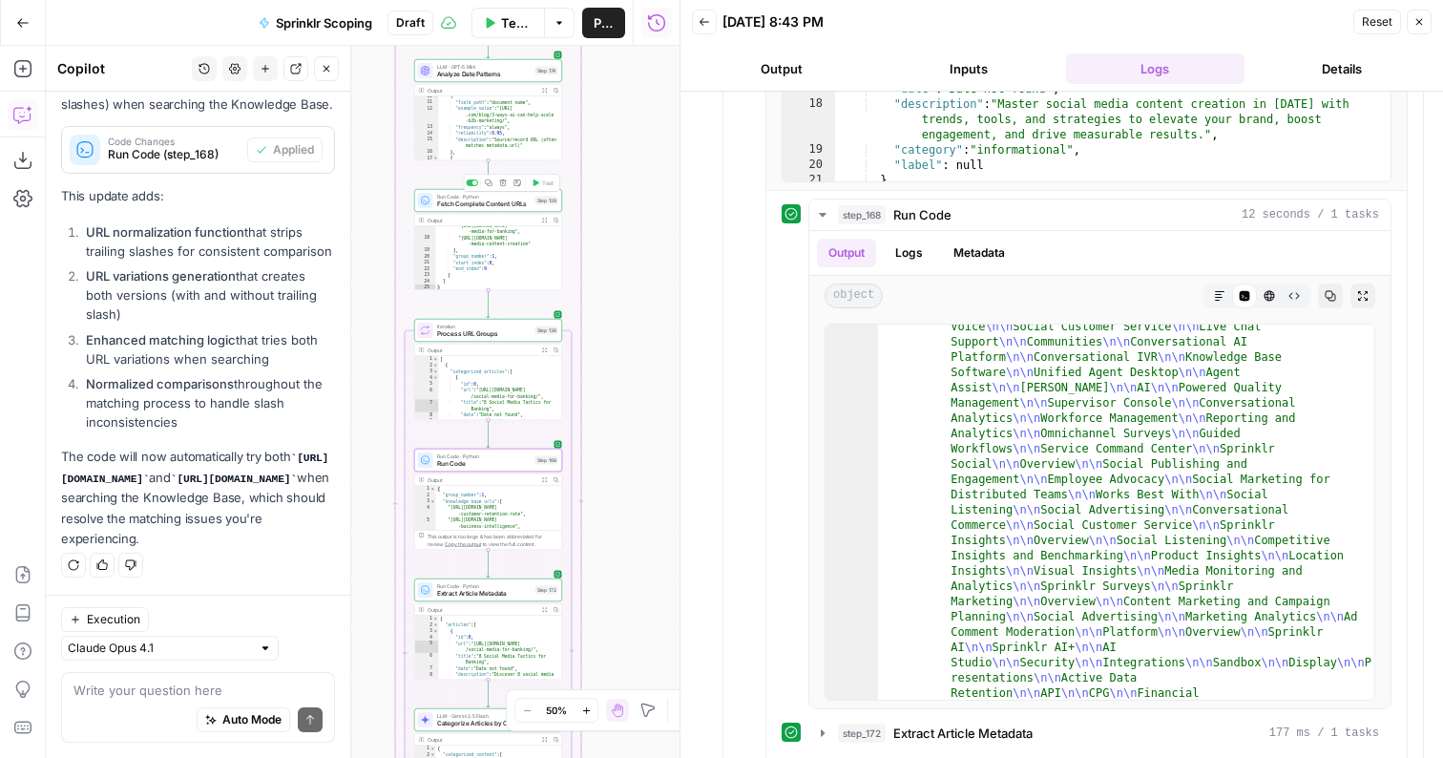
click at [489, 202] on span "Fetch Complete Content URLs" at bounding box center [484, 205] width 95 height 10
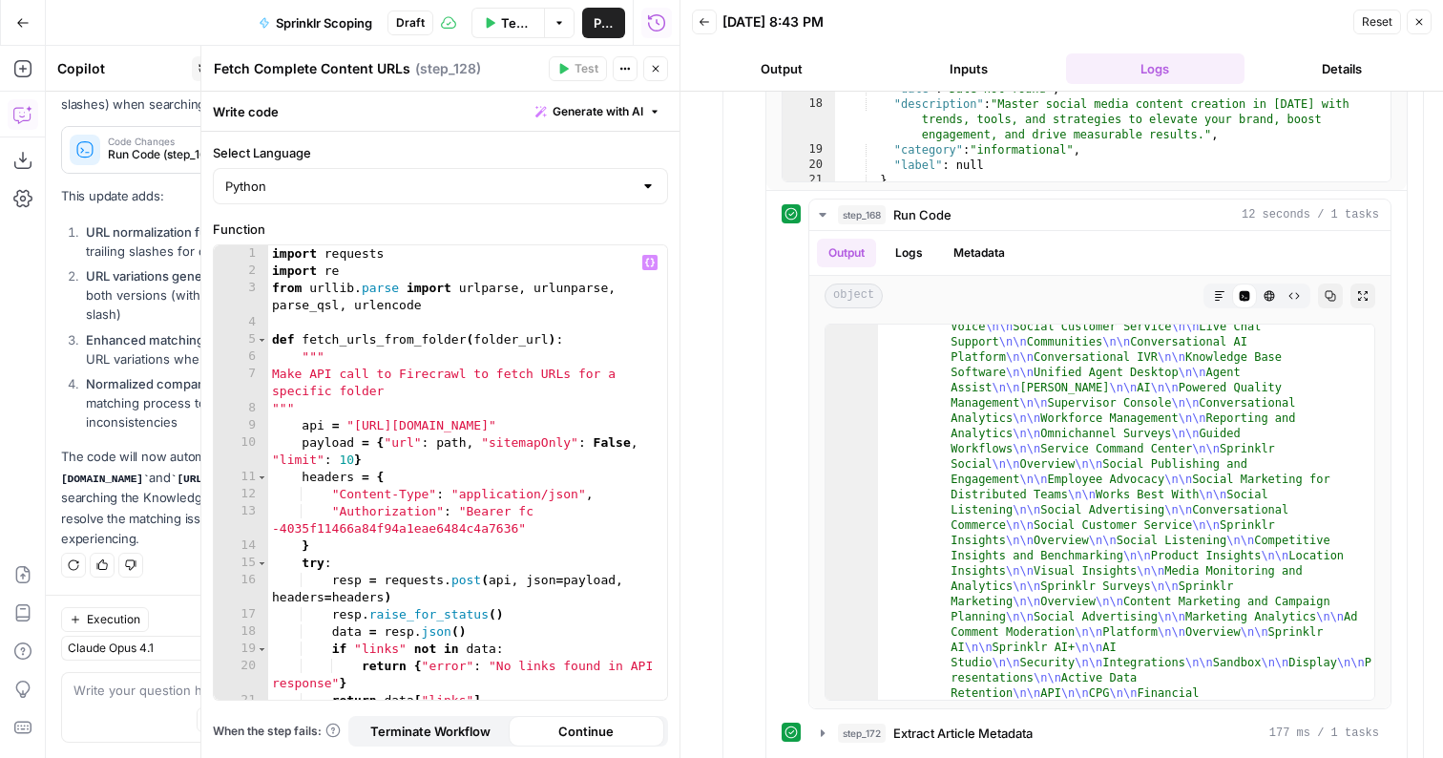
click at [347, 463] on div "import requests import re from urllib . parse import urlparse , urlunparse , pa…" at bounding box center [467, 489] width 399 height 489
click at [348, 464] on div "import requests import re from urllib . parse import urlparse , urlunparse , pa…" at bounding box center [467, 489] width 399 height 489
type textarea "**********"
click at [656, 67] on icon "button" at bounding box center [656, 69] width 7 height 7
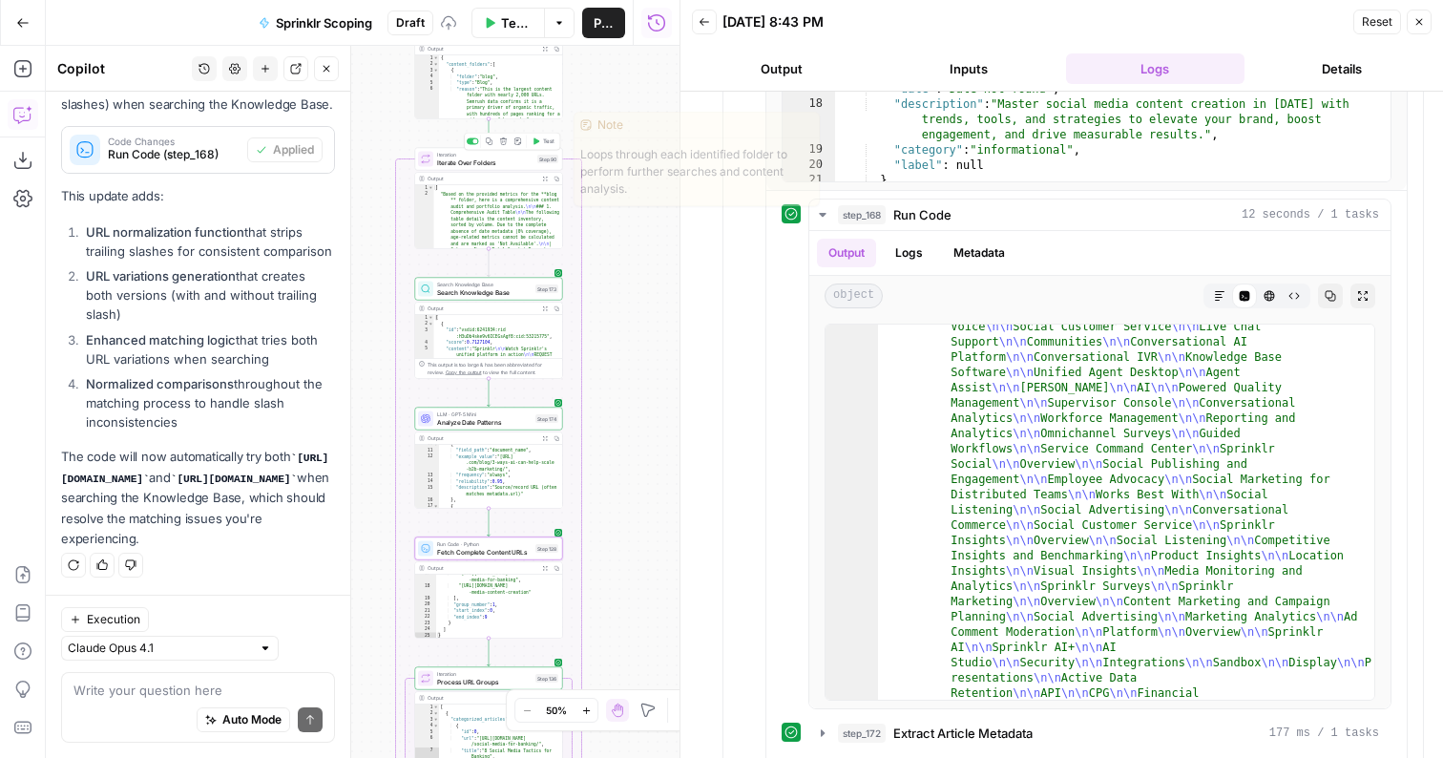
click at [543, 142] on span "Test" at bounding box center [548, 141] width 11 height 9
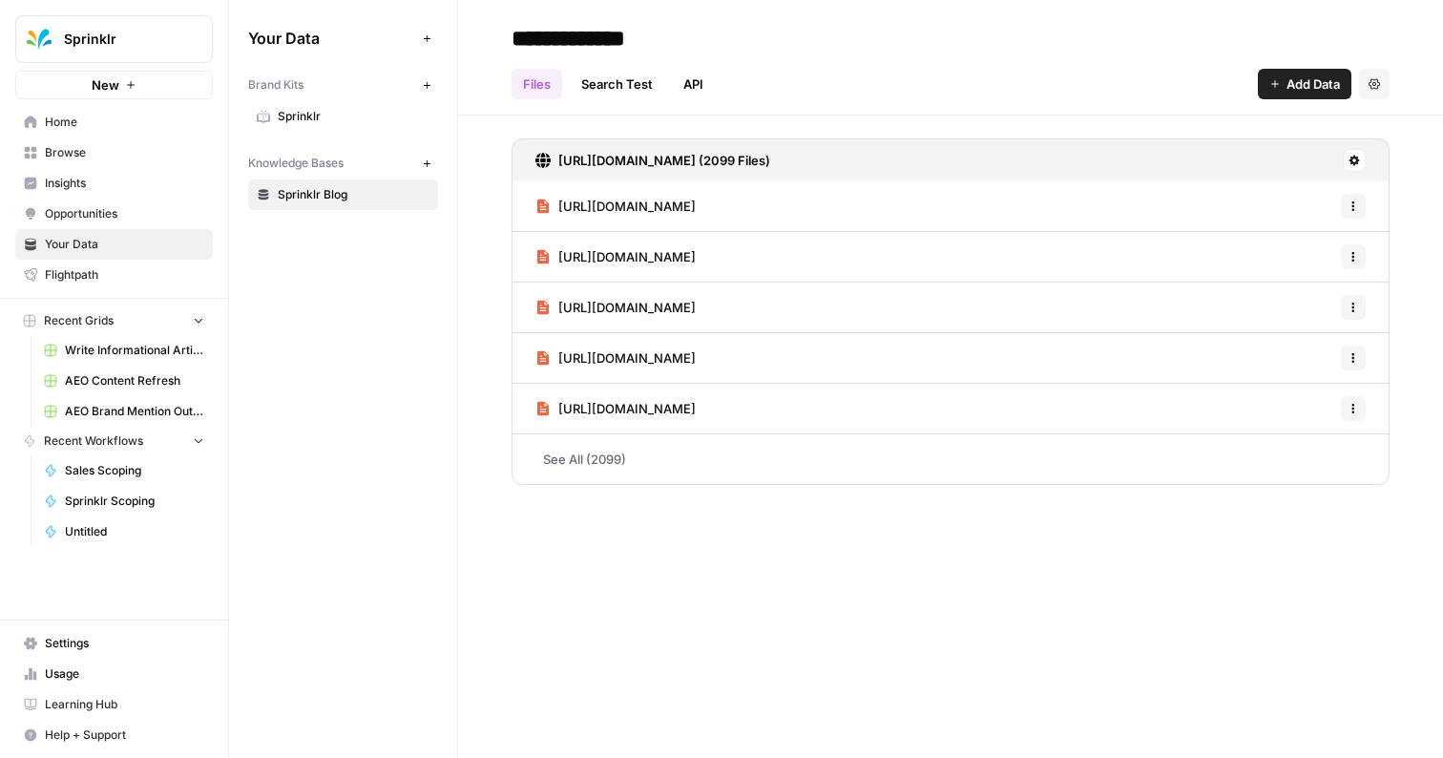
click at [619, 84] on link "Search Test" at bounding box center [617, 84] width 95 height 31
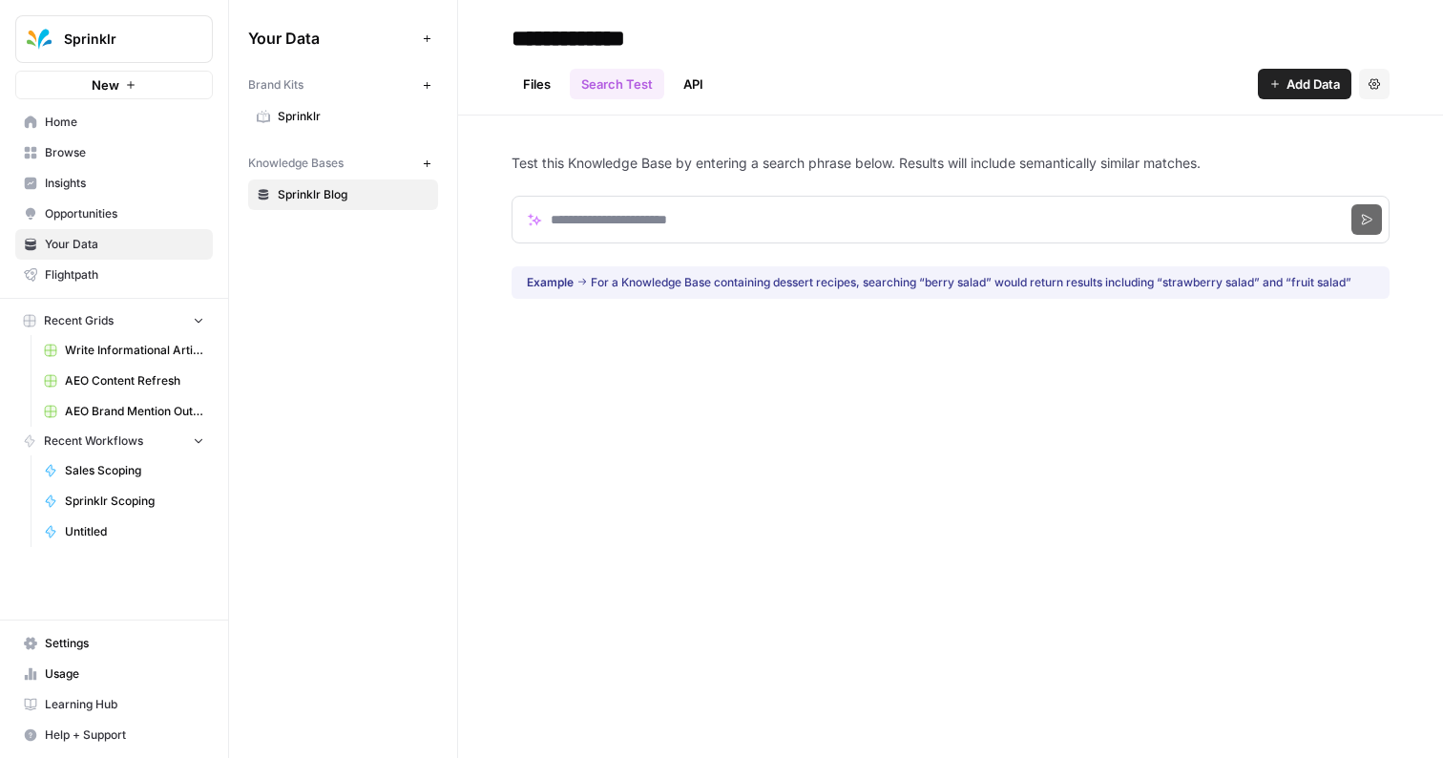
click at [704, 84] on link "API" at bounding box center [693, 84] width 43 height 31
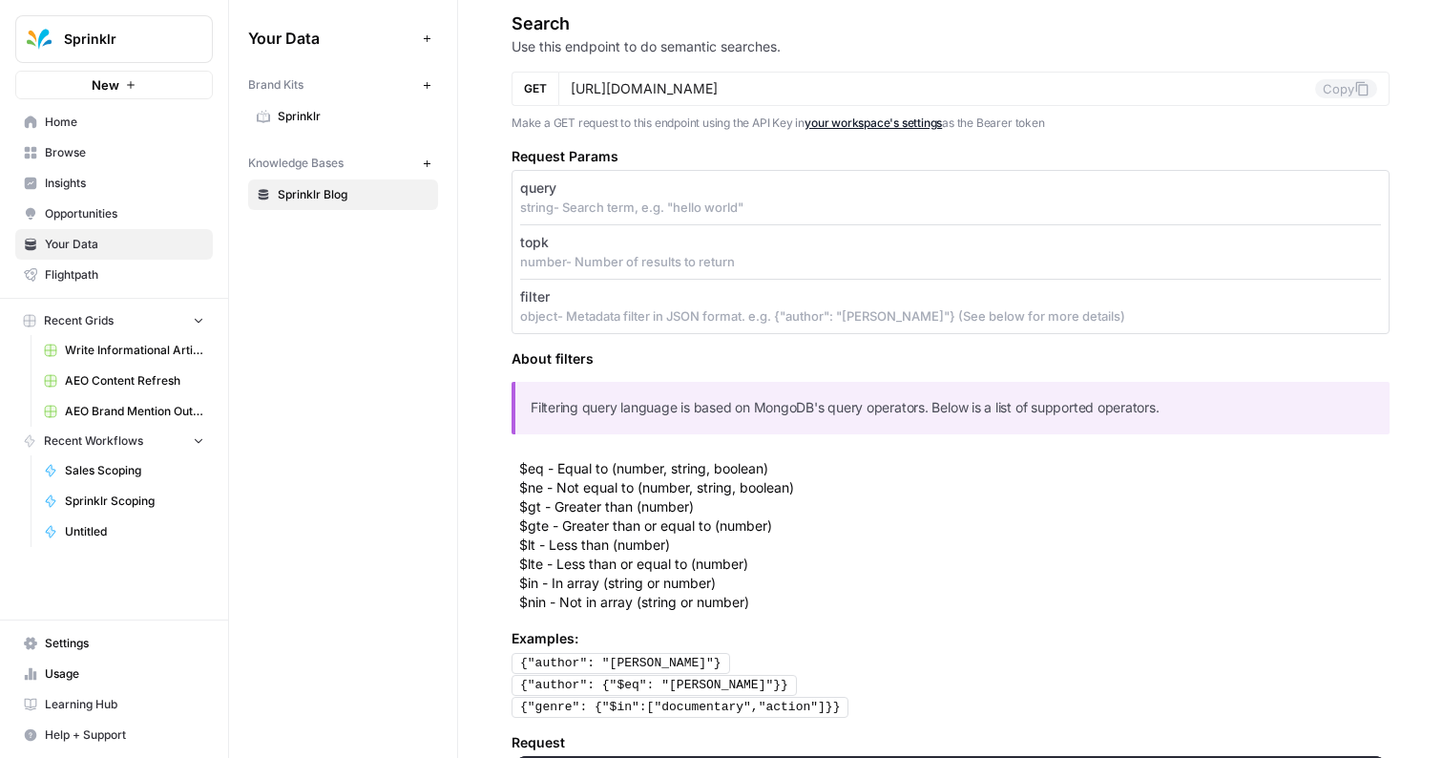
scroll to position [402, 0]
click at [815, 88] on input "[URL][DOMAIN_NAME]" at bounding box center [943, 89] width 745 height 17
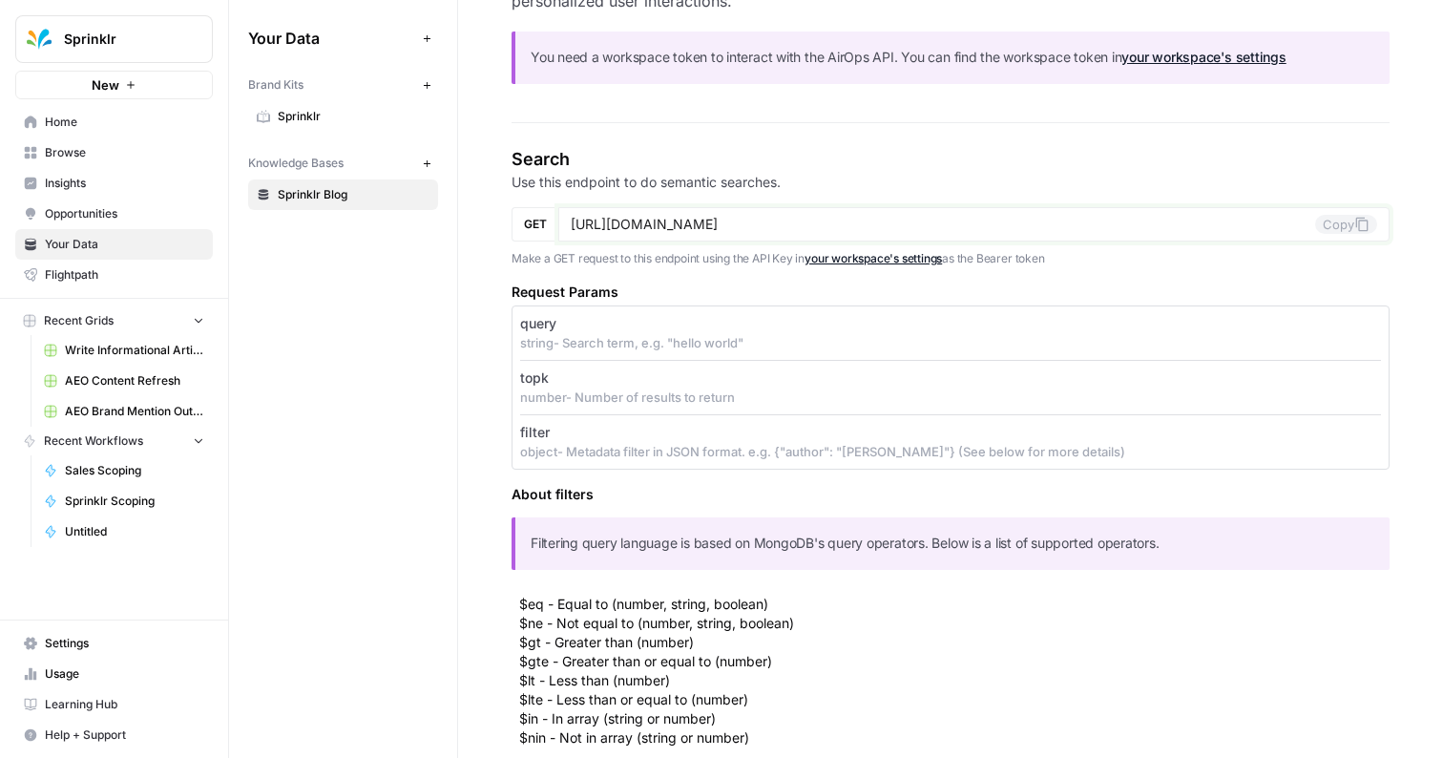
scroll to position [0, 0]
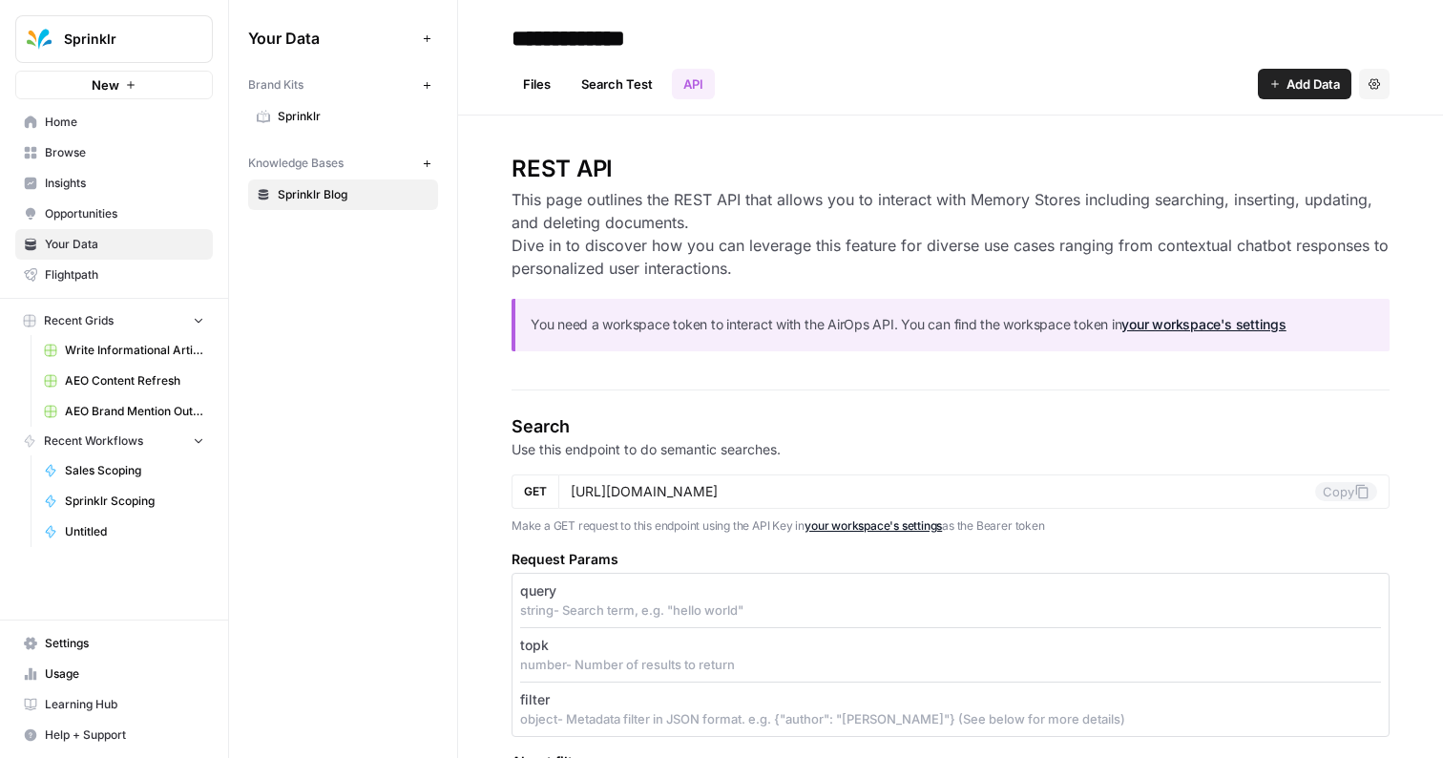
click at [597, 93] on link "Search Test" at bounding box center [617, 84] width 95 height 31
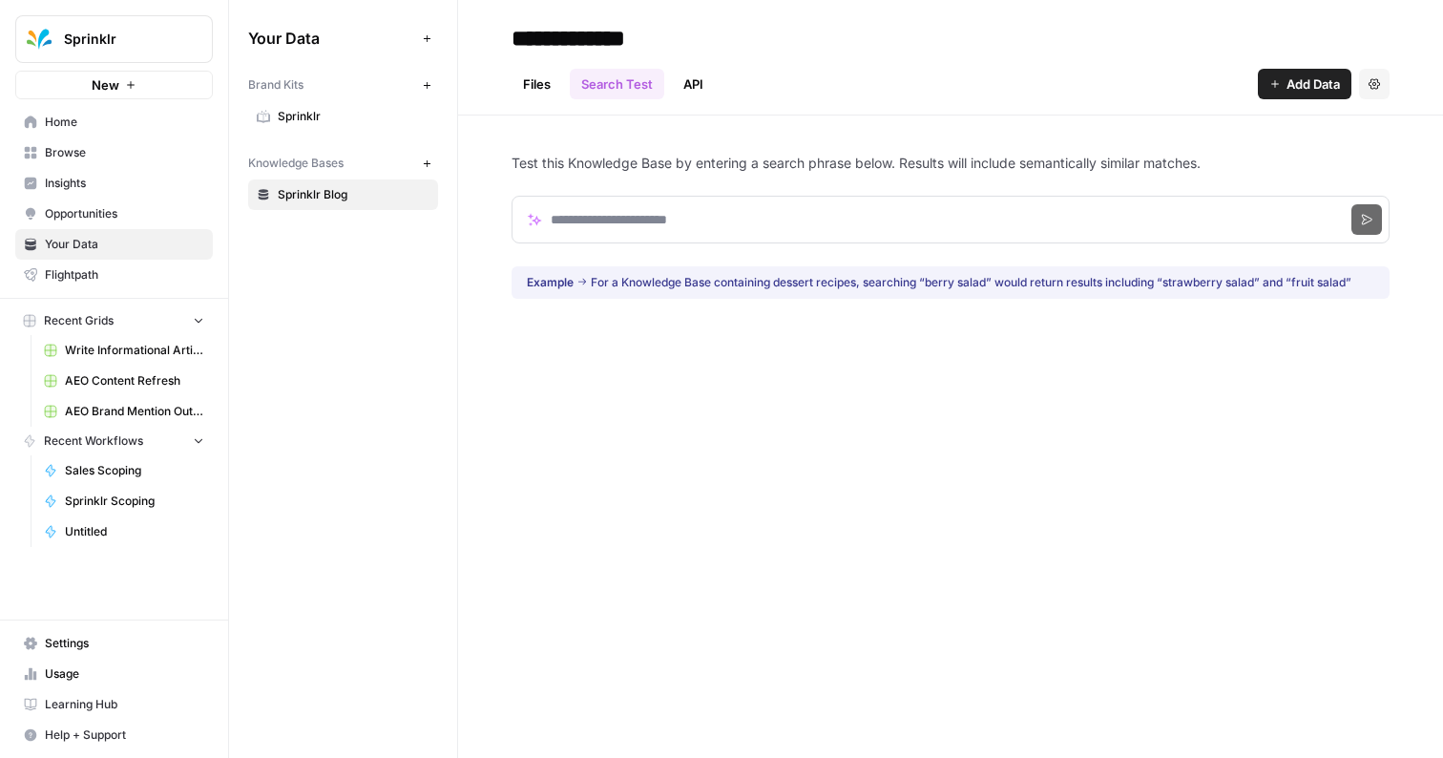
click at [548, 89] on link "Files" at bounding box center [537, 84] width 51 height 31
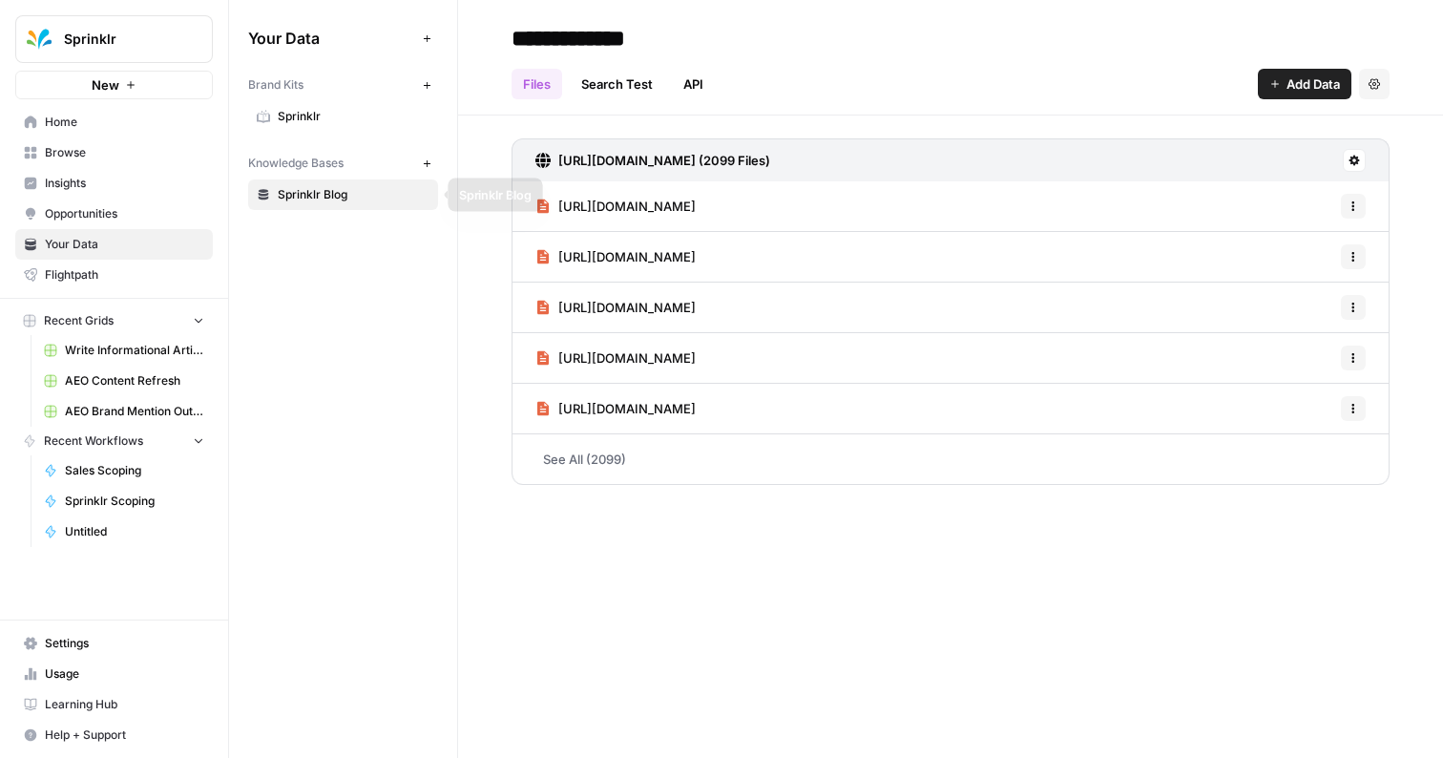
click at [355, 201] on span "Sprinklr Blog" at bounding box center [354, 194] width 152 height 17
click at [677, 75] on link "API" at bounding box center [693, 84] width 43 height 31
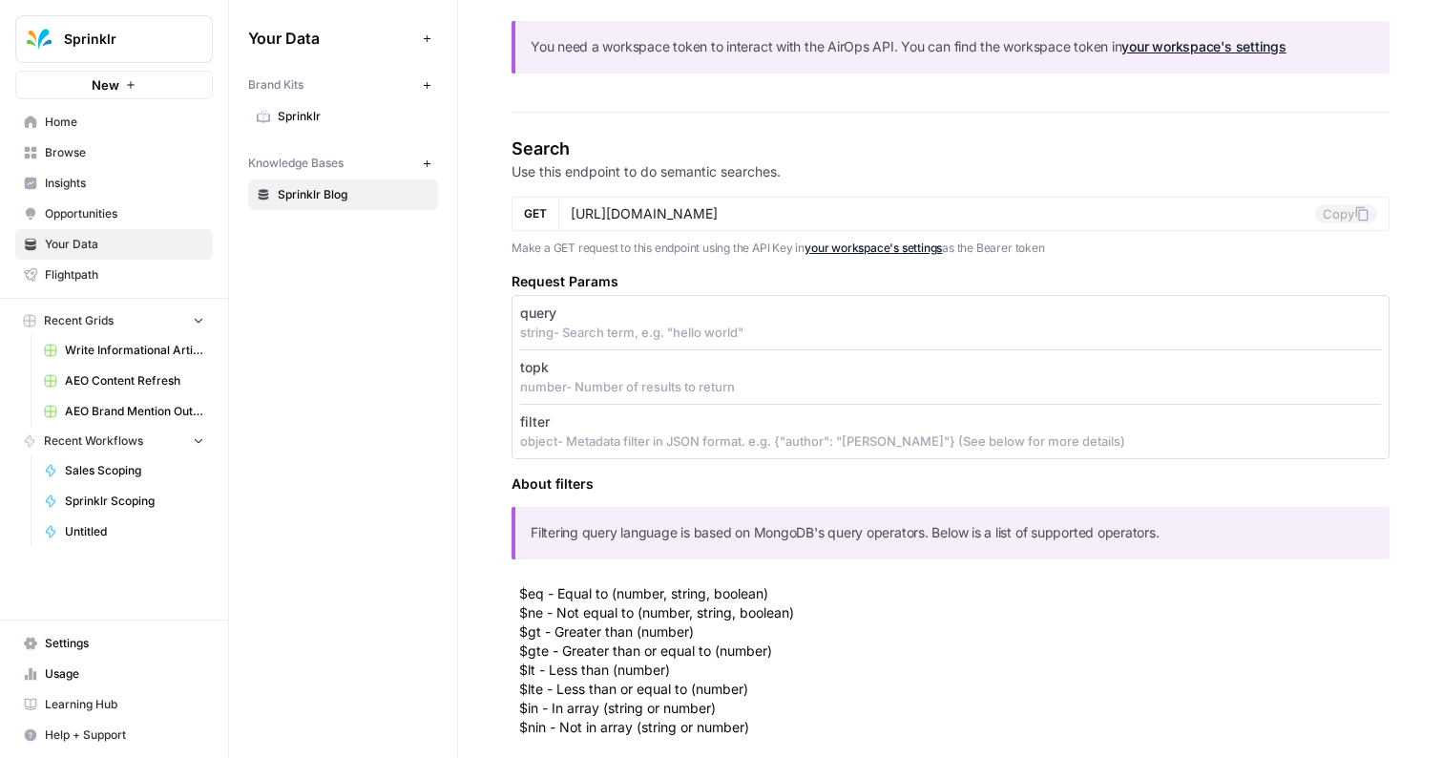
scroll to position [128, 0]
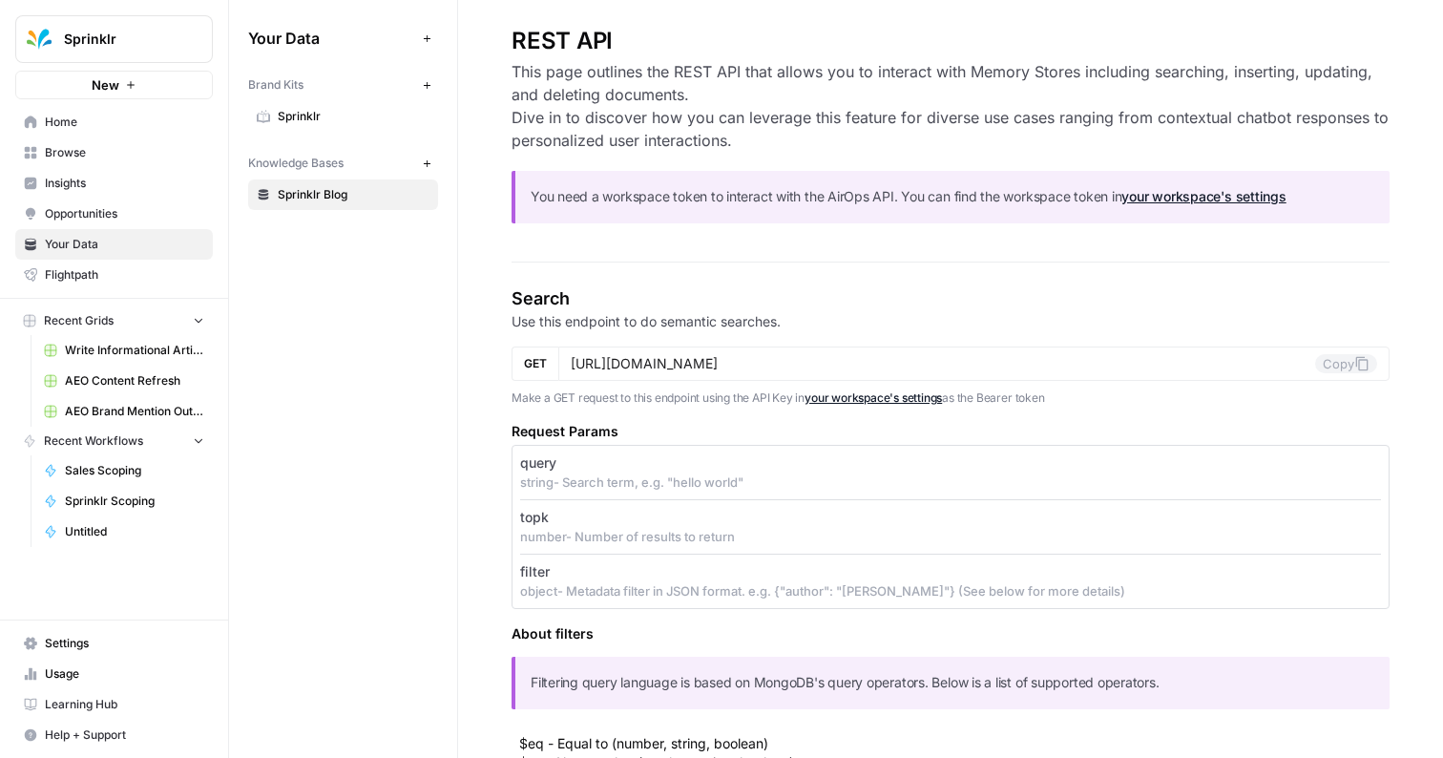
click at [1178, 195] on link "your workspace's settings" at bounding box center [1204, 196] width 164 height 16
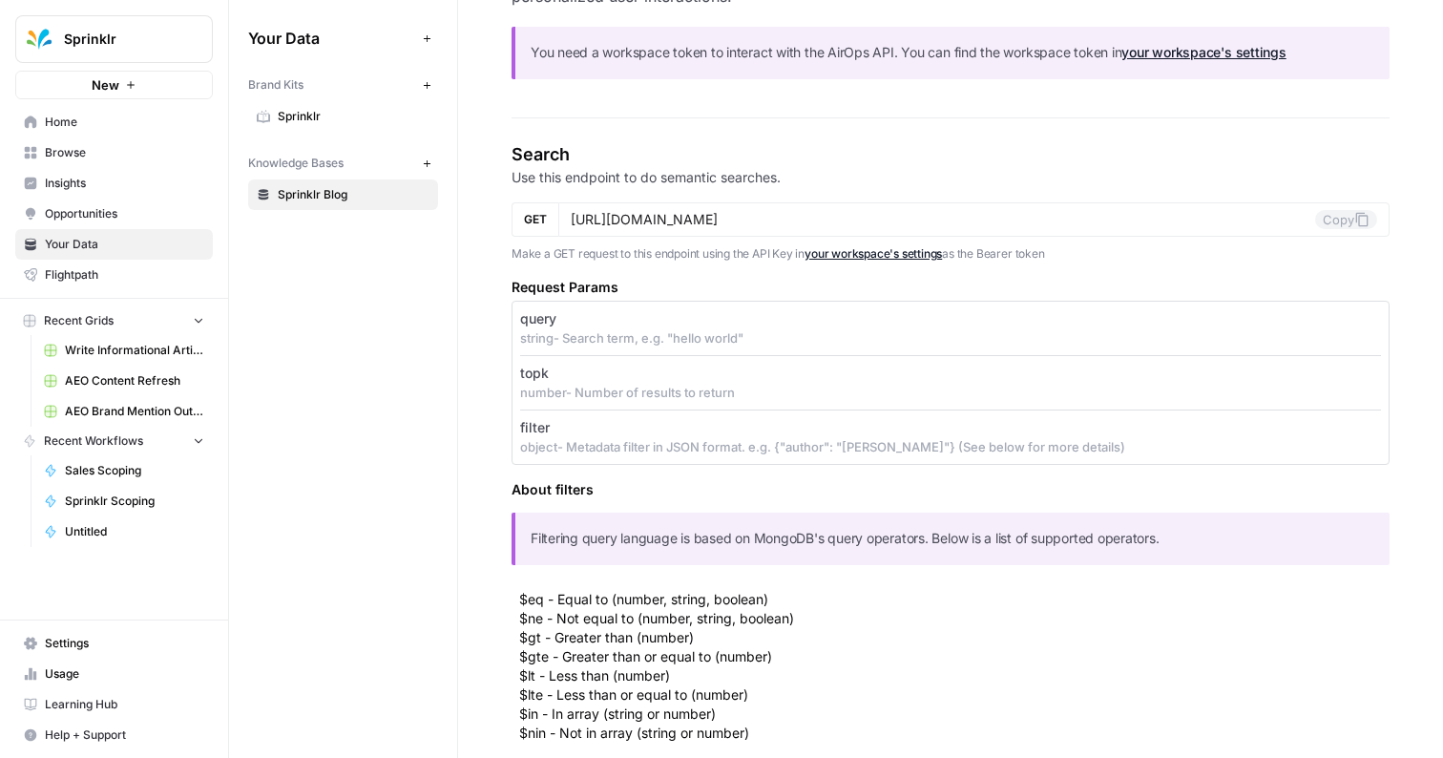
scroll to position [0, 0]
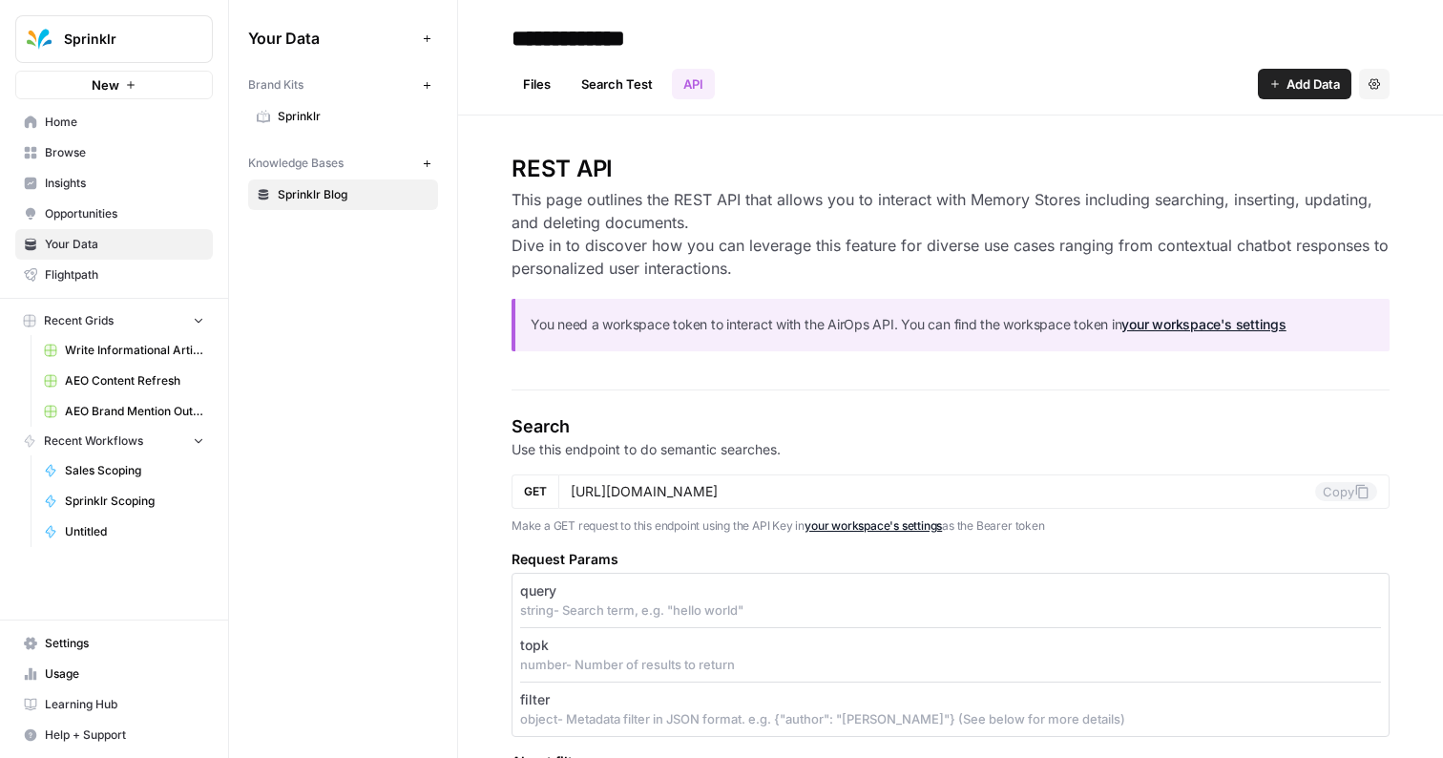
click at [549, 90] on link "Files" at bounding box center [537, 84] width 51 height 31
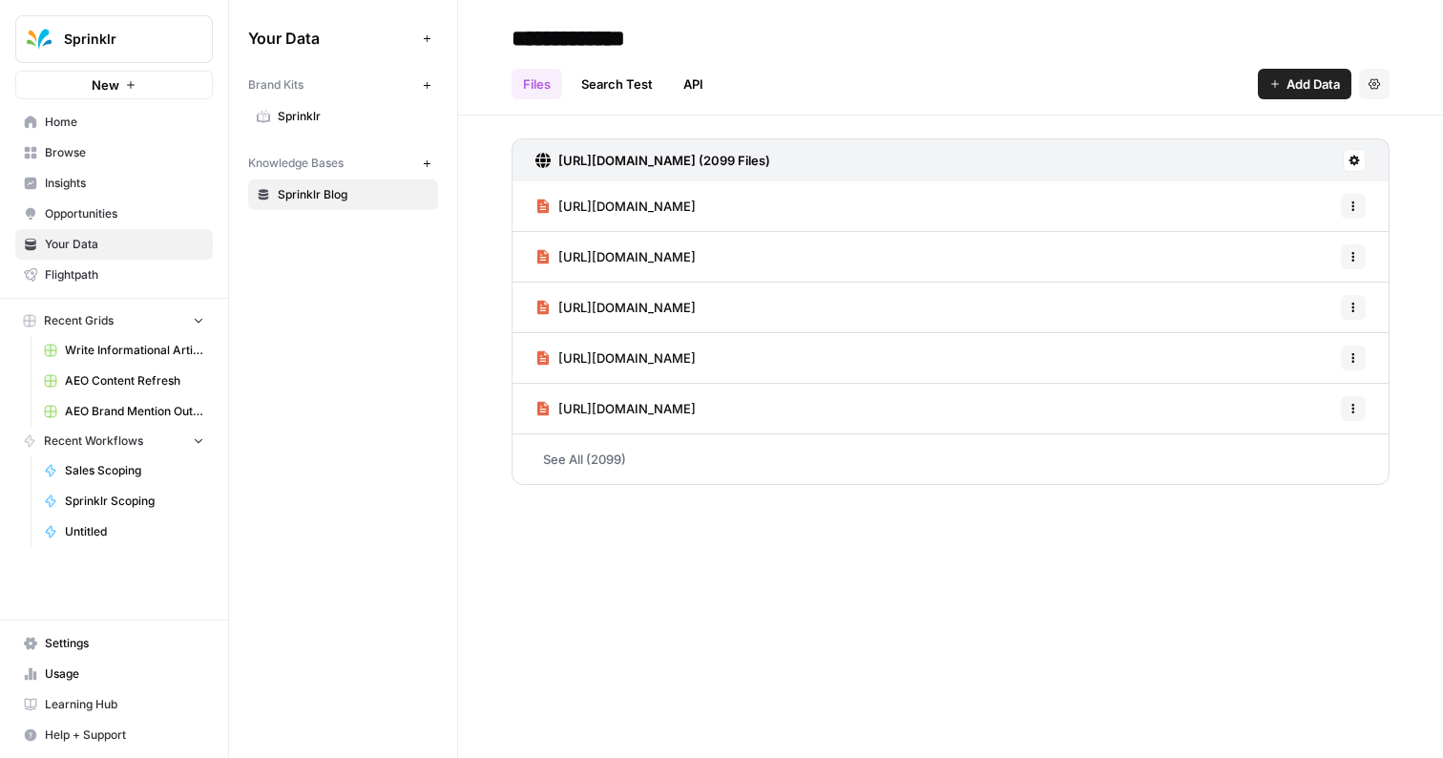
click at [661, 240] on link "[URL][DOMAIN_NAME]" at bounding box center [616, 257] width 160 height 50
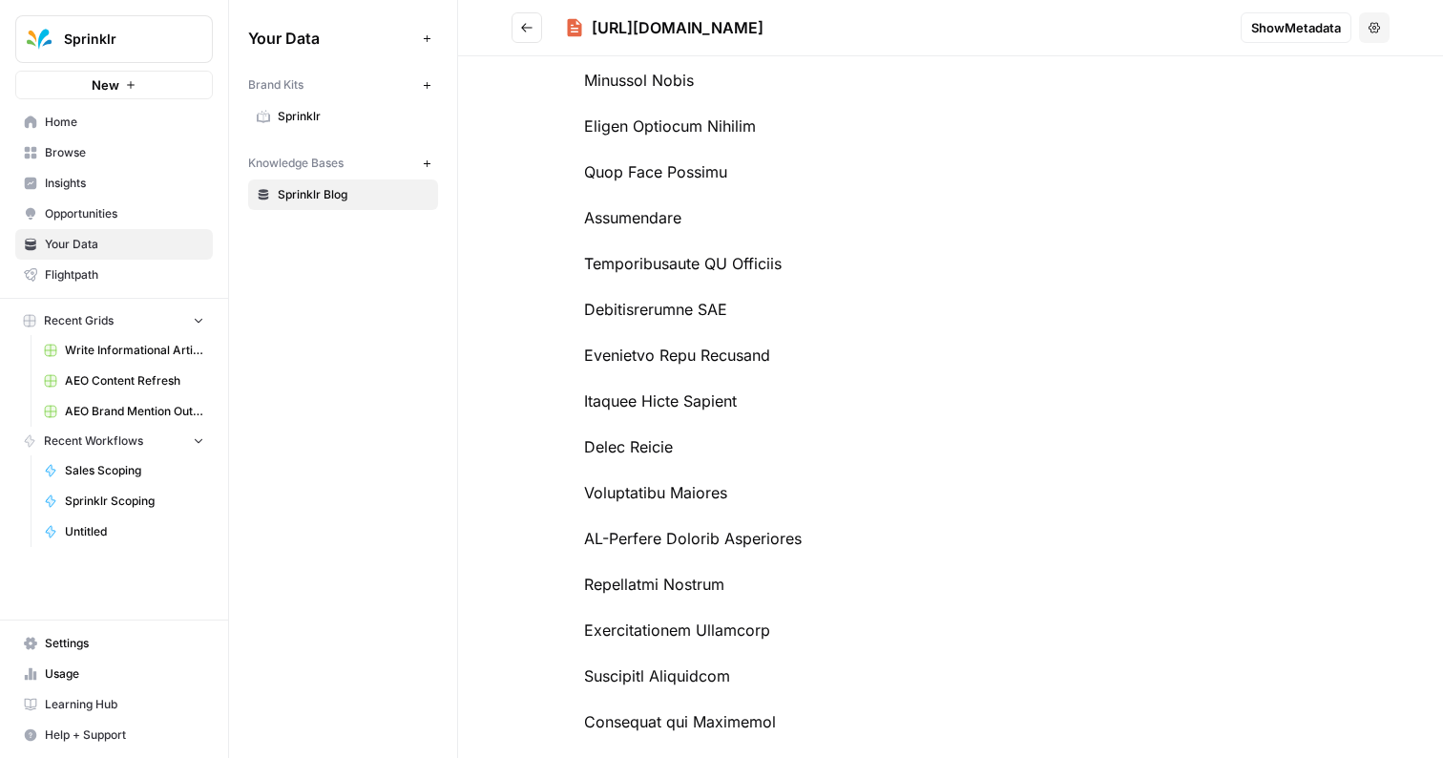
scroll to position [998, 0]
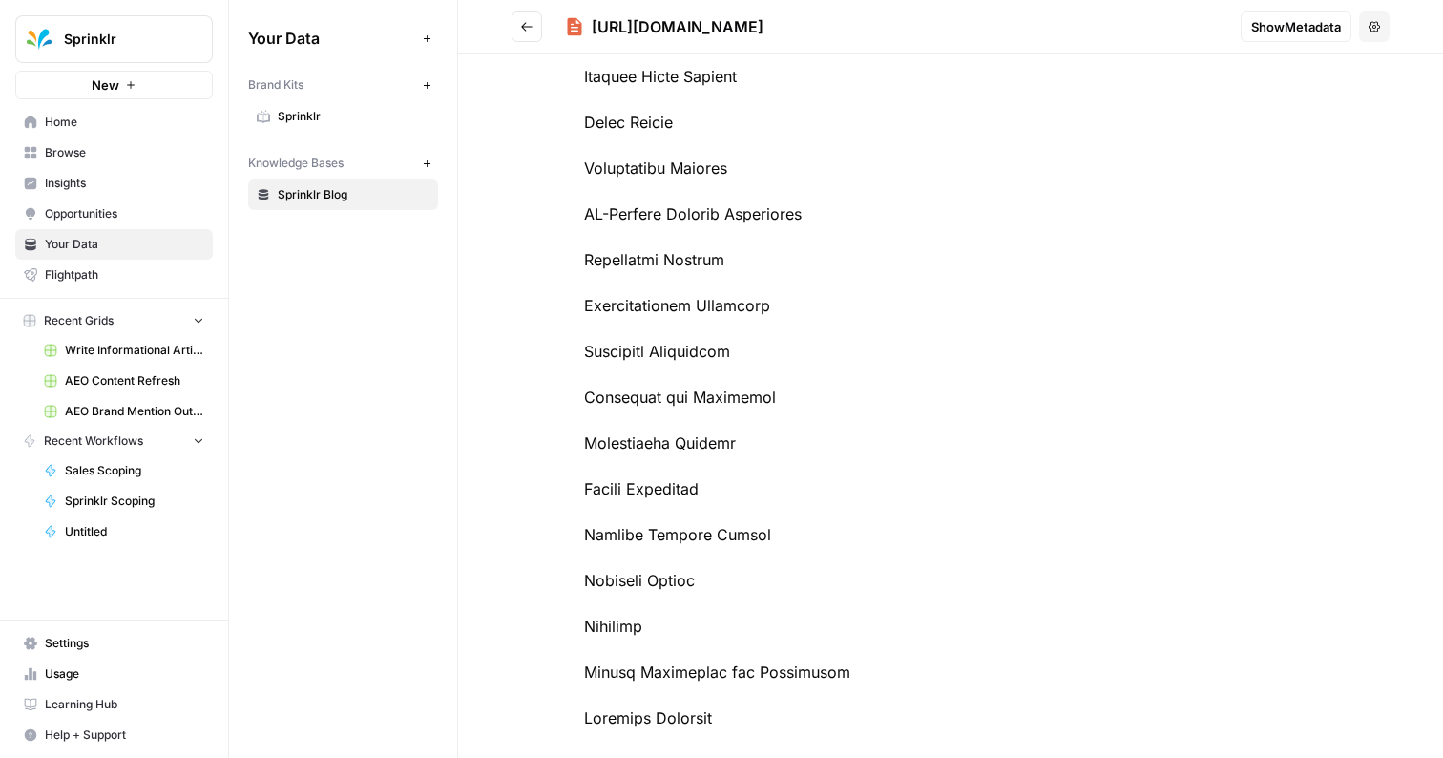
click at [522, 28] on icon "Go back" at bounding box center [526, 26] width 11 height 9
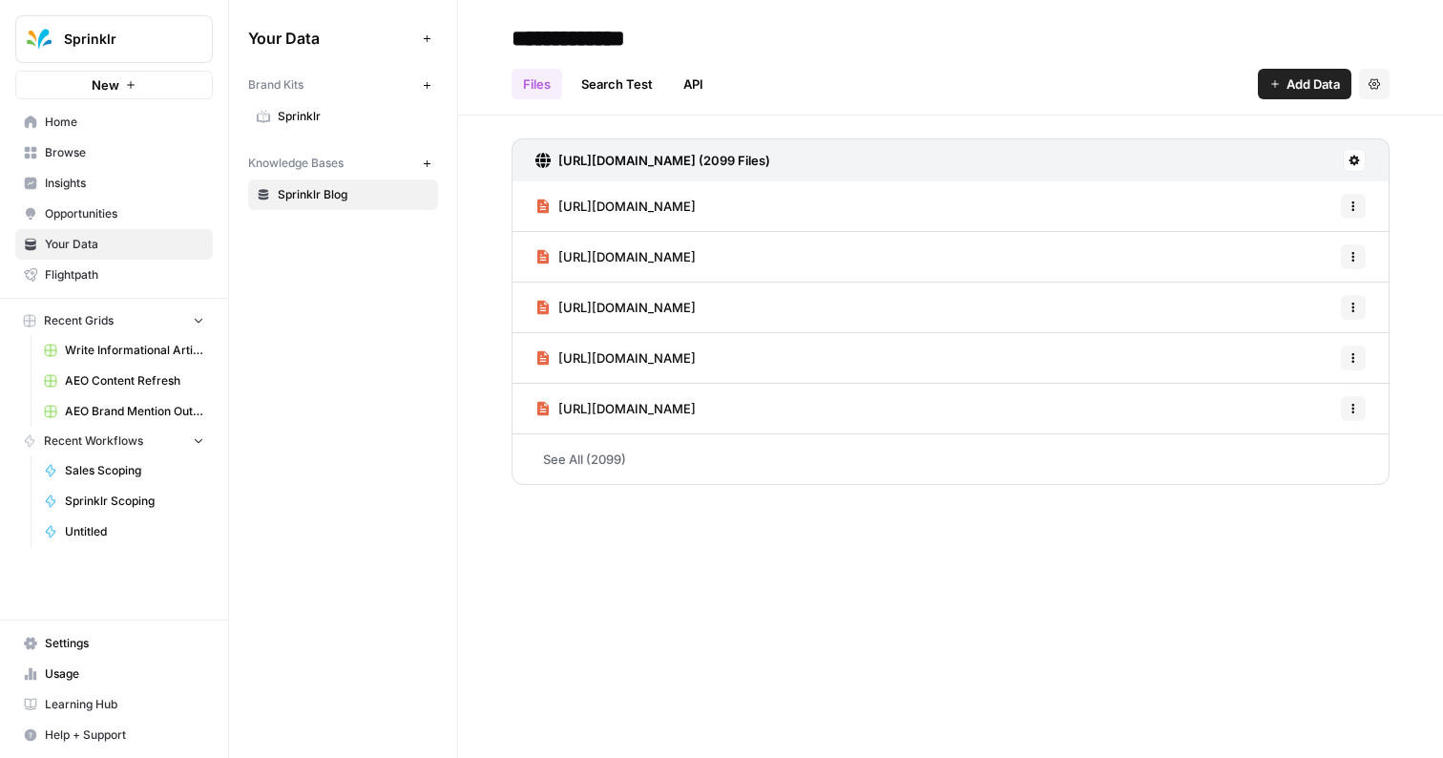
click at [673, 209] on span "[URL][DOMAIN_NAME]" at bounding box center [626, 206] width 137 height 19
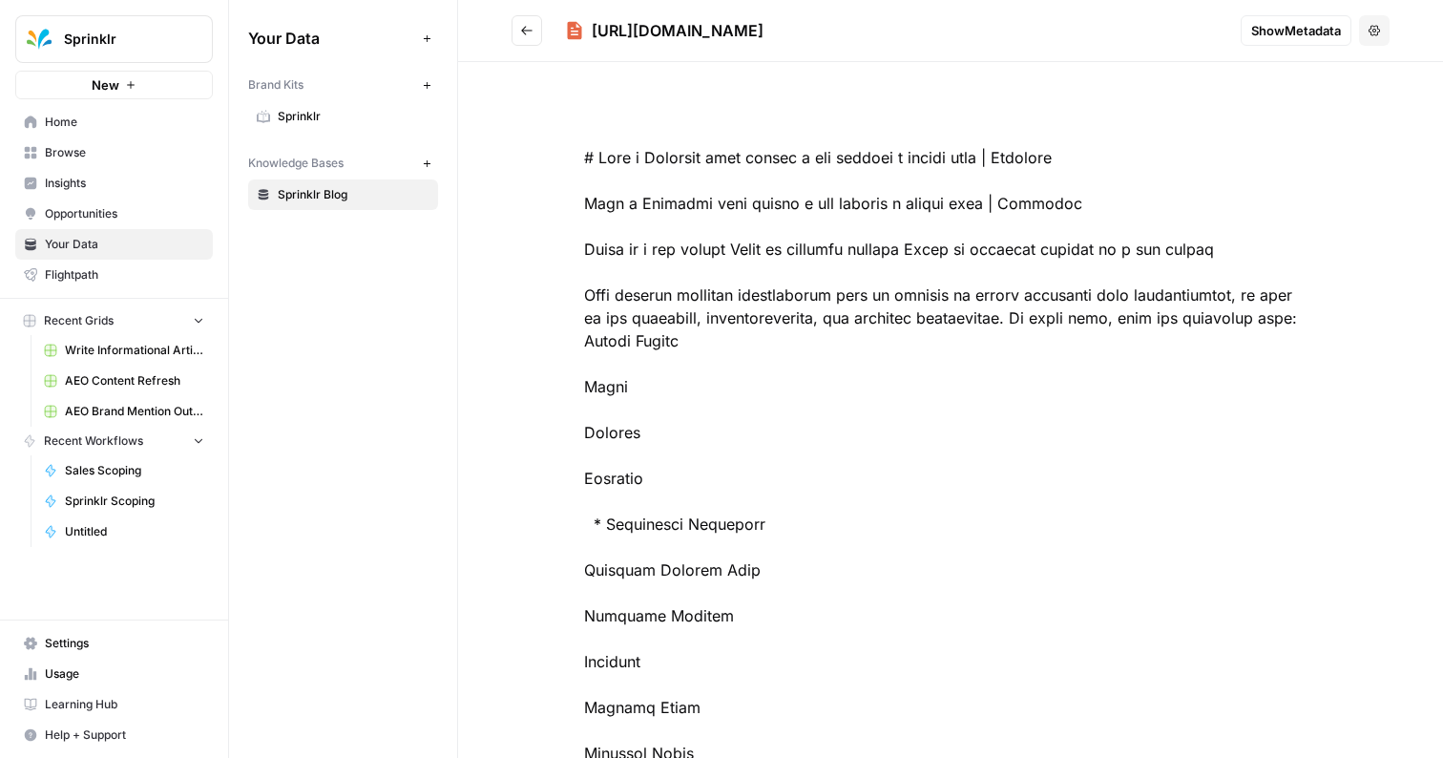
click at [1311, 16] on button "Show Metadata" at bounding box center [1296, 30] width 111 height 31
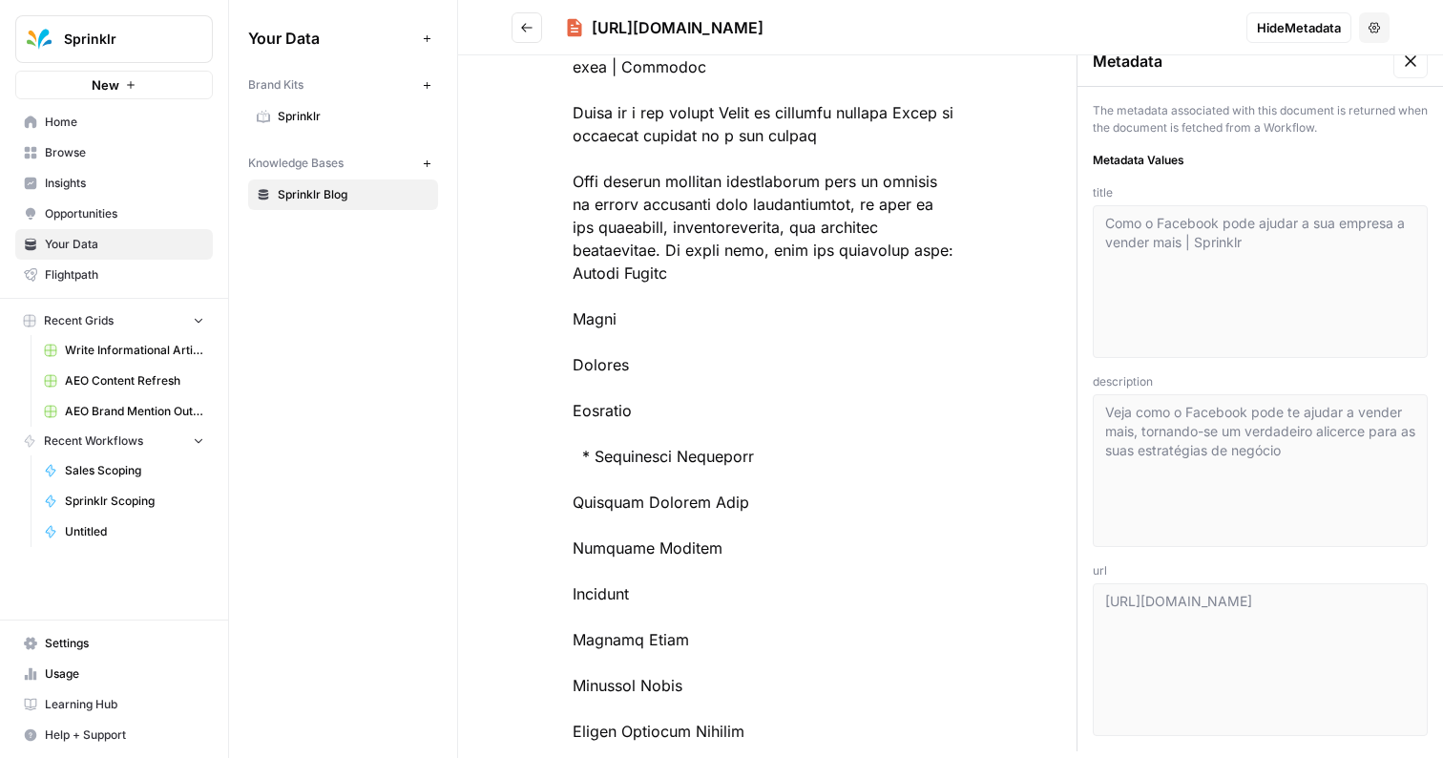
scroll to position [228, 0]
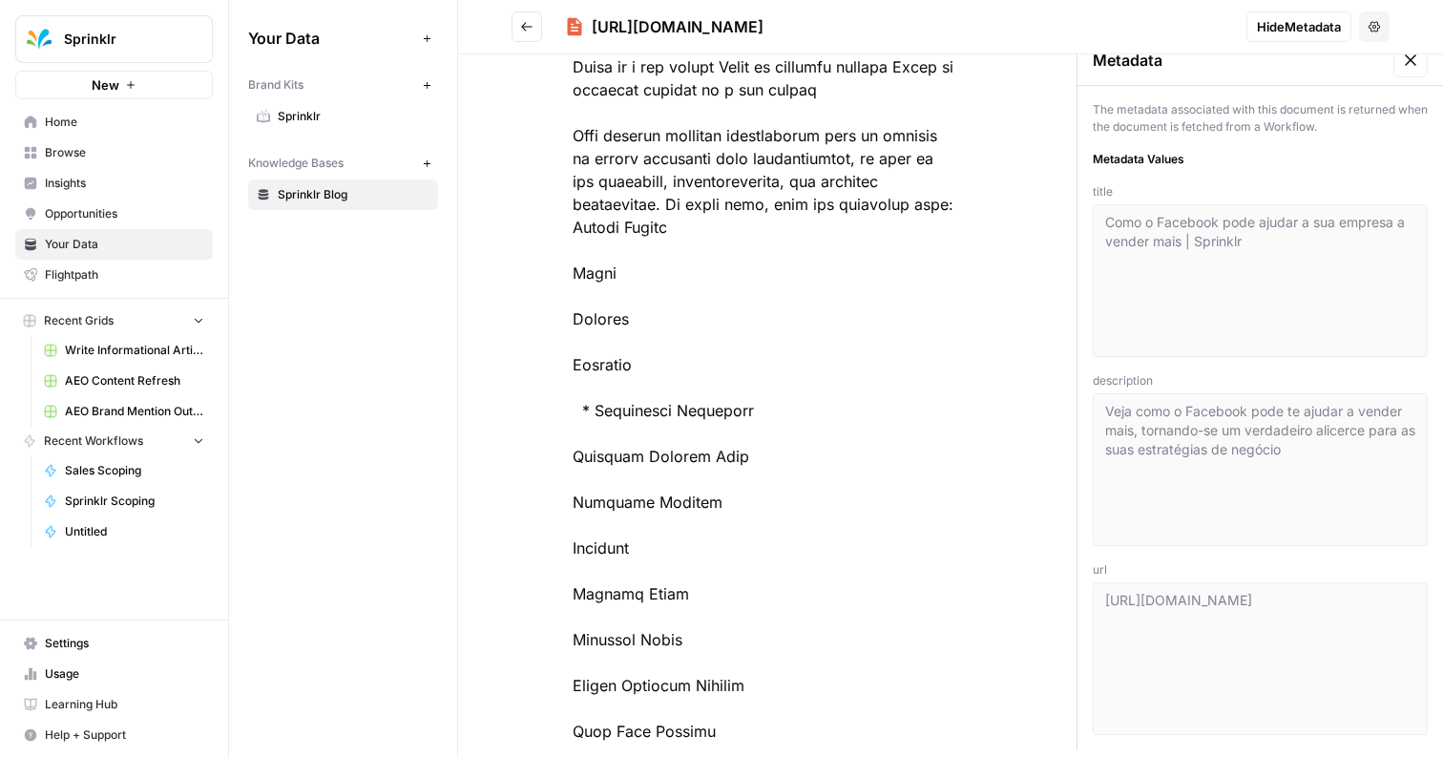
click at [533, 32] on icon "Go back" at bounding box center [526, 26] width 13 height 13
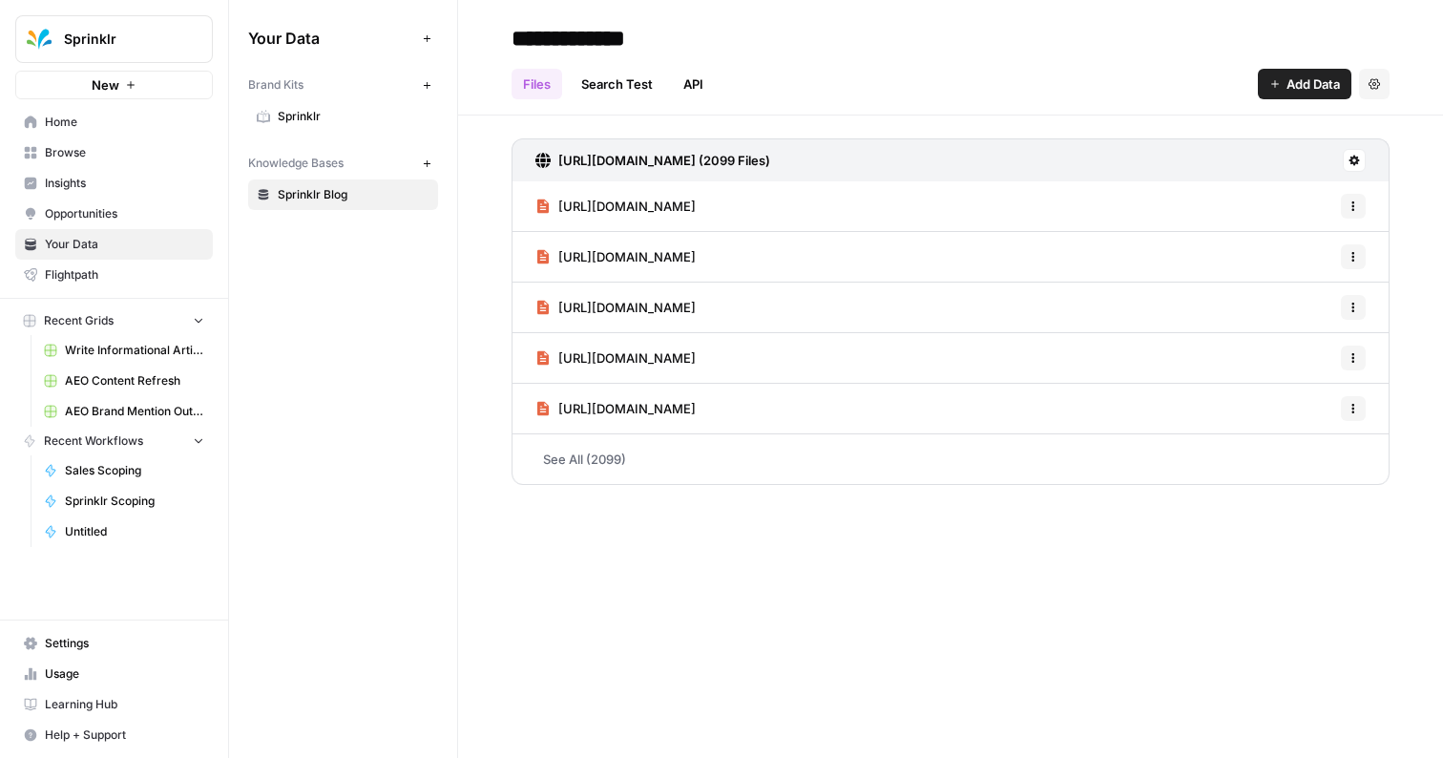
click at [564, 426] on link "[URL][DOMAIN_NAME]" at bounding box center [616, 409] width 160 height 50
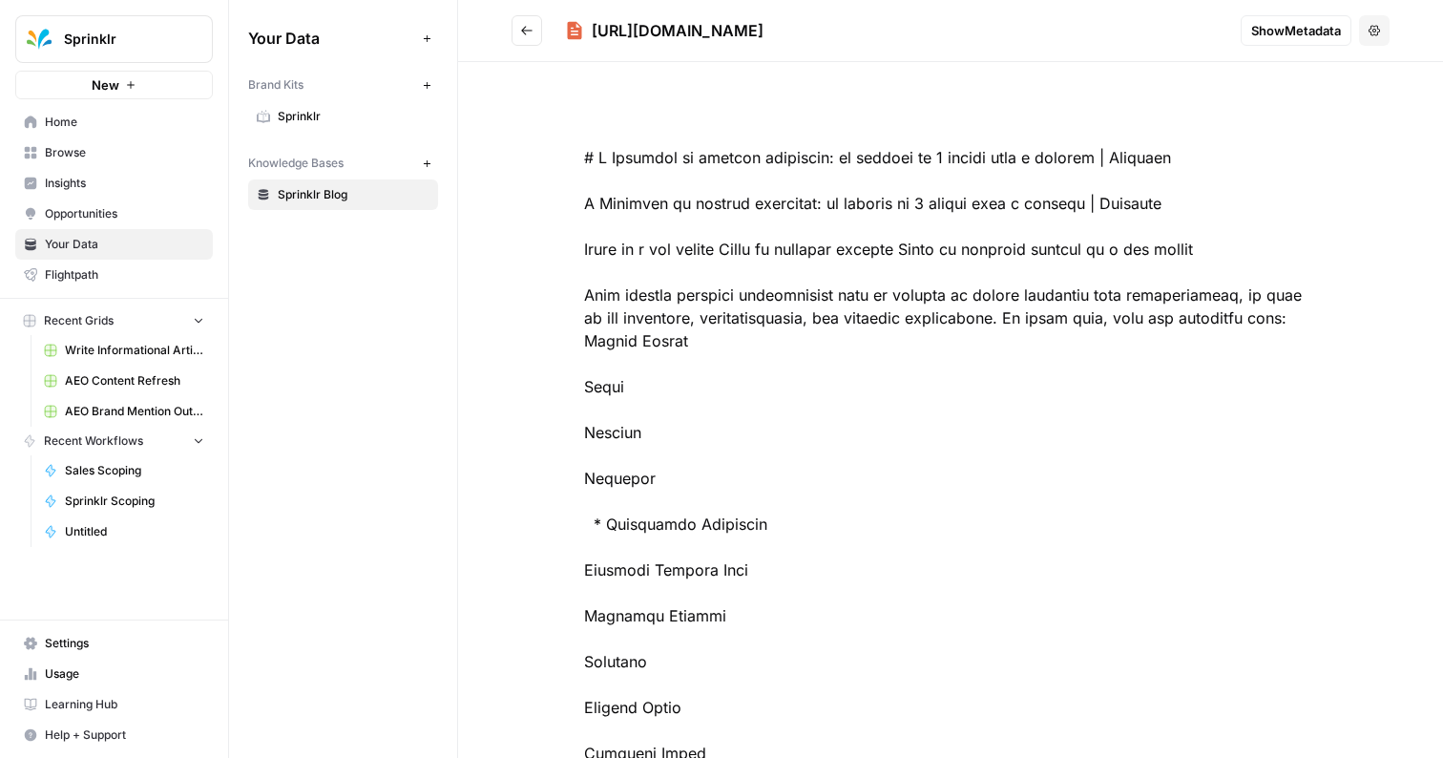
click at [512, 20] on button "Go back" at bounding box center [527, 30] width 31 height 31
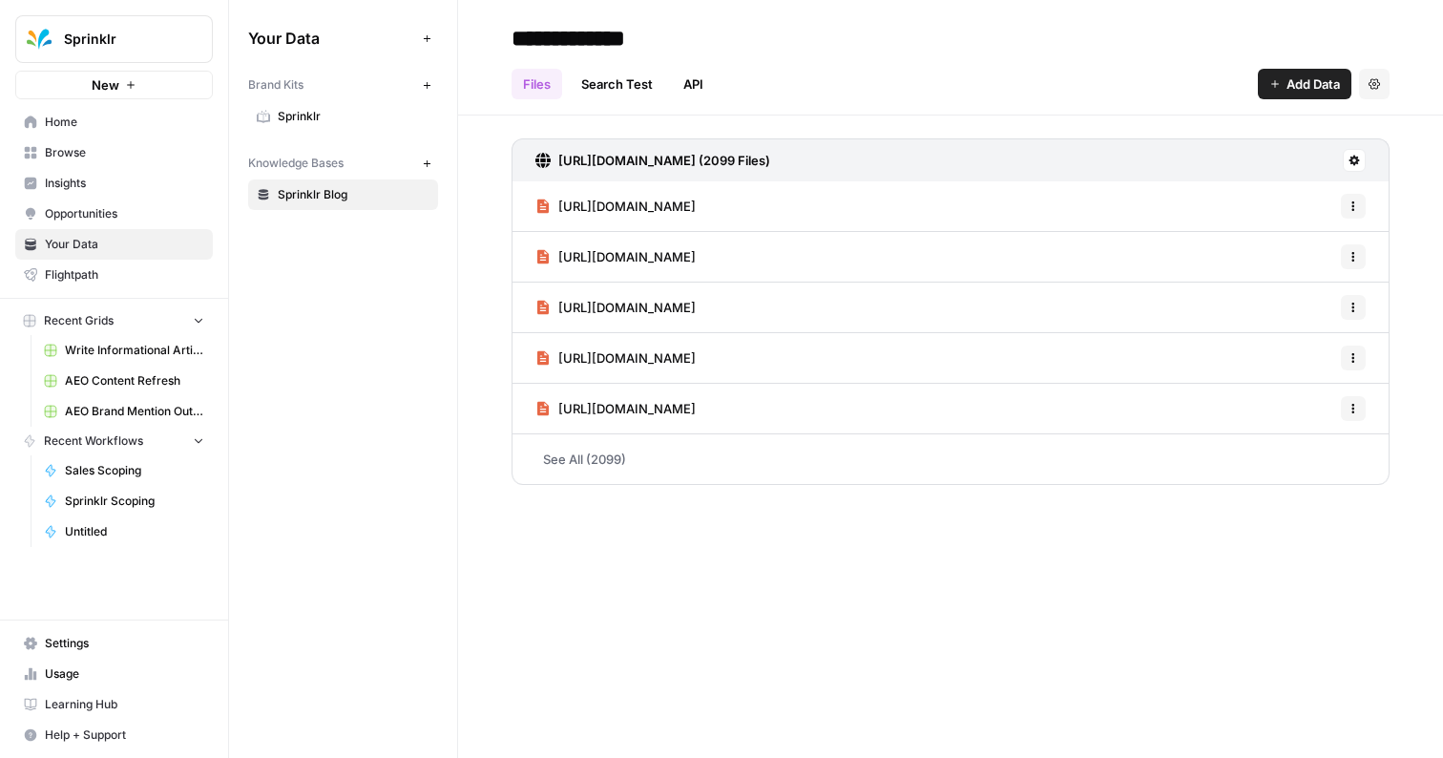
click at [582, 471] on link "See All (2099)" at bounding box center [951, 459] width 878 height 50
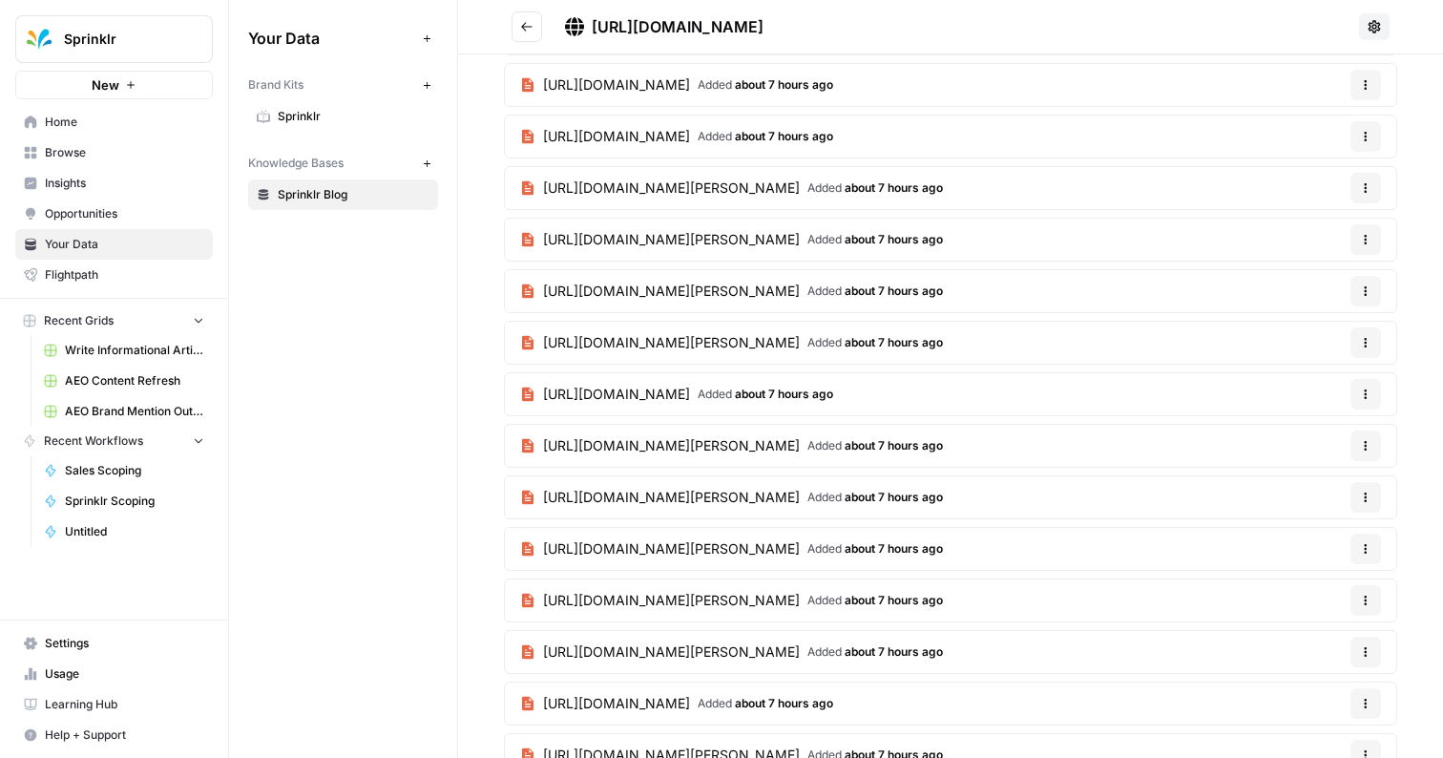
scroll to position [17392, 0]
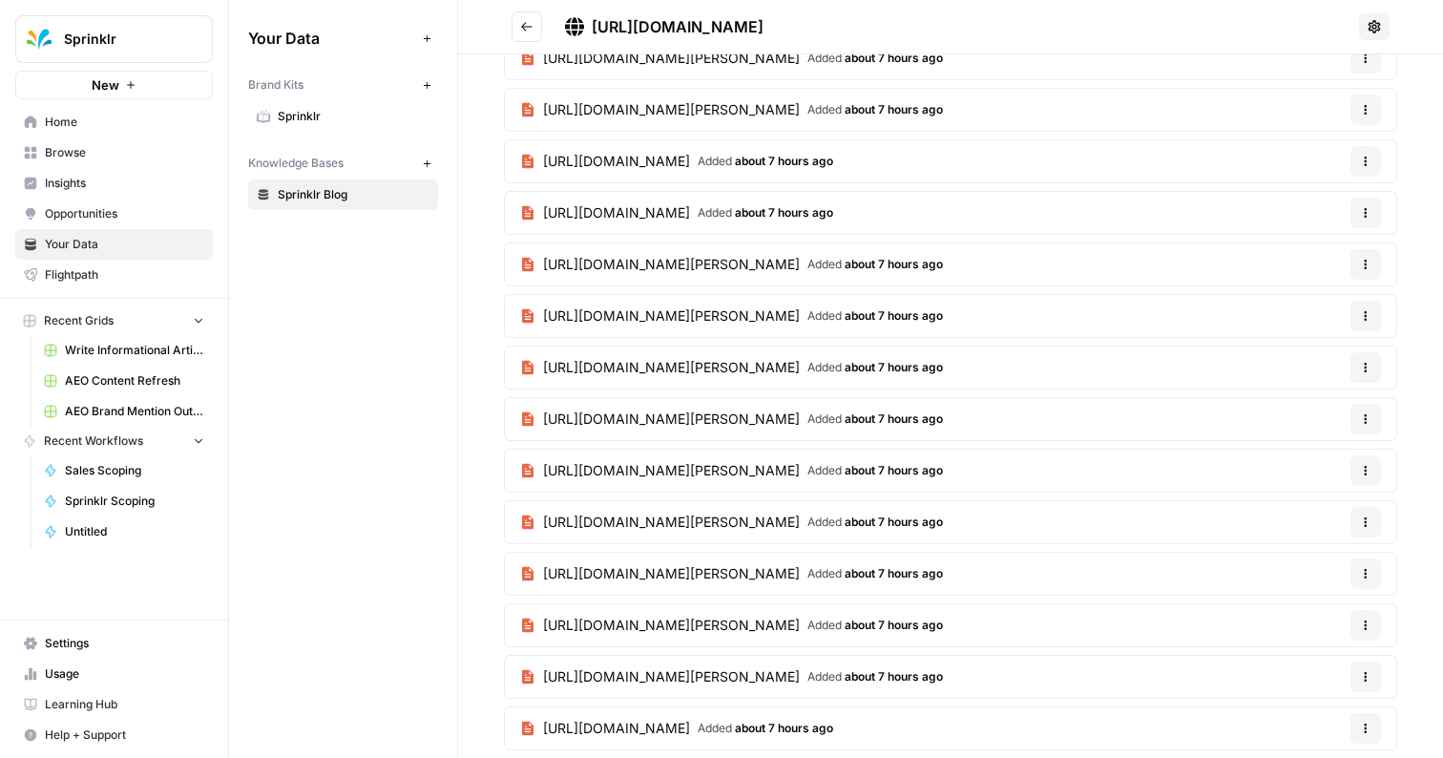
click at [535, 32] on button "Go back" at bounding box center [527, 26] width 31 height 31
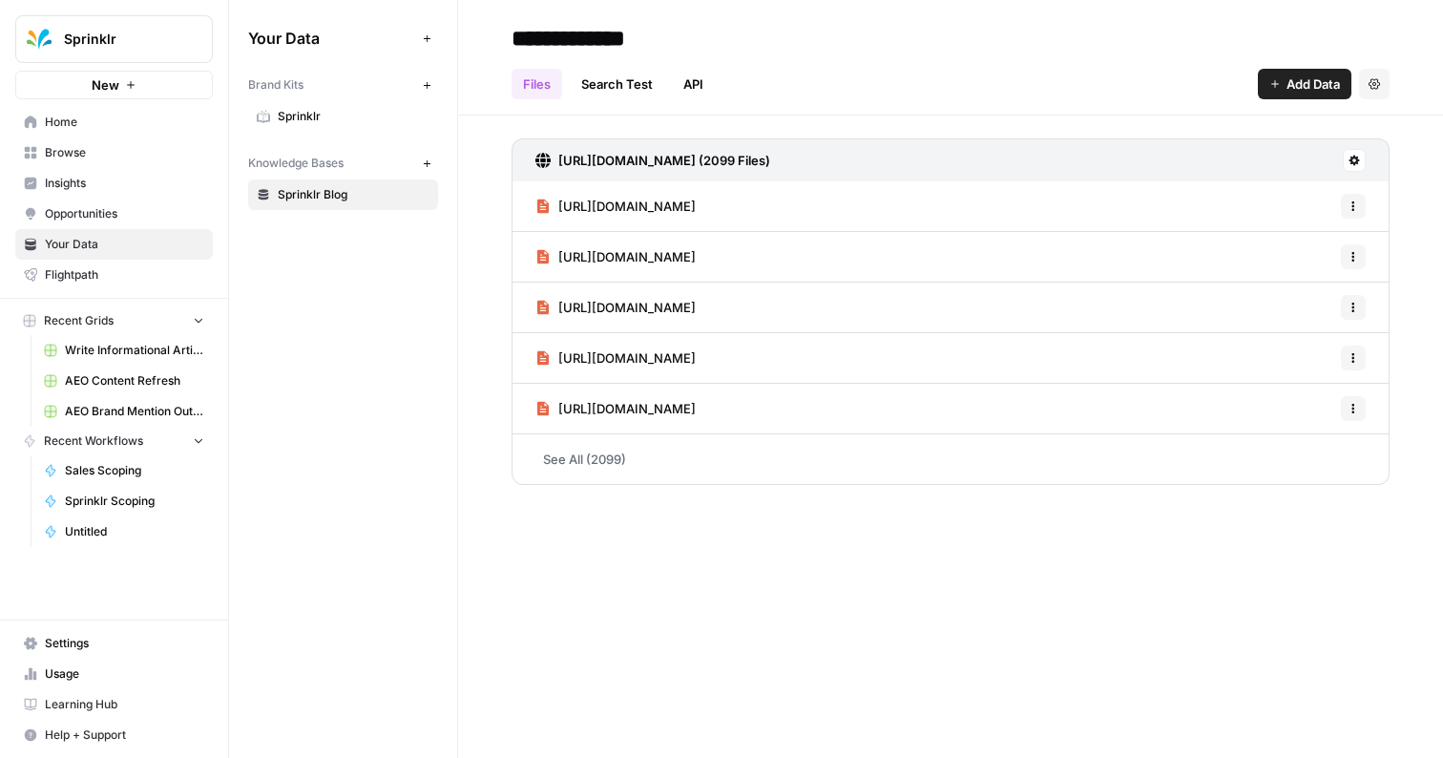
click at [645, 86] on link "Search Test" at bounding box center [617, 84] width 95 height 31
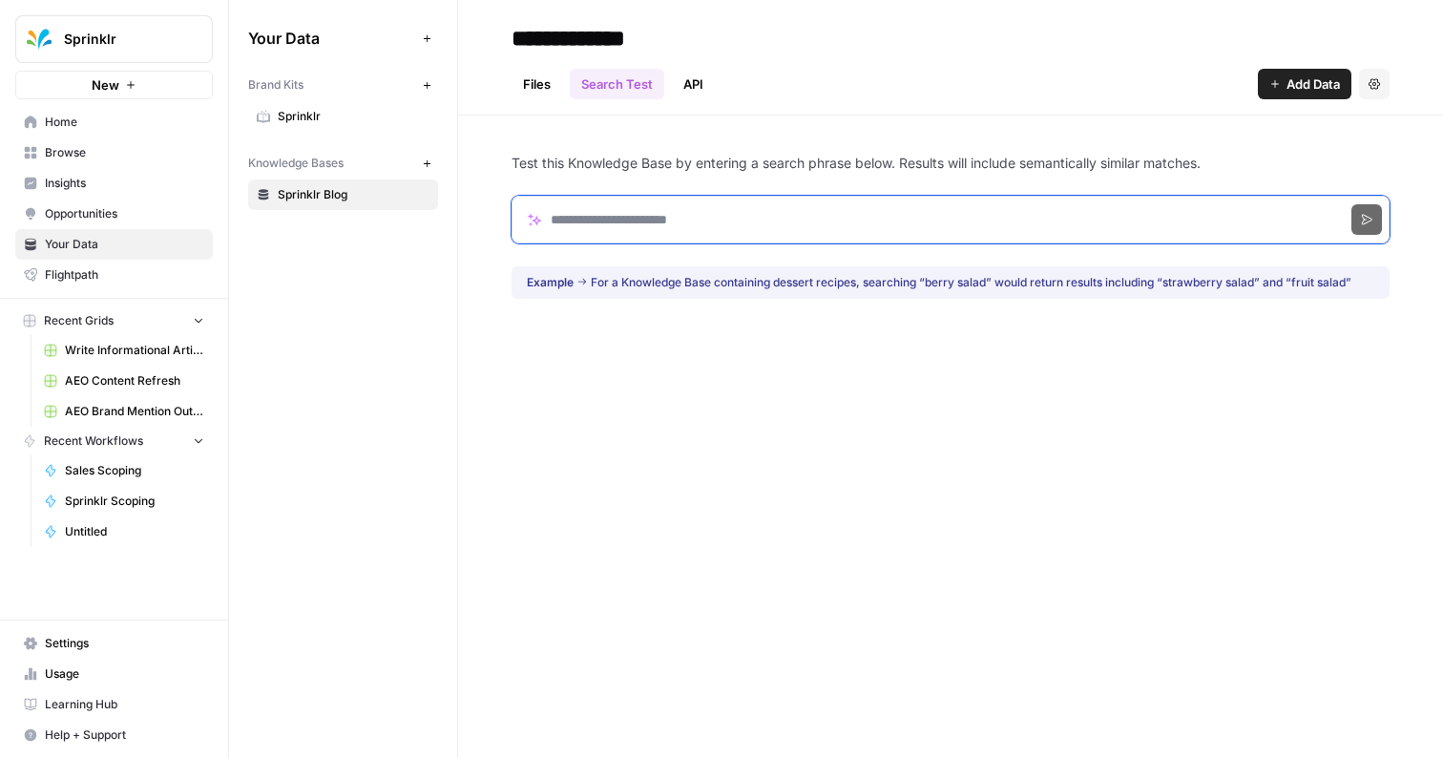
click at [638, 209] on input "Search phrase" at bounding box center [951, 220] width 878 height 48
paste input "**********"
type input "**********"
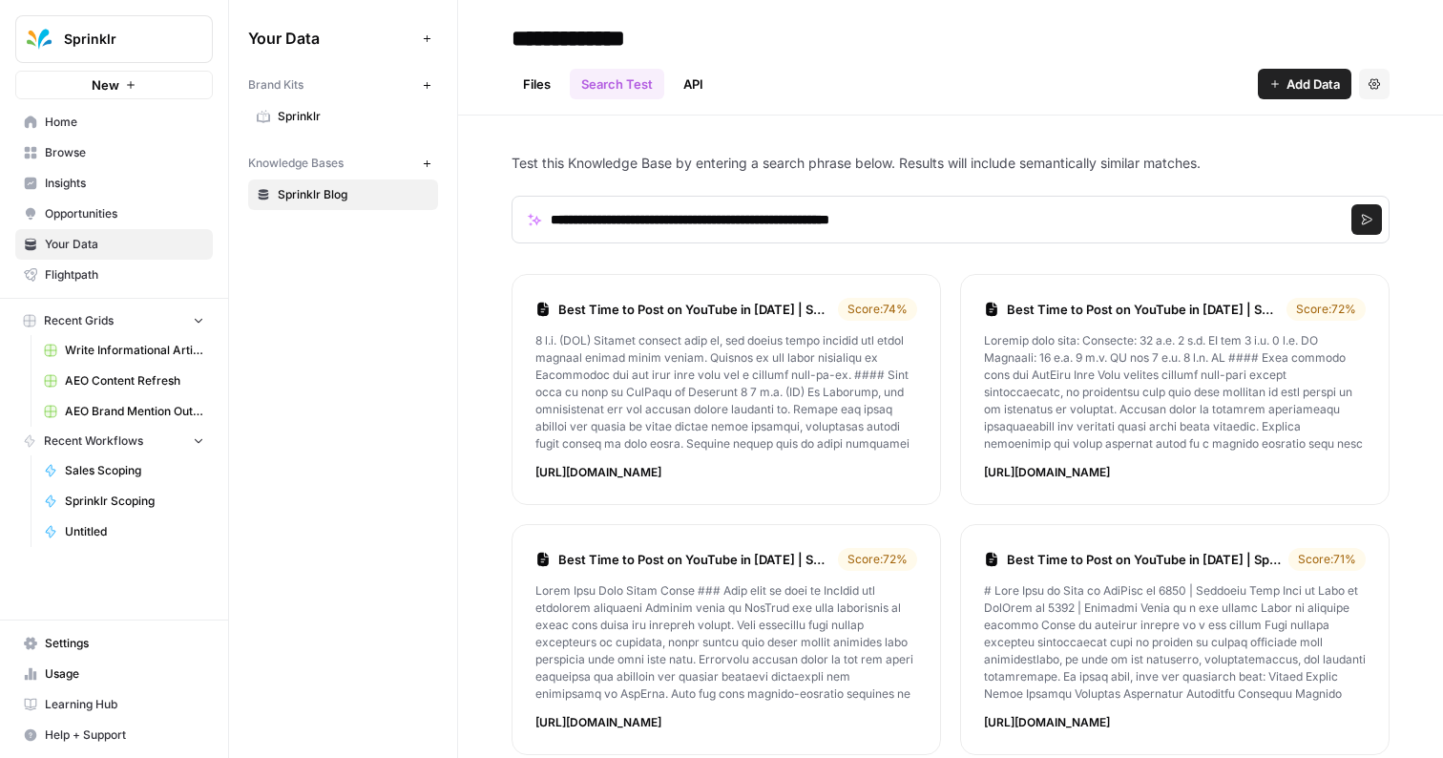
click at [752, 341] on p at bounding box center [727, 392] width 382 height 120
click at [763, 314] on link "Best Time to Post on YouTube in [DATE] | Sprinklr" at bounding box center [694, 309] width 272 height 19
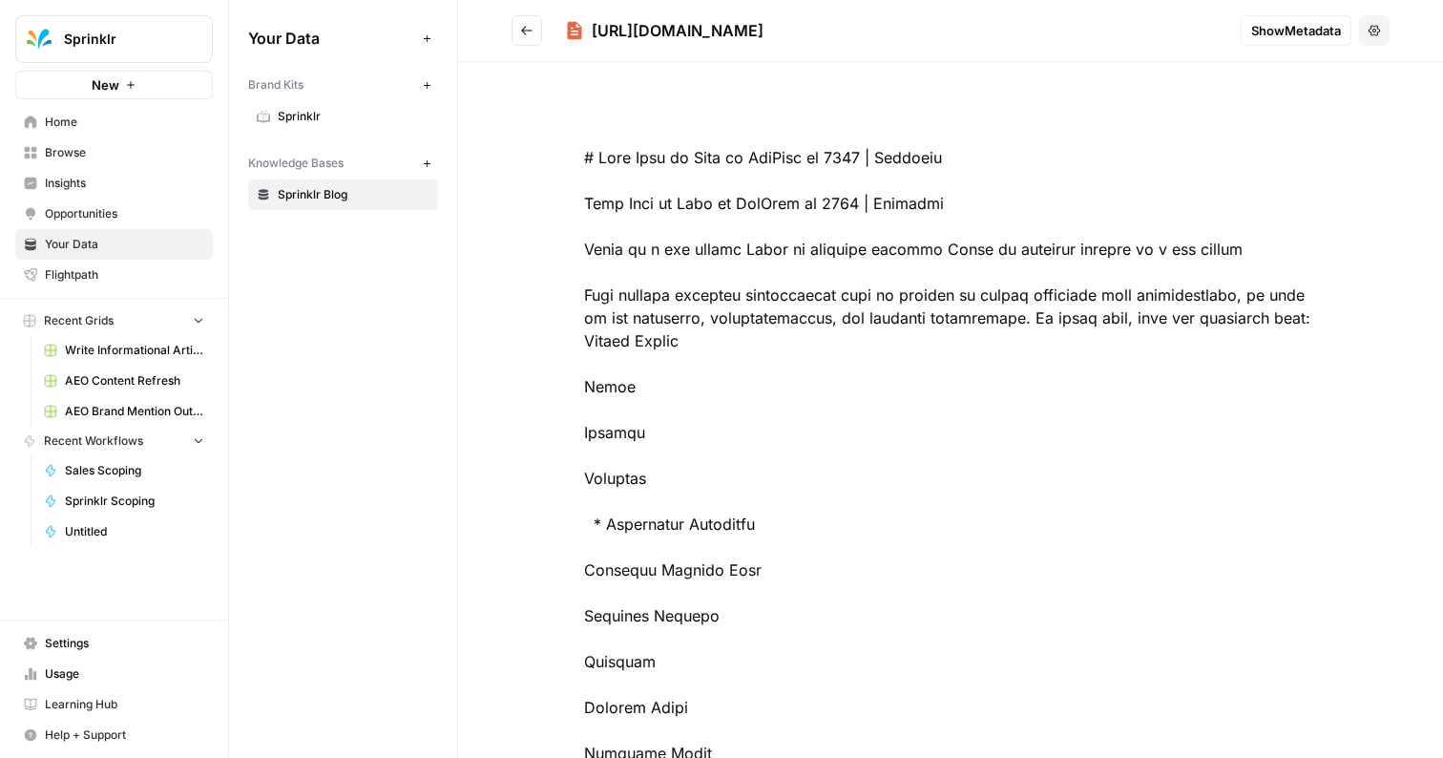
click at [1338, 34] on span "Show Metadata" at bounding box center [1297, 30] width 90 height 19
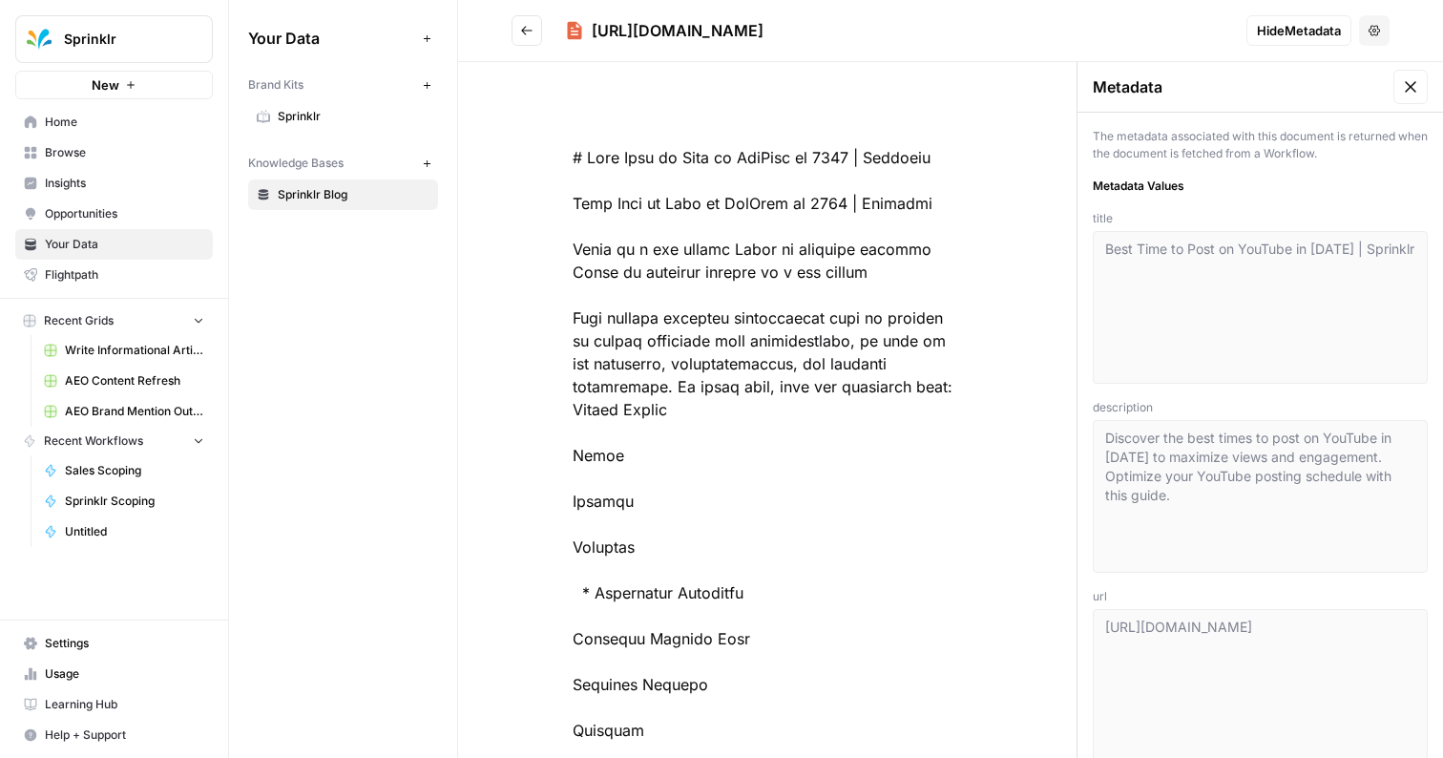
scroll to position [19, 0]
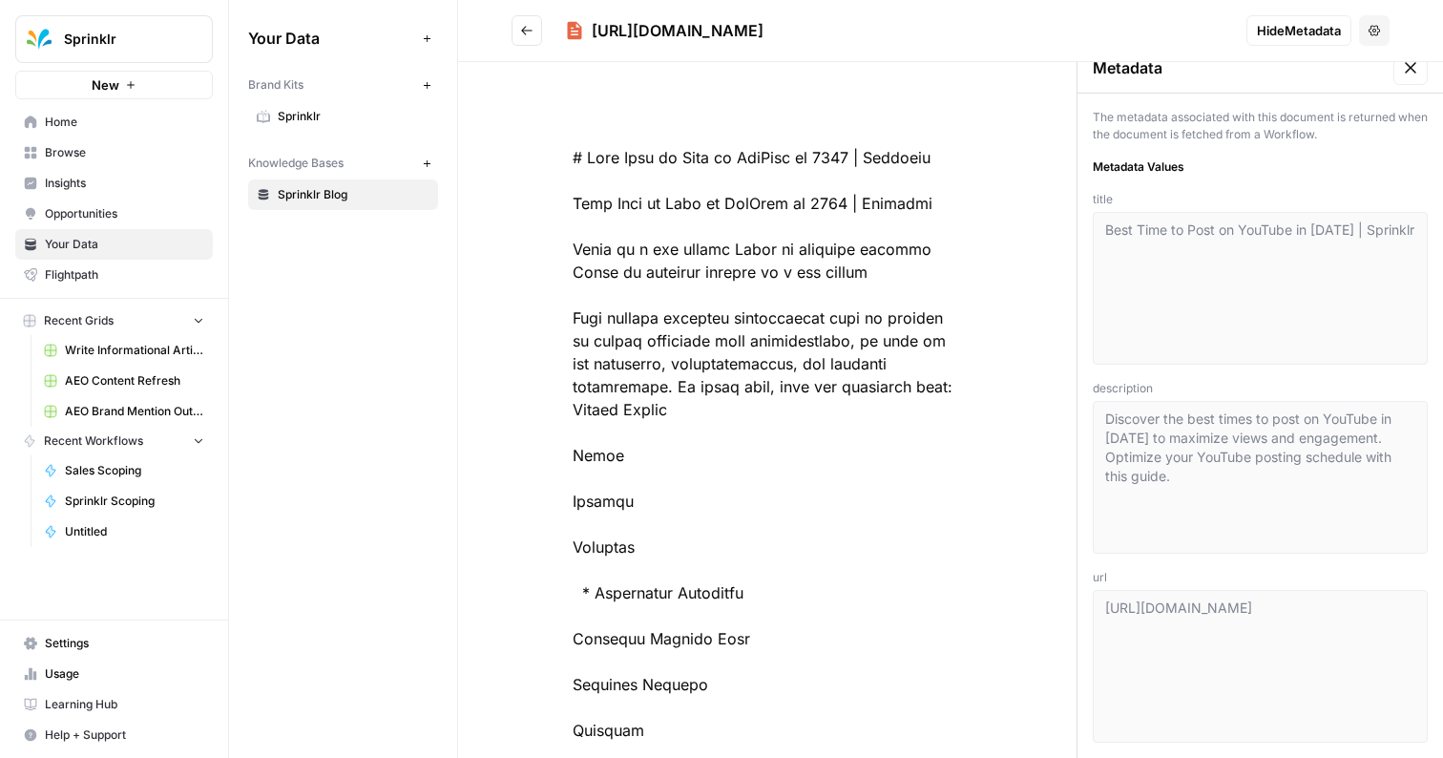
click at [537, 47] on header "[URL][DOMAIN_NAME] Hide Metadata Options" at bounding box center [950, 31] width 985 height 62
click at [532, 35] on icon "Go back" at bounding box center [526, 30] width 13 height 13
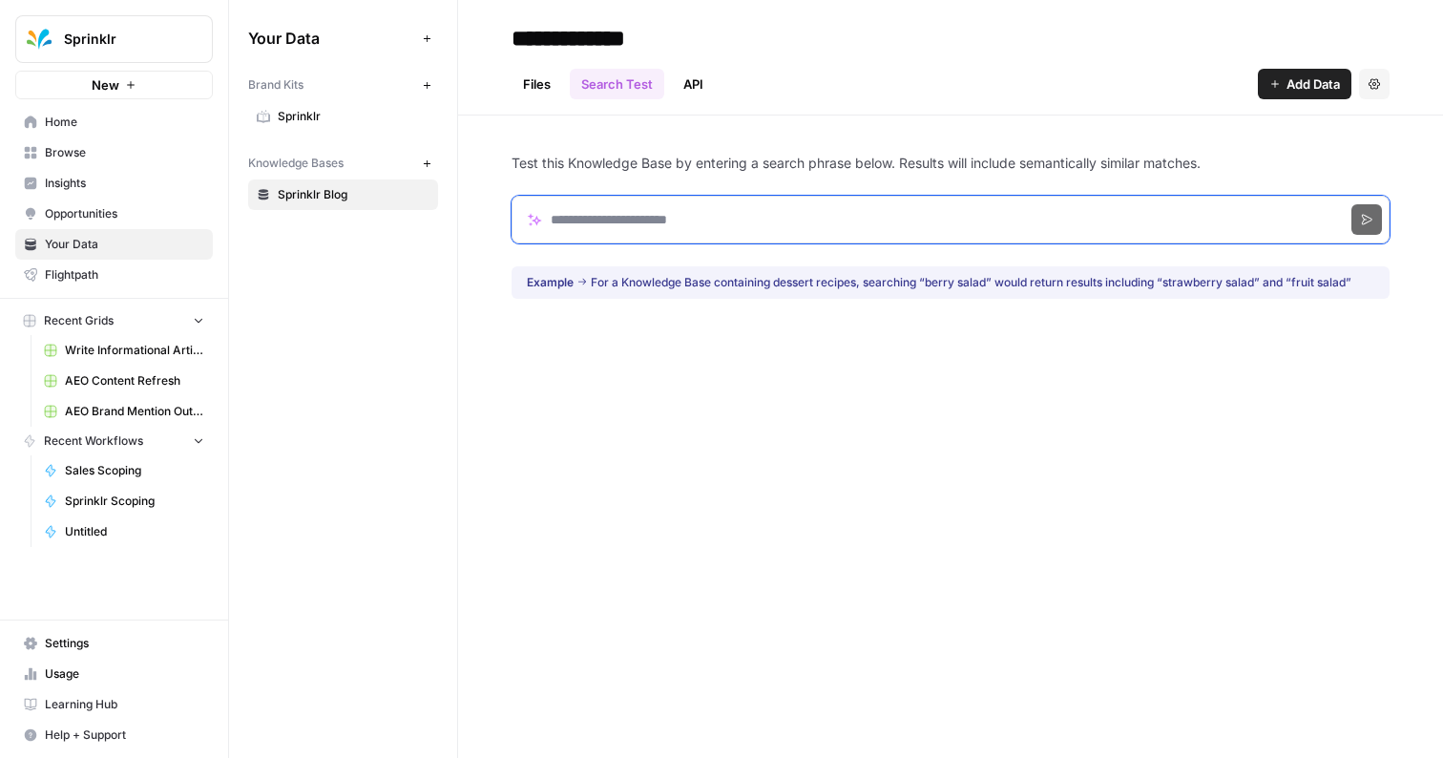
click at [602, 222] on input "Search phrase" at bounding box center [951, 220] width 878 height 48
click button "Search" at bounding box center [1367, 219] width 31 height 31
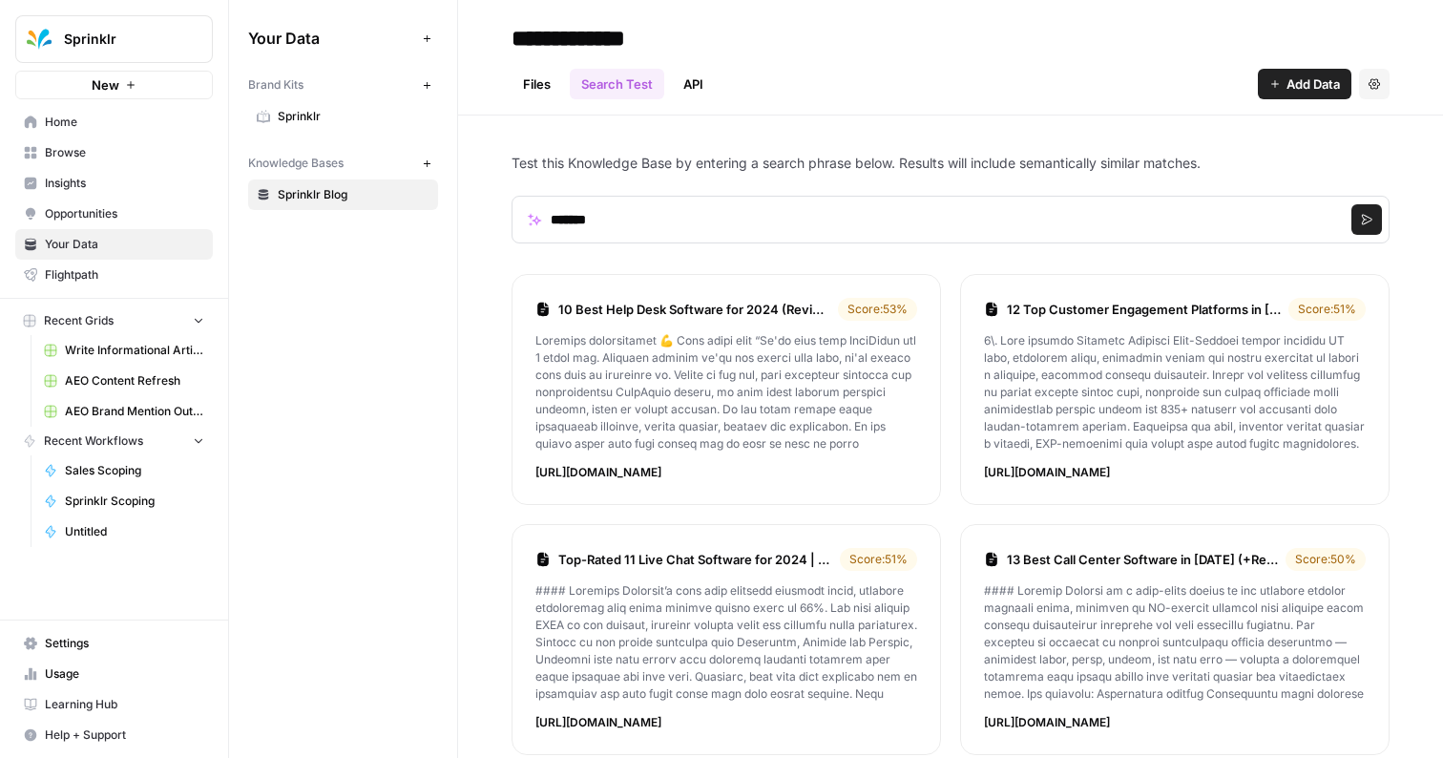
click at [726, 406] on p at bounding box center [727, 392] width 382 height 120
click at [788, 188] on form "******* Search" at bounding box center [951, 220] width 878 height 94
click at [788, 221] on input "*******" at bounding box center [951, 220] width 878 height 48
click at [1352, 204] on button "Search" at bounding box center [1367, 219] width 31 height 31
click at [1364, 225] on button "Search" at bounding box center [1367, 219] width 31 height 31
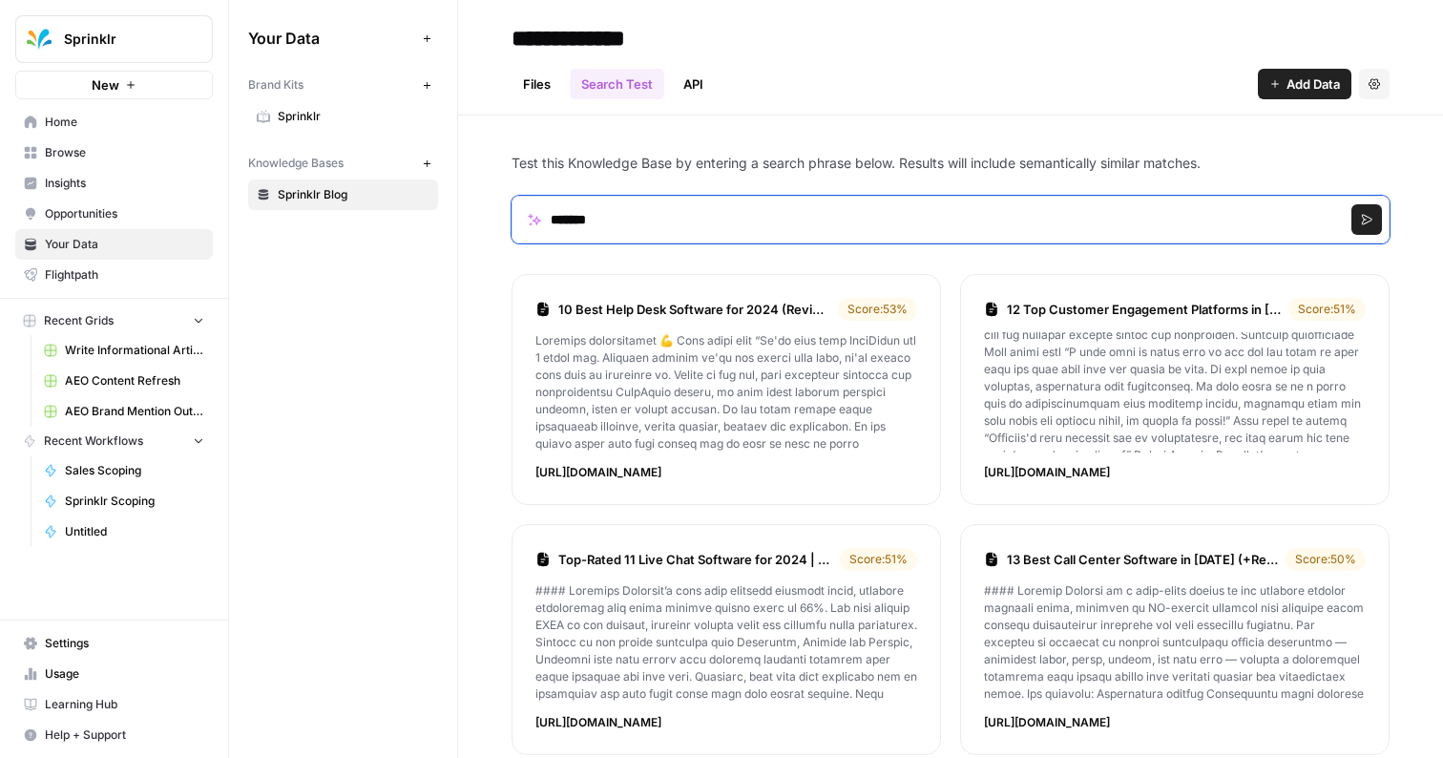
click at [737, 222] on input "*******" at bounding box center [951, 220] width 878 height 48
paste input "**********"
type input "**********"
click button "Search" at bounding box center [1367, 219] width 31 height 31
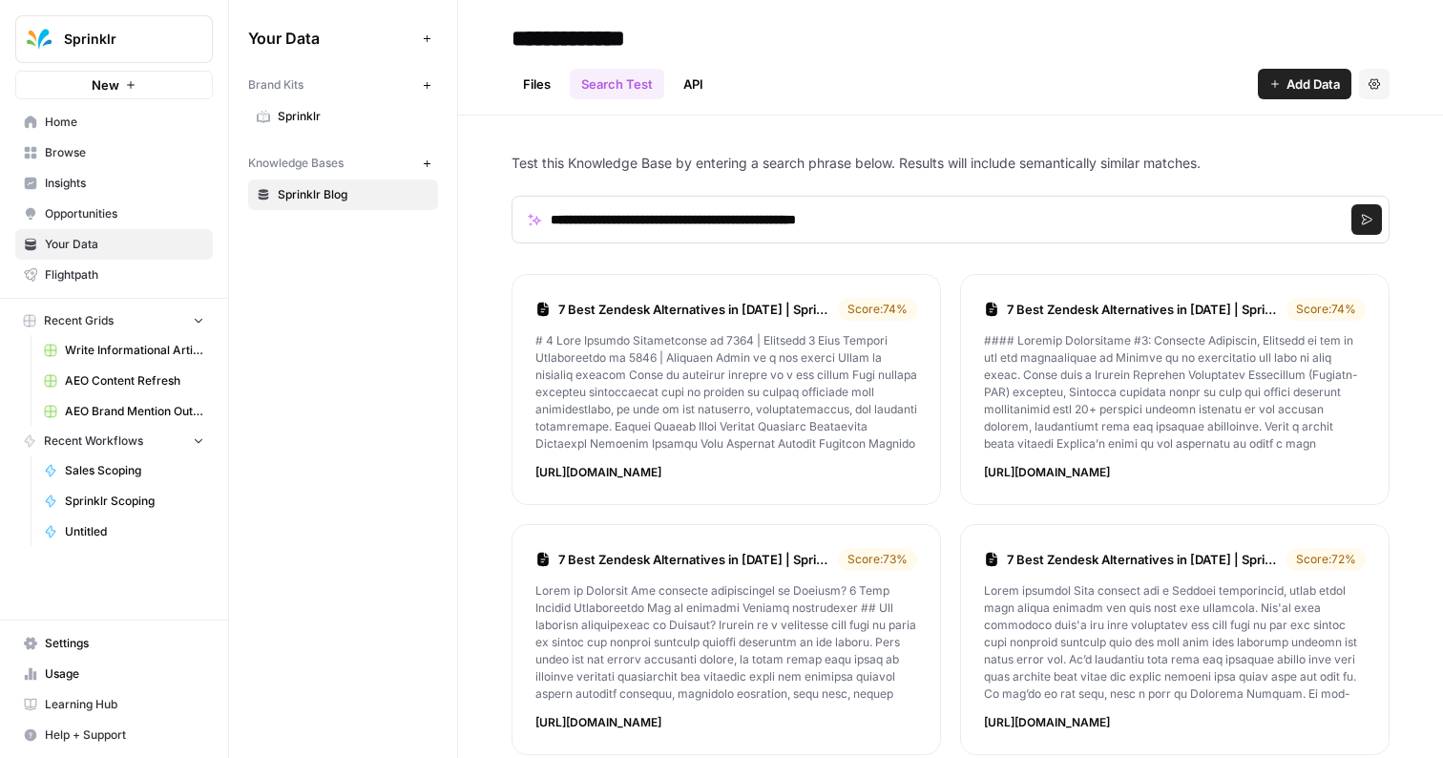
click at [696, 313] on link "7 Best Zendesk Alternatives in [DATE] | Sprinklr" at bounding box center [694, 309] width 272 height 19
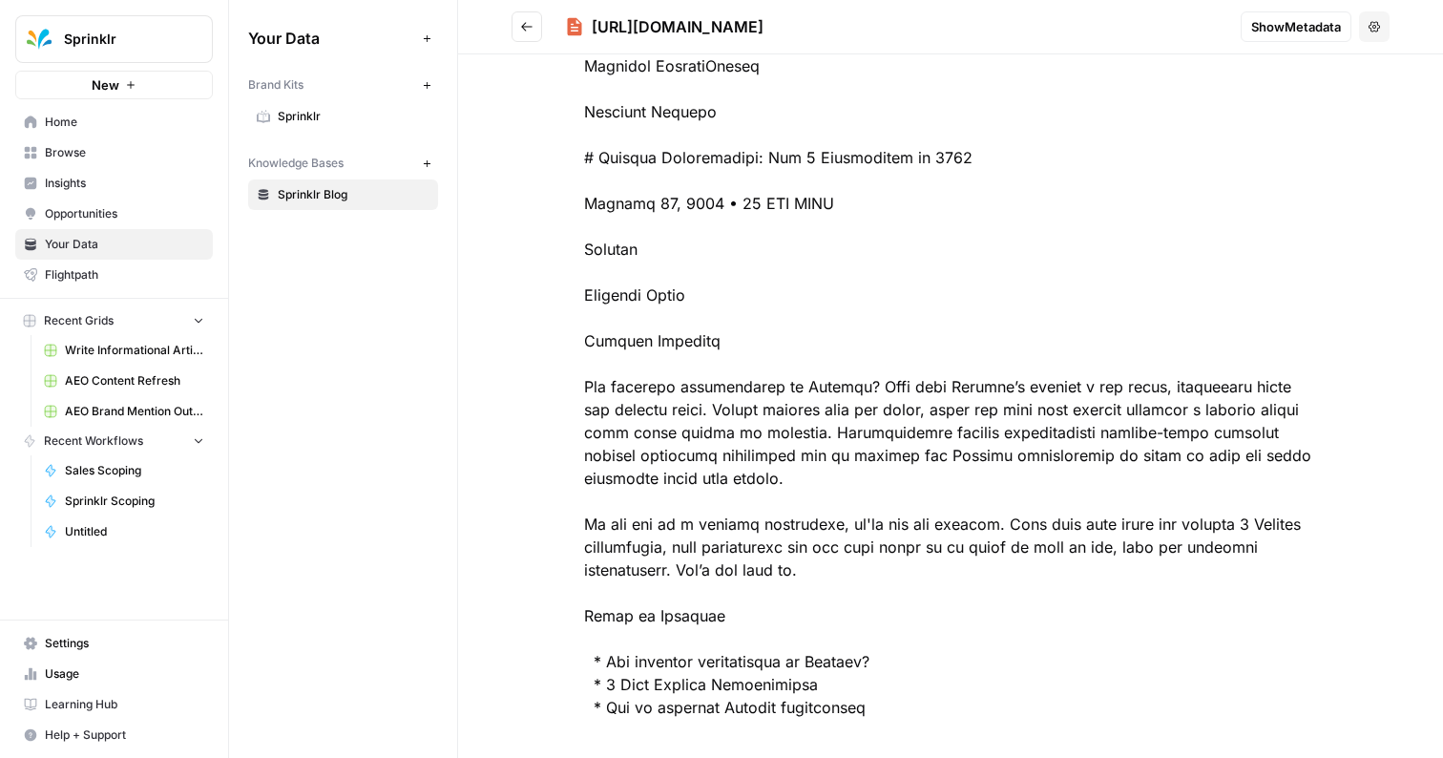
scroll to position [6883, 0]
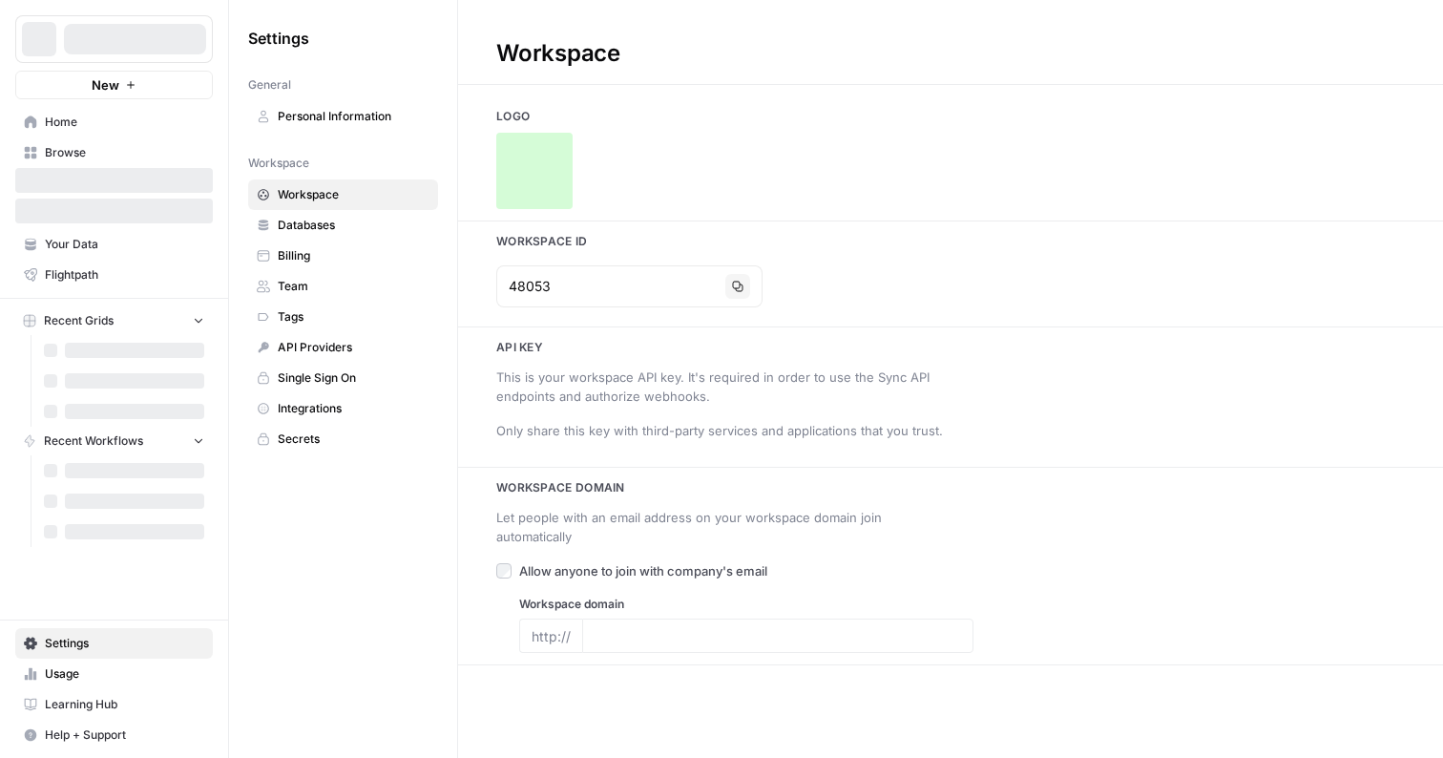
type input "[DOMAIN_NAME]"
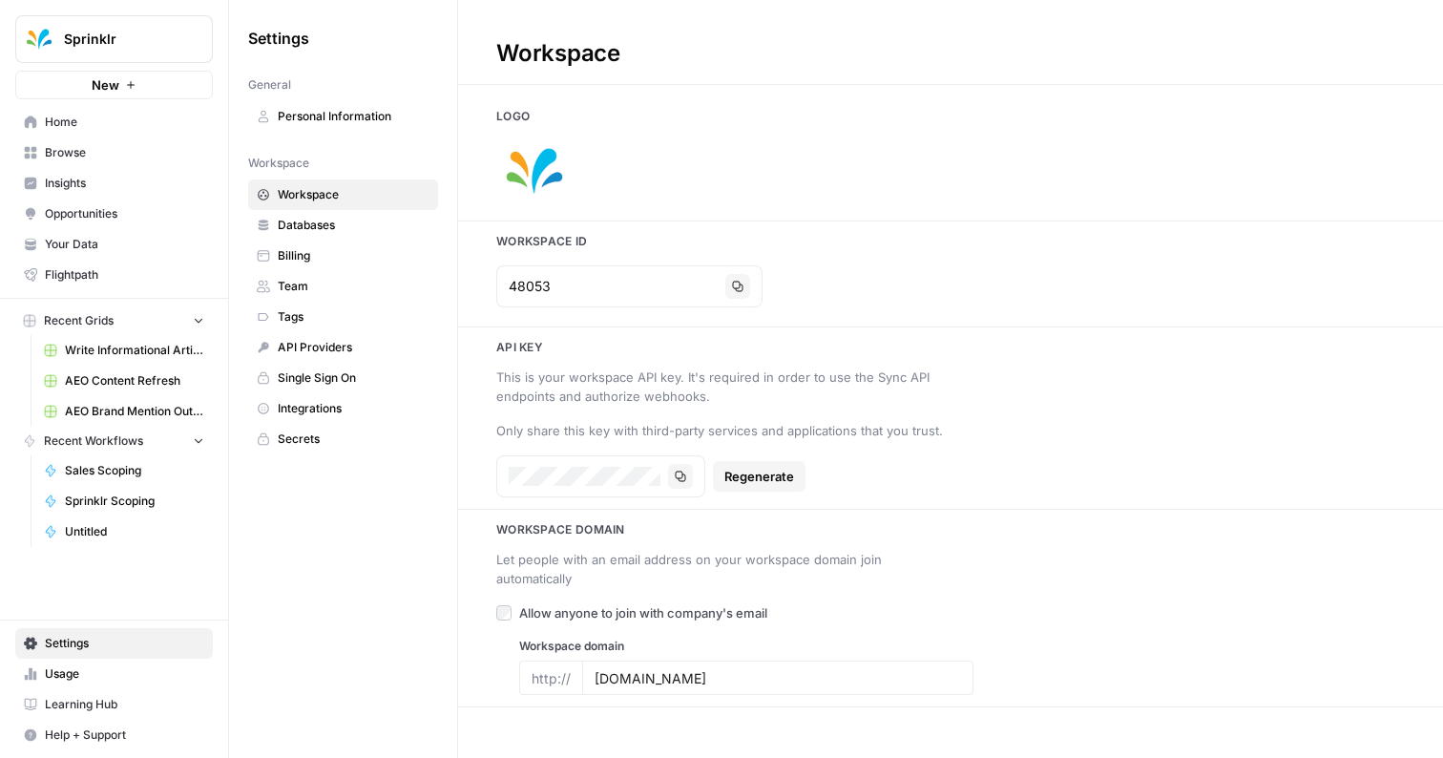
click at [666, 463] on div "Copy" at bounding box center [600, 476] width 209 height 42
click at [680, 474] on icon "button" at bounding box center [680, 476] width 11 height 11
click at [122, 122] on span "Home" at bounding box center [124, 122] width 159 height 17
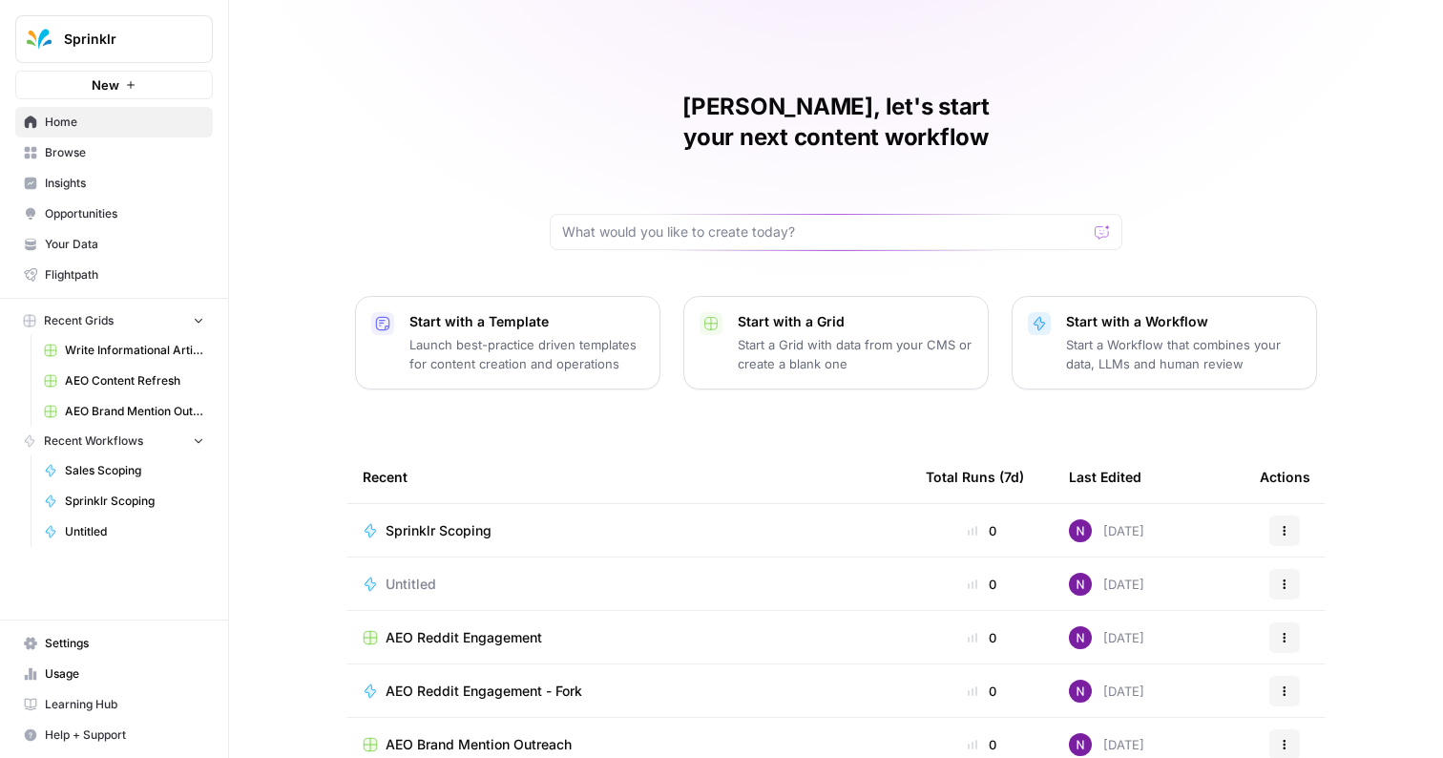
click at [450, 521] on span "Sprinklr Scoping" at bounding box center [439, 530] width 106 height 19
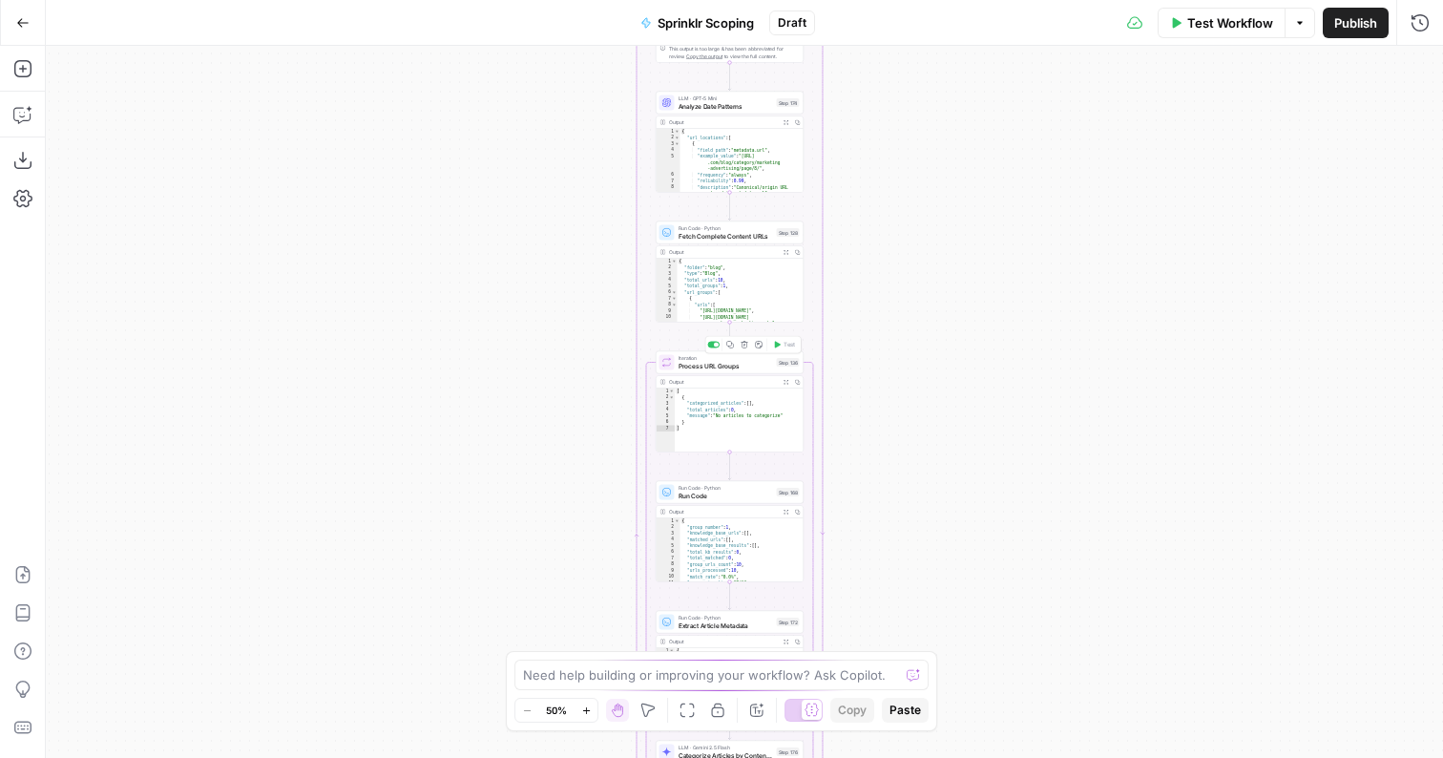
click at [756, 369] on span "Process URL Groups" at bounding box center [726, 366] width 95 height 10
click at [720, 498] on span "Run Code" at bounding box center [726, 496] width 95 height 10
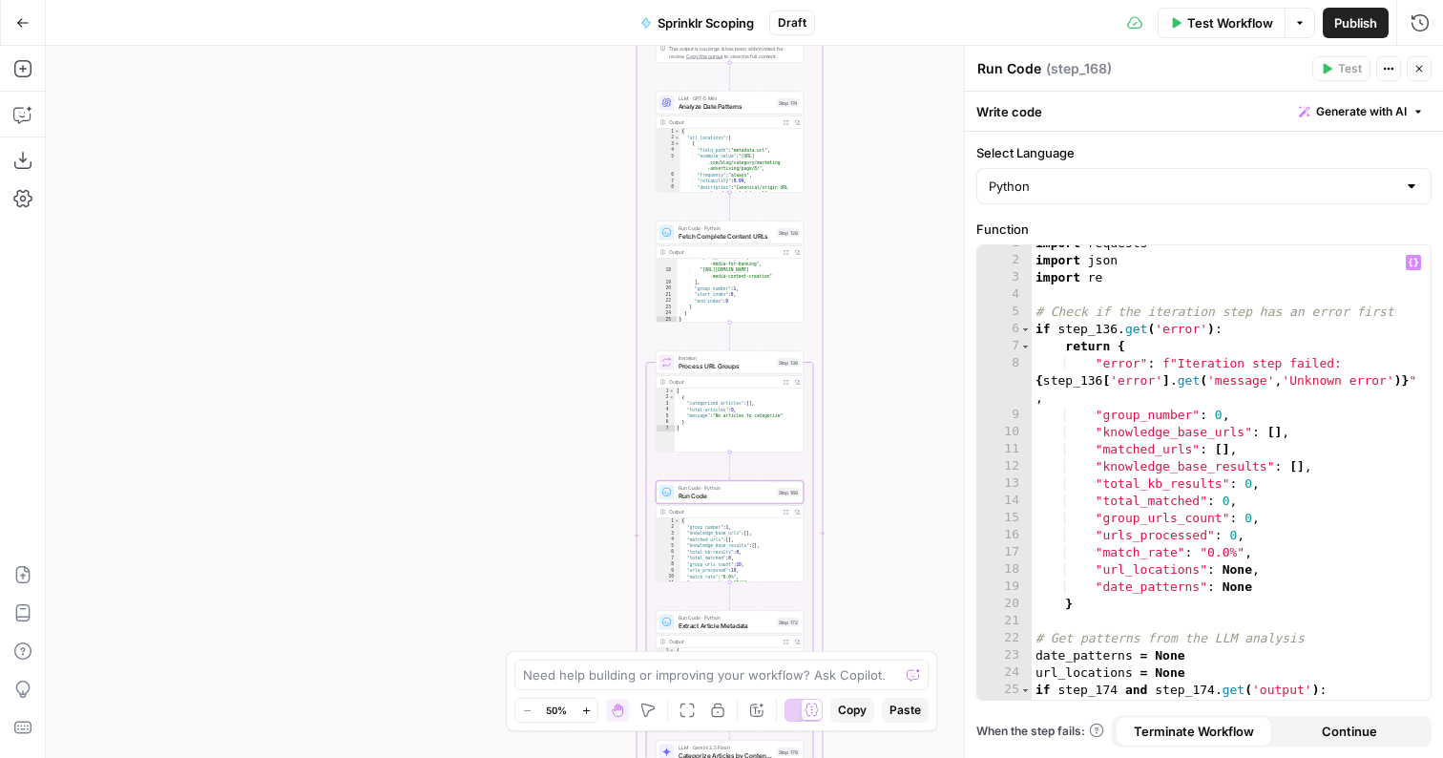
scroll to position [14, 0]
type textarea "**********"
click at [1129, 439] on div "import requests import json import re # Check if the iteration step has an erro…" at bounding box center [1231, 474] width 399 height 489
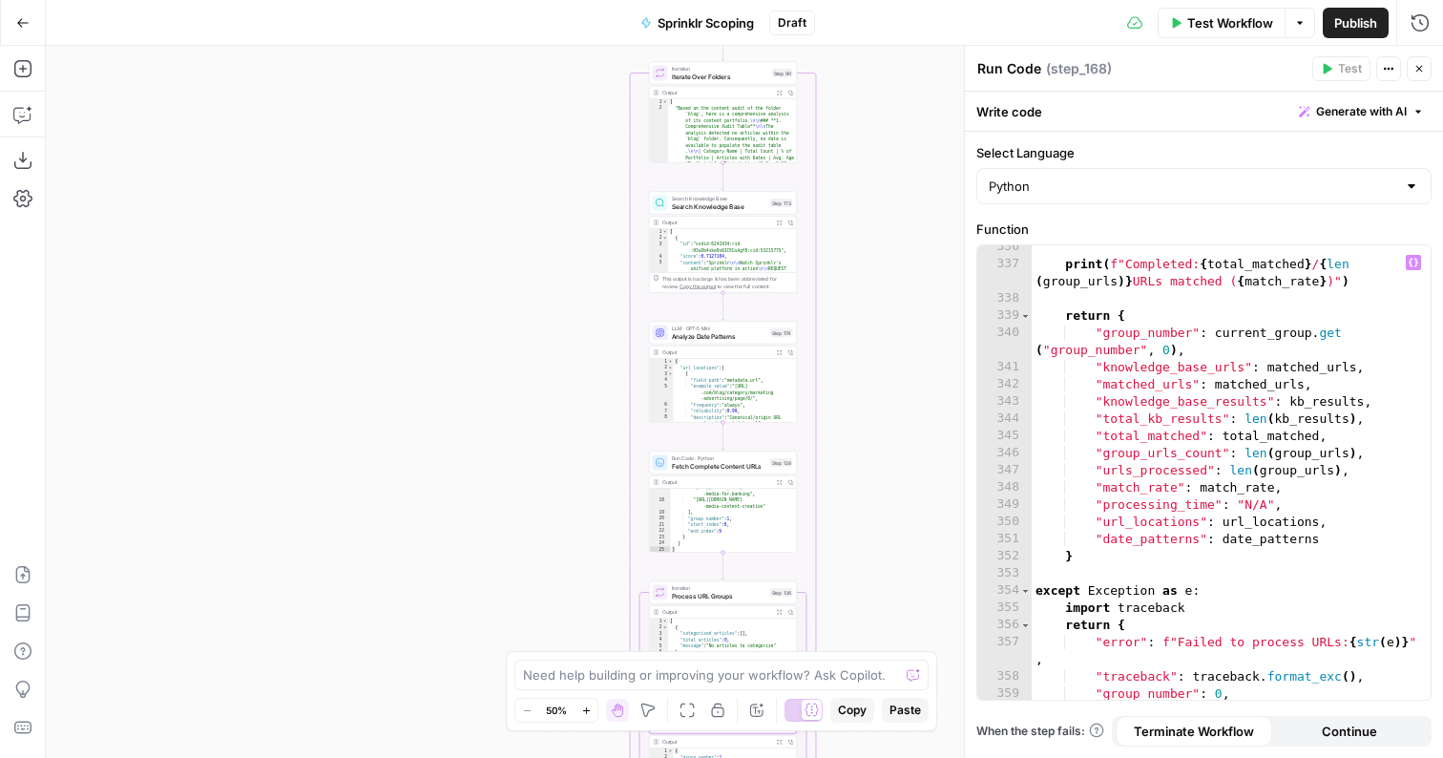
scroll to position [7377, 0]
click at [17, 125] on button "Copilot" at bounding box center [23, 114] width 31 height 31
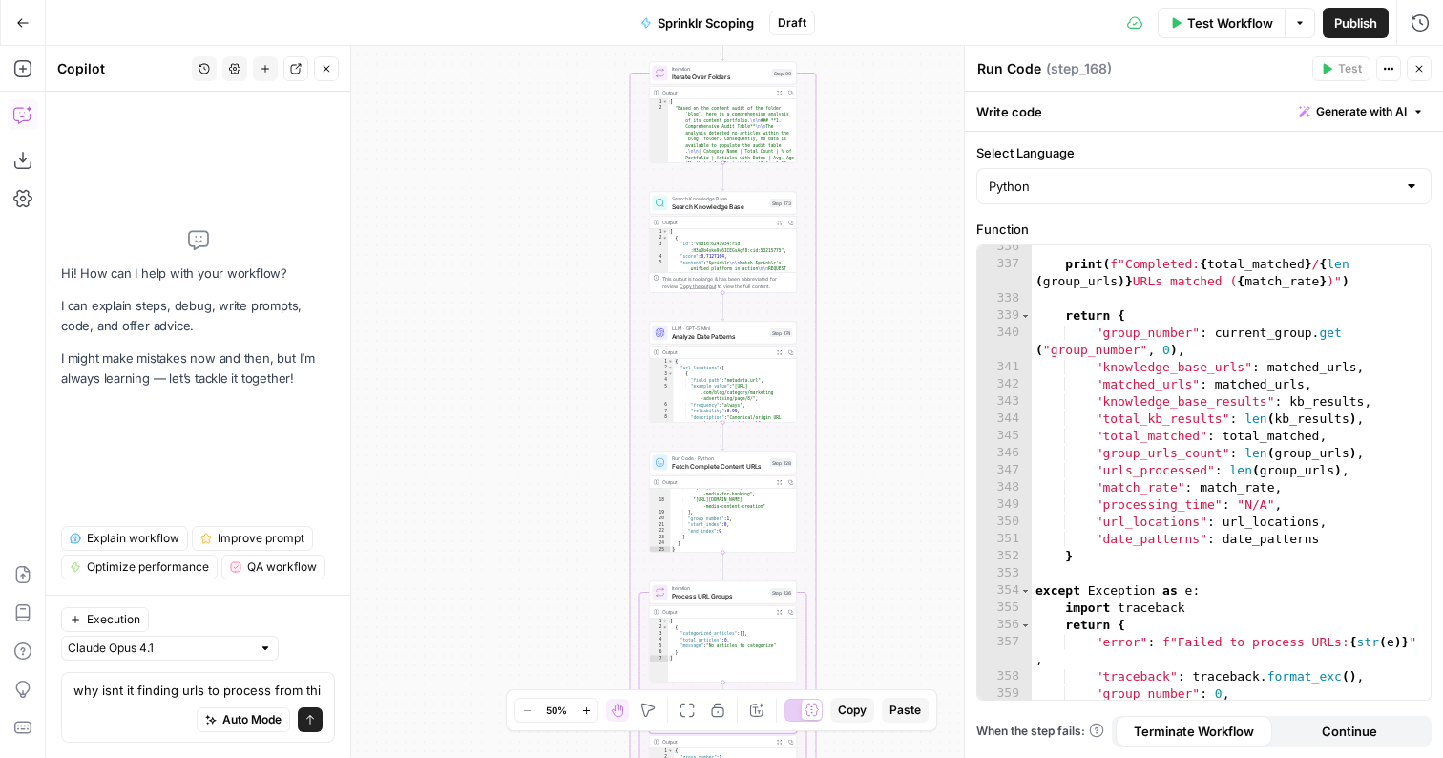
type textarea "why isnt it finding urls to process from this"
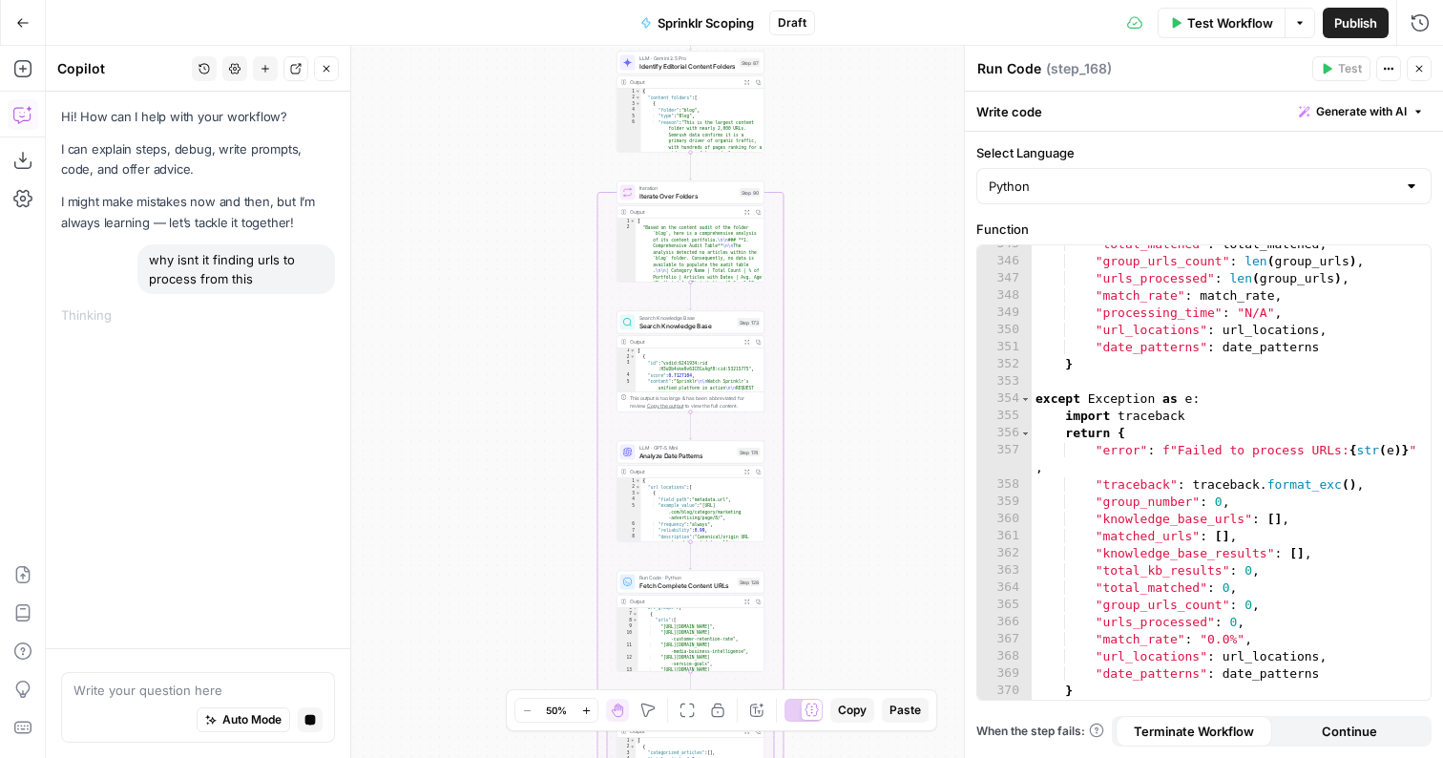
scroll to position [0, 0]
click at [700, 325] on span "Search Knowledge Base" at bounding box center [687, 326] width 95 height 10
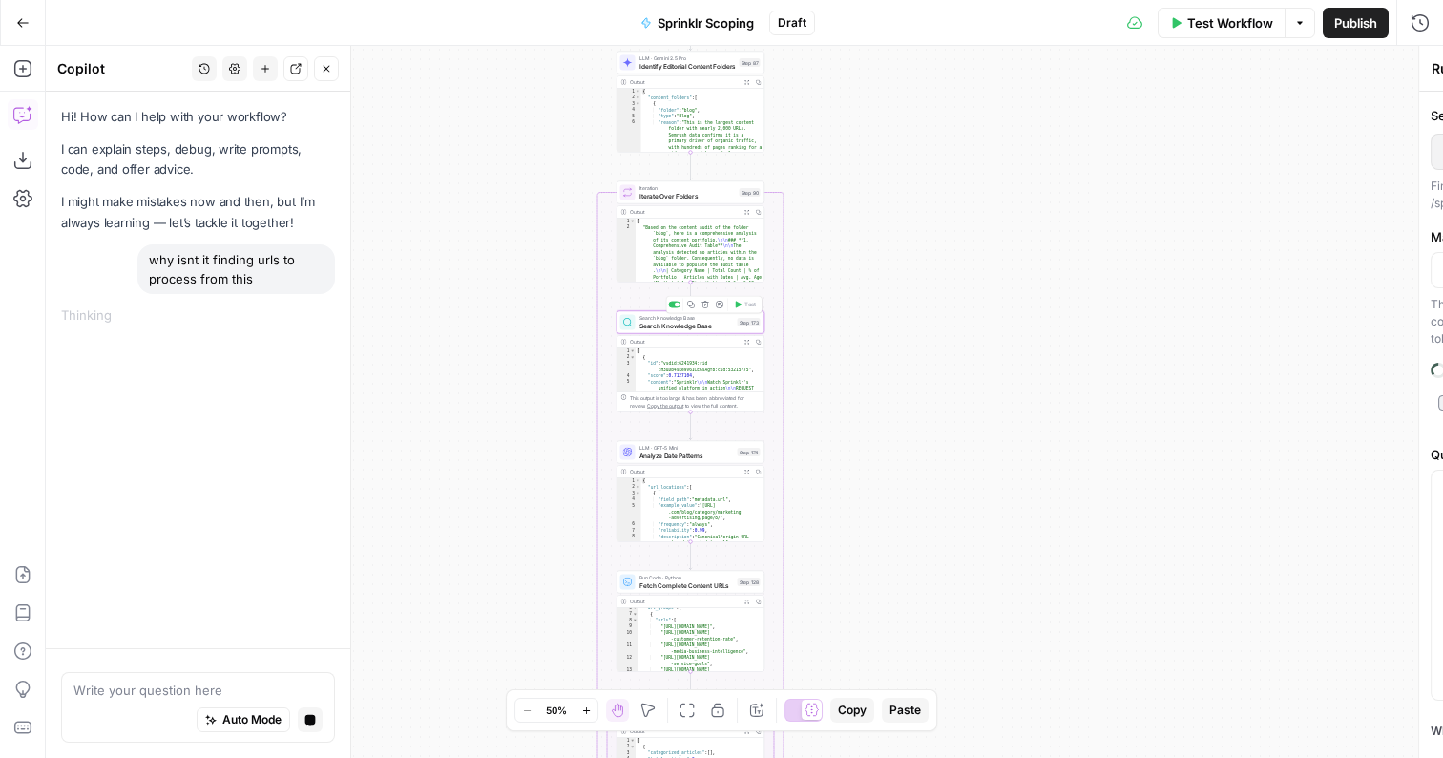
type textarea "Search Knowledge Base"
type input "Sprinklr Blog"
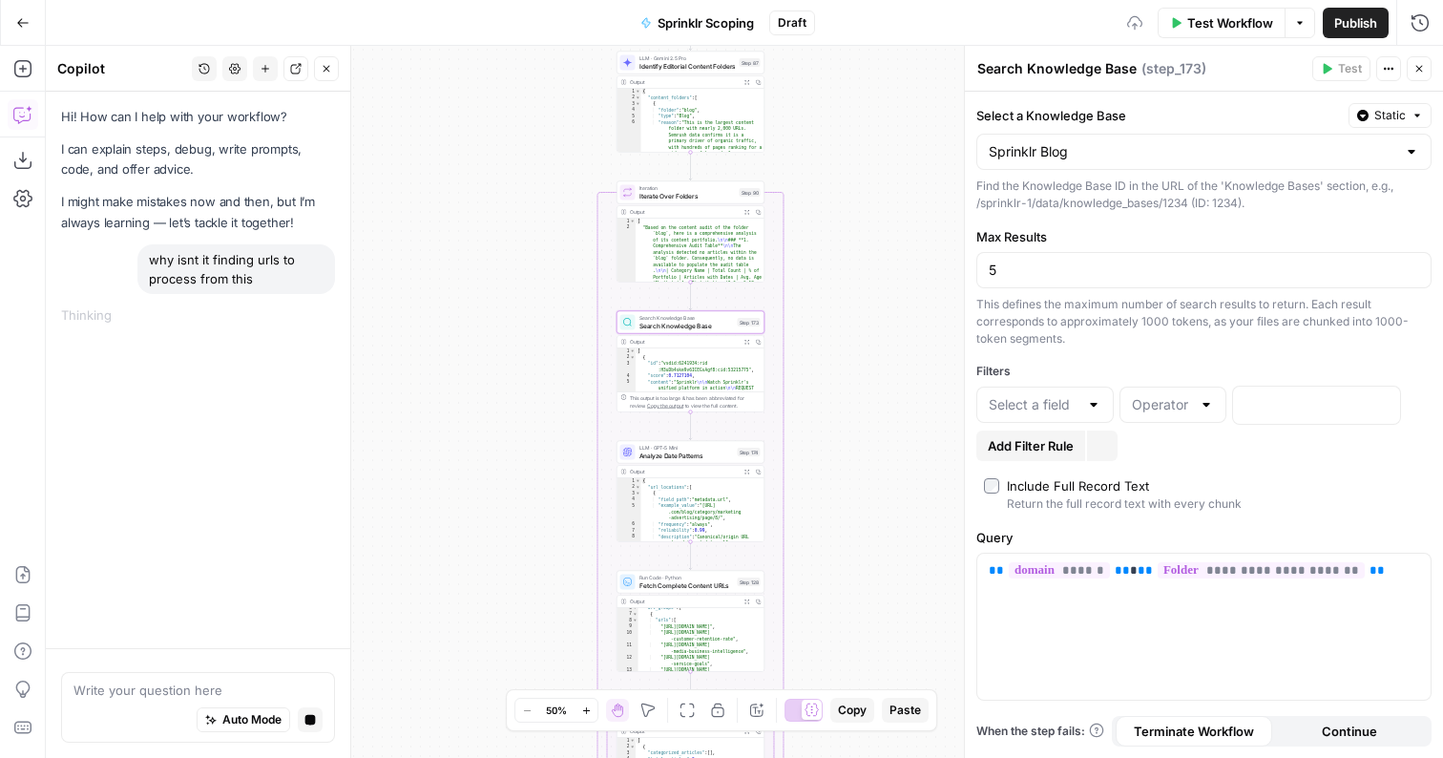
click at [1400, 112] on span "Static" at bounding box center [1391, 115] width 32 height 17
click at [1345, 216] on div "Set value with Liquid" at bounding box center [1346, 217] width 137 height 17
click at [1401, 118] on span "Liquid" at bounding box center [1390, 115] width 32 height 17
click at [1351, 154] on span "Static" at bounding box center [1346, 155] width 121 height 19
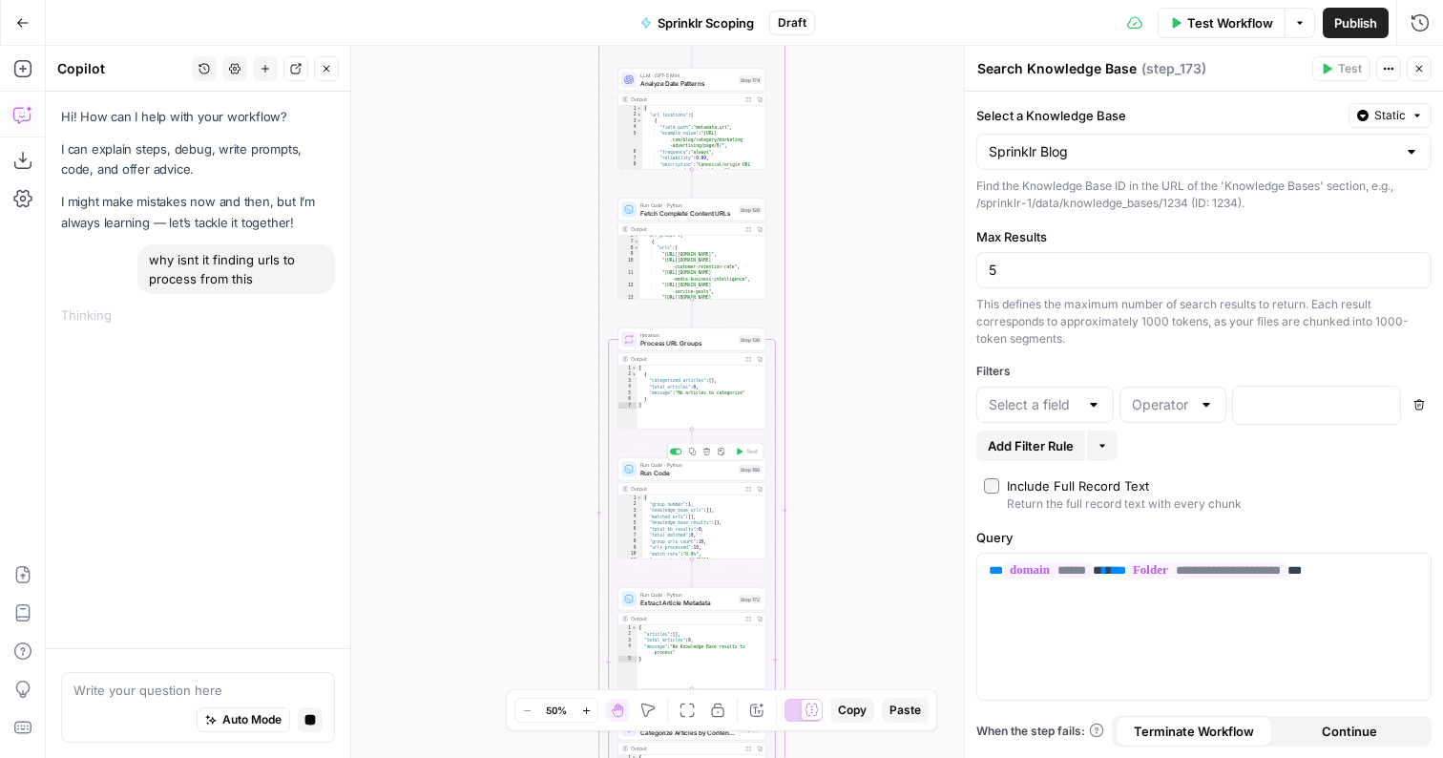
click at [697, 473] on span "Run Code" at bounding box center [688, 473] width 95 height 10
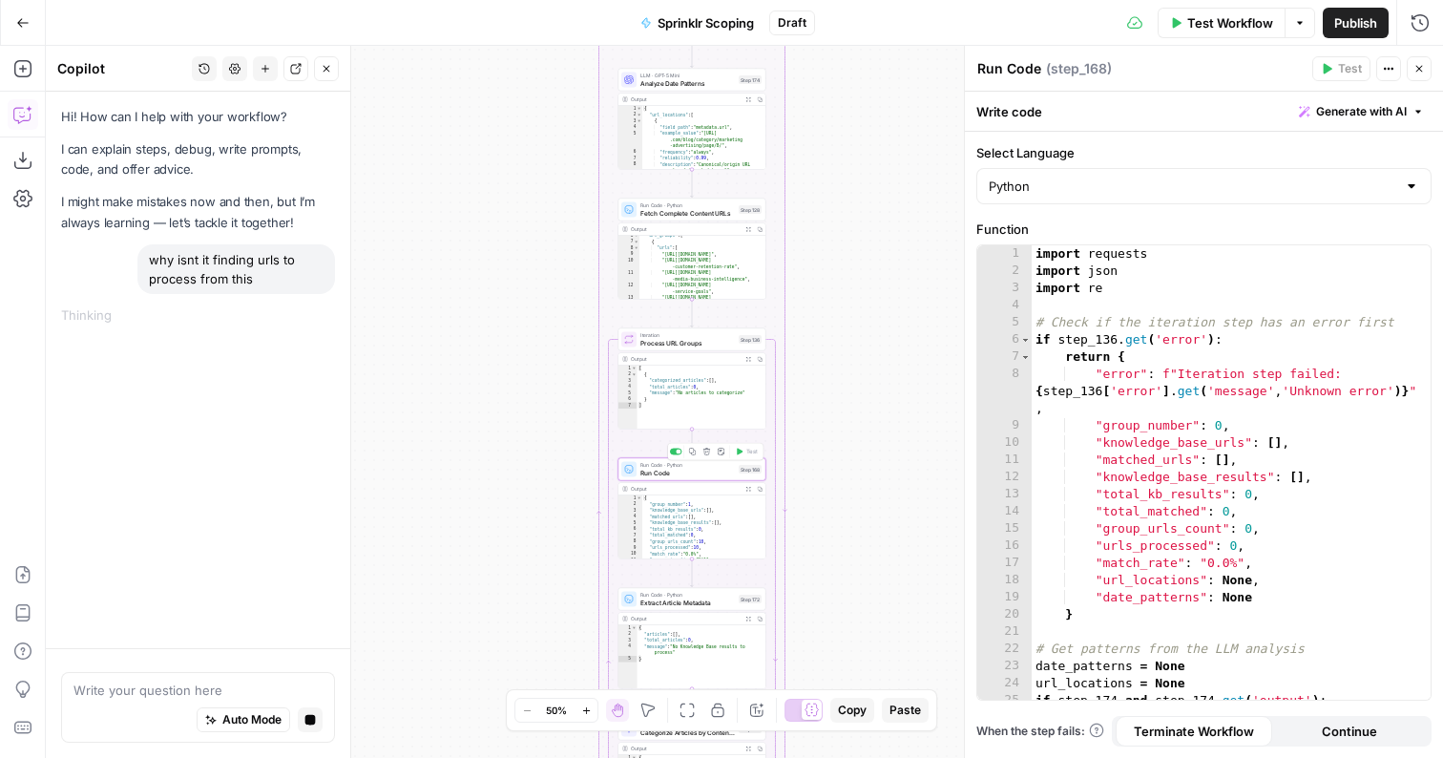
type textarea "**********"
click at [1129, 369] on div "import requests import json import re # Check if the iteration step has an erro…" at bounding box center [1231, 489] width 399 height 489
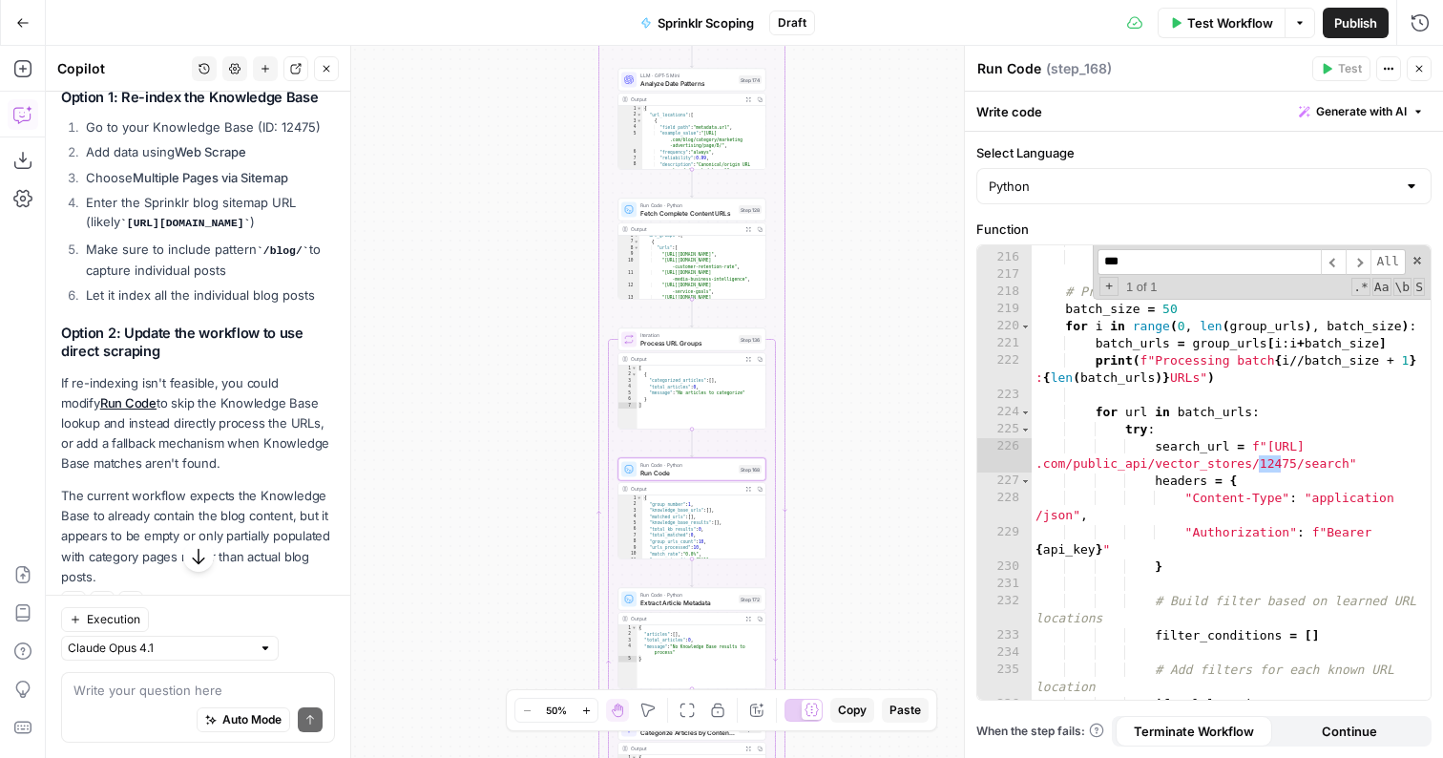
scroll to position [1015, 0]
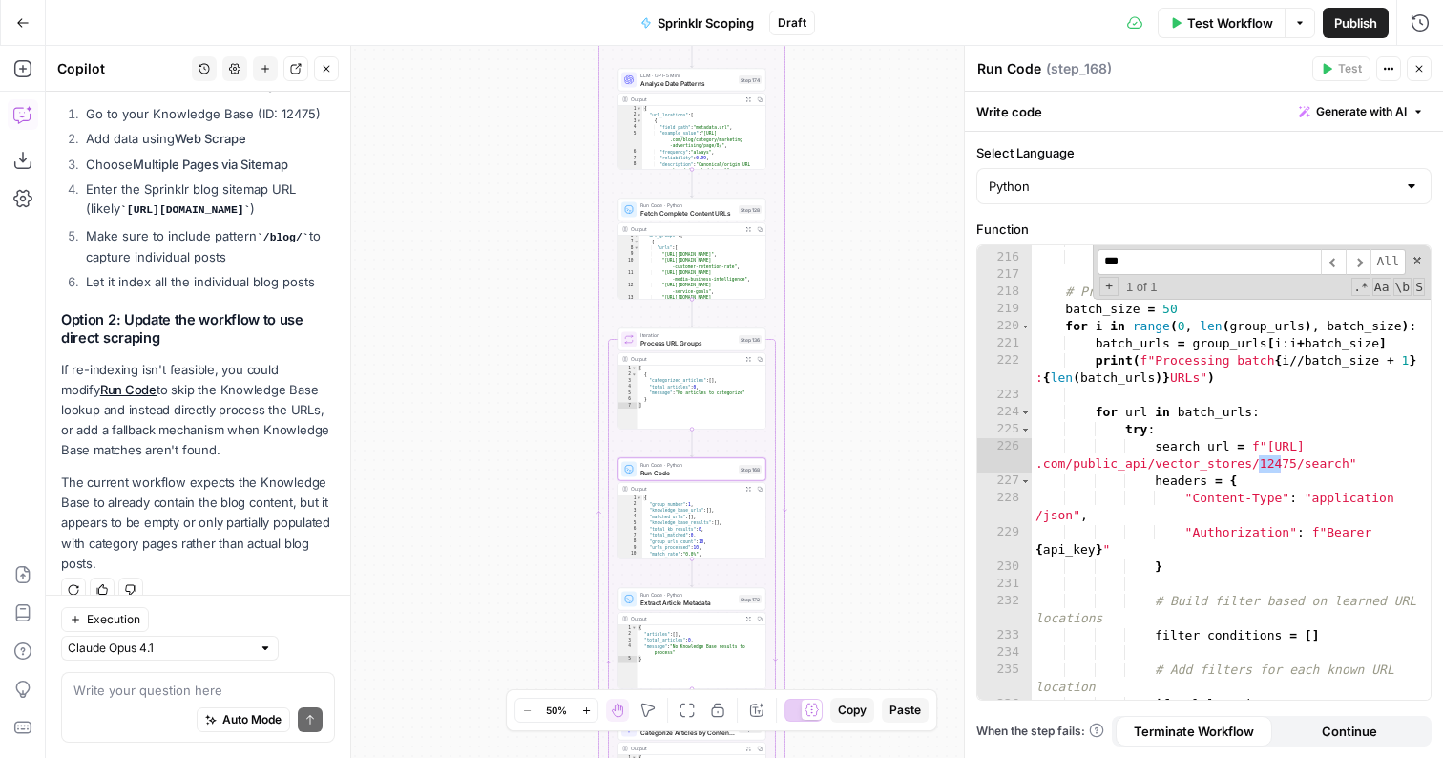
type input "***"
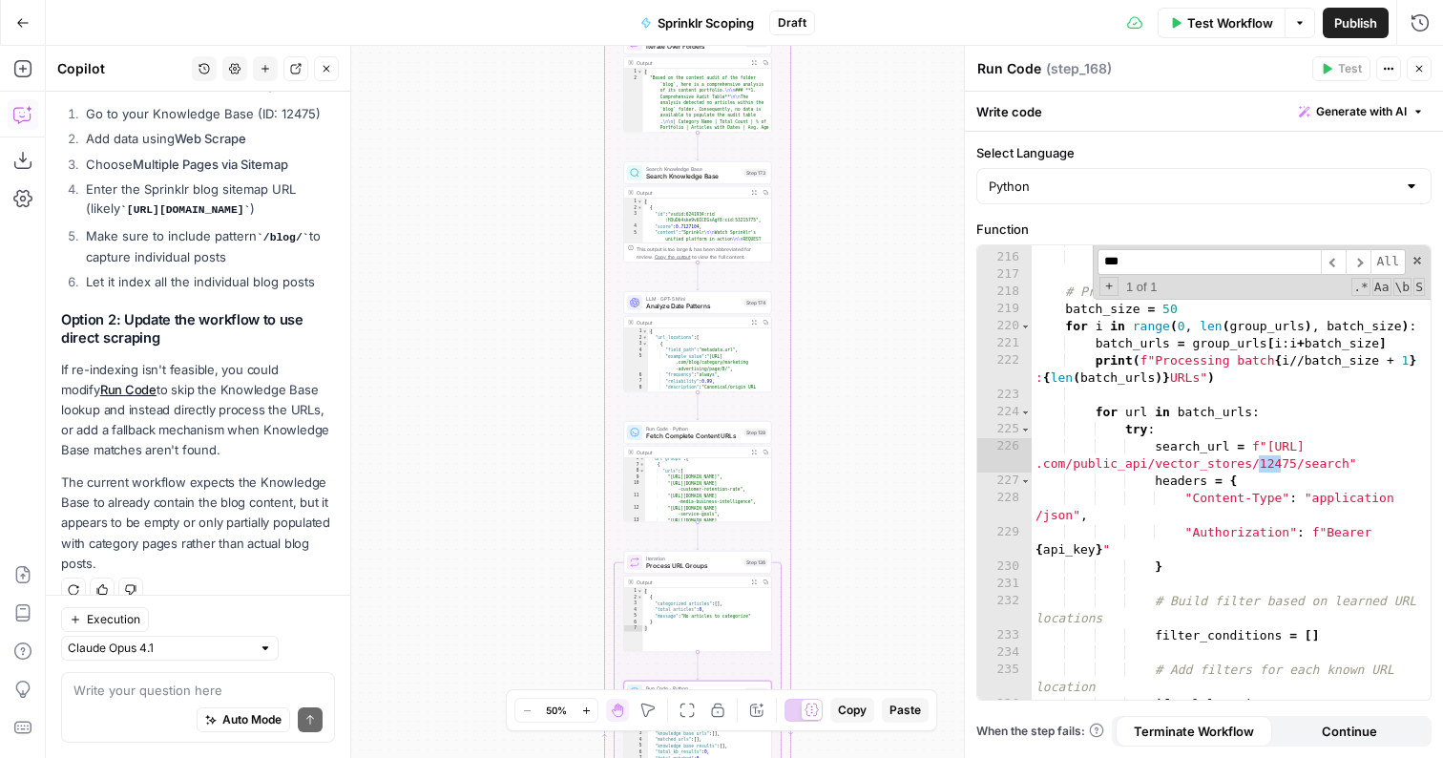
type textarea "**********"
click at [730, 348] on div "{ "url_locations" : [ { "field_path" : "metadata.url" , "example_value" : "[URL…" at bounding box center [710, 366] width 124 height 77
type input "*********"
type textarea "**********"
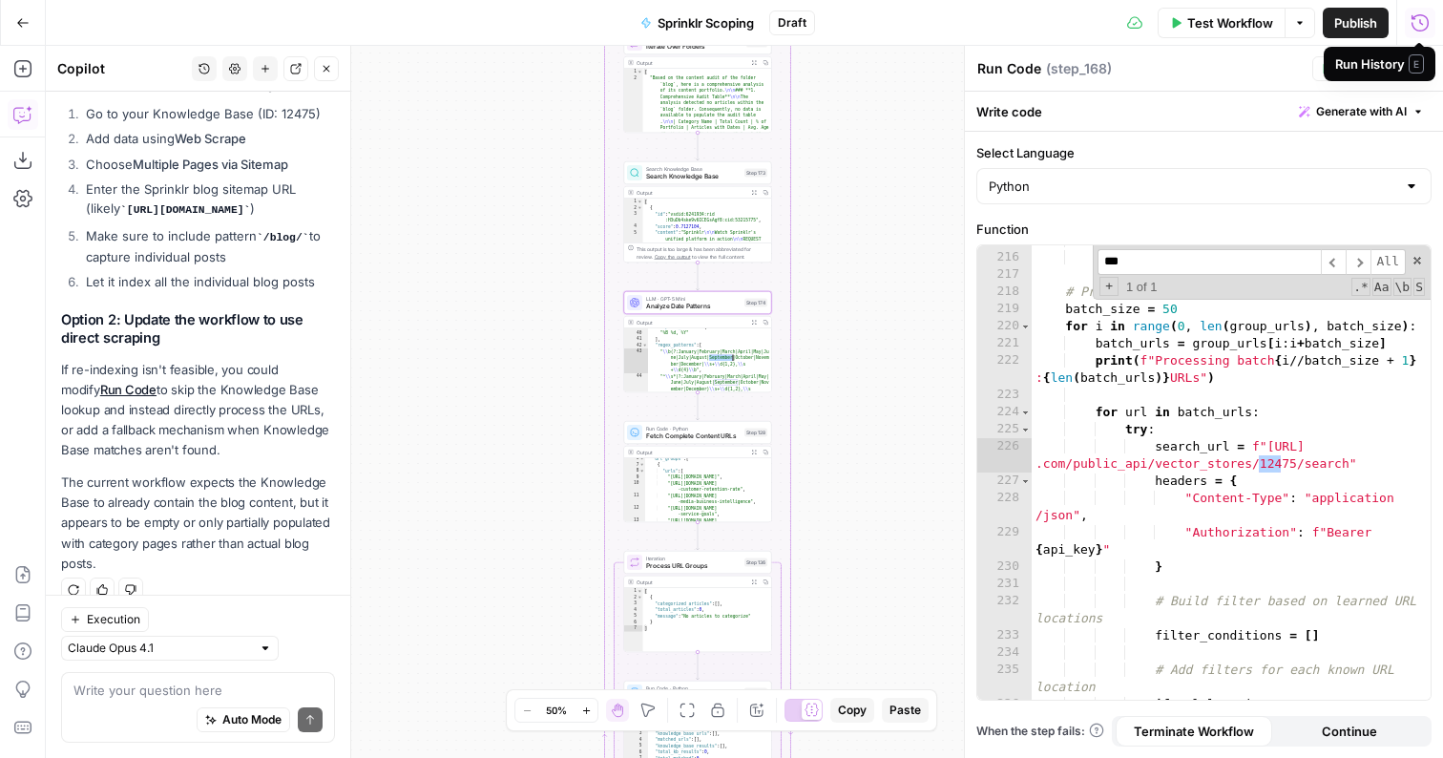
click at [1426, 27] on icon "button" at bounding box center [1420, 21] width 17 height 17
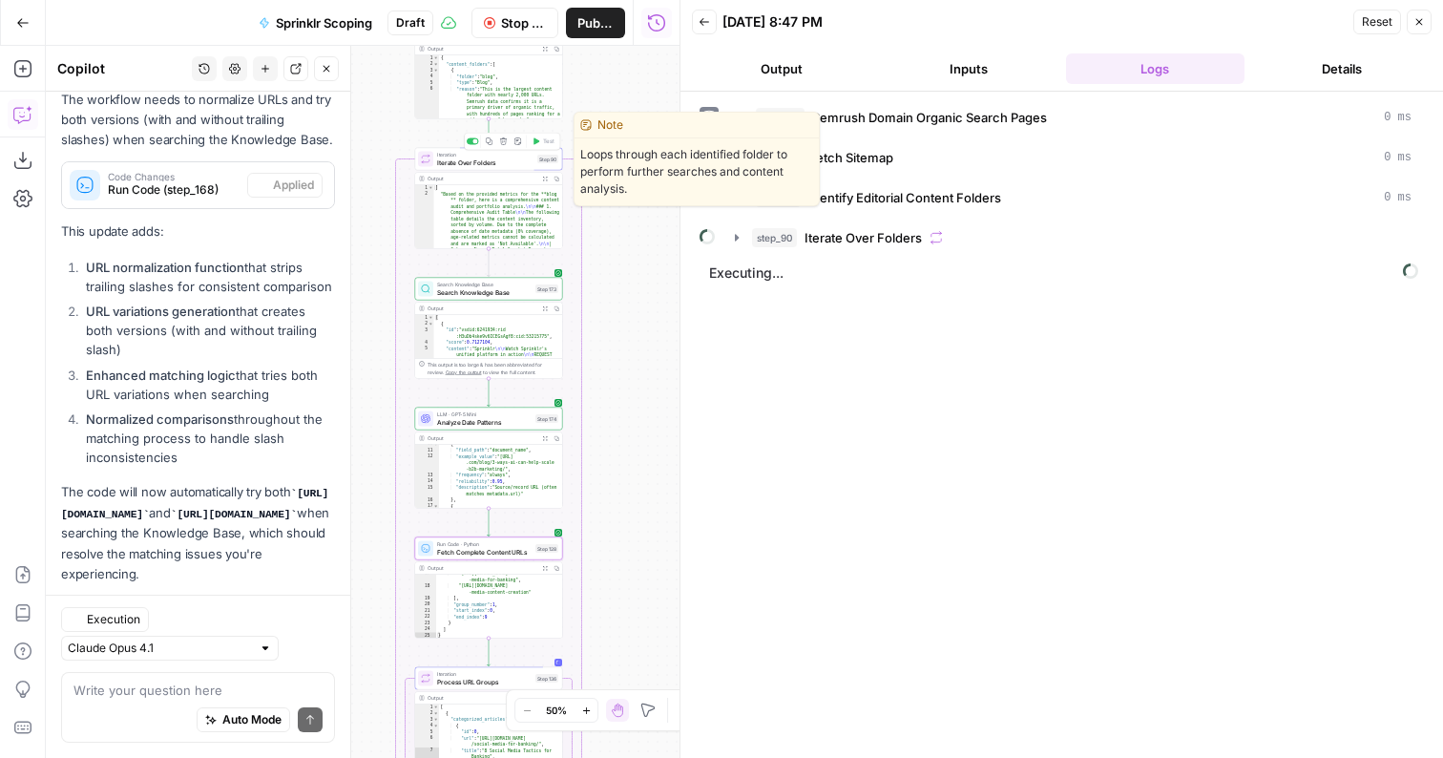
scroll to position [1652, 0]
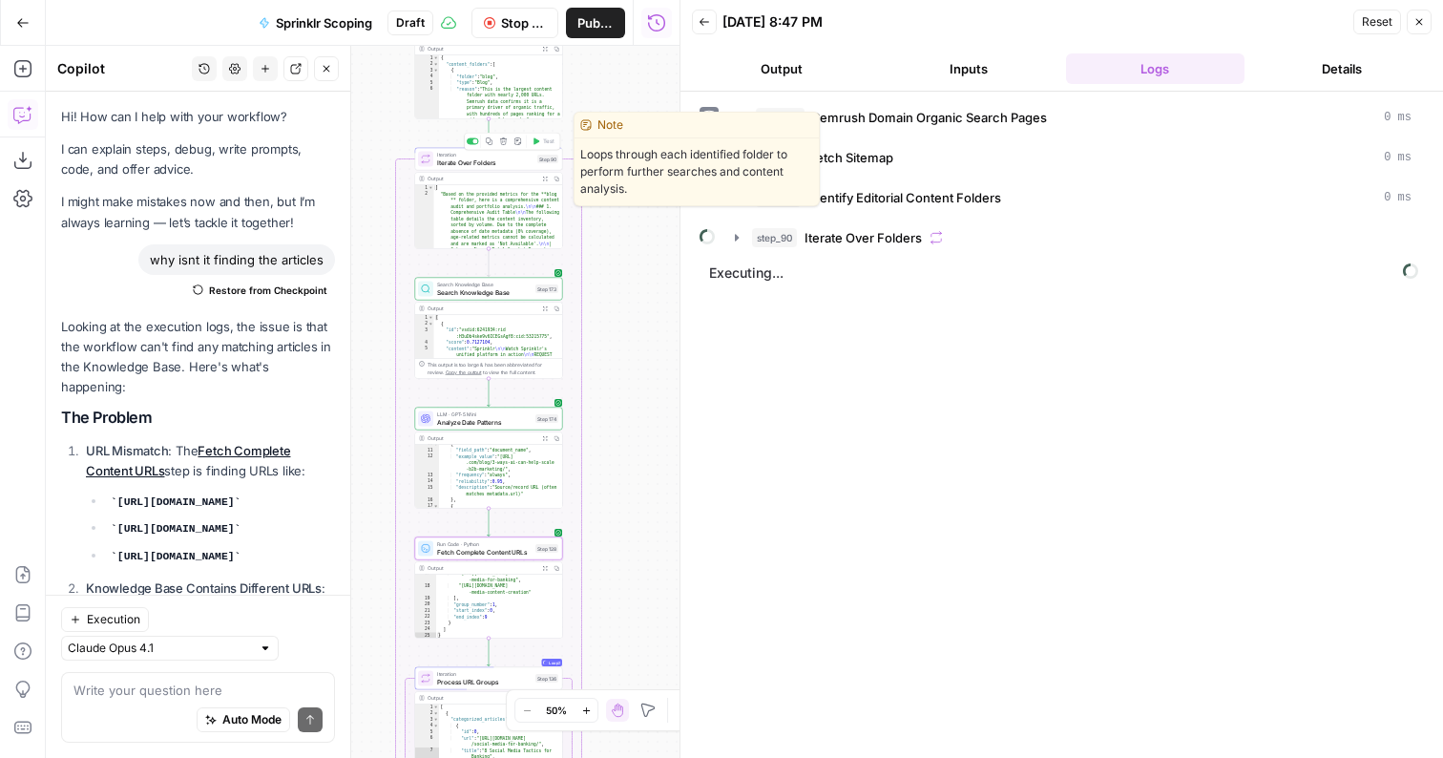
scroll to position [1652, 0]
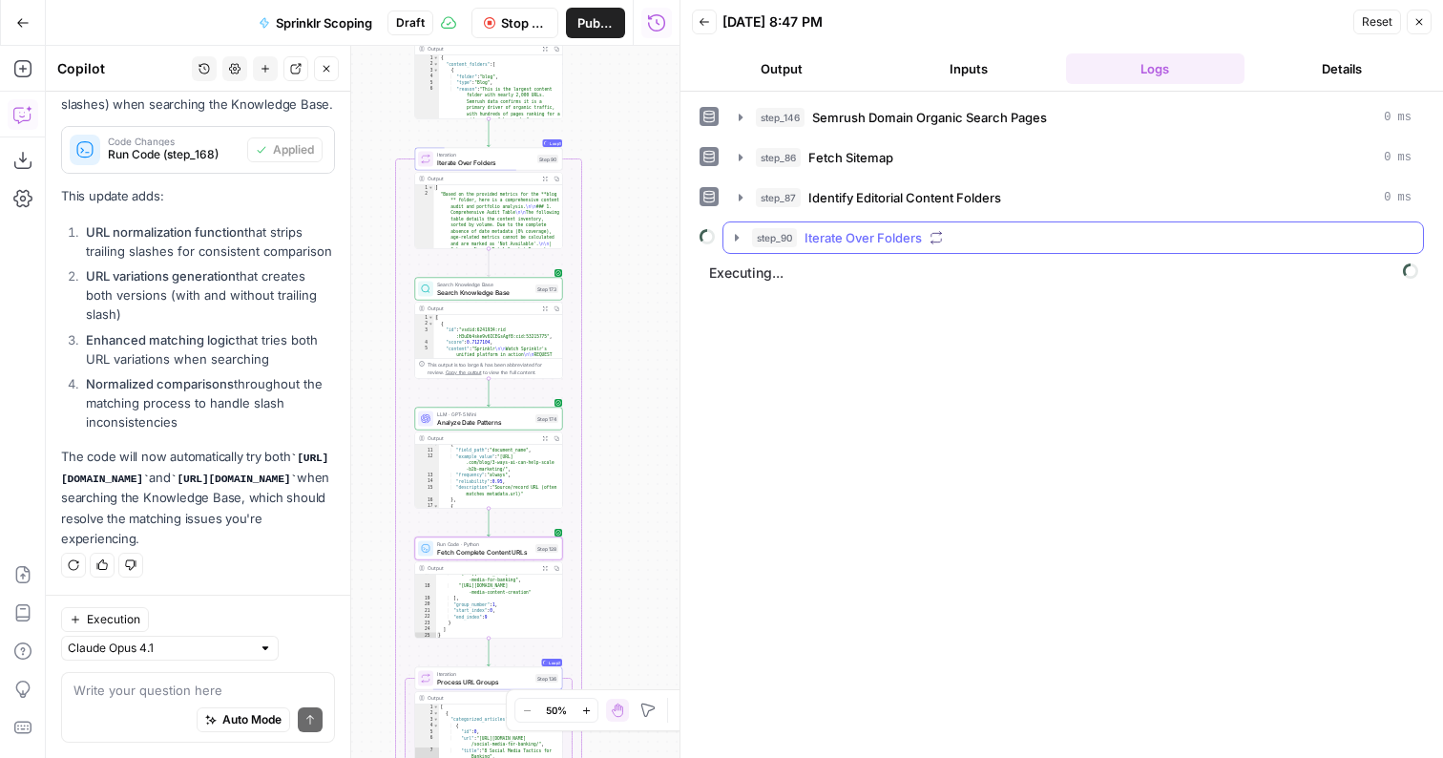
click at [889, 226] on button "step_90 Iterate Over Folders" at bounding box center [1074, 237] width 700 height 31
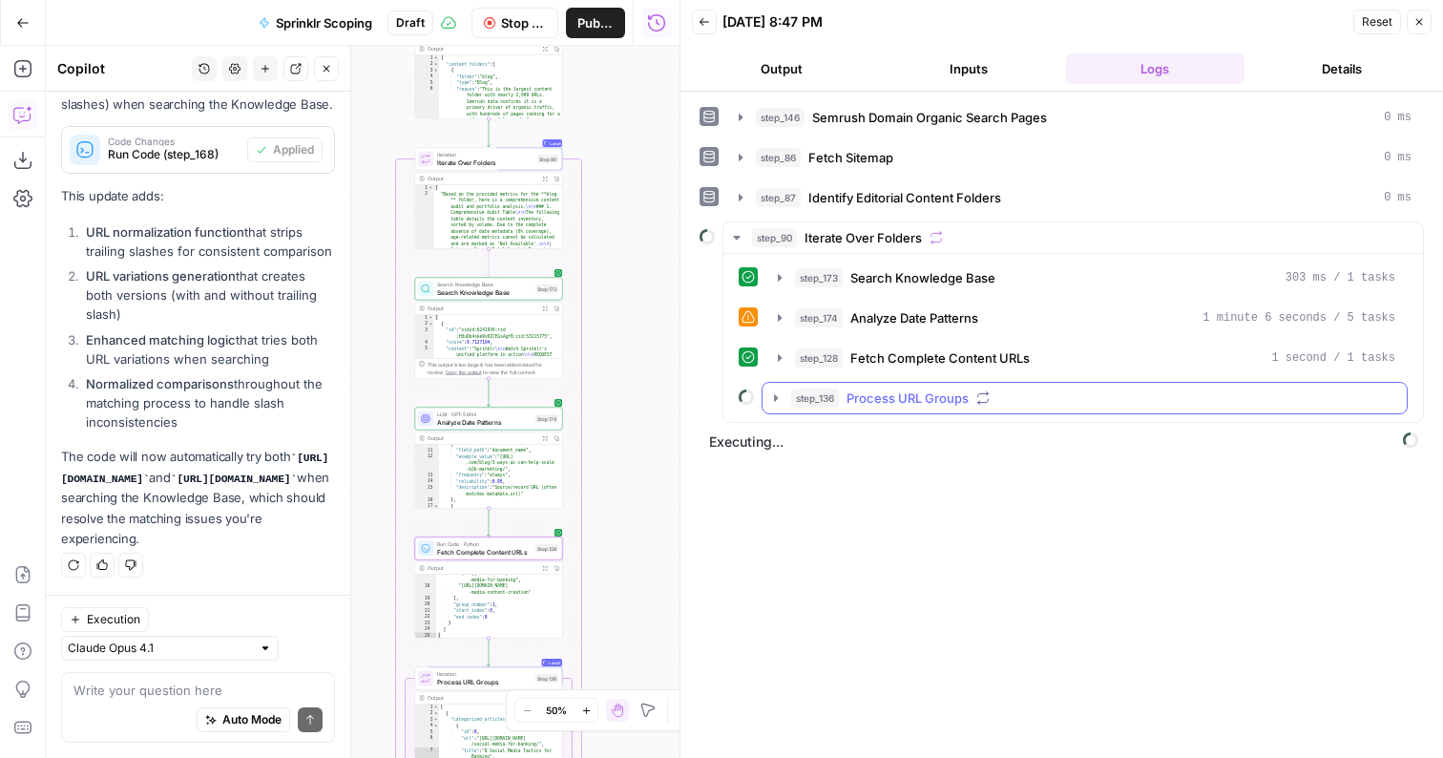
click at [907, 396] on span "Process URL Groups" at bounding box center [908, 398] width 122 height 19
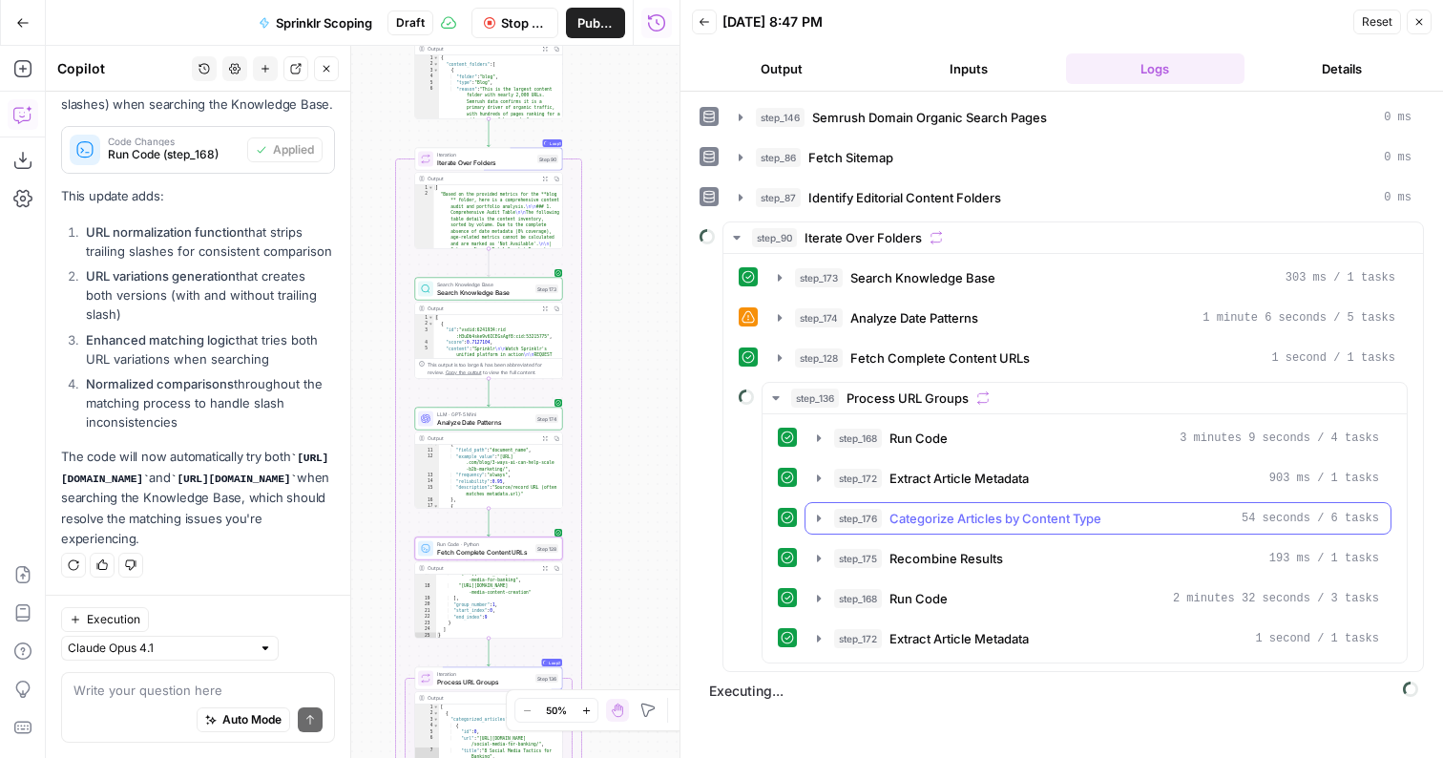
click at [971, 518] on span "Categorize Articles by Content Type" at bounding box center [996, 518] width 212 height 19
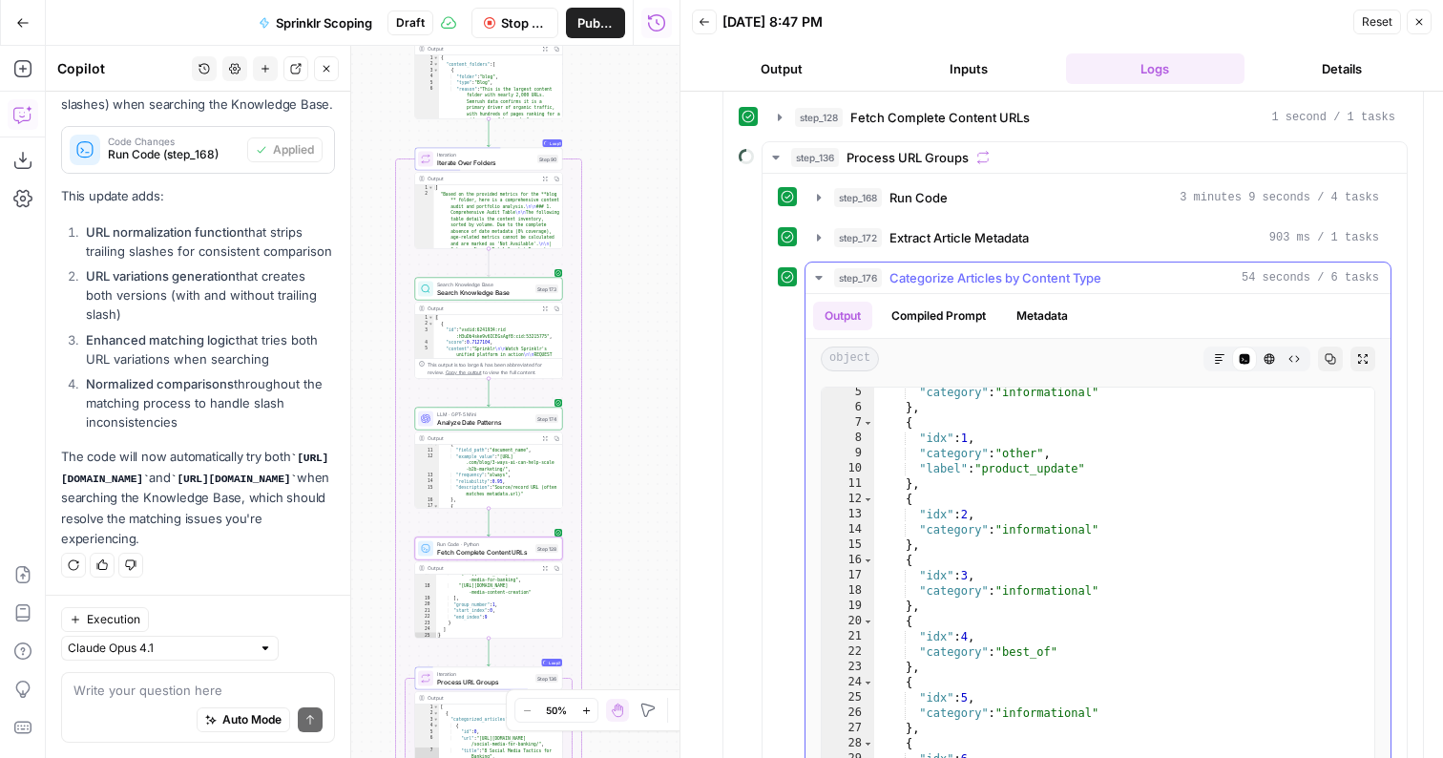
scroll to position [83, 0]
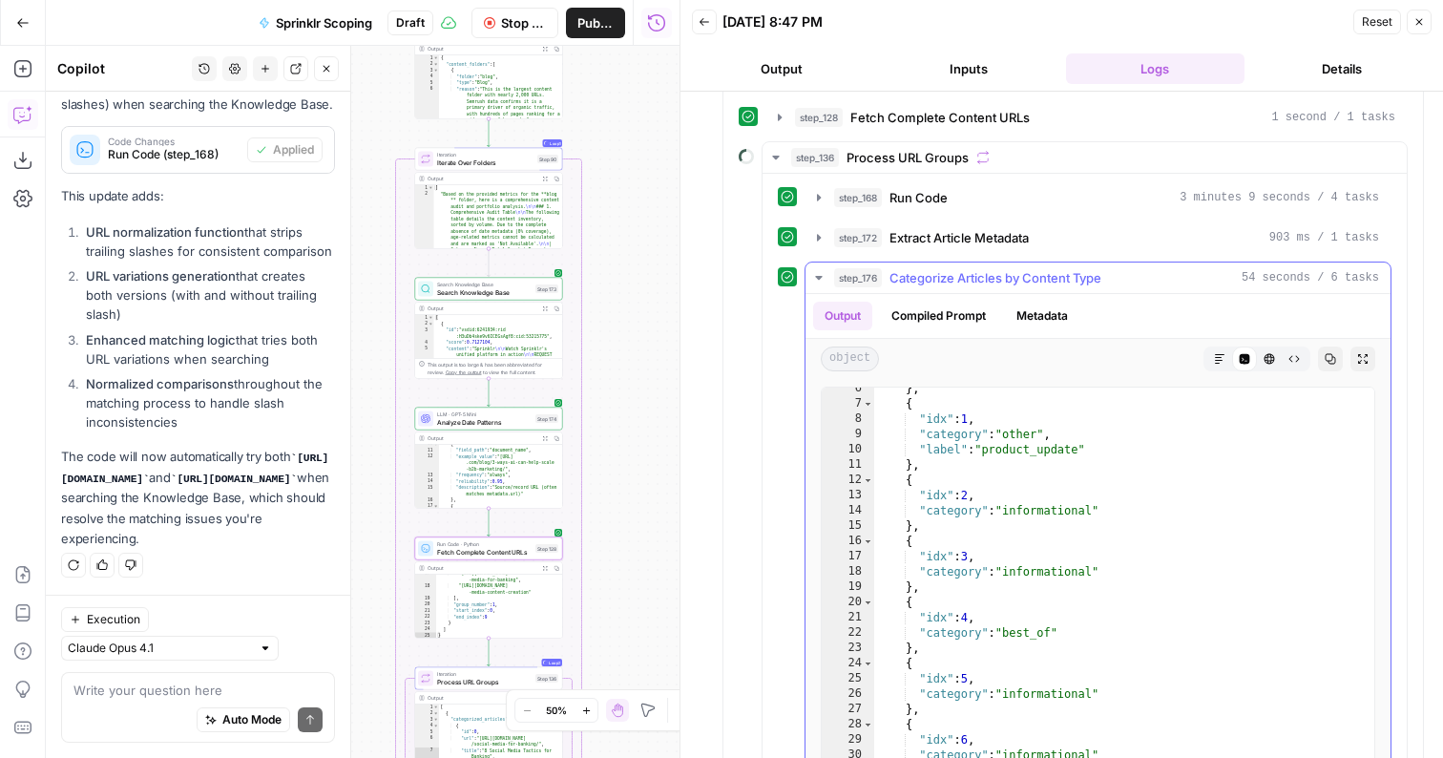
click at [949, 284] on span "Categorize Articles by Content Type" at bounding box center [996, 277] width 212 height 19
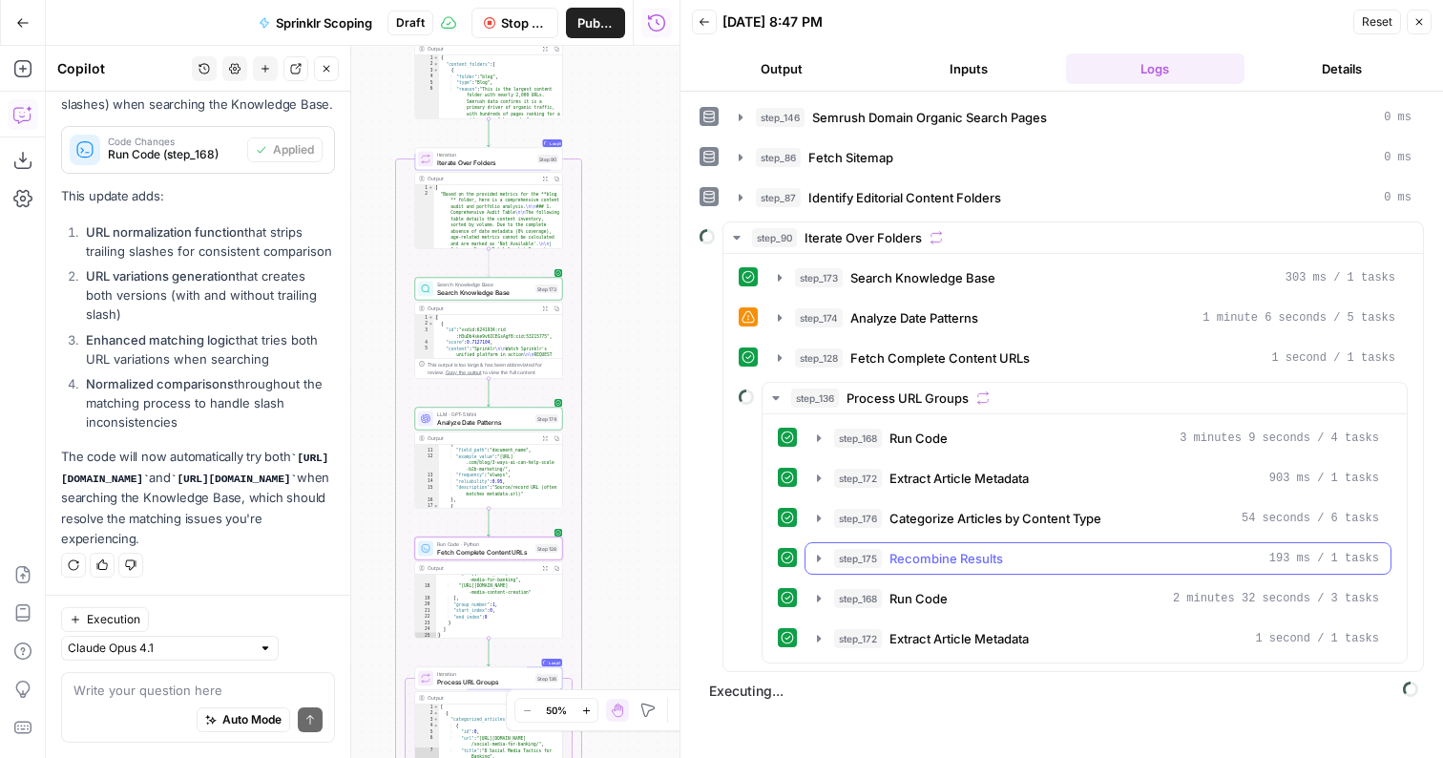
click at [950, 545] on button "step_175 Recombine Results 193 ms / 1 tasks" at bounding box center [1098, 558] width 585 height 31
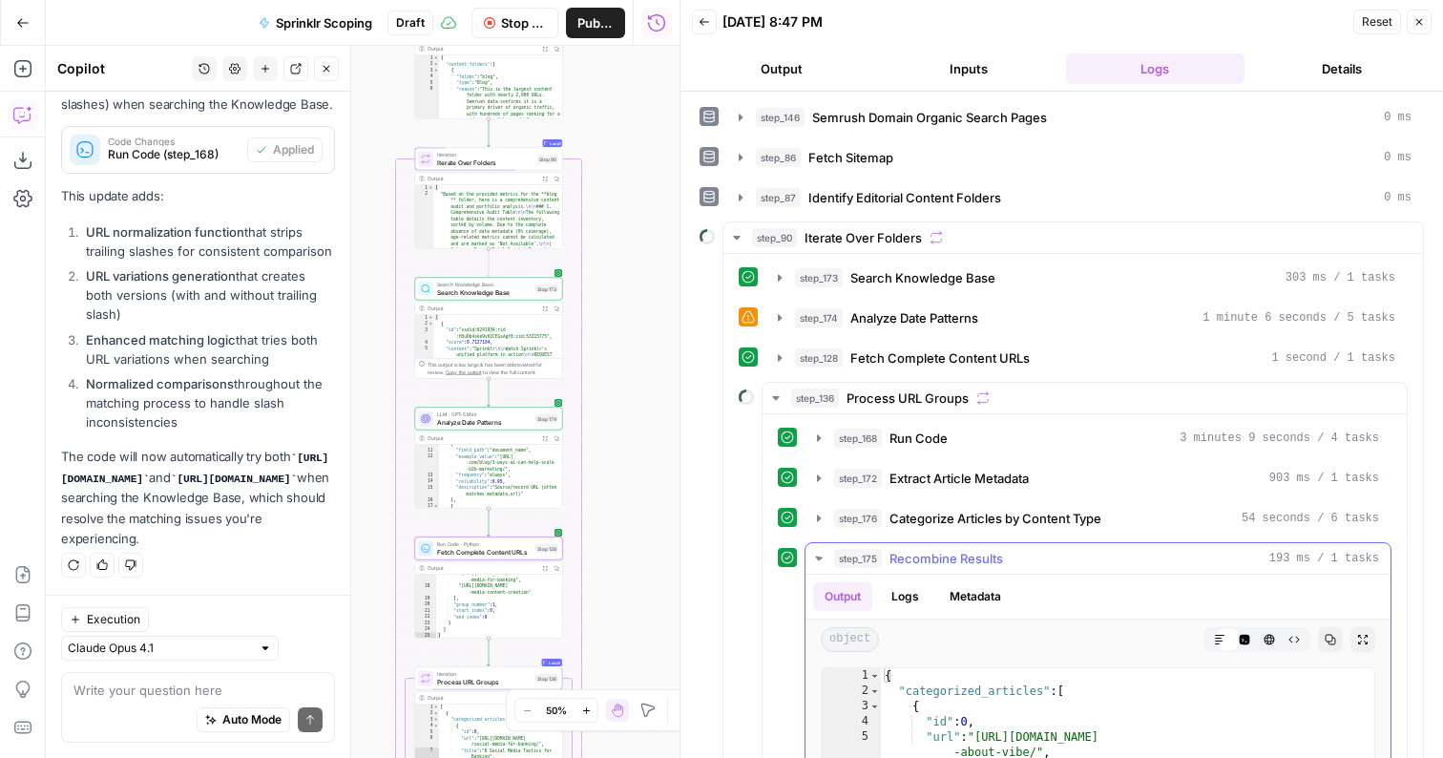
scroll to position [436, 0]
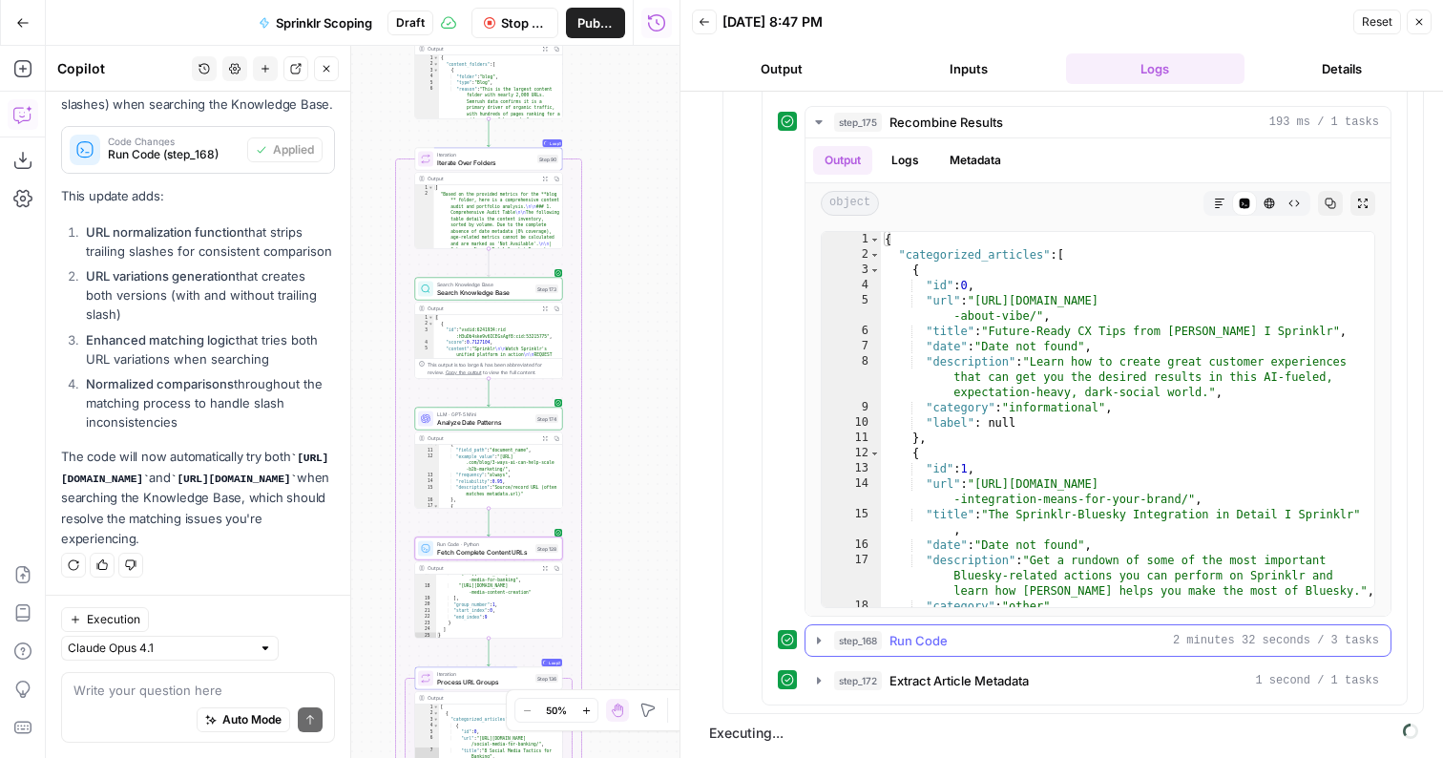
click at [937, 637] on span "Run Code" at bounding box center [919, 640] width 58 height 19
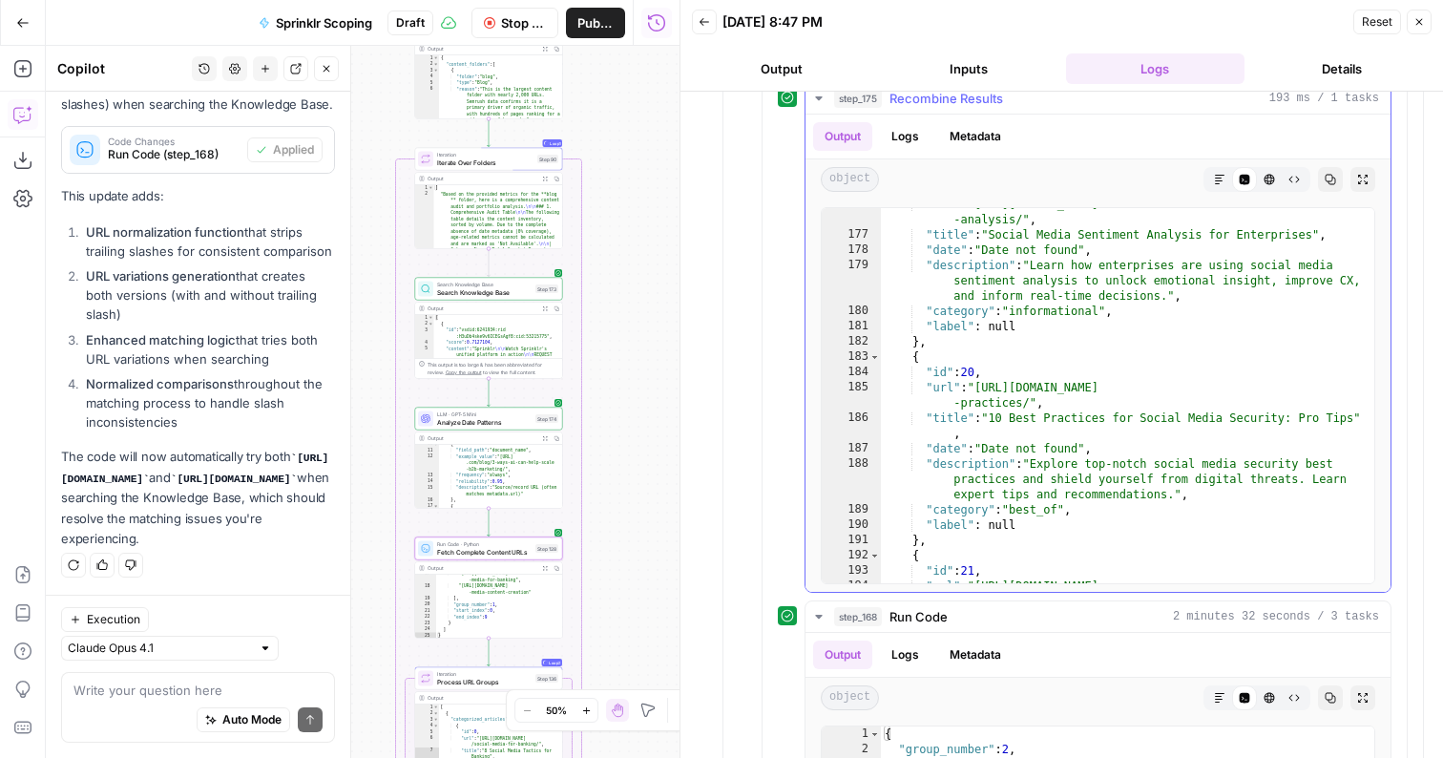
scroll to position [3033, 0]
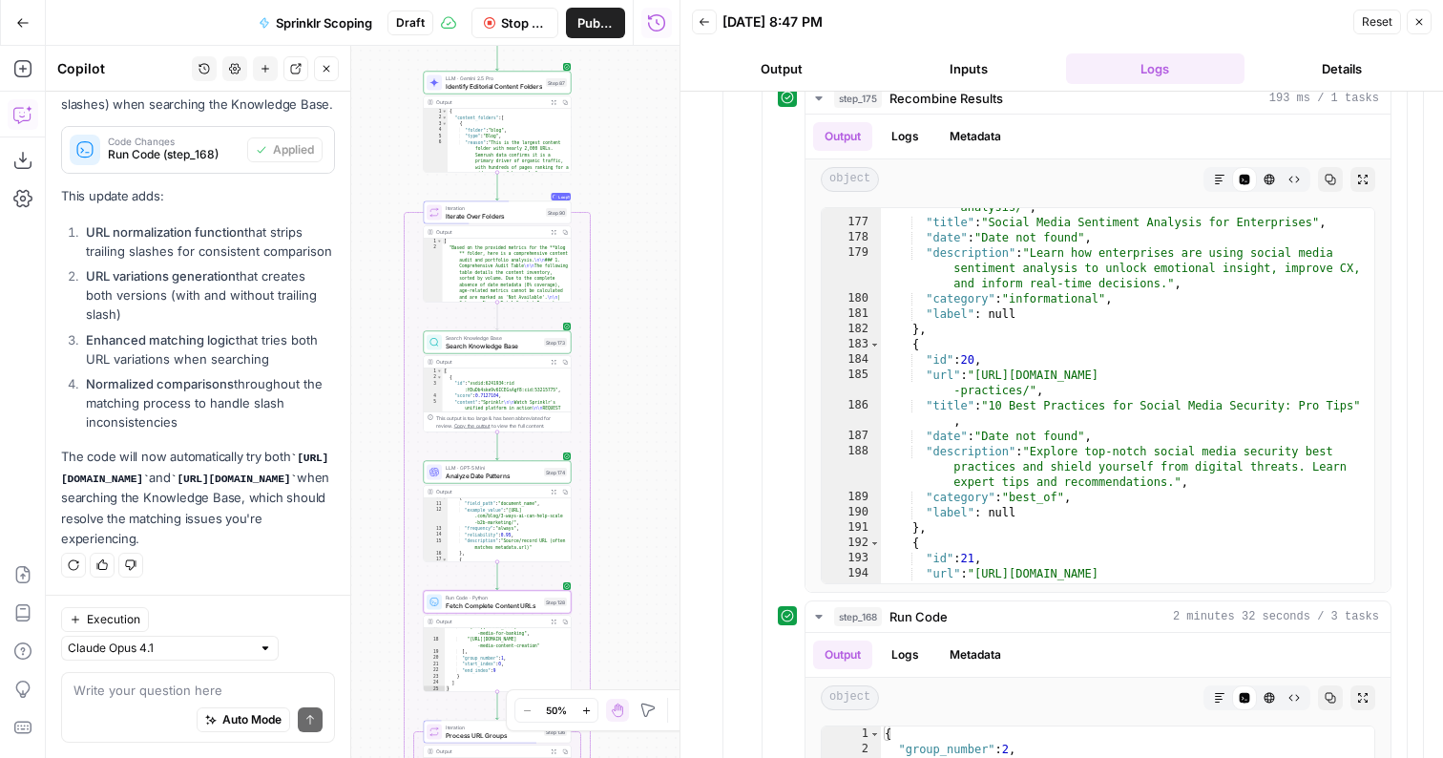
type textarea "**********"
click at [537, 393] on div "[ { "id" : "vsdid:6241934:rid :H3uDb4ske9v6ICEGsAgf8:cid:53215775" , "score" : …" at bounding box center [507, 511] width 129 height 287
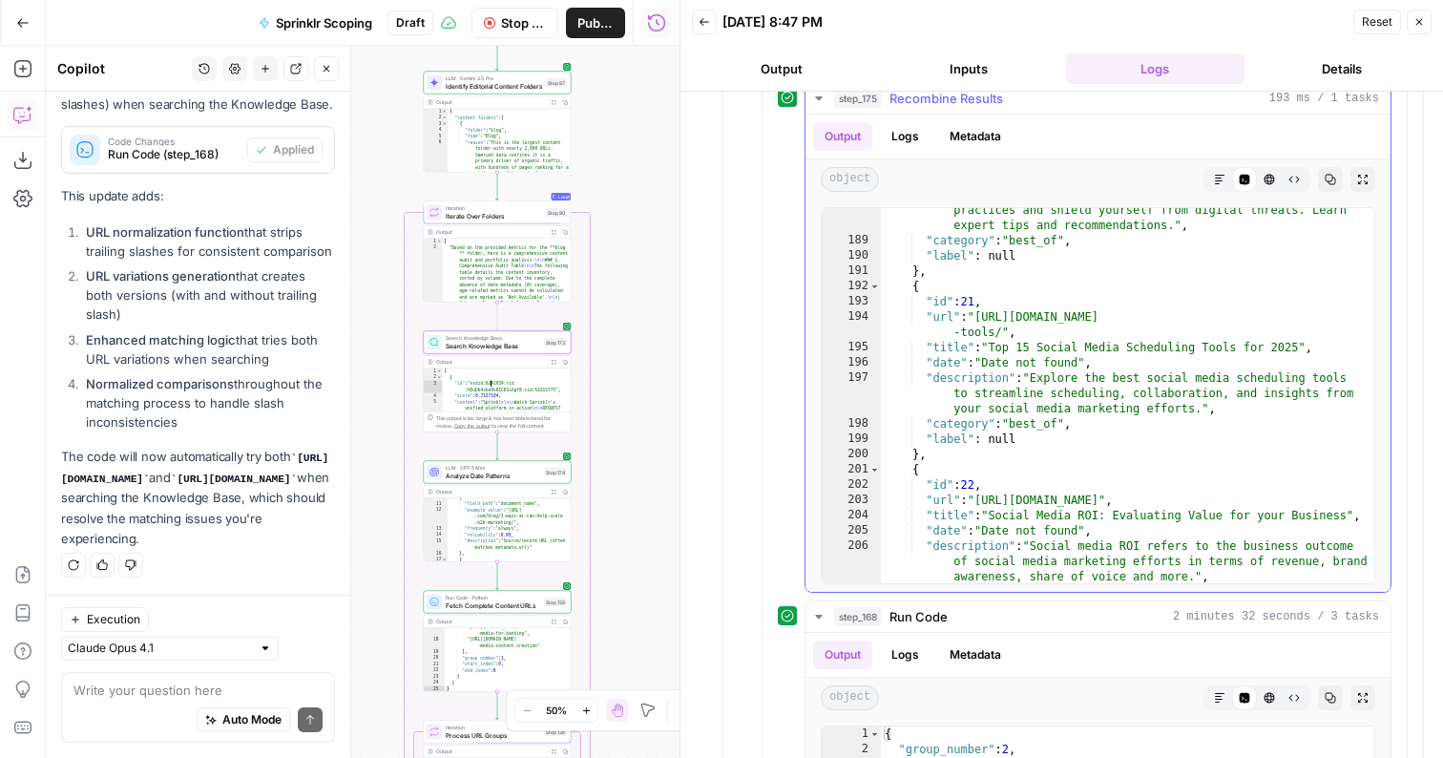
scroll to position [3259, 0]
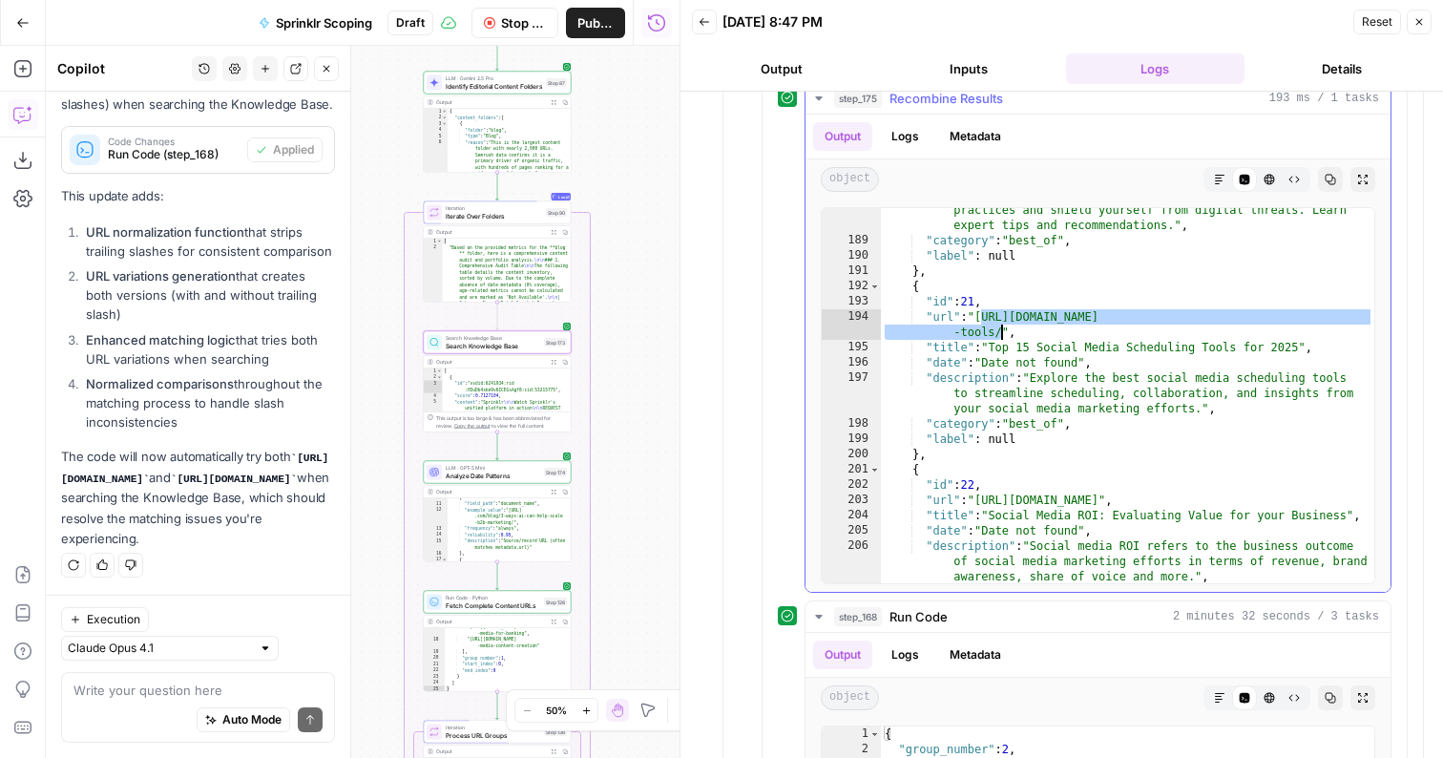
drag, startPoint x: 981, startPoint y: 311, endPoint x: 1000, endPoint y: 328, distance: 25.7
click at [1000, 328] on div ""description" : "Explore top-notch social media security best practices and shi…" at bounding box center [1128, 405] width 494 height 436
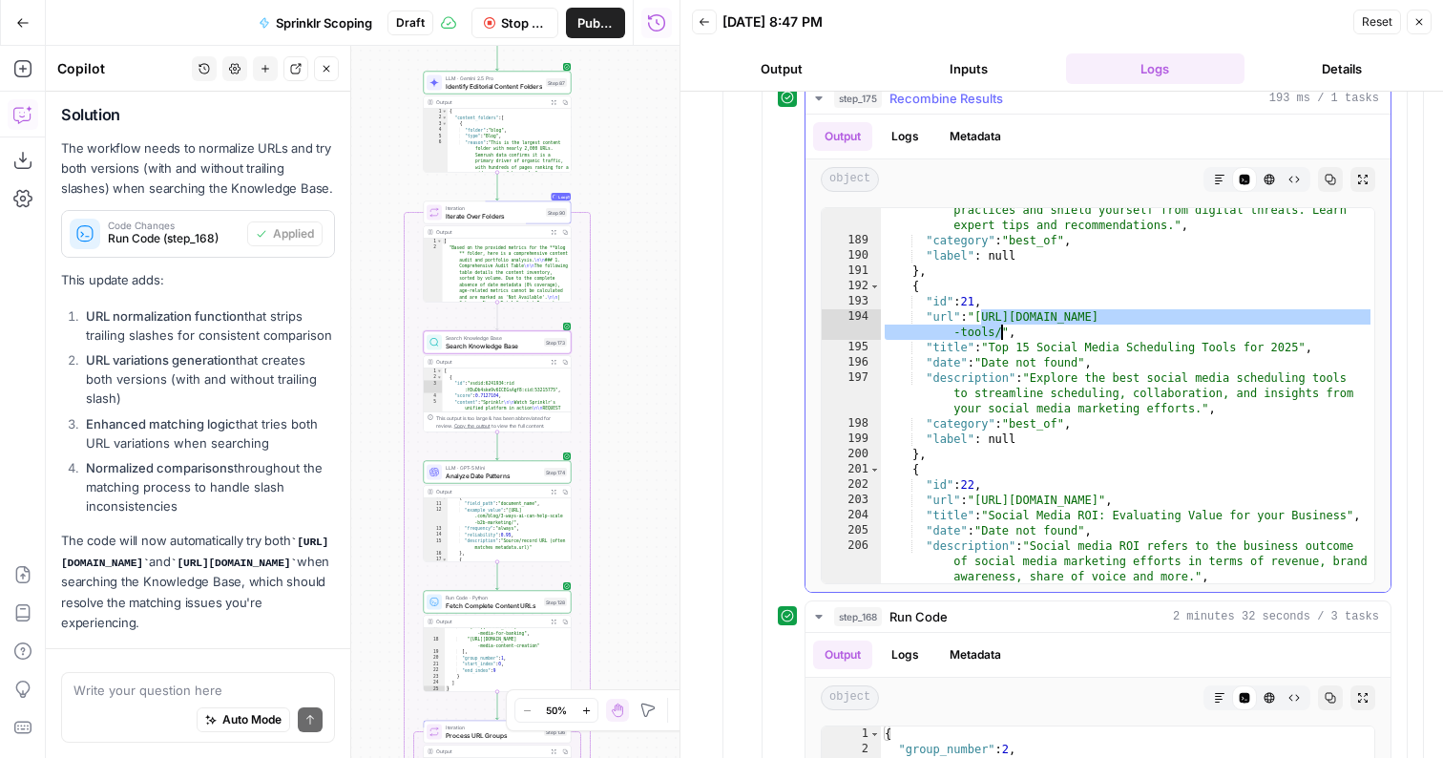
scroll to position [1536, 0]
click at [1007, 435] on div ""description" : "Explore top-notch social media security best practices and shi…" at bounding box center [1128, 405] width 494 height 436
type textarea "**********"
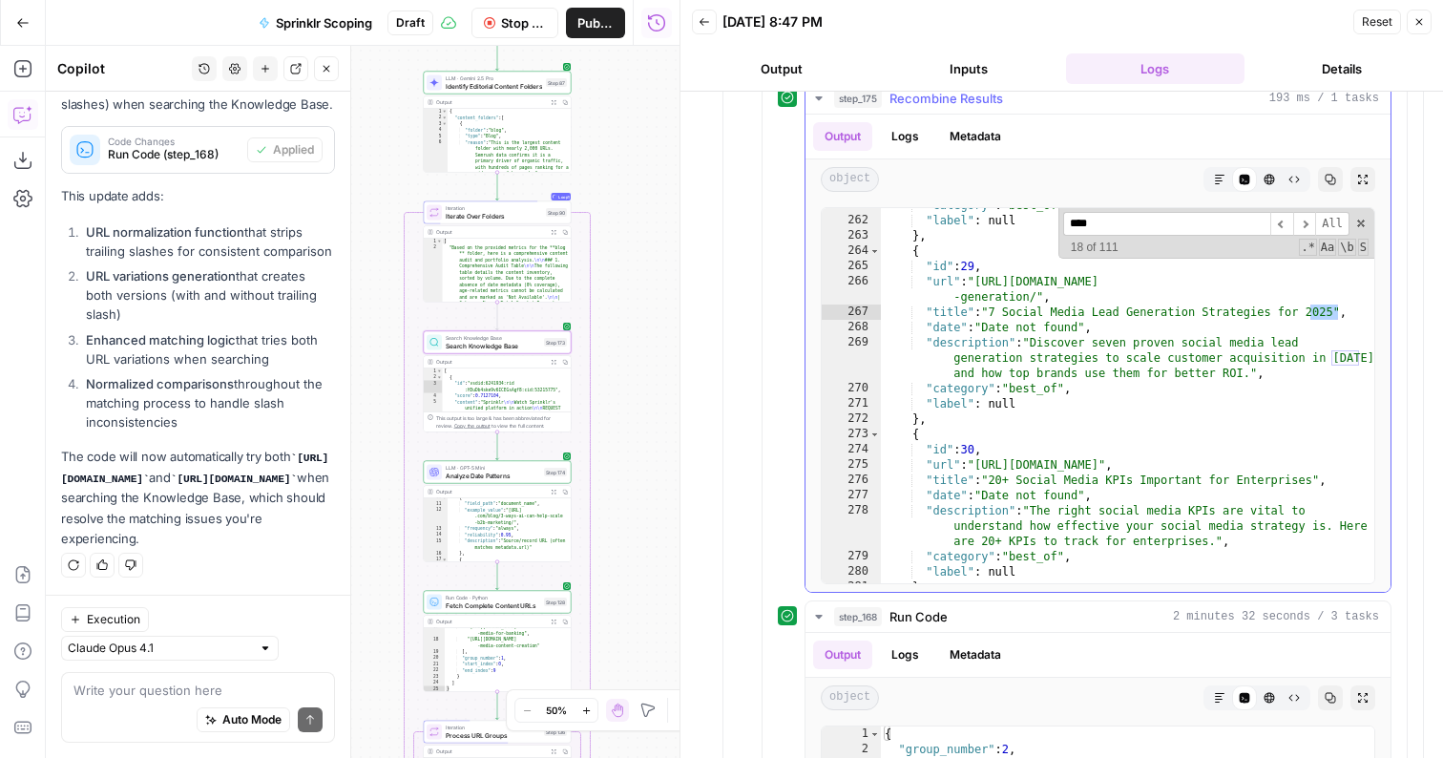
scroll to position [4555, 0]
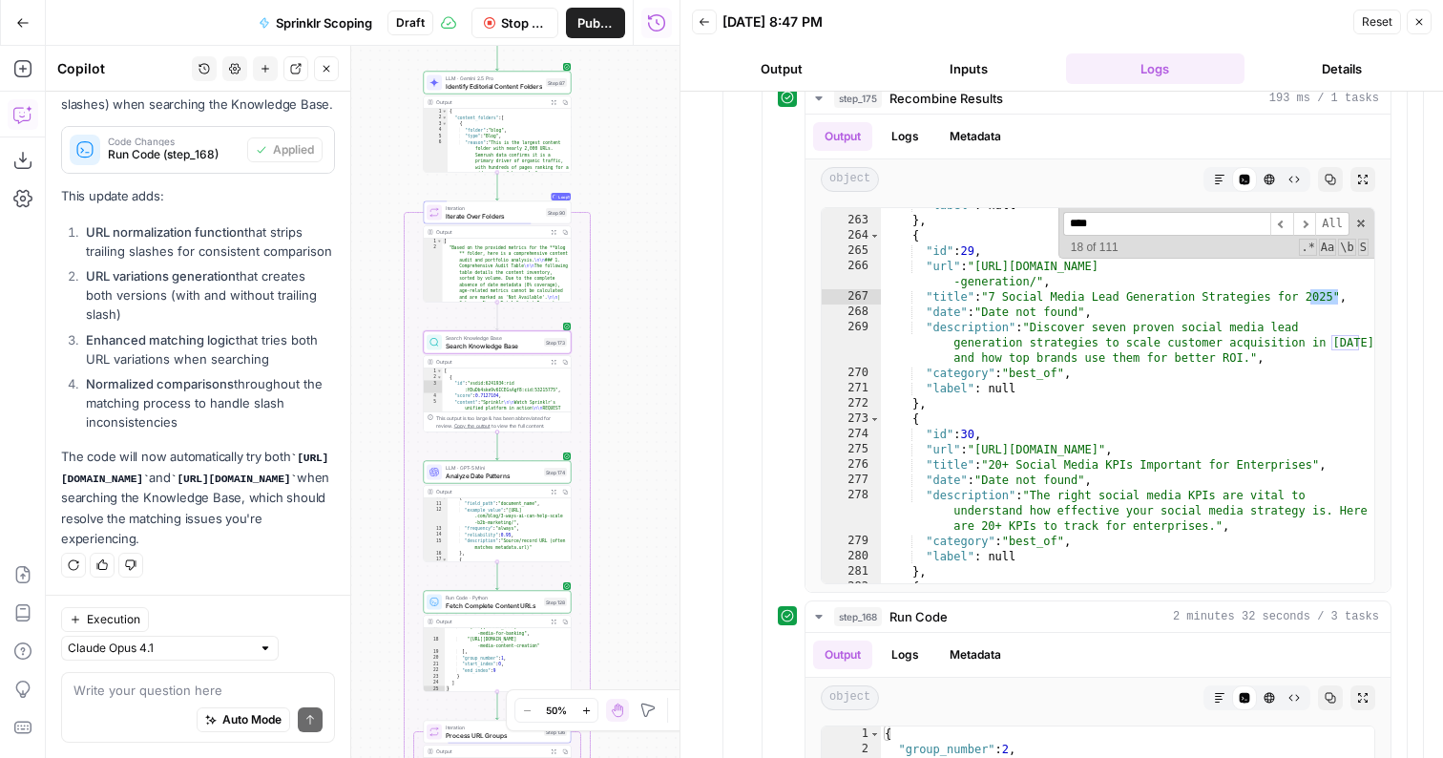
type input "****"
click at [501, 32] on button "Stop Run" at bounding box center [516, 23] width 88 height 31
click at [140, 703] on div "Auto Mode Send" at bounding box center [198, 721] width 249 height 42
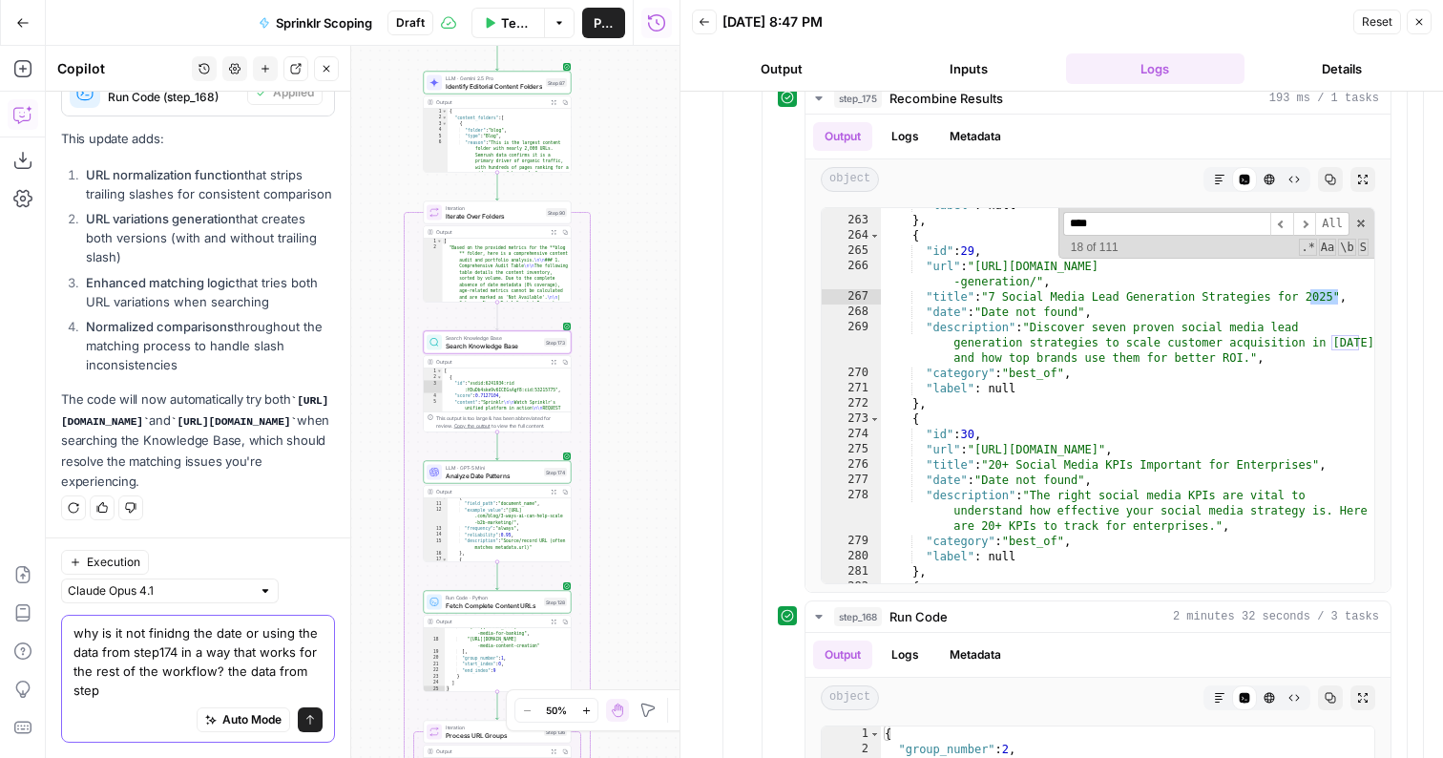
scroll to position [1710, 0]
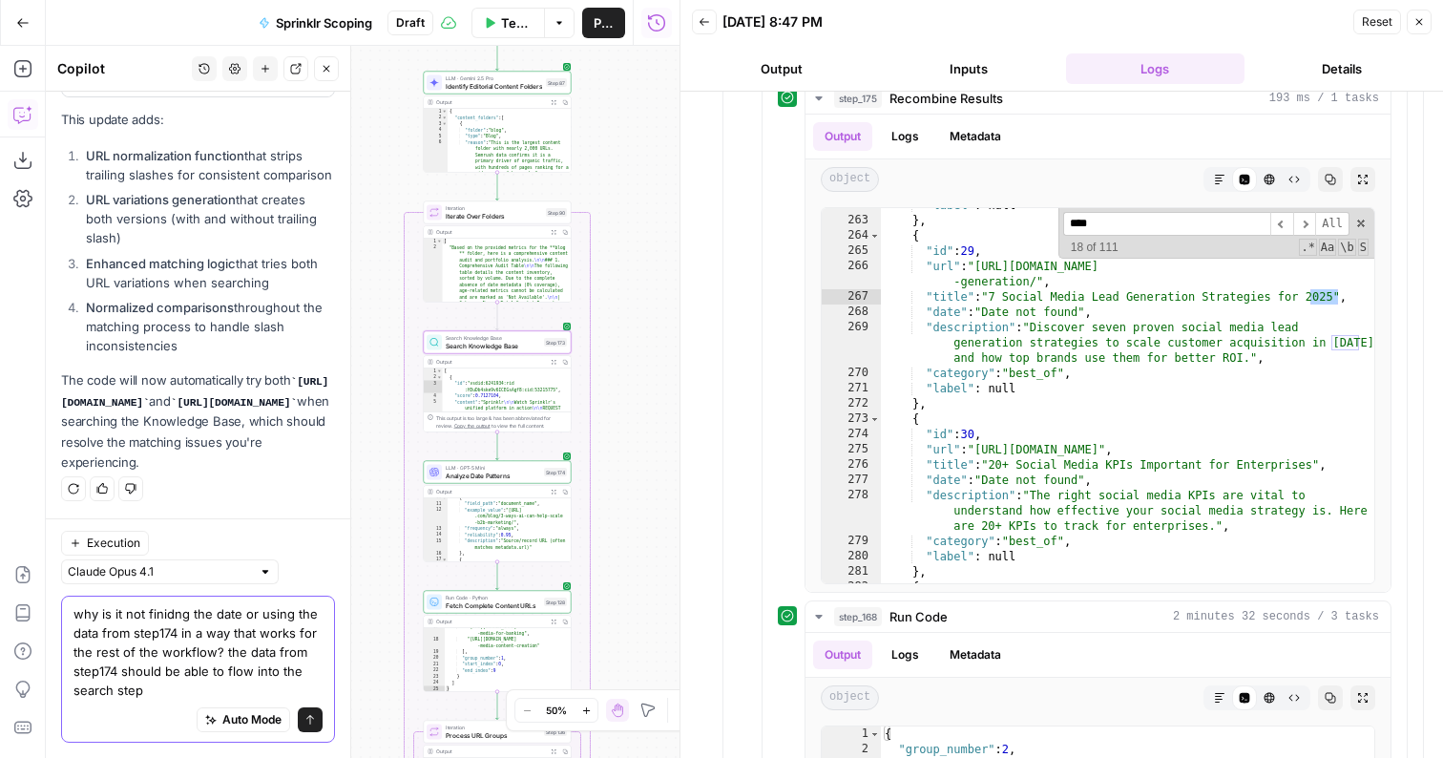
type textarea "why is it not finidng the date or using the data from step174 in a way that wor…"
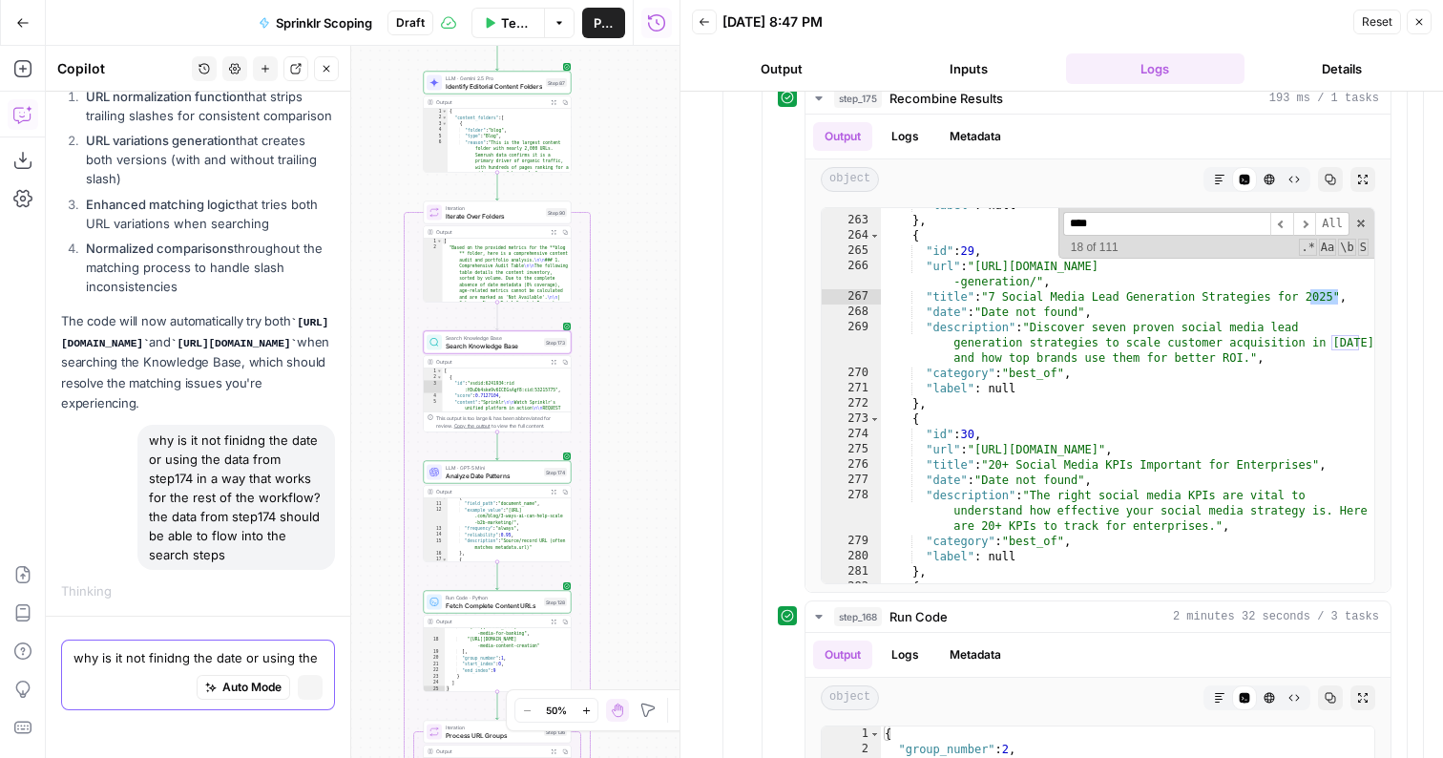
scroll to position [1723, 0]
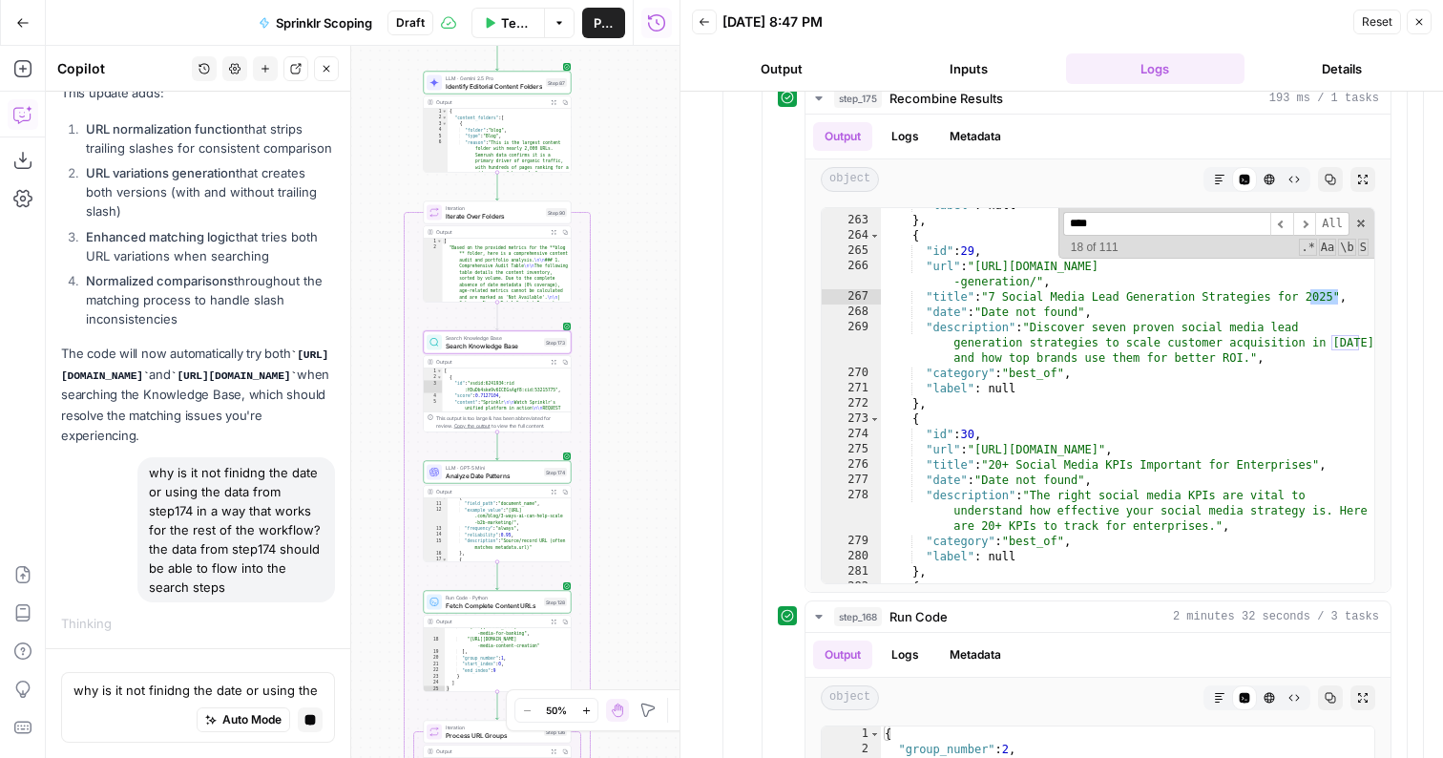
click at [506, 337] on span "Search Knowledge Base" at bounding box center [493, 338] width 95 height 8
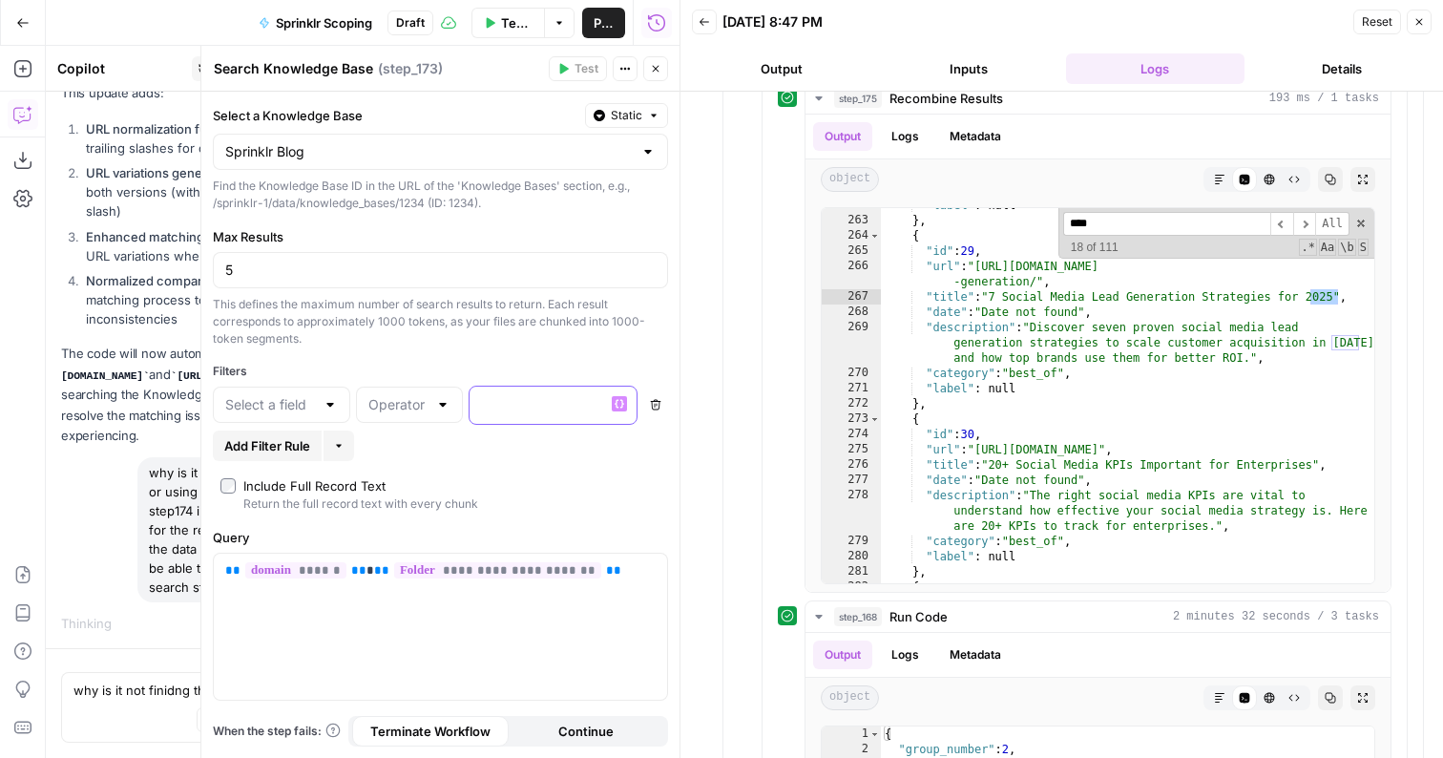
click at [509, 417] on div at bounding box center [538, 405] width 137 height 37
click at [626, 568] on p "**********" at bounding box center [440, 570] width 431 height 19
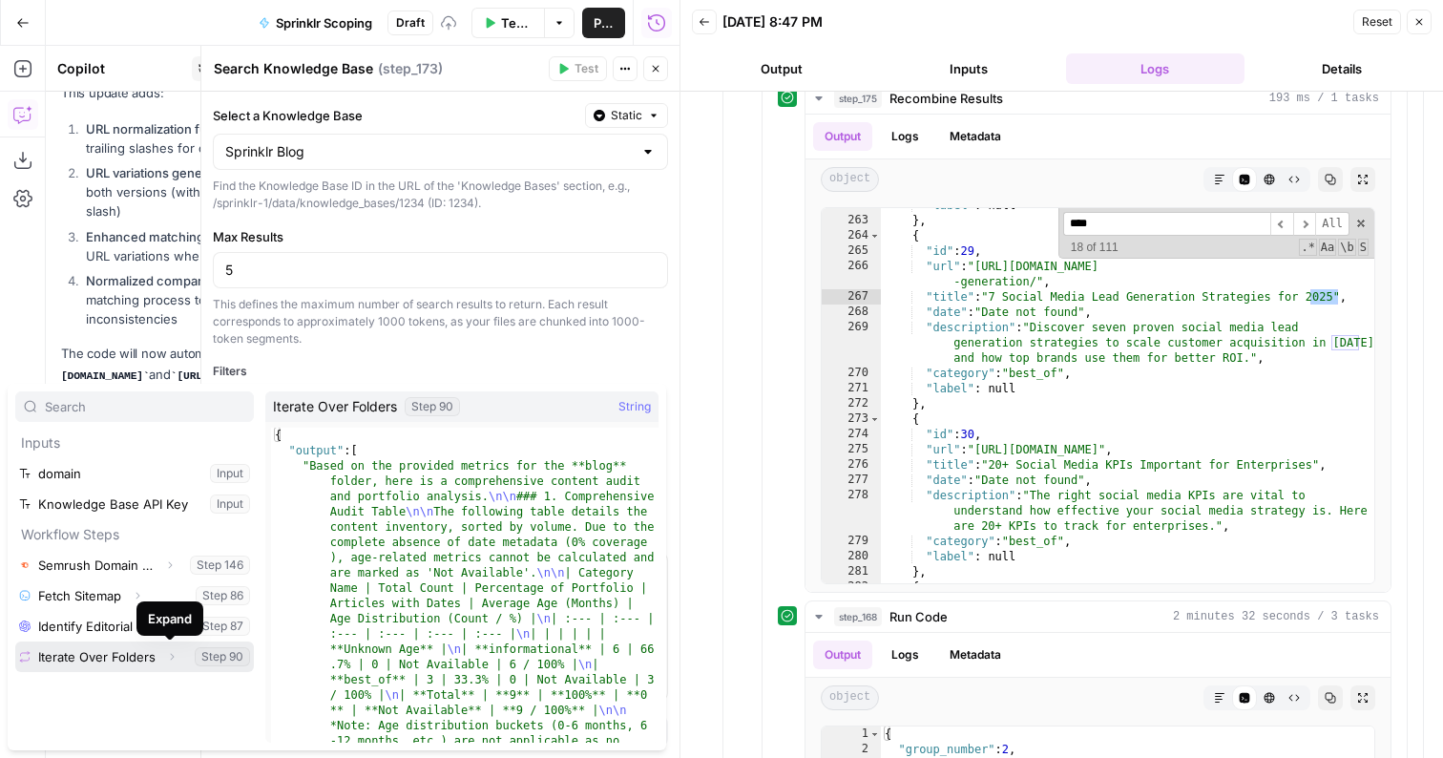
click at [166, 655] on icon "button" at bounding box center [171, 656] width 11 height 11
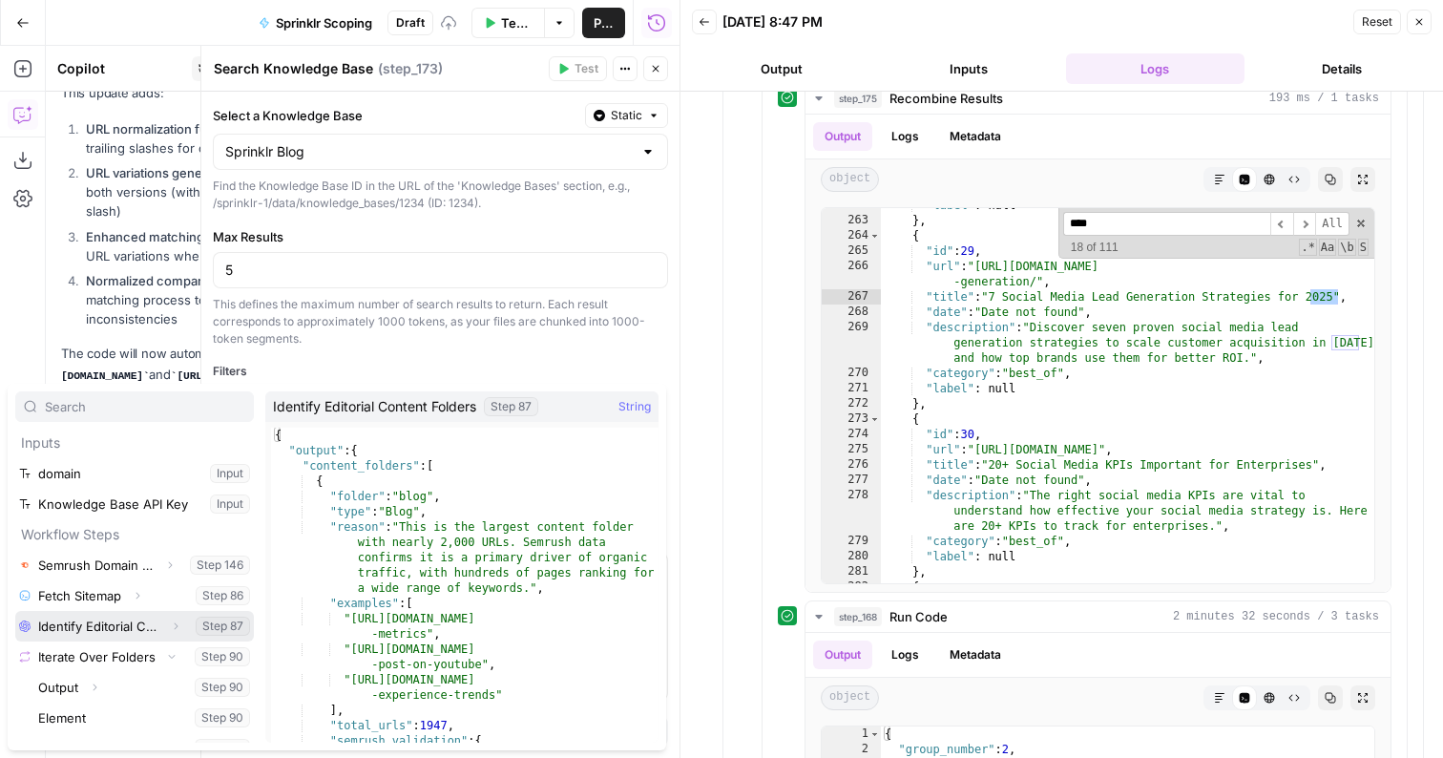
click at [167, 628] on button "Expand" at bounding box center [175, 626] width 25 height 25
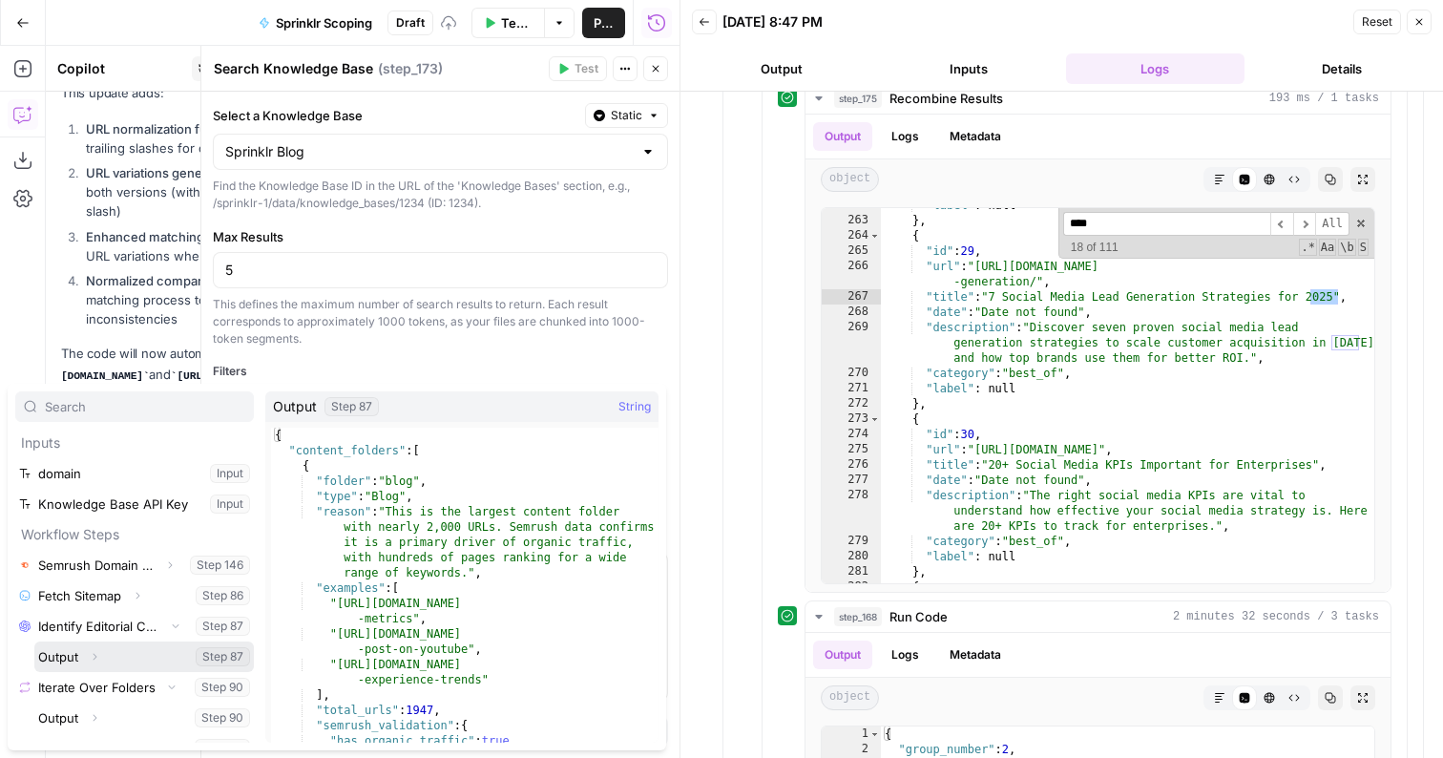
click at [85, 651] on button "Expand" at bounding box center [94, 656] width 25 height 25
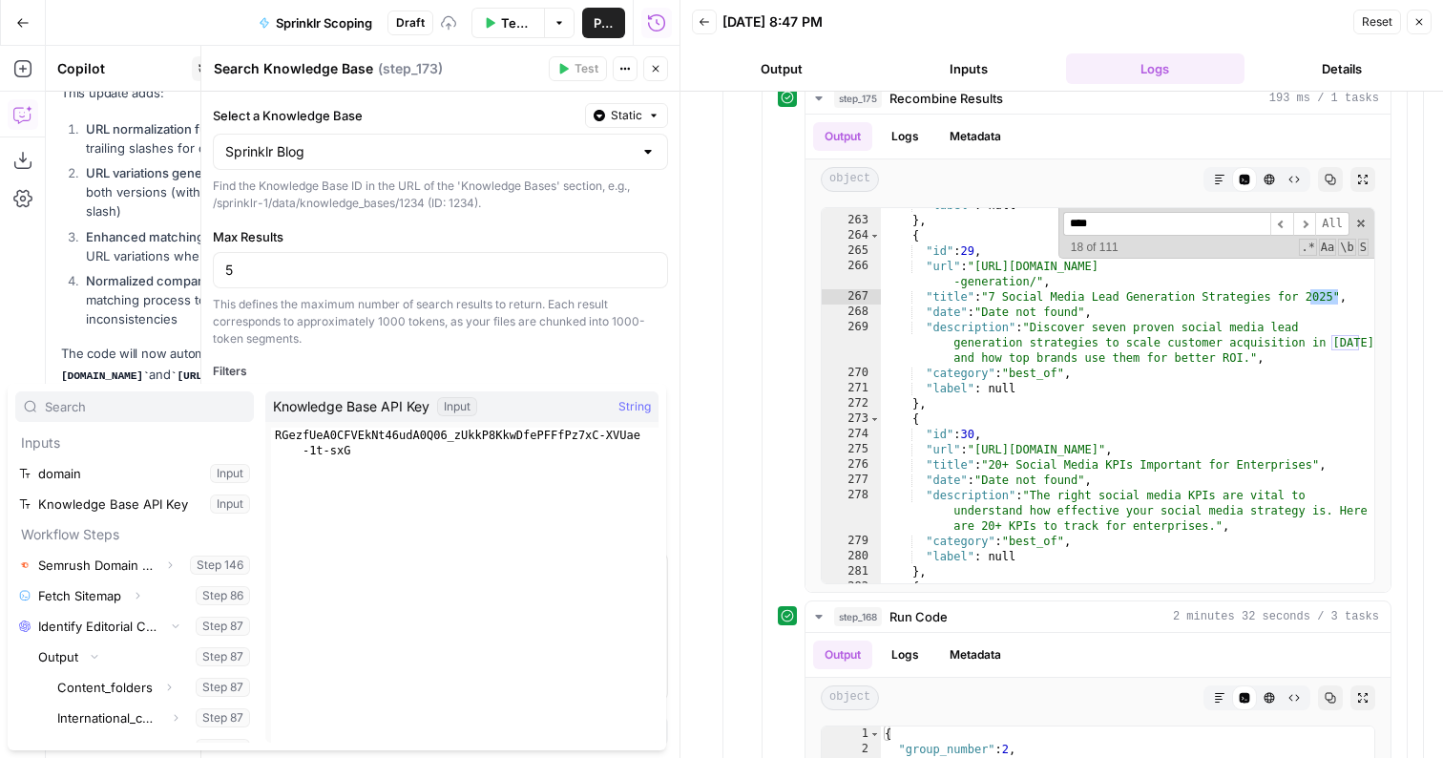
click at [372, 288] on div "Max Results 5 This defines the maximum number of search results to return. Each…" at bounding box center [440, 287] width 455 height 120
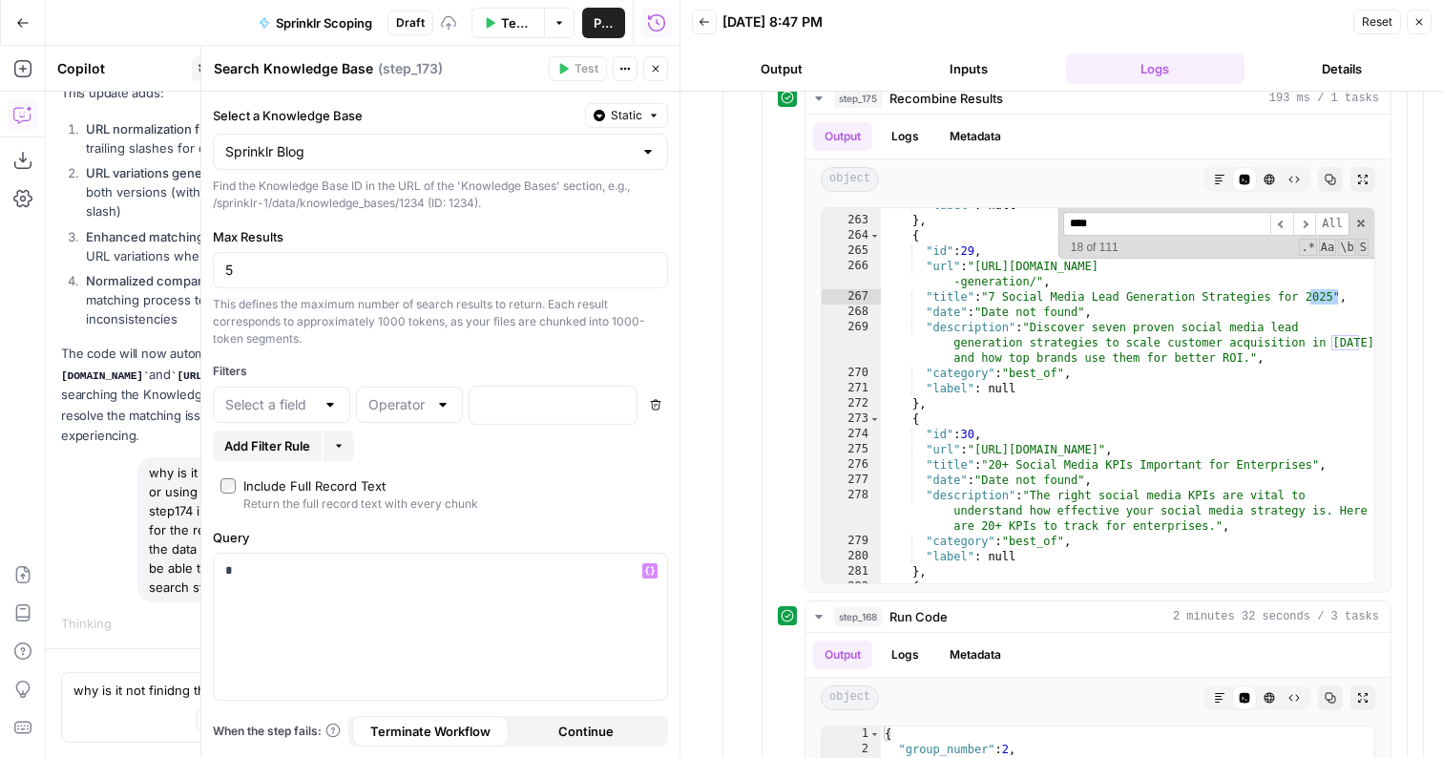
click at [305, 546] on div "Query * Variables Menu" at bounding box center [440, 614] width 455 height 173
click at [260, 568] on p "*" at bounding box center [440, 570] width 431 height 19
click at [603, 577] on p "**********" at bounding box center [440, 570] width 431 height 19
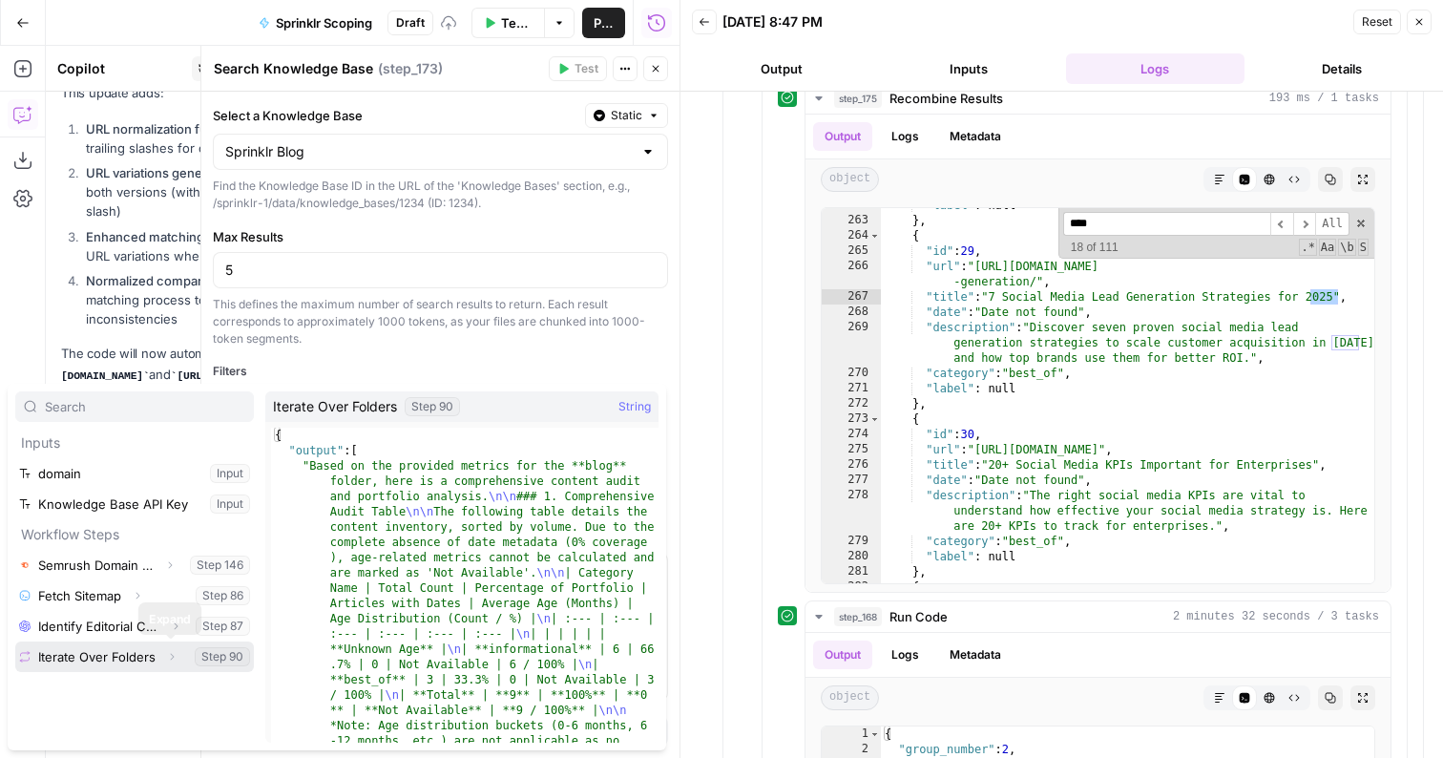
click at [172, 656] on icon "button" at bounding box center [173, 657] width 4 height 7
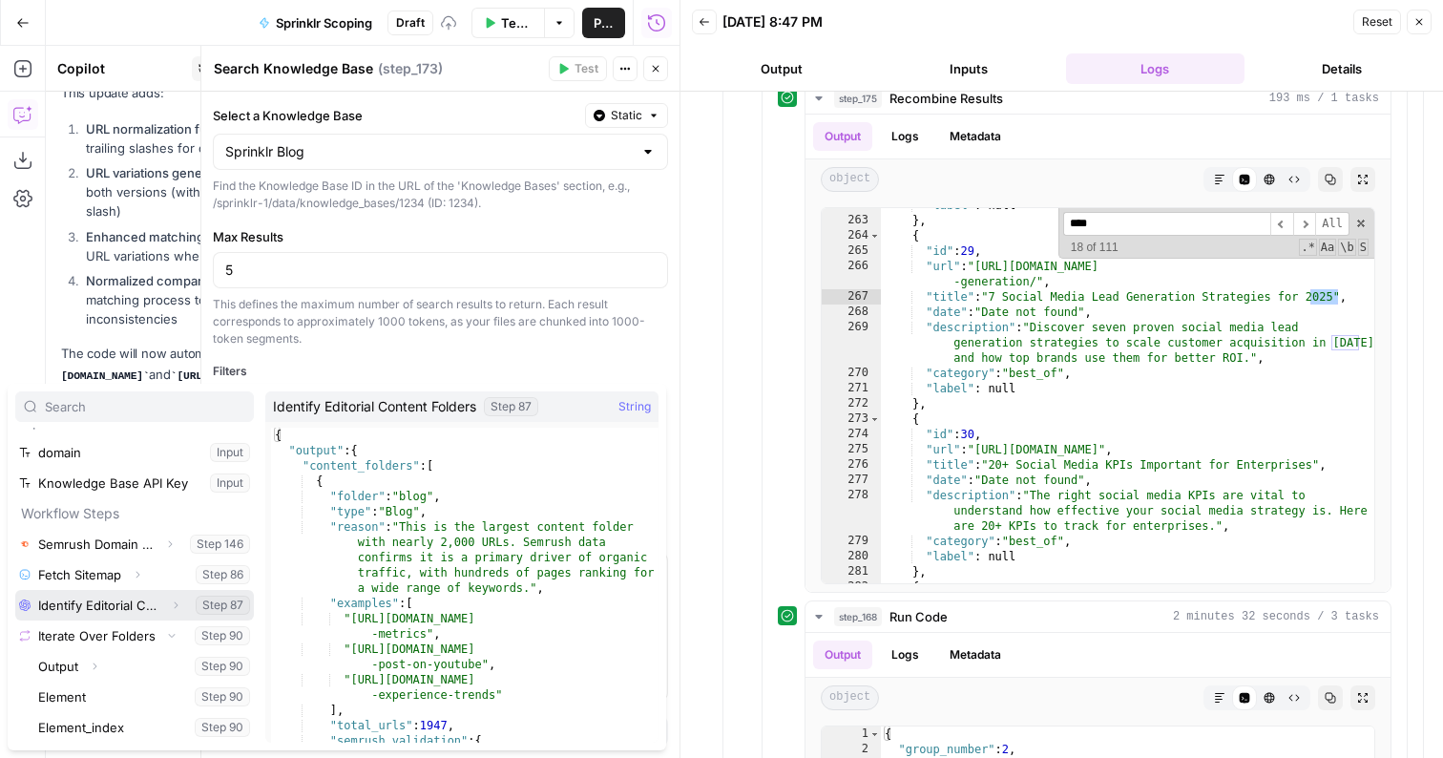
click at [178, 598] on button "Expand" at bounding box center [175, 605] width 25 height 25
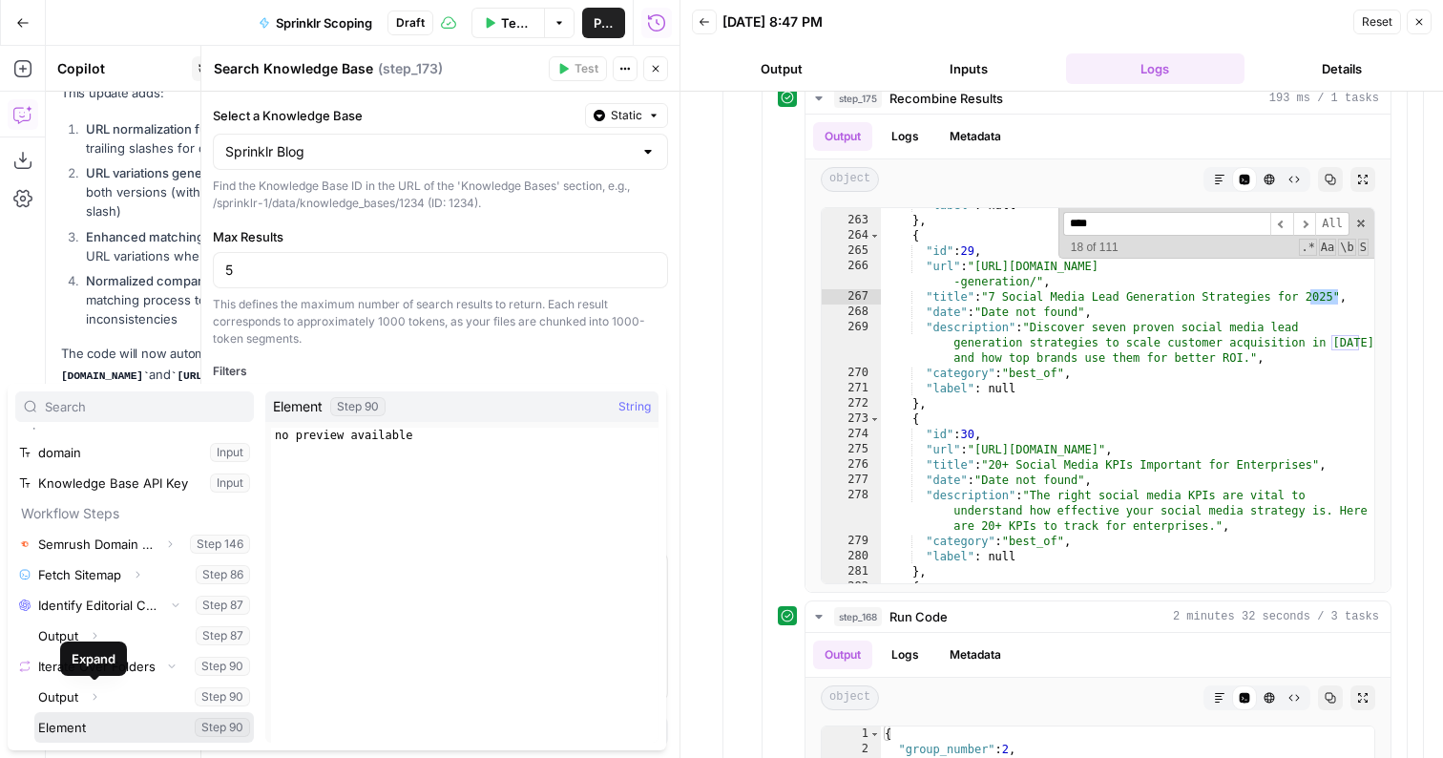
click at [87, 726] on button "Select variable Element" at bounding box center [144, 727] width 220 height 31
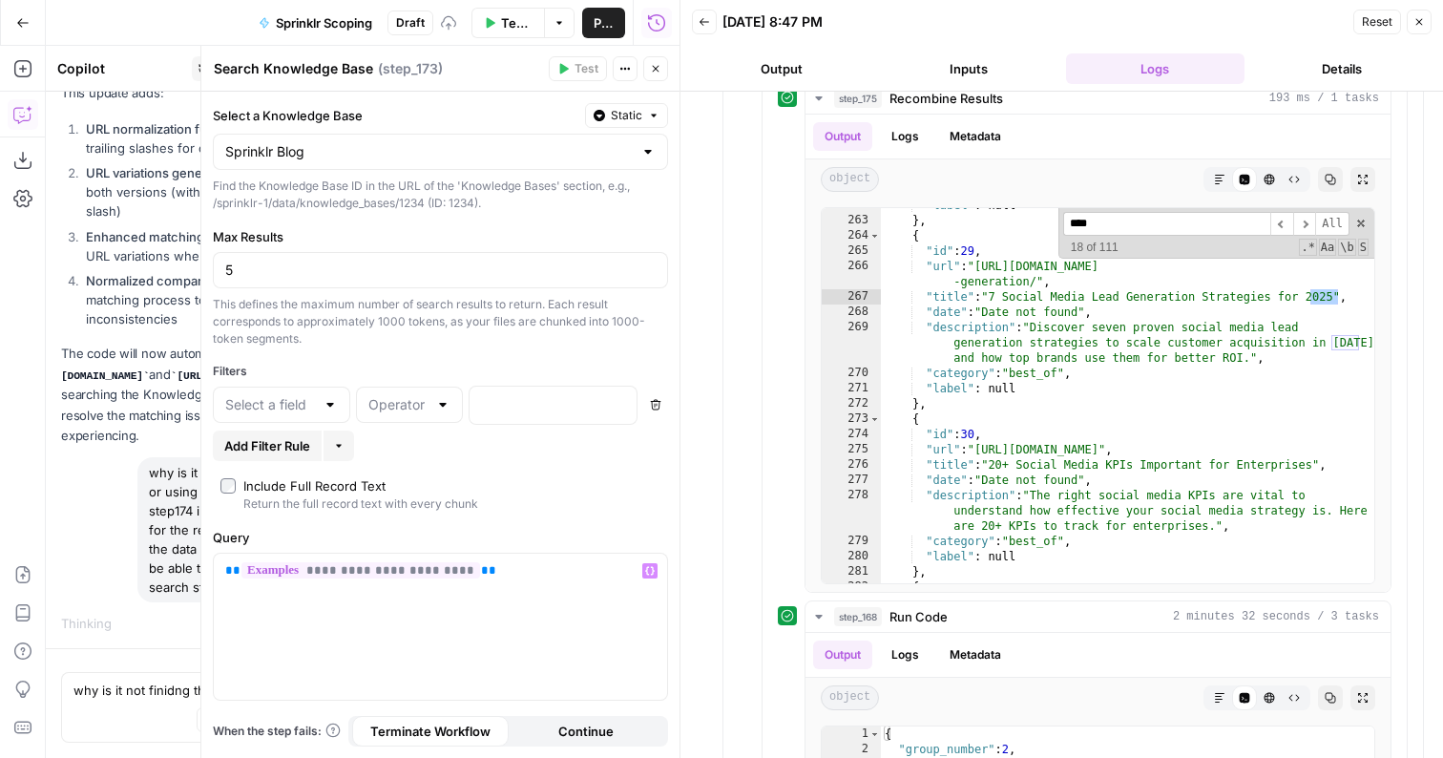
click at [650, 69] on icon "button" at bounding box center [655, 68] width 11 height 11
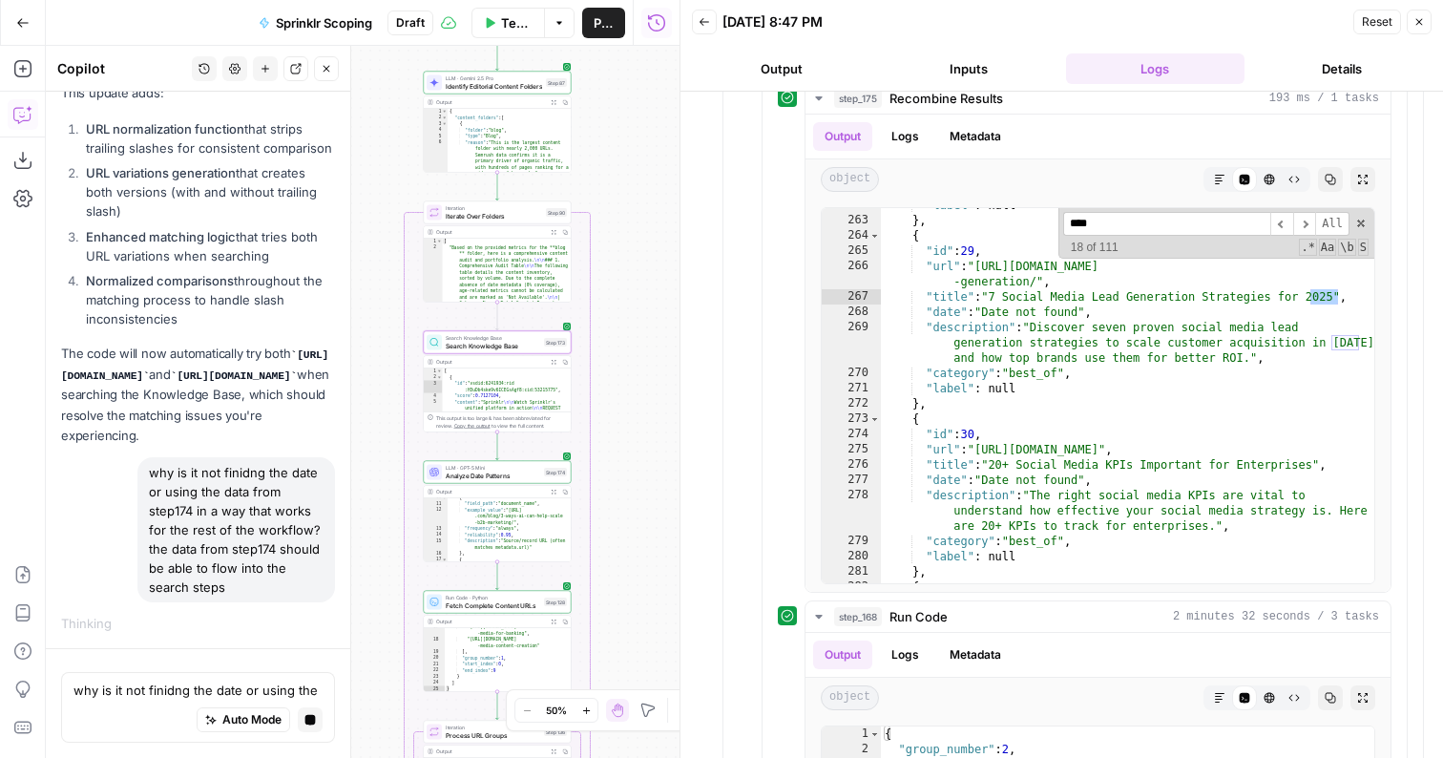
click at [517, 479] on span "Analyze Date Patterns" at bounding box center [493, 476] width 95 height 10
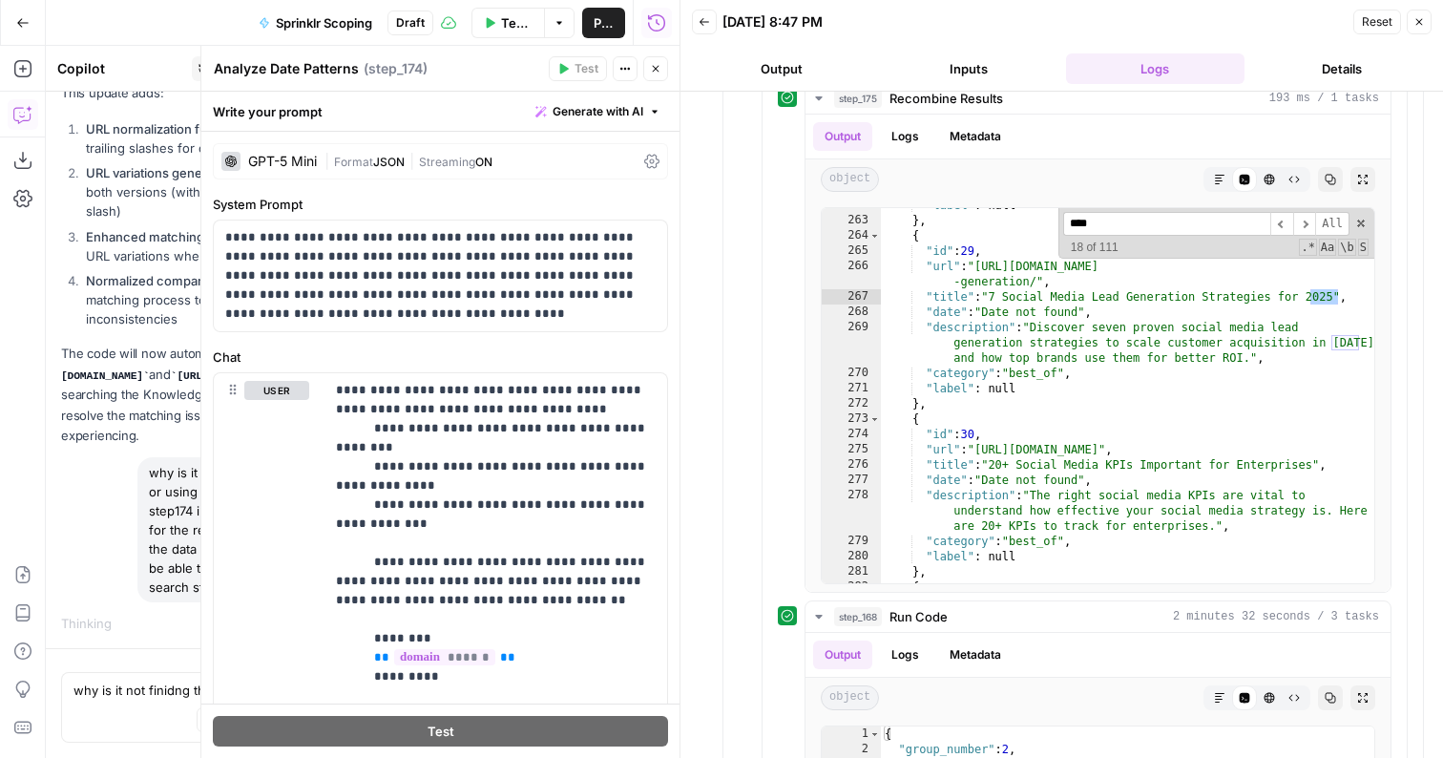
click at [346, 171] on div "GPT-5 Mini | Format JSON | Streaming ON" at bounding box center [440, 161] width 455 height 36
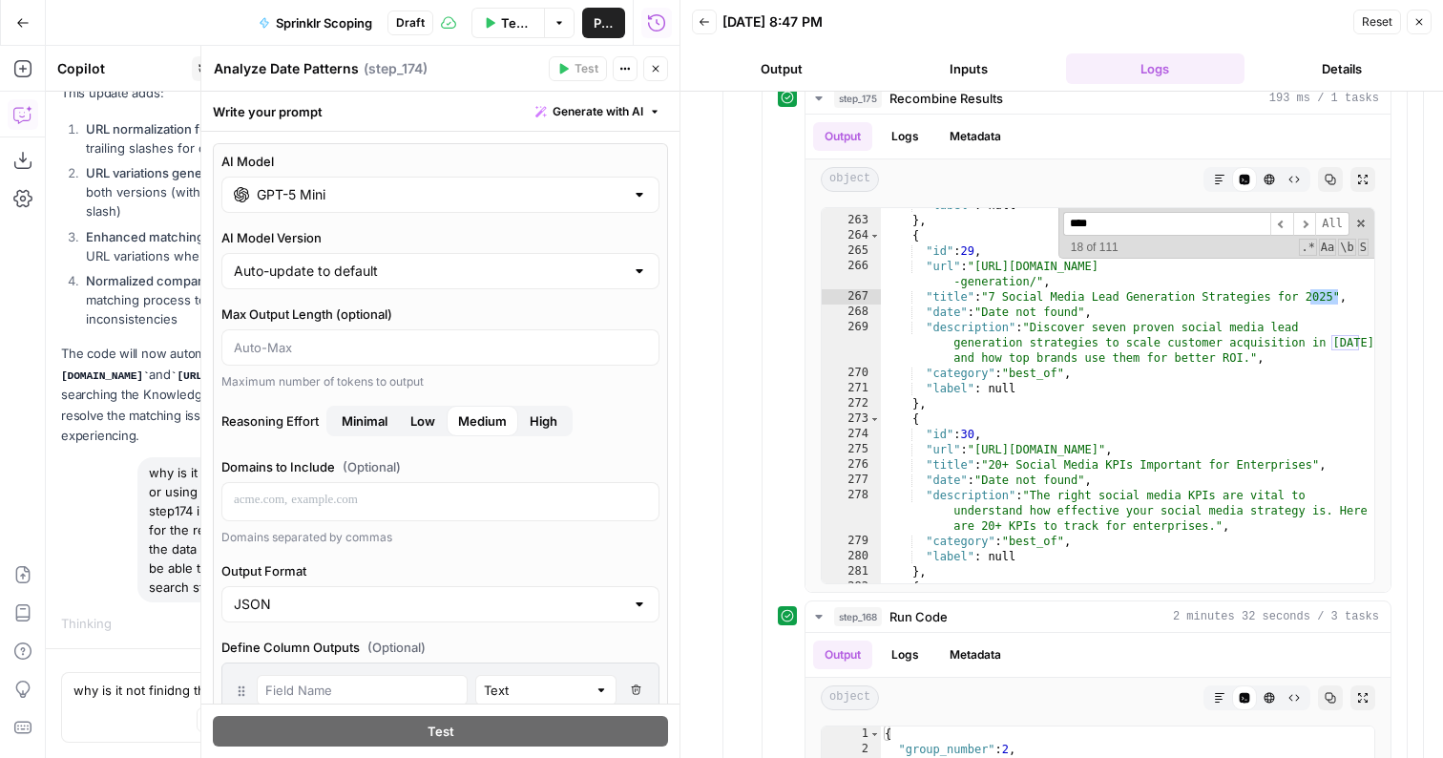
click at [334, 213] on div "AI Model GPT-5 Mini AI Model Version Auto-update to default Max Output Length (…" at bounding box center [440, 603] width 455 height 921
click at [334, 205] on div "GPT-5 Mini" at bounding box center [440, 195] width 438 height 36
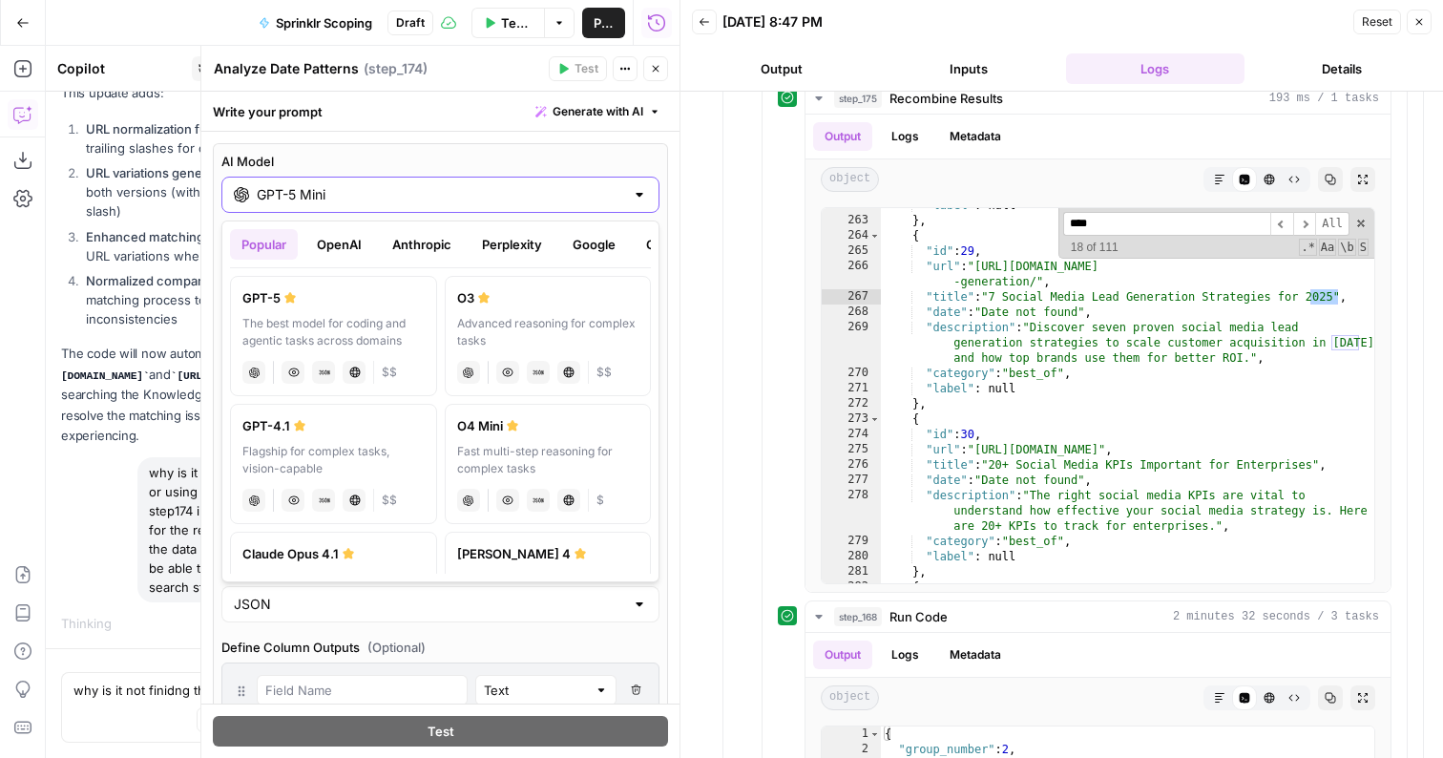
scroll to position [0, 41]
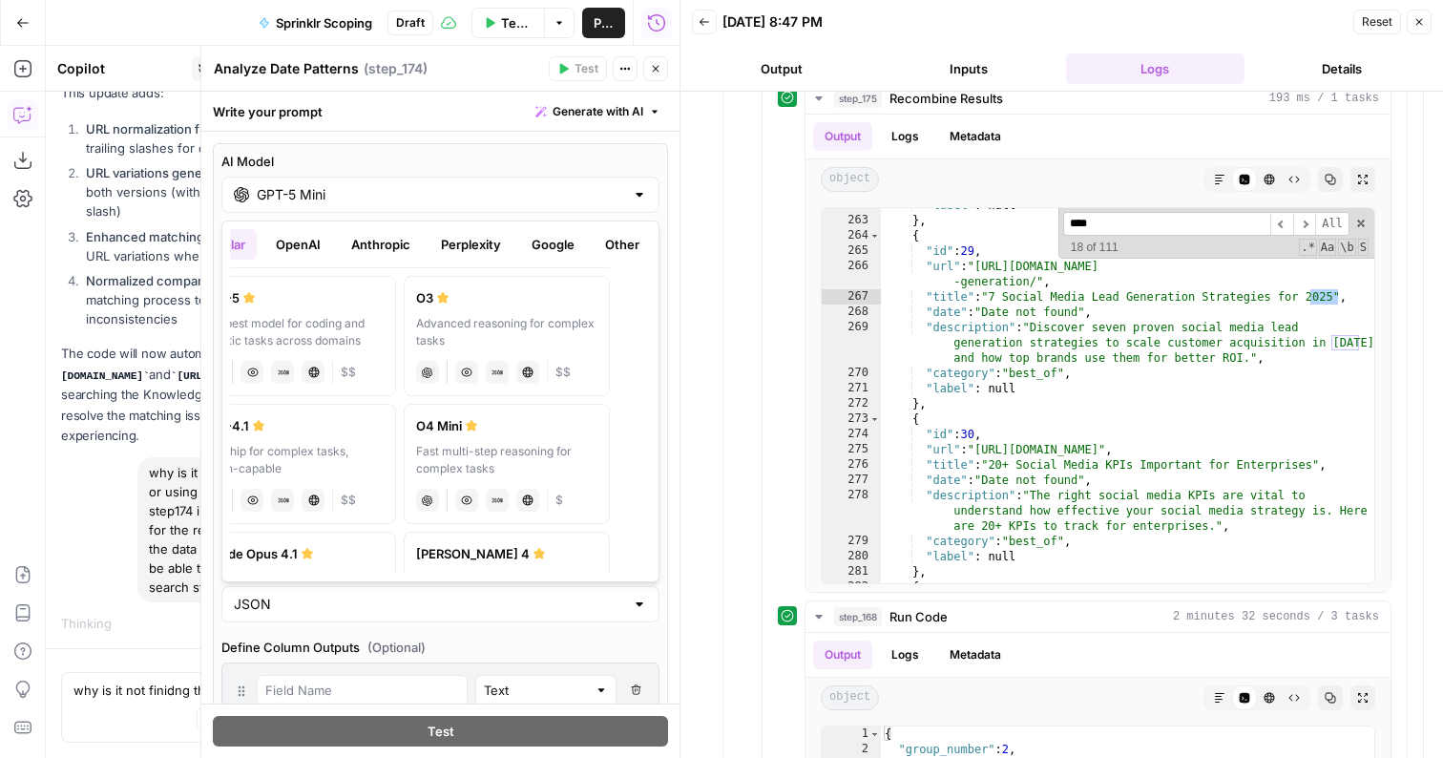
click at [535, 241] on button "Google" at bounding box center [553, 244] width 66 height 31
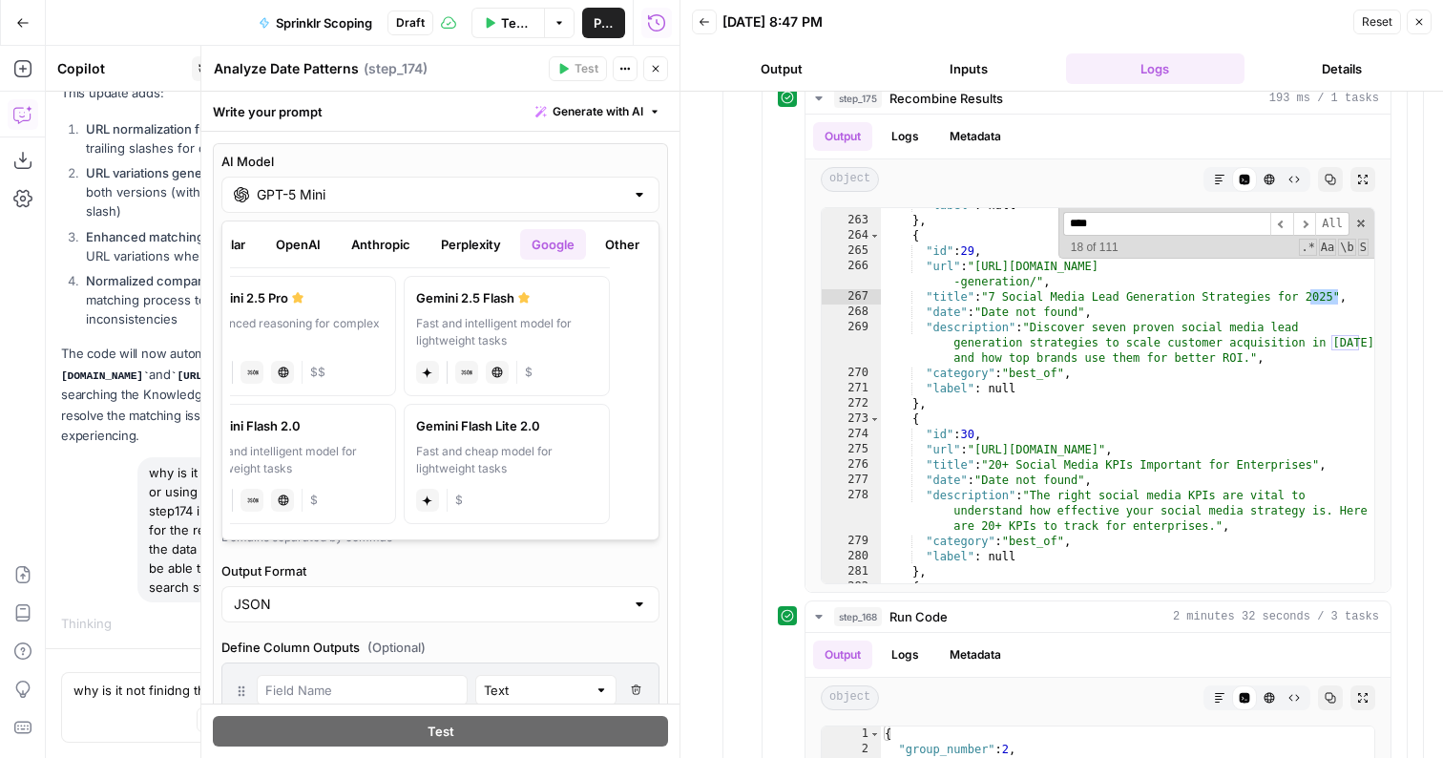
scroll to position [0, 0]
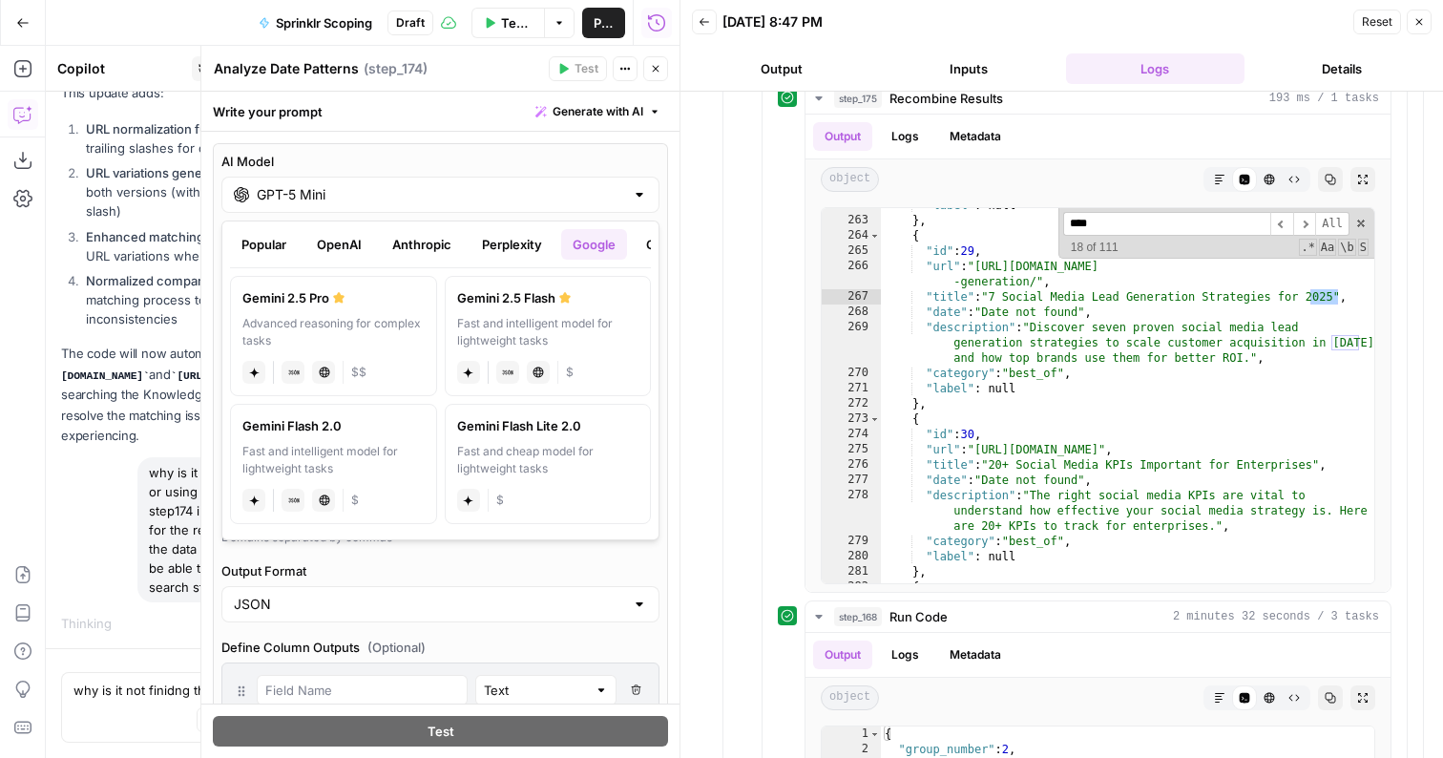
click at [365, 323] on div "Advanced reasoning for complex tasks" at bounding box center [333, 332] width 182 height 34
type input "Gemini 2.5 Pro"
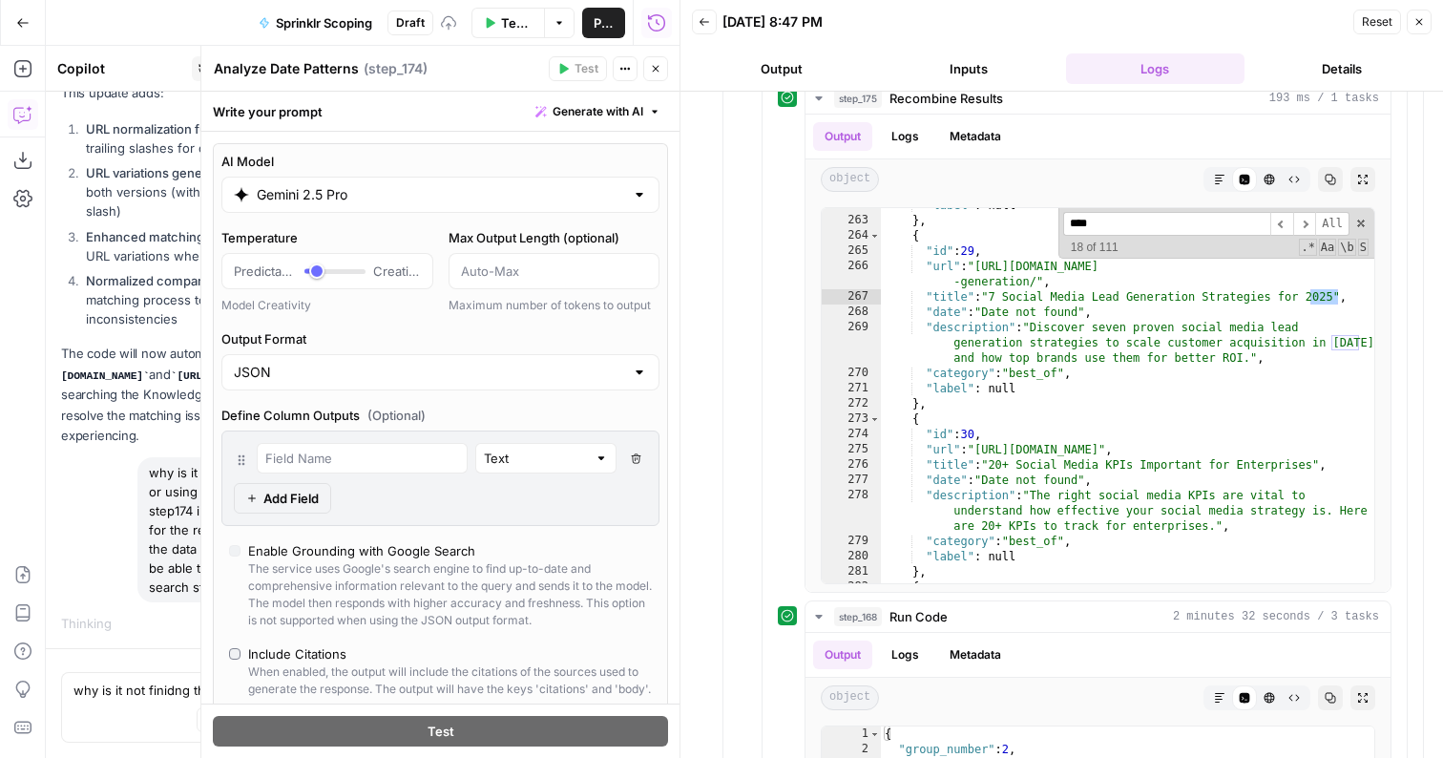
click at [663, 70] on button "Close" at bounding box center [655, 68] width 25 height 25
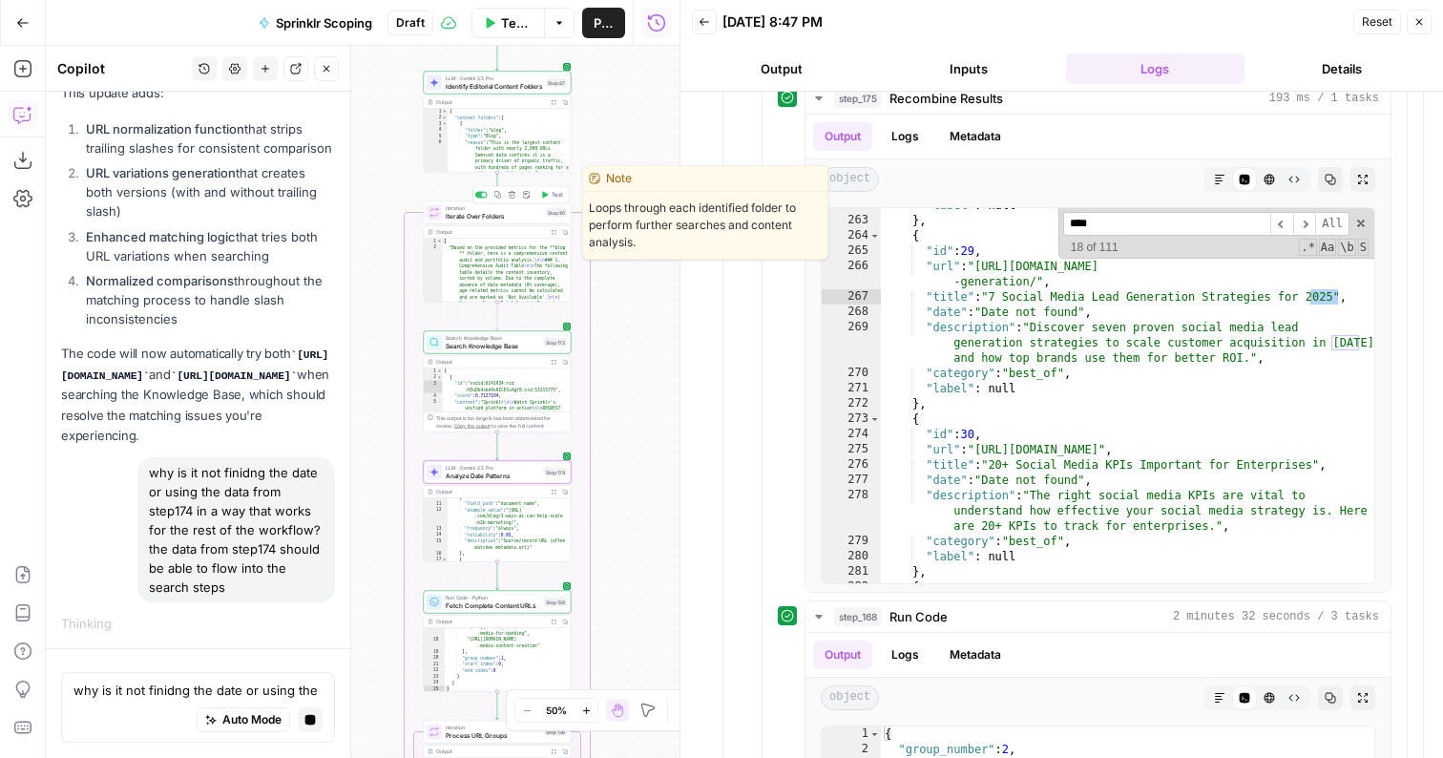
click at [549, 194] on button "Test" at bounding box center [552, 195] width 30 height 12
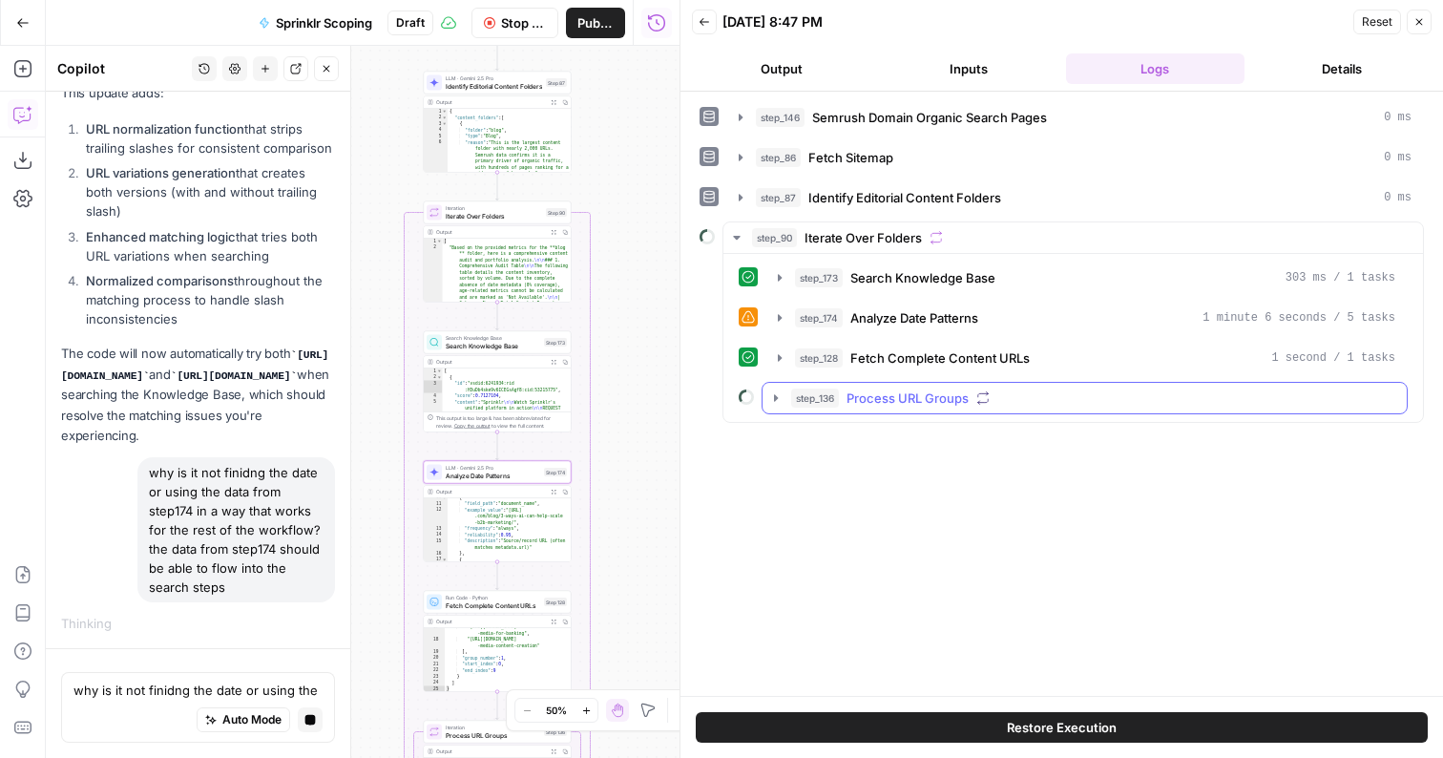
click at [820, 398] on span "step_136" at bounding box center [815, 398] width 48 height 19
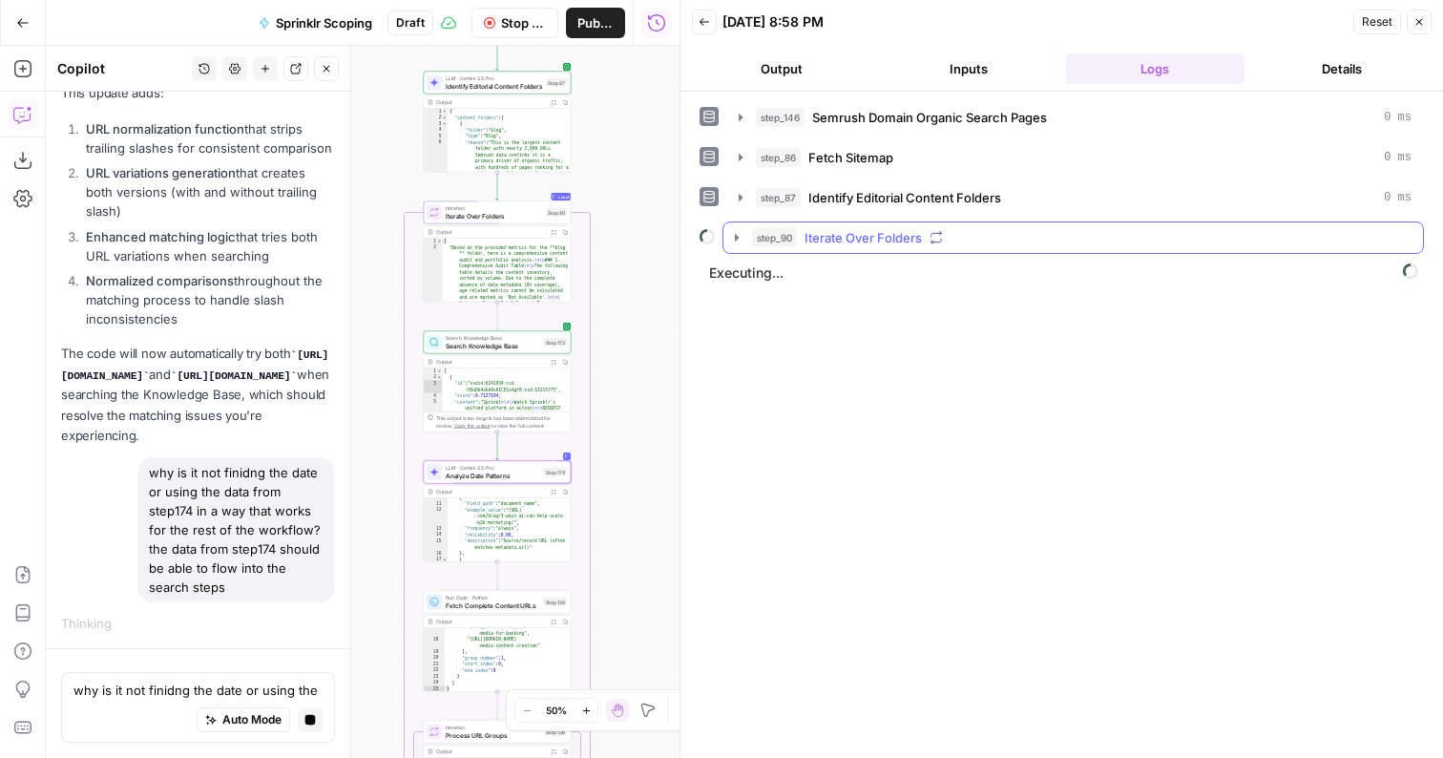
click at [741, 223] on button "step_90 Iterate Over Folders" at bounding box center [1074, 237] width 700 height 31
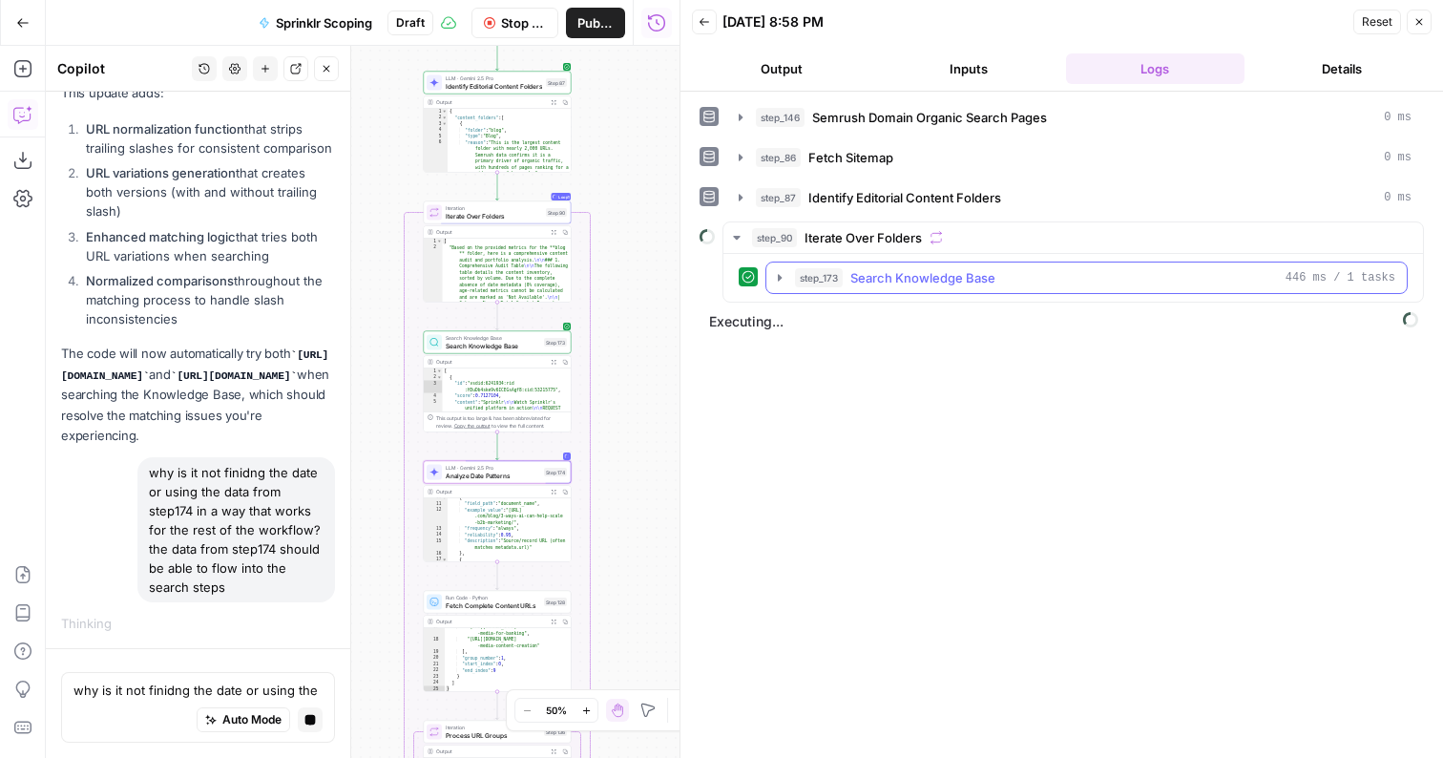
click at [834, 282] on span "step_173" at bounding box center [819, 277] width 48 height 19
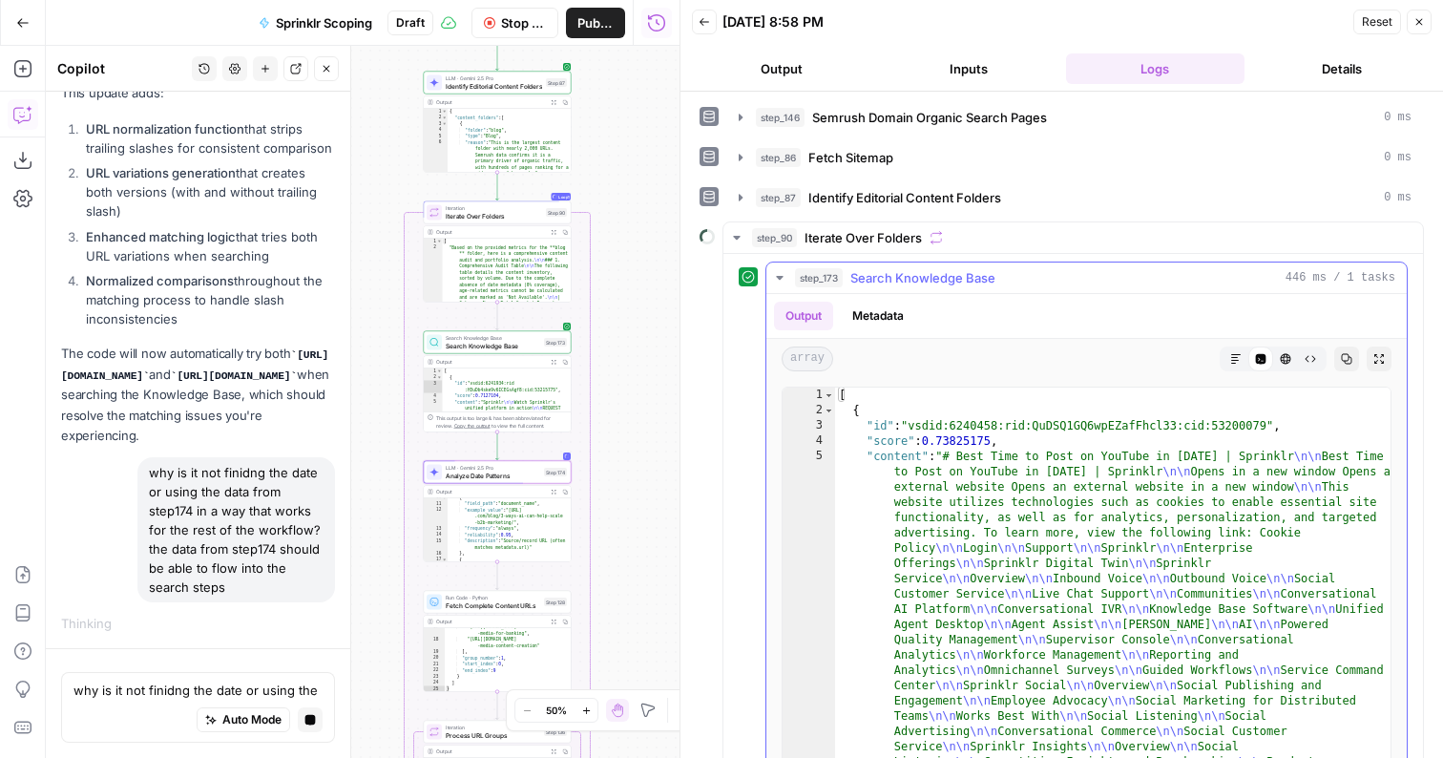
type textarea "**********"
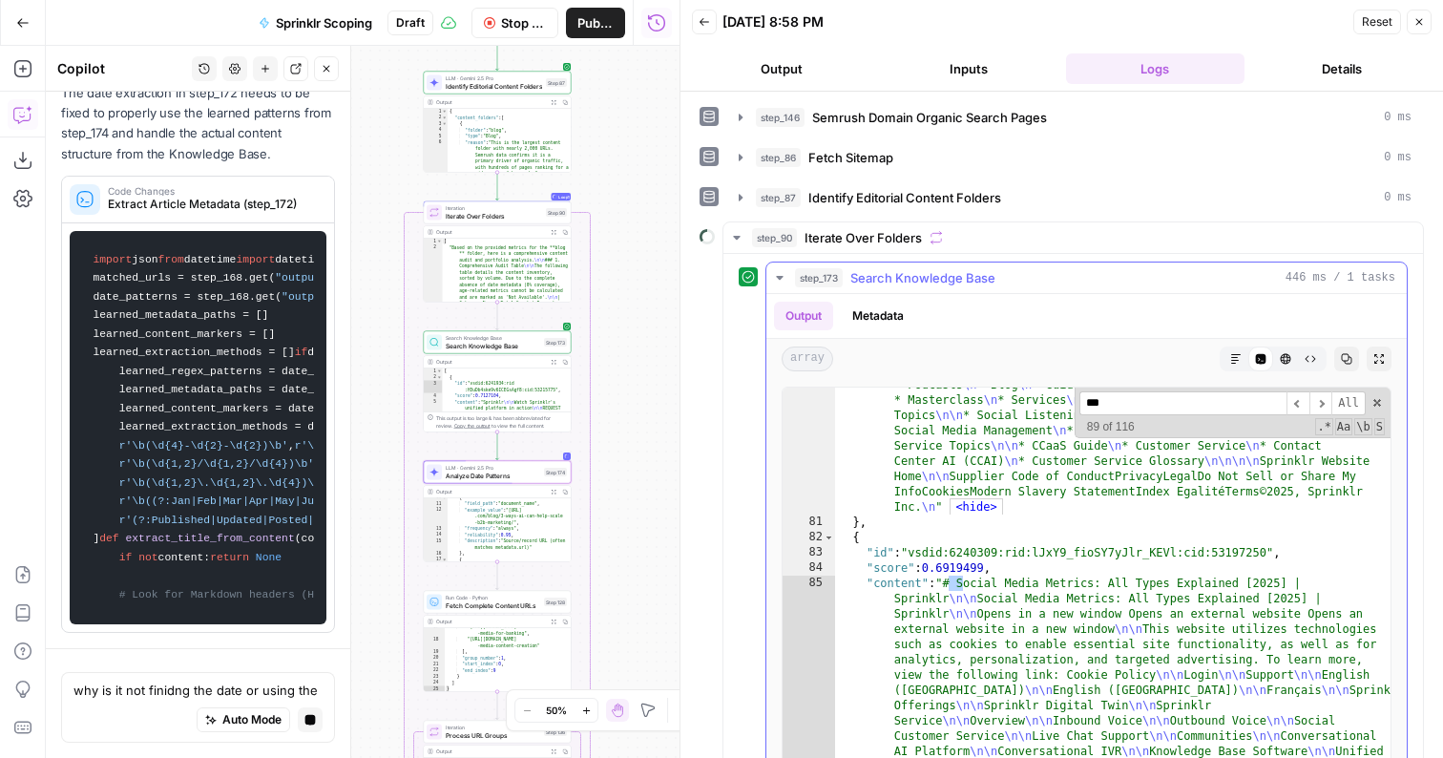
scroll to position [26559, 0]
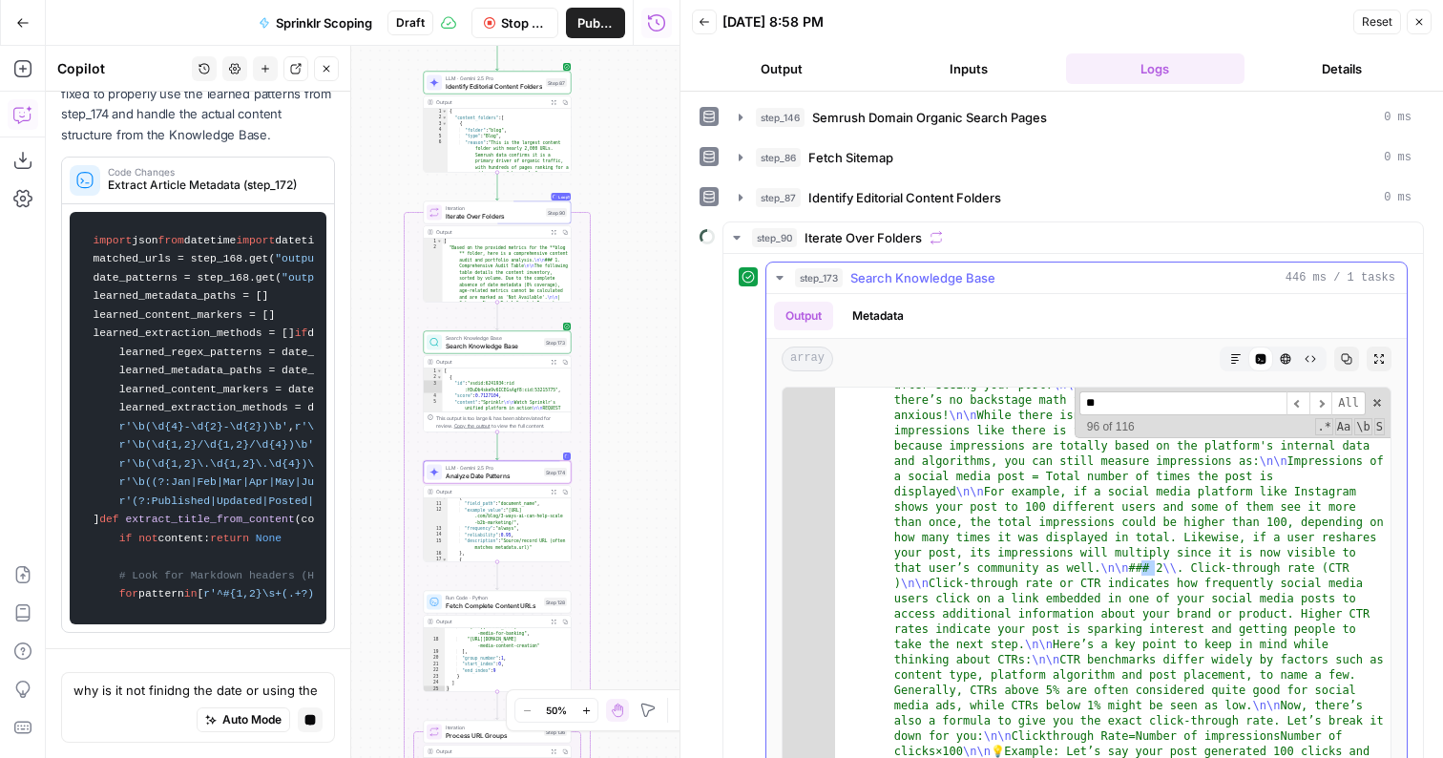
type input "*"
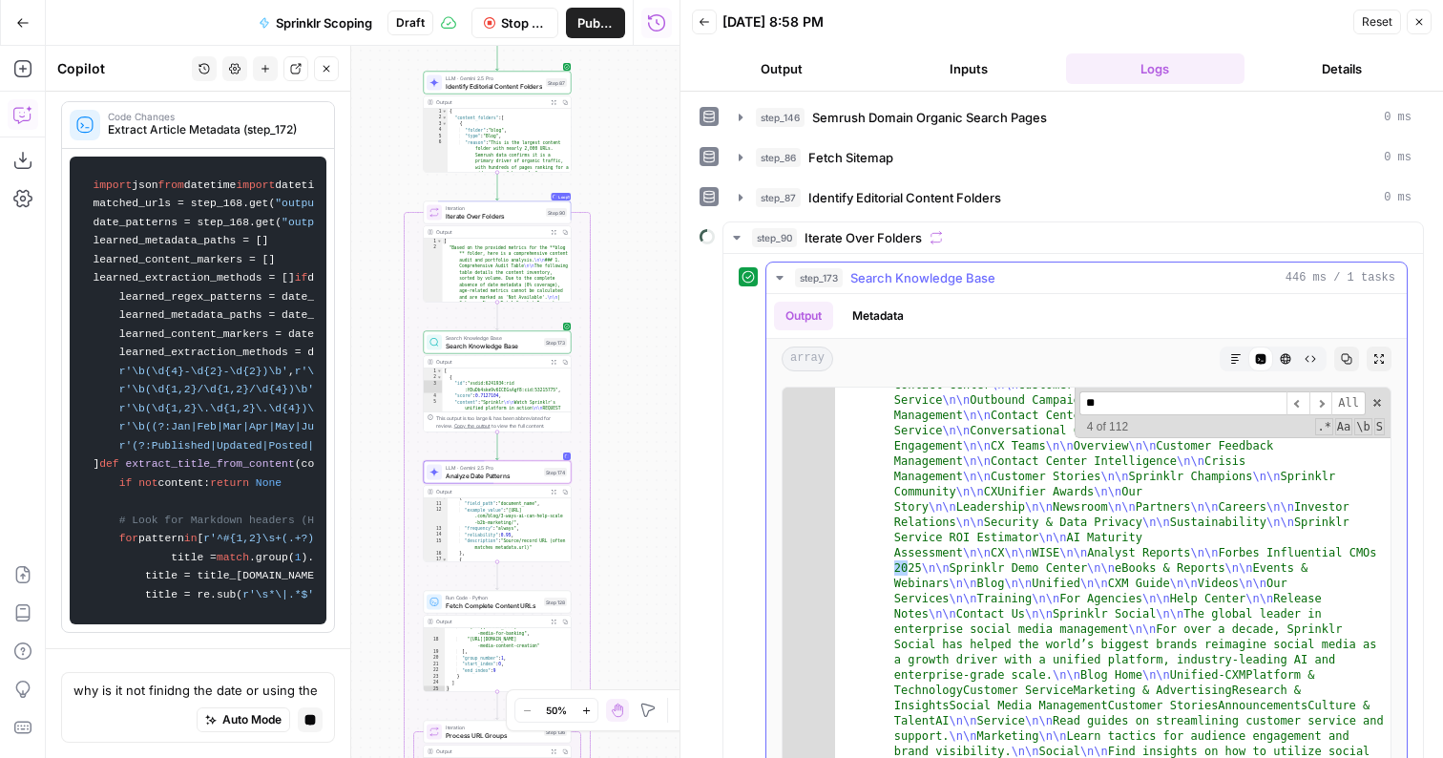
type input "*"
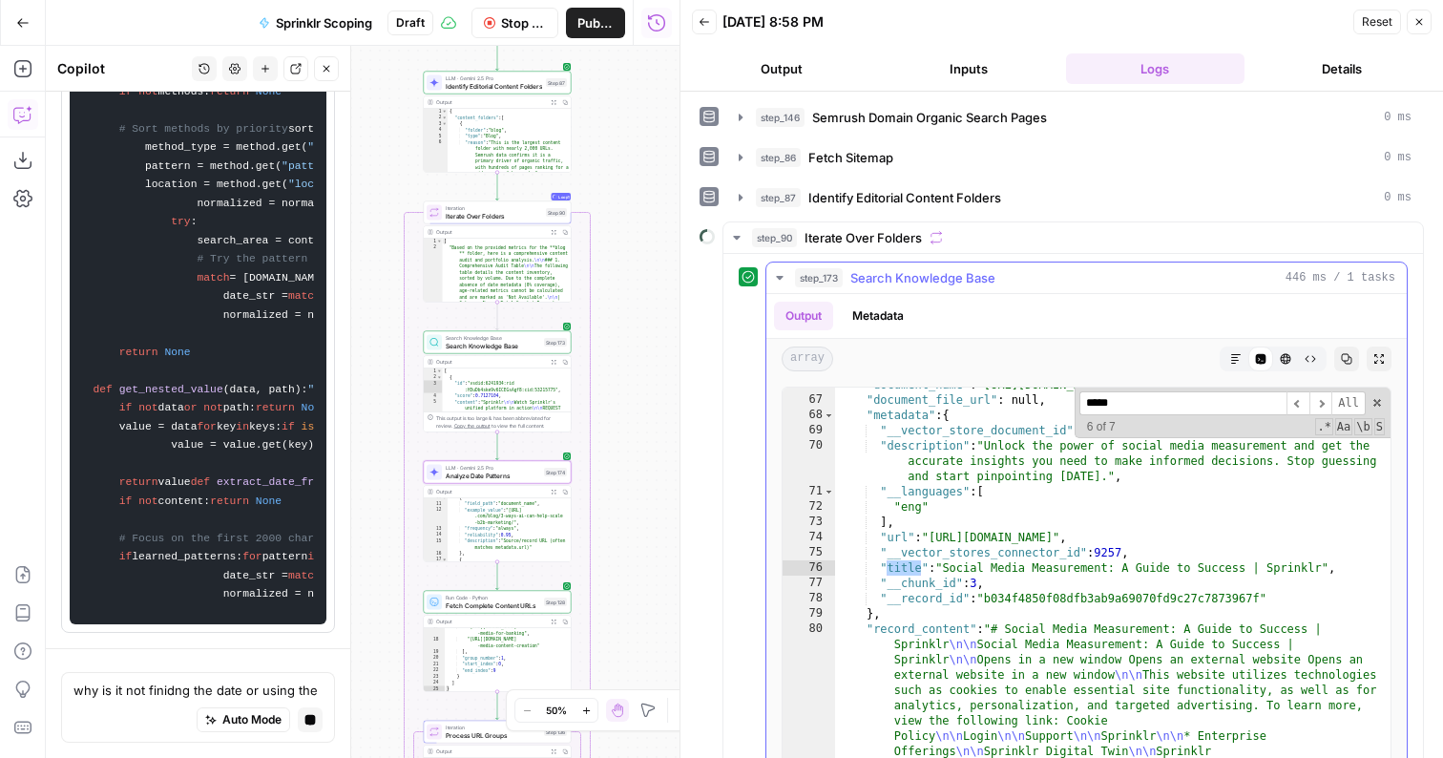
type input "*"
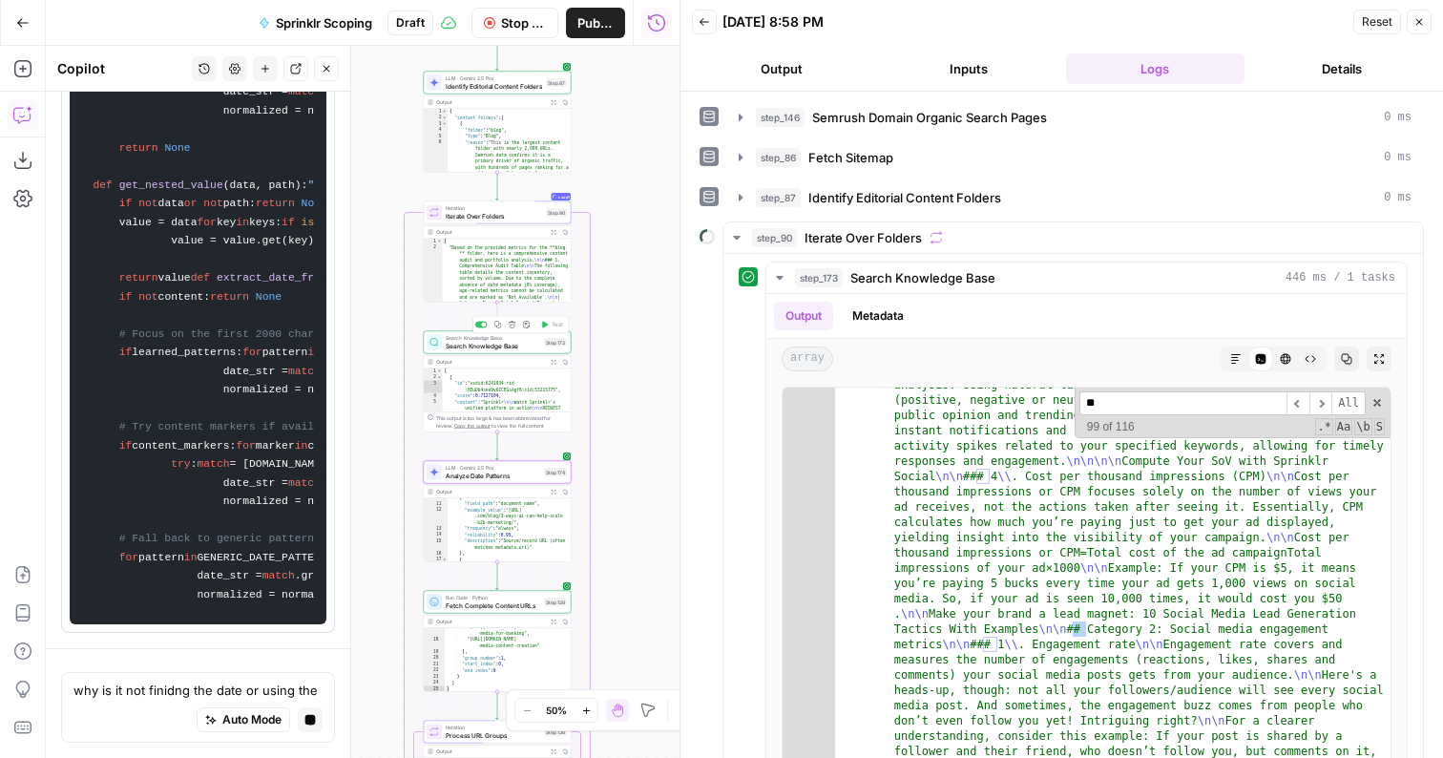
type input "*"
click at [497, 347] on span "Search Knowledge Base" at bounding box center [493, 346] width 95 height 10
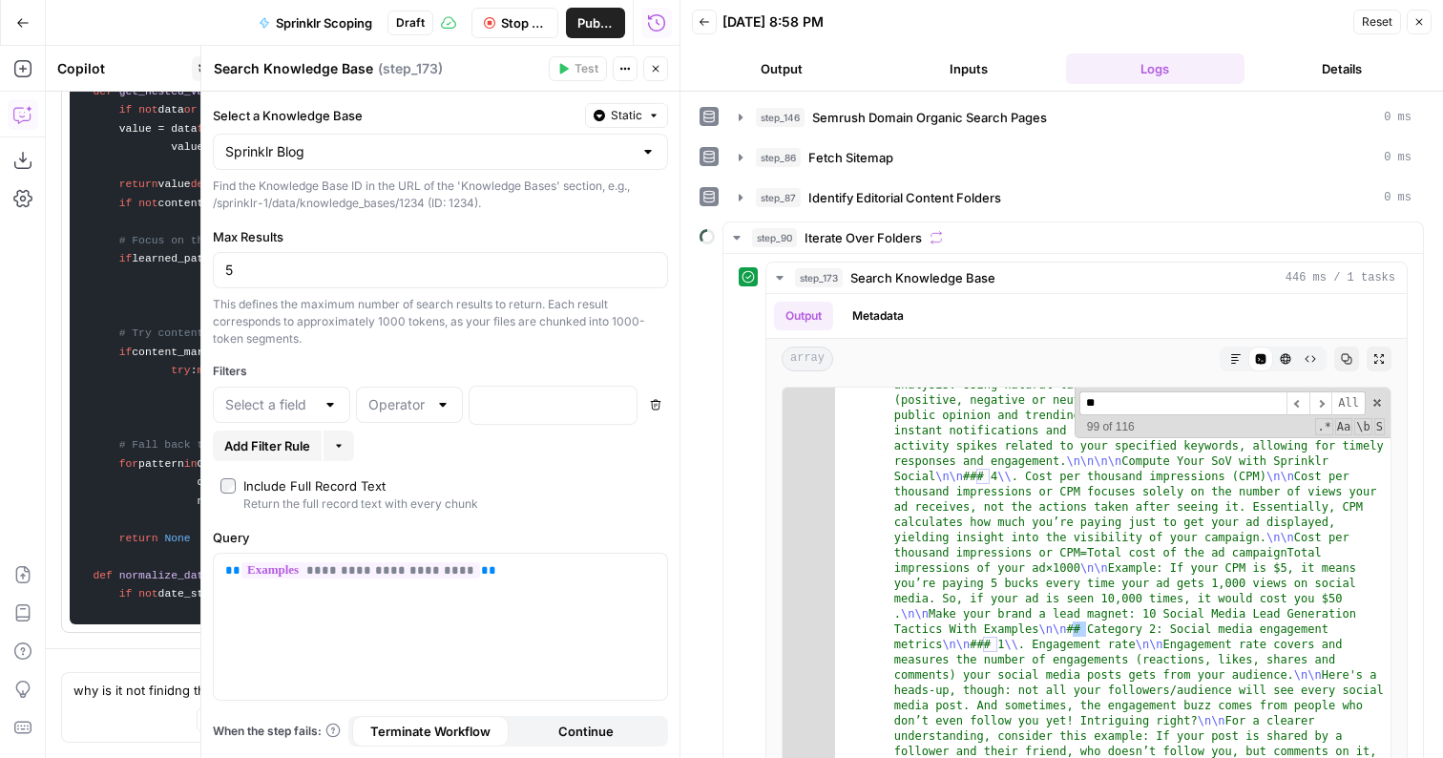
click at [319, 419] on div at bounding box center [281, 405] width 137 height 36
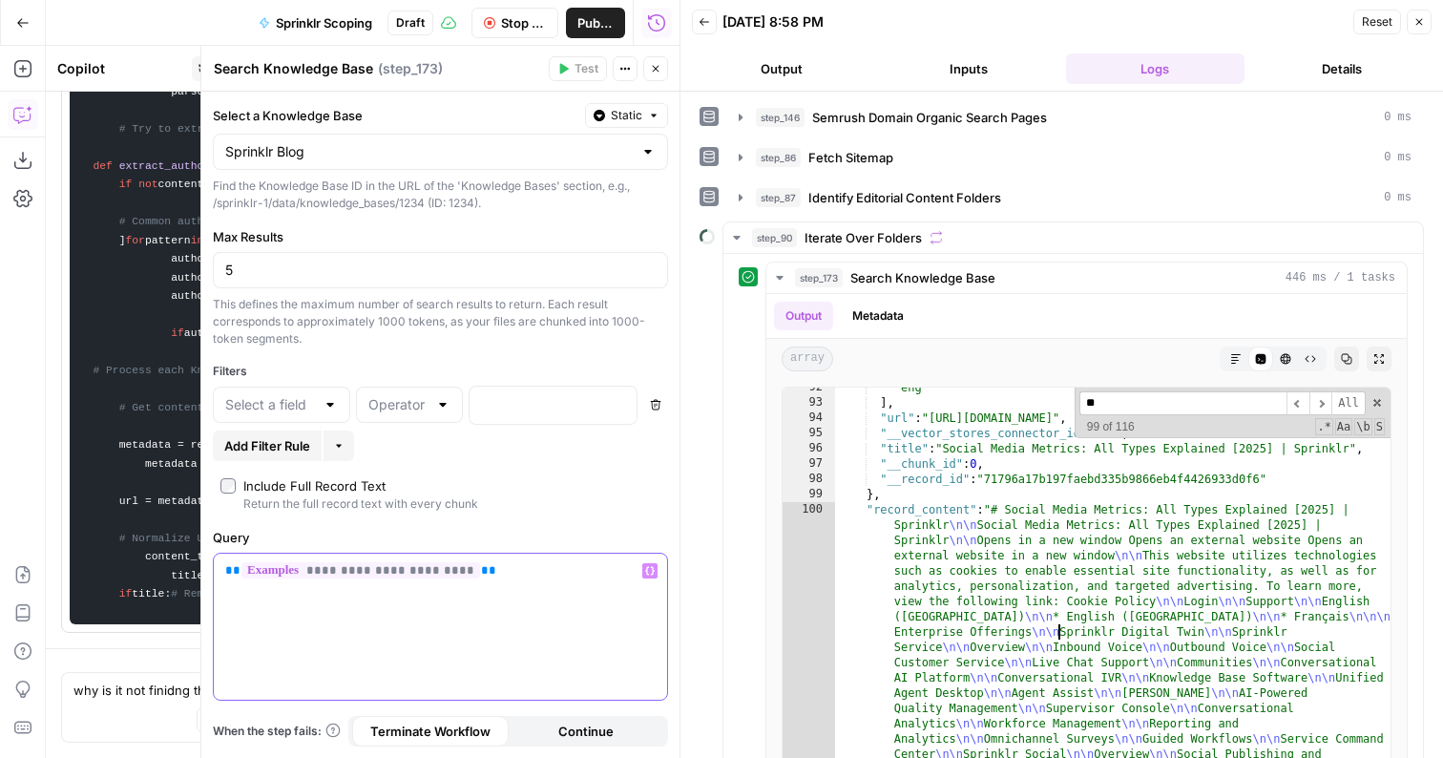
click at [293, 632] on div "**********" at bounding box center [440, 627] width 453 height 146
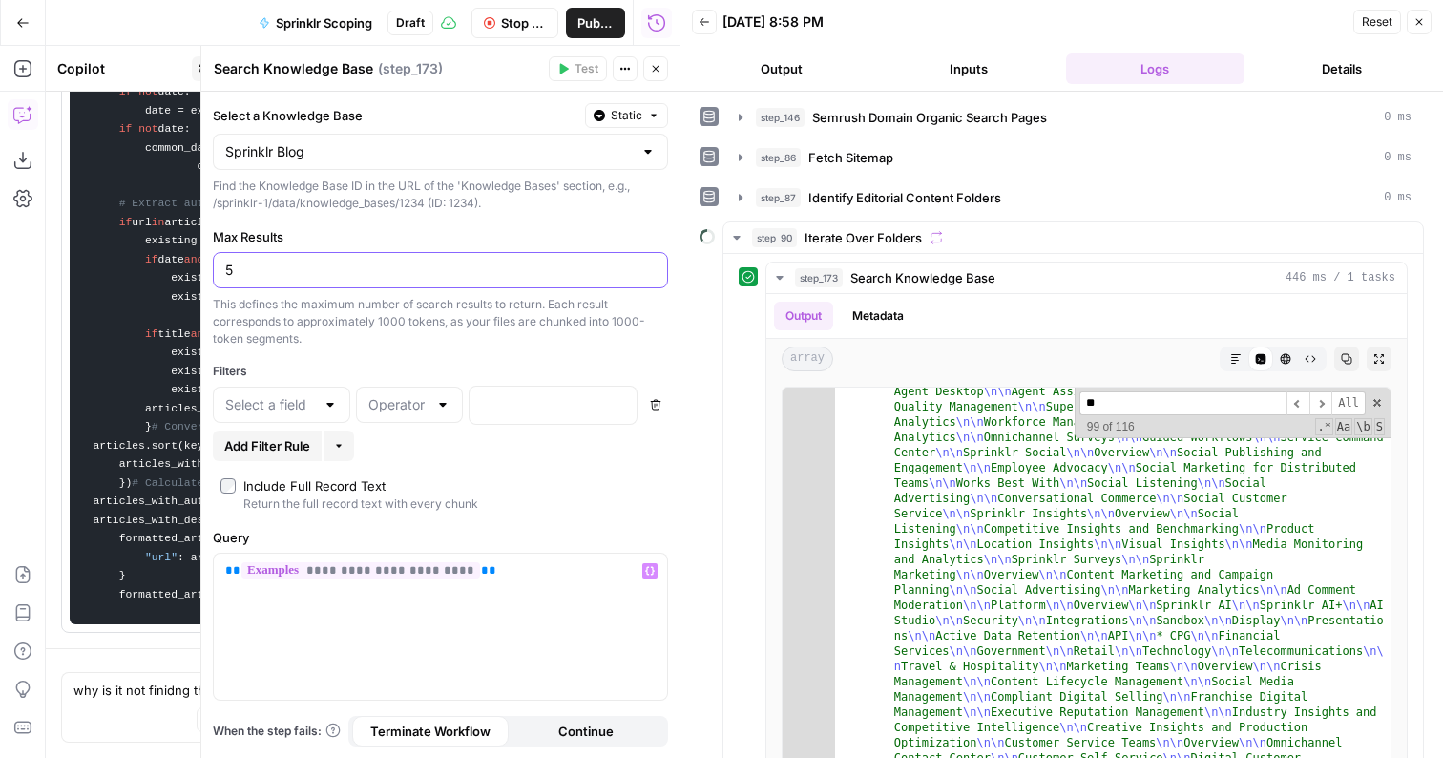
click at [290, 277] on input "5" at bounding box center [440, 270] width 431 height 19
type input "10"
click at [431, 467] on div "**********" at bounding box center [440, 425] width 478 height 666
click at [277, 621] on div "**********" at bounding box center [440, 627] width 453 height 146
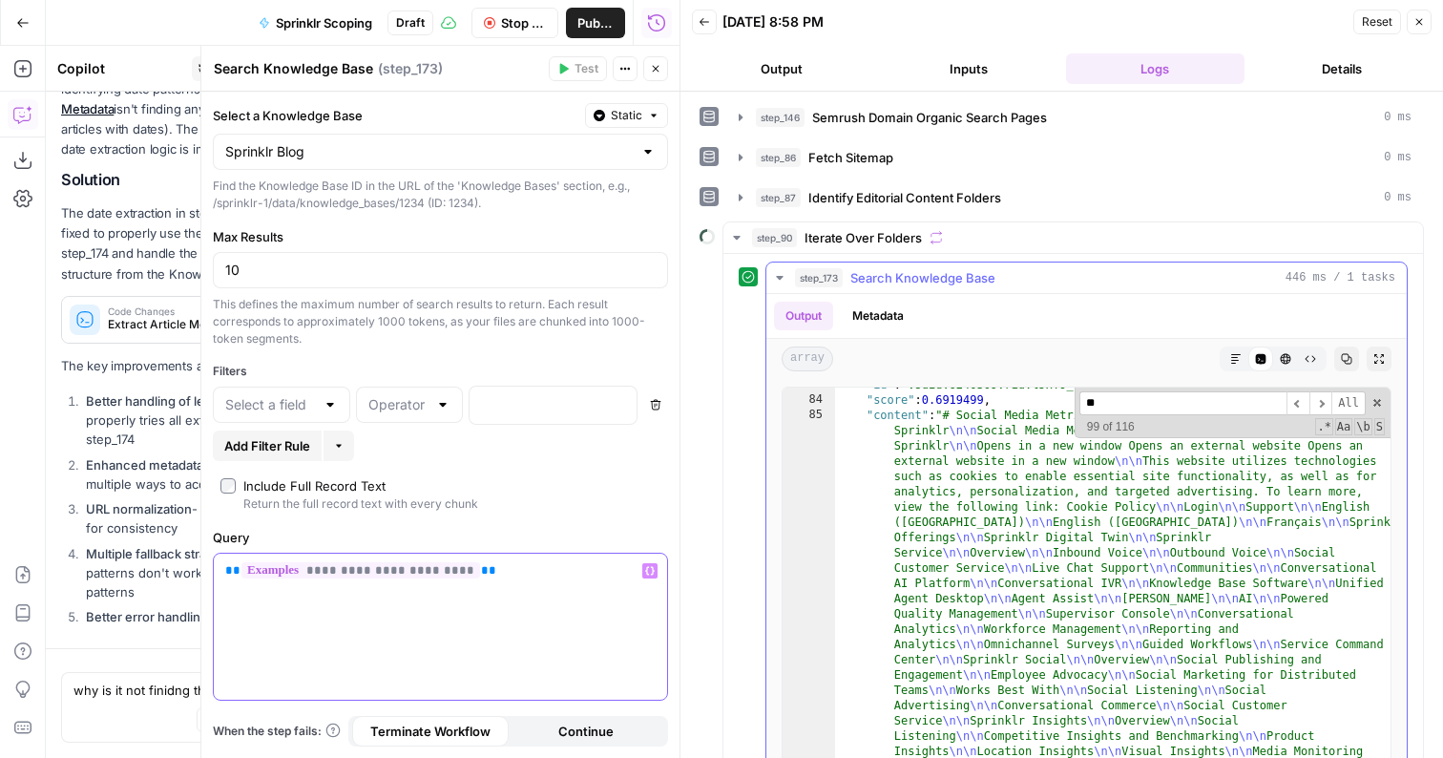
scroll to position [23690, 0]
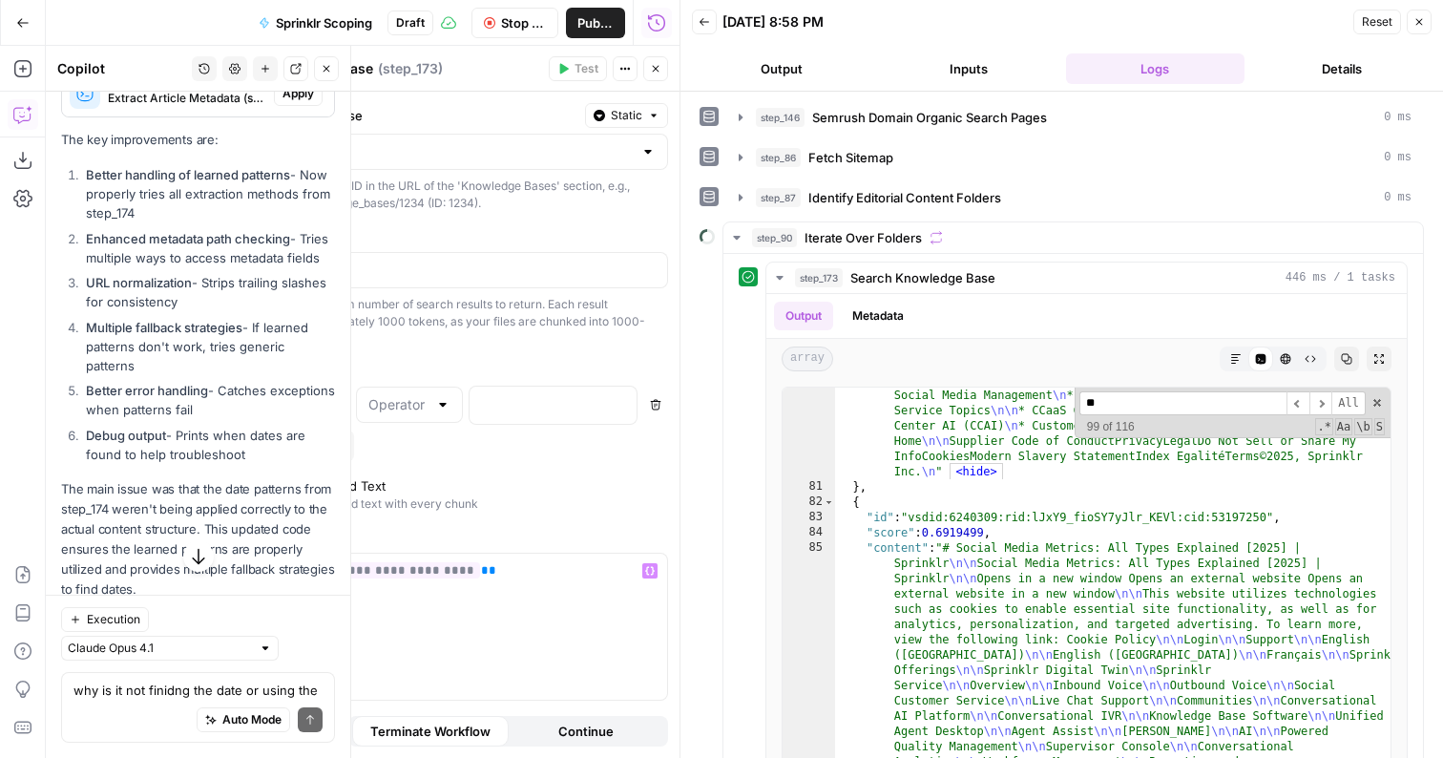
click at [291, 102] on span "Apply" at bounding box center [299, 93] width 32 height 17
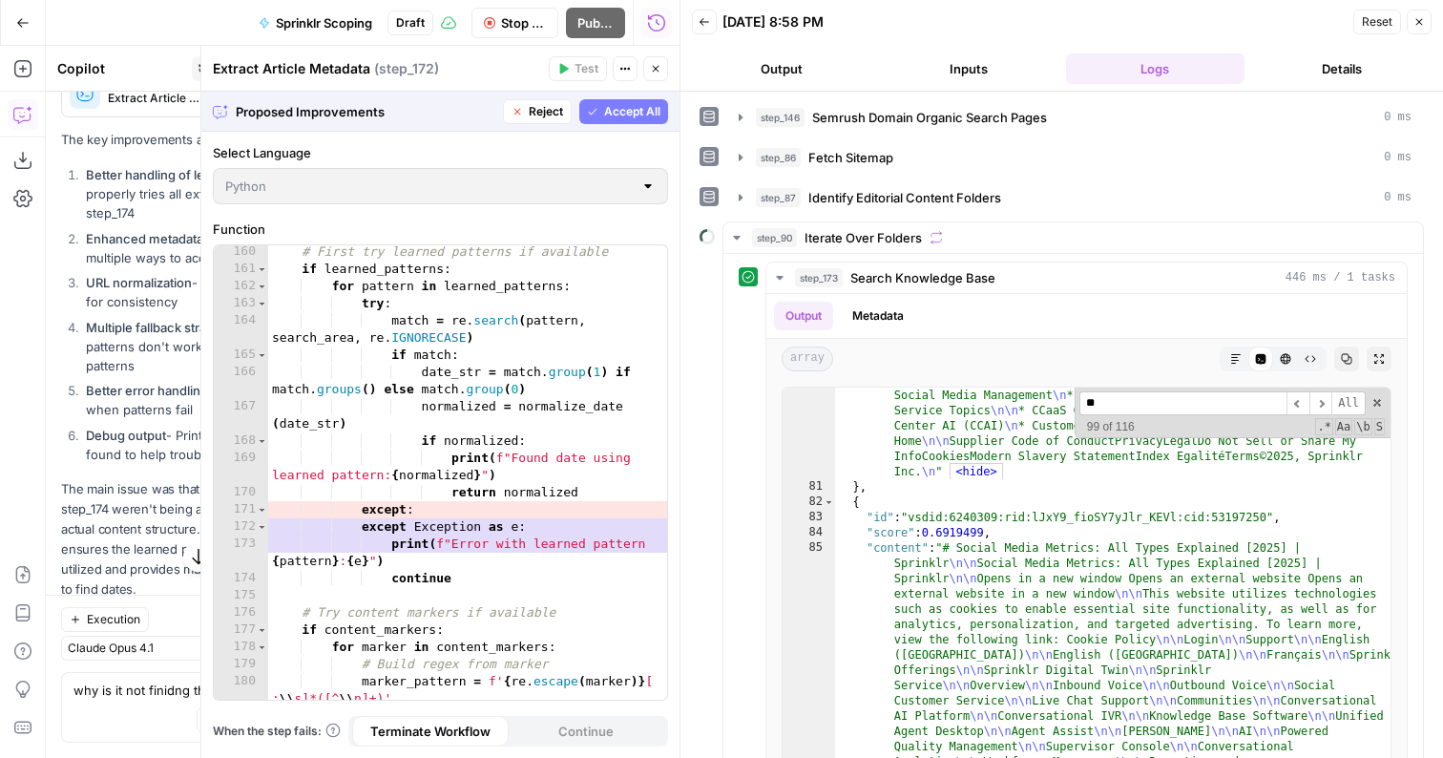
scroll to position [3507, 0]
click at [644, 113] on span "Accept All" at bounding box center [632, 111] width 56 height 17
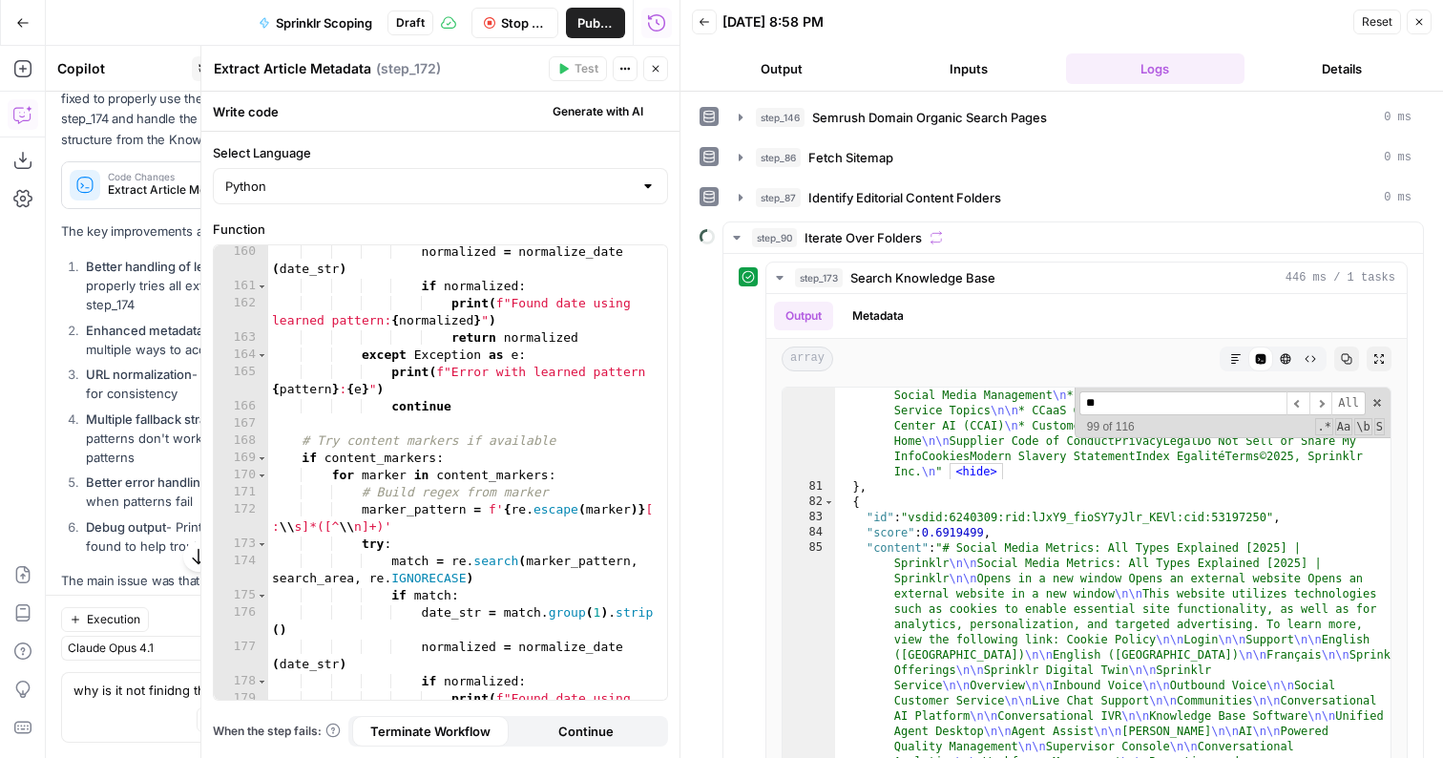
scroll to position [2506, 0]
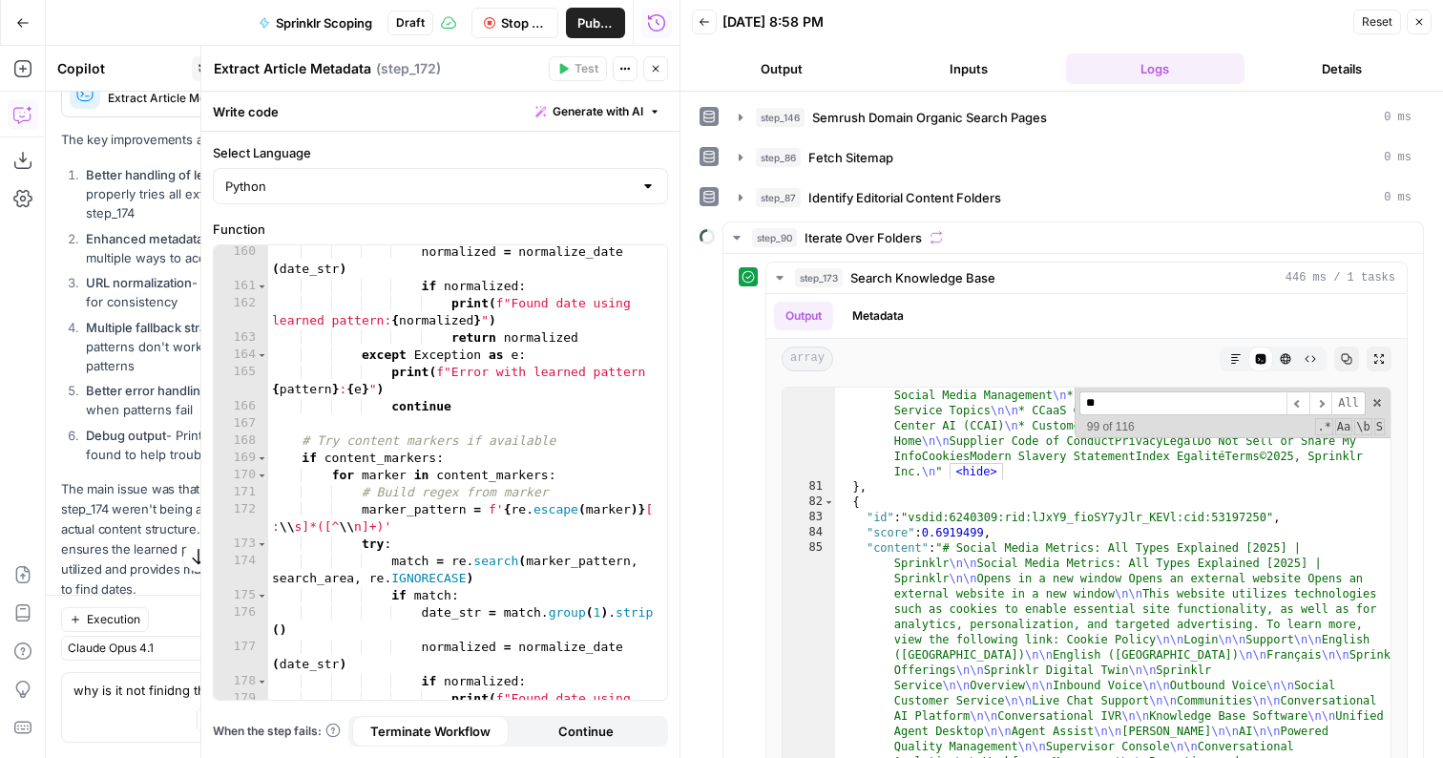
click at [1427, 27] on button "Close" at bounding box center [1419, 22] width 25 height 25
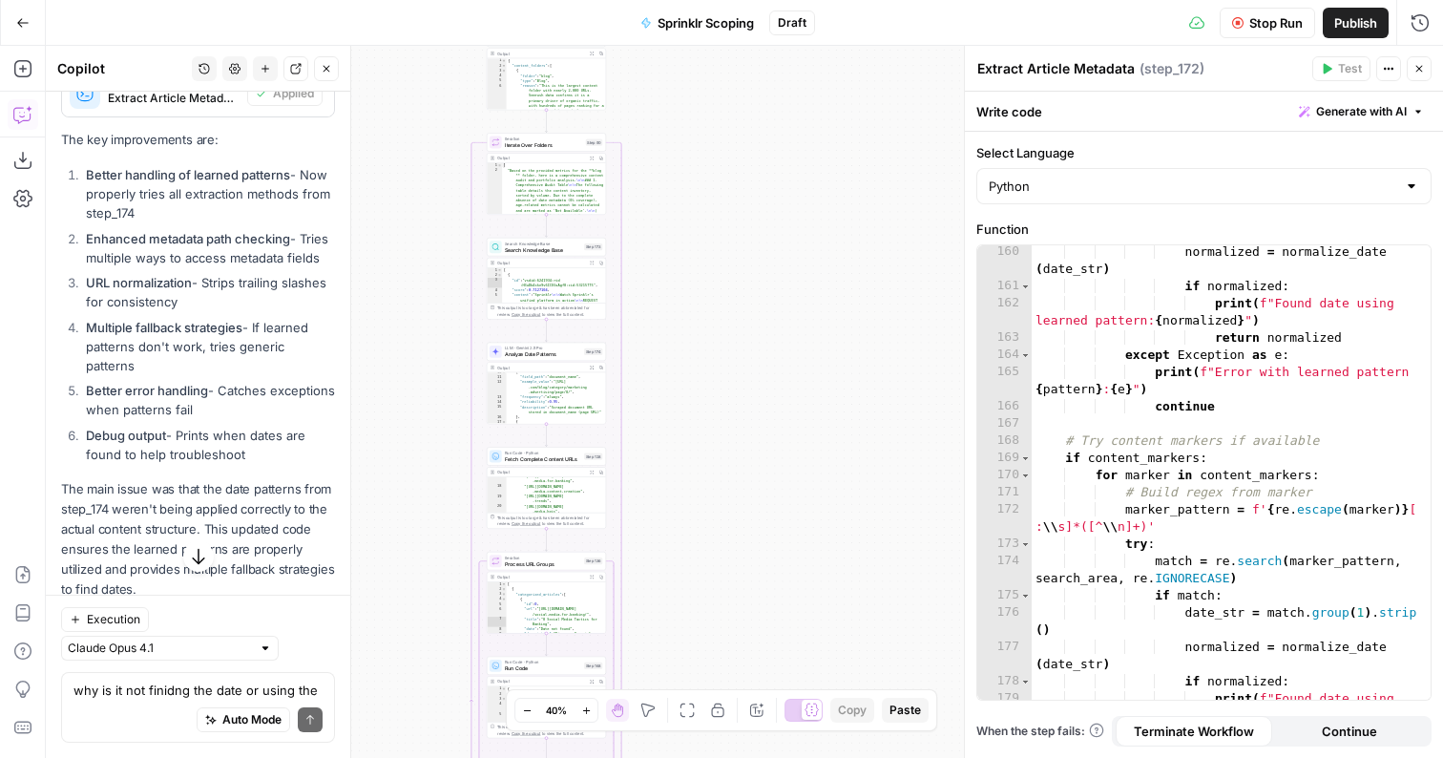
click at [1262, 23] on span "Stop Run" at bounding box center [1276, 22] width 53 height 19
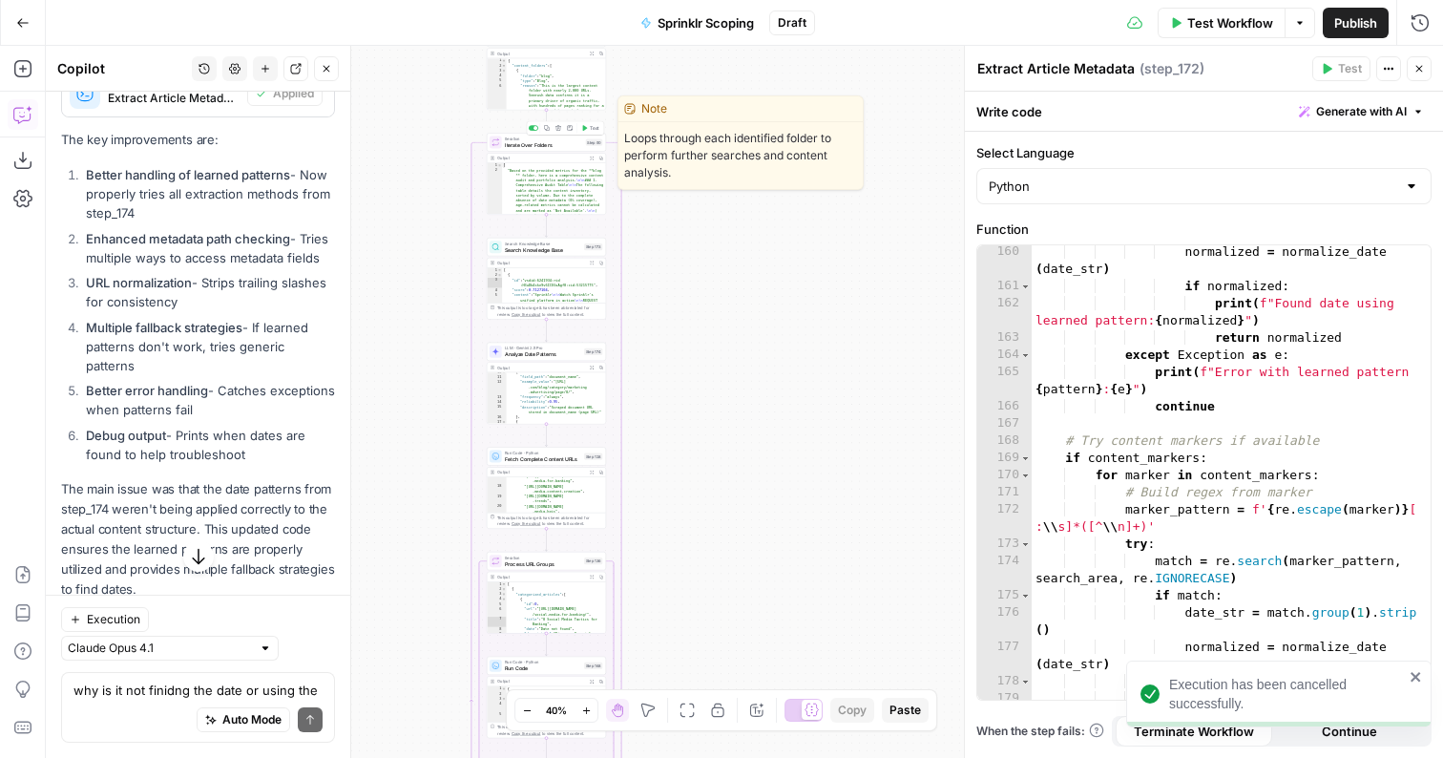
click at [591, 130] on span "Test" at bounding box center [595, 128] width 10 height 7
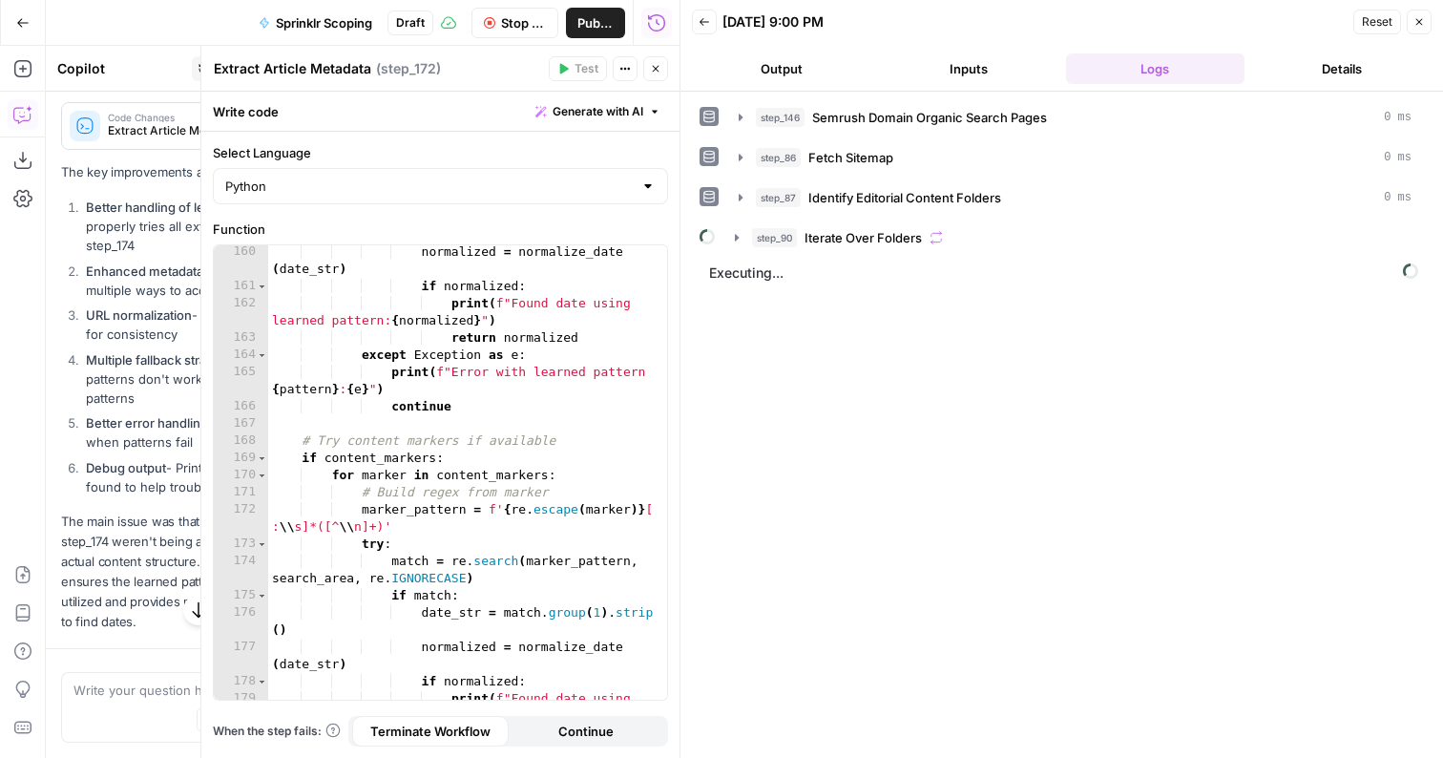
scroll to position [2506, 0]
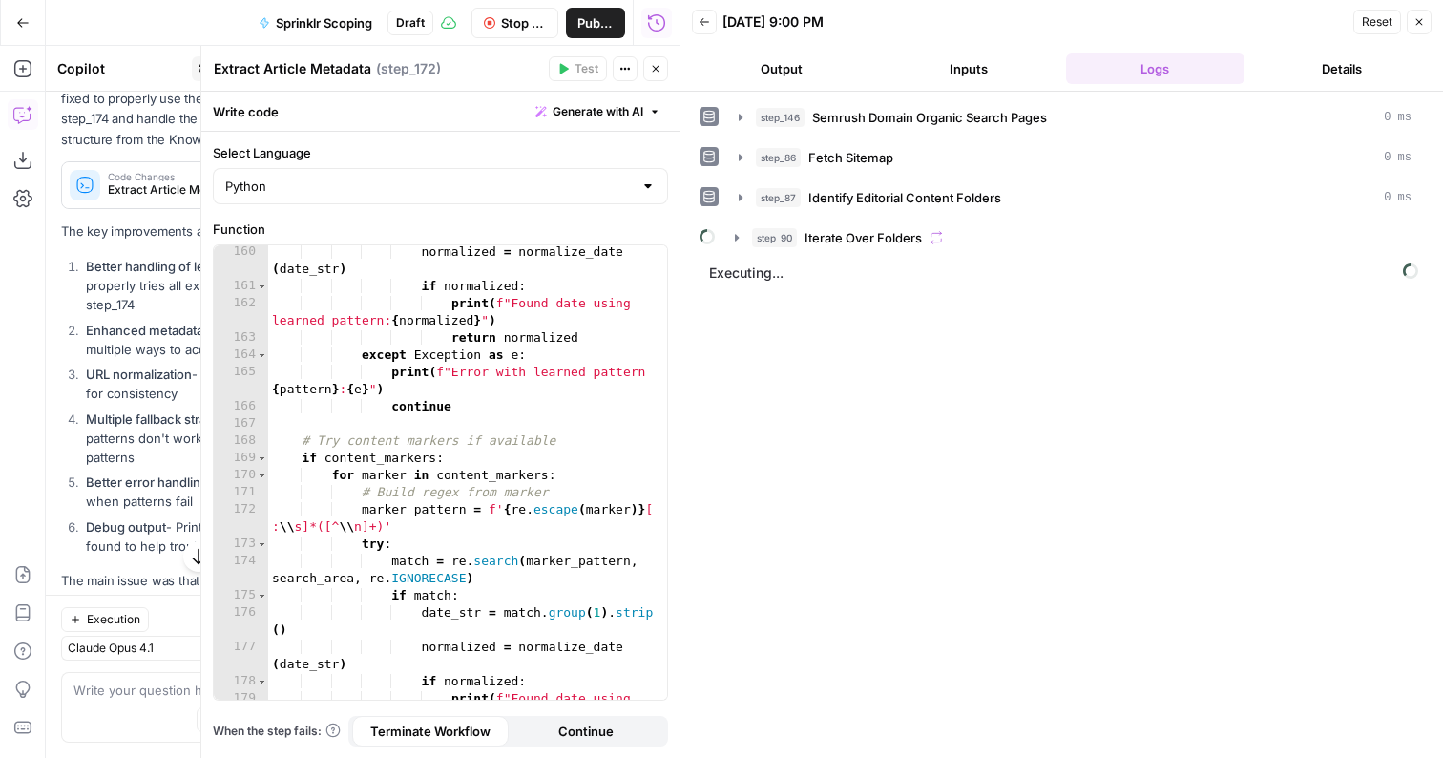
scroll to position [2506, 0]
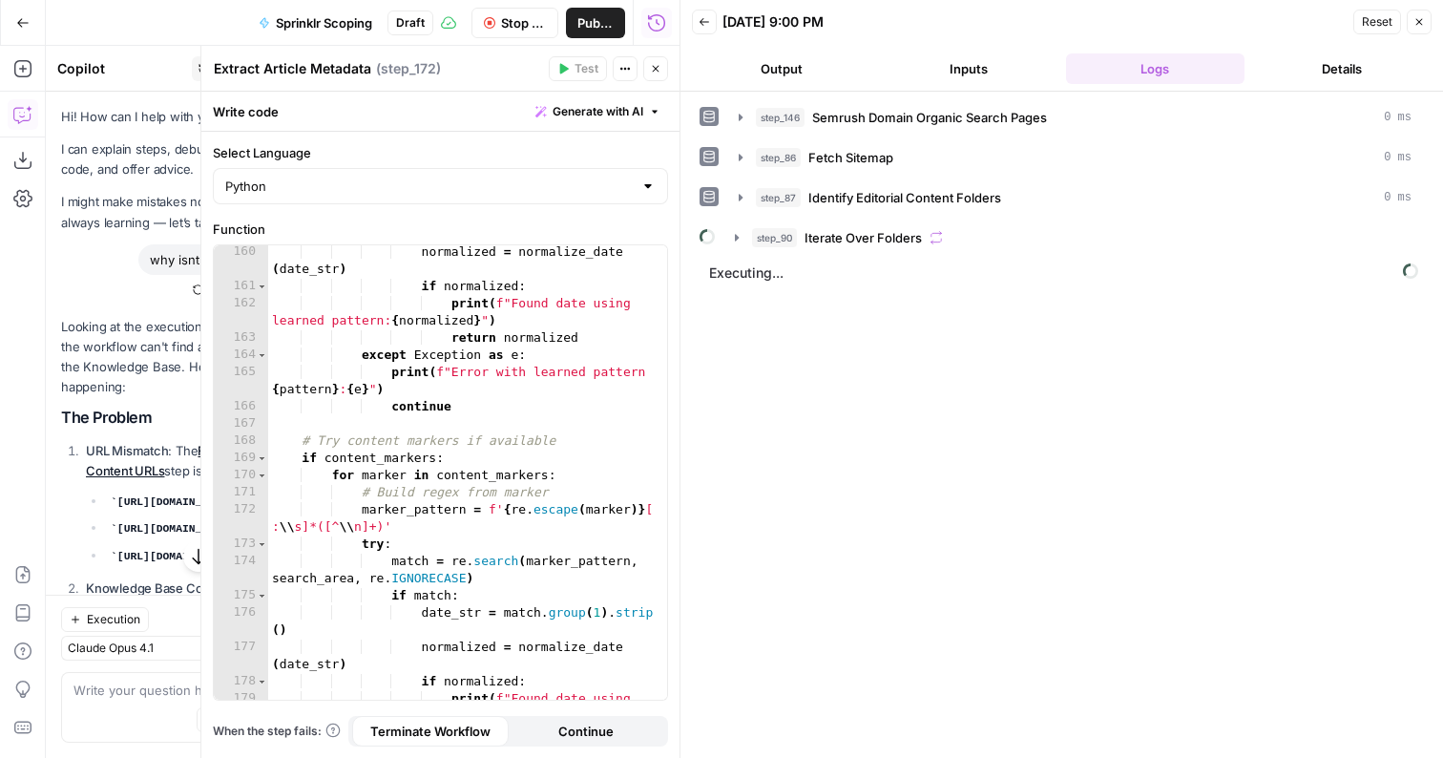
scroll to position [3507, 0]
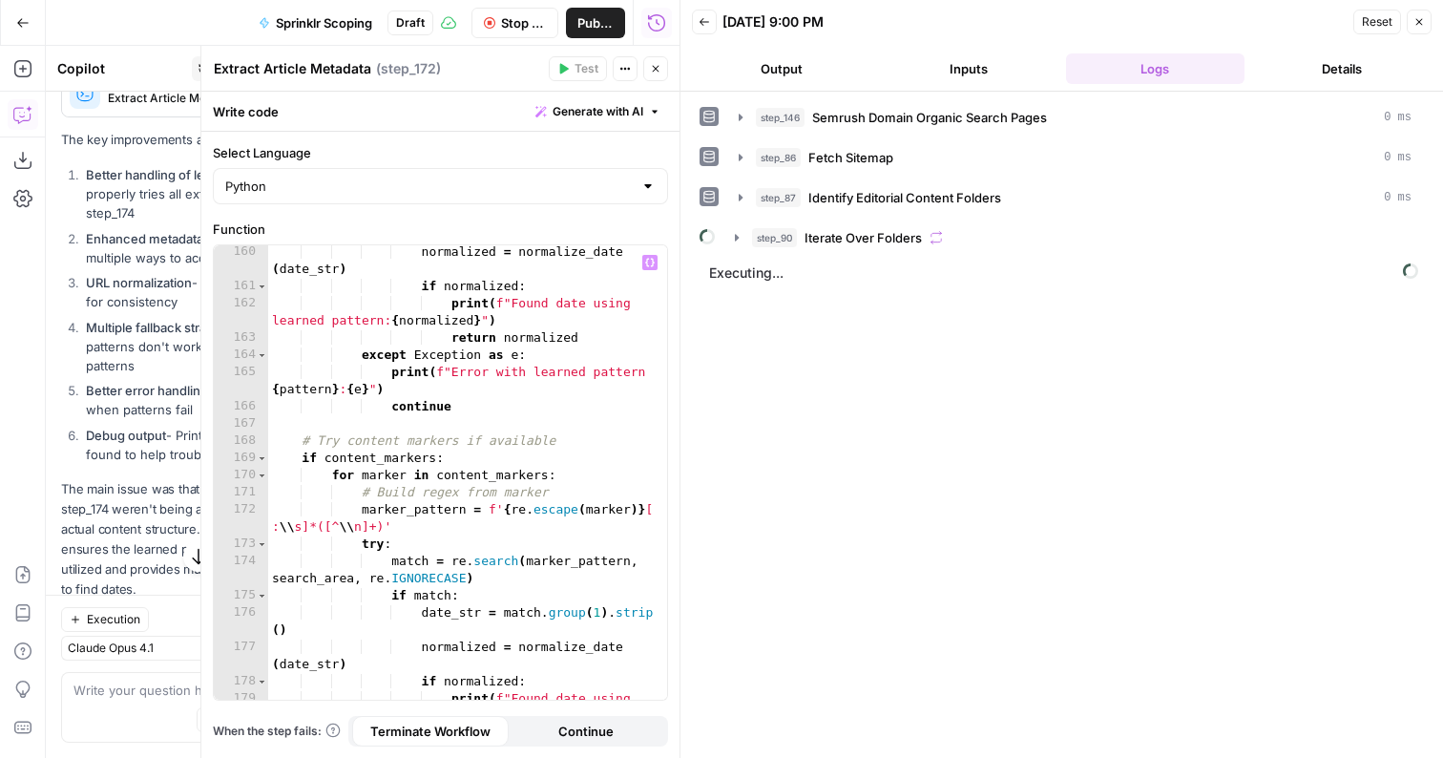
click at [861, 264] on span "Executing..." at bounding box center [1064, 273] width 721 height 31
click at [851, 220] on div "step_146 Semrush Domain Organic Search Pages 0 ms step_86 Fetch Sitemap 0 ms st…" at bounding box center [1062, 177] width 725 height 153
click at [851, 233] on span "Iterate Over Folders" at bounding box center [863, 237] width 117 height 19
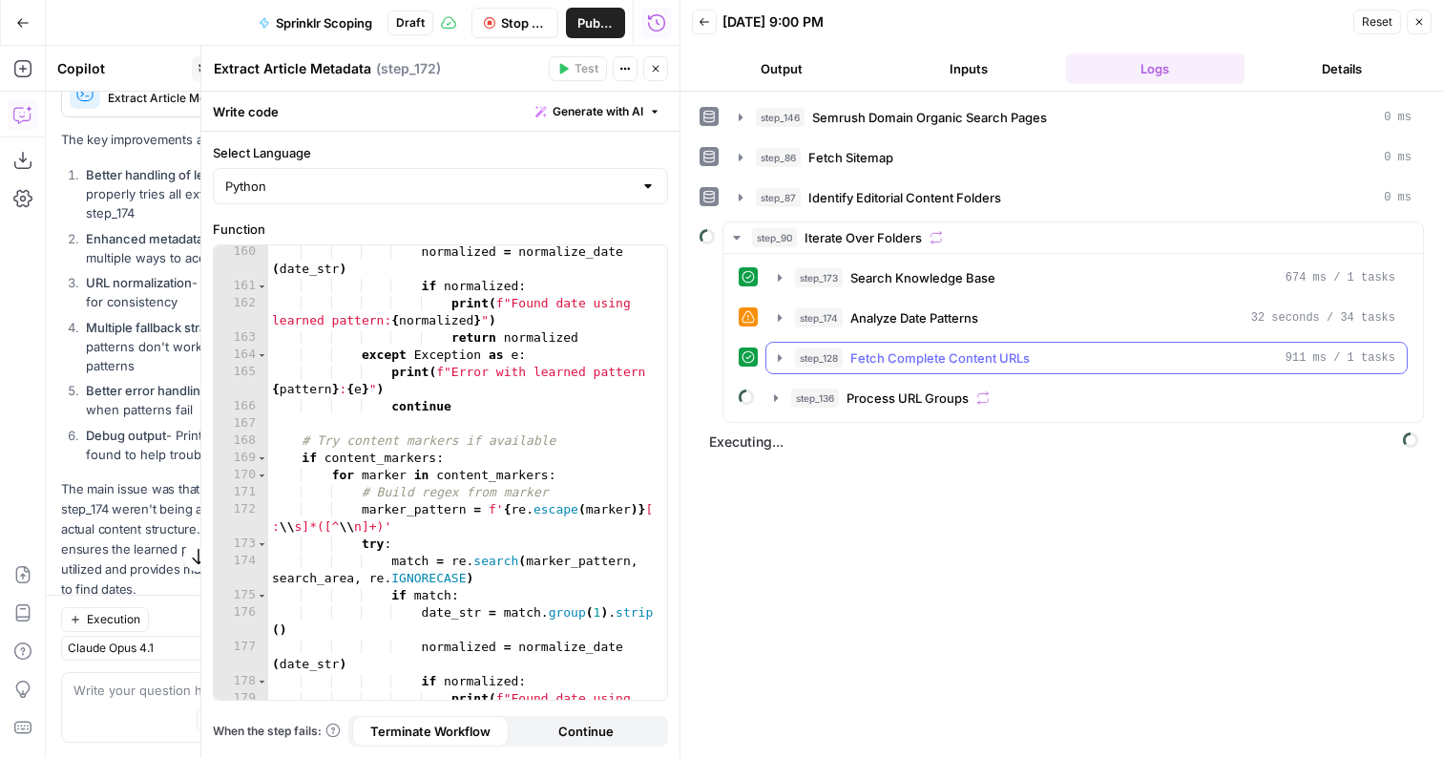
click at [877, 353] on span "Fetch Complete Content URLs" at bounding box center [940, 357] width 179 height 19
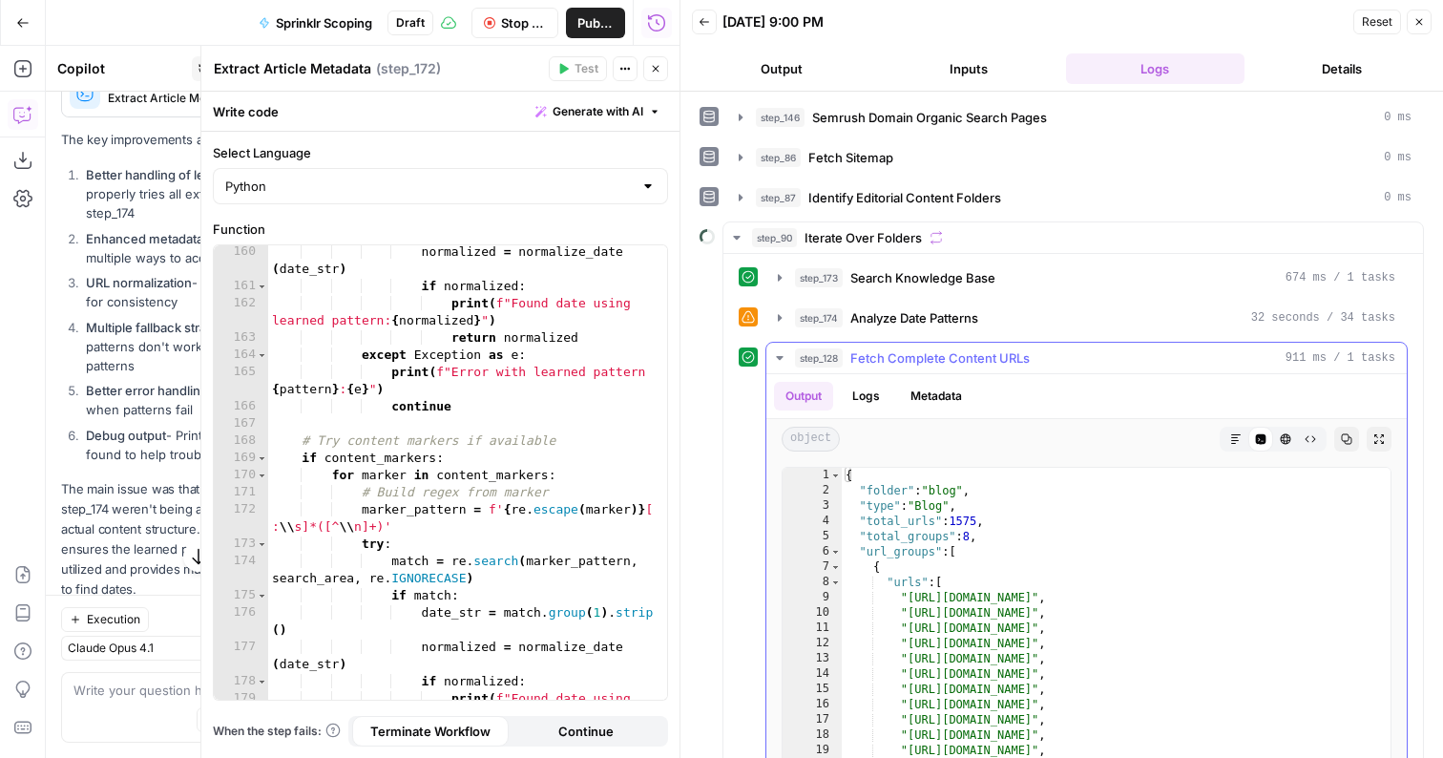
click at [878, 361] on span "Fetch Complete Content URLs" at bounding box center [940, 357] width 179 height 19
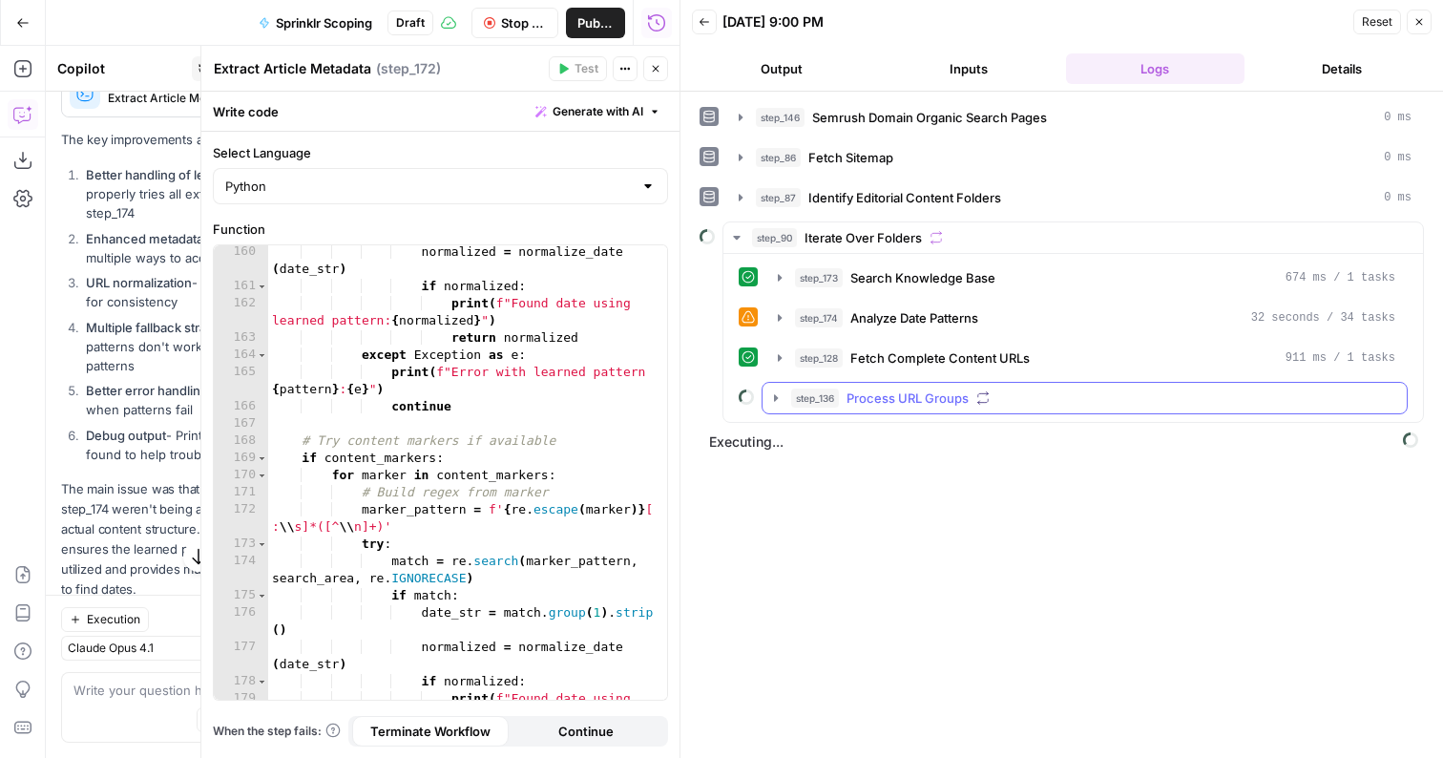
click at [873, 403] on span "Process URL Groups" at bounding box center [908, 398] width 122 height 19
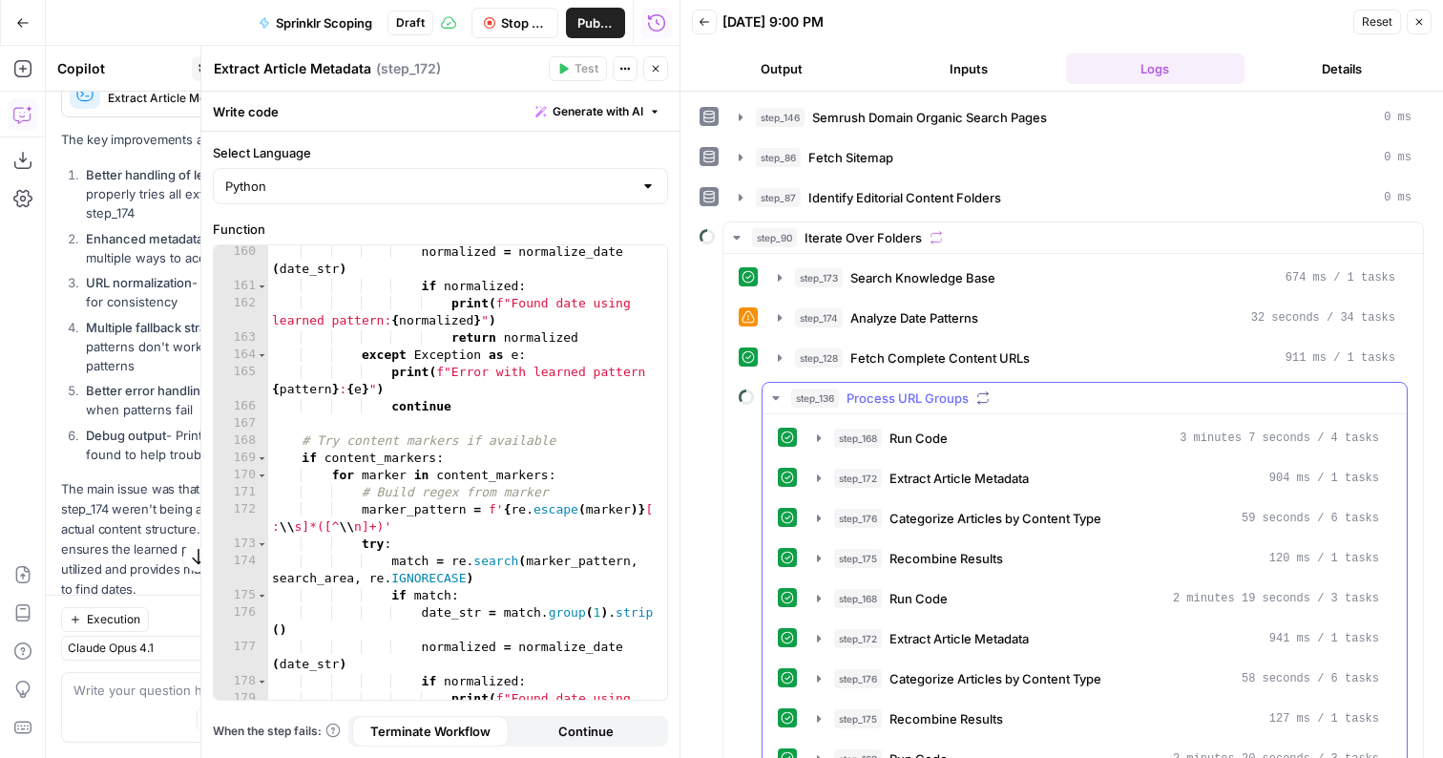
scroll to position [439, 0]
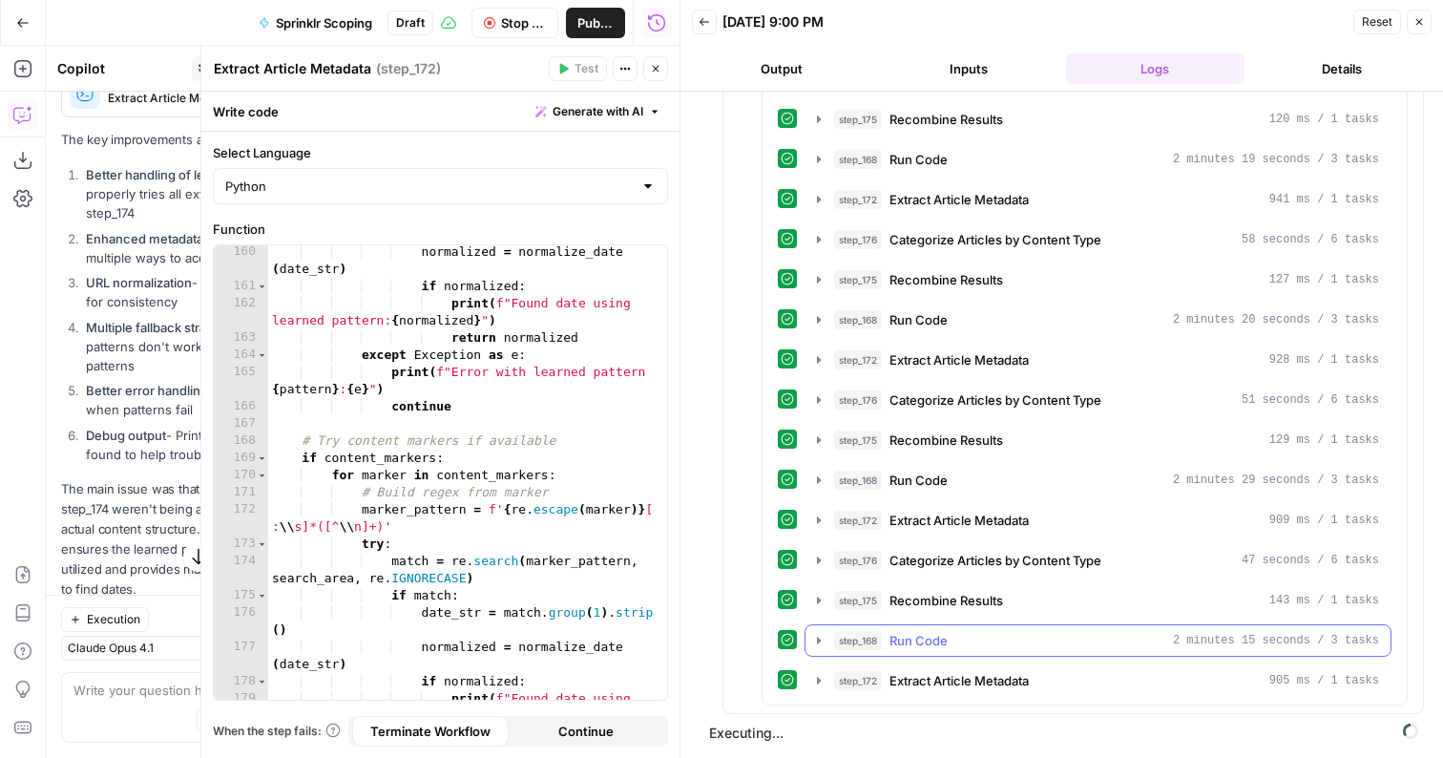
click at [936, 635] on span "Run Code" at bounding box center [919, 640] width 58 height 19
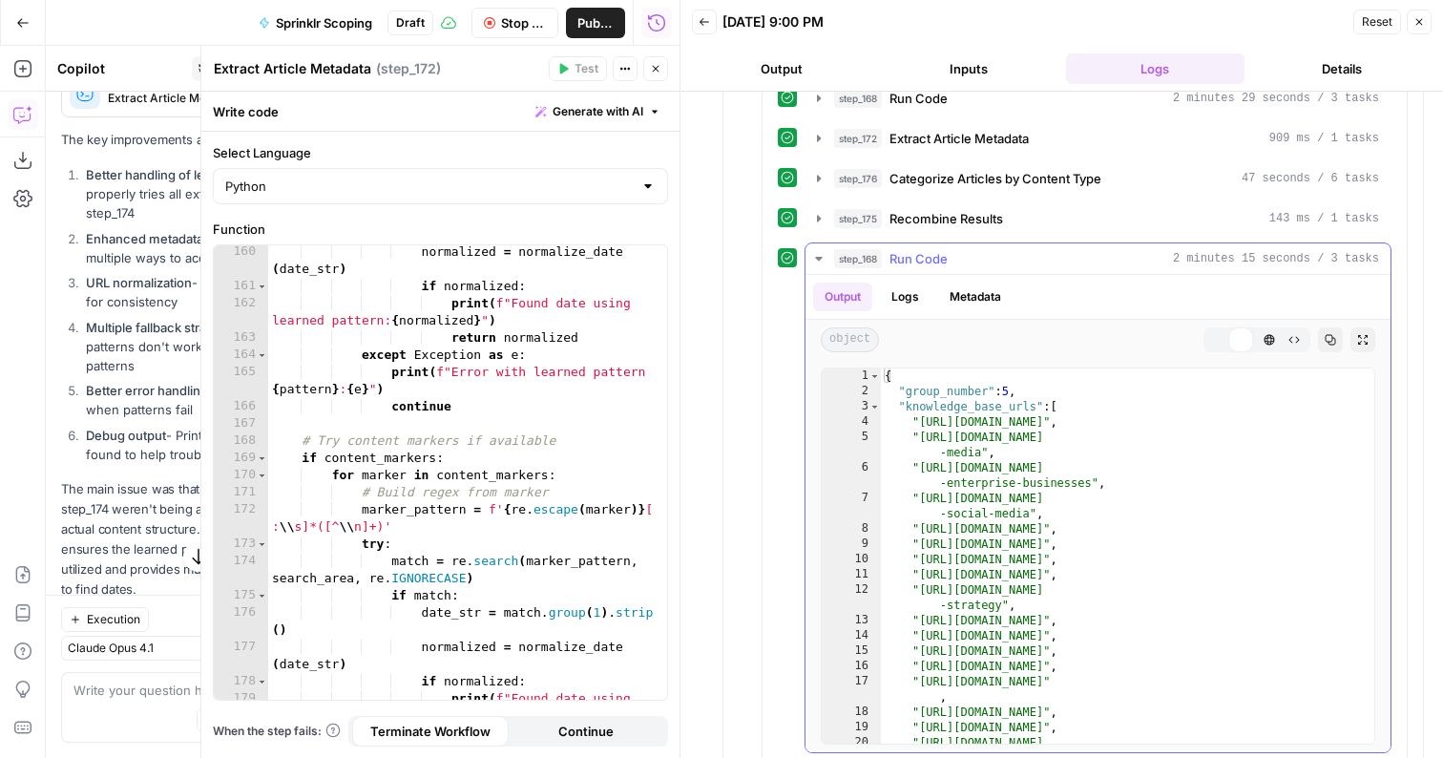
scroll to position [917, 0]
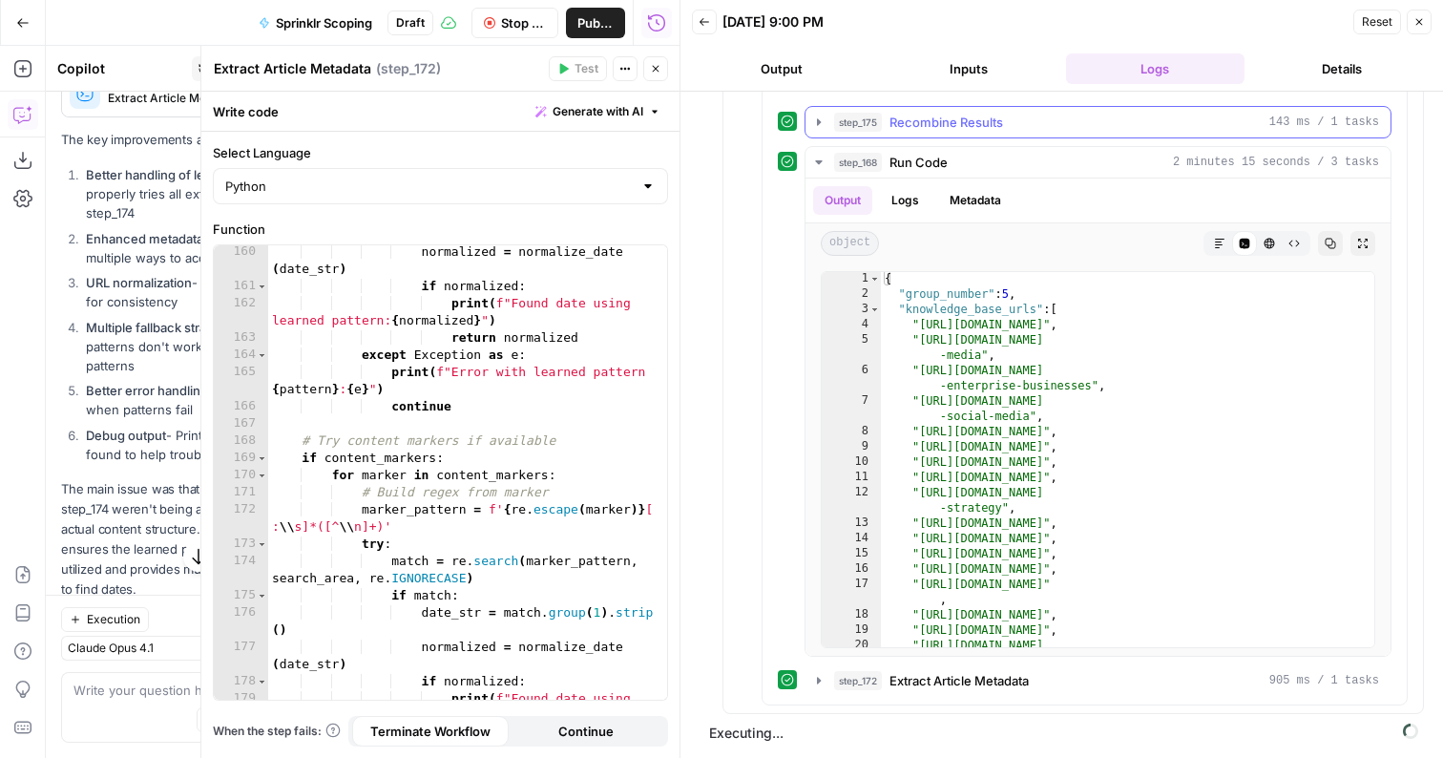
click at [917, 128] on span "Recombine Results" at bounding box center [947, 122] width 114 height 19
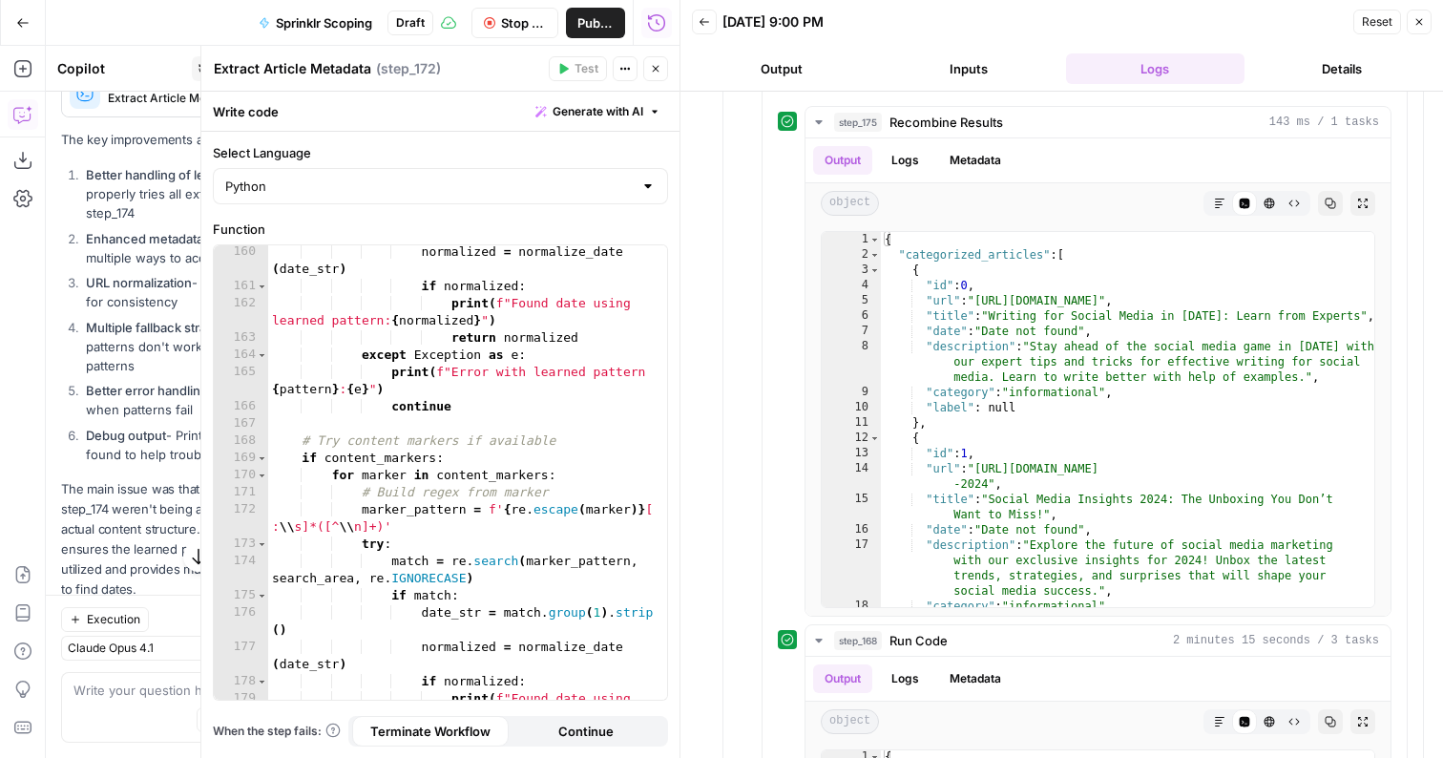
scroll to position [513, 0]
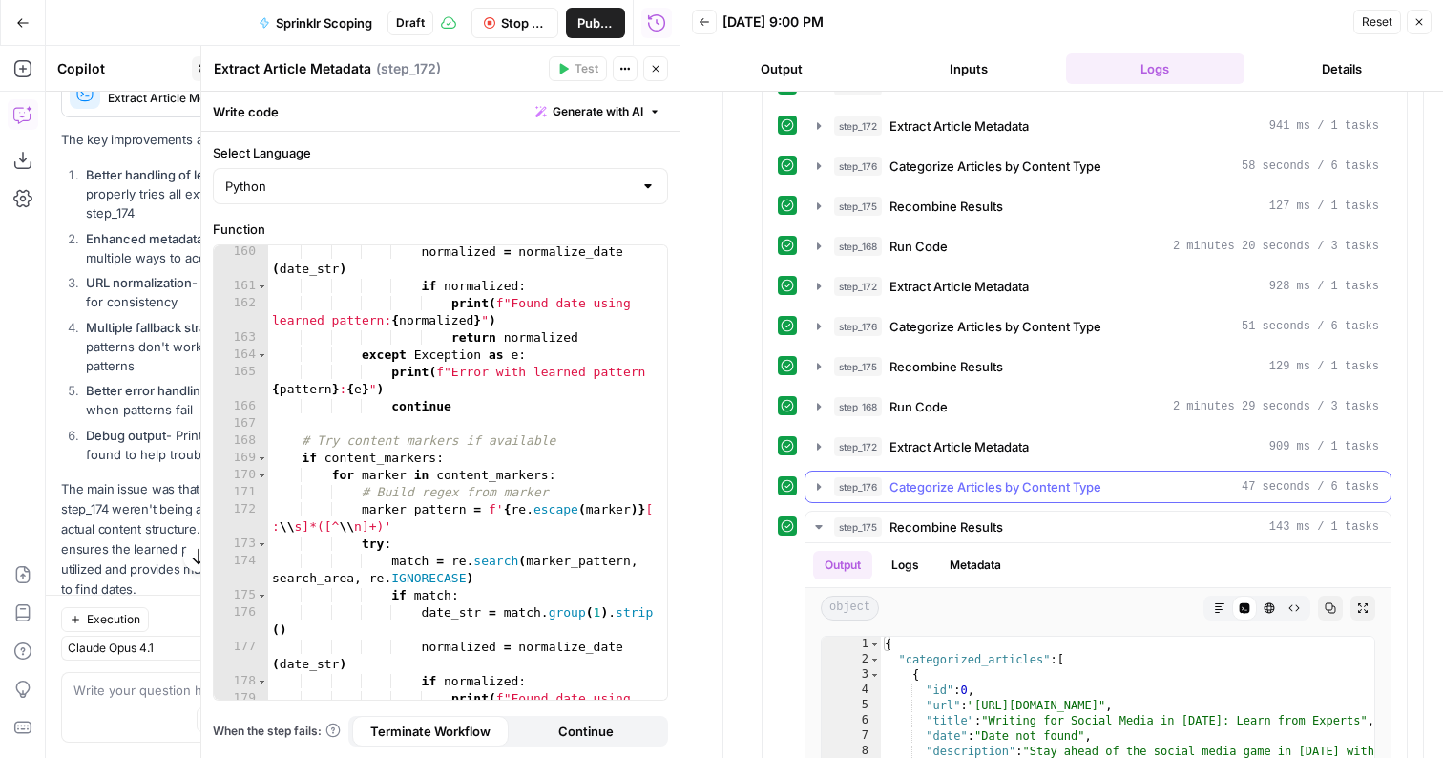
click at [945, 486] on span "Categorize Articles by Content Type" at bounding box center [996, 486] width 212 height 19
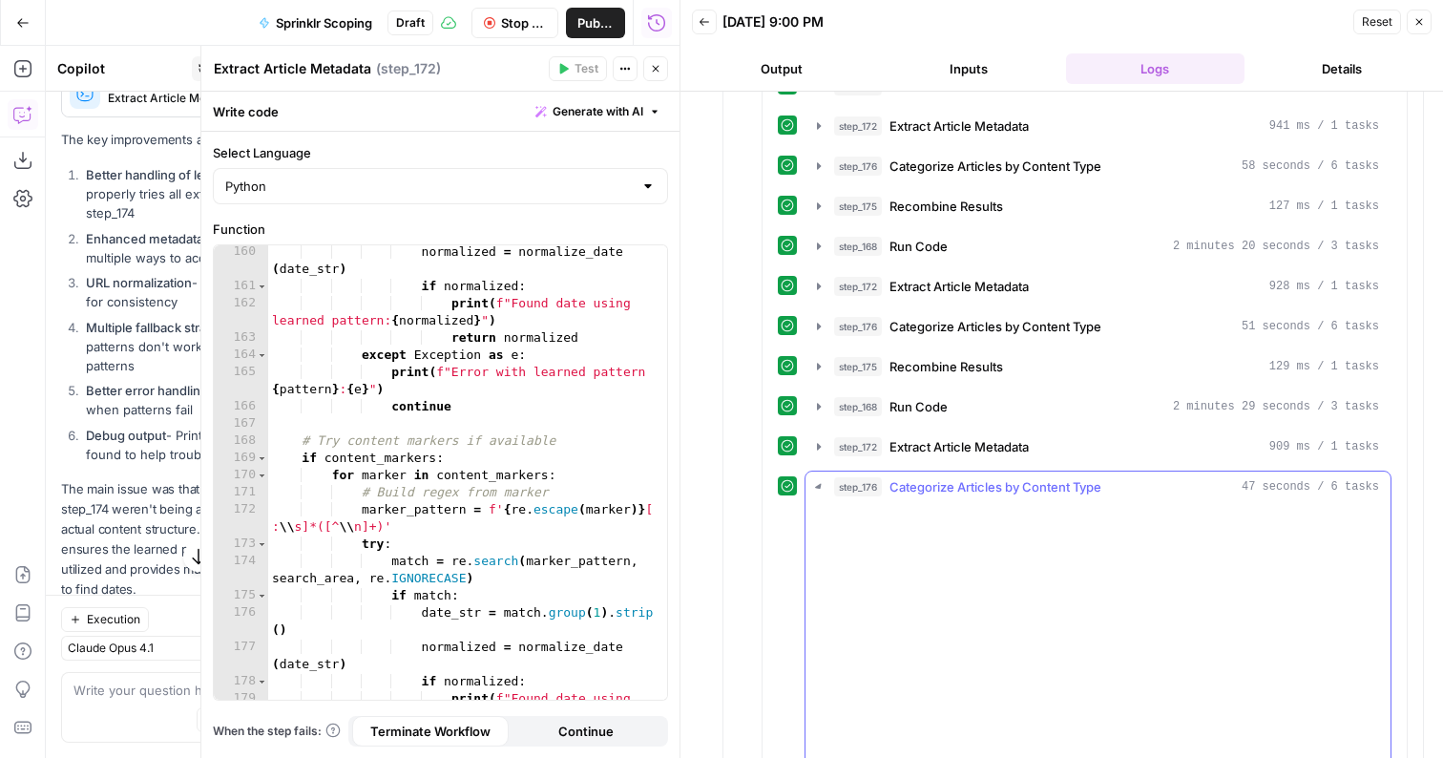
scroll to position [859, 0]
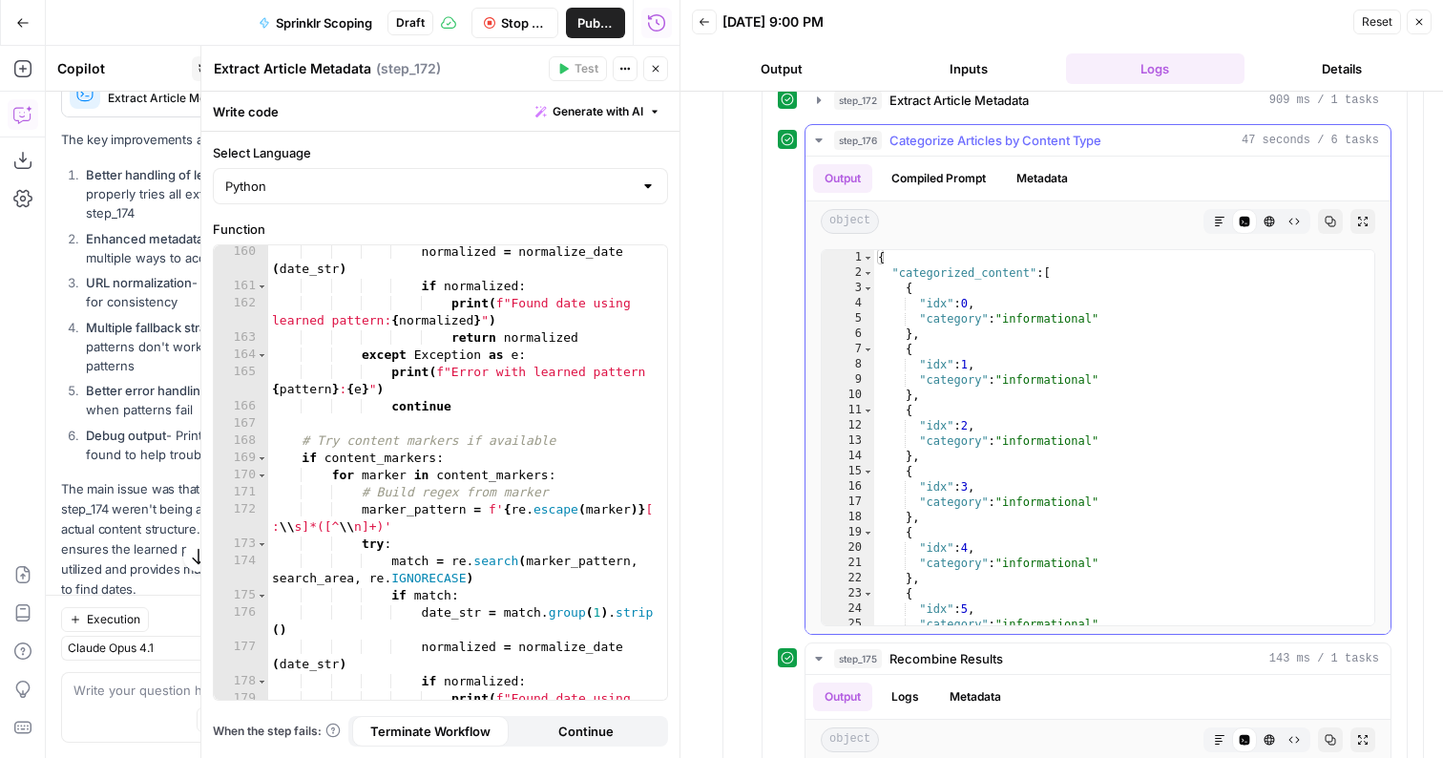
click at [974, 127] on button "step_176 Categorize Articles by Content Type 47 seconds / 6 tasks" at bounding box center [1098, 140] width 585 height 31
click at [973, 100] on span "Extract Article Metadata" at bounding box center [959, 100] width 139 height 19
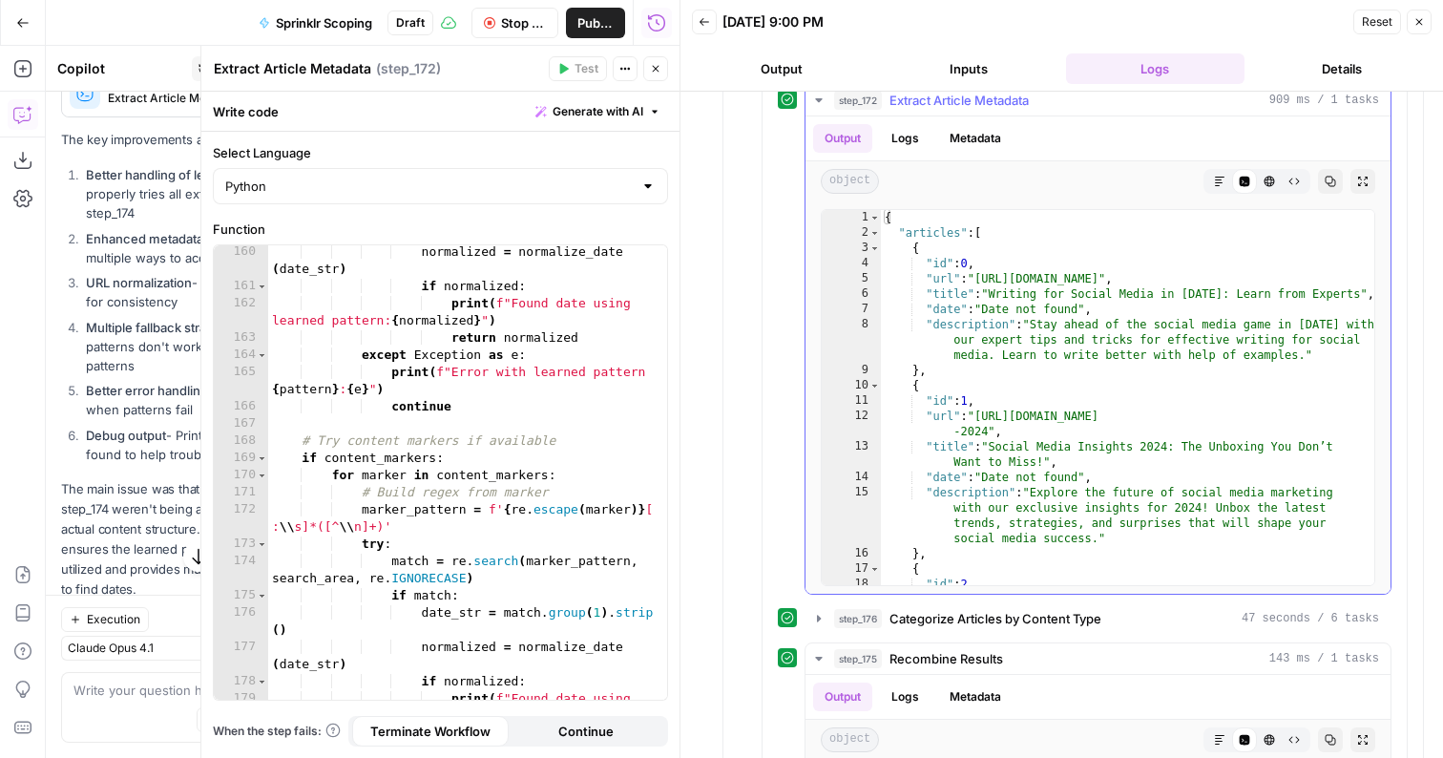
scroll to position [593, 0]
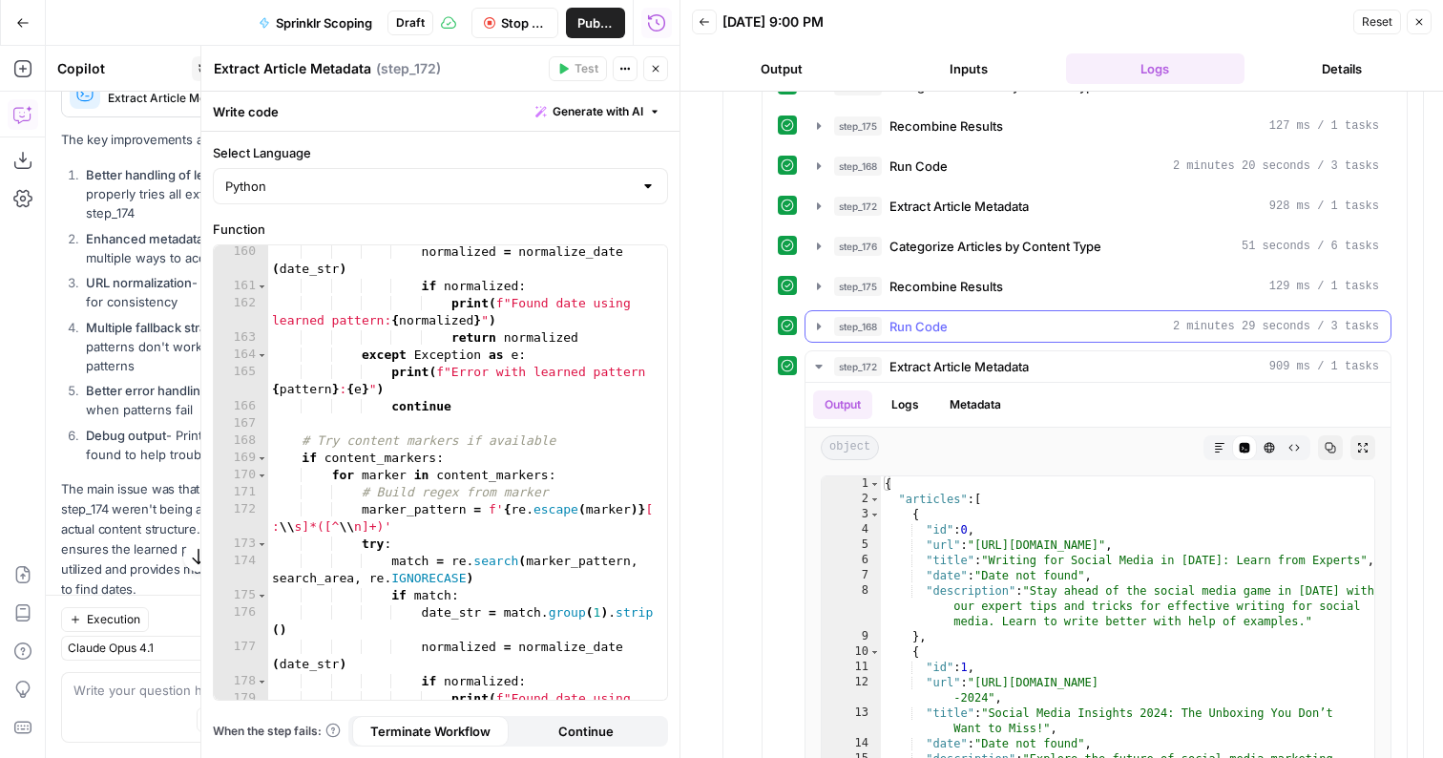
click at [980, 319] on div "step_168 Run Code 2 minutes 29 seconds / 3 tasks" at bounding box center [1106, 326] width 545 height 19
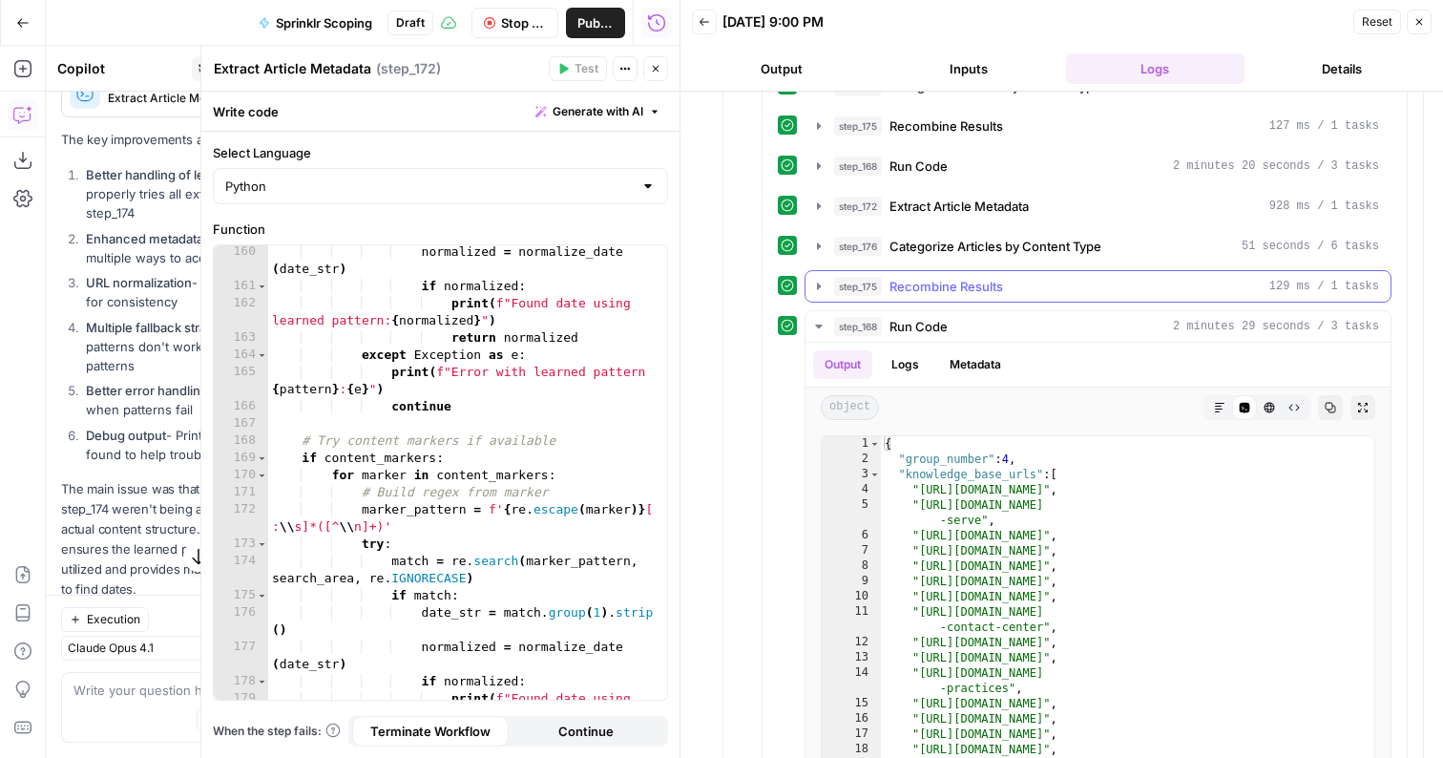
click at [980, 284] on span "Recombine Results" at bounding box center [947, 286] width 114 height 19
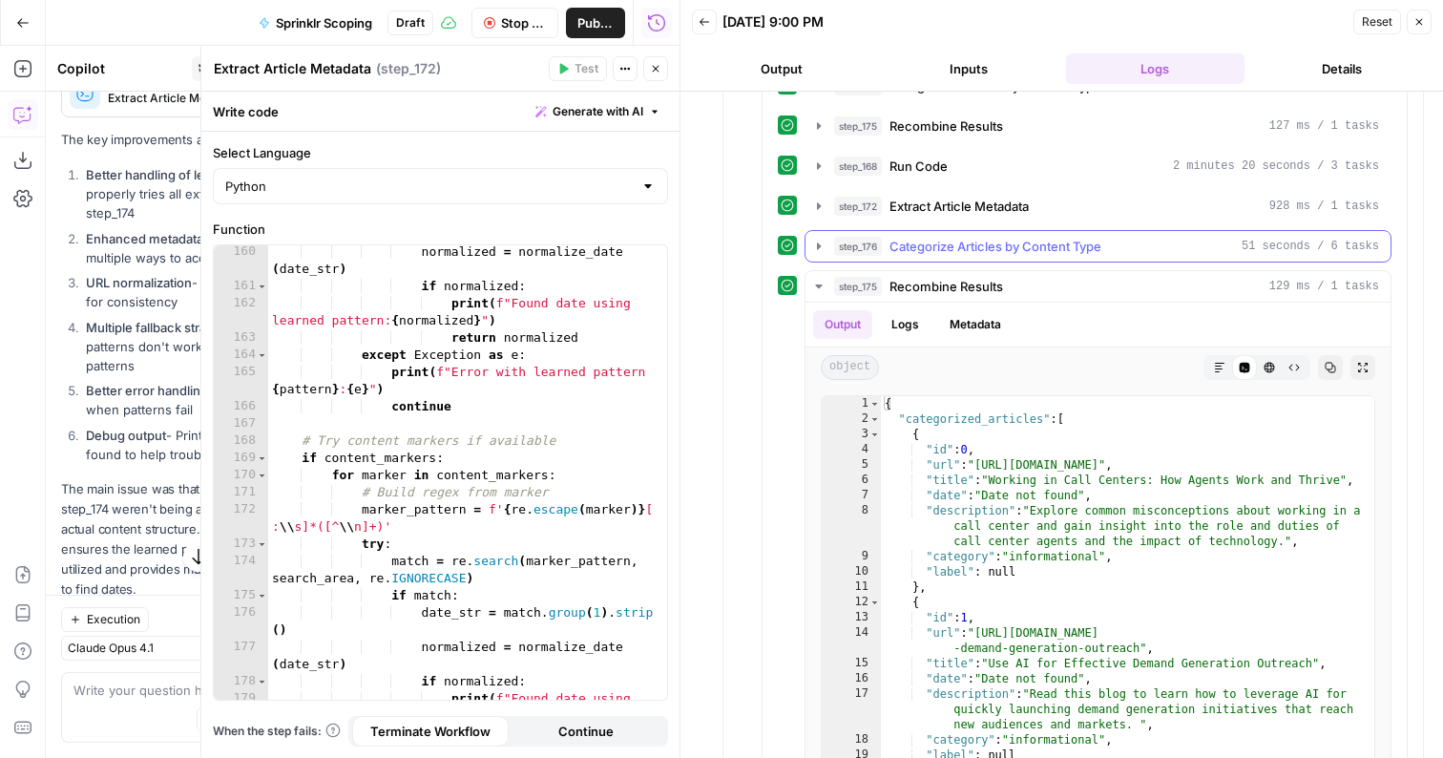
click at [992, 250] on span "Categorize Articles by Content Type" at bounding box center [996, 246] width 212 height 19
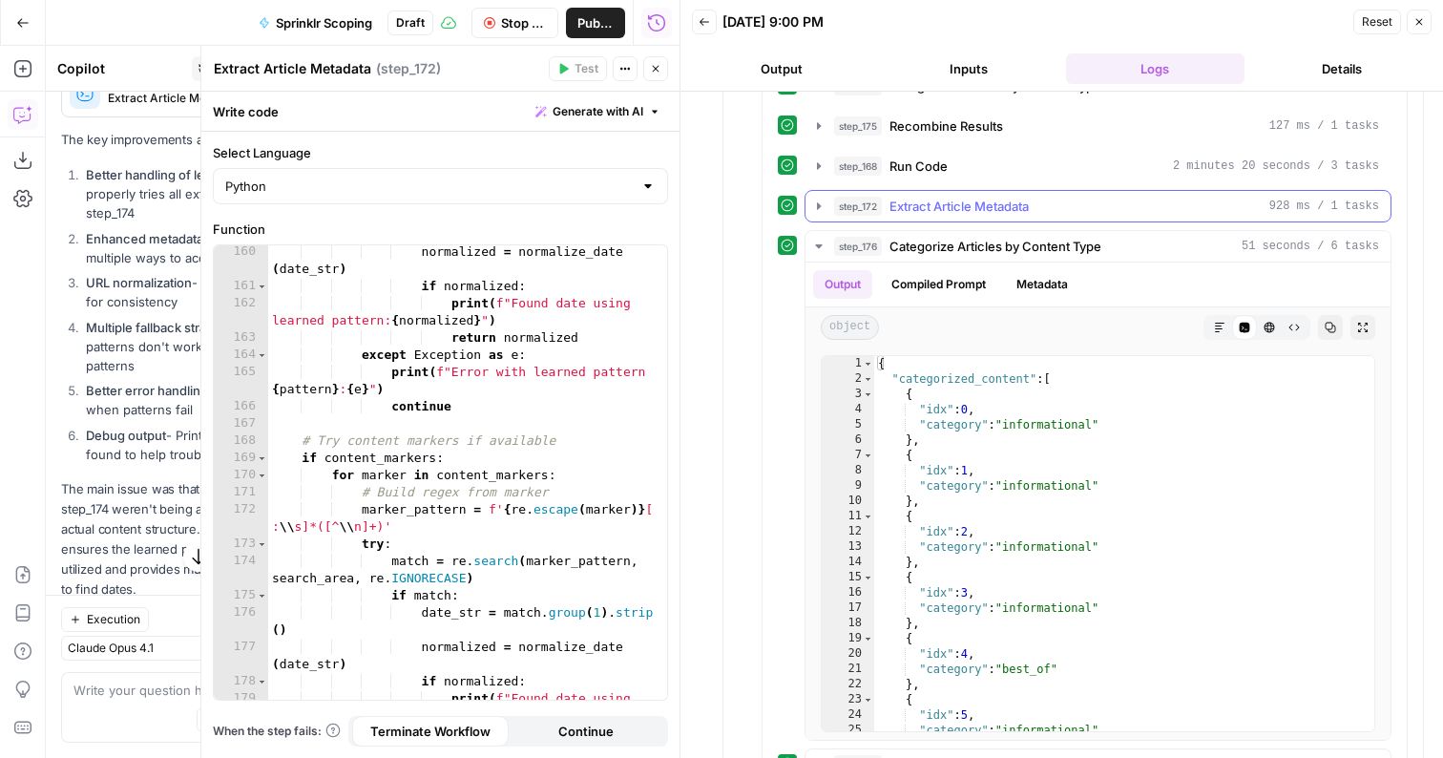
click at [979, 203] on span "Extract Article Metadata" at bounding box center [959, 206] width 139 height 19
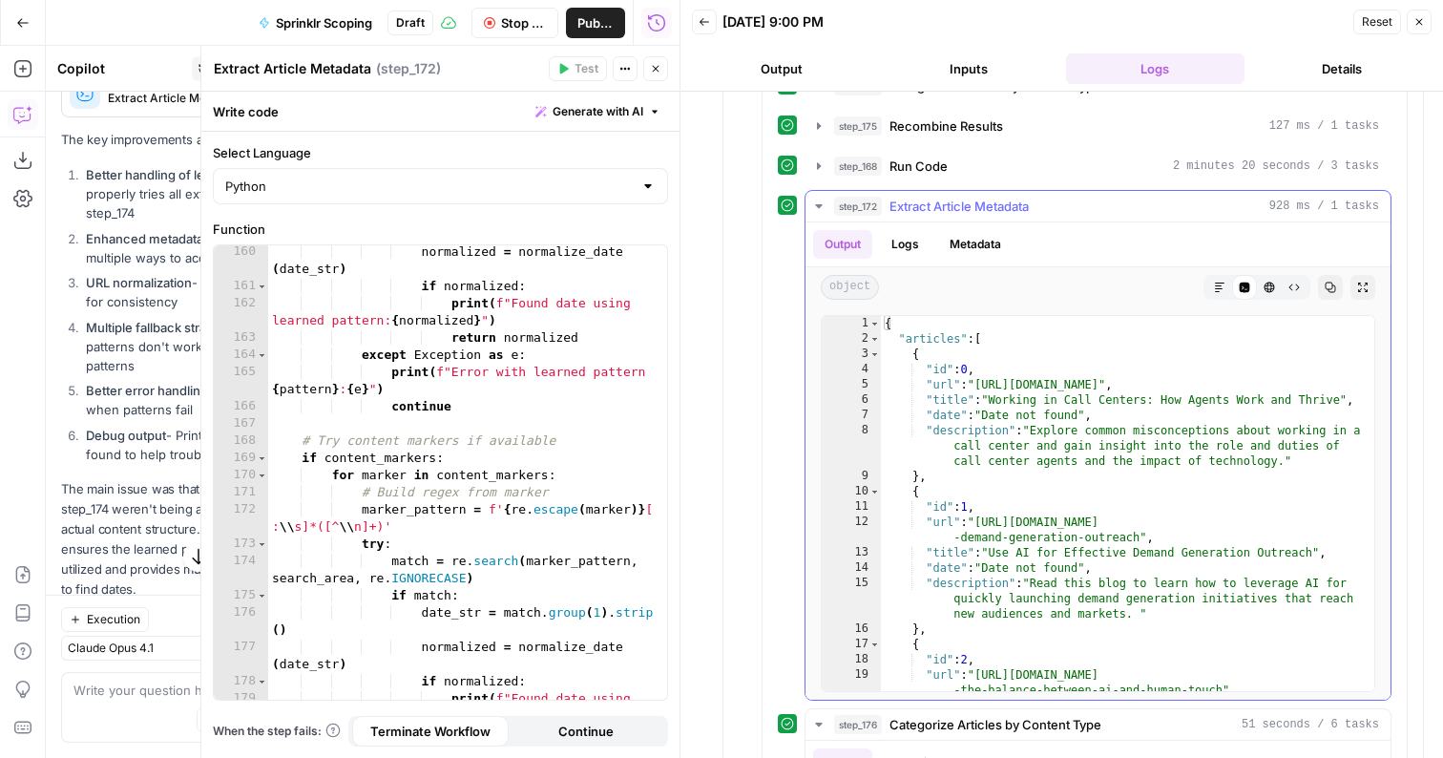
type textarea "**********"
click at [1002, 413] on div "{ "articles" : [ { "id" : 0 , "url" : "https://www.sprinklr.com/blog/working-in…" at bounding box center [1128, 519] width 494 height 406
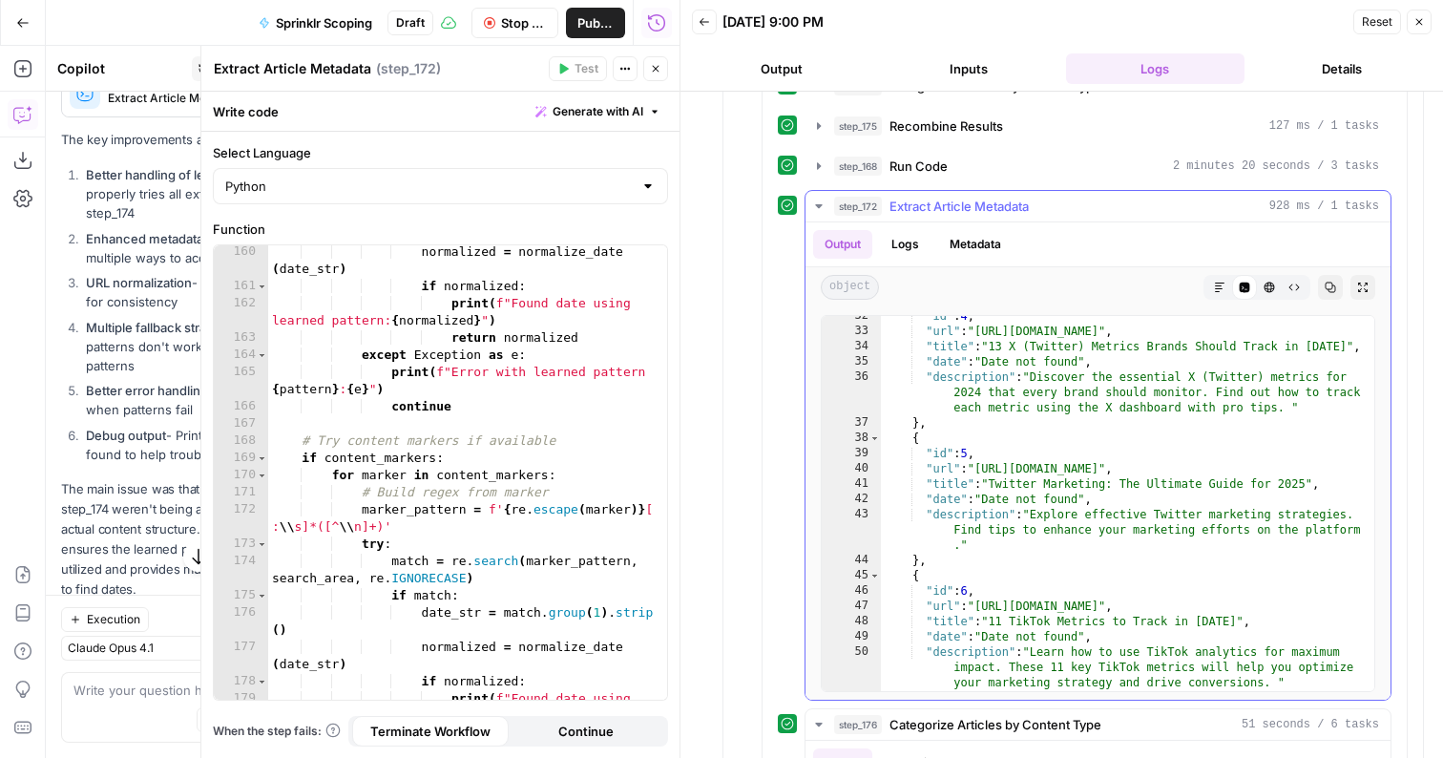
scroll to position [462, 0]
click at [958, 165] on div "step_168 Run Code 2 minutes 20 seconds / 3 tasks" at bounding box center [1106, 166] width 545 height 19
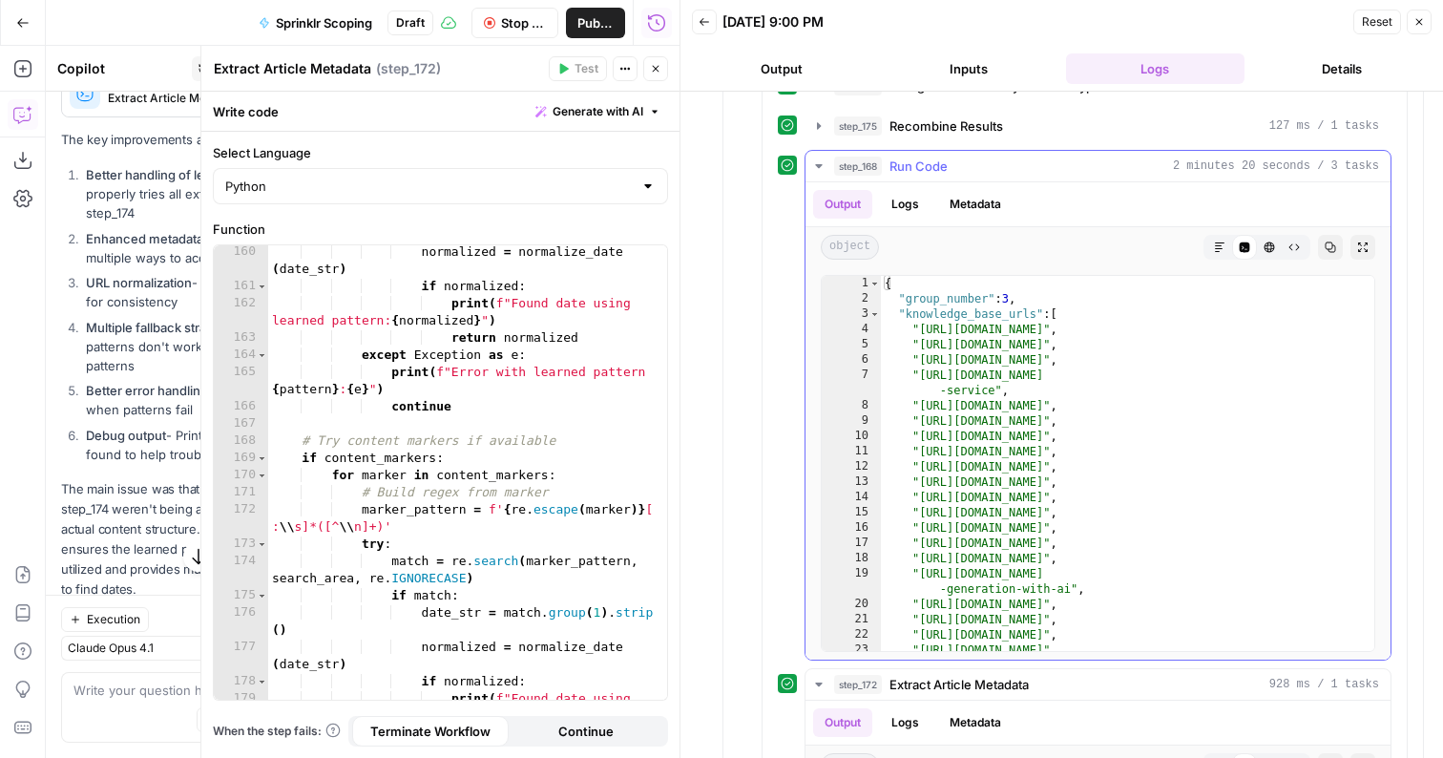
type textarea "**********"
click at [1014, 395] on div "{ "group_number" : 3 , "knowledge_base_urls" : [ "https://www.sprinklr.com/blog…" at bounding box center [1128, 479] width 494 height 406
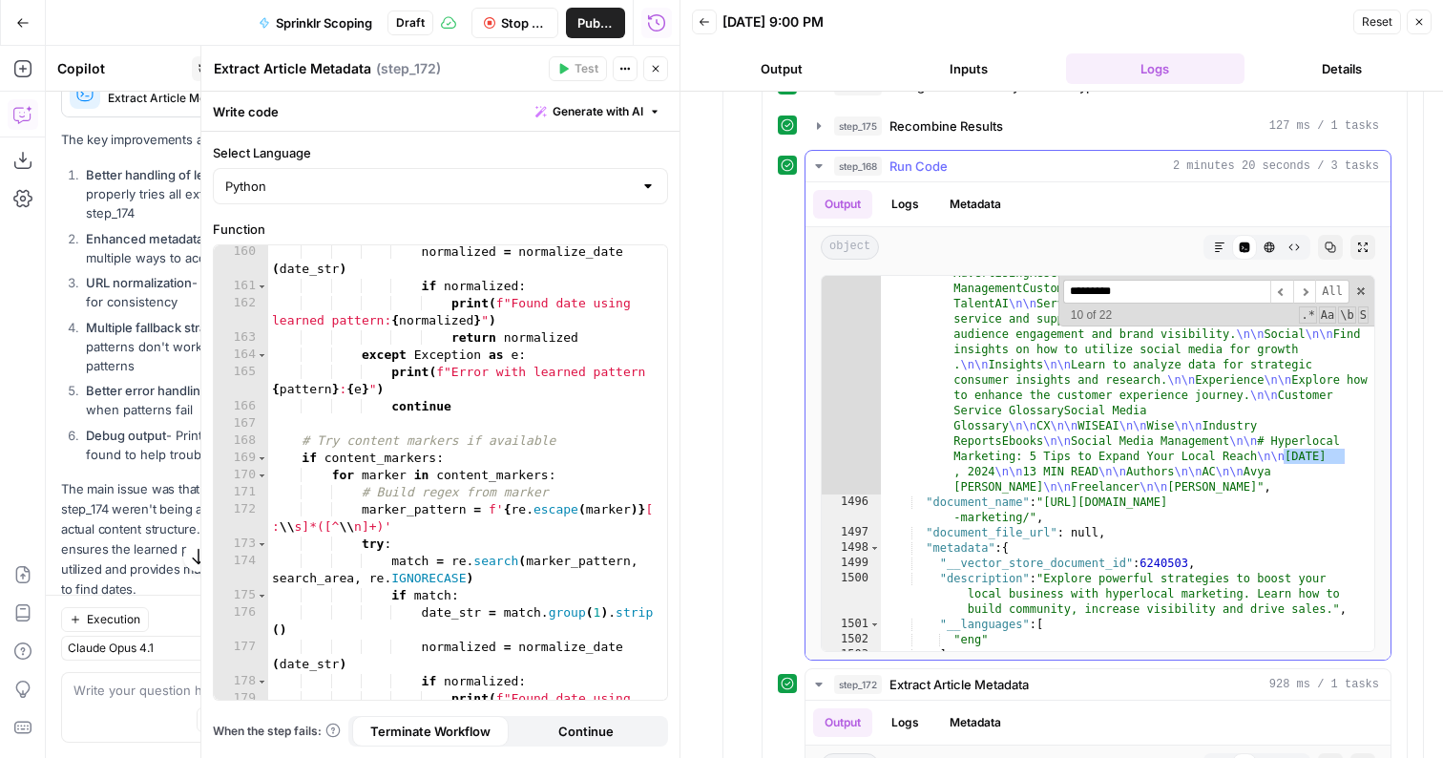
scroll to position [10236, 0]
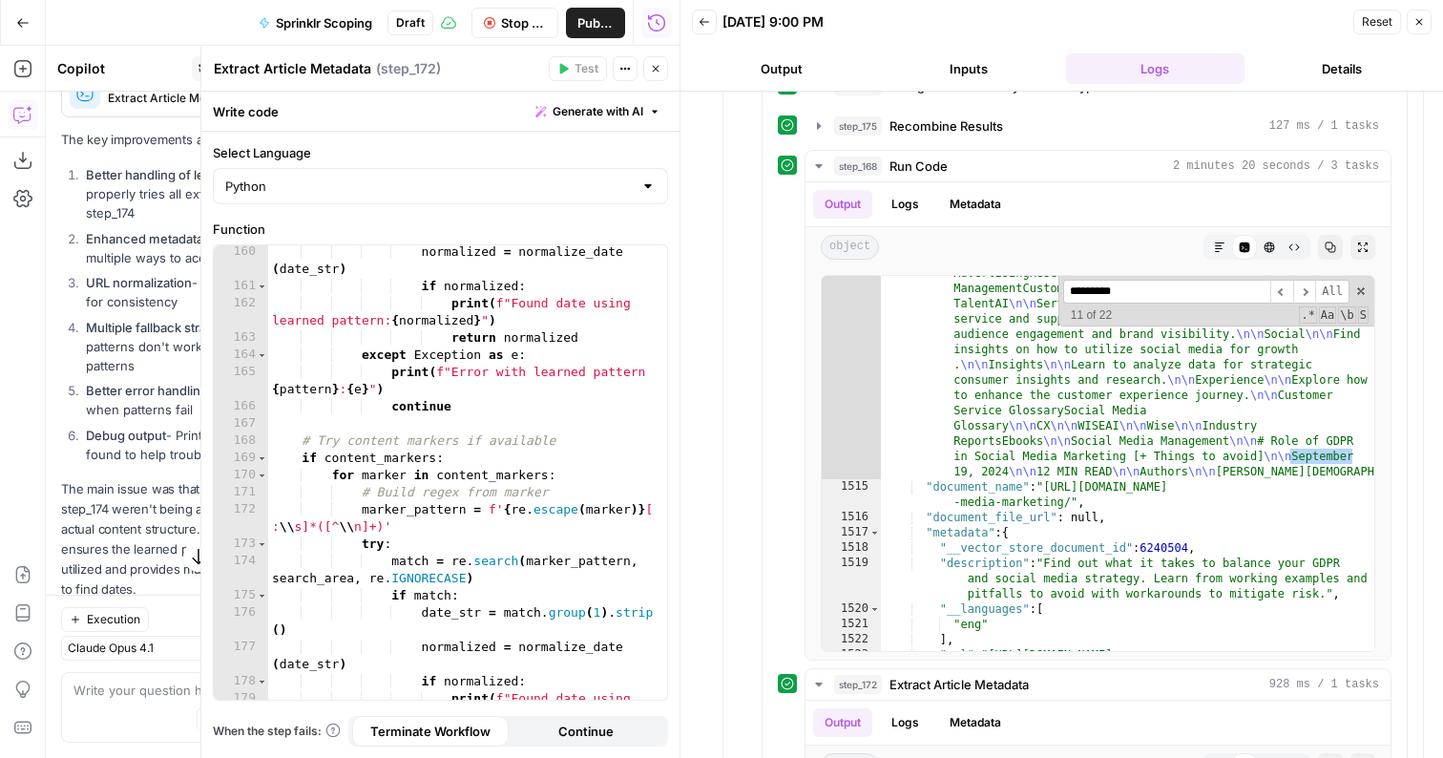
type input "*********"
click at [655, 60] on button "Close" at bounding box center [655, 68] width 25 height 25
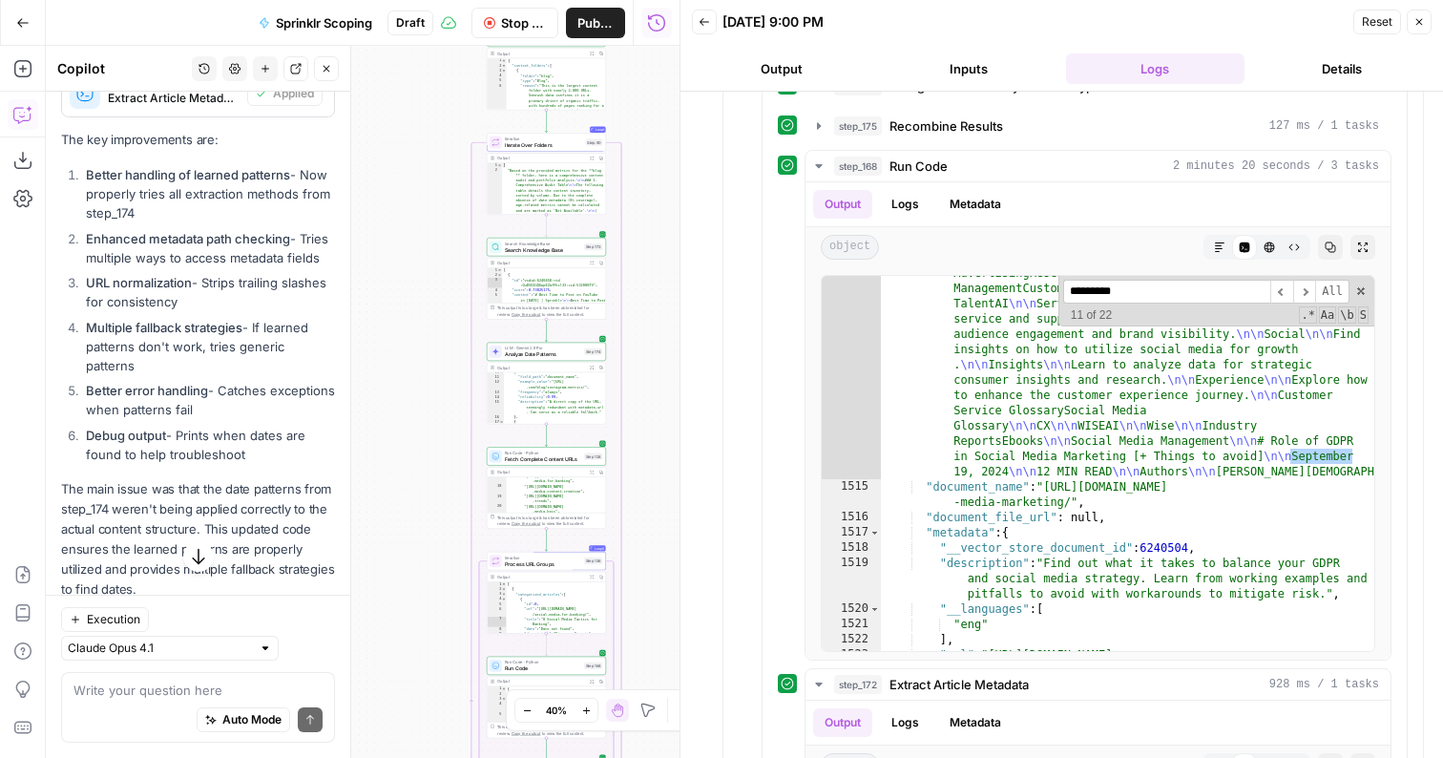
click at [1429, 22] on button "Close" at bounding box center [1419, 22] width 25 height 25
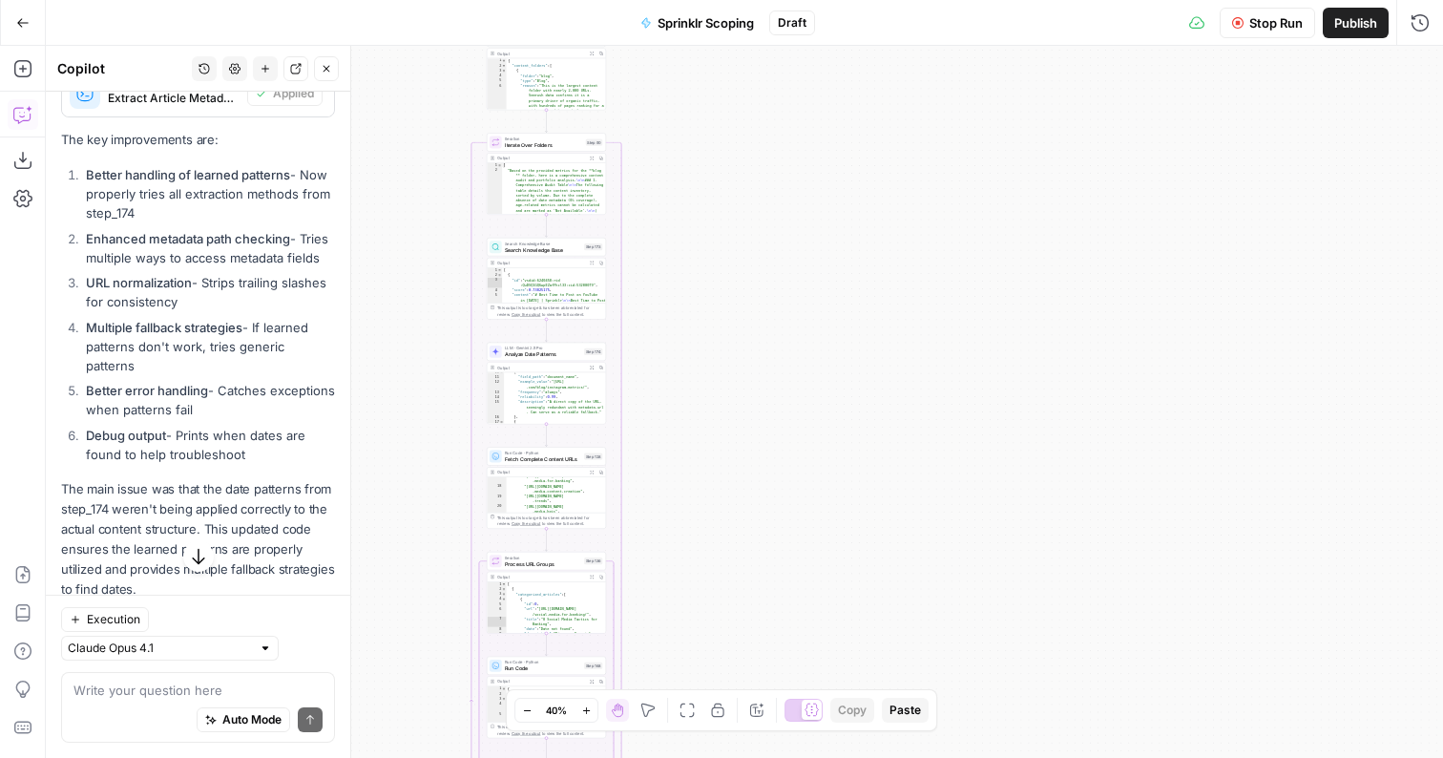
click at [1288, 18] on span "Stop Run" at bounding box center [1276, 22] width 53 height 19
click at [151, 697] on textarea at bounding box center [198, 690] width 249 height 19
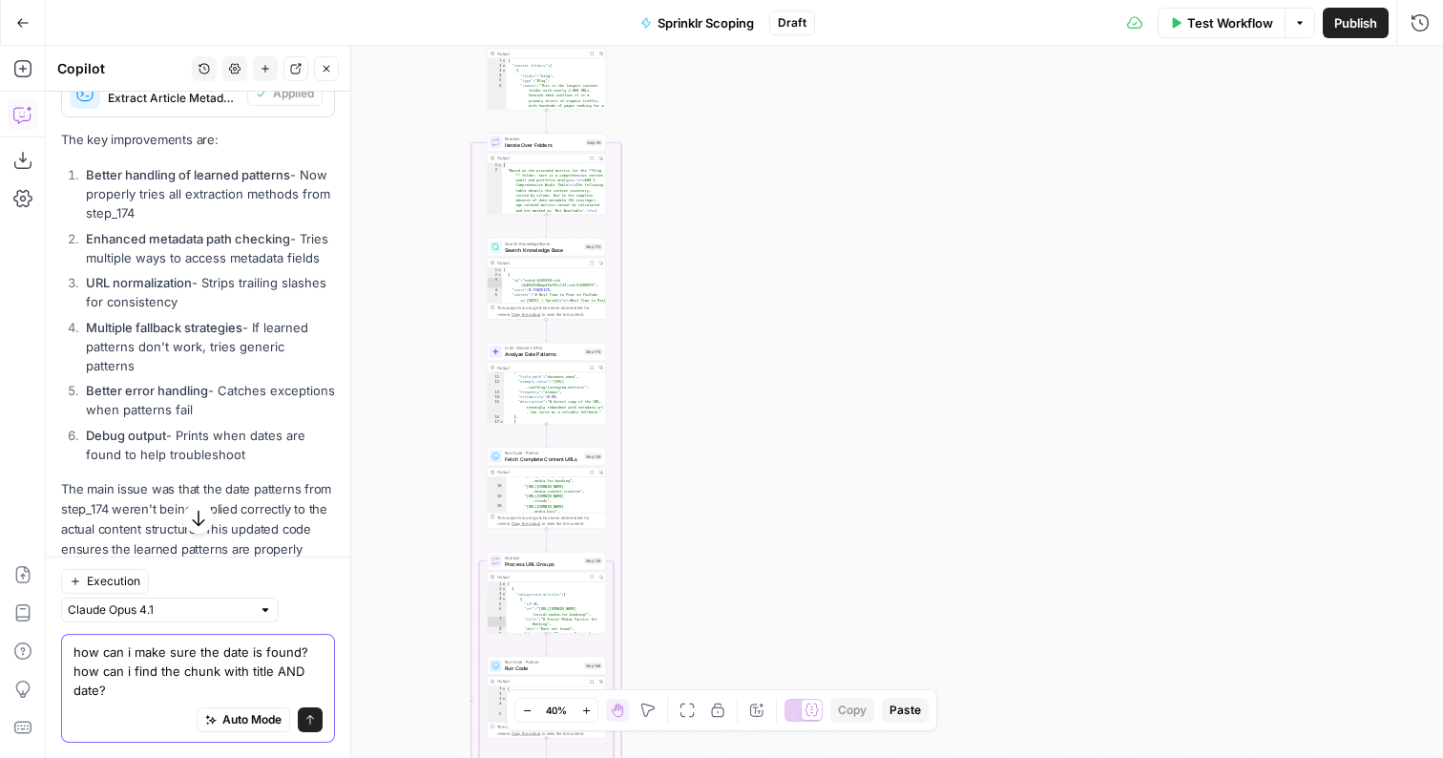
type textarea "how can i make sure the date is found? how can i find the chunk with title AND …"
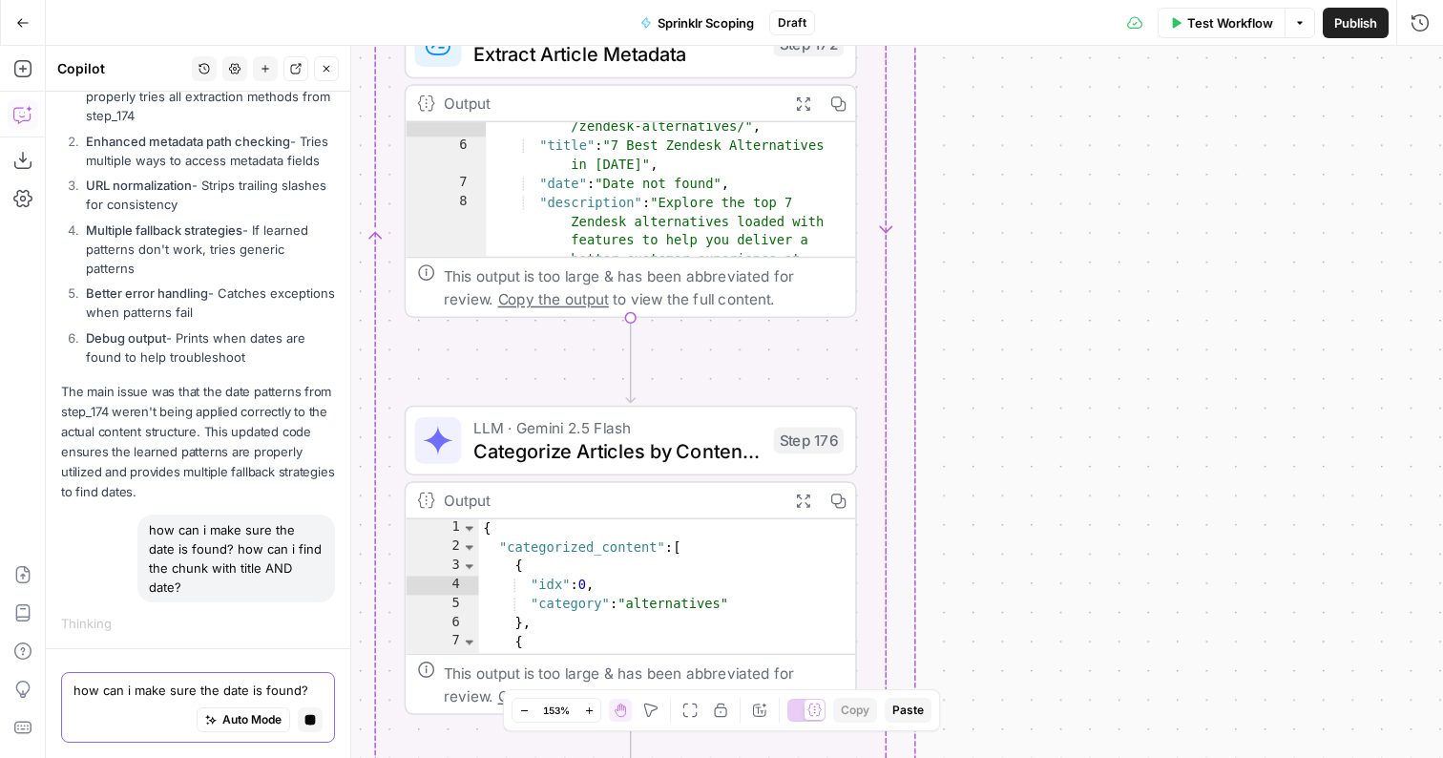
scroll to position [0, 0]
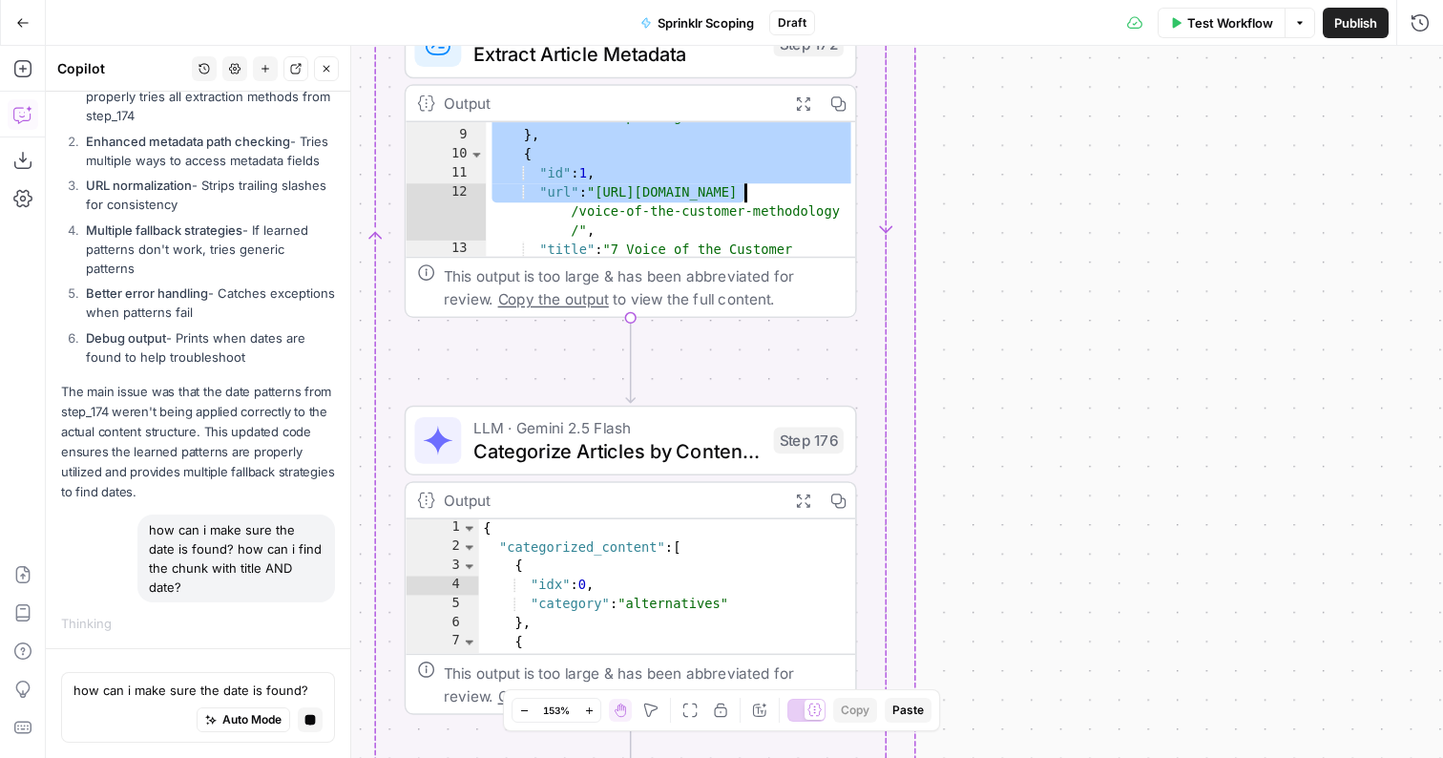
drag, startPoint x: 605, startPoint y: 205, endPoint x: 643, endPoint y: 163, distance: 56.8
click at [648, 163] on div ""description" : "Explore the top 7 Zendesk alternatives loaded with features to…" at bounding box center [671, 167] width 371 height 270
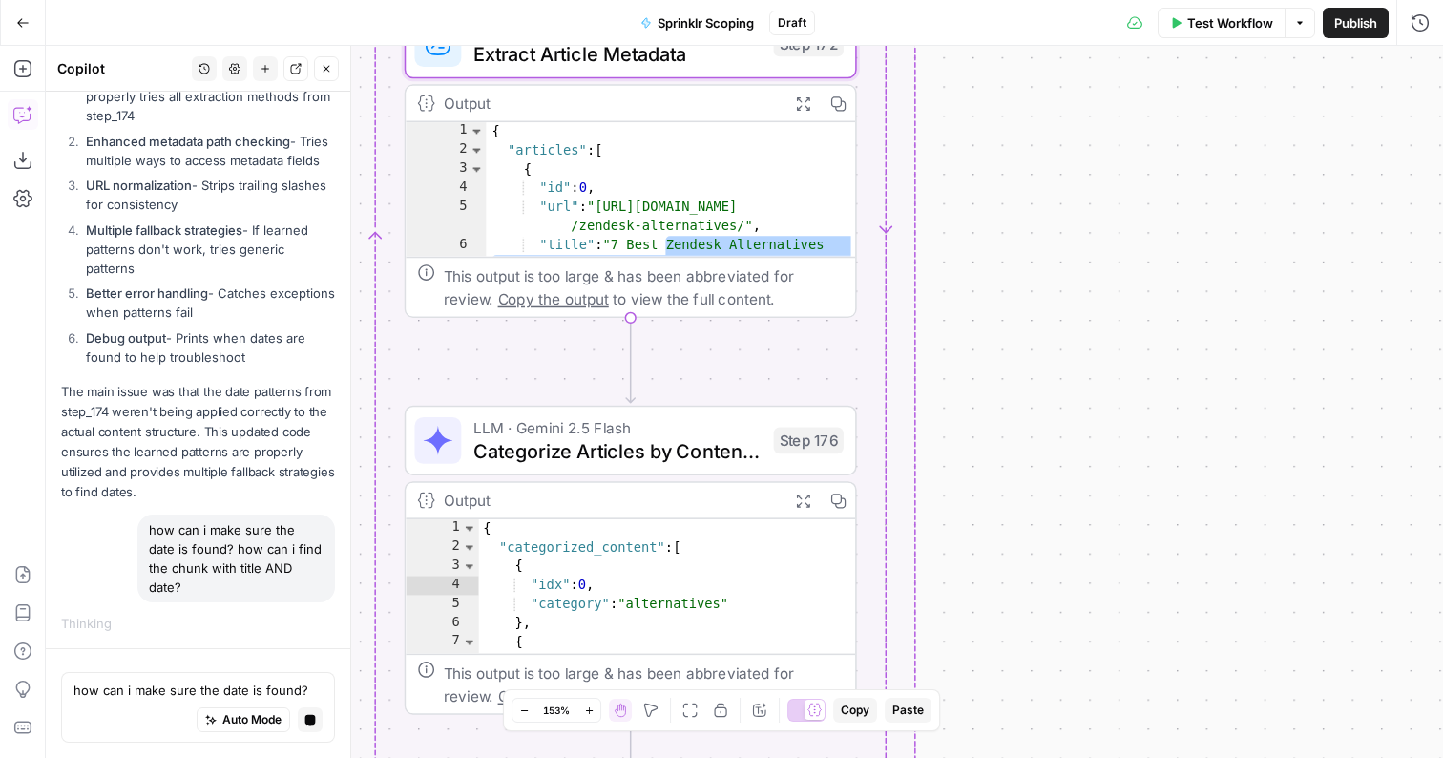
click at [653, 179] on div "{ "articles" : [ { "id" : 0 , "url" : "https://www.sprinklr.com/blog /zendesk-a…" at bounding box center [671, 209] width 371 height 175
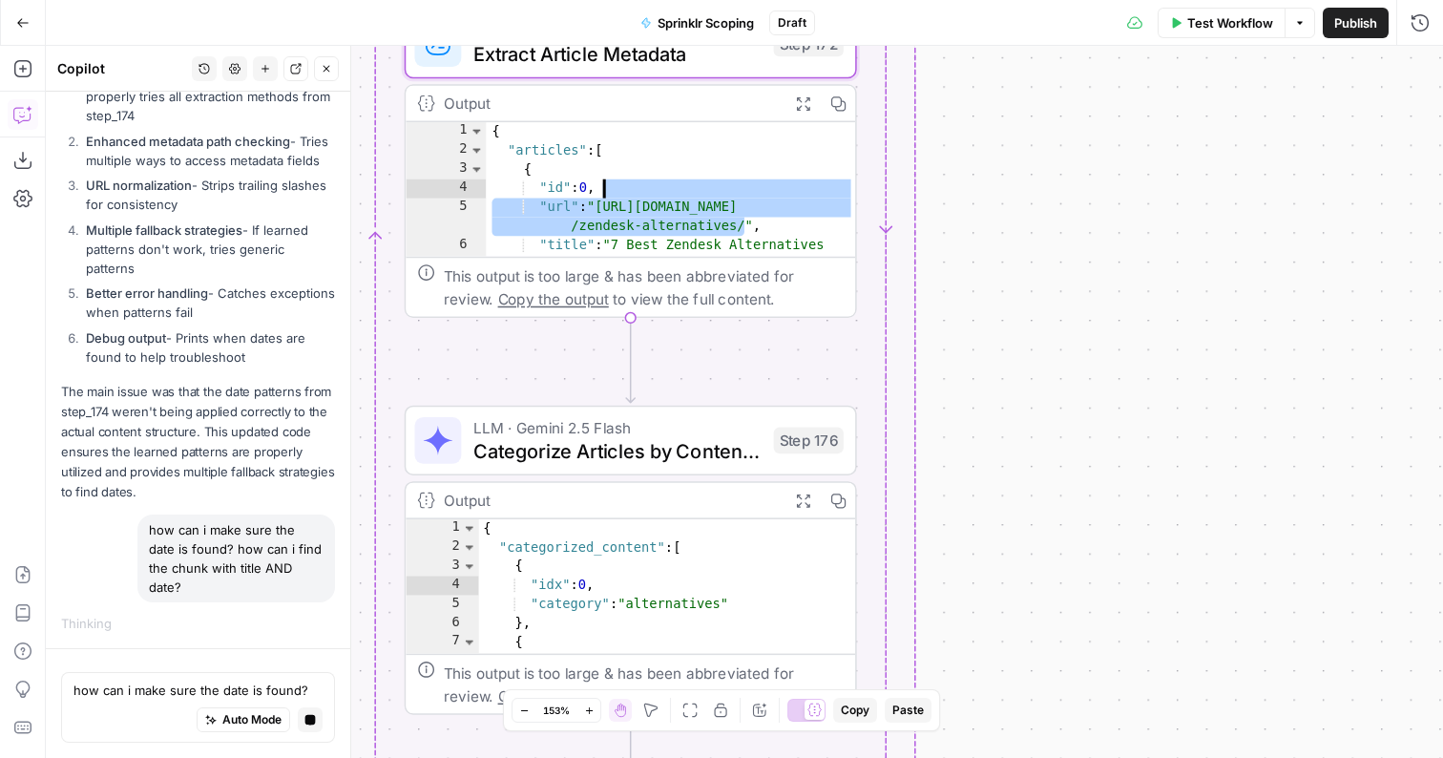
type textarea "**********"
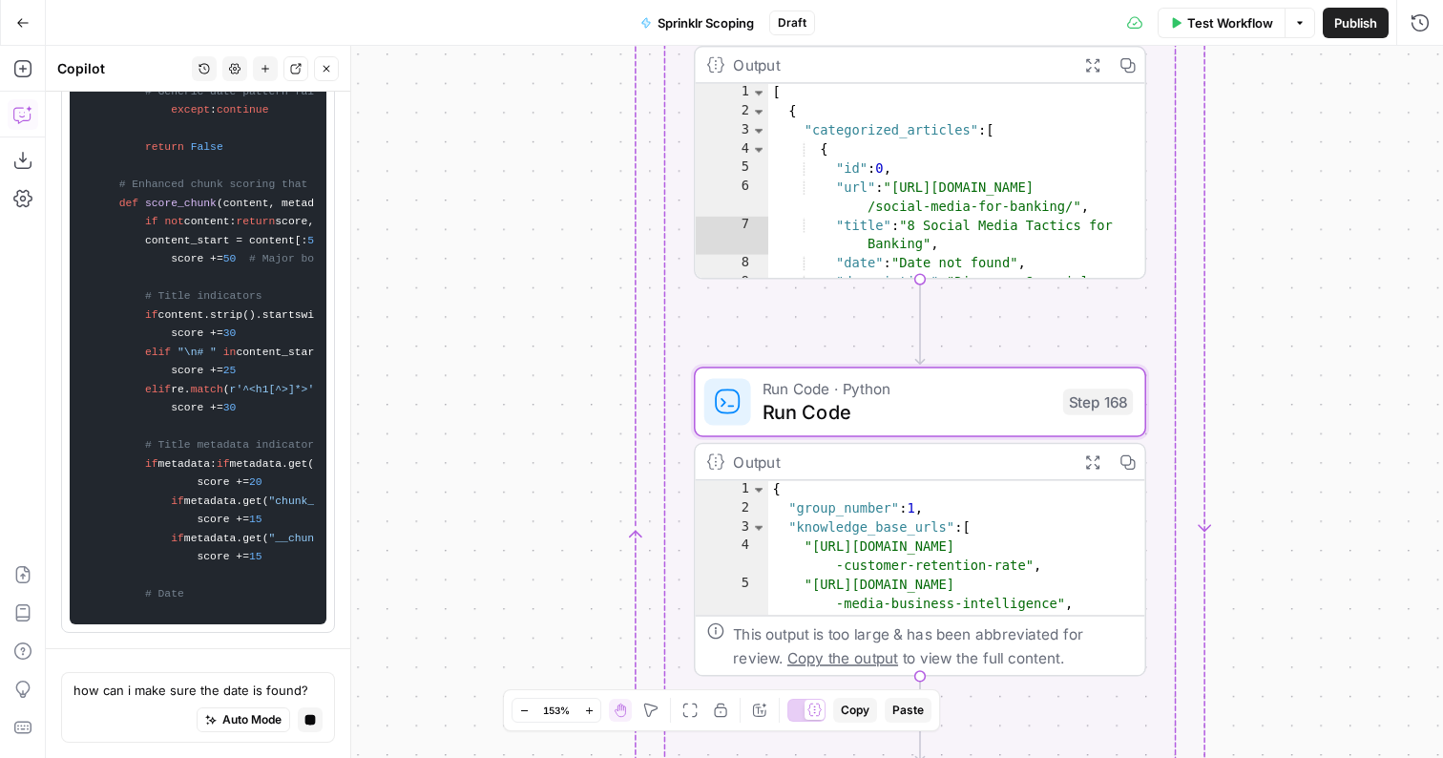
scroll to position [7879, 0]
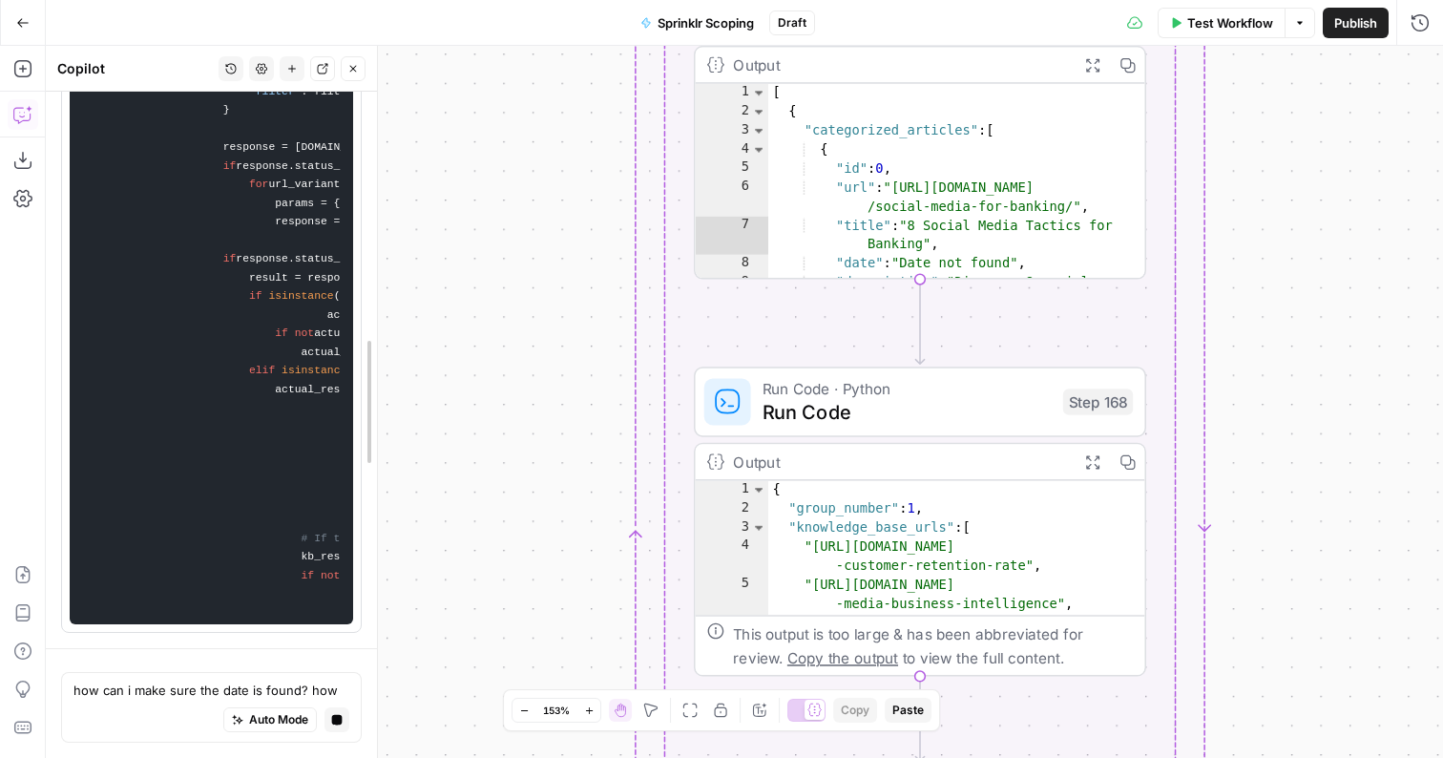
drag, startPoint x: 352, startPoint y: 447, endPoint x: 785, endPoint y: 458, distance: 432.6
click at [785, 458] on body "Sprinklr New Home Browse Insights Opportunities Your Data Flightpath Recent Gri…" at bounding box center [721, 379] width 1443 height 758
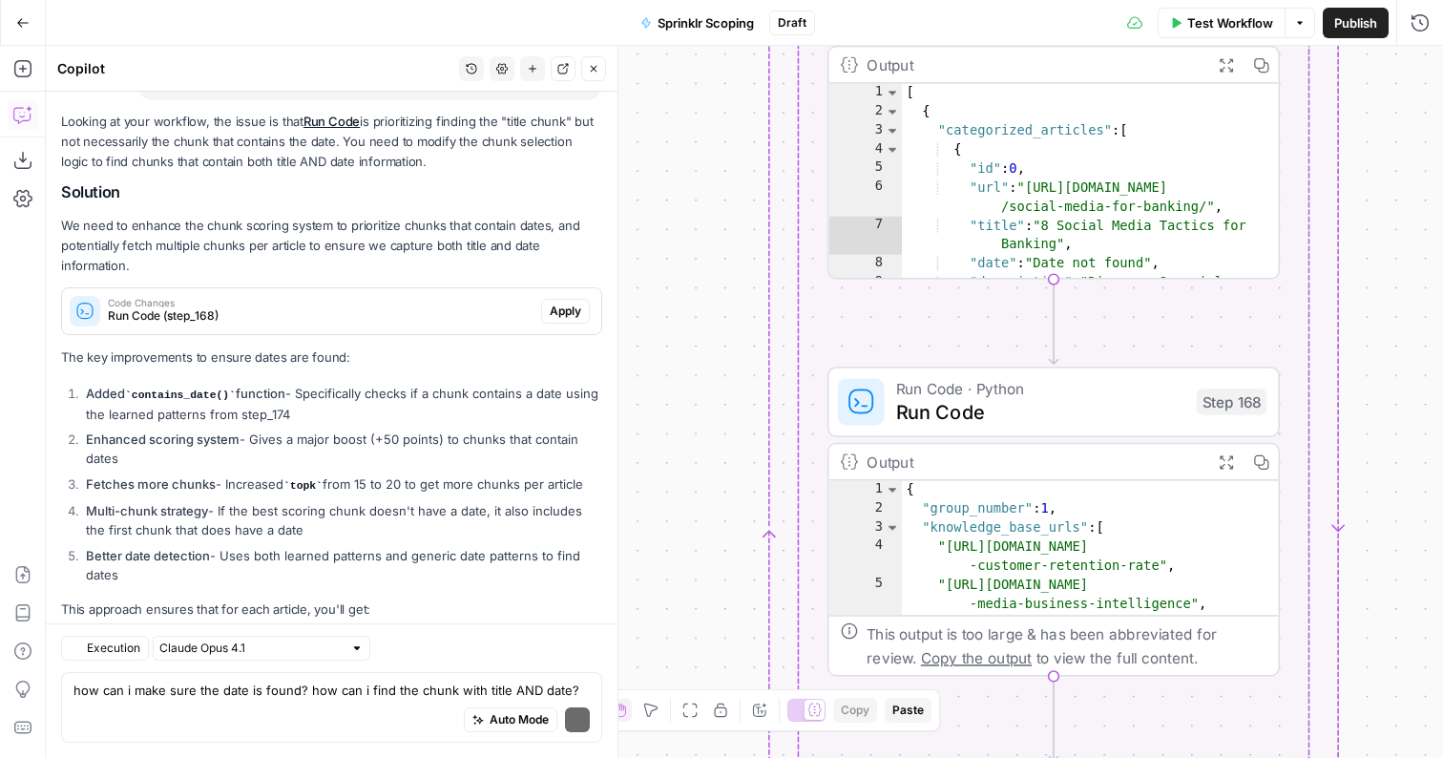
scroll to position [2249, 0]
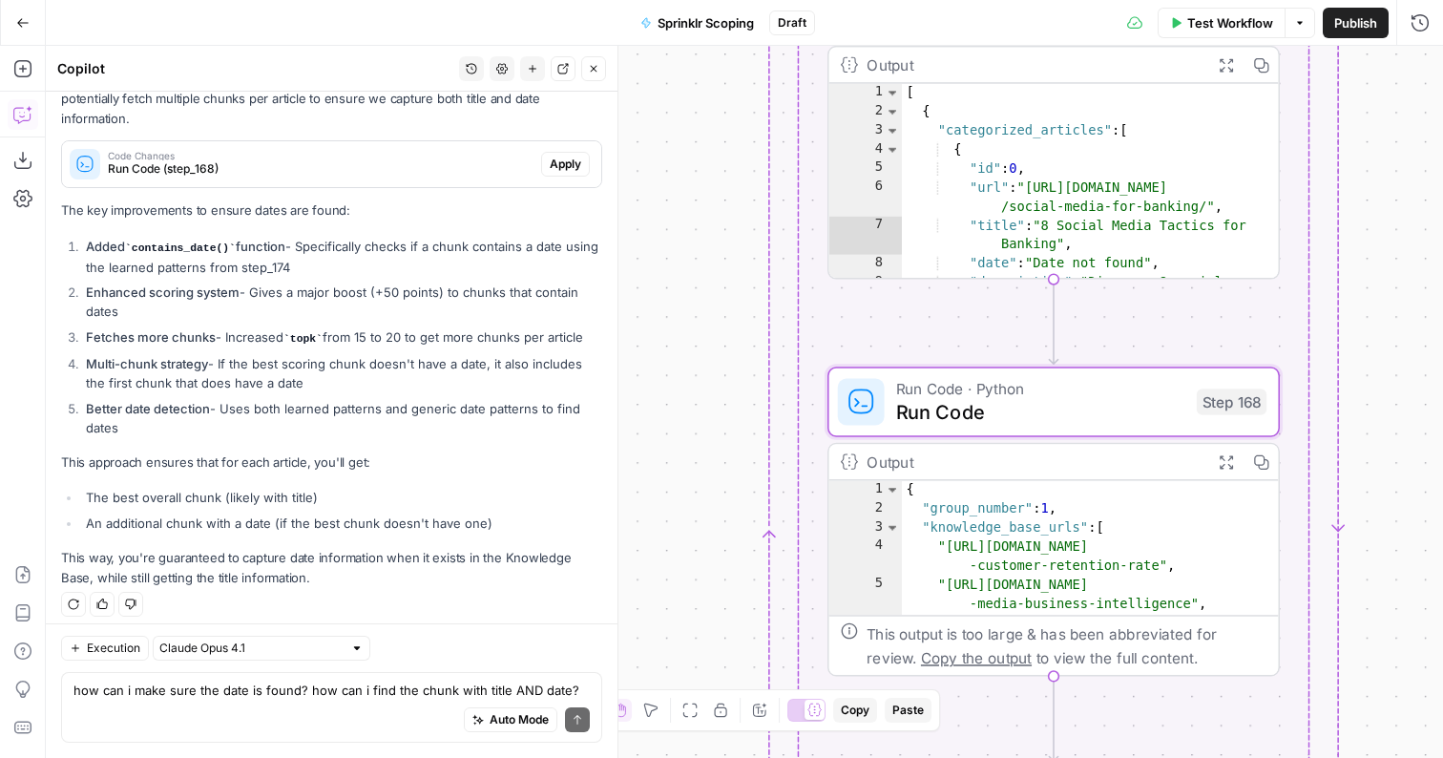
click at [559, 156] on span "Apply" at bounding box center [566, 164] width 32 height 17
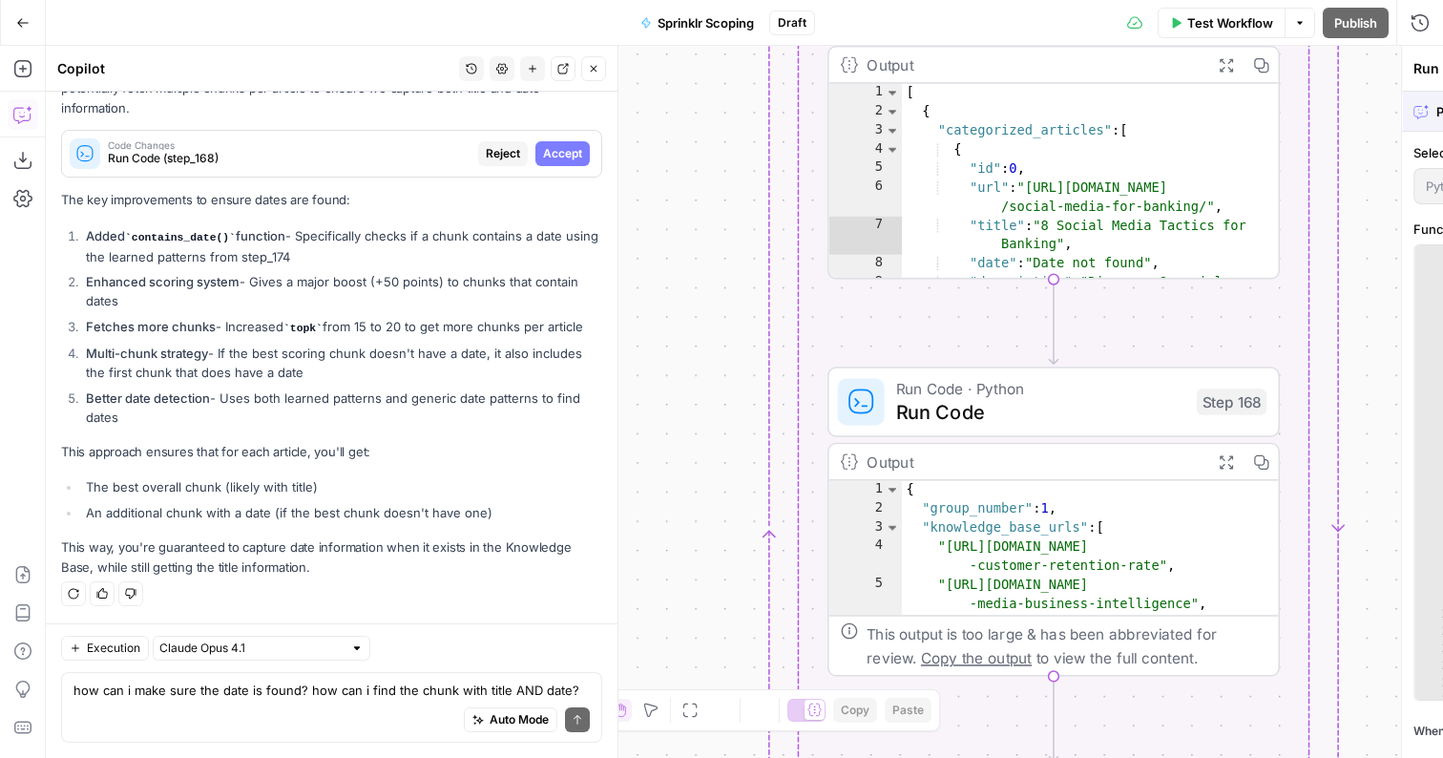
scroll to position [2157, 0]
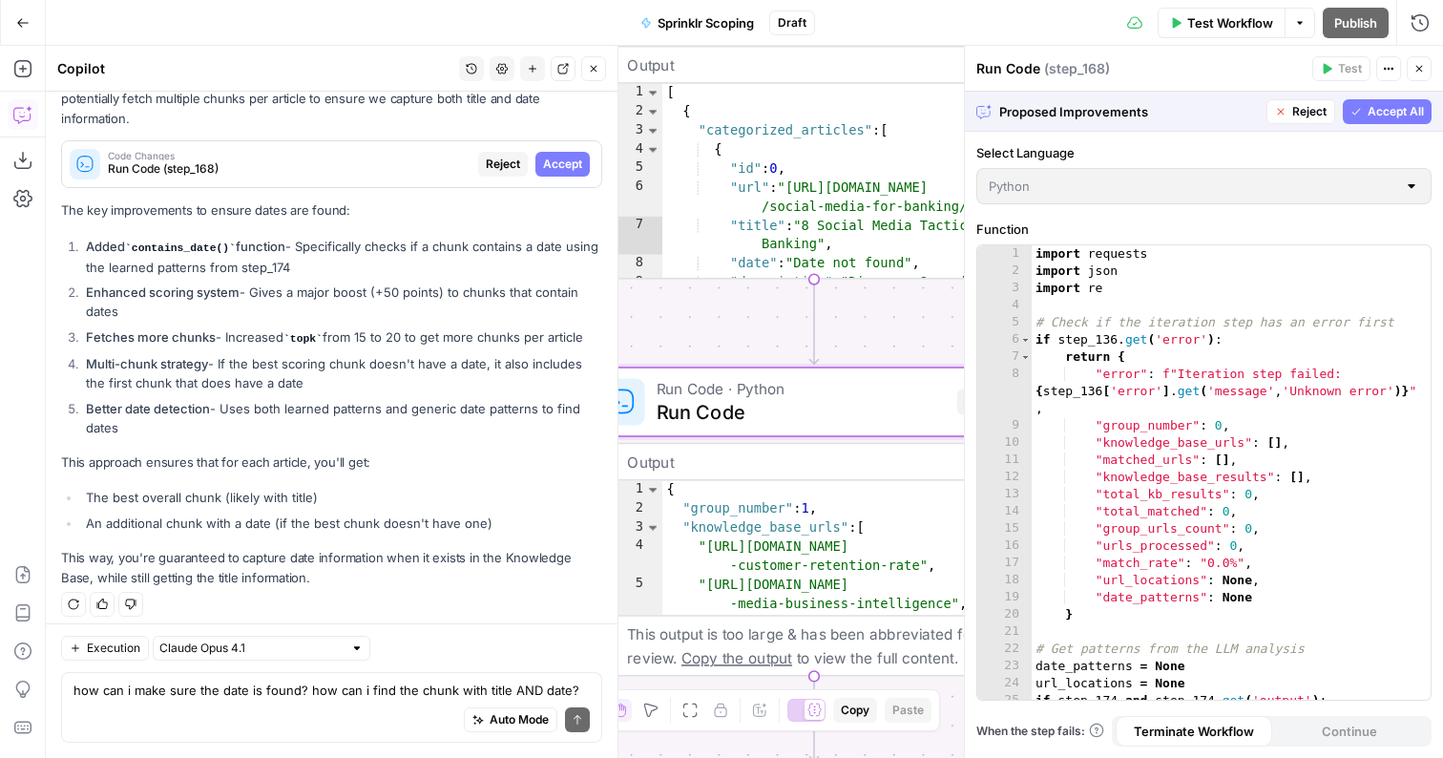
click at [565, 156] on span "Accept" at bounding box center [562, 164] width 39 height 17
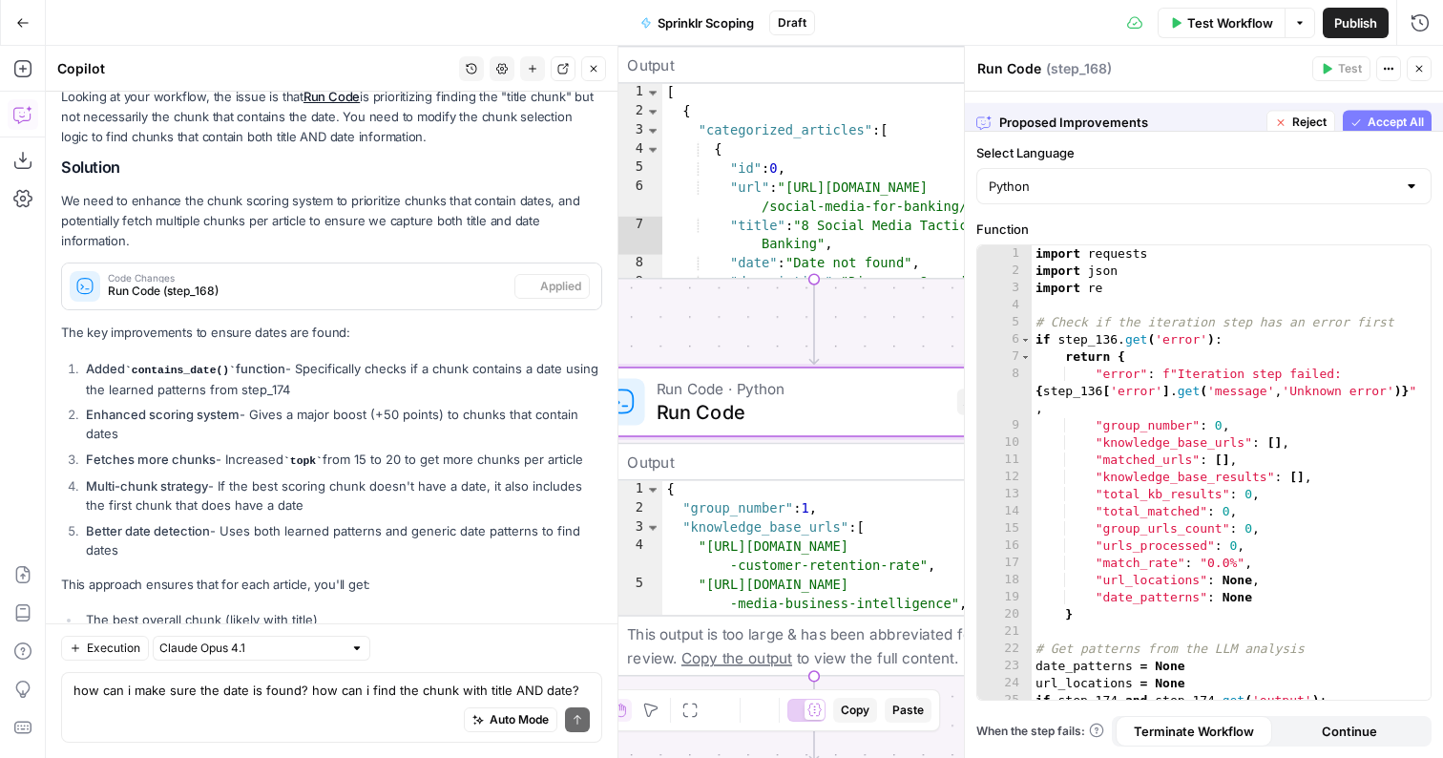
scroll to position [2280, 0]
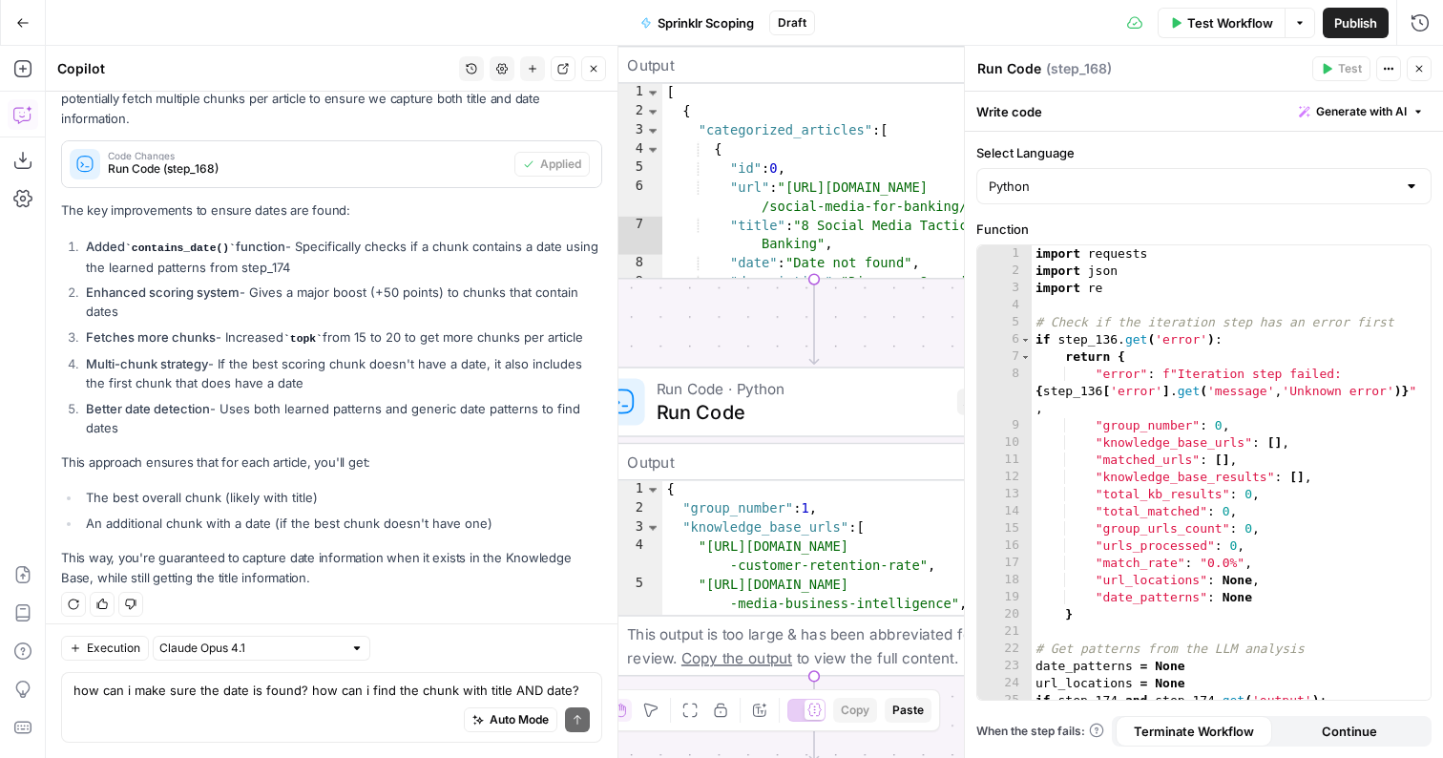
click at [1420, 65] on icon "button" at bounding box center [1419, 68] width 11 height 11
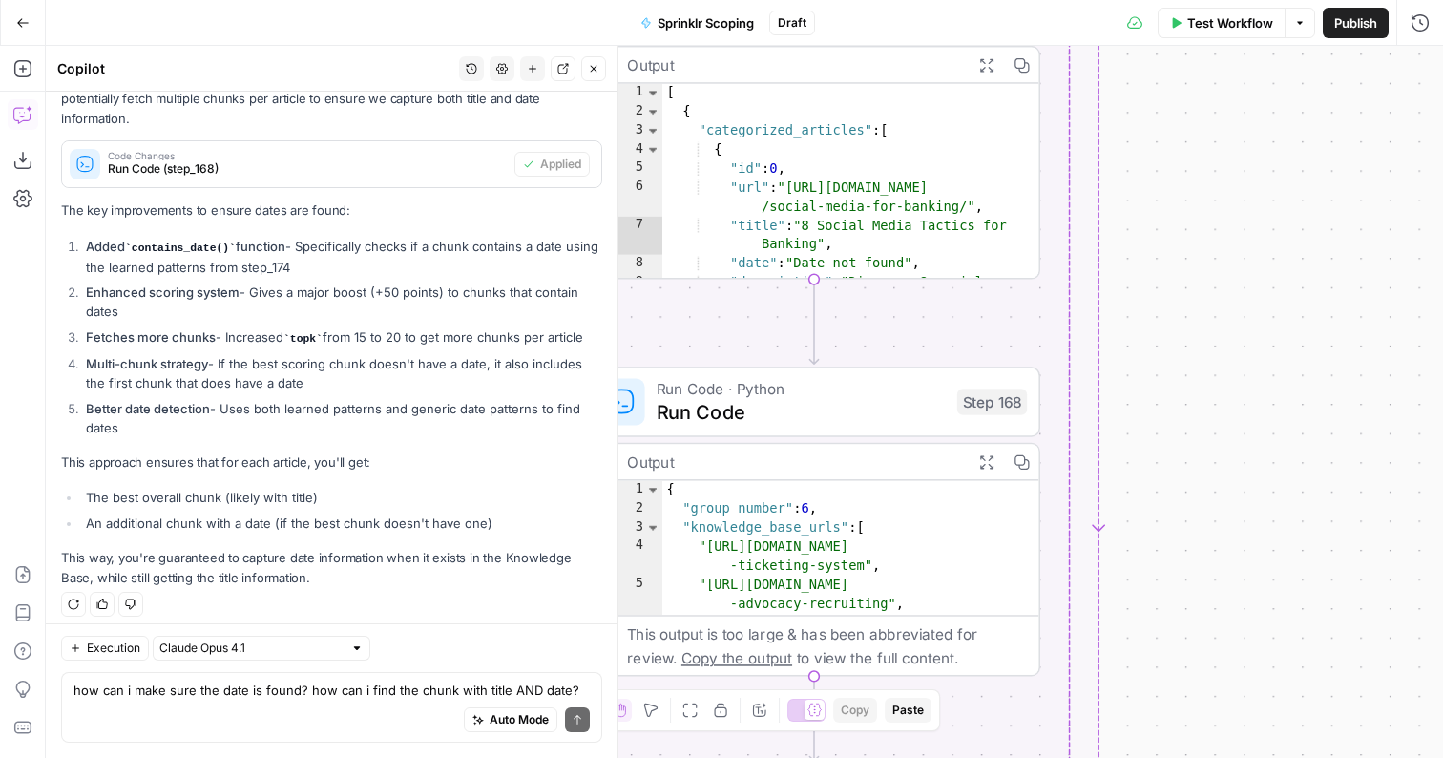
scroll to position [180, 0]
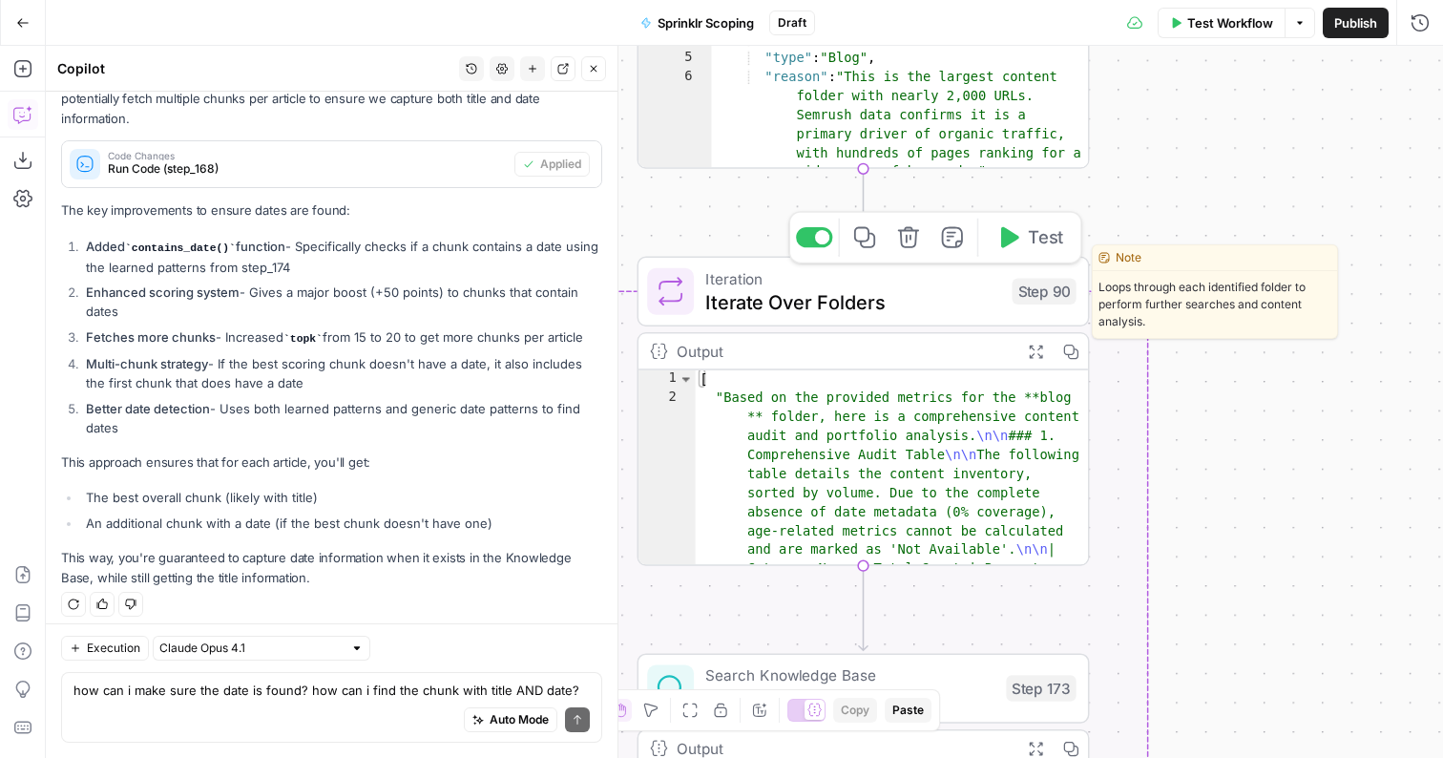
click at [1022, 238] on button "Test" at bounding box center [1029, 238] width 91 height 38
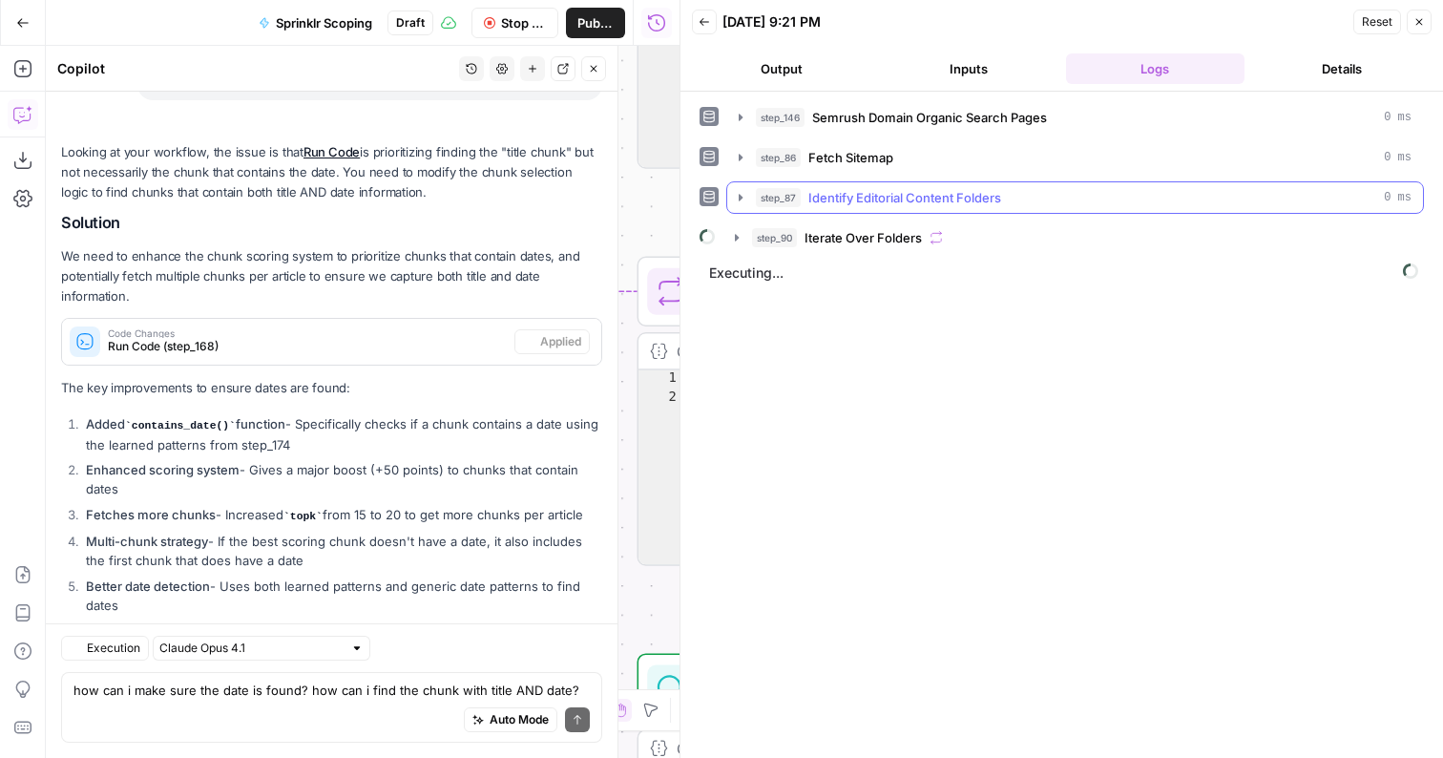
scroll to position [2280, 0]
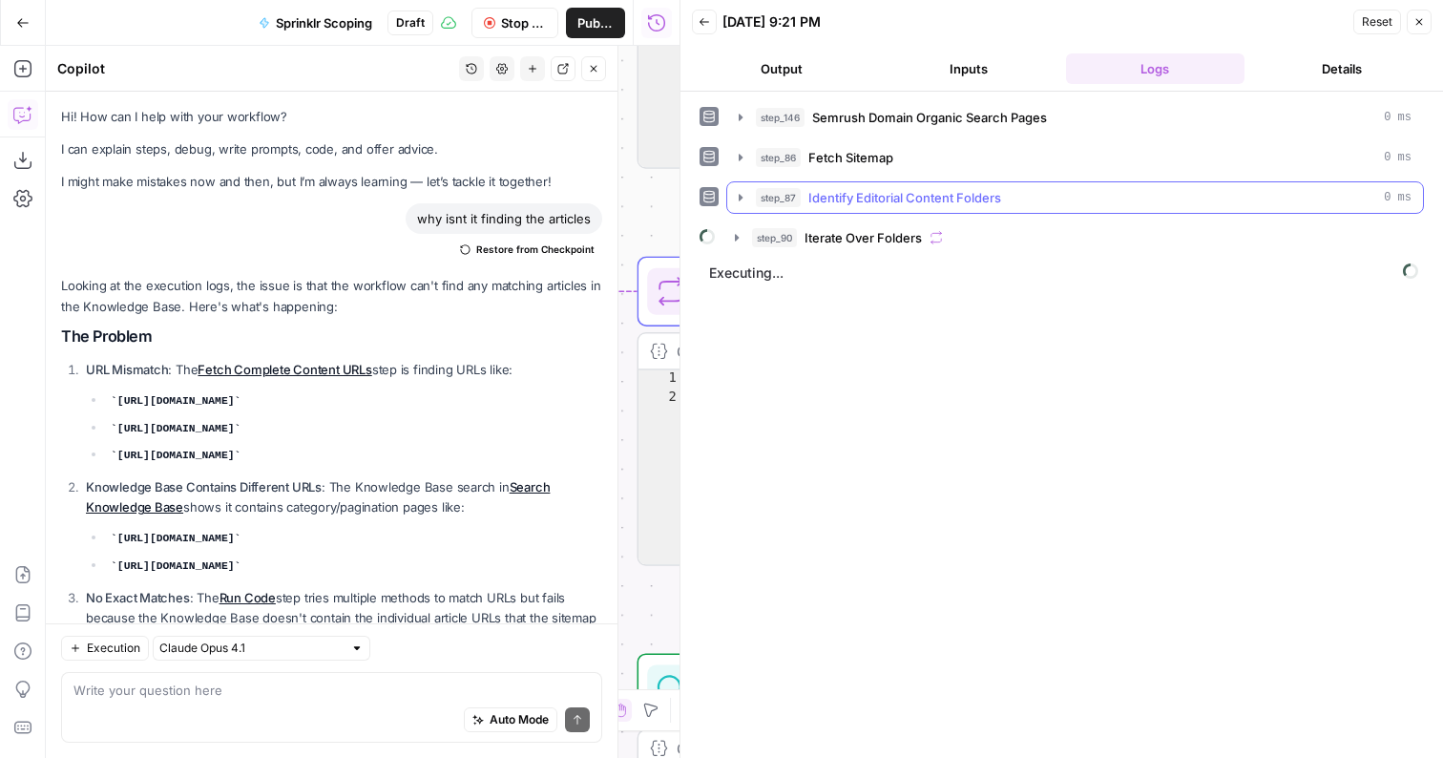
scroll to position [2280, 0]
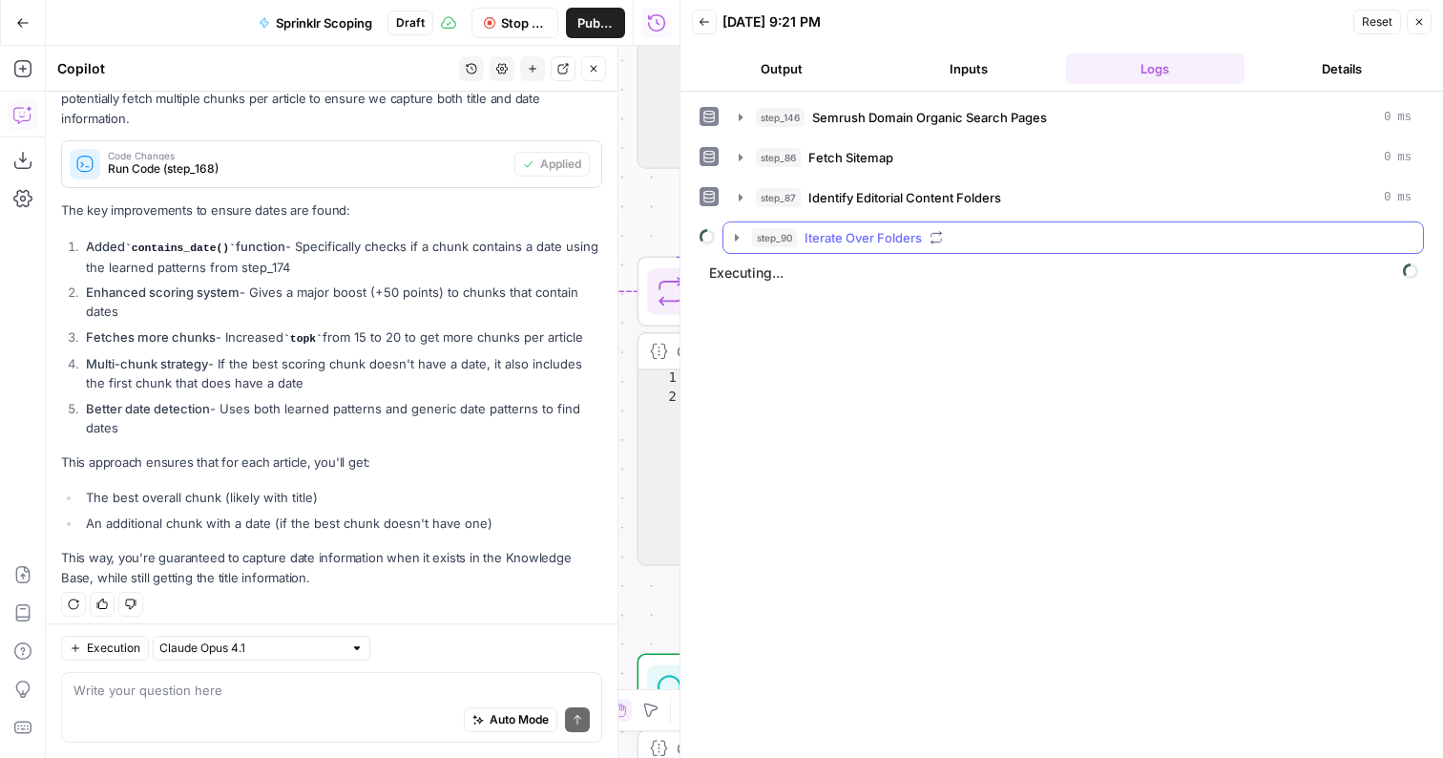
click at [804, 237] on div "step_90 Iterate Over Folders" at bounding box center [1082, 237] width 660 height 19
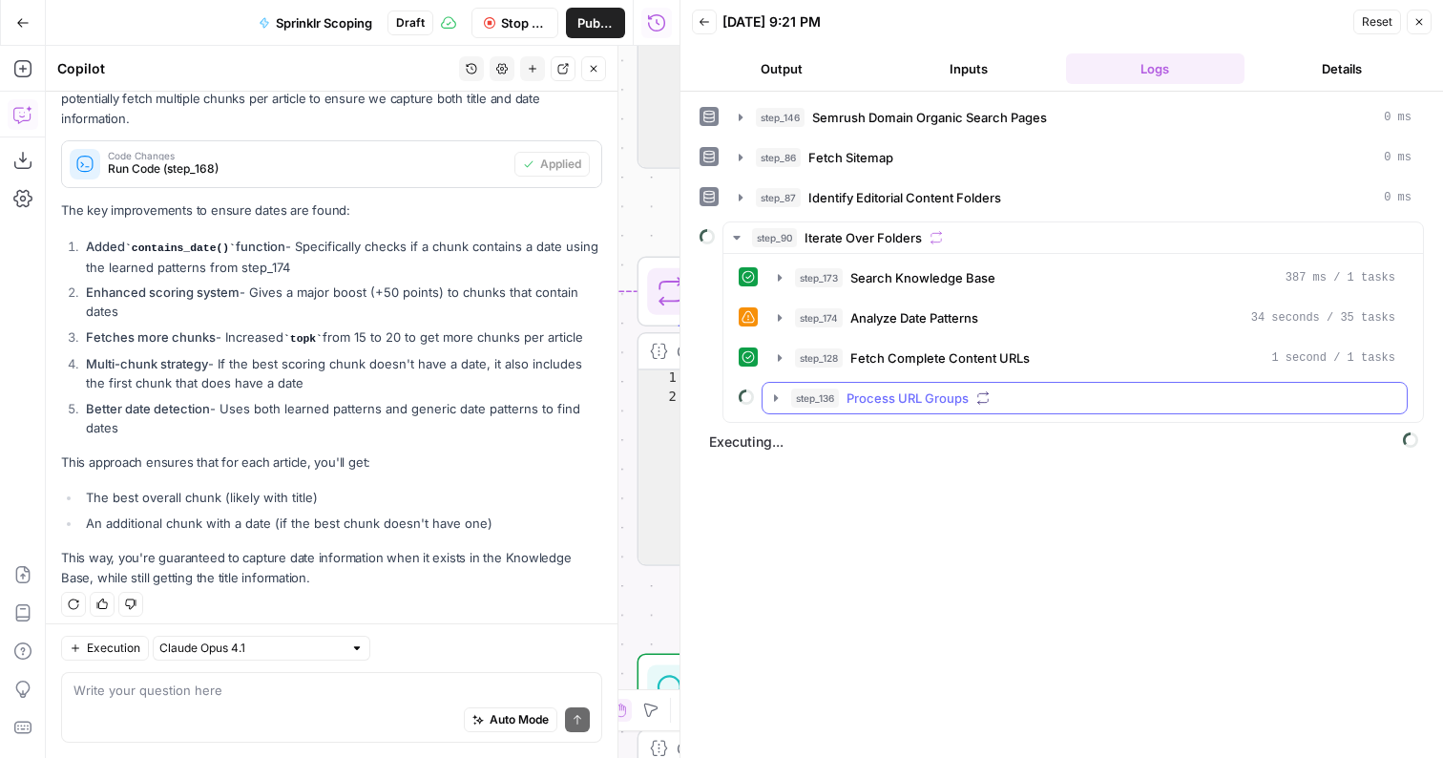
click at [898, 393] on span "Process URL Groups" at bounding box center [908, 398] width 122 height 19
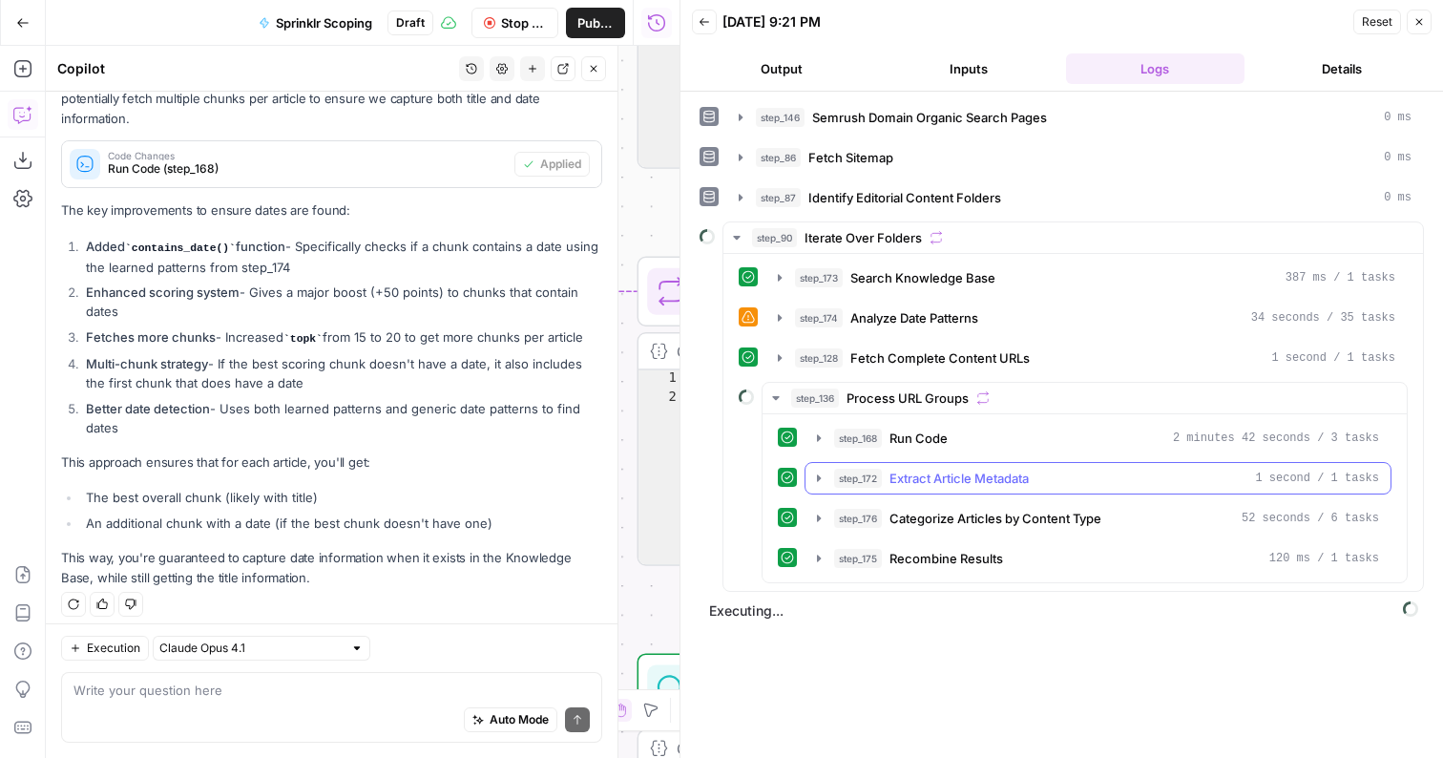
click at [937, 490] on button "step_172 Extract Article Metadata 1 second / 1 tasks" at bounding box center [1098, 478] width 585 height 31
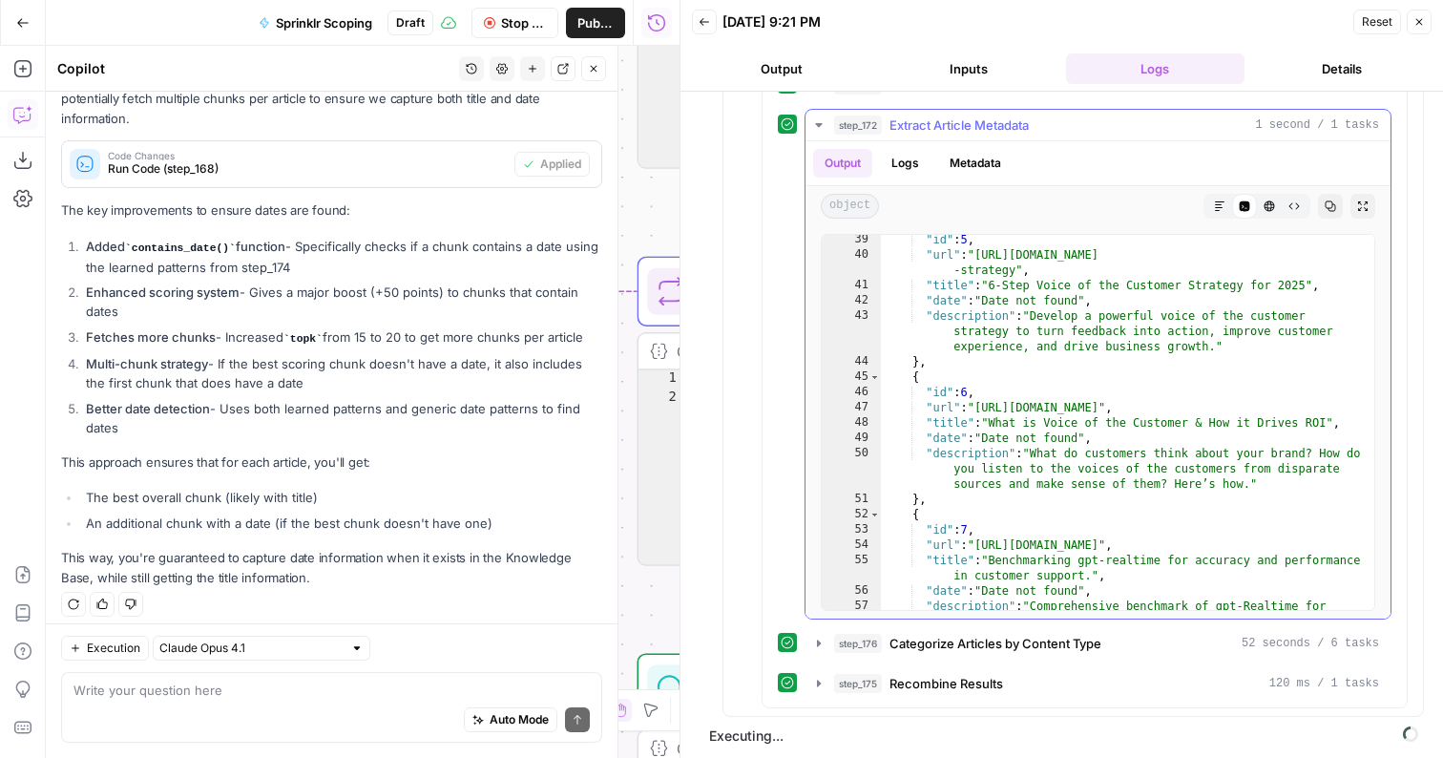
scroll to position [579, 0]
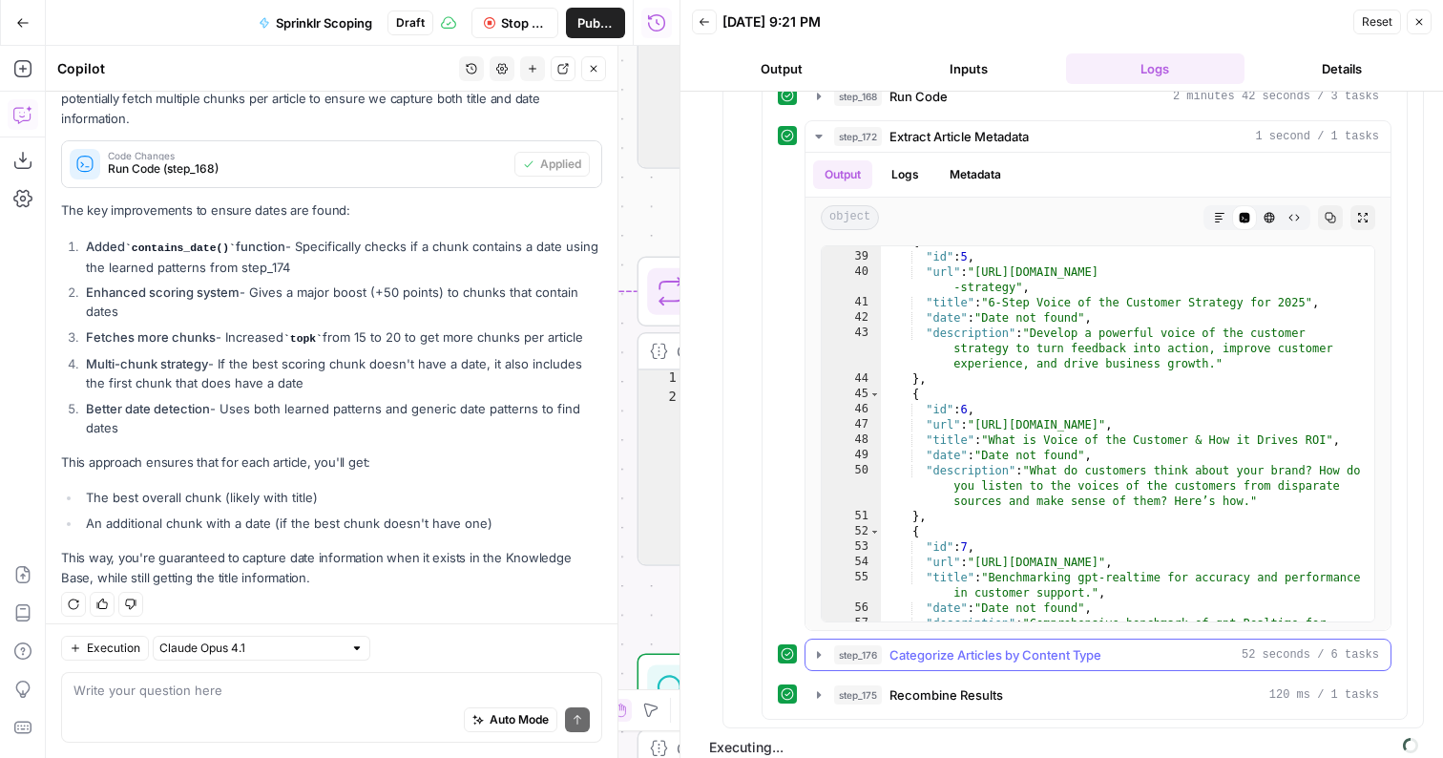
click at [940, 661] on span "Categorize Articles by Content Type" at bounding box center [996, 654] width 212 height 19
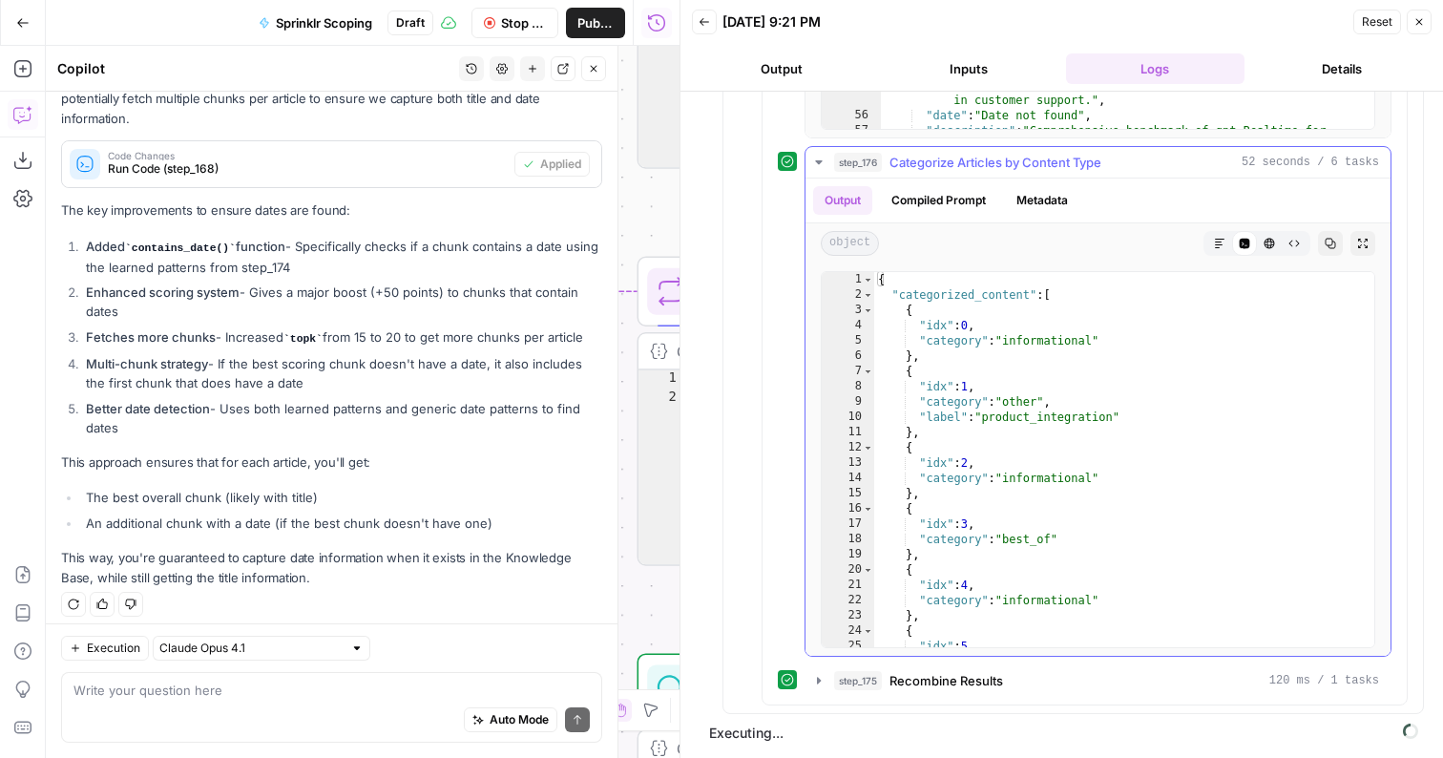
scroll to position [252, 0]
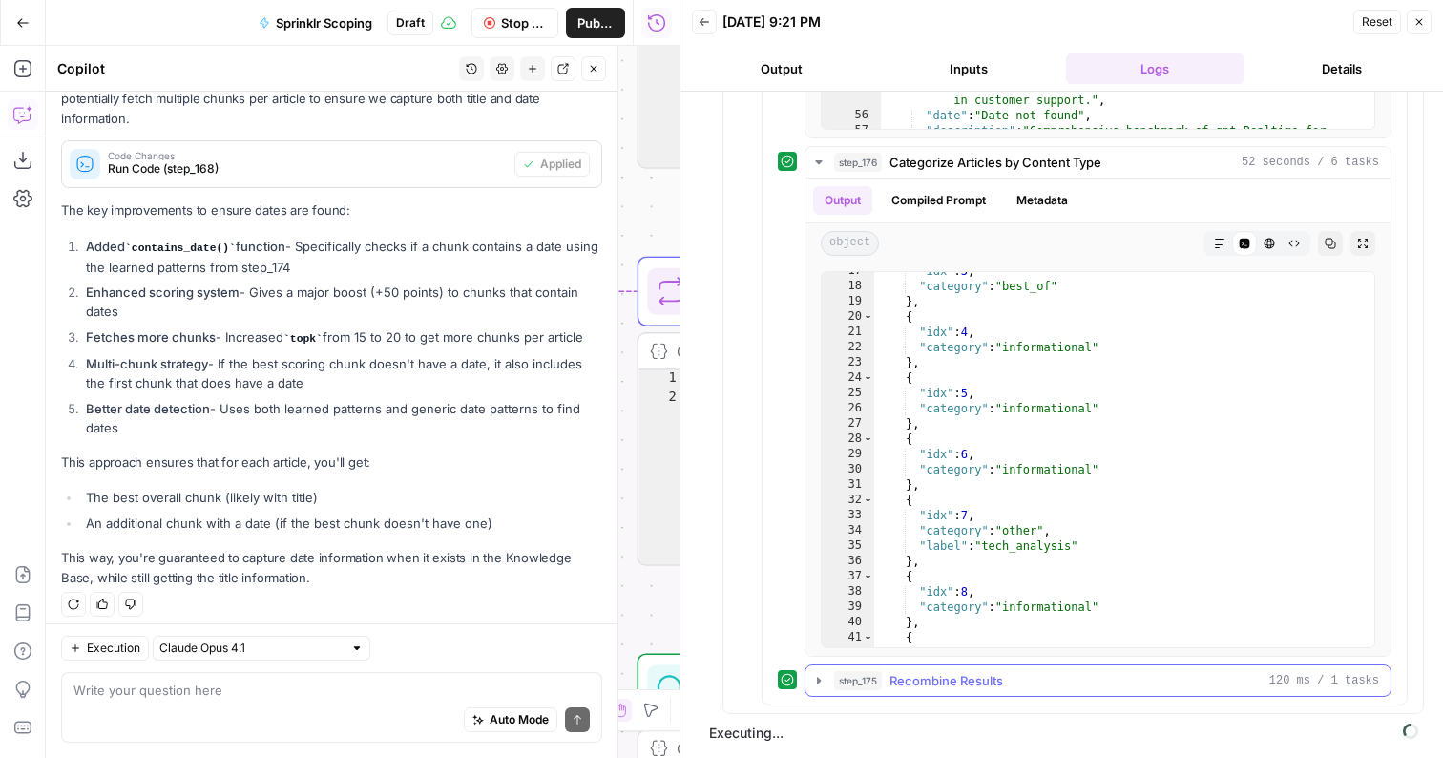
click at [936, 679] on span "Recombine Results" at bounding box center [947, 680] width 114 height 19
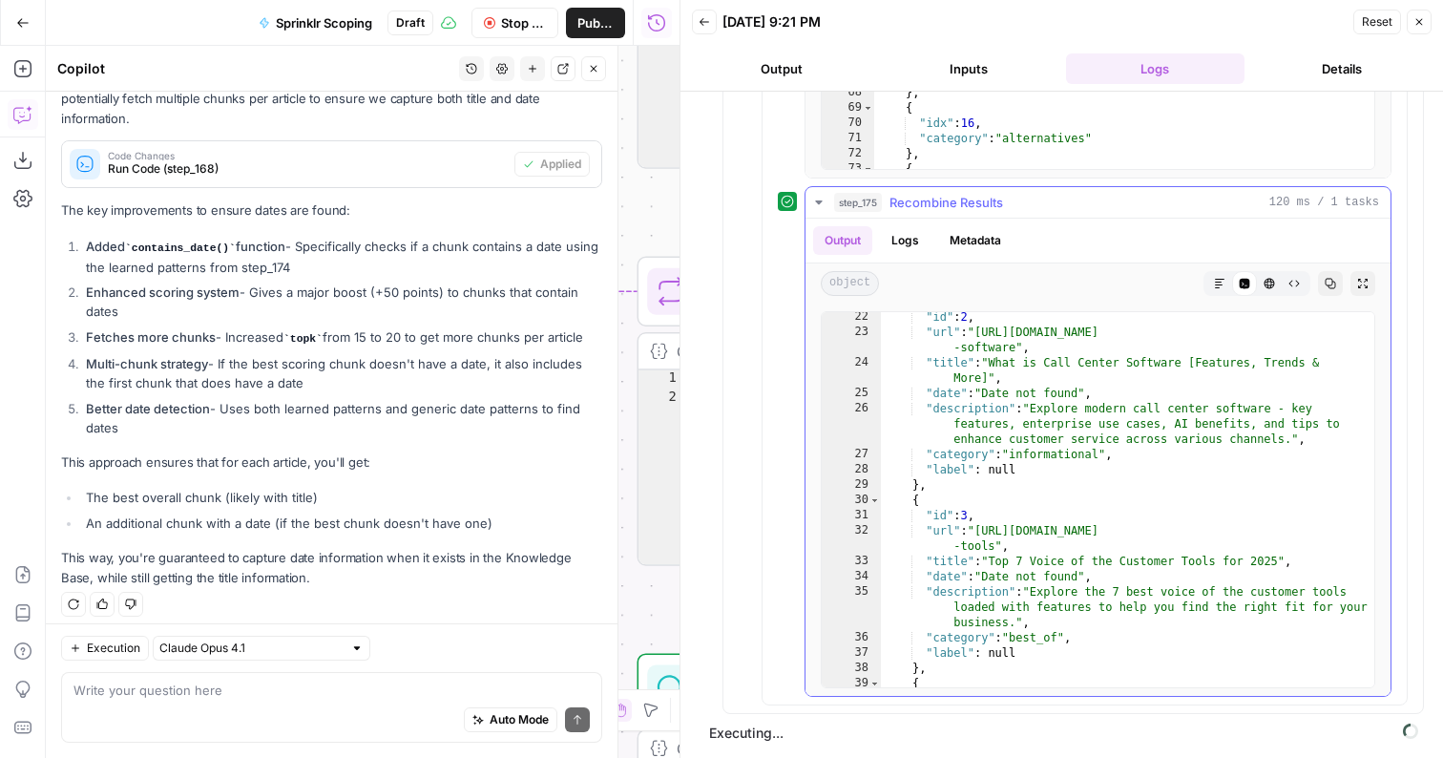
scroll to position [377, 0]
click at [1417, 30] on button "Close" at bounding box center [1419, 22] width 25 height 25
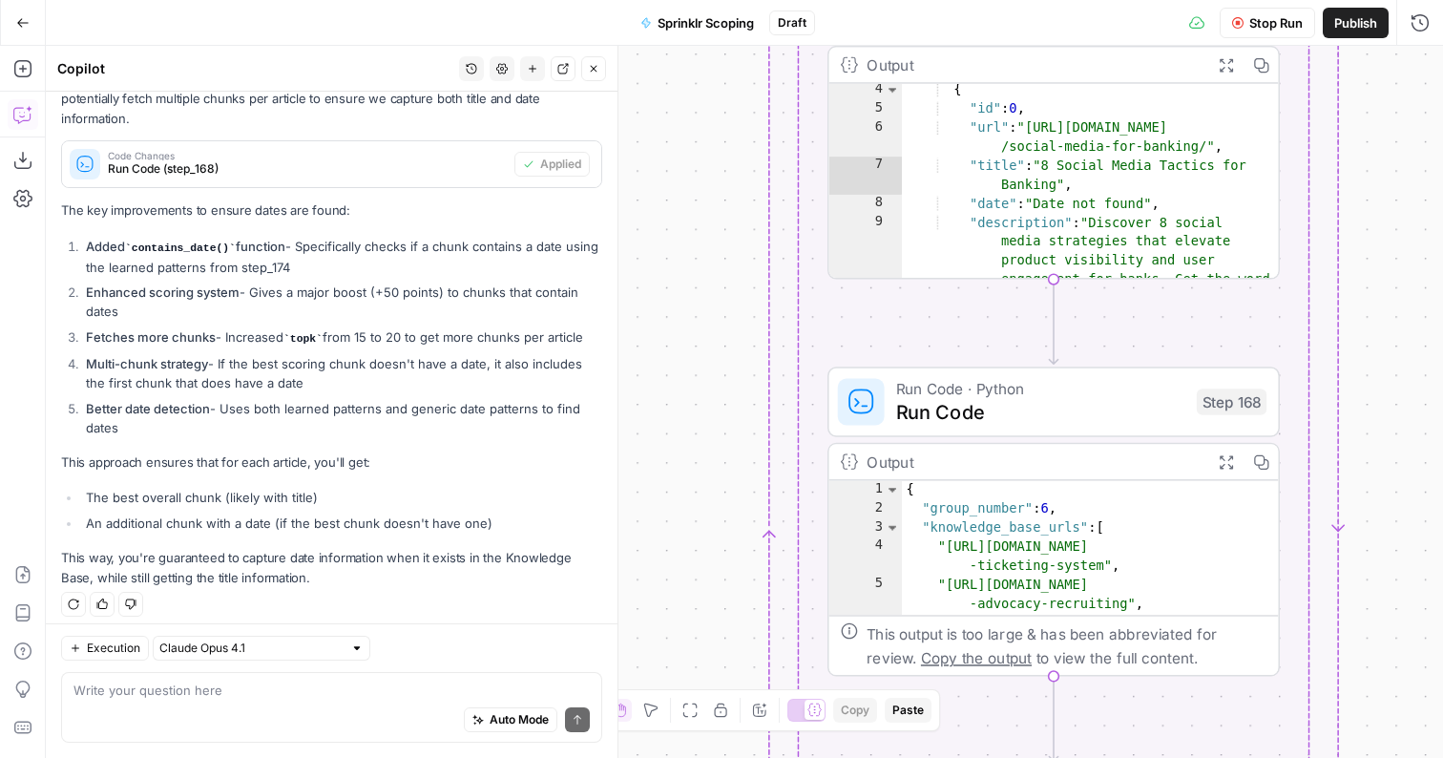
scroll to position [39, 0]
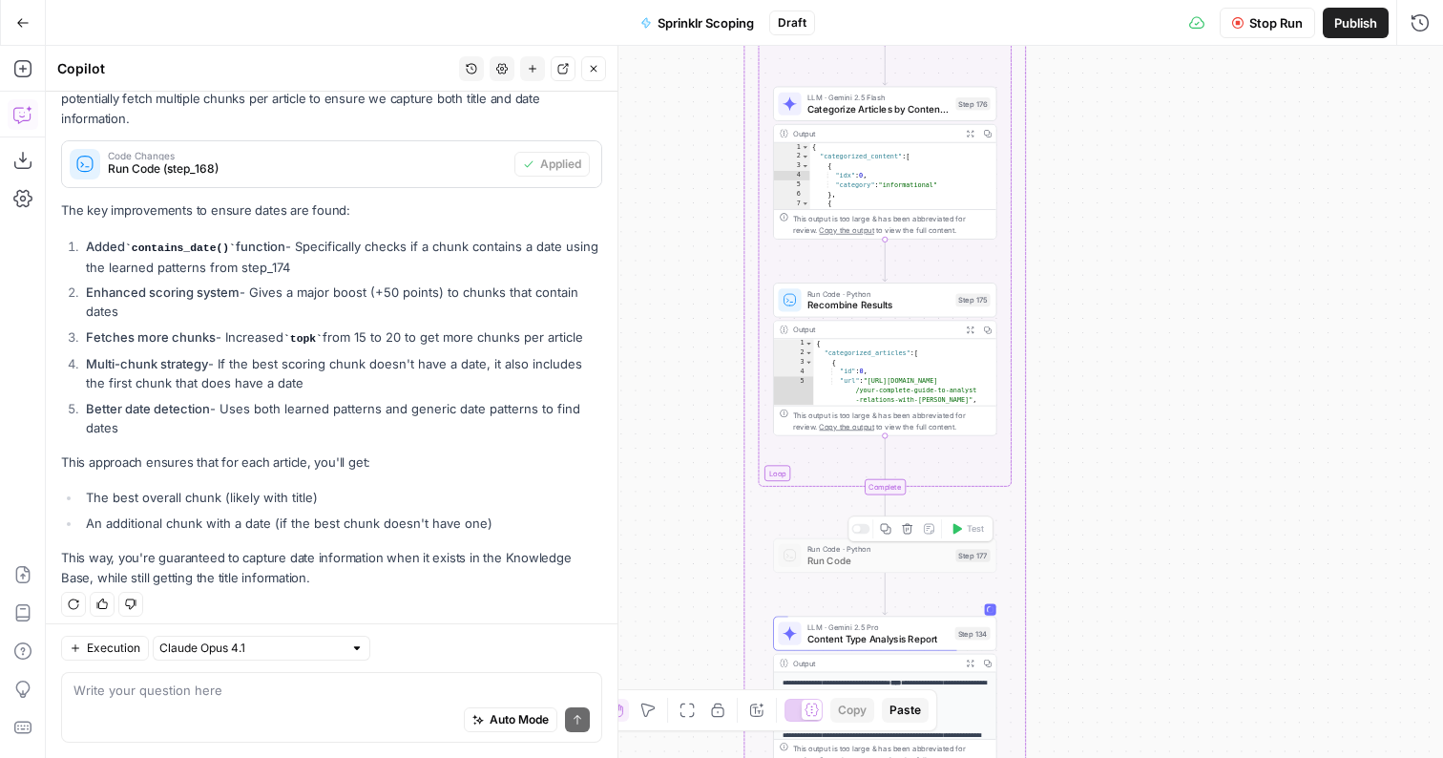
click at [865, 531] on div at bounding box center [861, 529] width 18 height 11
click at [858, 547] on span "Run Code · Python" at bounding box center [879, 548] width 143 height 11
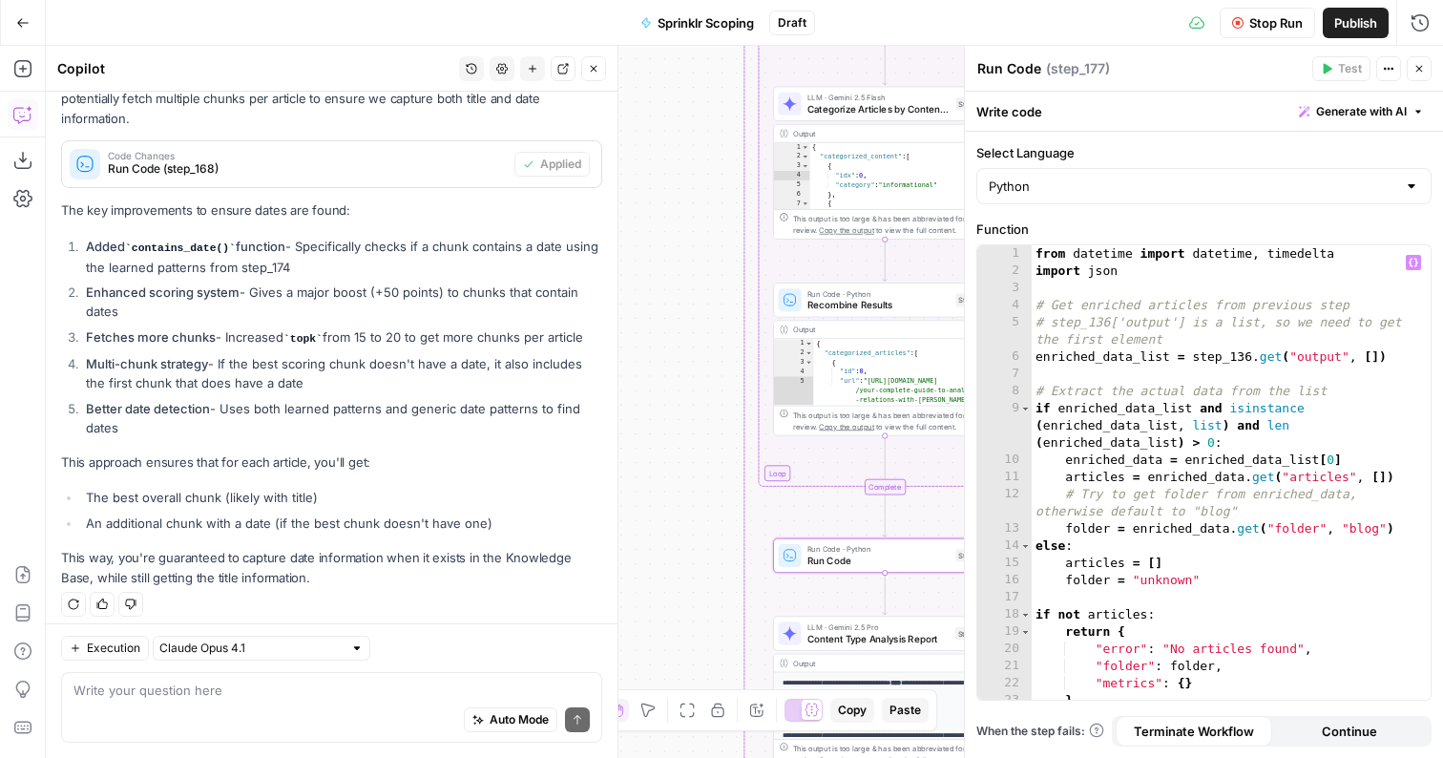
click at [1214, 335] on div "from datetime import datetime , timedelta import json # Get enriched articles f…" at bounding box center [1231, 489] width 399 height 489
type textarea "**********"
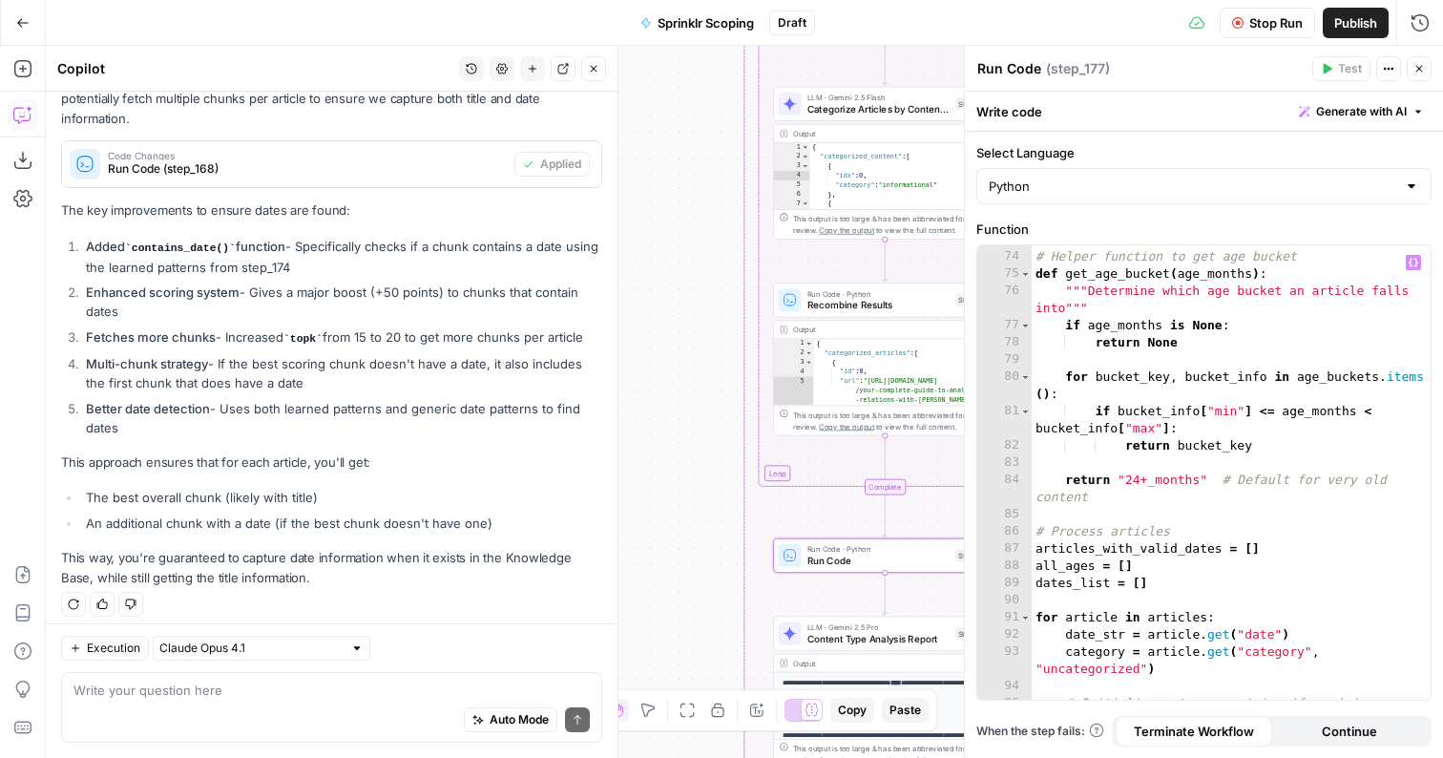
scroll to position [1475, 0]
click at [861, 532] on div at bounding box center [861, 529] width 18 height 11
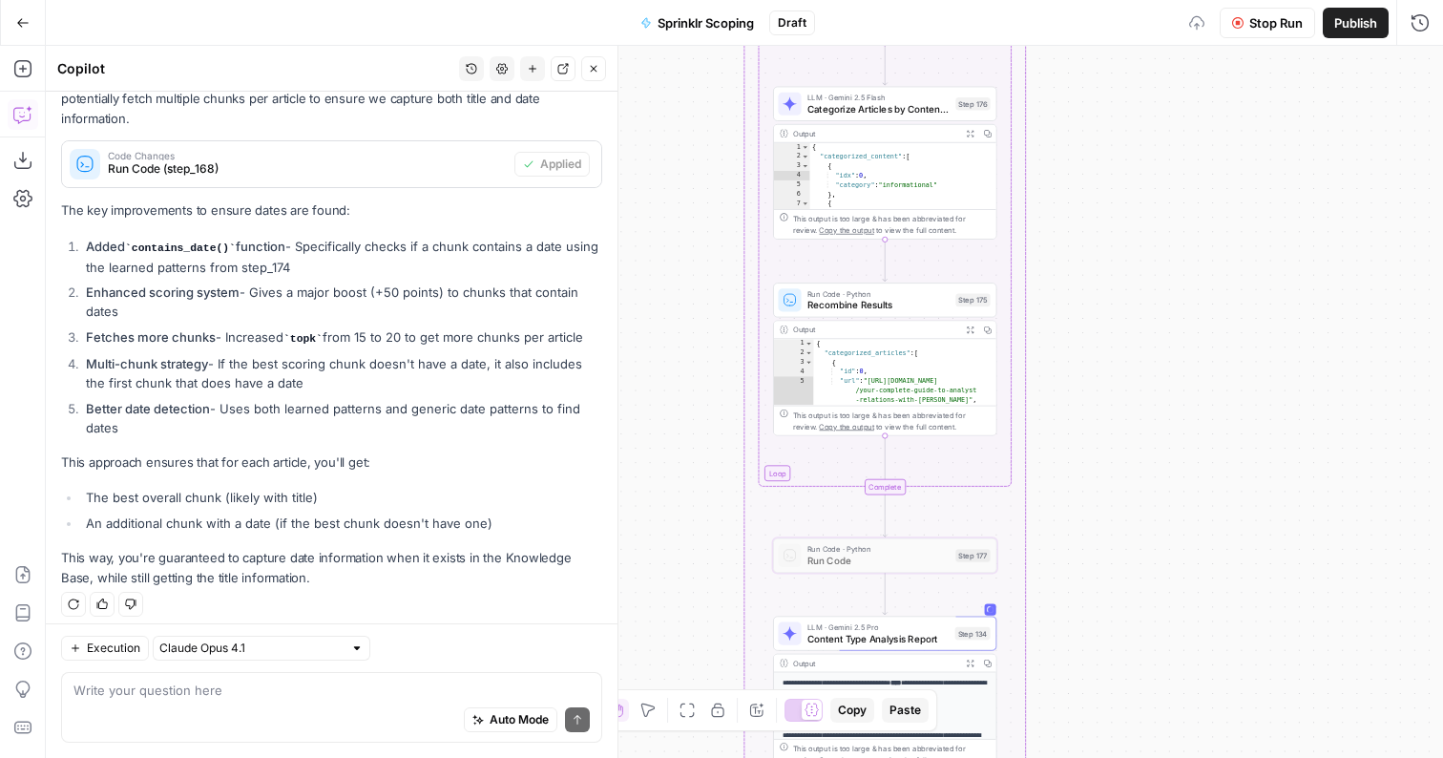
click at [1236, 14] on button "Stop Run" at bounding box center [1267, 23] width 95 height 31
click at [93, 684] on textarea at bounding box center [332, 690] width 516 height 19
type textarea "for dates not found can"
